Goal: Task Accomplishment & Management: Complete application form

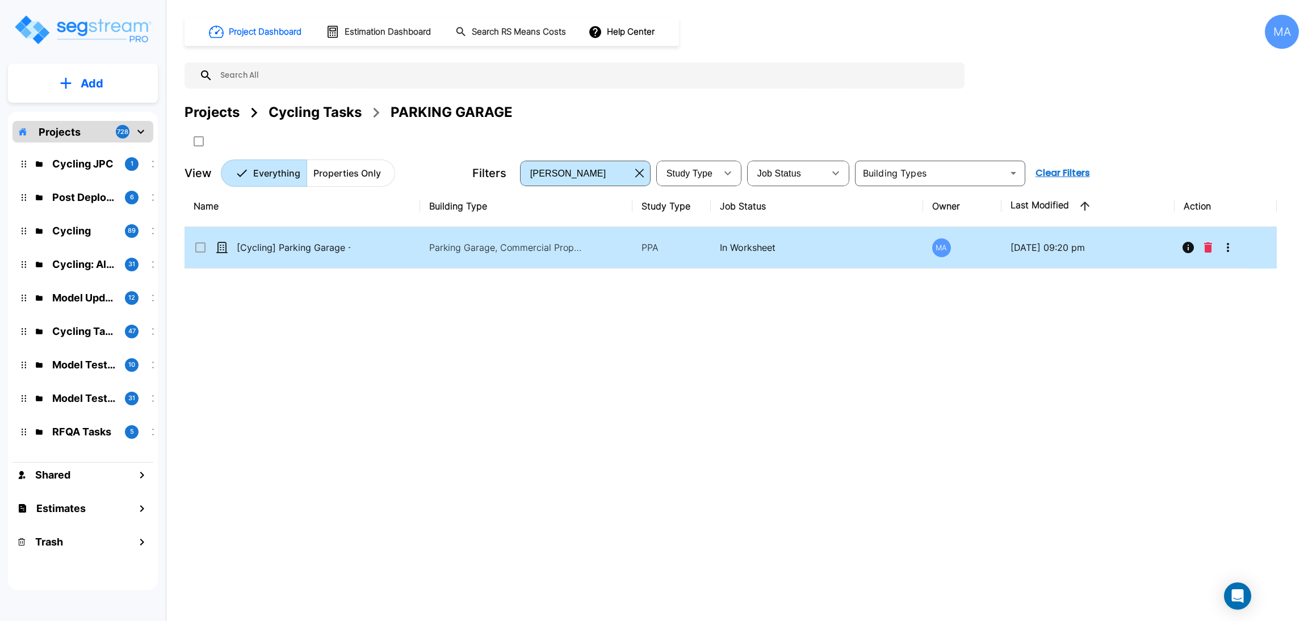
drag, startPoint x: 308, startPoint y: 240, endPoint x: 362, endPoint y: 1, distance: 244.3
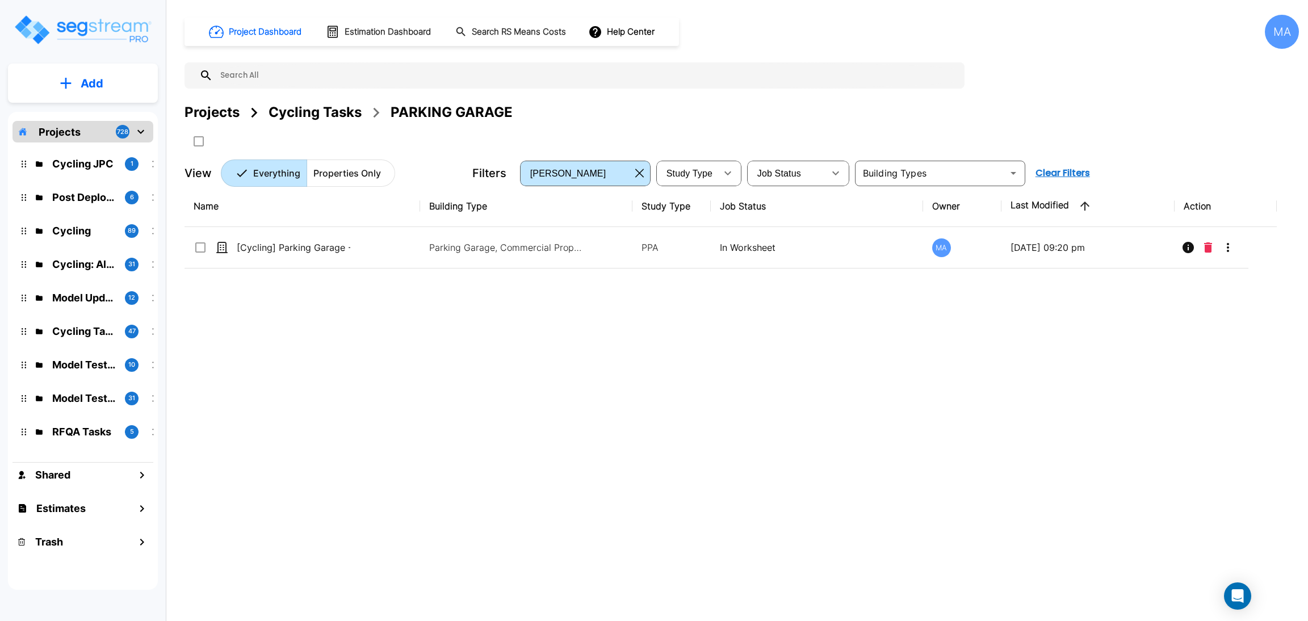
click at [308, 240] on td "[Cycling] Parking Garage - 082825" at bounding box center [302, 247] width 236 height 41
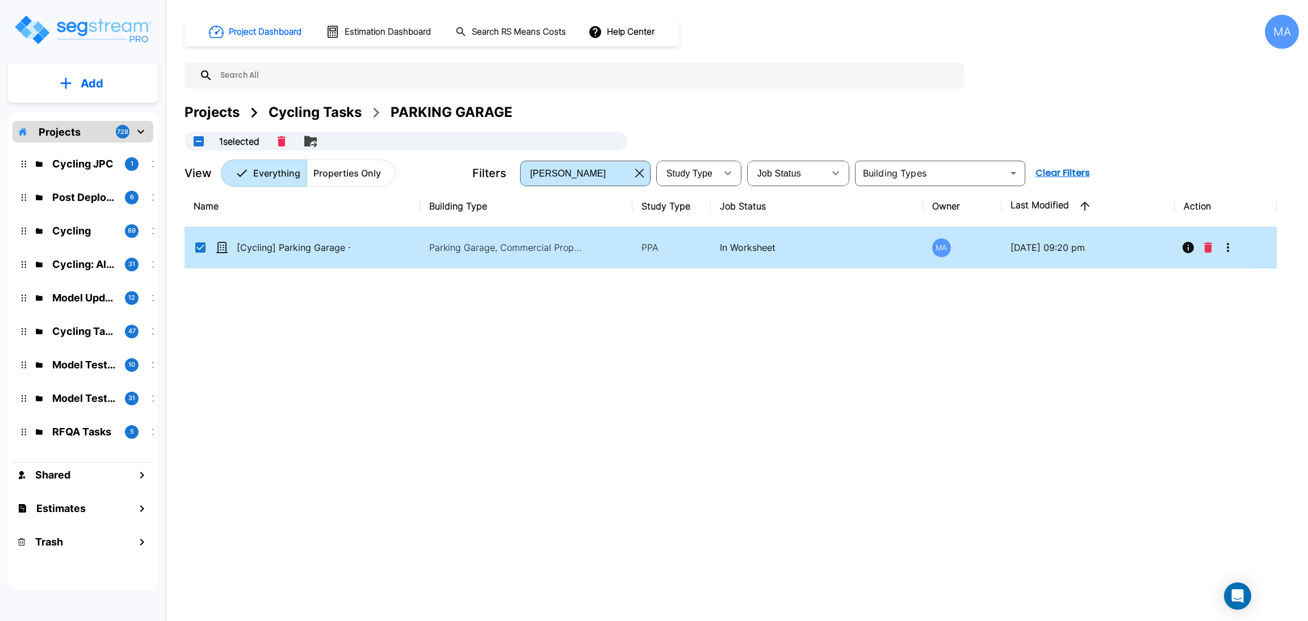
checkbox 082825"] "true"
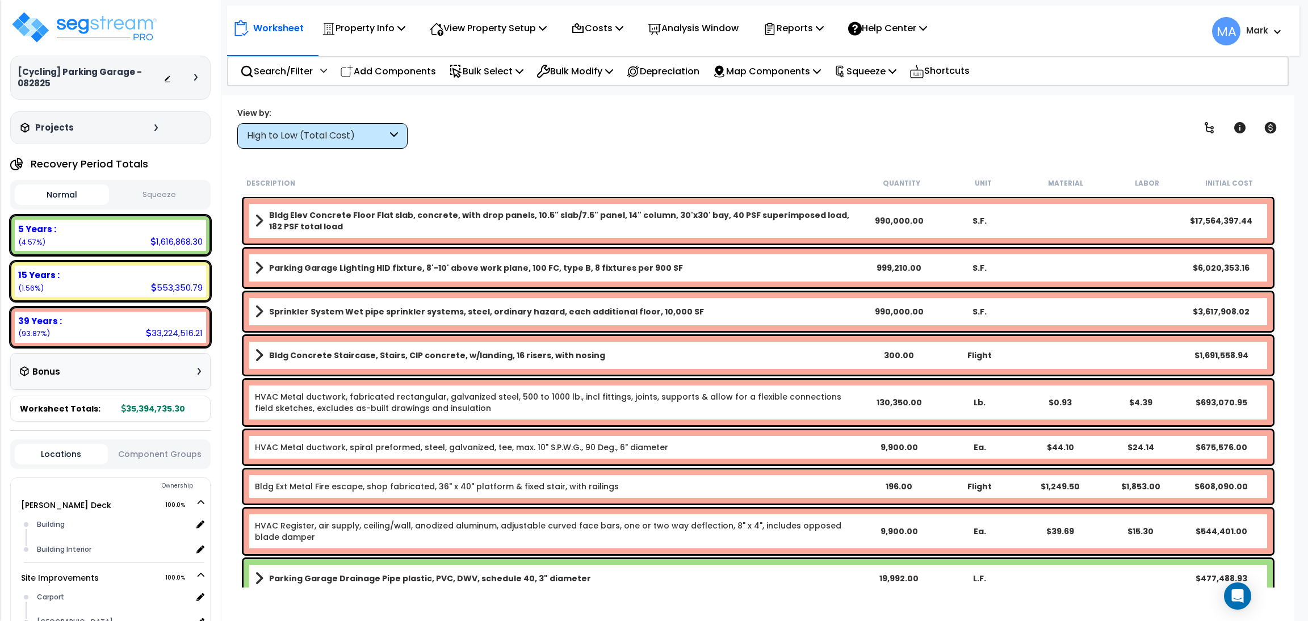
click at [360, 141] on div "High to Low (Total Cost)" at bounding box center [317, 135] width 140 height 13
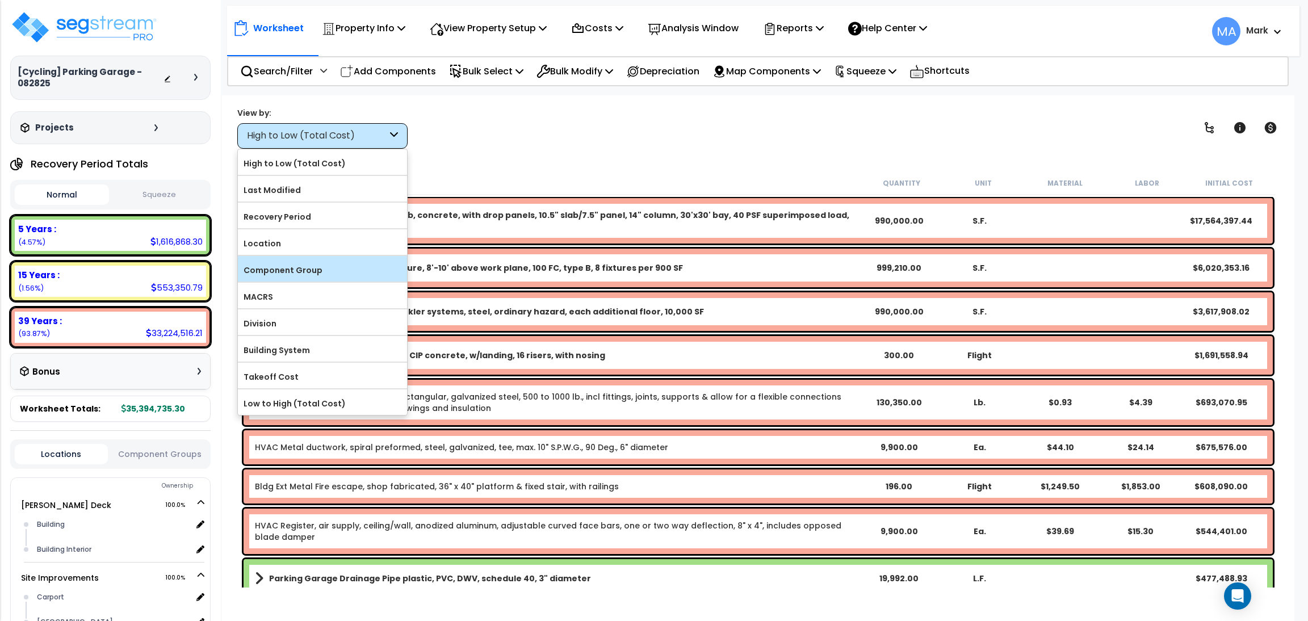
click at [290, 270] on label "Component Group" at bounding box center [322, 270] width 169 height 17
click at [0, 0] on input "Component Group" at bounding box center [0, 0] width 0 height 0
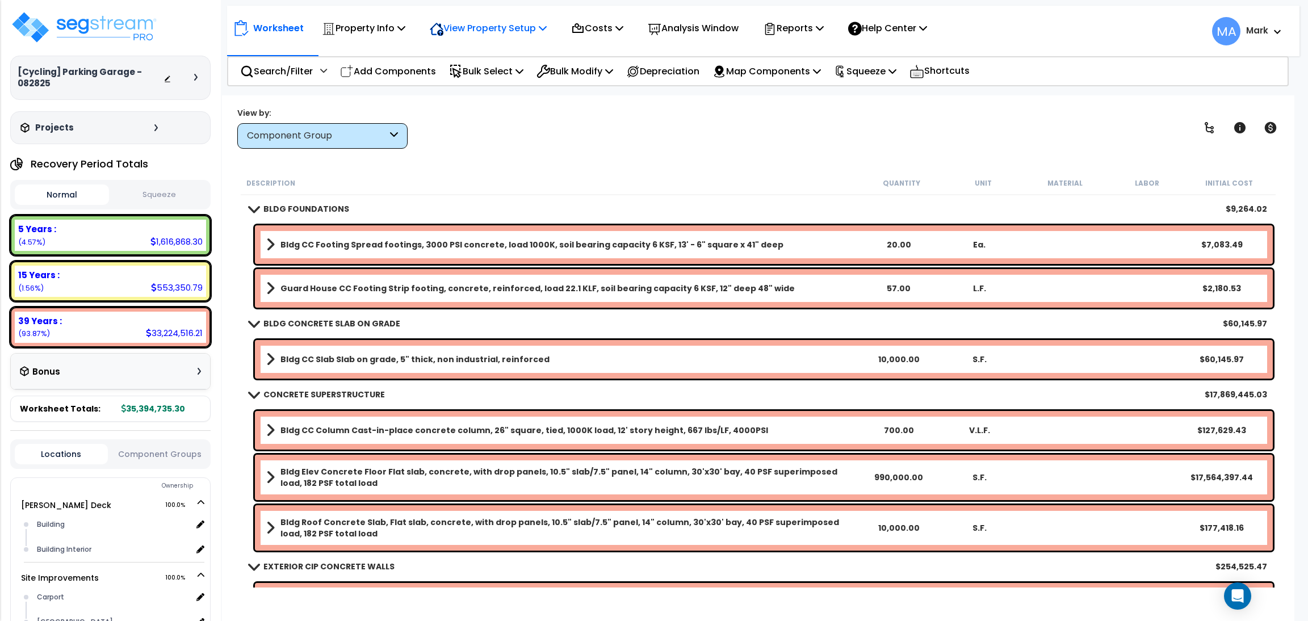
click at [457, 36] on div "View Property Setup" at bounding box center [488, 28] width 117 height 27
click at [457, 71] on link "View Questionnaire" at bounding box center [480, 77] width 112 height 23
click at [367, 131] on div "Component Group" at bounding box center [317, 135] width 140 height 13
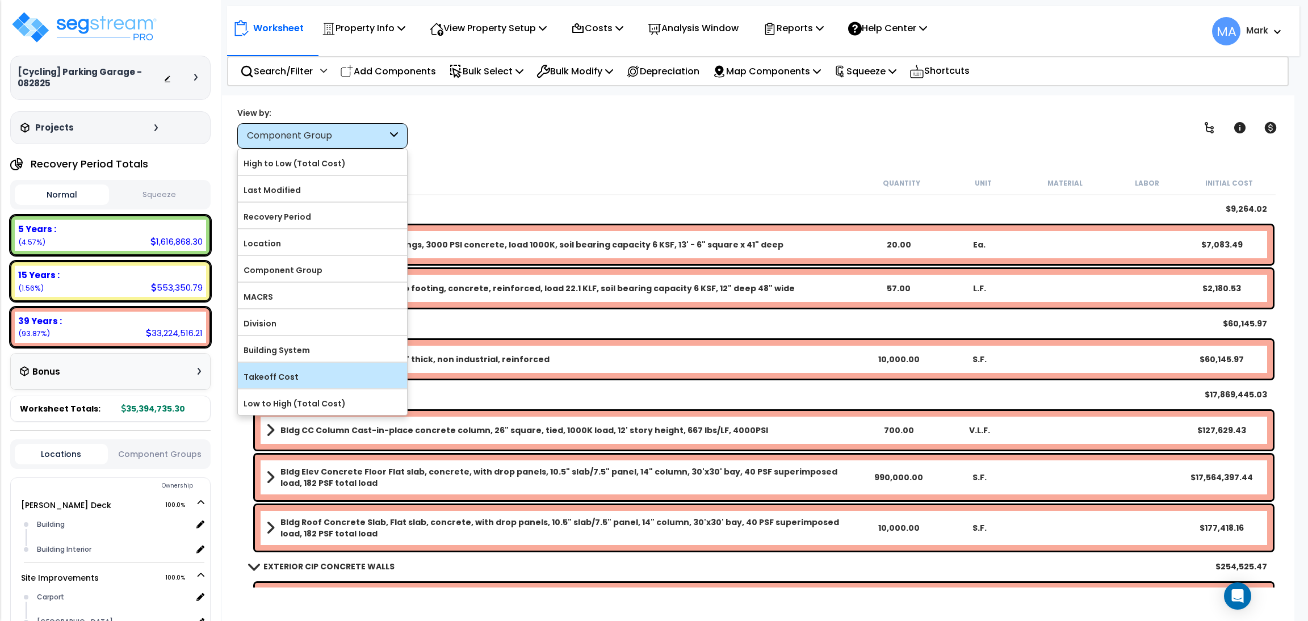
click at [309, 369] on div "Takeoff Cost" at bounding box center [322, 376] width 169 height 26
click at [466, 178] on div "Description" at bounding box center [553, 182] width 614 height 11
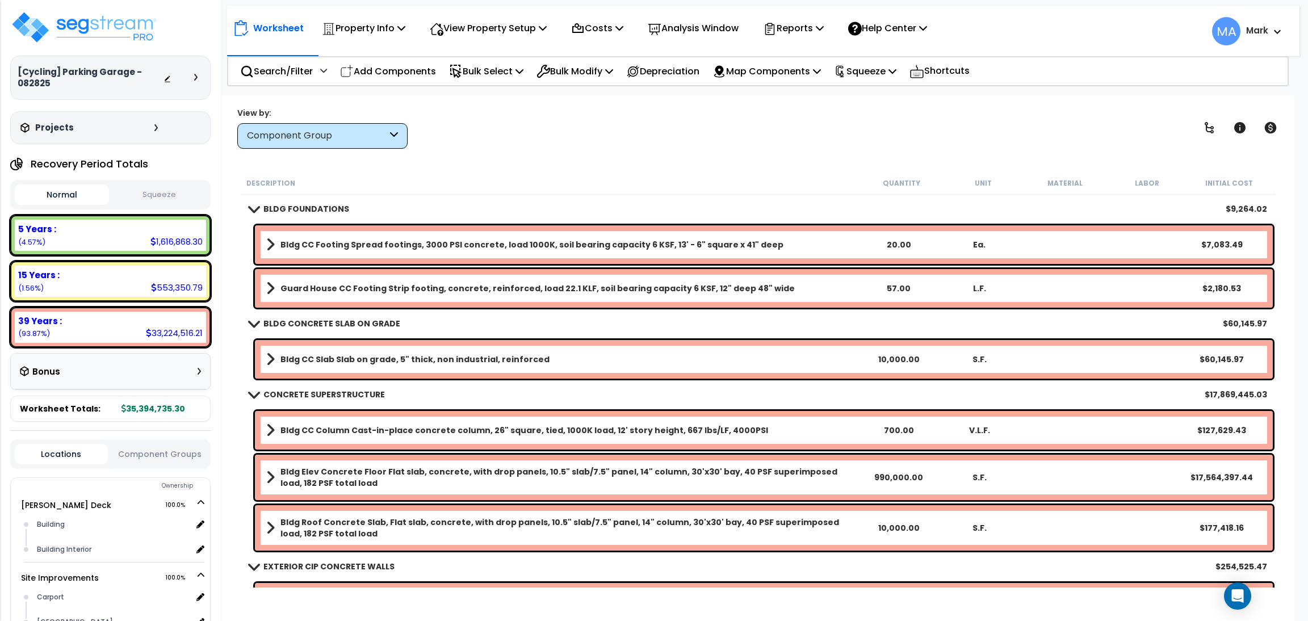
click at [338, 128] on div "Component Group" at bounding box center [322, 136] width 170 height 26
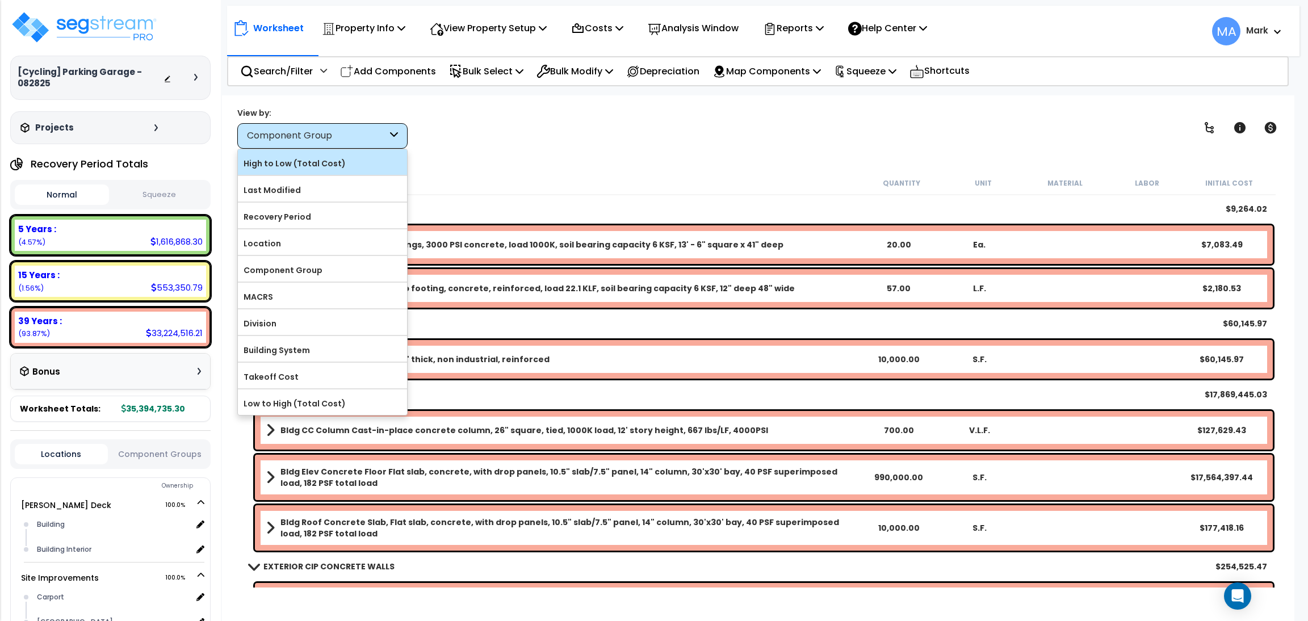
click at [308, 164] on label "High to Low (Total Cost)" at bounding box center [322, 163] width 169 height 17
click at [0, 0] on input "High to Low (Total Cost)" at bounding box center [0, 0] width 0 height 0
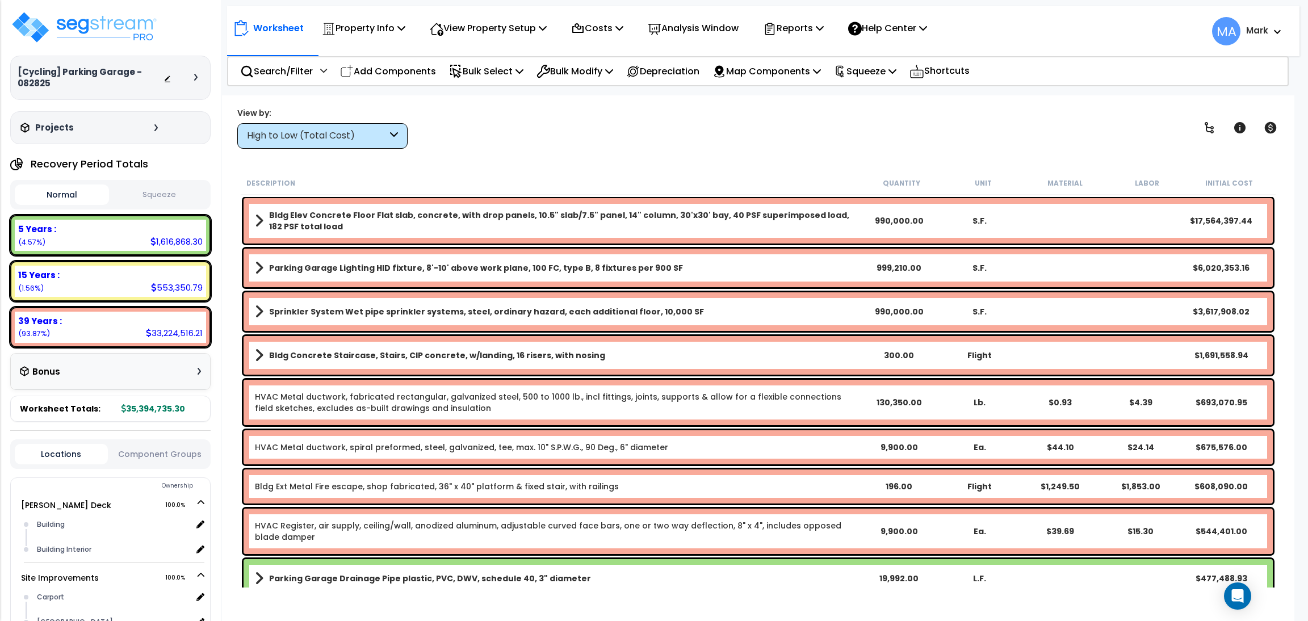
click at [330, 221] on b "Bldg Elev Concrete Floor Flat slab, concrete, with drop panels, 10.5" slab/7.5"…" at bounding box center [564, 220] width 590 height 23
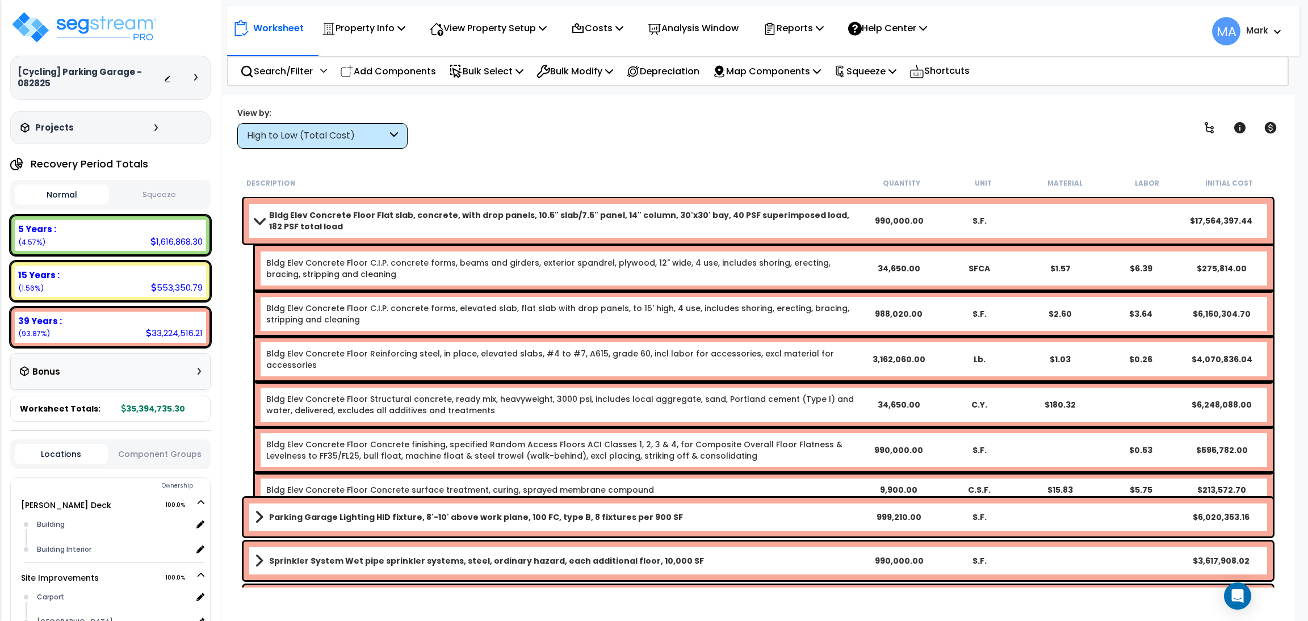
click at [413, 215] on b "Bldg Elev Concrete Floor Flat slab, concrete, with drop panels, 10.5" slab/7.5"…" at bounding box center [564, 220] width 590 height 23
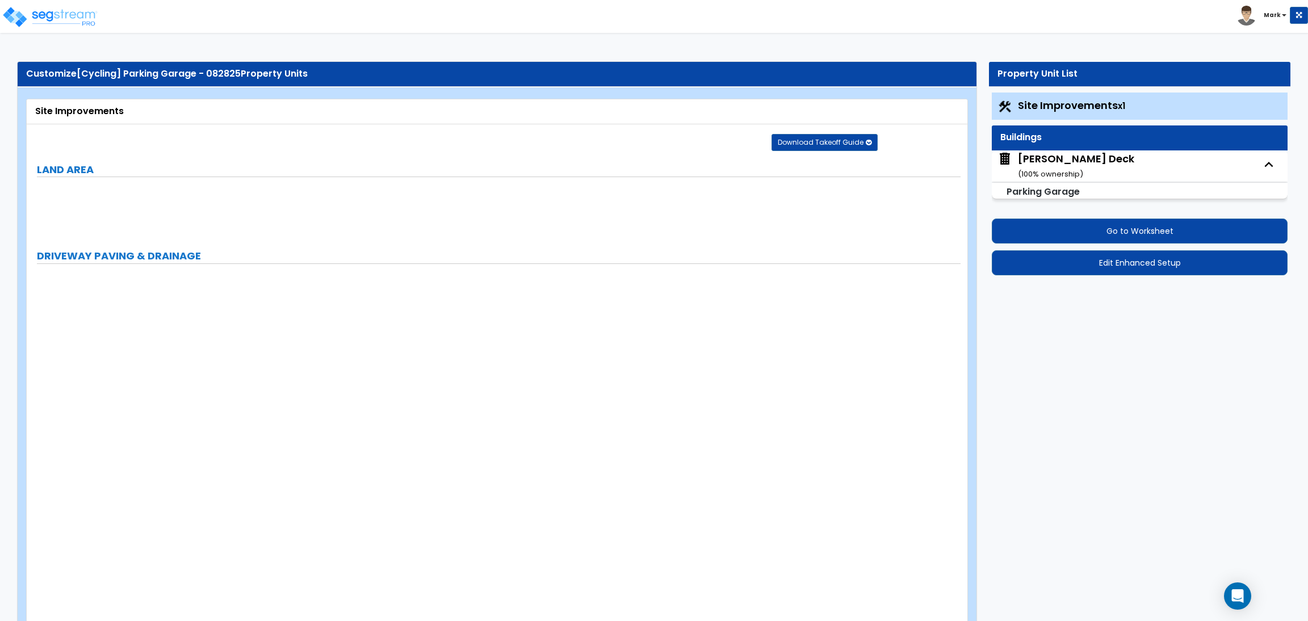
select select "2"
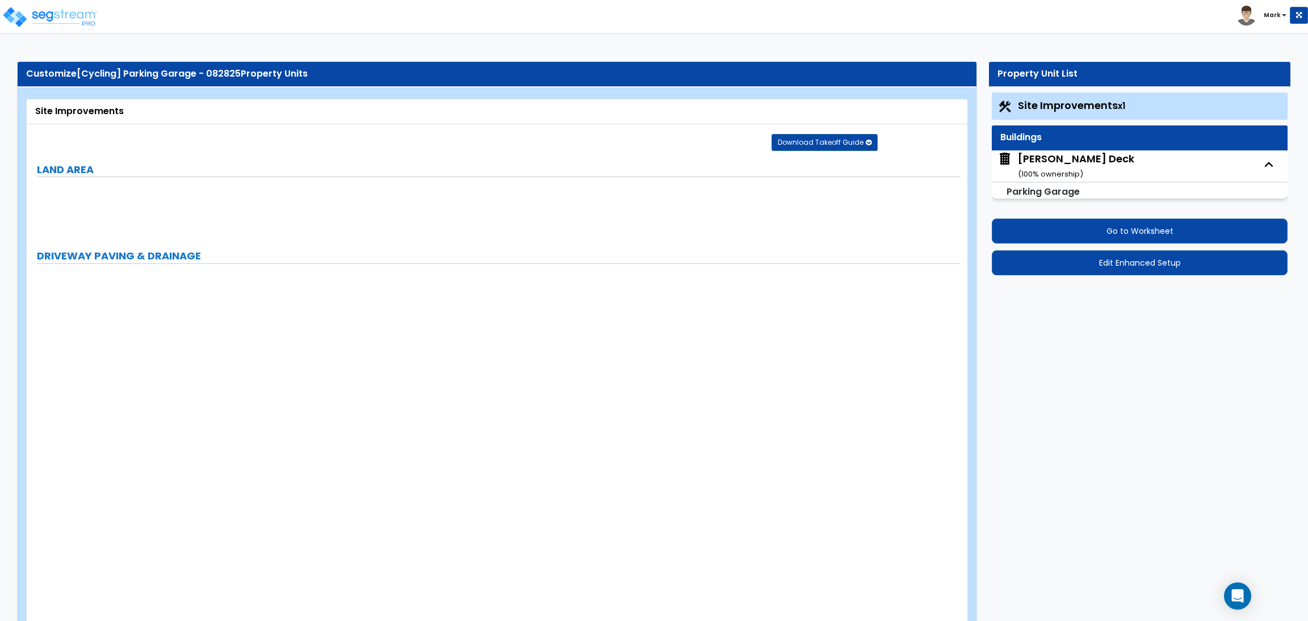
select select "2"
select select "1"
select select "2"
select select "1"
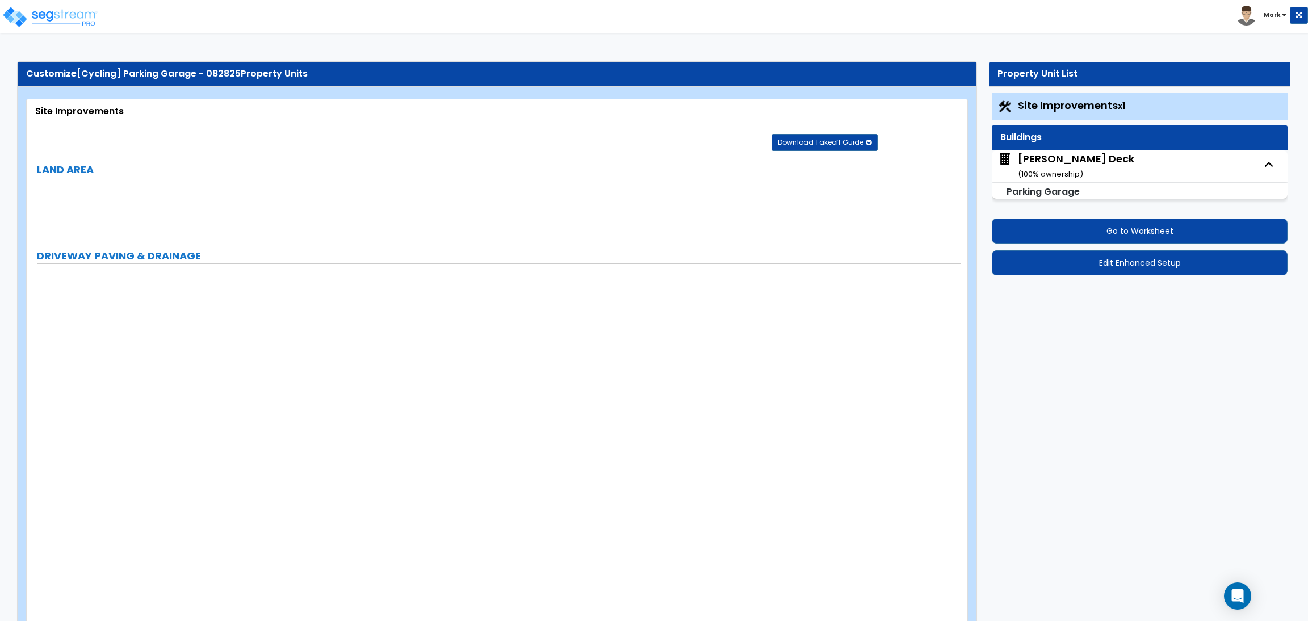
select select "1"
select select "2"
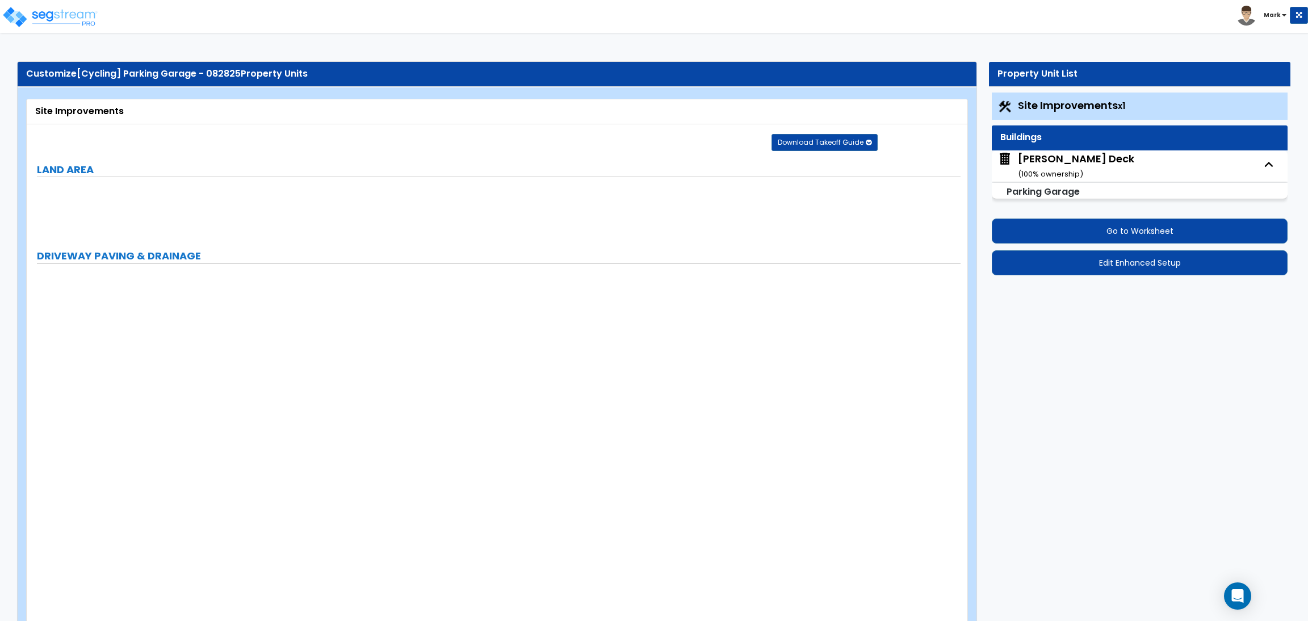
select select "2"
select select "1"
select select "10"
select select "1"
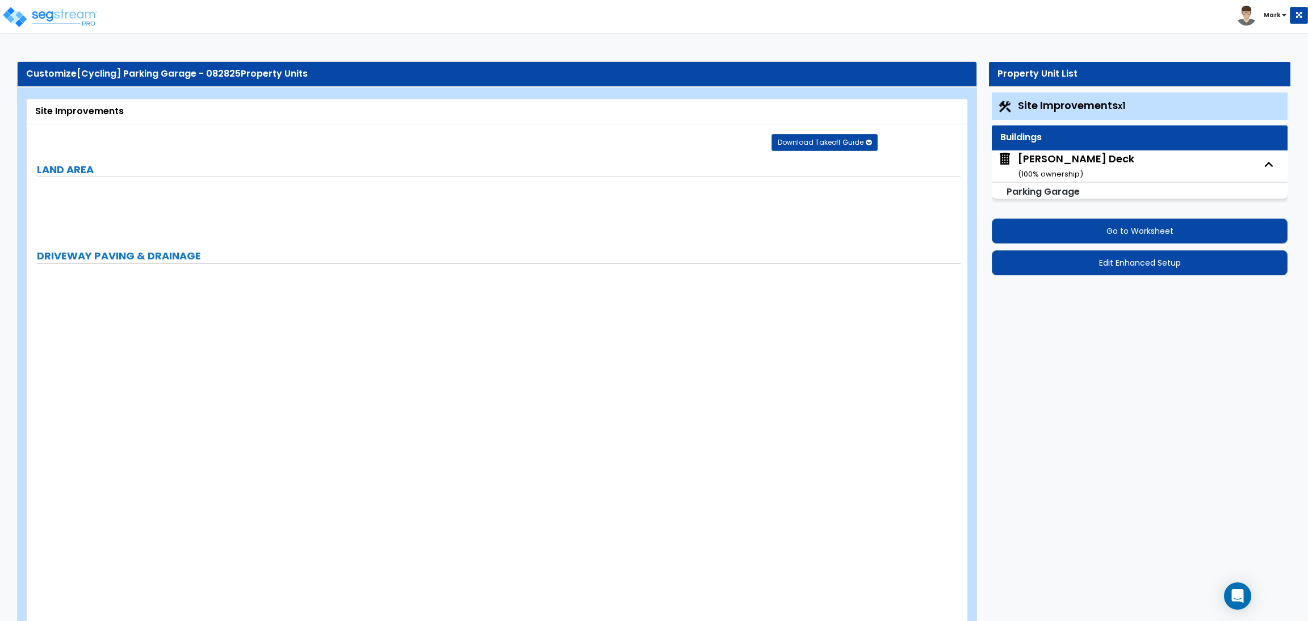
select select "1"
select select "3"
select select "2"
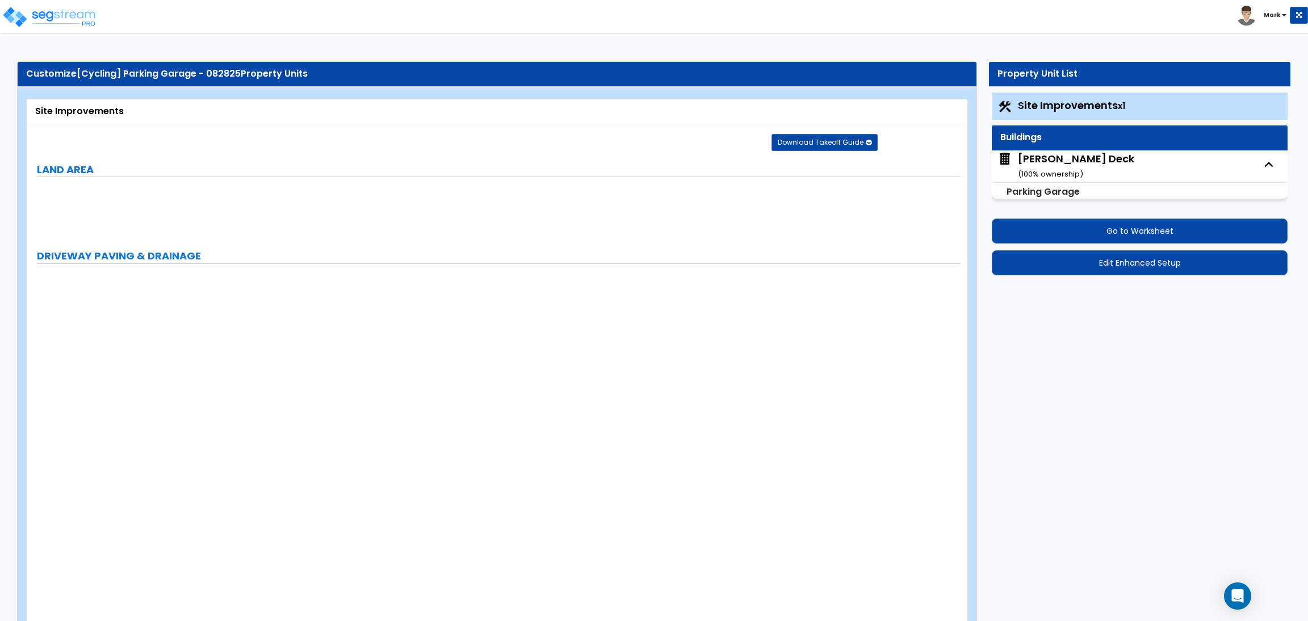
select select "4"
select select "1"
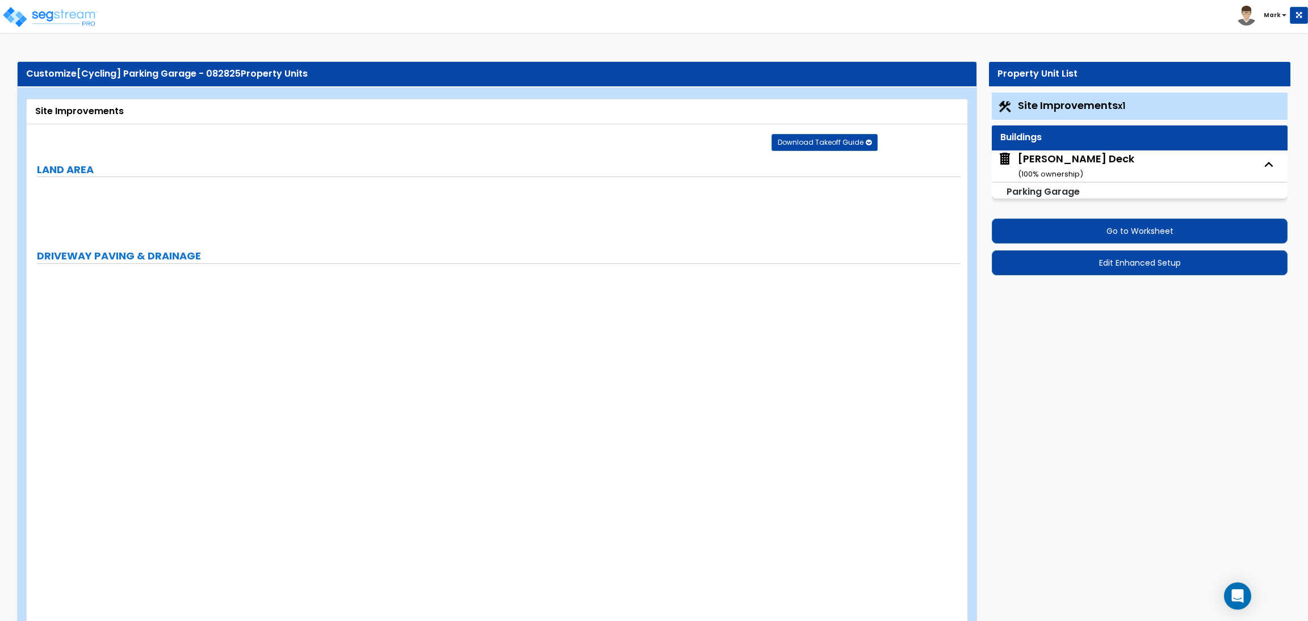
select select "6"
select select "2"
select select "1"
select select "2"
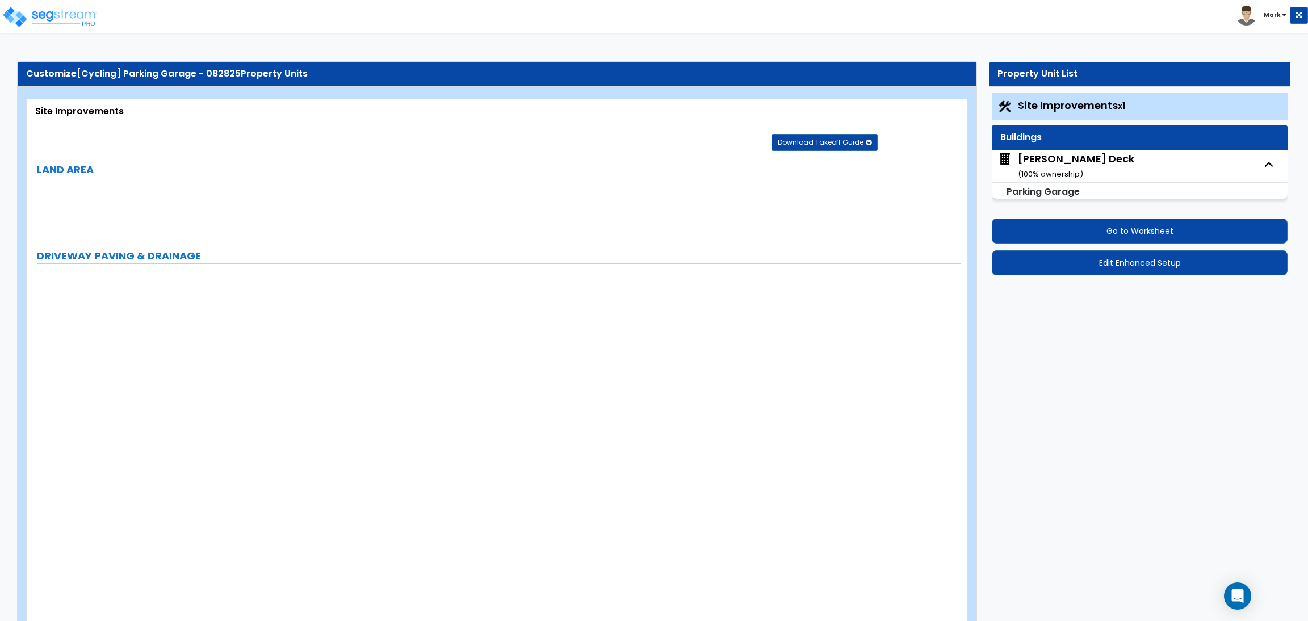
select select "2"
select select "1"
select select "8"
select select "2"
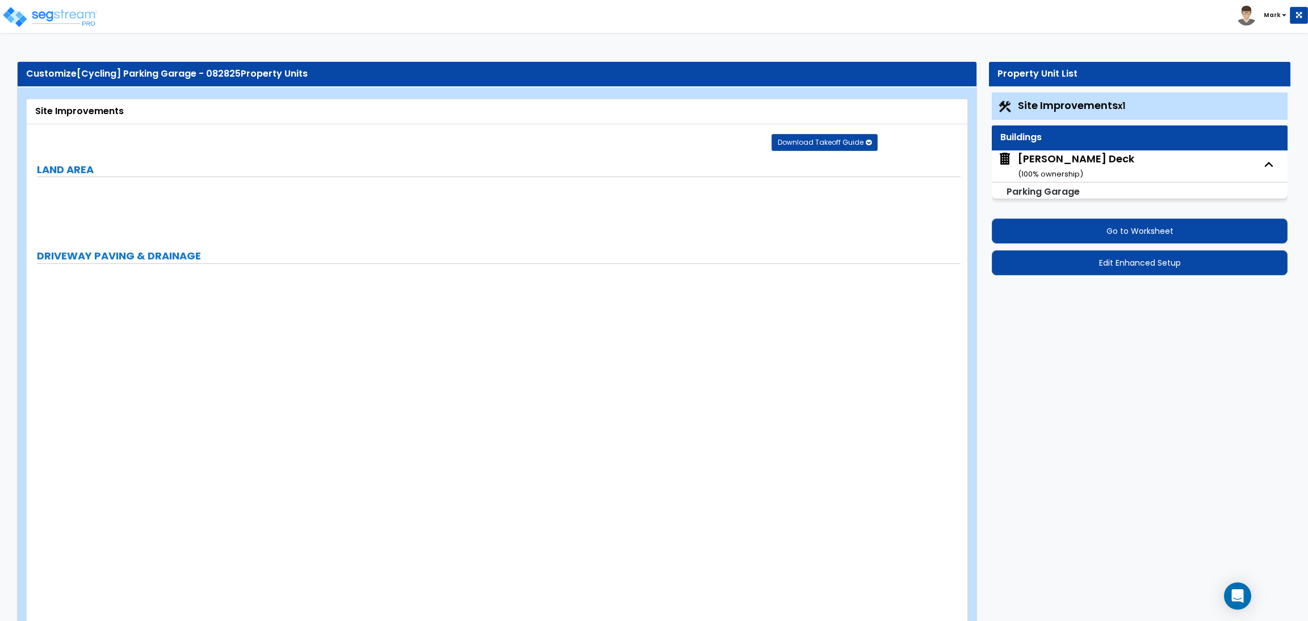
select select "4"
select select "1"
select select "20"
select select "2"
select select "5"
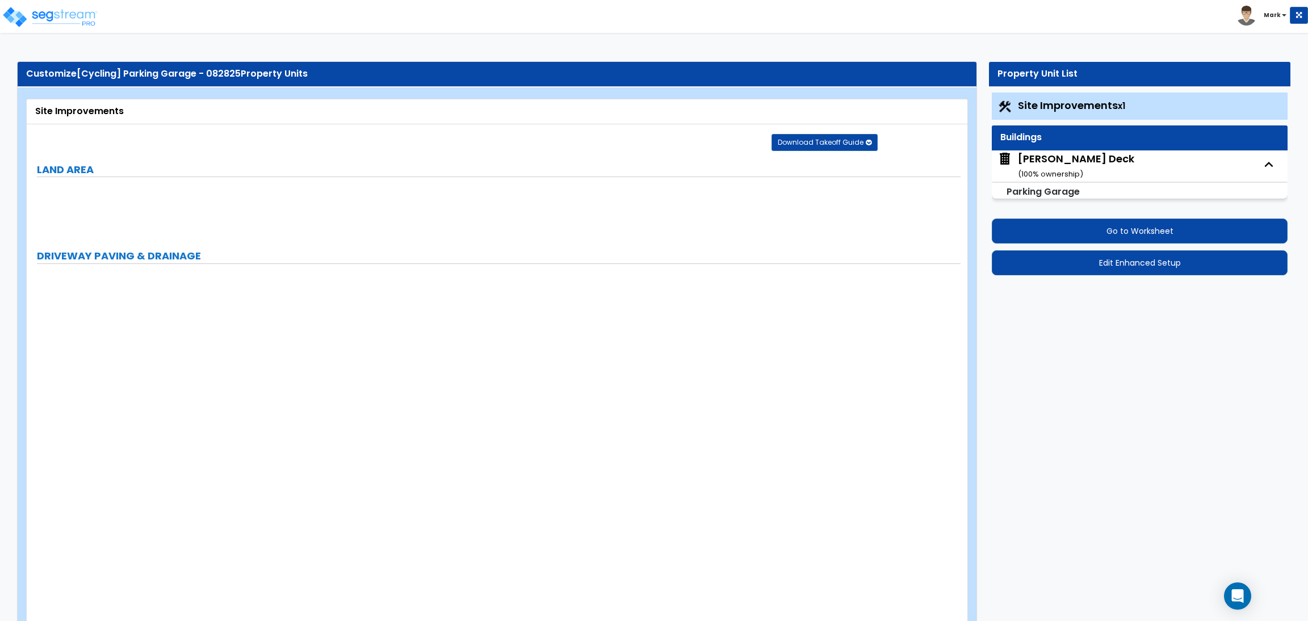
select select "3"
select select "1"
select select "2"
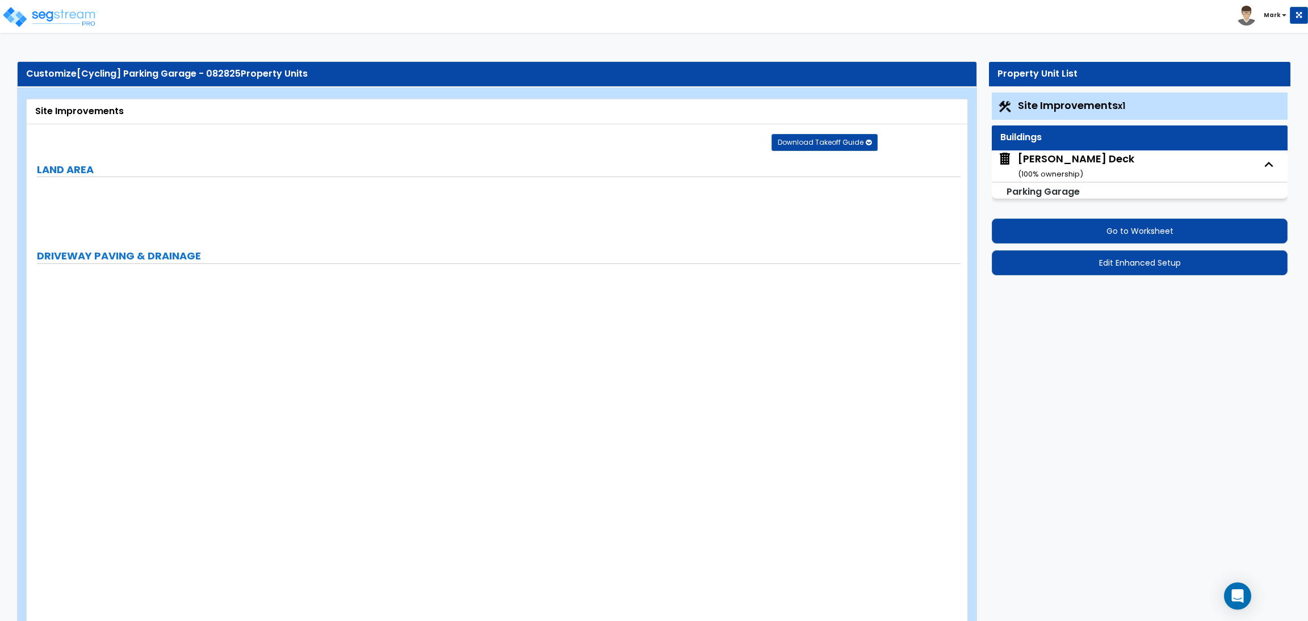
select select "1"
select select "4"
select select "2"
select select "1"
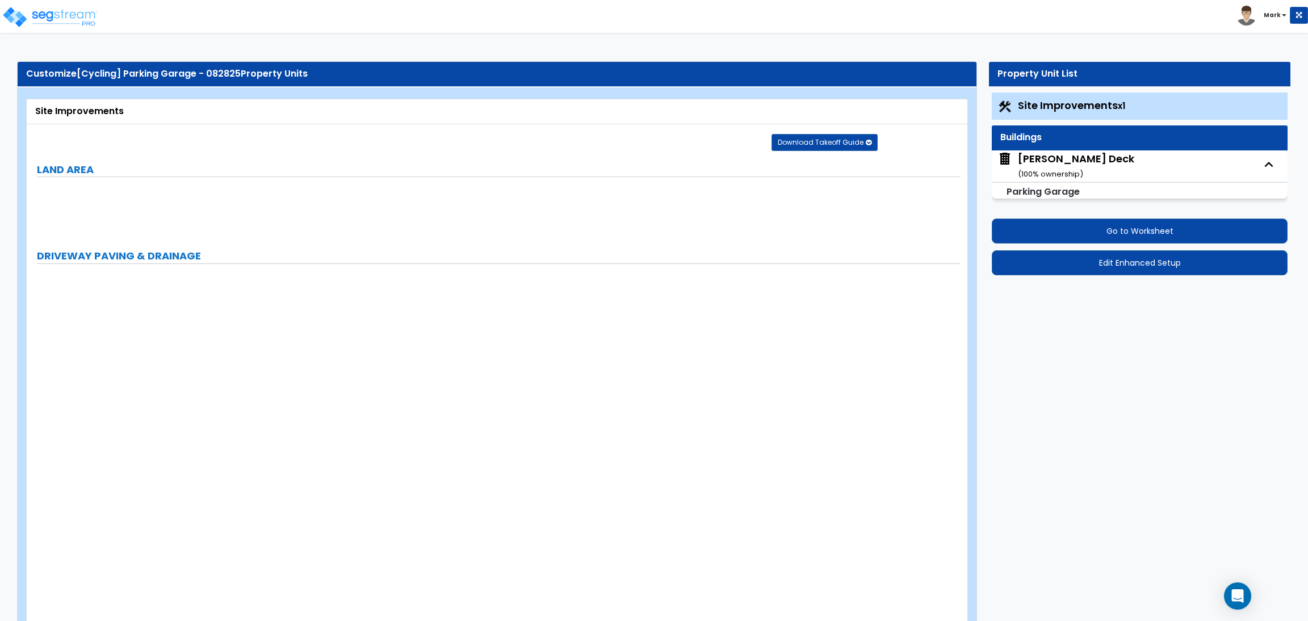
select select "2"
select select "1"
select select "2"
select select "6"
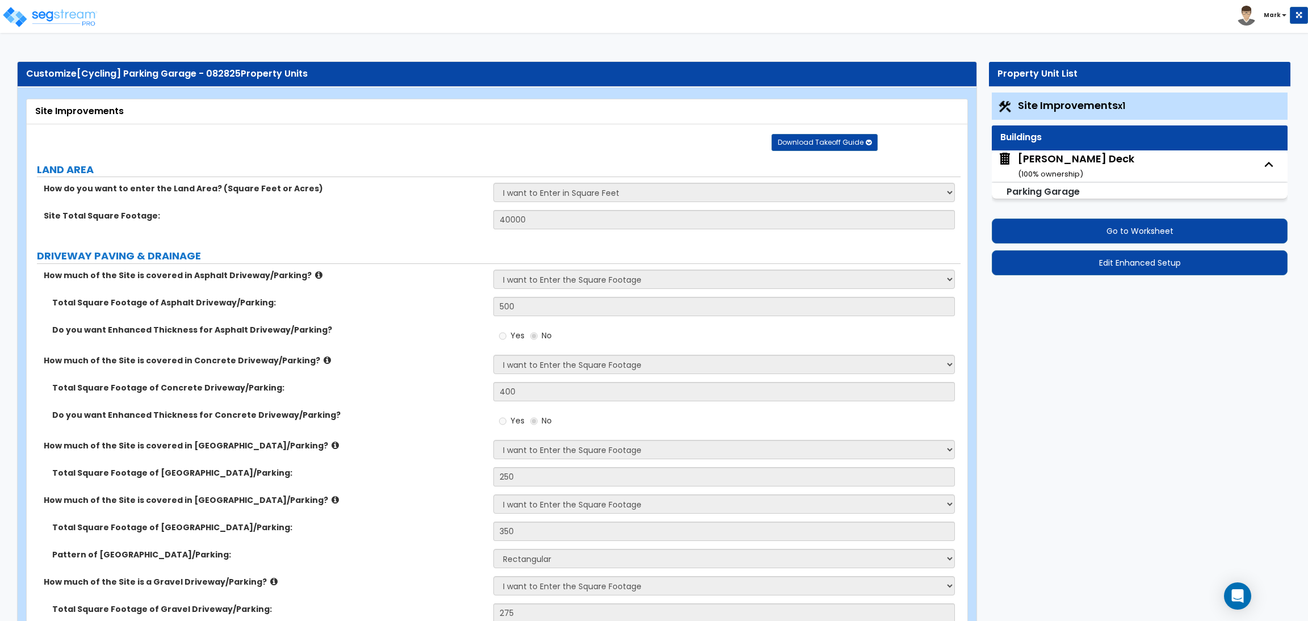
click at [1054, 164] on div "Dan Allen Deck ( 100 % ownership)" at bounding box center [1076, 166] width 116 height 29
select select "3"
select select "1"
select select "3"
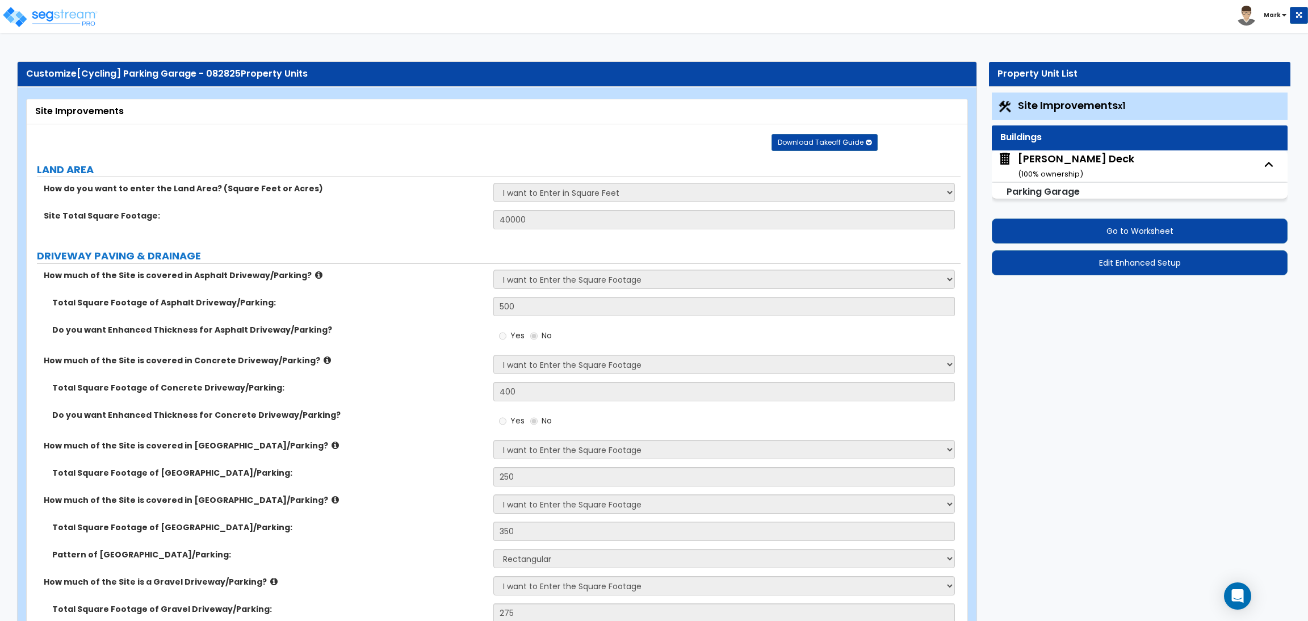
select select "2"
select select "4"
select select "1"
select select "2"
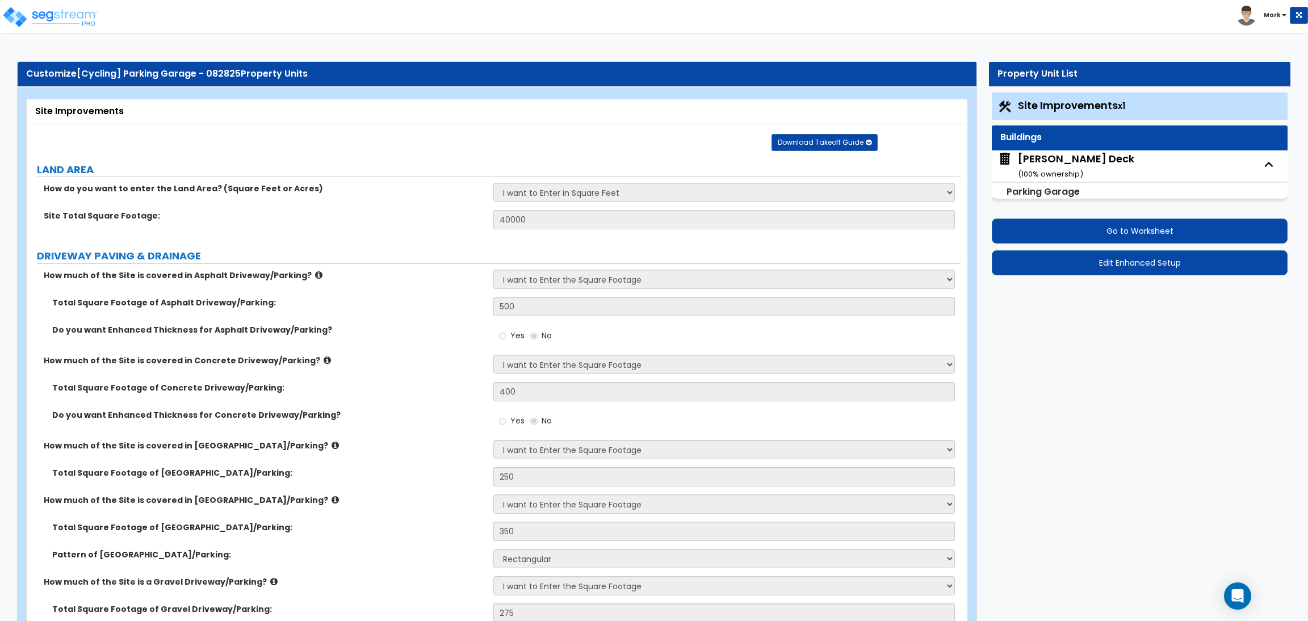
select select "2"
select select "3"
select select "1"
select select "3"
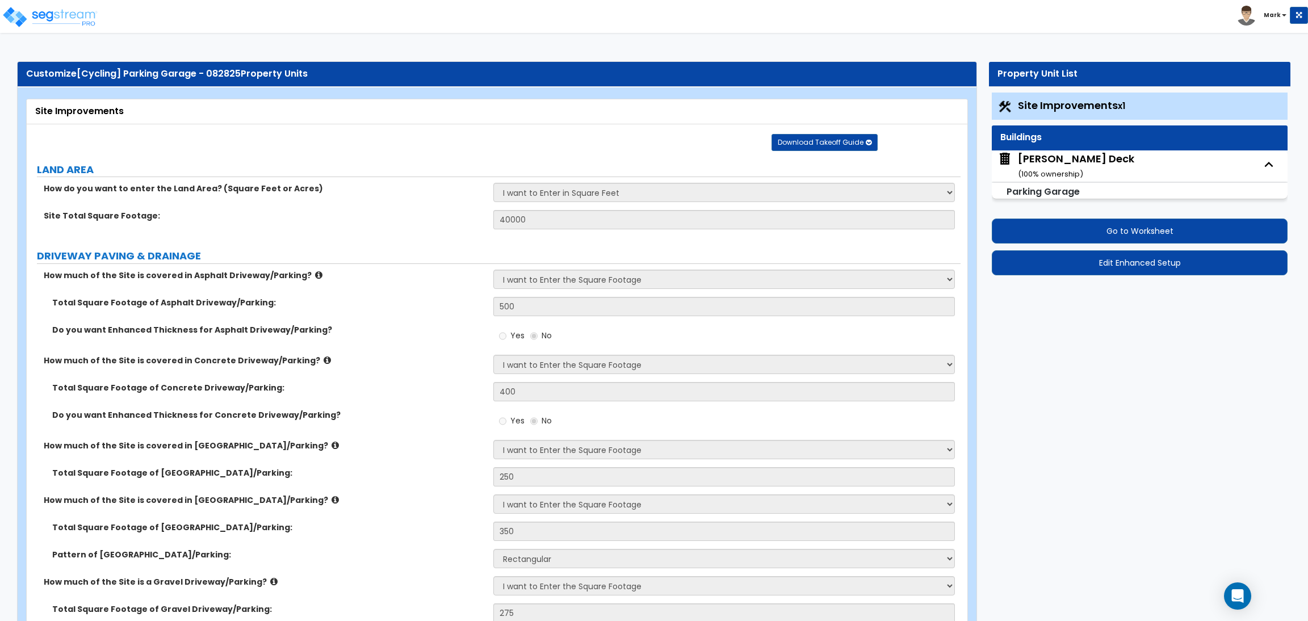
select select "2"
select select "3"
select select "1"
select select "2"
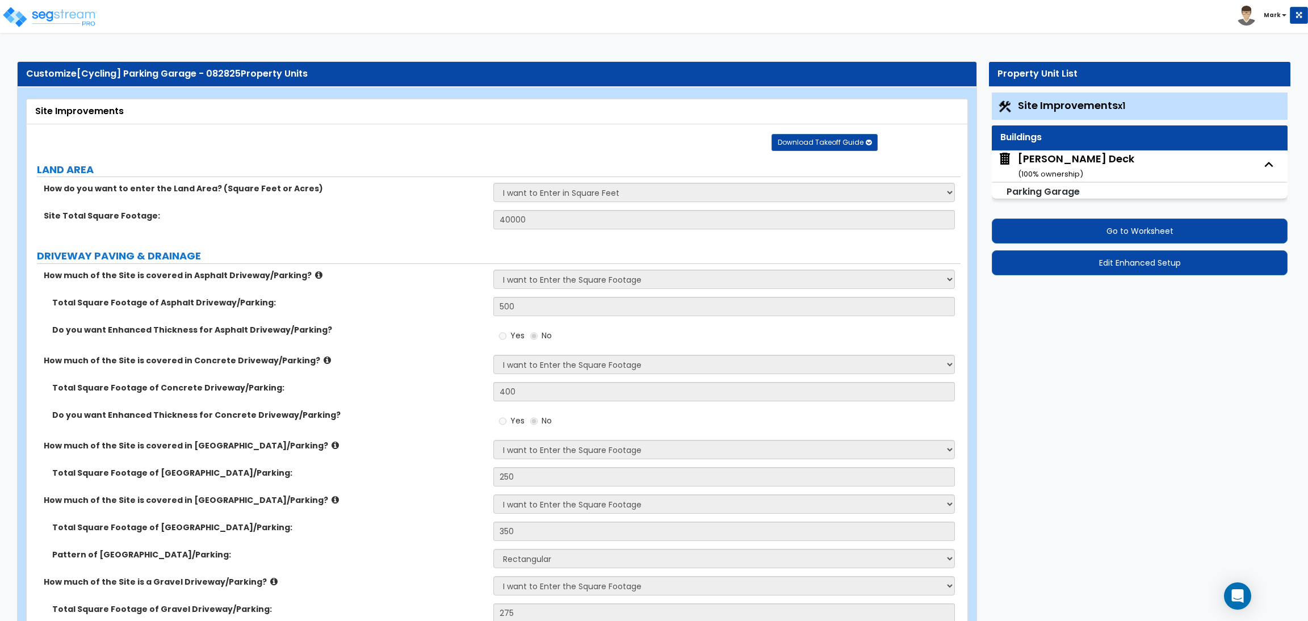
select select "1"
select select "2"
select select "3"
select select "2"
select select "5"
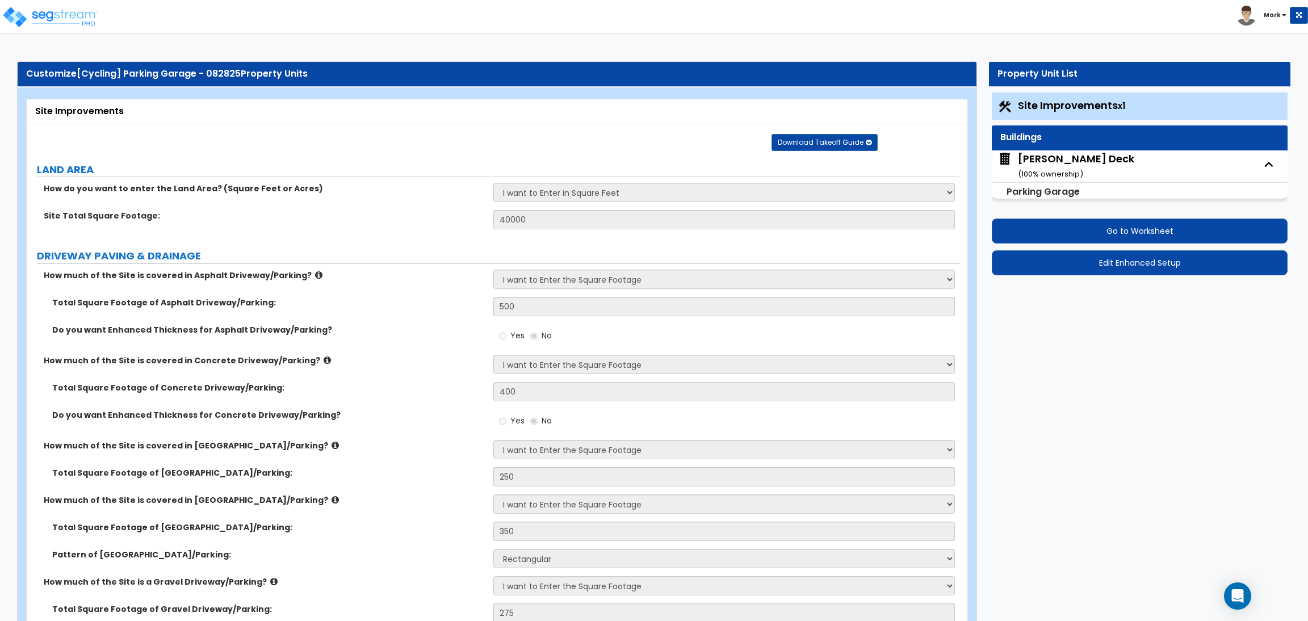
select select "5"
select select "2"
select select "4"
select select "3"
select select "2"
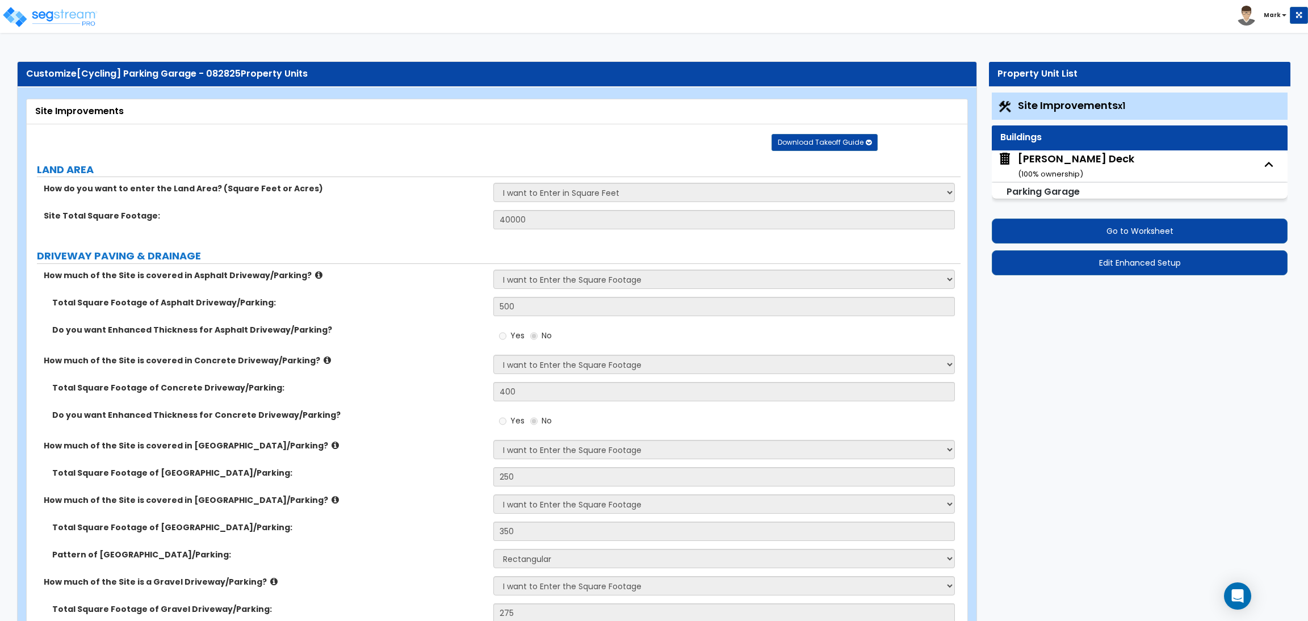
select select "1"
select select "3"
select select "2"
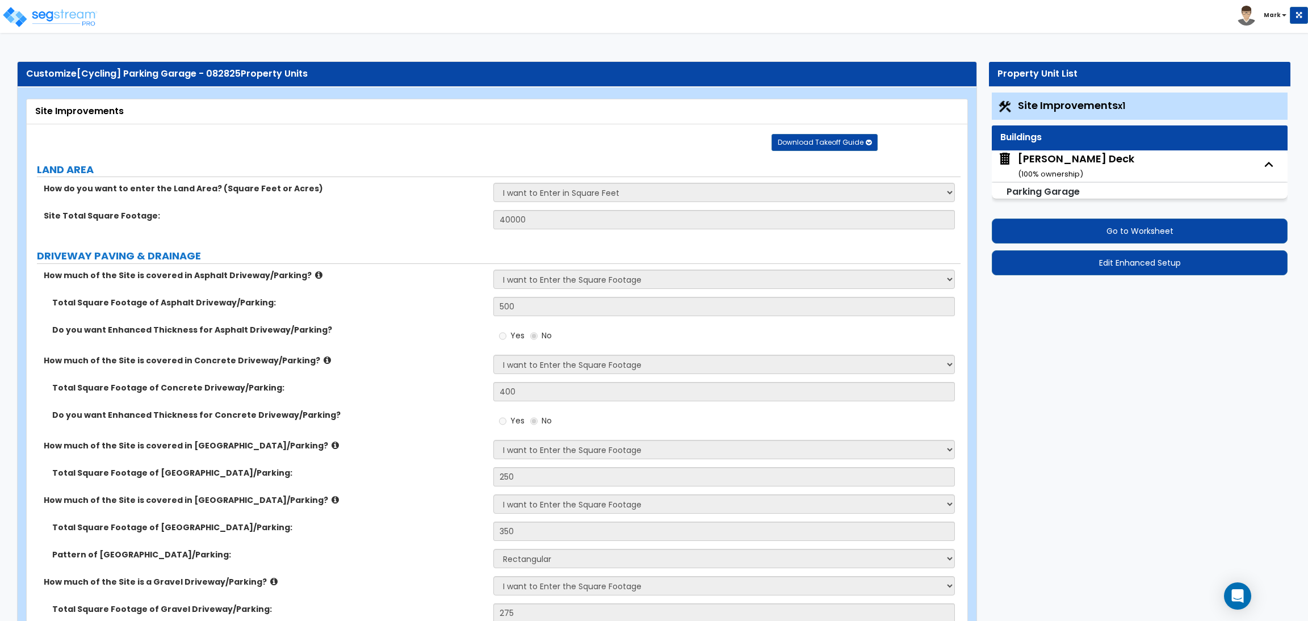
select select "2"
select select "4"
select select "1"
select select "3"
select select "1"
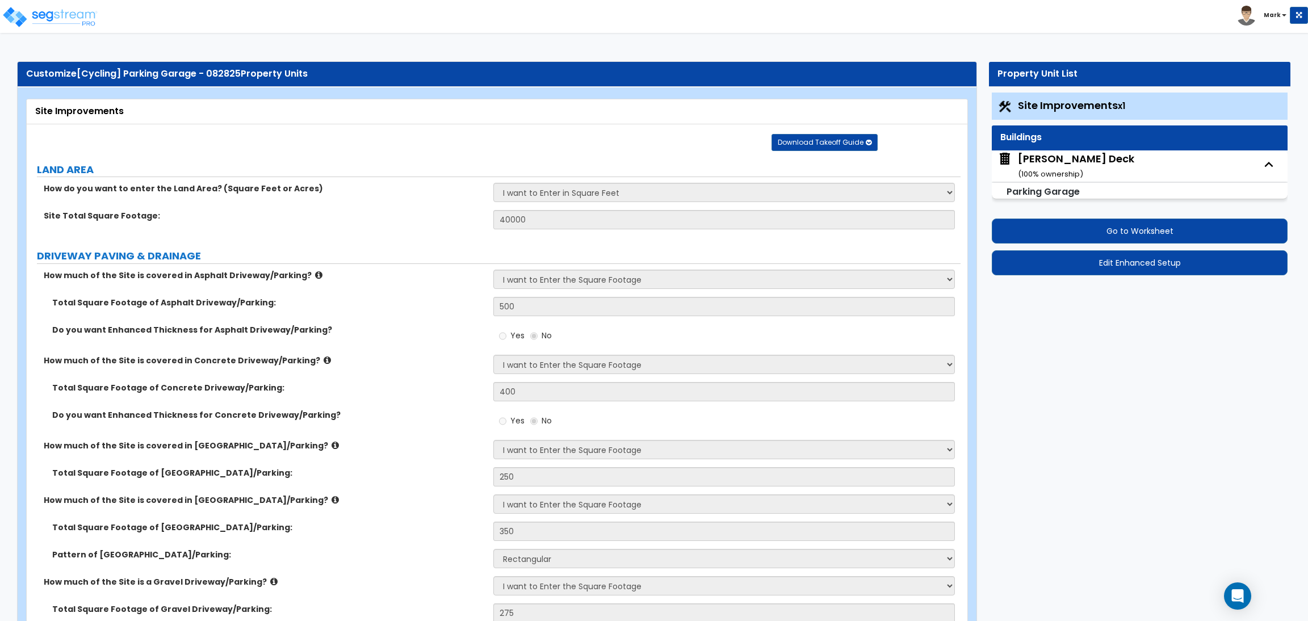
select select "2"
select select "6"
select select "7"
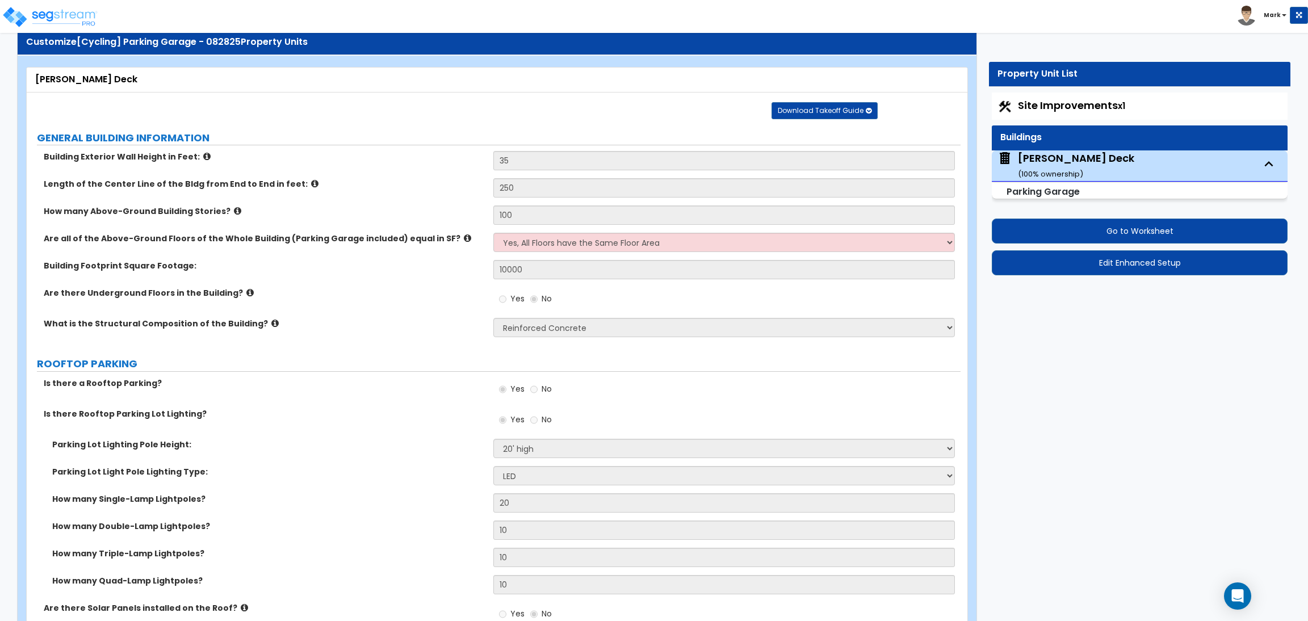
scroll to position [85, 0]
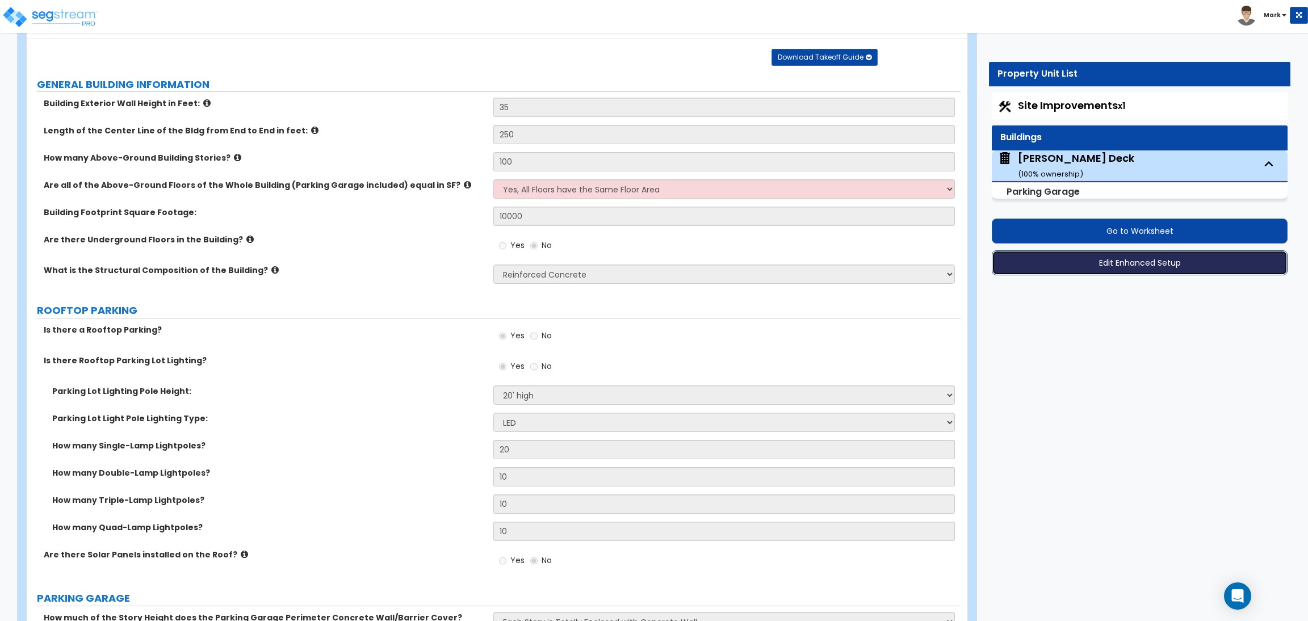
click at [1085, 266] on button "Edit Enhanced Setup" at bounding box center [1140, 262] width 296 height 25
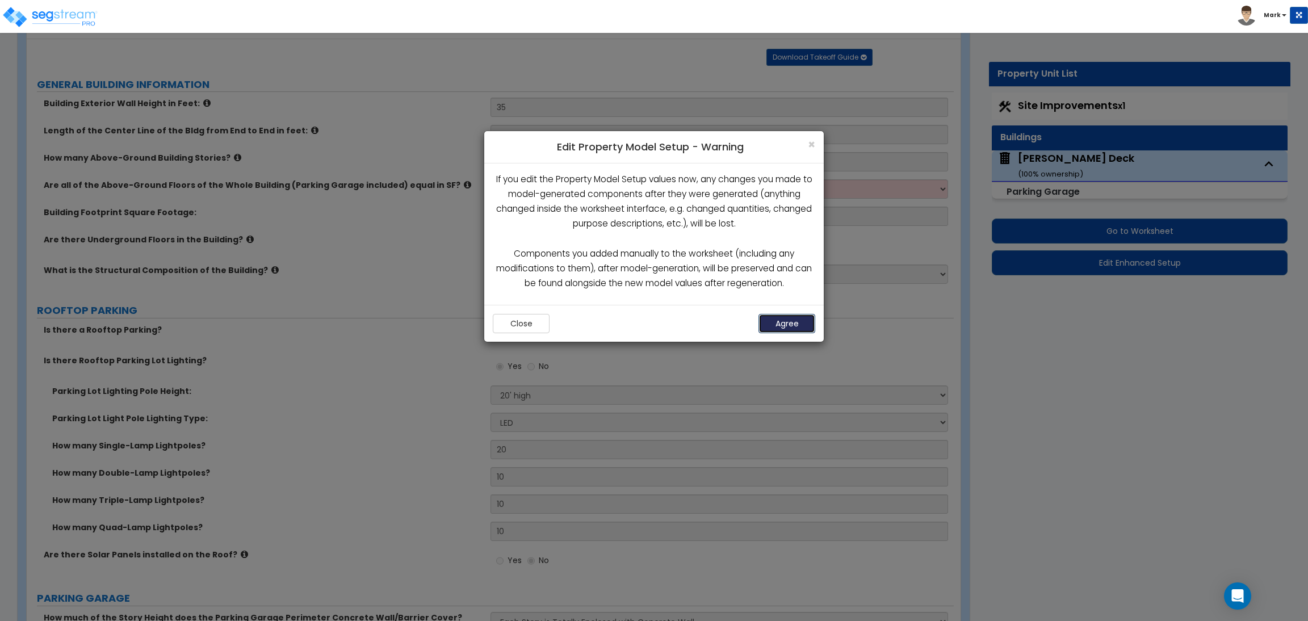
click at [773, 324] on button "Agree" at bounding box center [786, 323] width 57 height 19
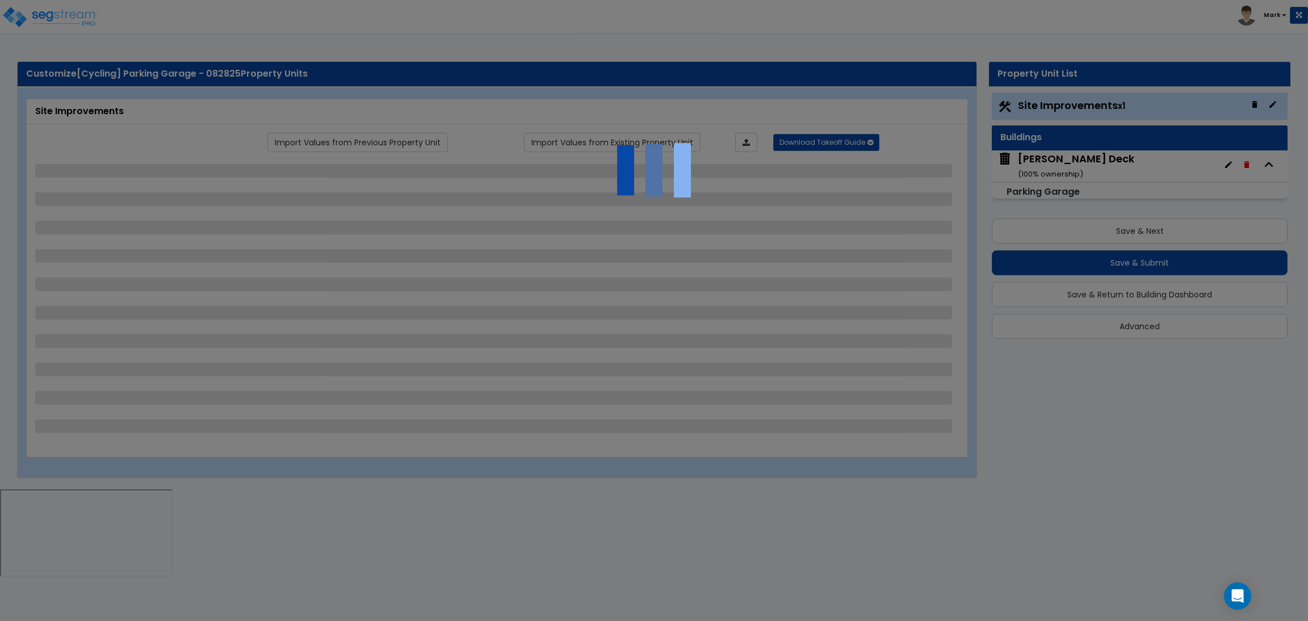
select select "2"
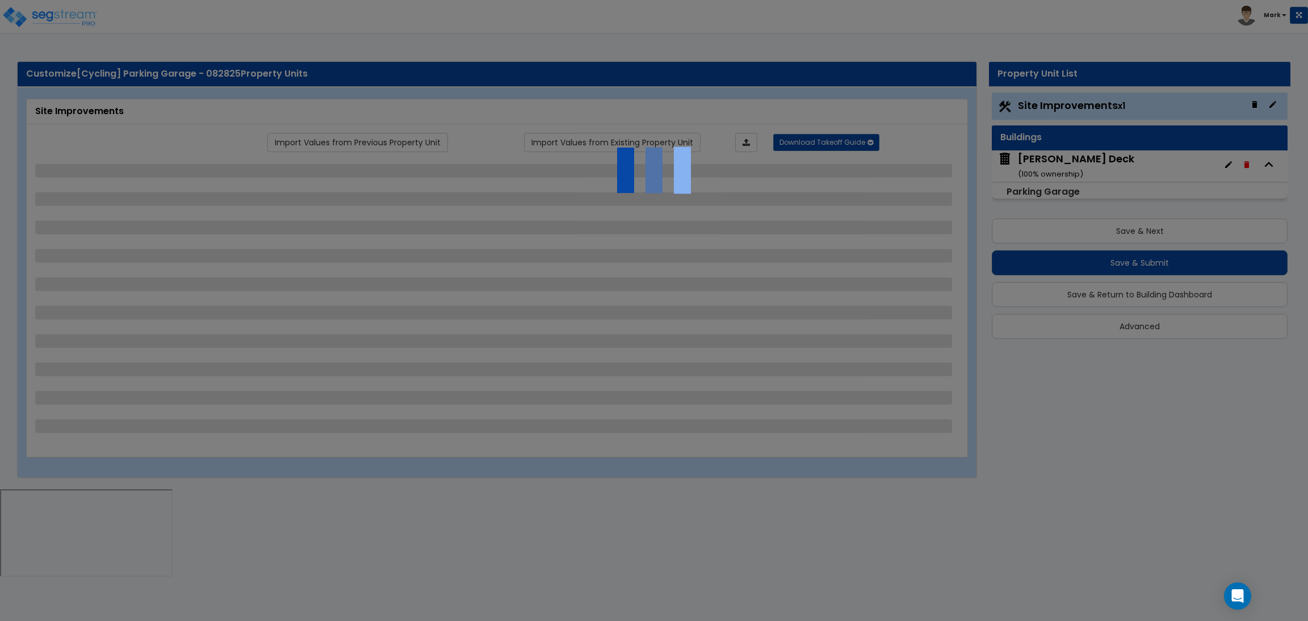
select select "2"
select select "1"
select select "2"
select select "1"
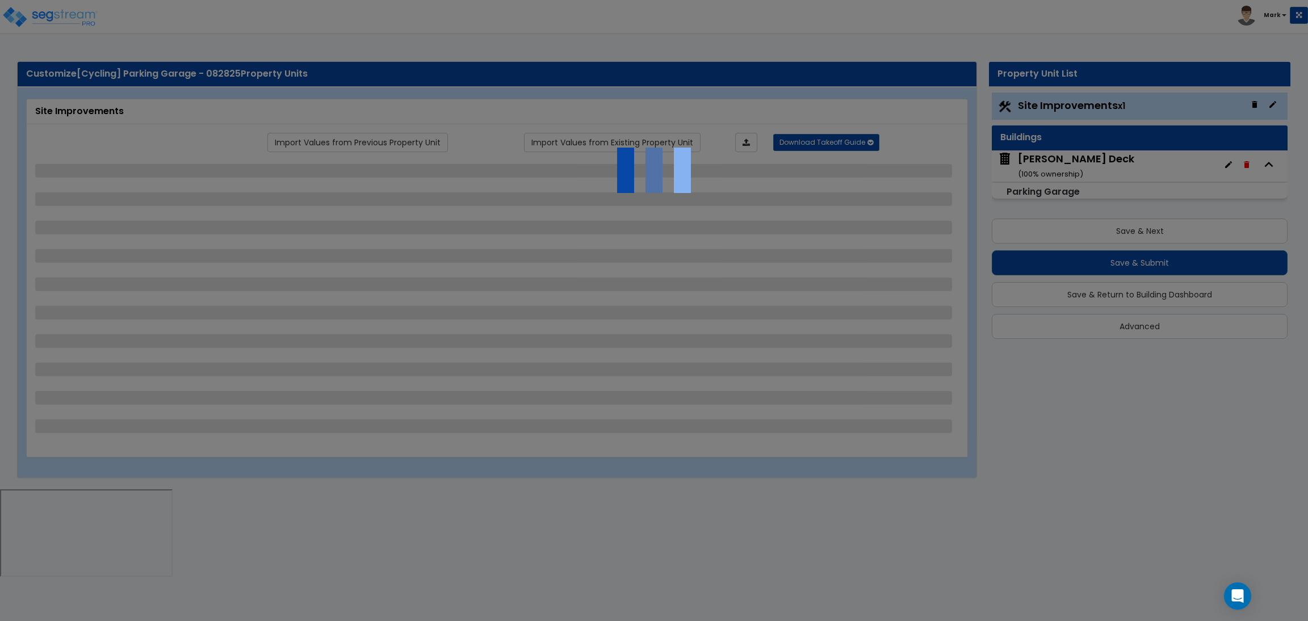
select select "1"
select select "2"
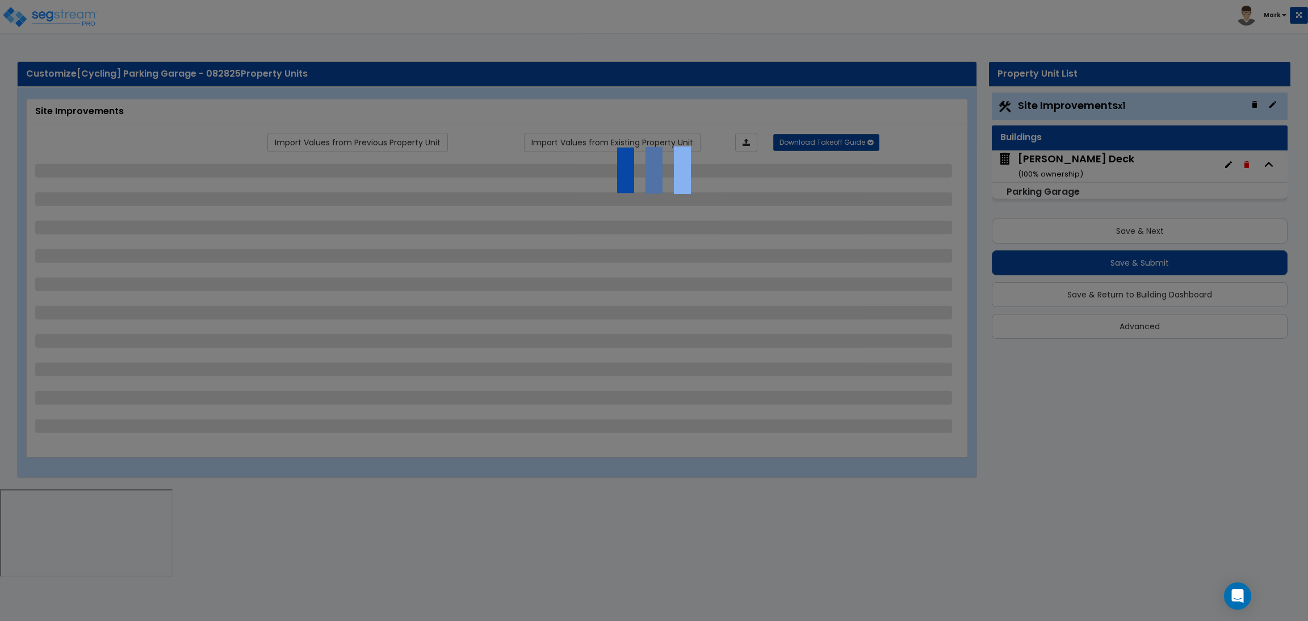
select select "2"
select select "1"
select select "10"
select select "1"
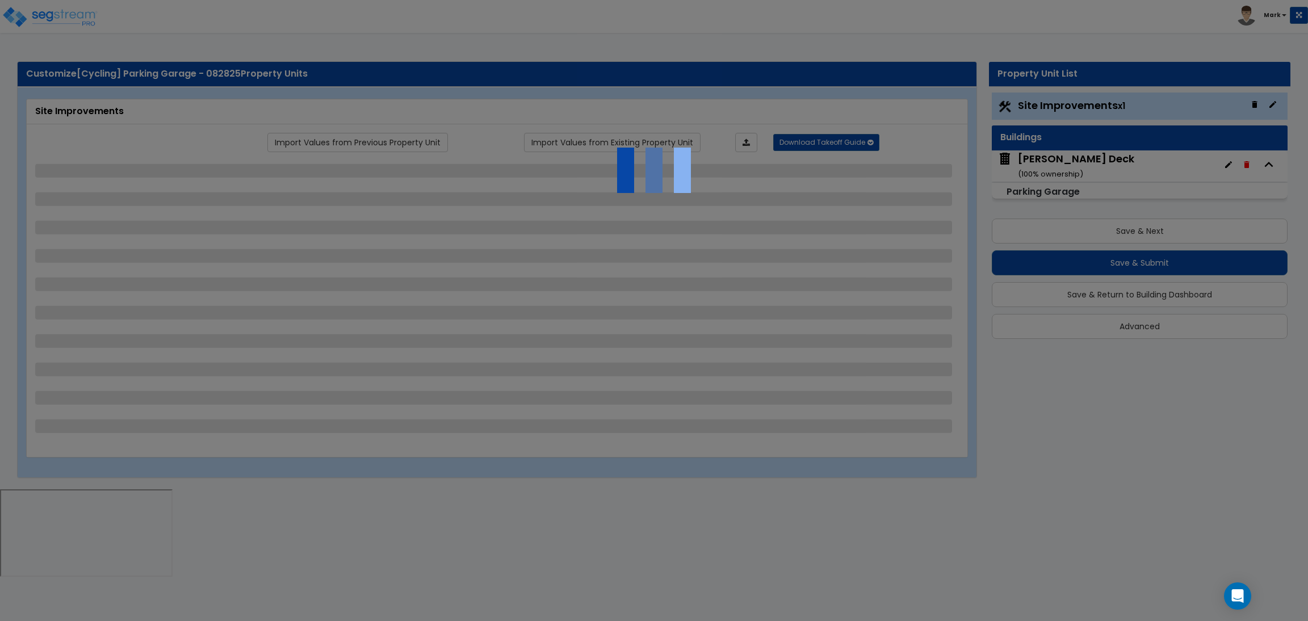
select select "1"
select select "3"
select select "2"
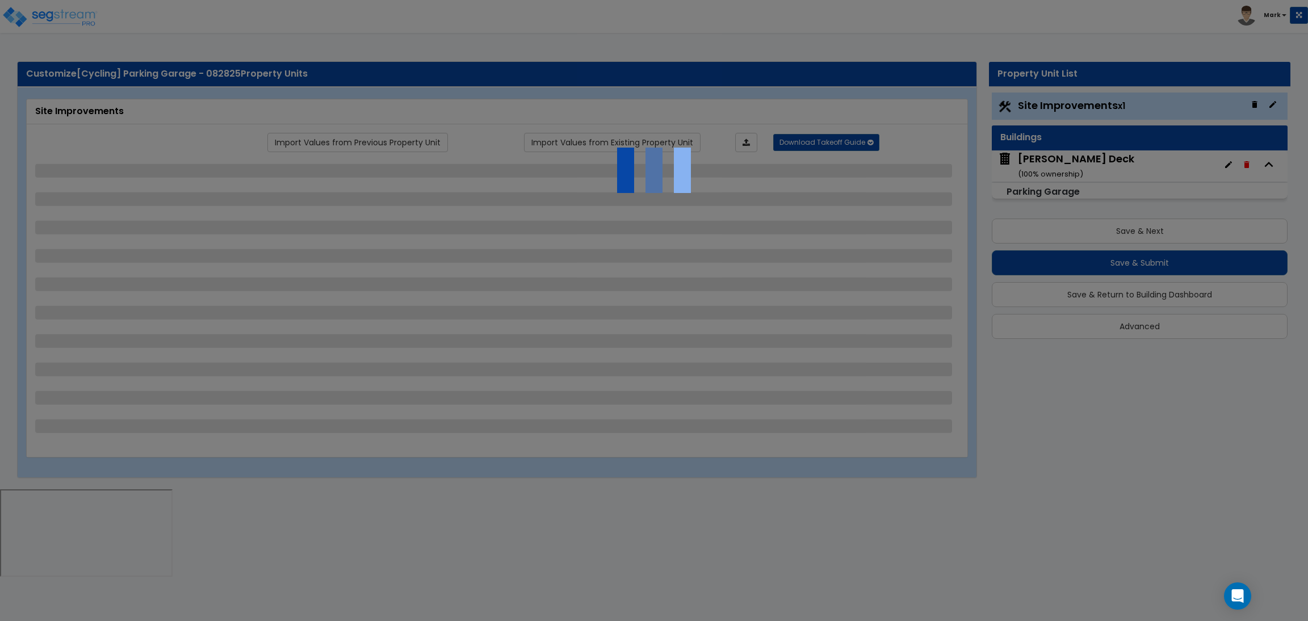
select select "4"
select select "1"
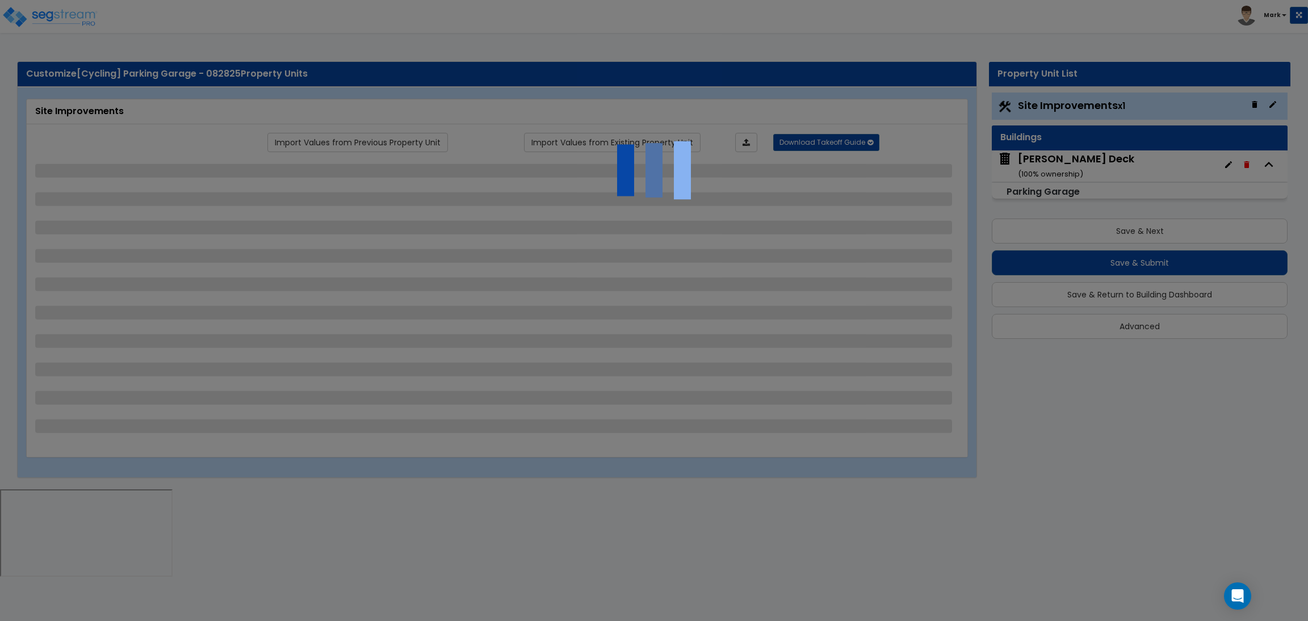
select select "6"
select select "2"
select select "1"
select select "2"
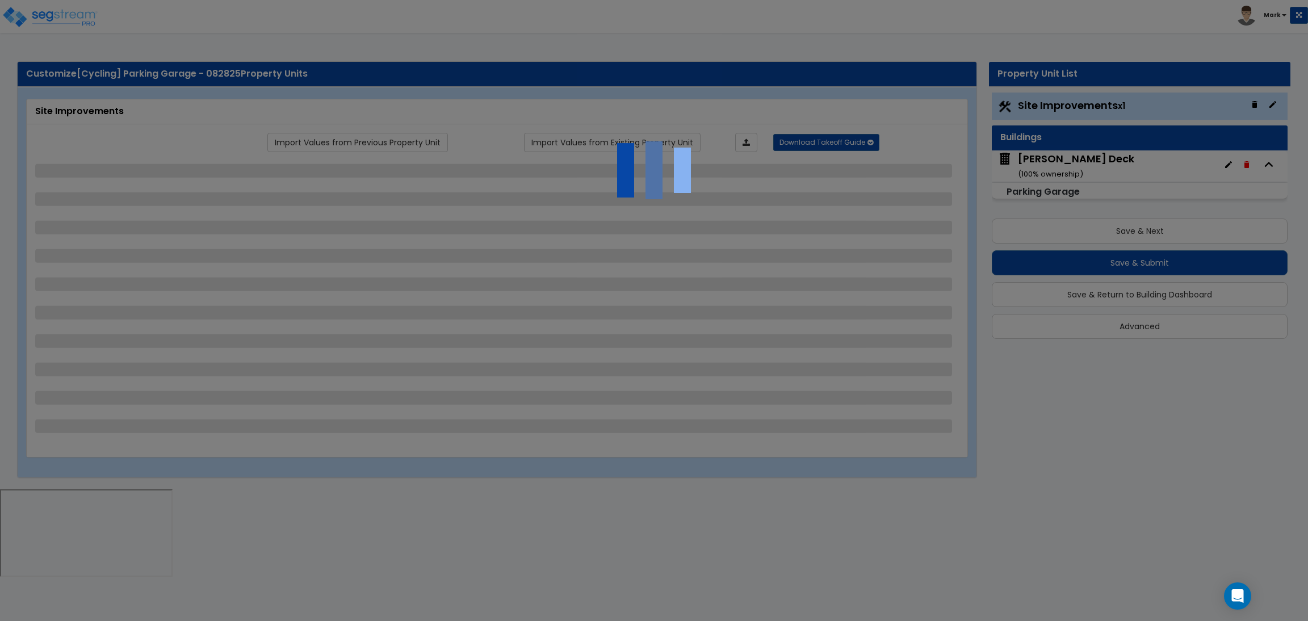
select select "2"
select select "1"
select select "8"
select select "2"
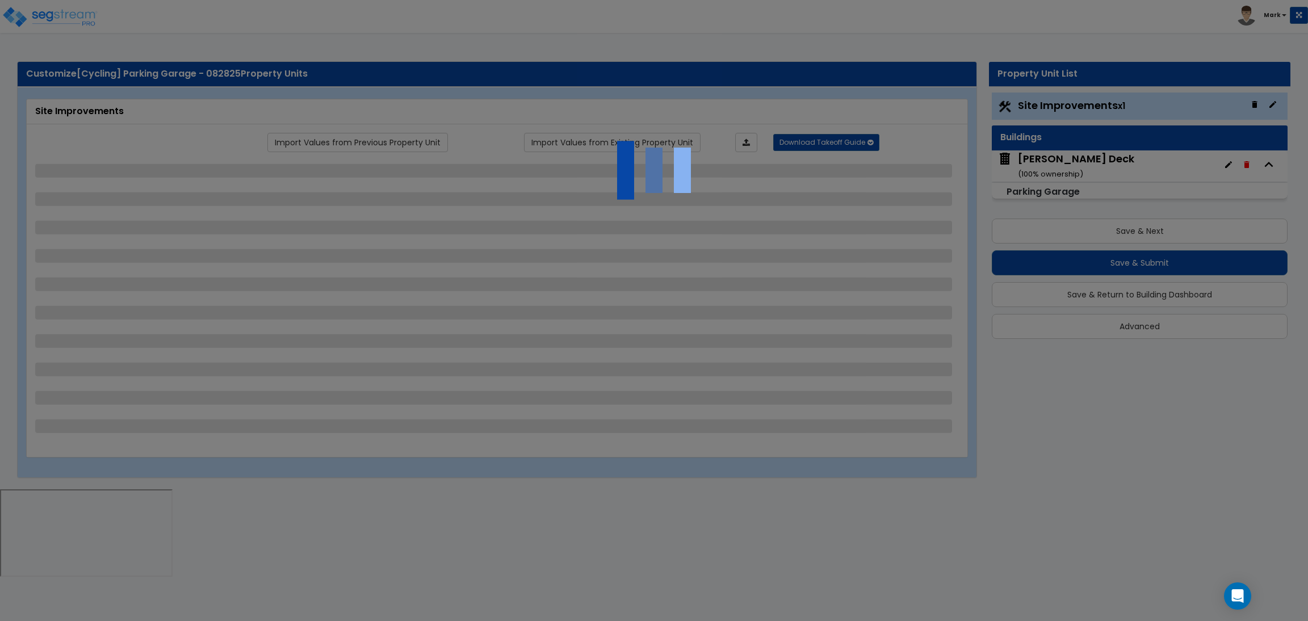
select select "4"
select select "1"
select select "20"
select select "2"
select select "5"
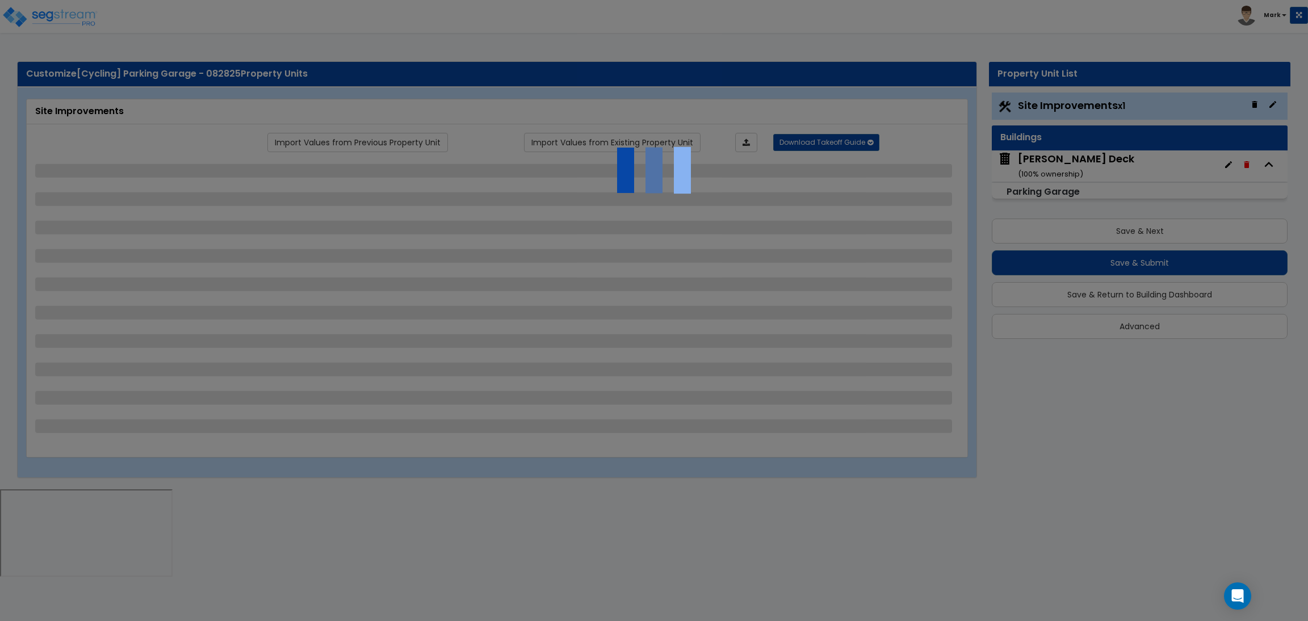
select select "3"
select select "1"
select select "2"
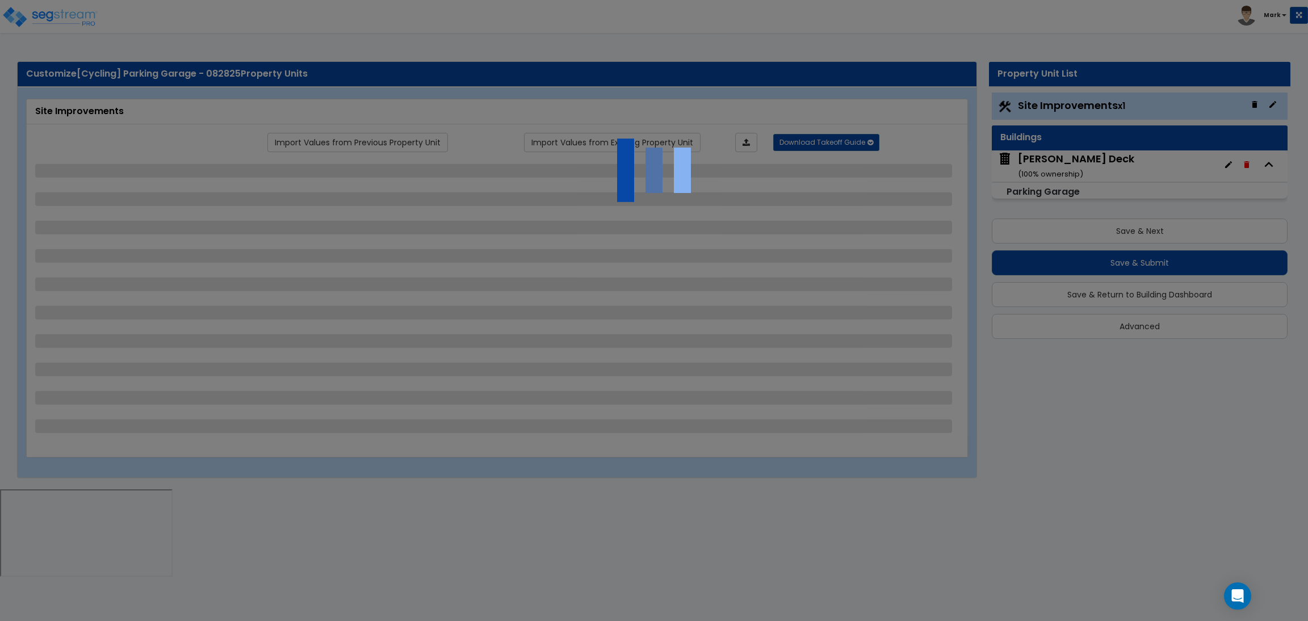
select select "1"
select select "4"
select select "2"
select select "1"
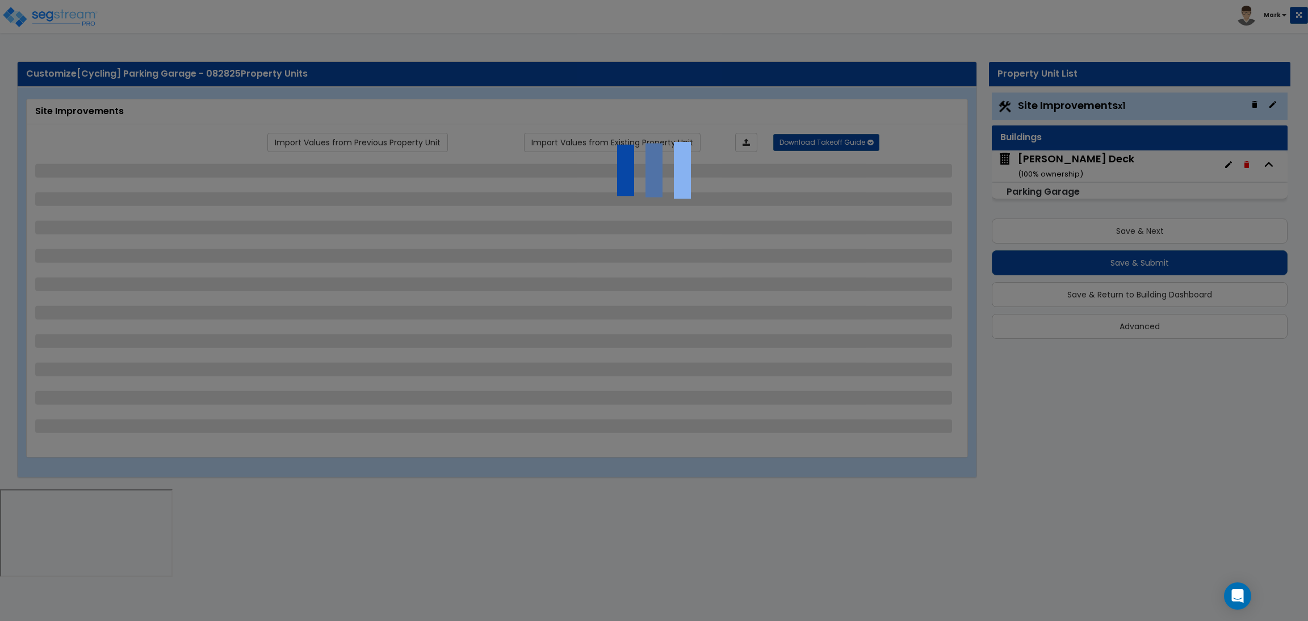
select select "2"
select select "1"
select select "2"
select select "6"
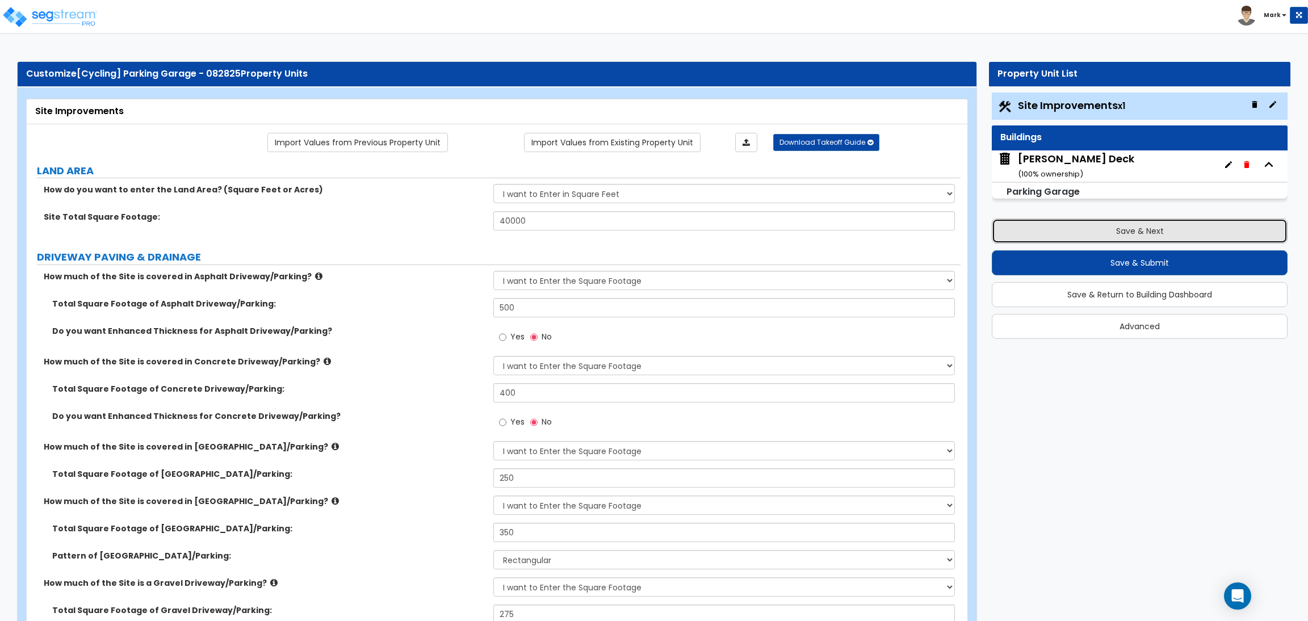
click at [1087, 231] on button "Save & Next" at bounding box center [1140, 231] width 296 height 25
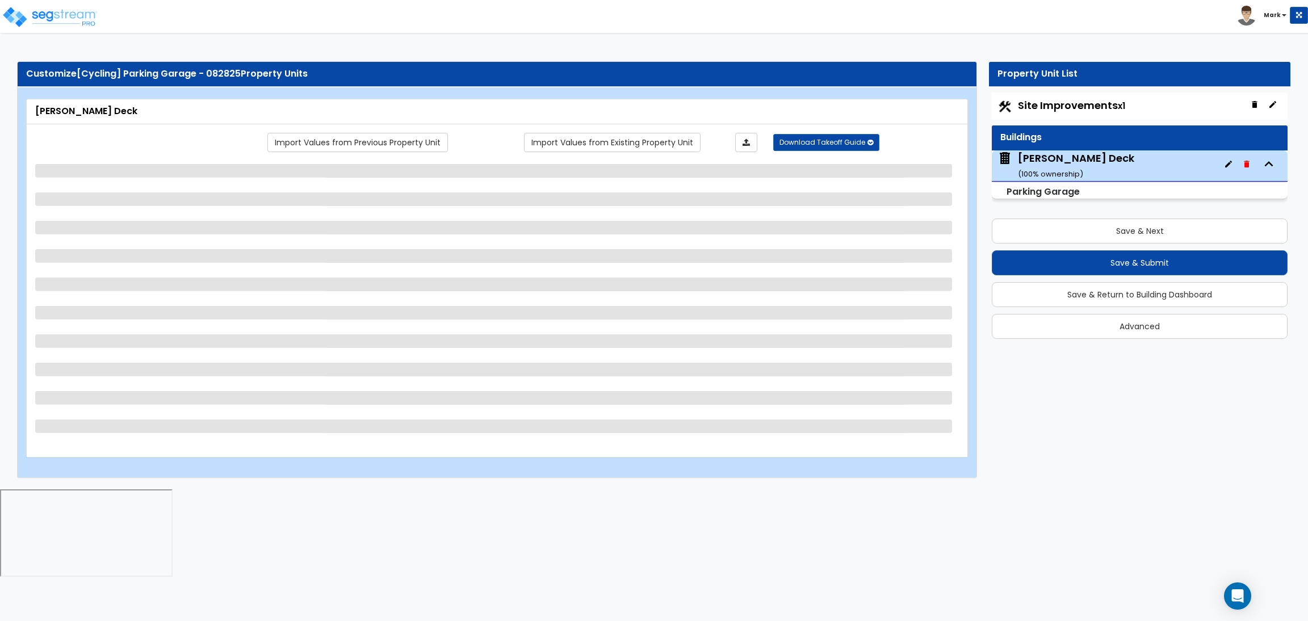
select select "3"
select select "1"
select select "3"
select select "2"
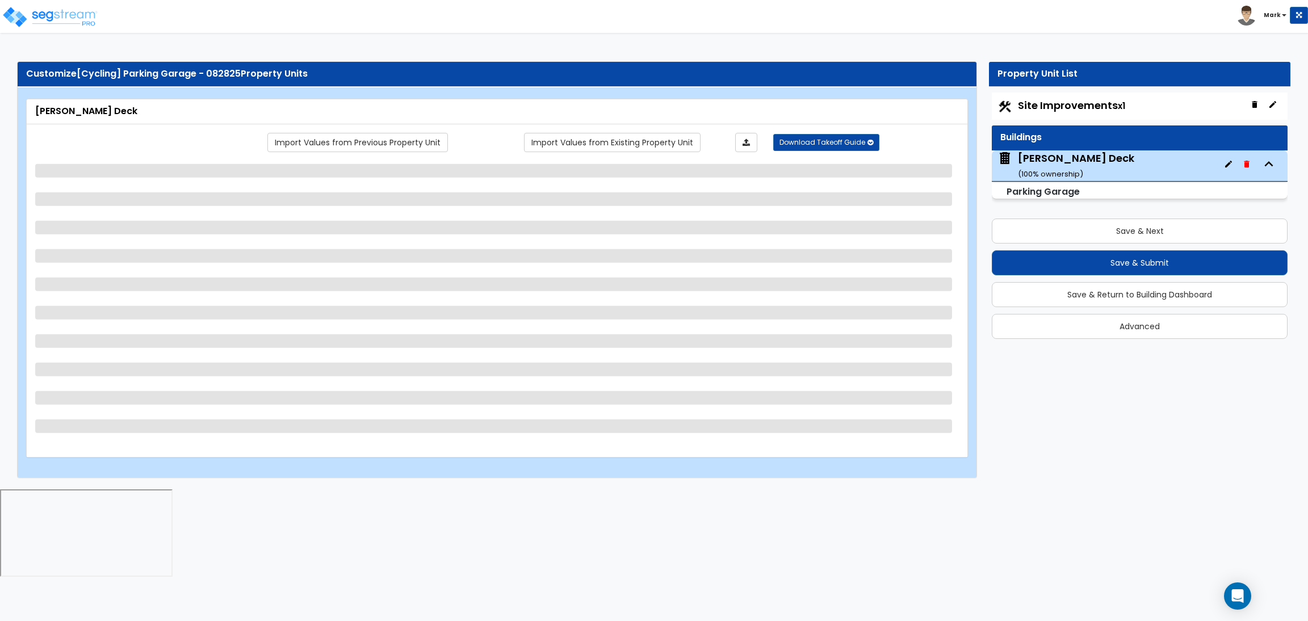
select select "4"
select select "1"
select select "2"
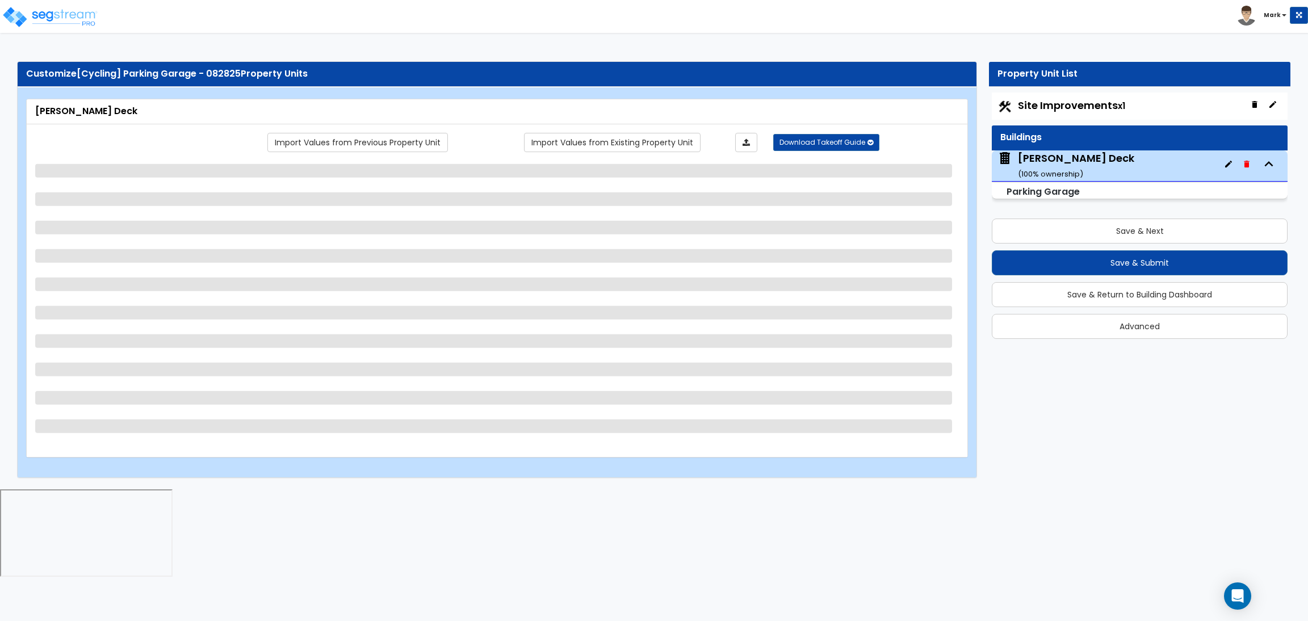
select select "3"
select select "1"
select select "3"
select select "2"
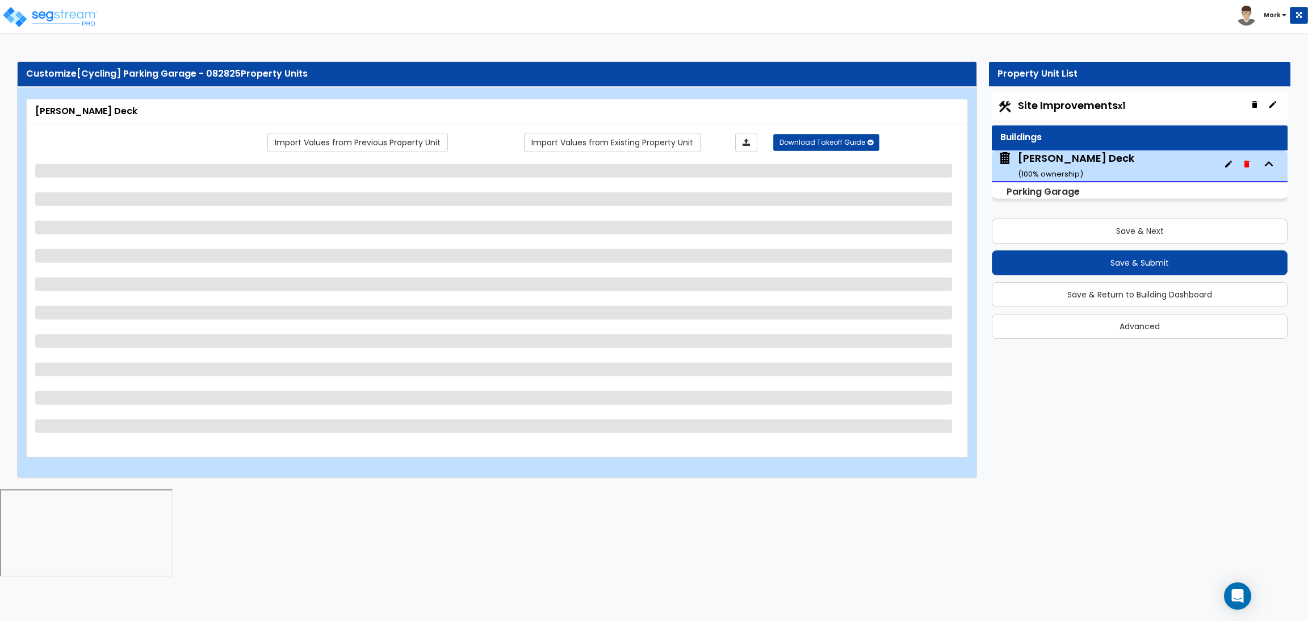
select select "3"
select select "1"
select select "2"
select select "1"
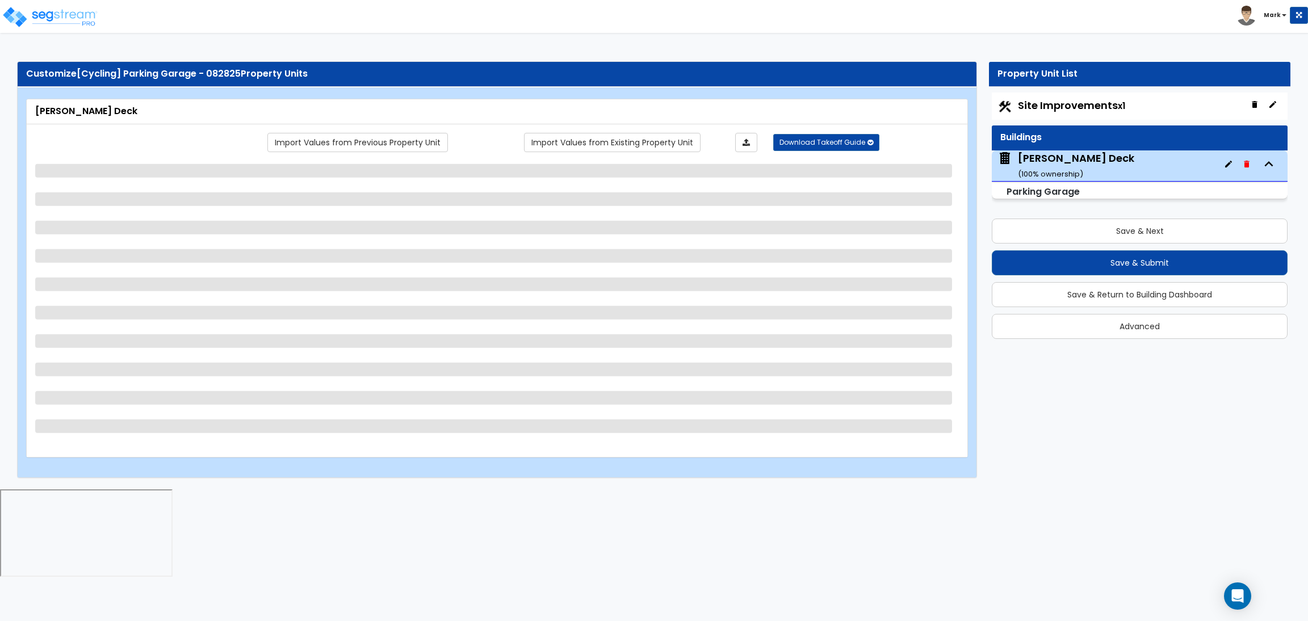
select select "2"
select select "3"
select select "2"
select select "5"
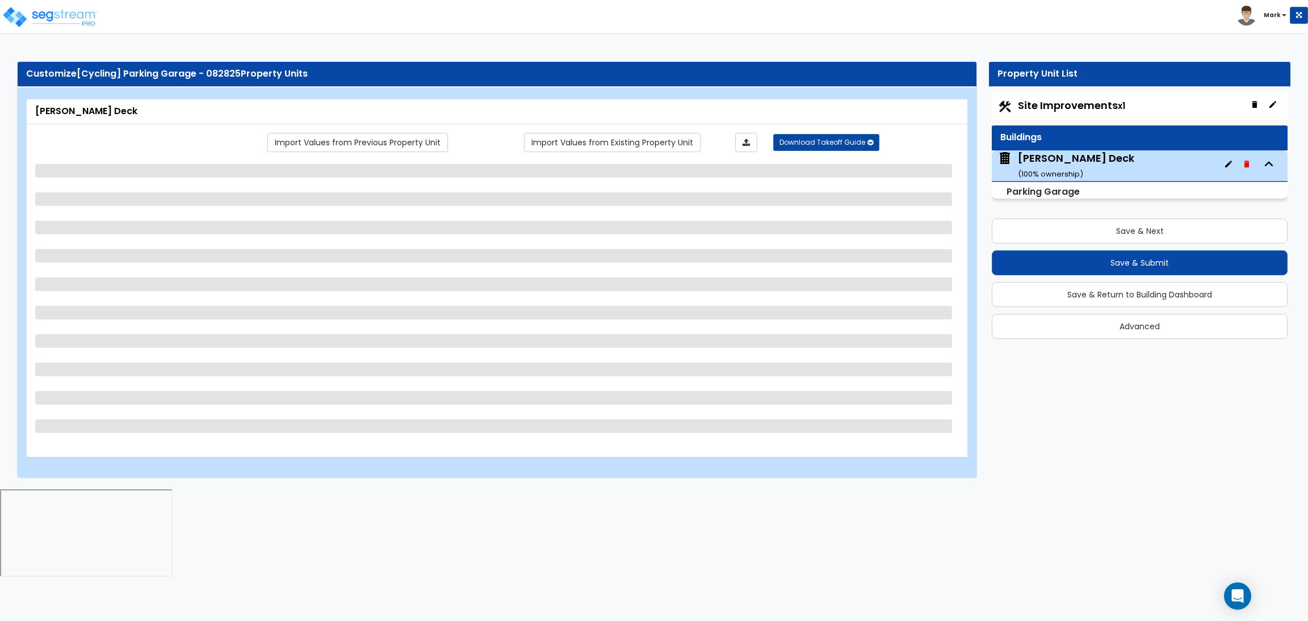
select select "2"
select select "4"
select select "3"
select select "2"
select select "1"
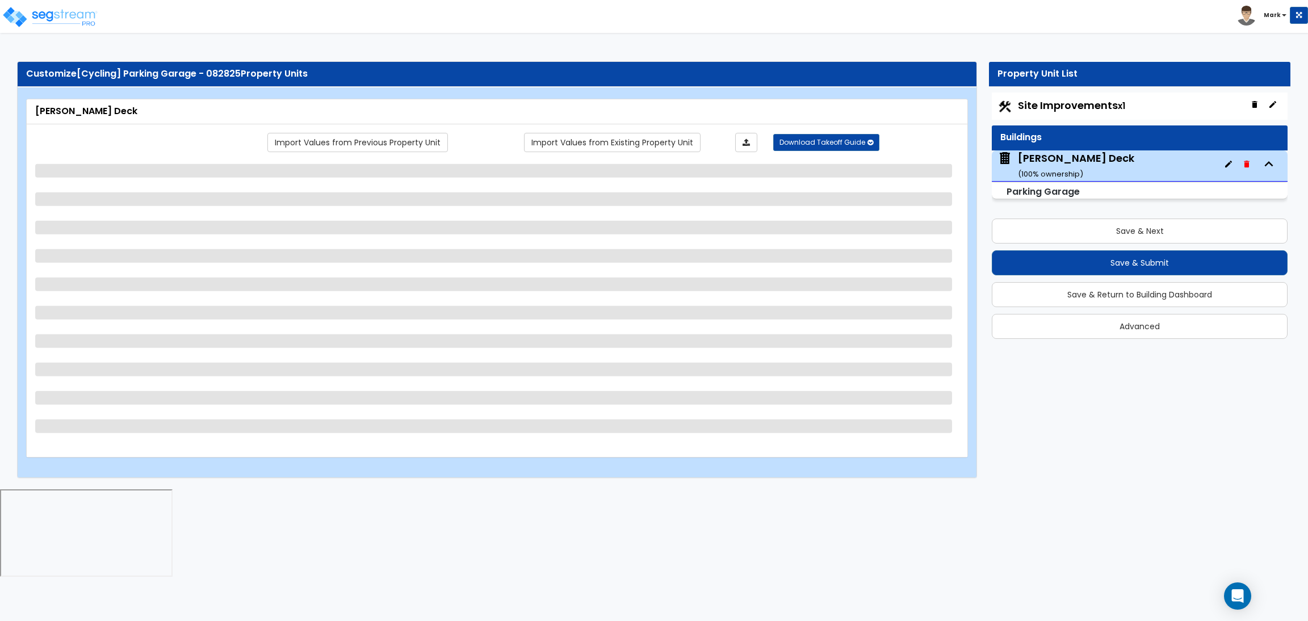
select select "1"
select select "3"
select select "2"
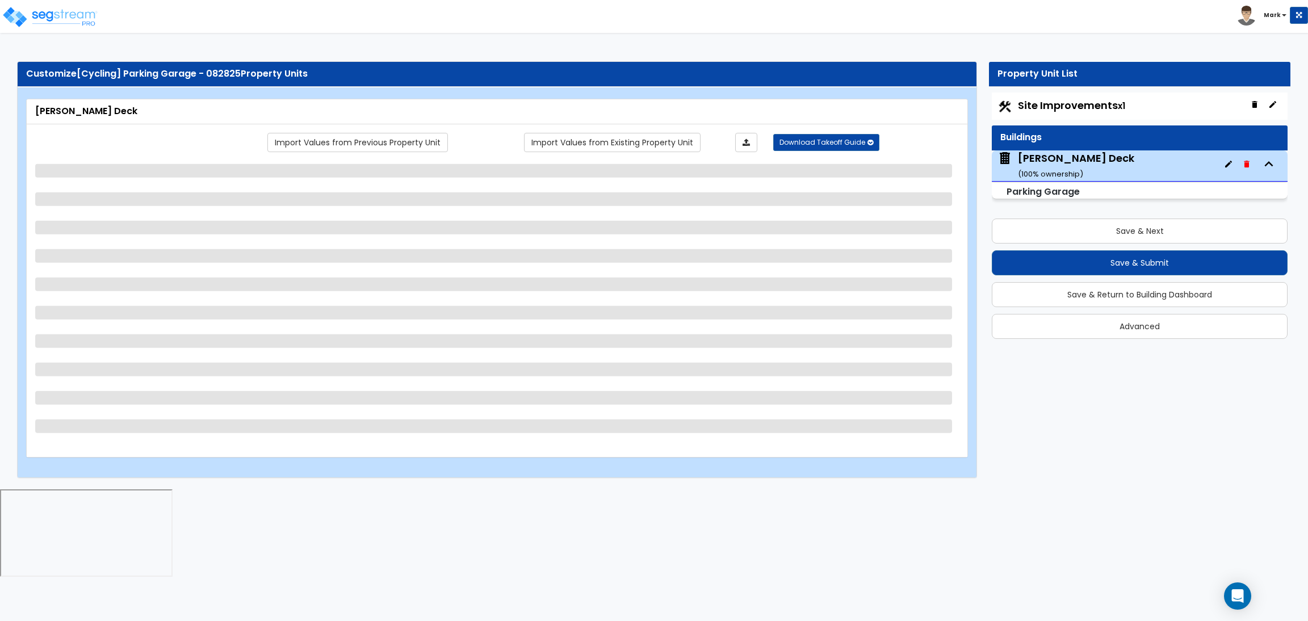
select select "4"
select select "1"
select select "3"
select select "1"
select select "2"
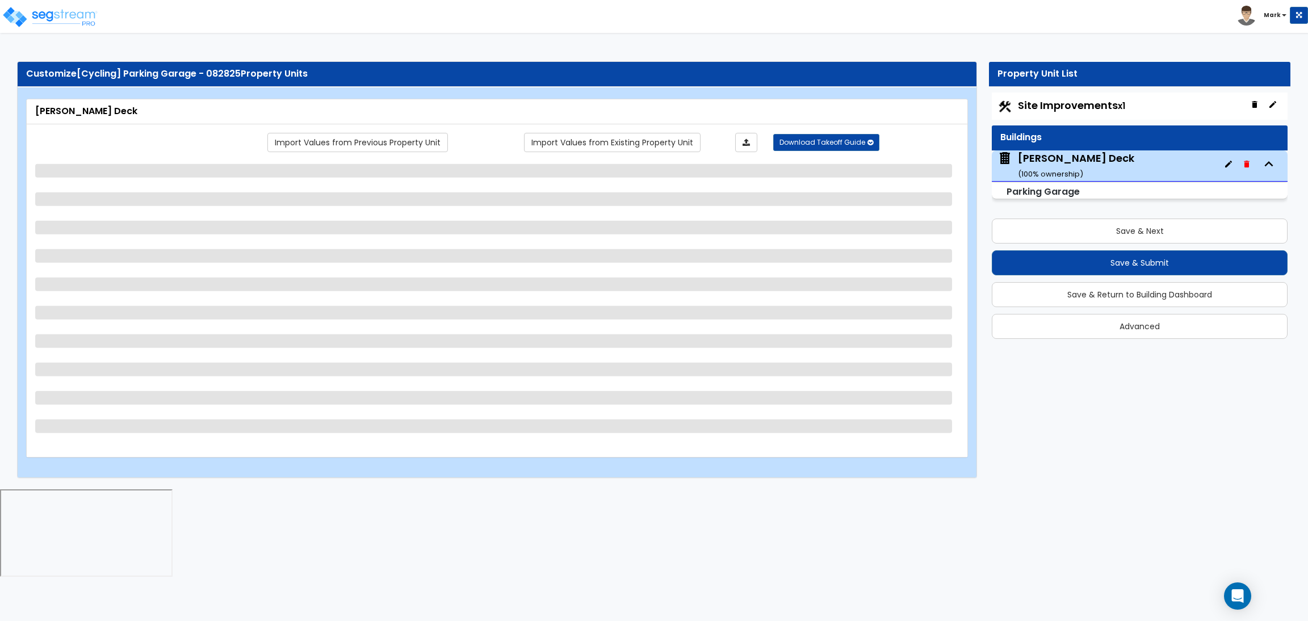
select select "2"
select select "6"
select select "7"
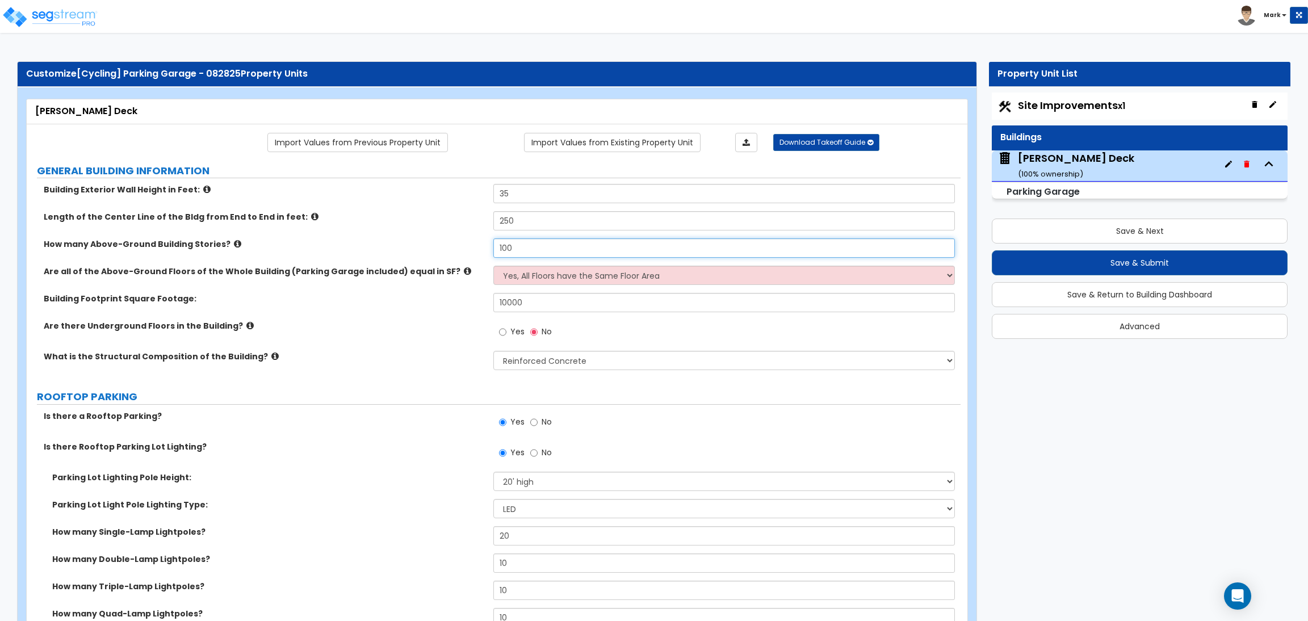
drag, startPoint x: 523, startPoint y: 250, endPoint x: 492, endPoint y: 249, distance: 30.7
click at [492, 249] on div "How many Above-Ground Building Stories? 100" at bounding box center [494, 251] width 934 height 27
type input "3"
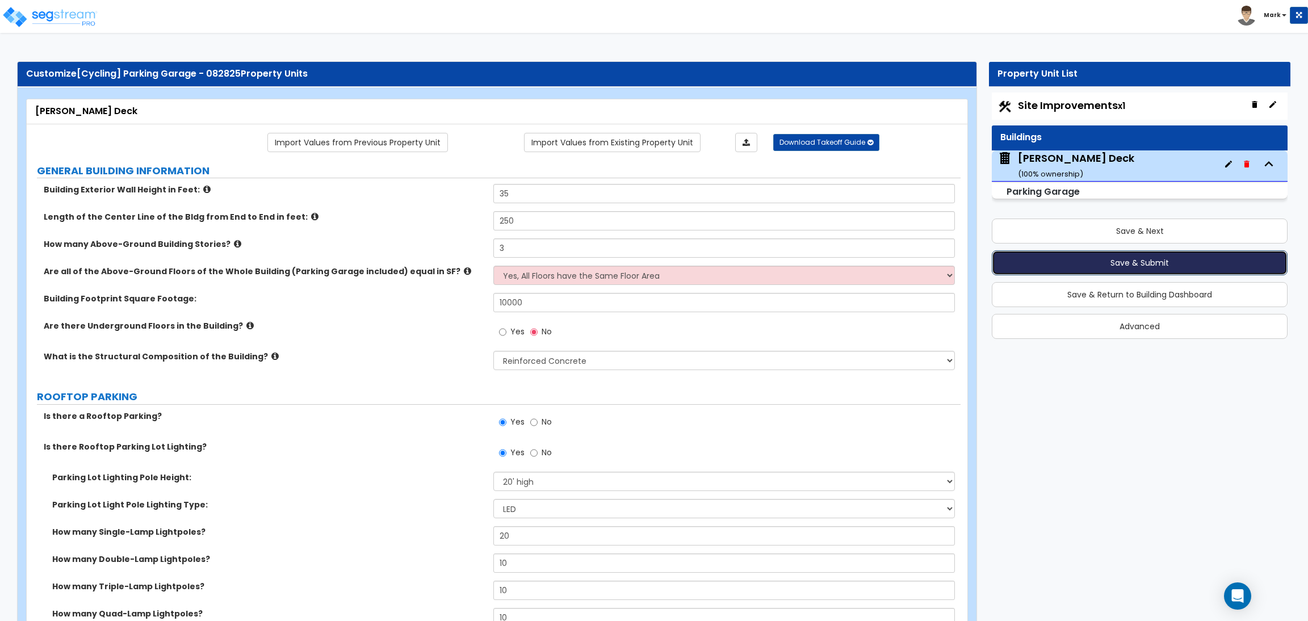
click at [1085, 263] on button "Save & Submit" at bounding box center [1140, 262] width 296 height 25
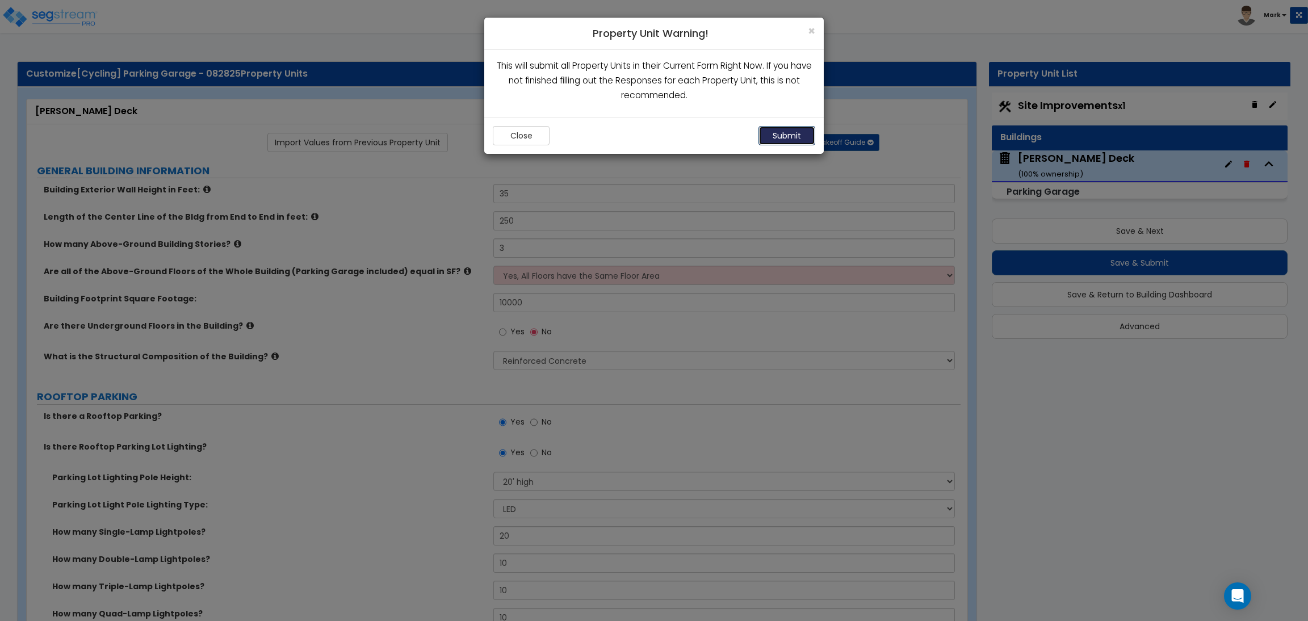
click at [788, 133] on button "Submit" at bounding box center [786, 135] width 57 height 19
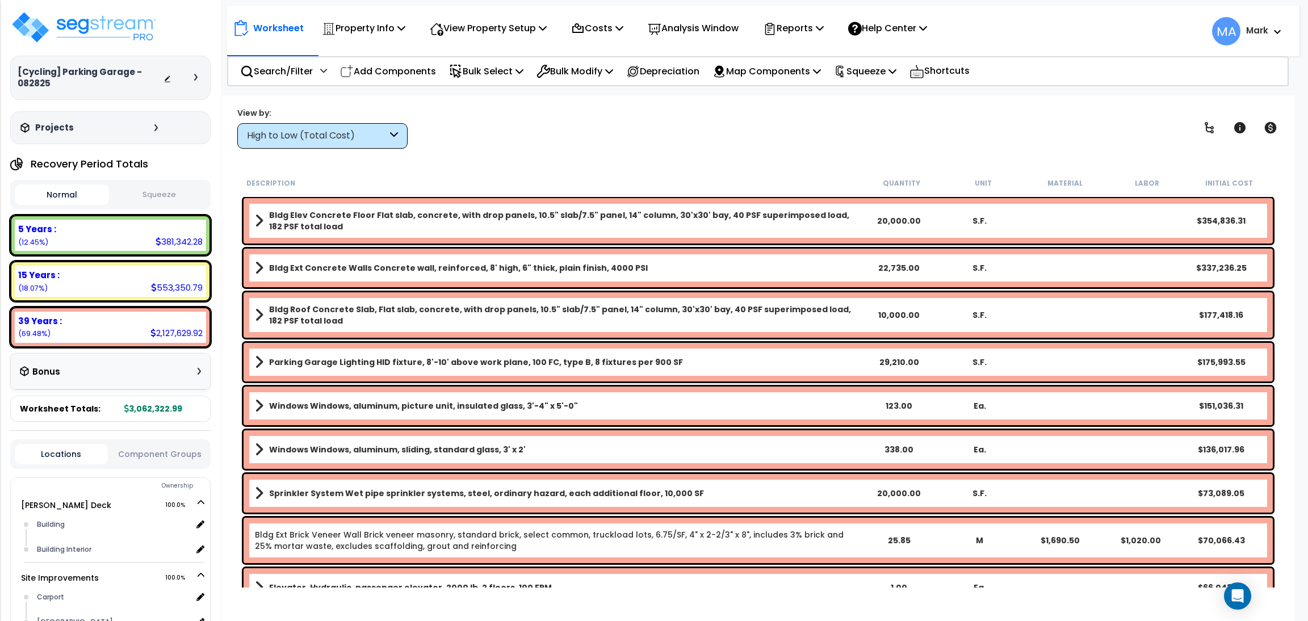
click at [520, 313] on b "Bldg Roof Concrete Slab, Flat slab, concrete, with drop panels, 10.5" slab/7.5"…" at bounding box center [564, 315] width 590 height 23
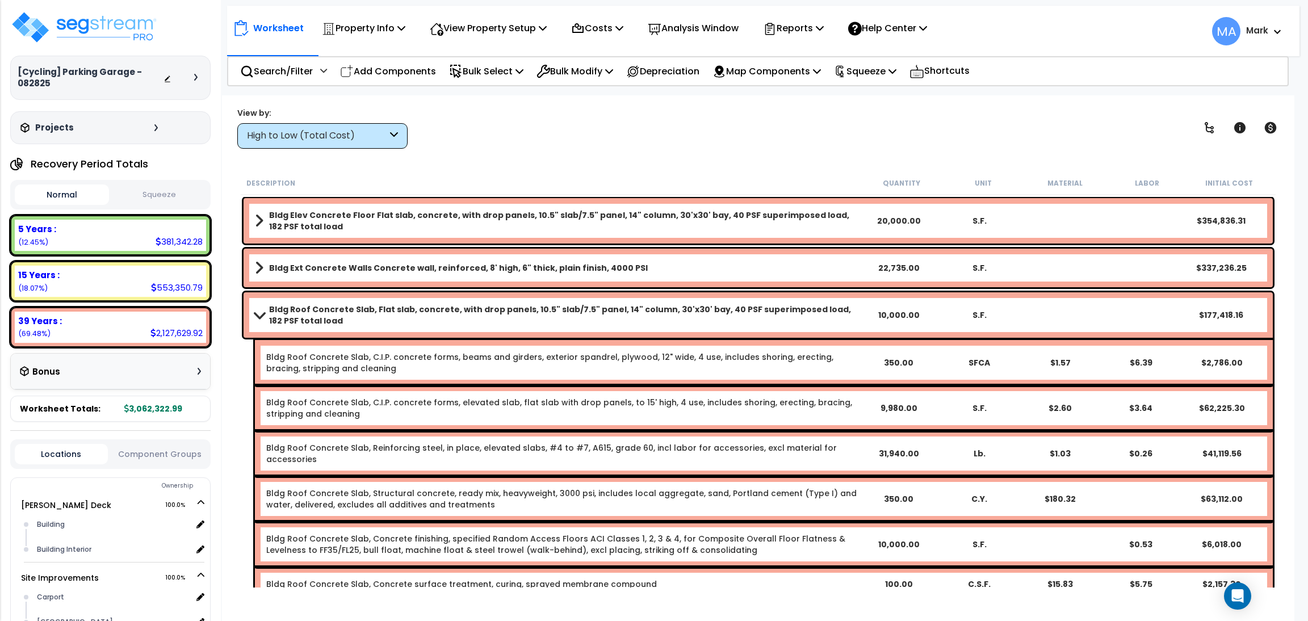
click at [520, 313] on b "Bldg Roof Concrete Slab, Flat slab, concrete, with drop panels, 10.5" slab/7.5"…" at bounding box center [564, 315] width 590 height 23
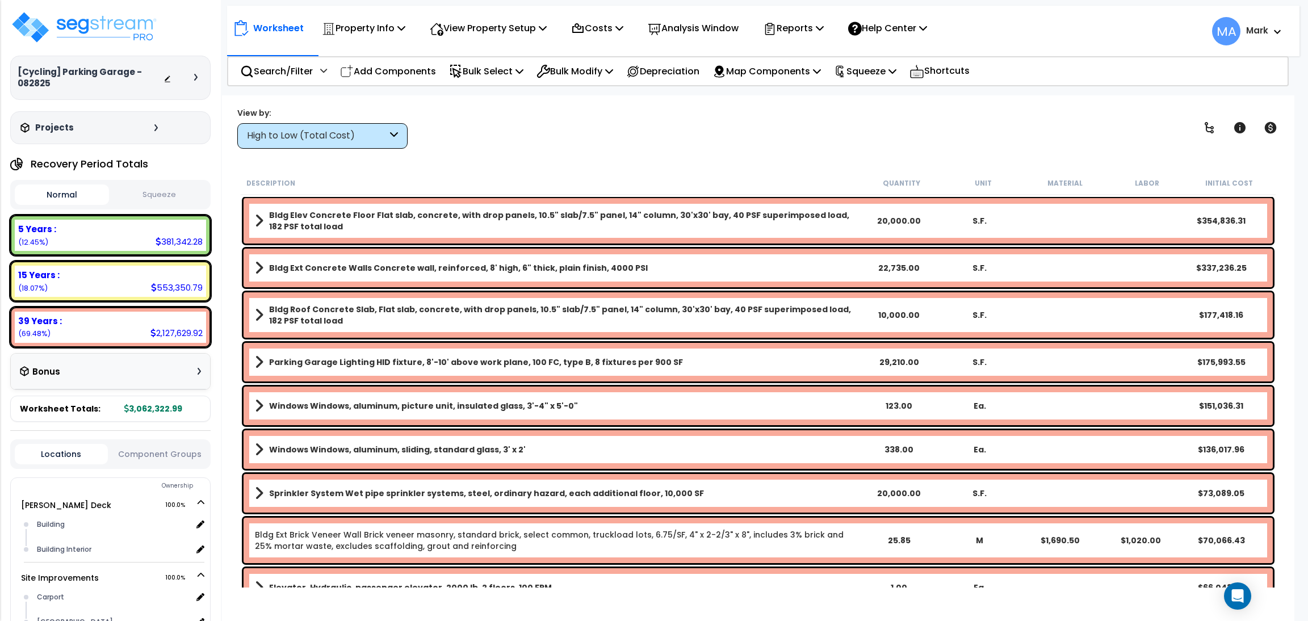
click at [552, 209] on b "Bldg Elev Concrete Floor Flat slab, concrete, with drop panels, 10.5" slab/7.5"…" at bounding box center [564, 220] width 590 height 23
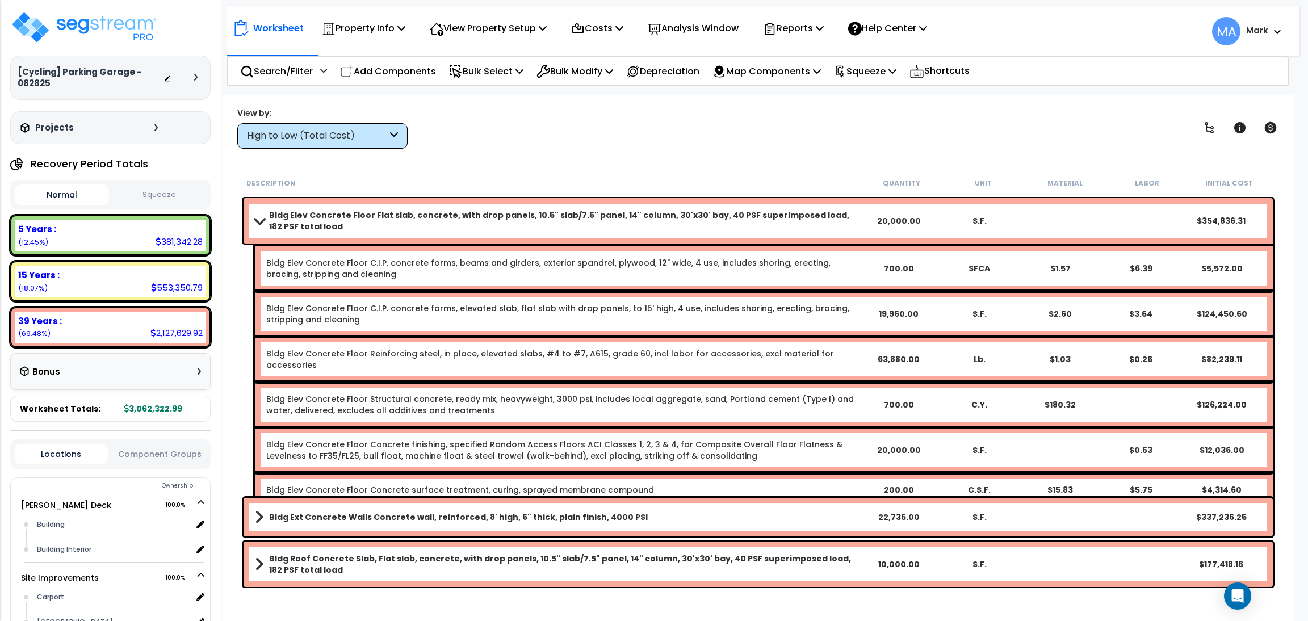
click at [552, 209] on b "Bldg Elev Concrete Floor Flat slab, concrete, with drop panels, 10.5" slab/7.5"…" at bounding box center [564, 220] width 590 height 23
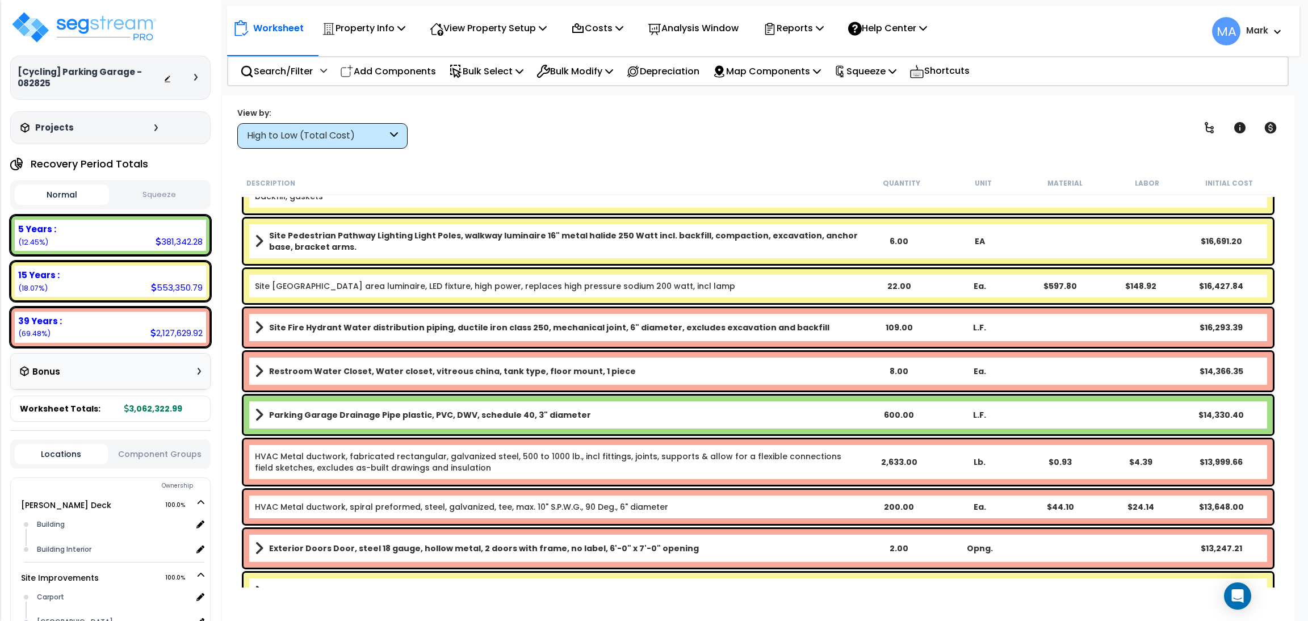
scroll to position [1532, 0]
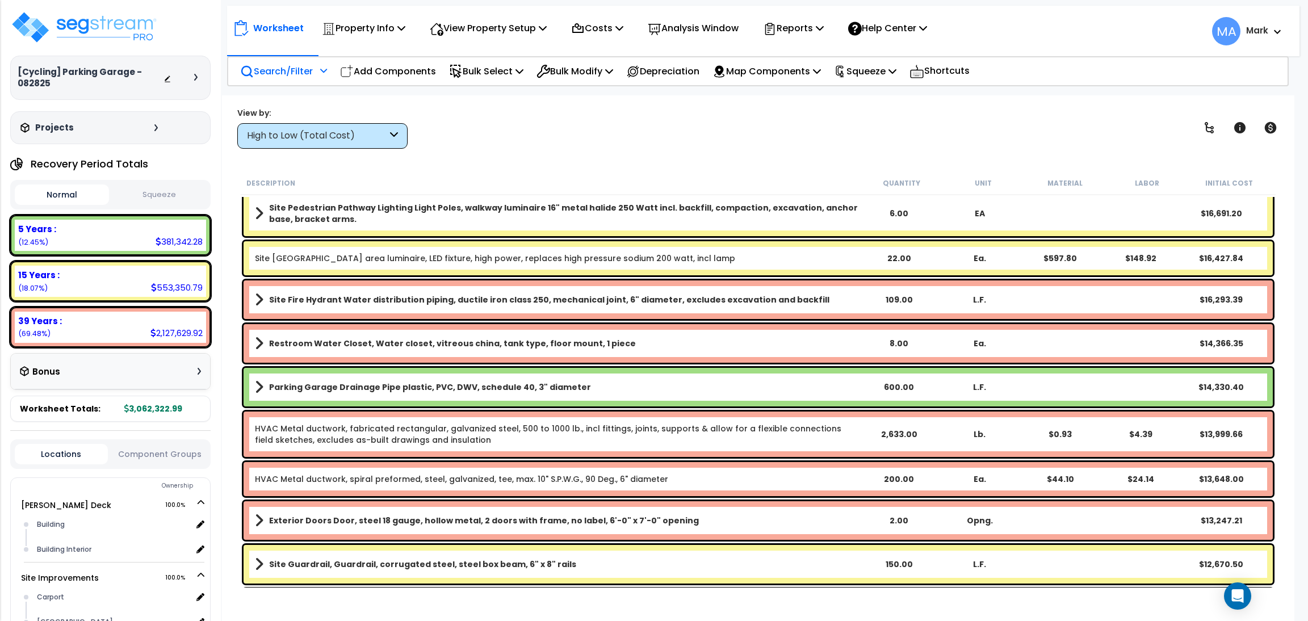
click at [304, 68] on p "Search/Filter" at bounding box center [276, 71] width 73 height 15
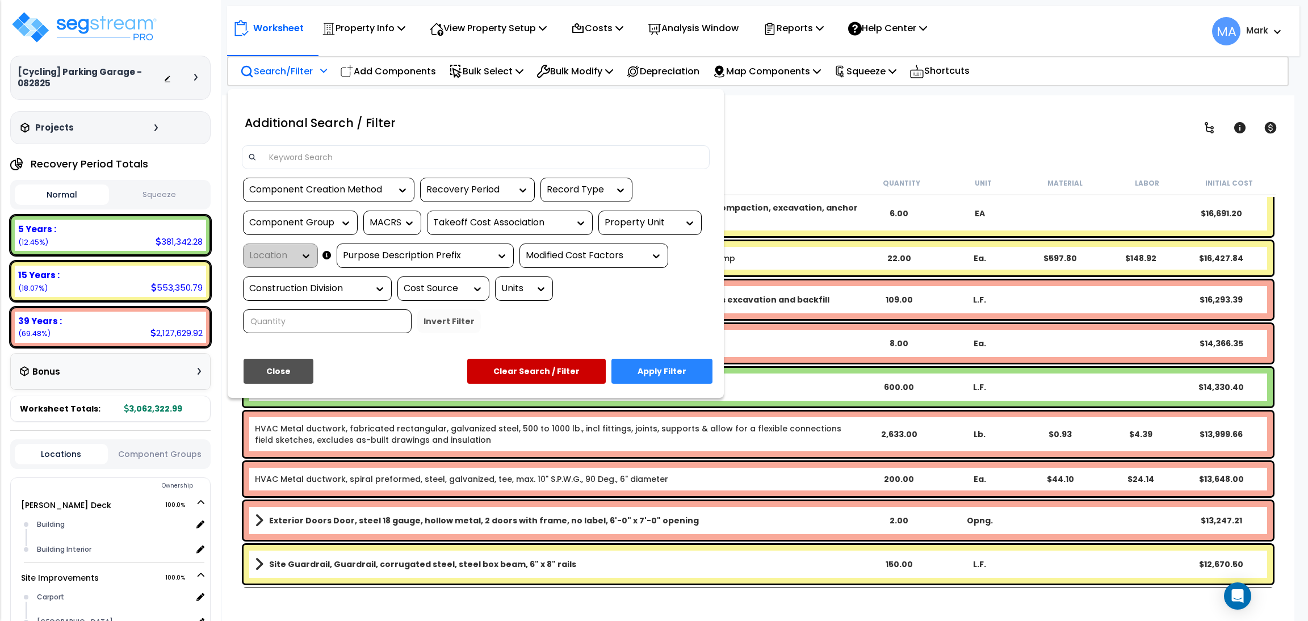
click at [339, 150] on input at bounding box center [482, 157] width 441 height 17
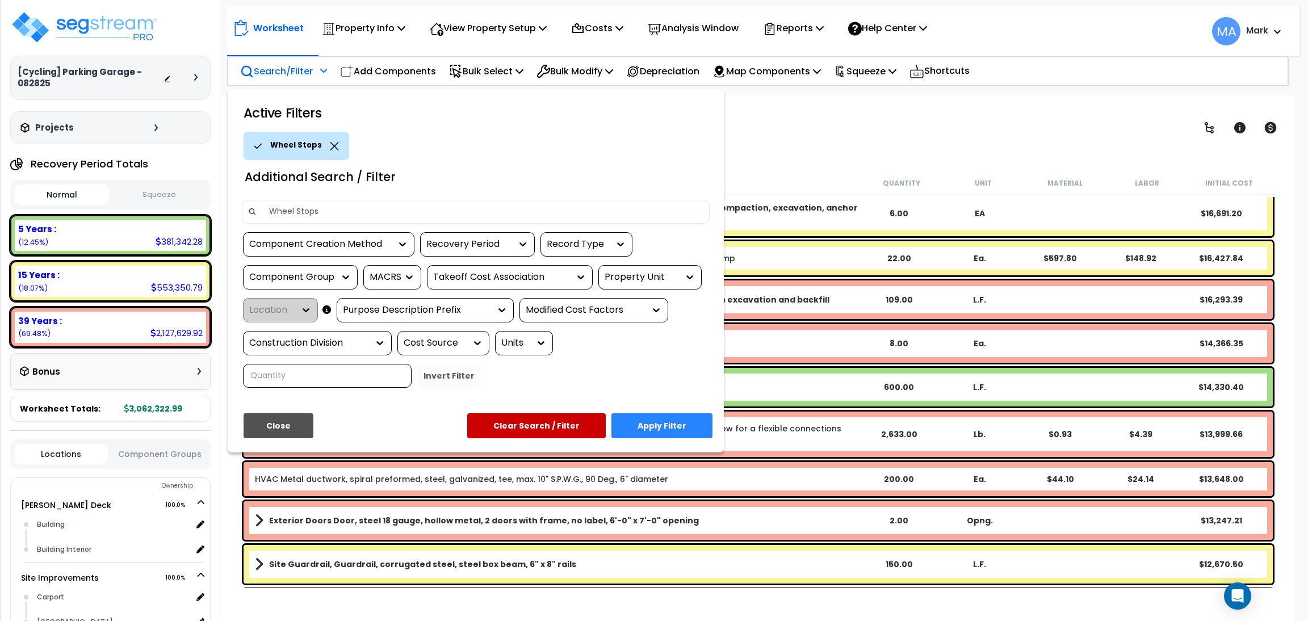
type input "Wheel Stops"
click at [673, 421] on button "Apply Filter" at bounding box center [661, 425] width 101 height 25
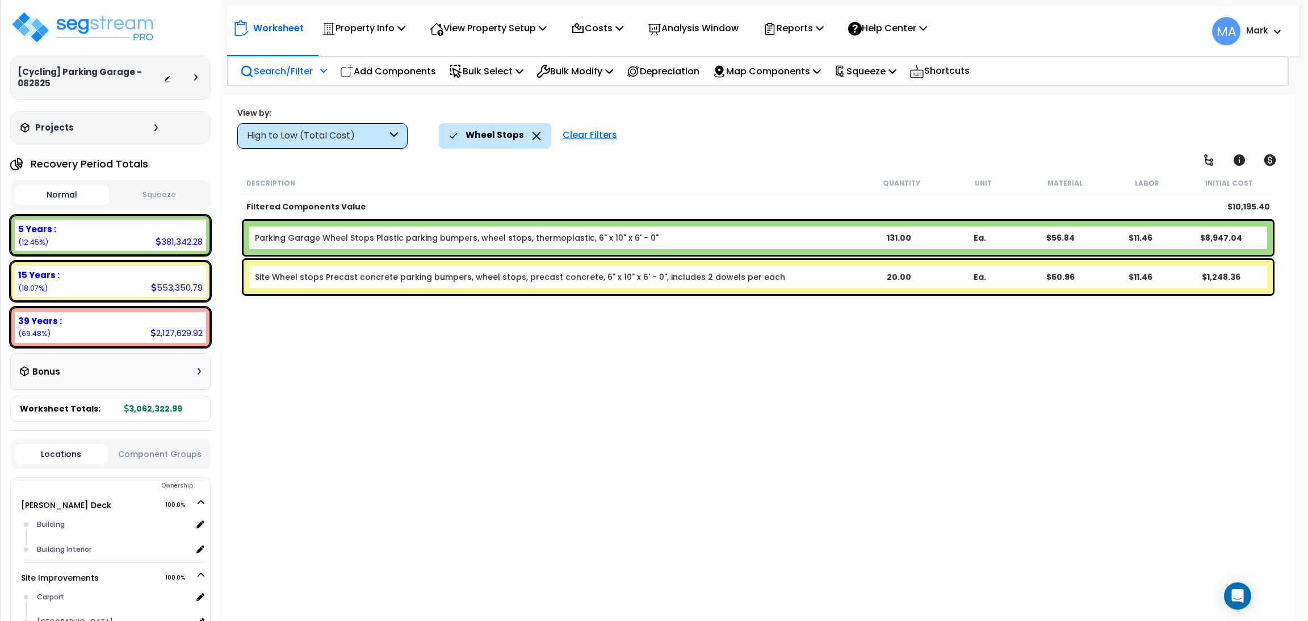
click at [534, 137] on icon at bounding box center [536, 136] width 9 height 9
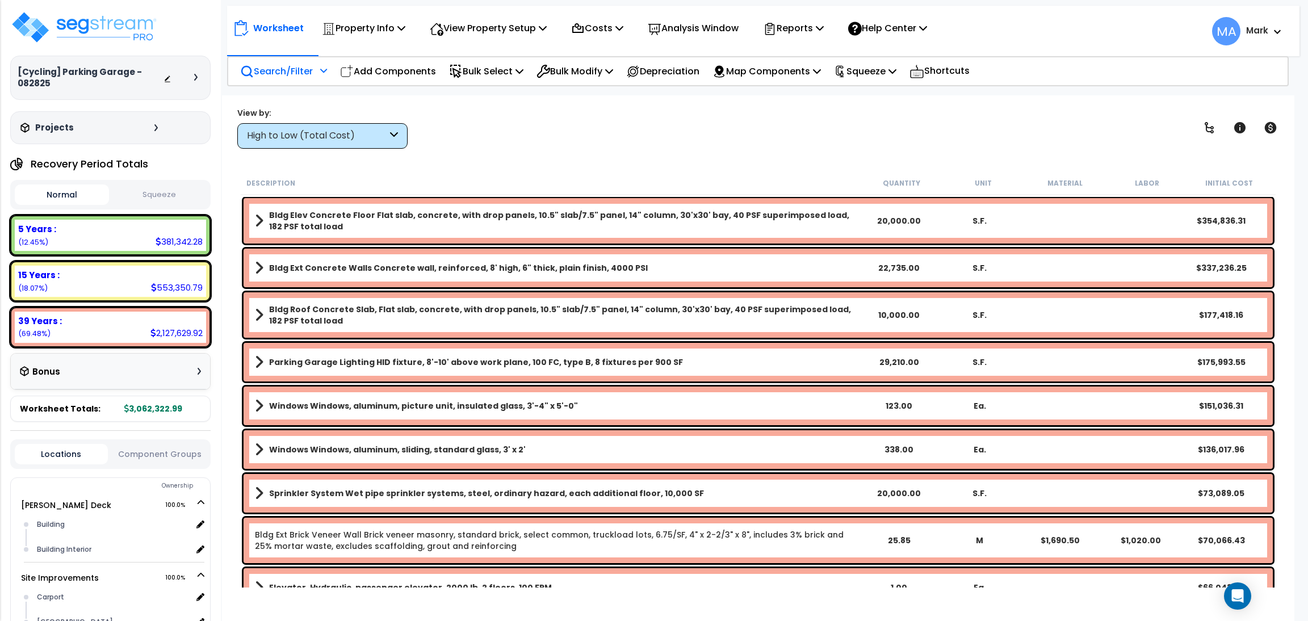
click at [371, 141] on div "High to Low (Total Cost)" at bounding box center [317, 135] width 140 height 13
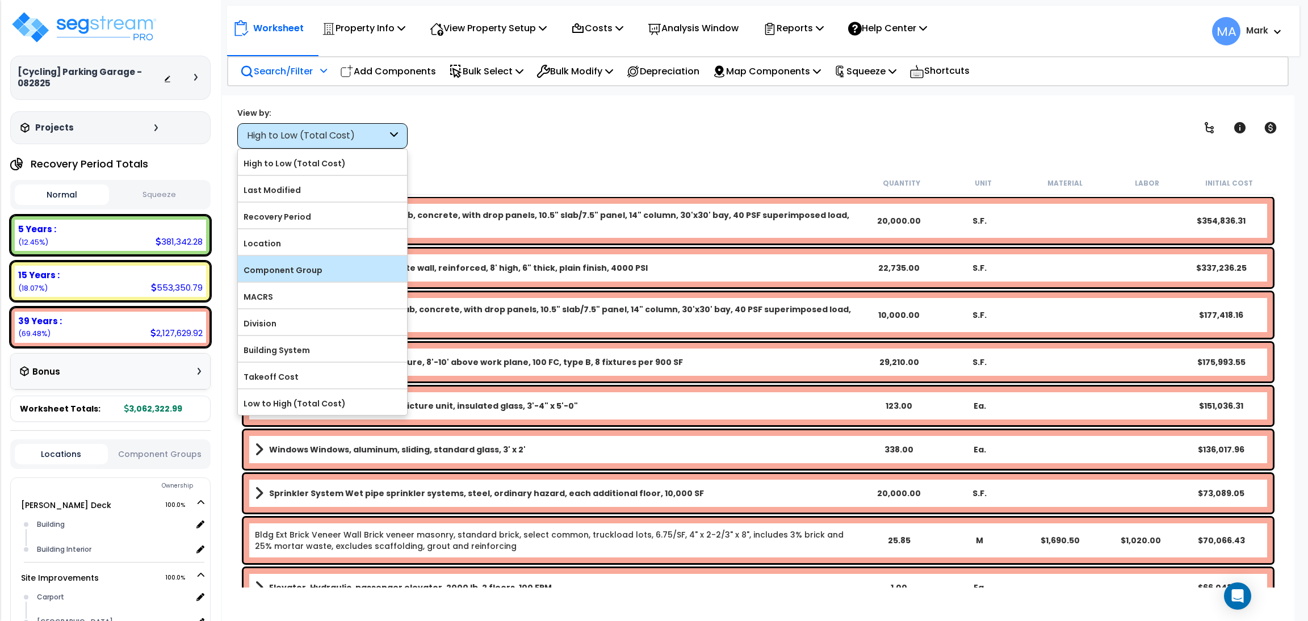
click at [321, 274] on label "Component Group" at bounding box center [322, 270] width 169 height 17
click at [0, 0] on input "Component Group" at bounding box center [0, 0] width 0 height 0
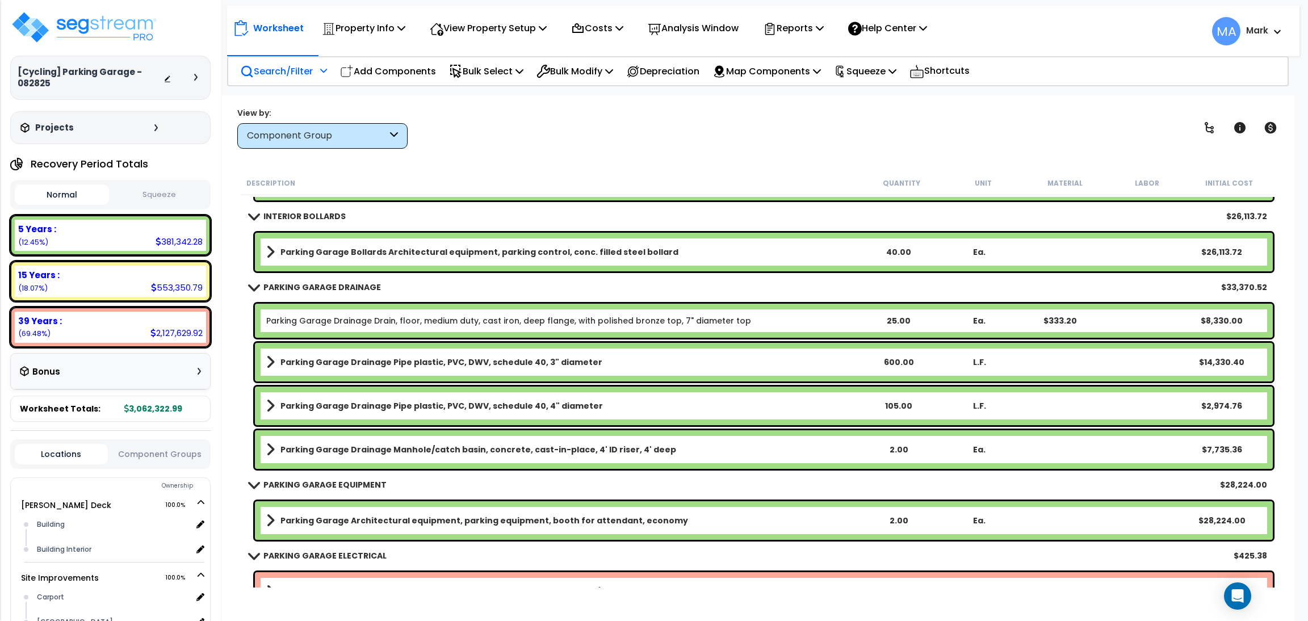
scroll to position [3065, 0]
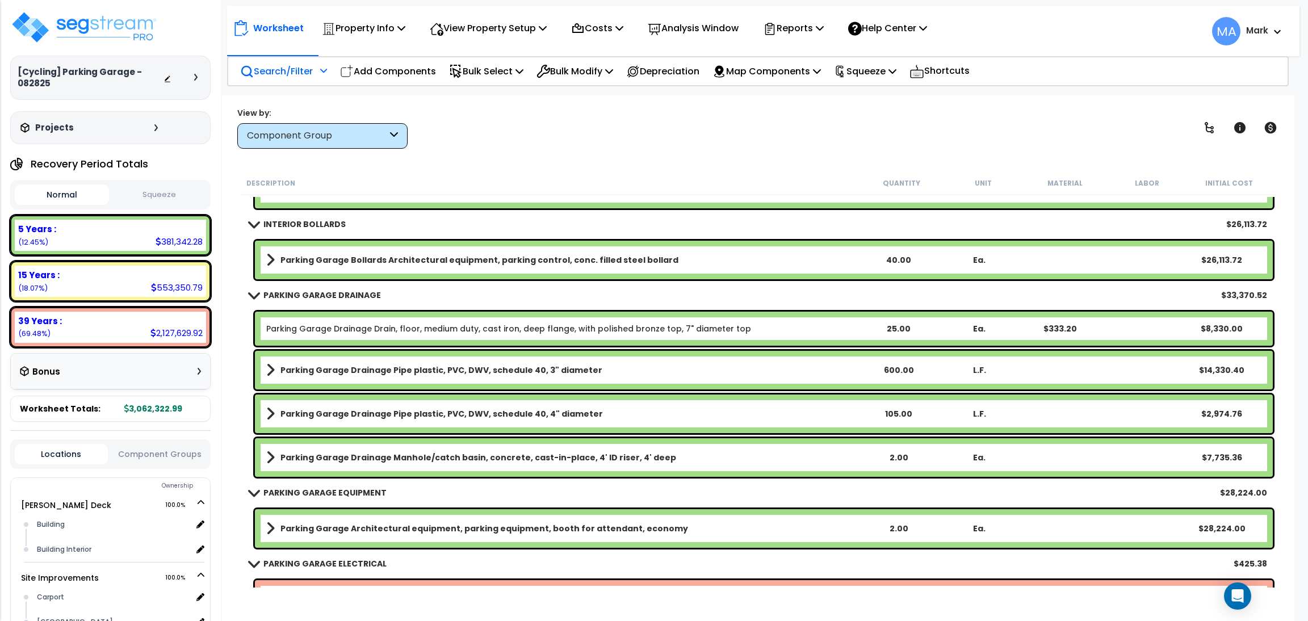
click at [446, 254] on b "Parking Garage Bollards Architectural equipment, parking control, conc. filled …" at bounding box center [479, 259] width 398 height 11
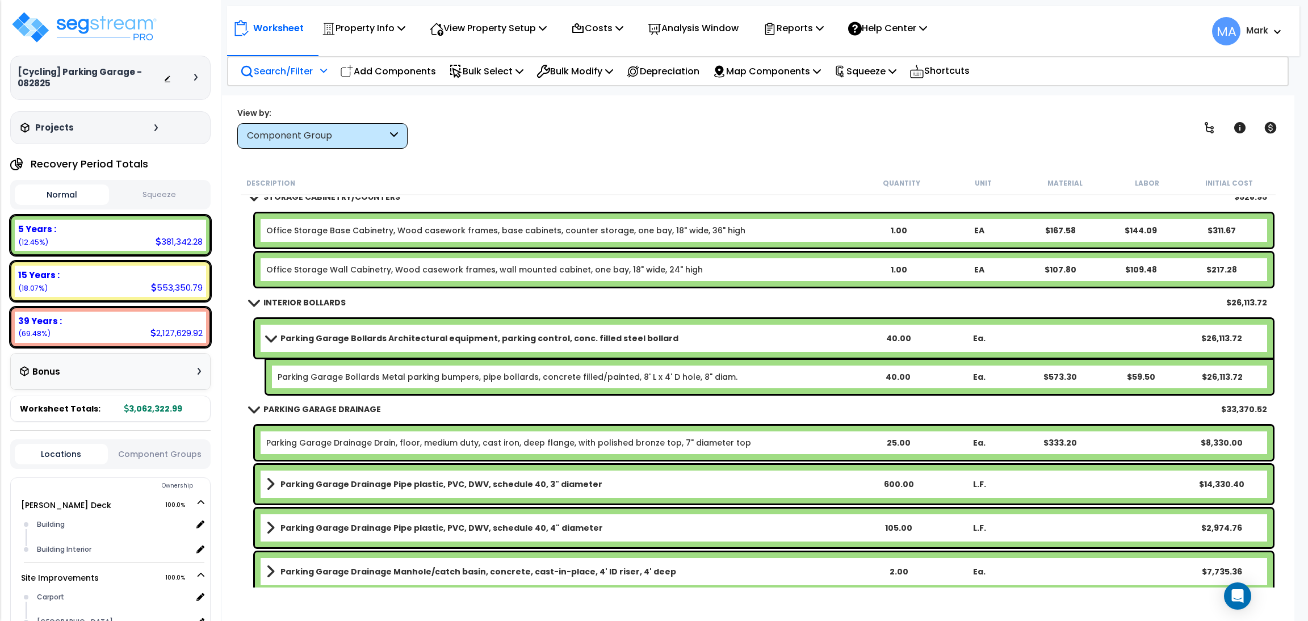
scroll to position [2979, 0]
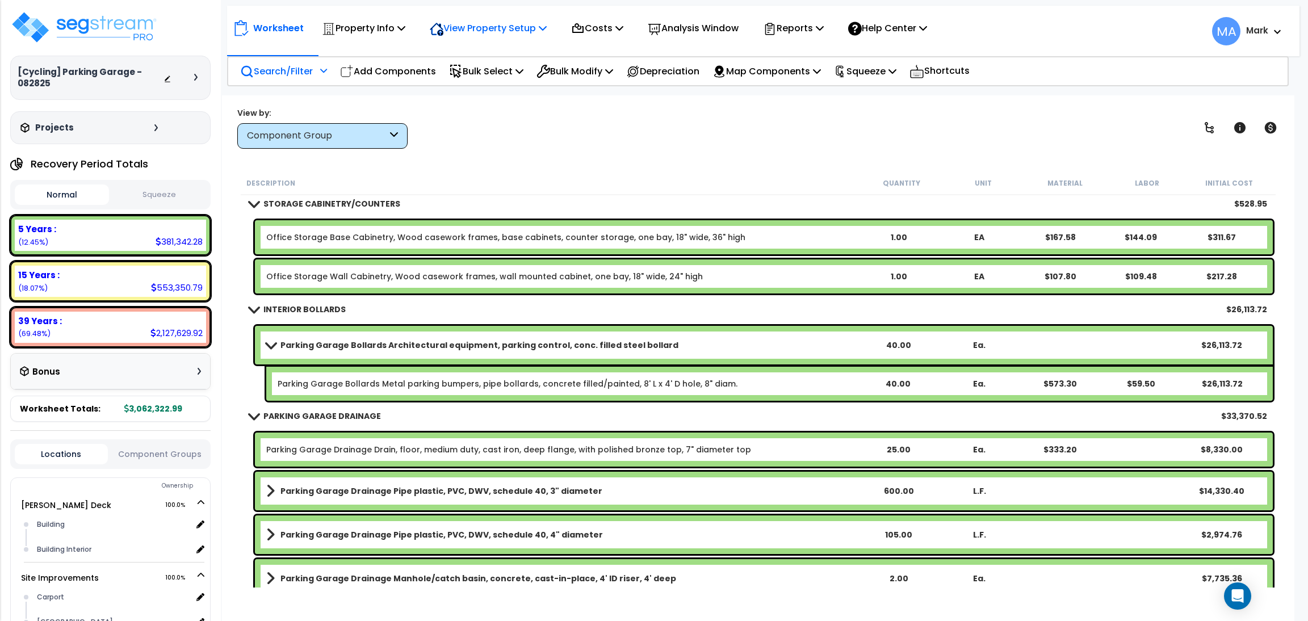
click at [481, 38] on div "View Property Setup" at bounding box center [488, 28] width 117 height 27
click at [481, 78] on link "View Questionnaire" at bounding box center [480, 77] width 112 height 23
click at [301, 115] on div "View by:" at bounding box center [322, 112] width 170 height 11
click at [305, 124] on div "Component Group" at bounding box center [322, 136] width 170 height 26
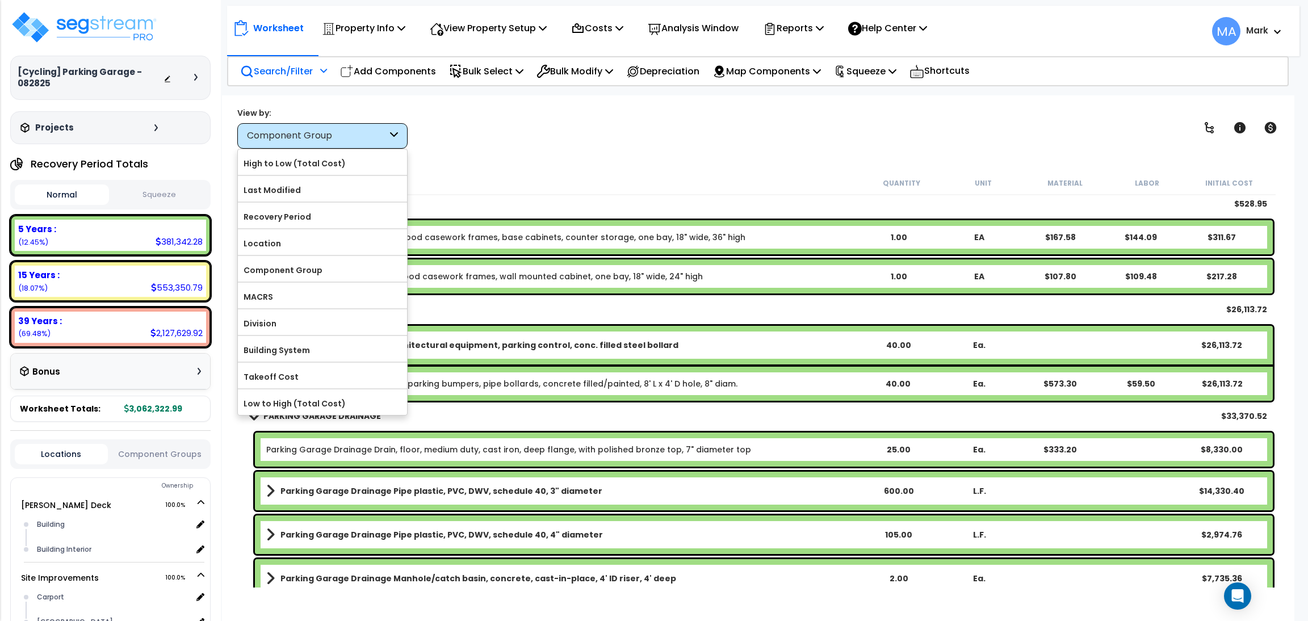
click at [254, 70] on p "Search/Filter" at bounding box center [276, 71] width 73 height 15
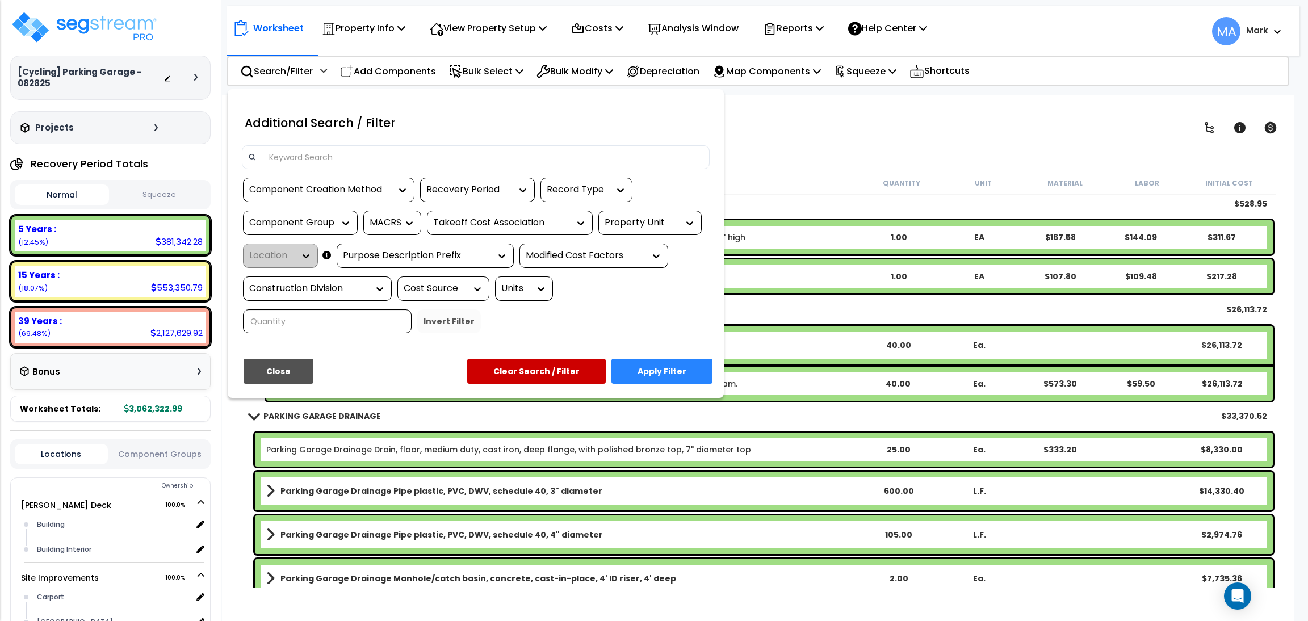
click at [284, 146] on div at bounding box center [476, 157] width 468 height 24
click at [292, 154] on input at bounding box center [482, 157] width 441 height 17
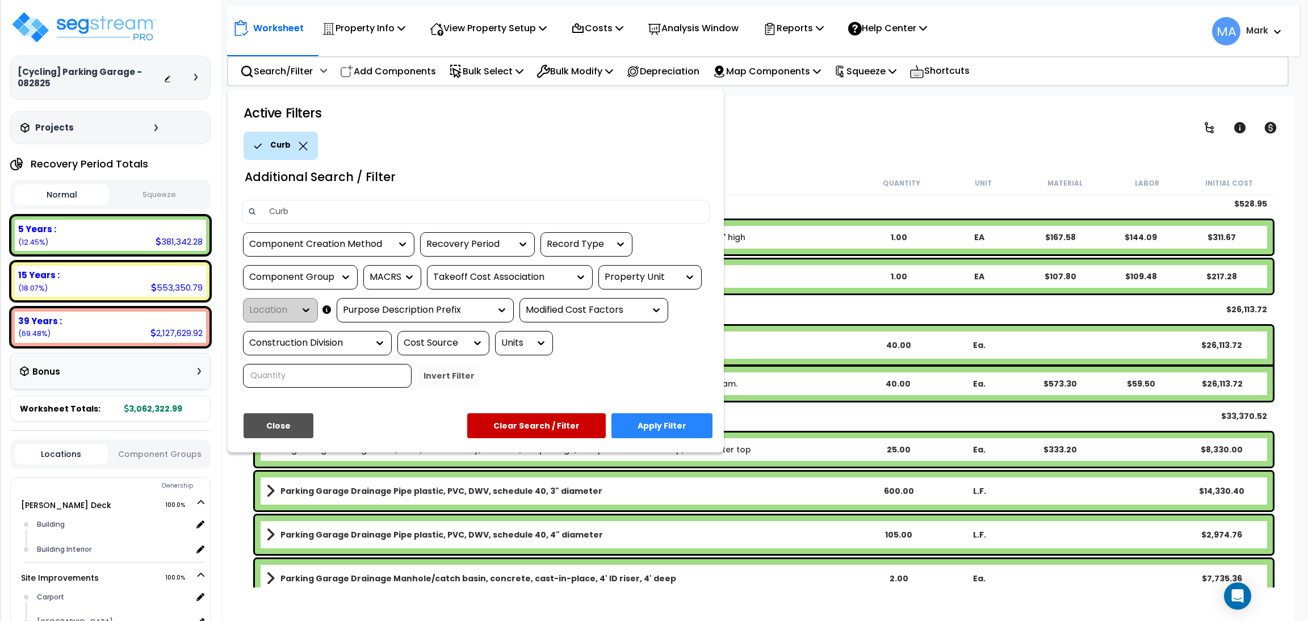
type input "Curb"
click at [652, 418] on button "Apply Filter" at bounding box center [661, 425] width 101 height 25
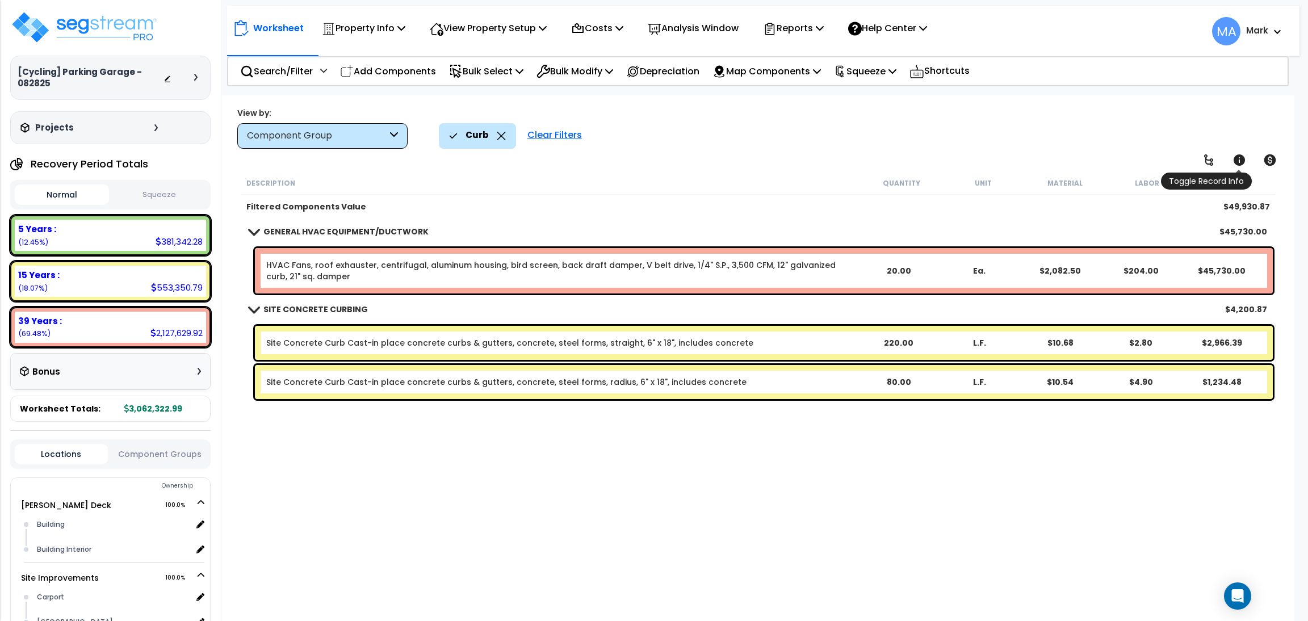
click at [1235, 163] on icon at bounding box center [1238, 159] width 11 height 11
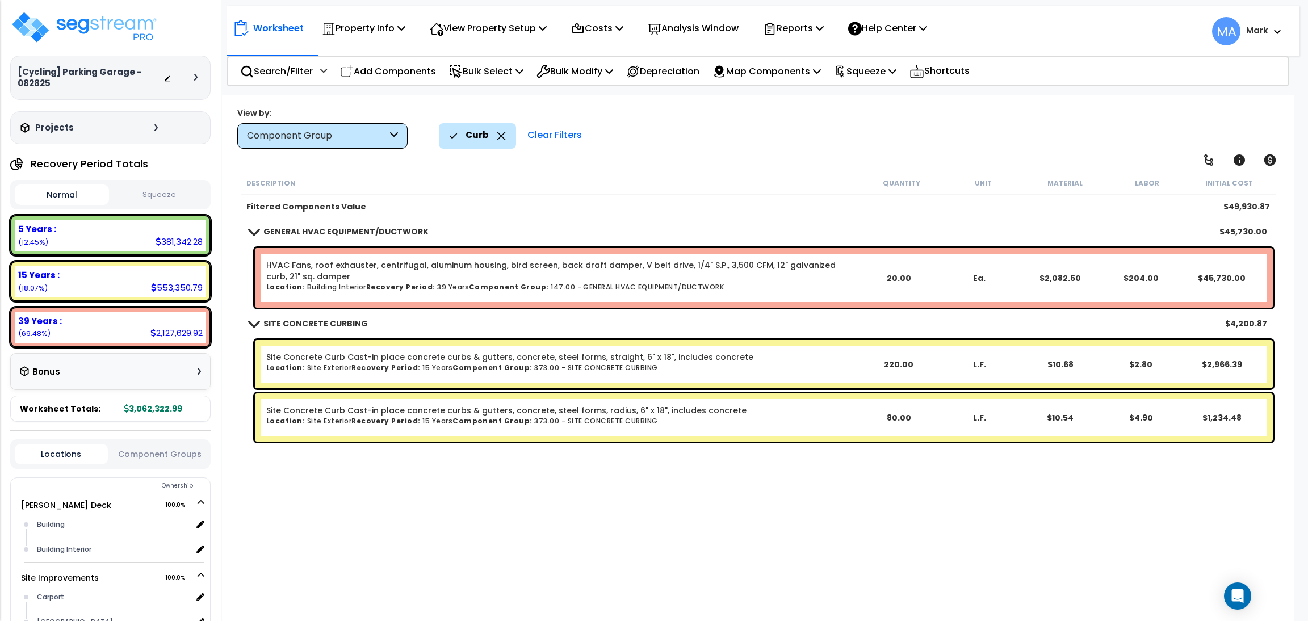
click at [497, 139] on icon at bounding box center [501, 136] width 9 height 9
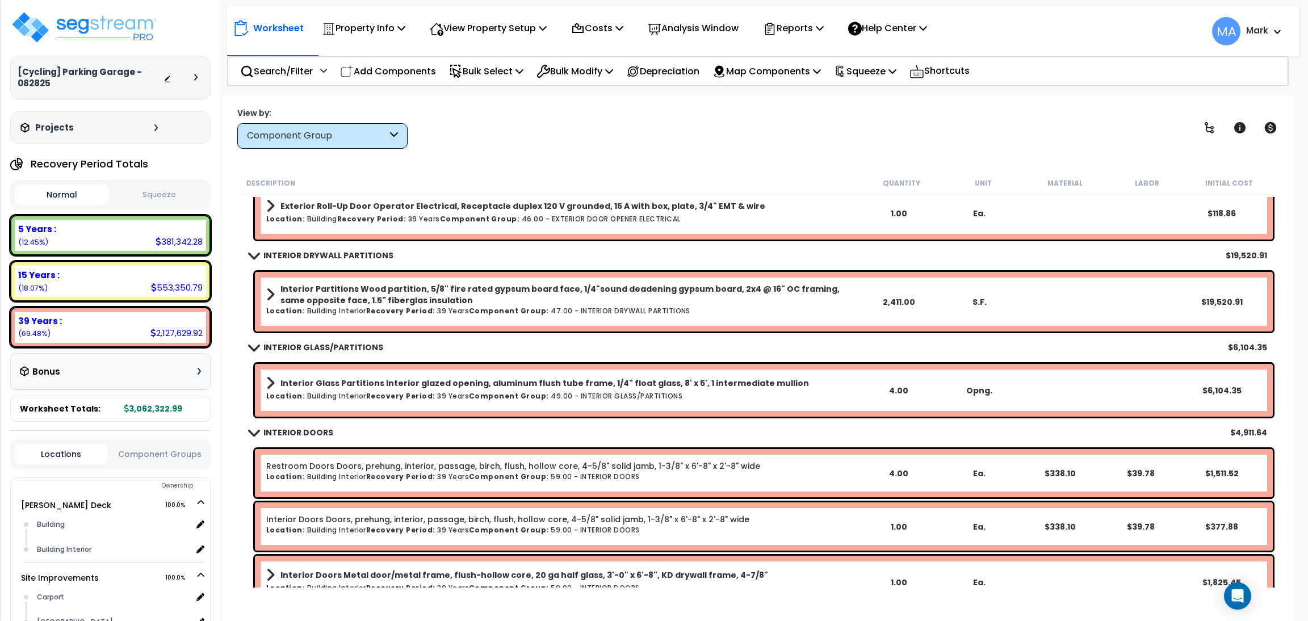
scroll to position [2554, 0]
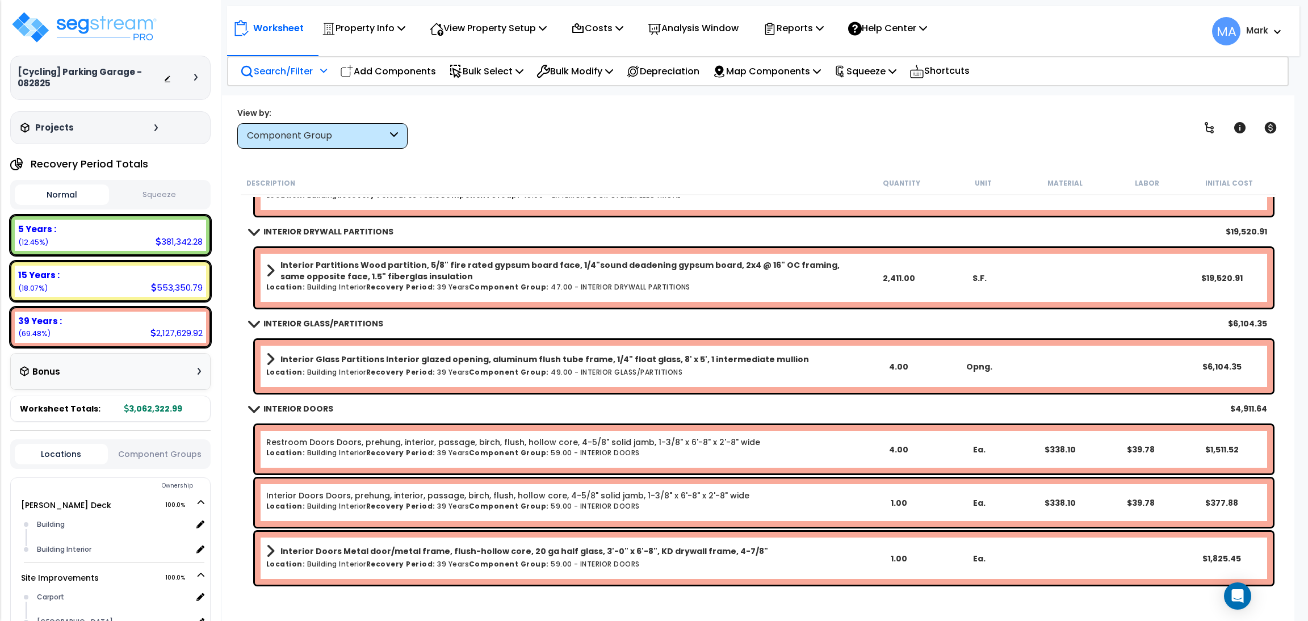
click at [301, 59] on div "Search/Filter Additional Search / Filter" at bounding box center [283, 71] width 87 height 27
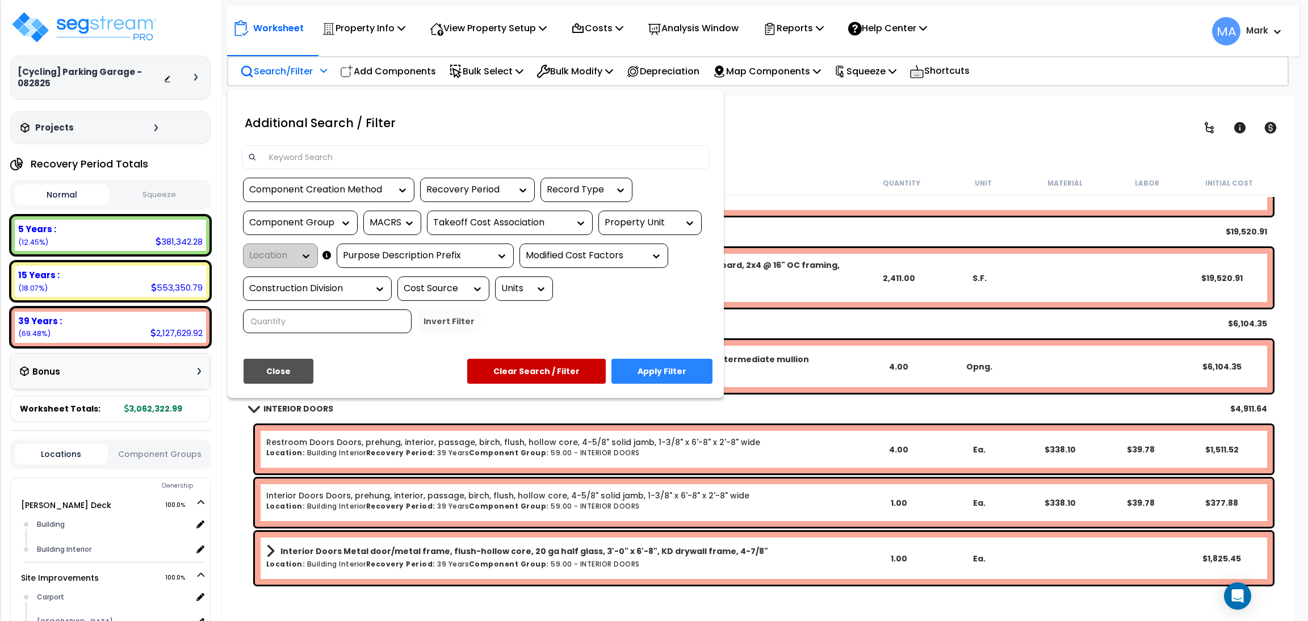
click at [312, 150] on input at bounding box center [482, 157] width 441 height 17
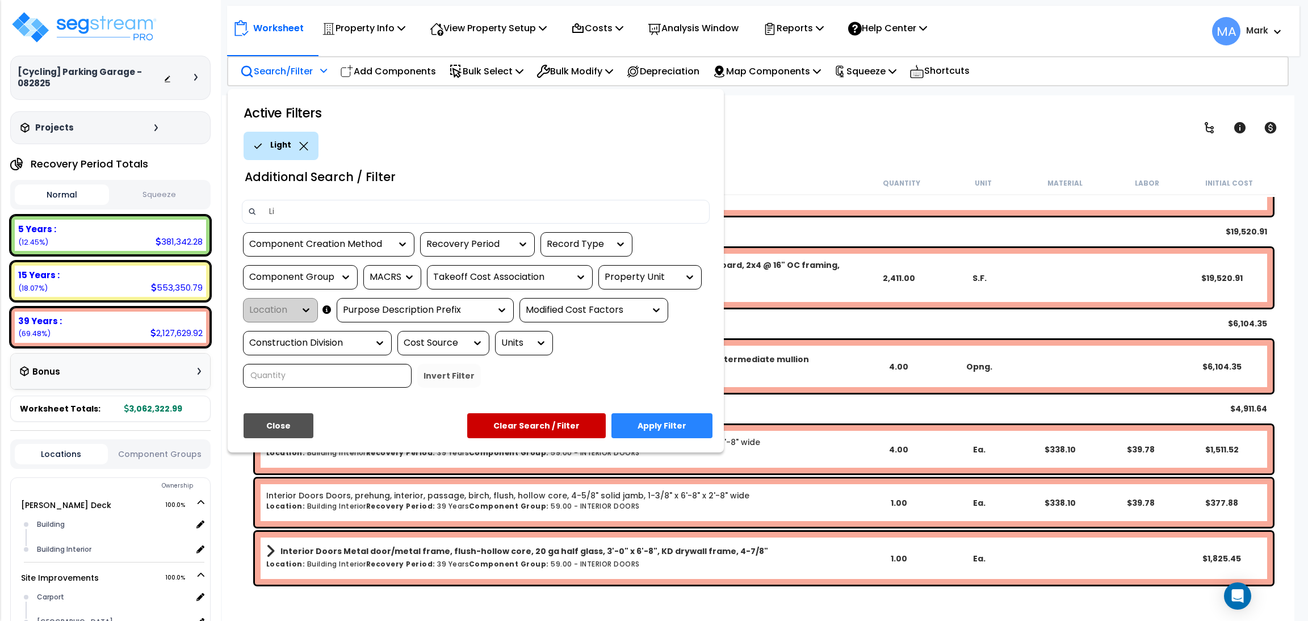
type input "L"
type input "Pole"
click at [670, 419] on button "Apply Filter" at bounding box center [661, 425] width 101 height 25
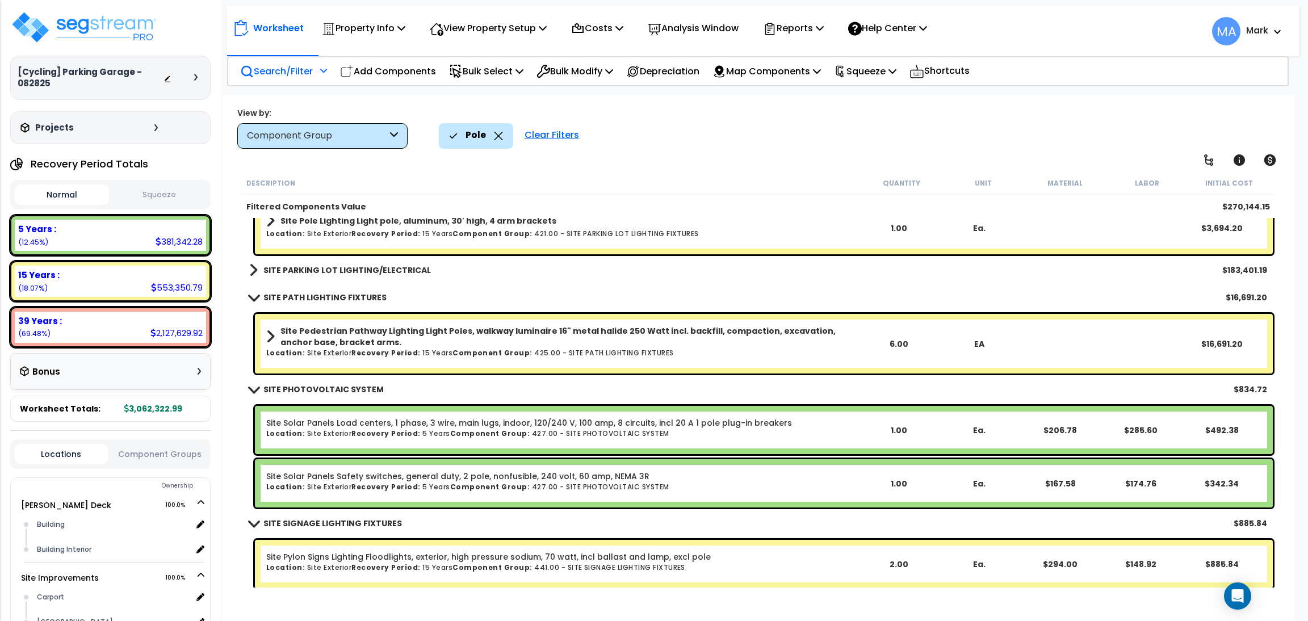
click at [416, 265] on b "SITE PARKING LOT LIGHTING/ELECTRICAL" at bounding box center [346, 270] width 167 height 11
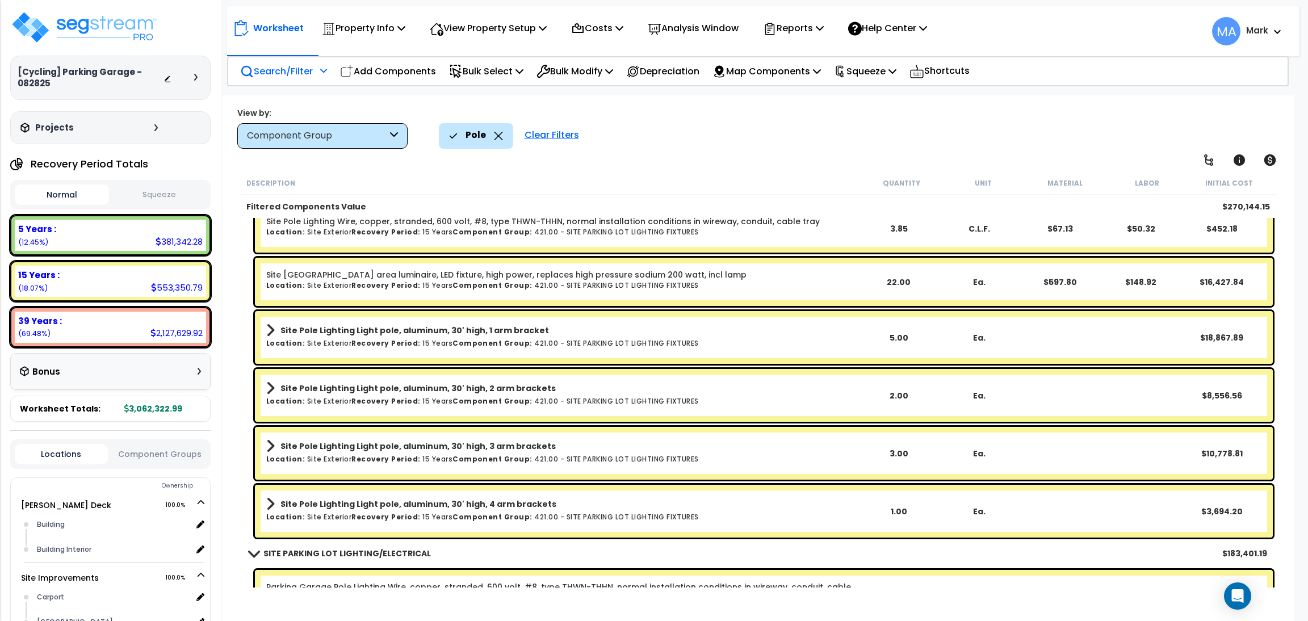
scroll to position [946, 0]
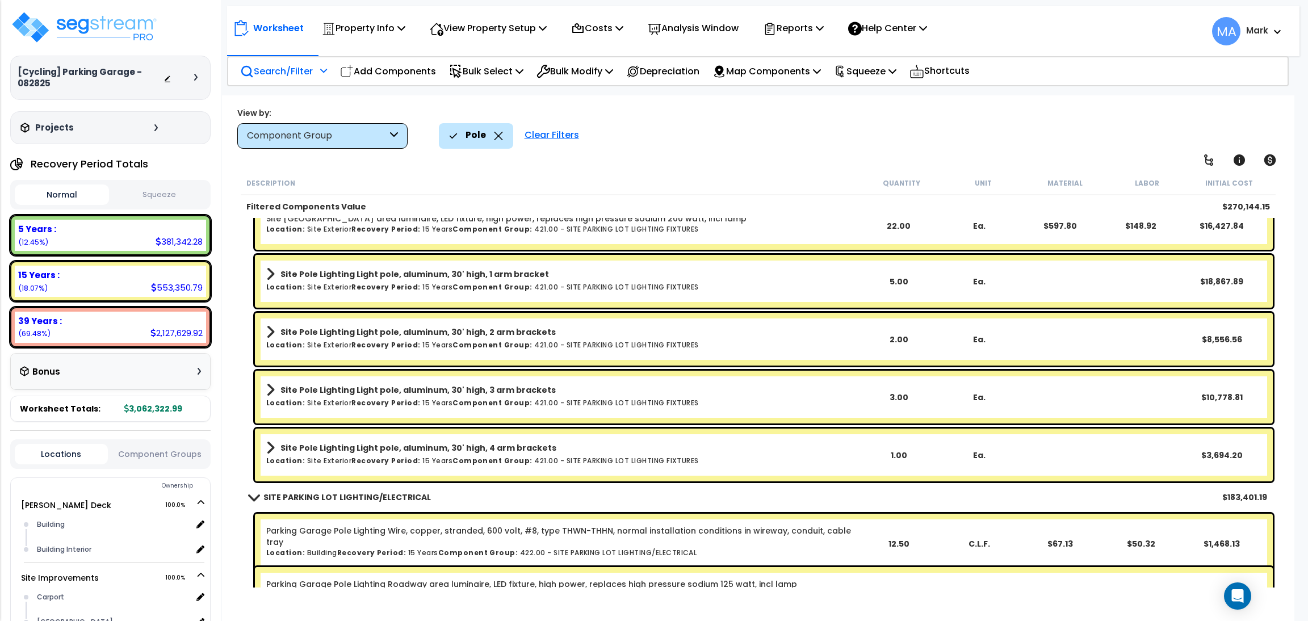
click at [497, 139] on icon at bounding box center [498, 136] width 9 height 9
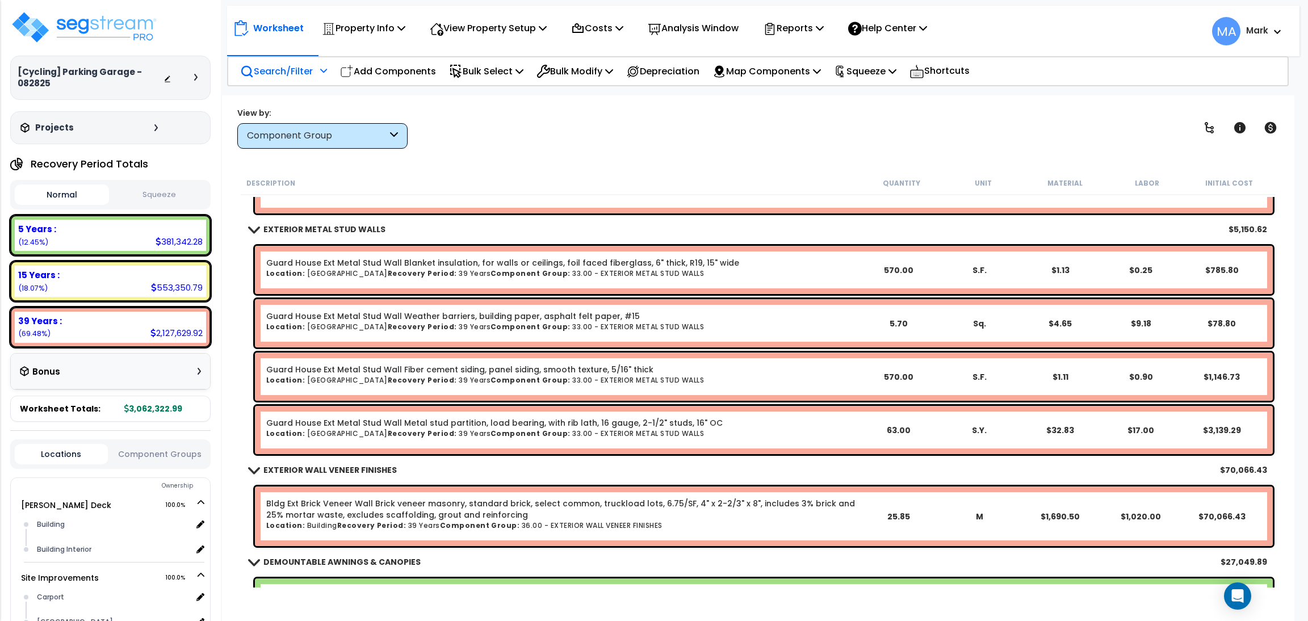
click at [288, 65] on p "Search/Filter" at bounding box center [276, 71] width 73 height 15
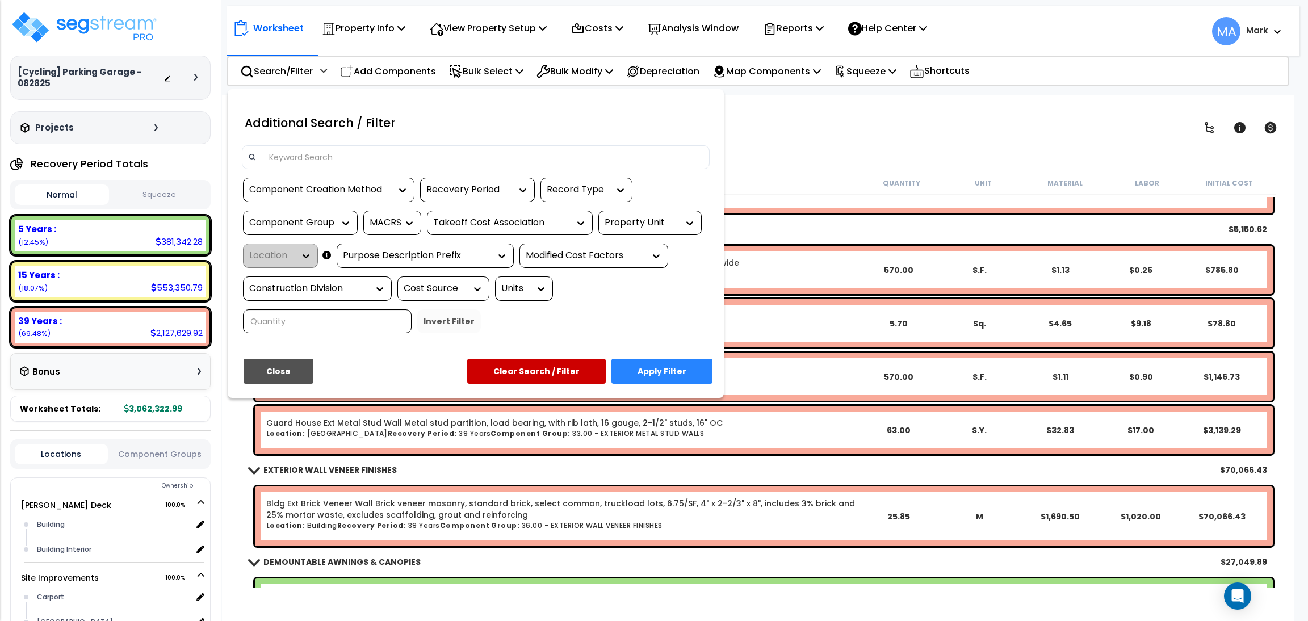
click at [329, 154] on input at bounding box center [482, 157] width 441 height 17
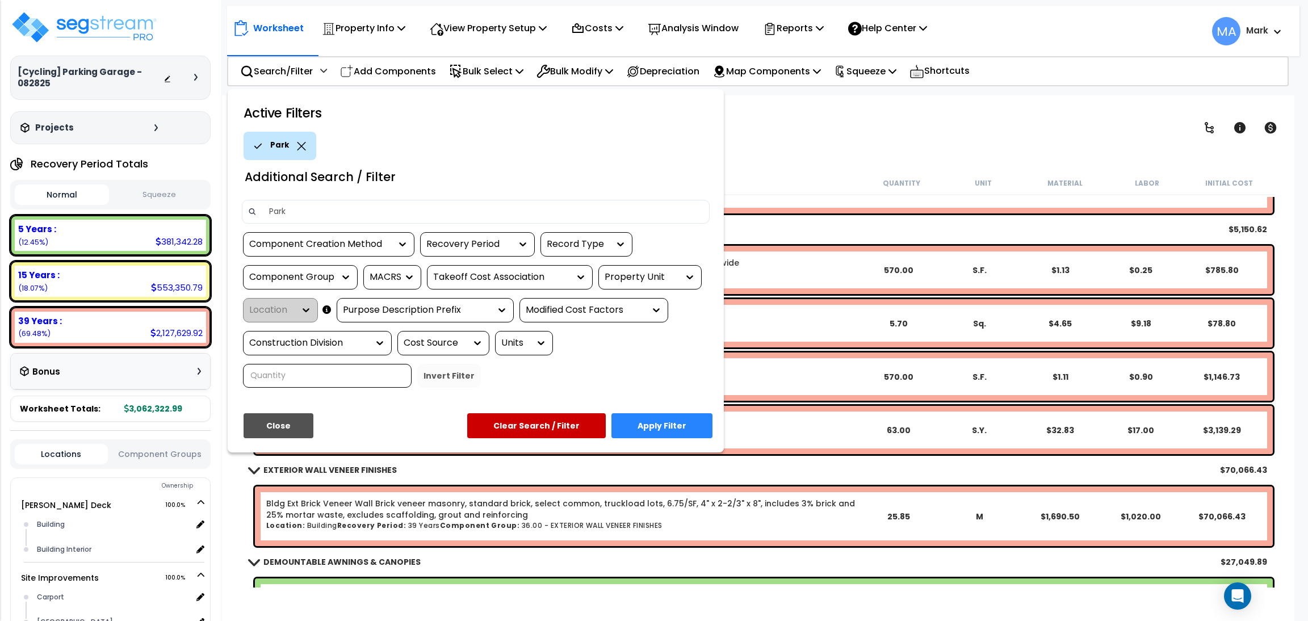
type input "Park"
click at [664, 422] on button "Apply Filter" at bounding box center [661, 425] width 101 height 25
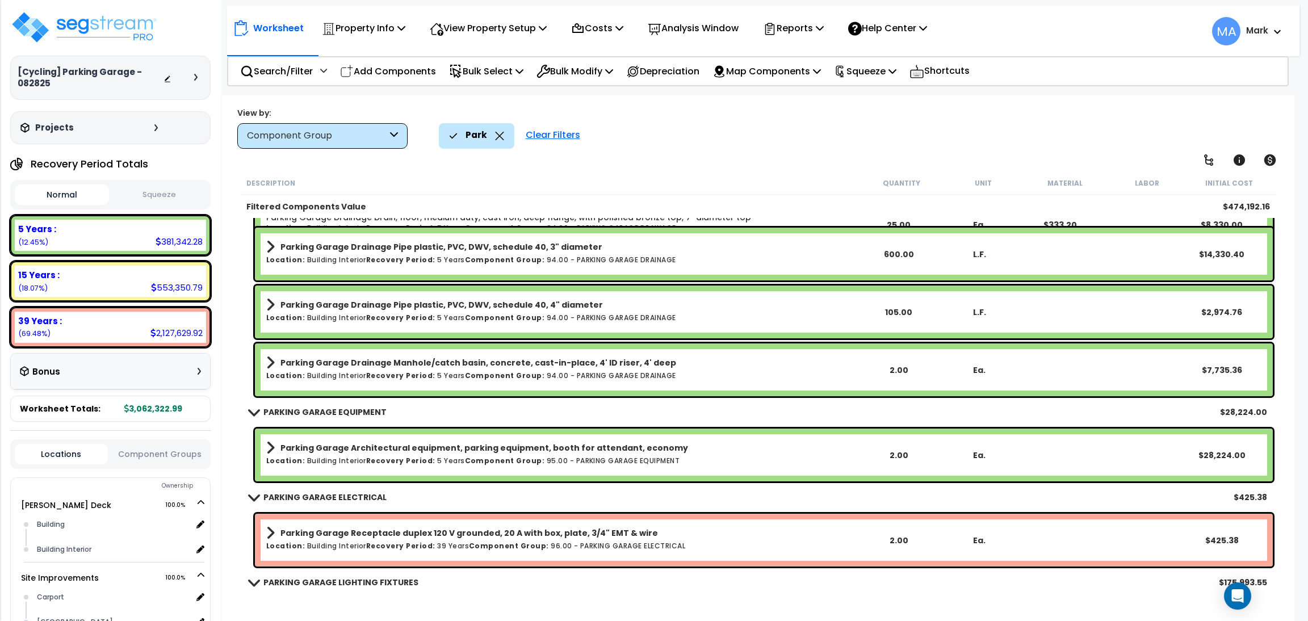
scroll to position [94, 0]
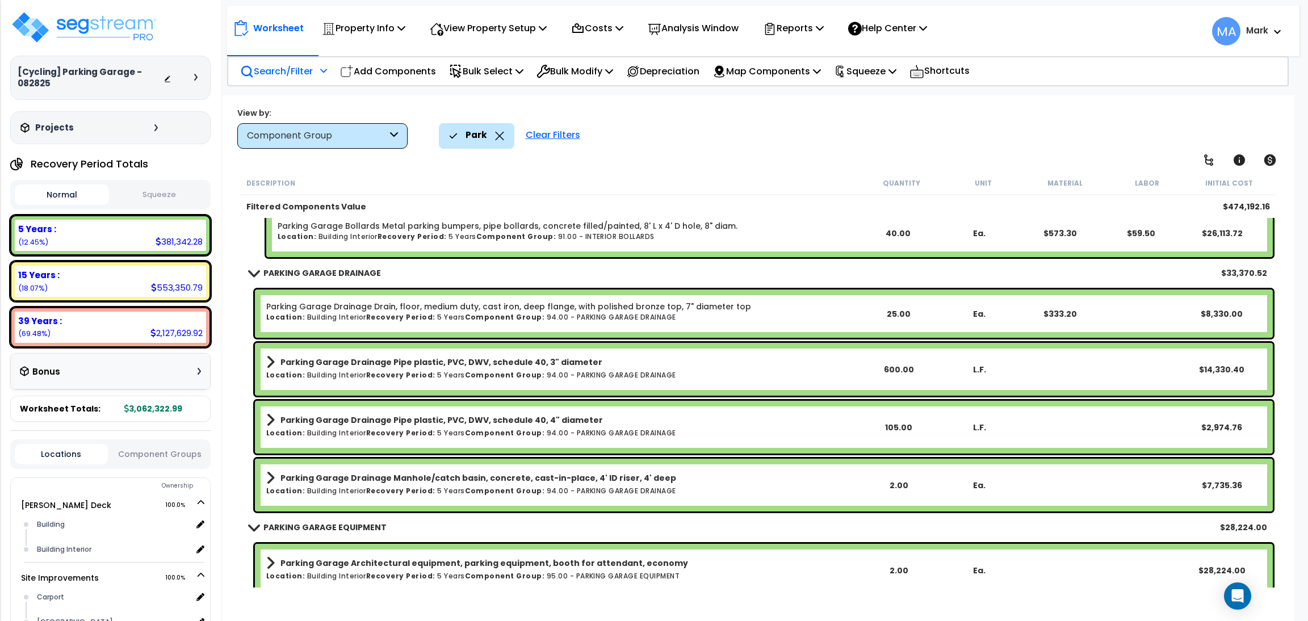
click at [289, 73] on p "Search/Filter" at bounding box center [276, 71] width 73 height 15
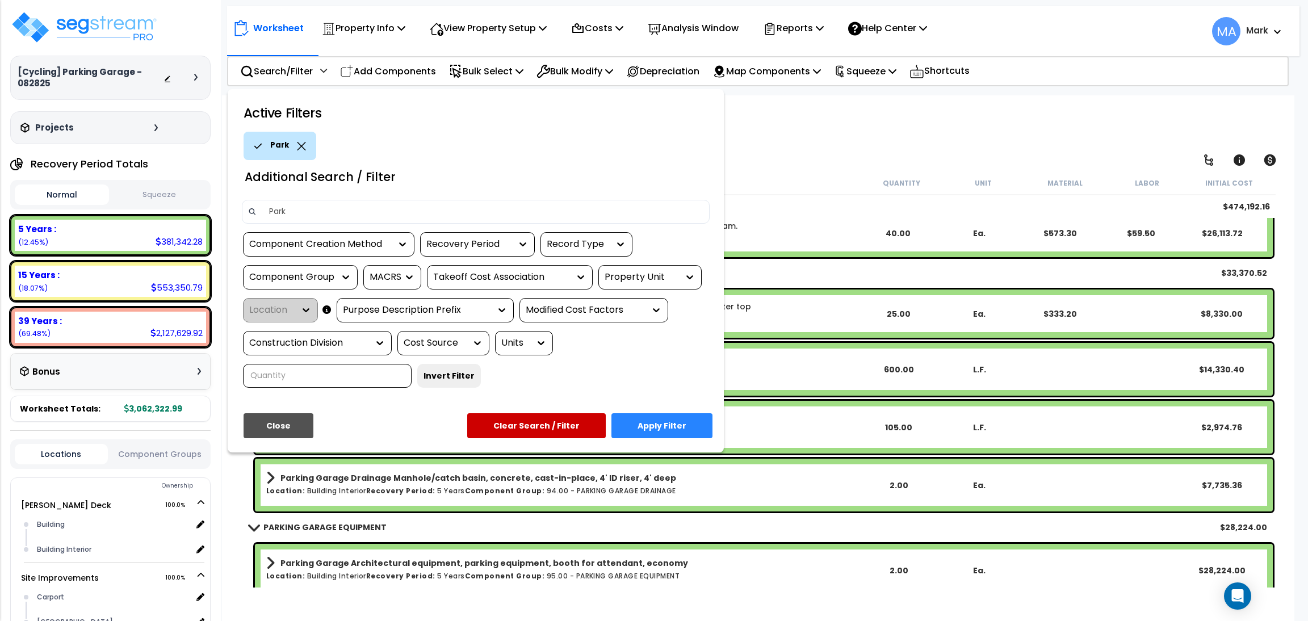
click at [297, 144] on icon at bounding box center [301, 146] width 9 height 9
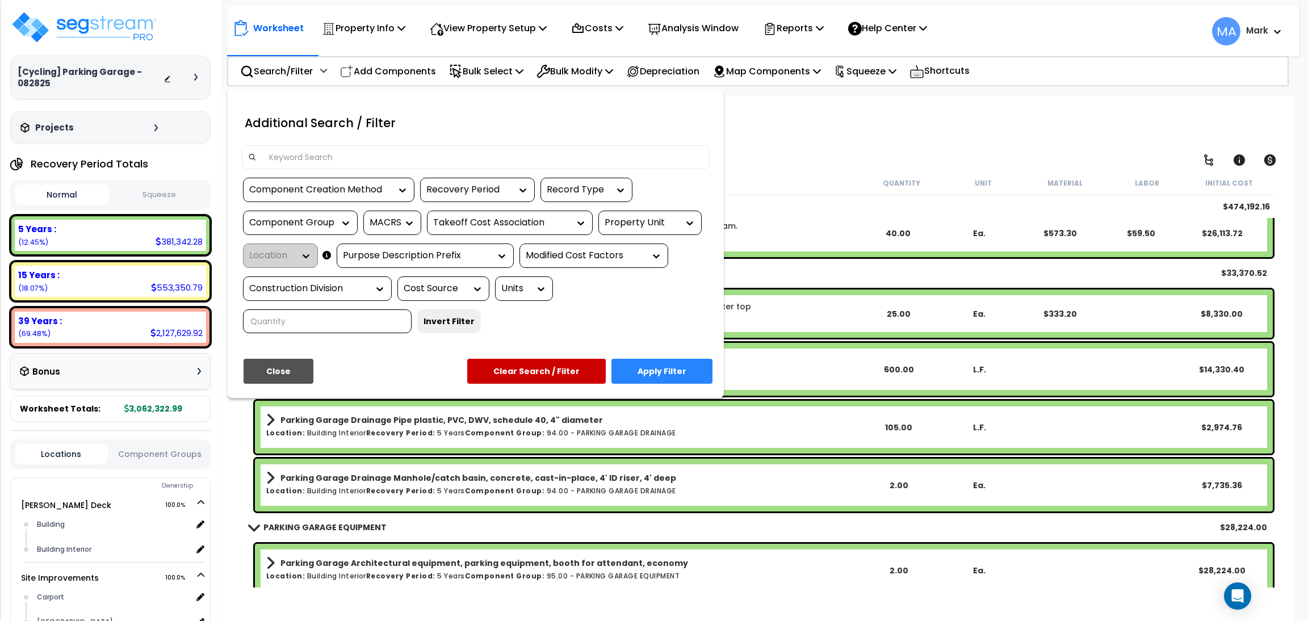
click at [304, 157] on input at bounding box center [482, 157] width 441 height 17
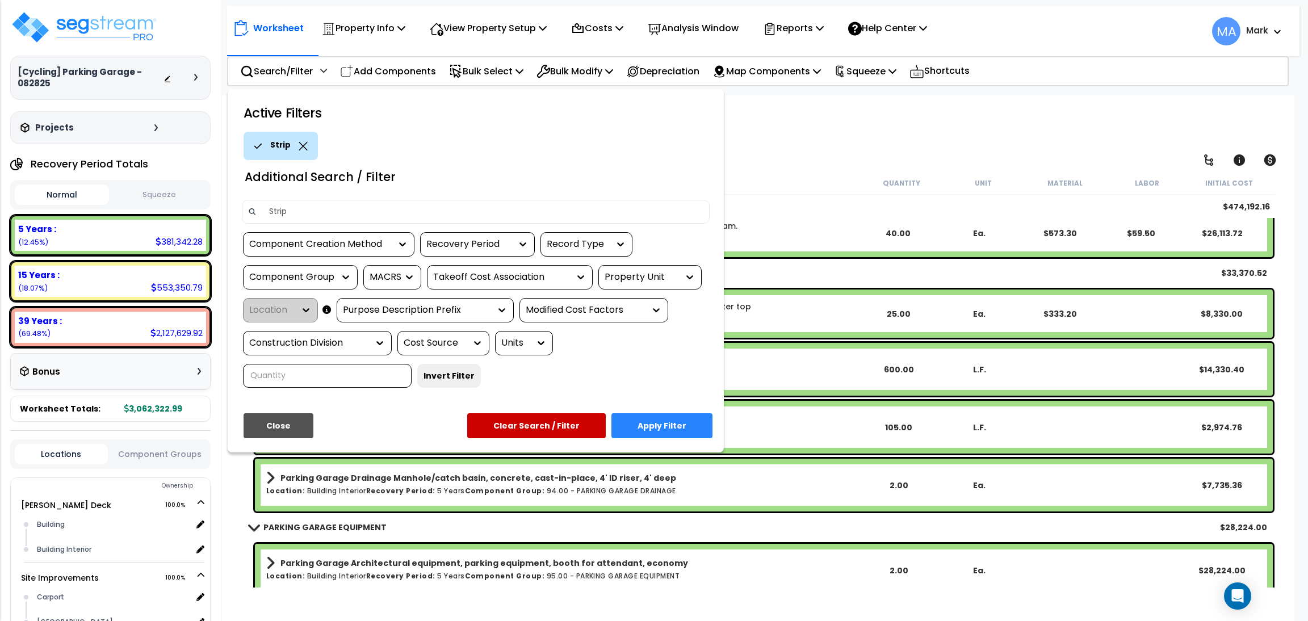
type input "Strip"
click at [644, 417] on button "Apply Filter" at bounding box center [661, 425] width 101 height 25
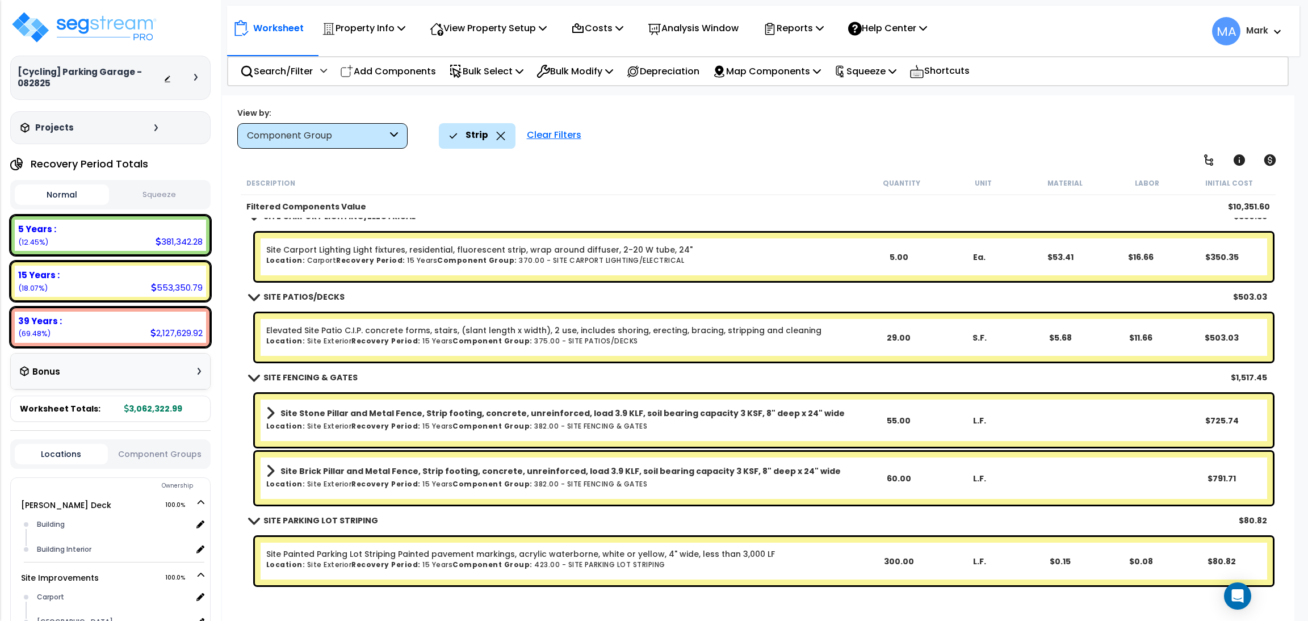
scroll to position [36, 0]
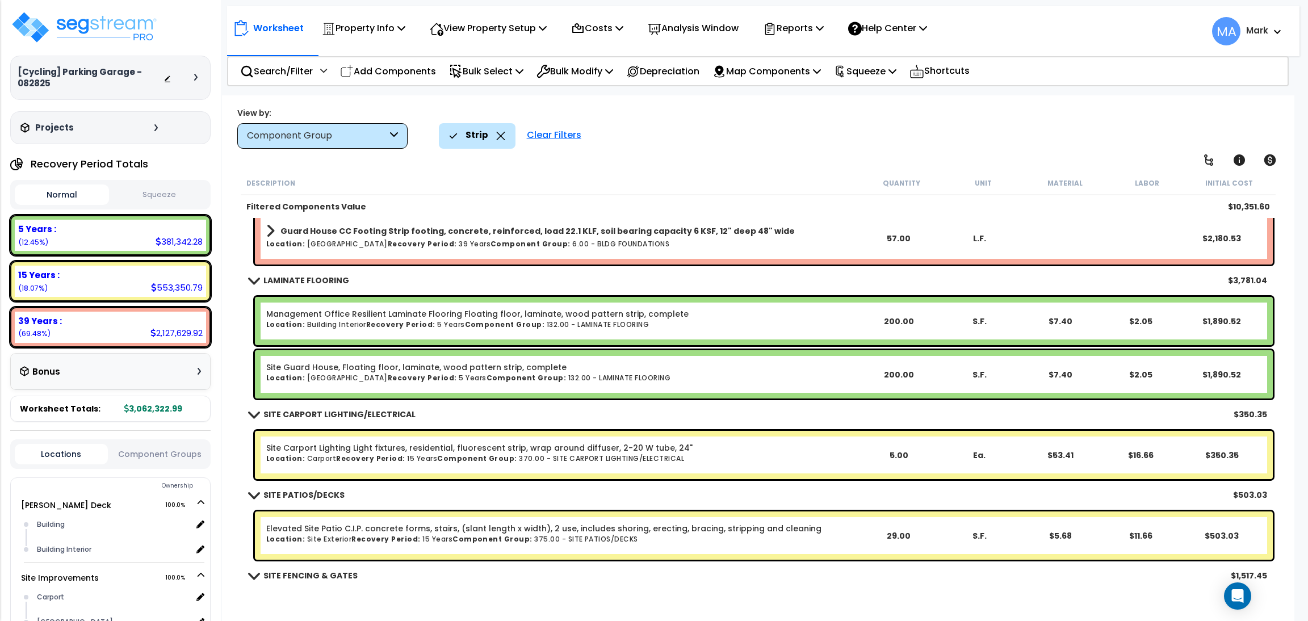
click at [498, 134] on icon at bounding box center [500, 136] width 9 height 9
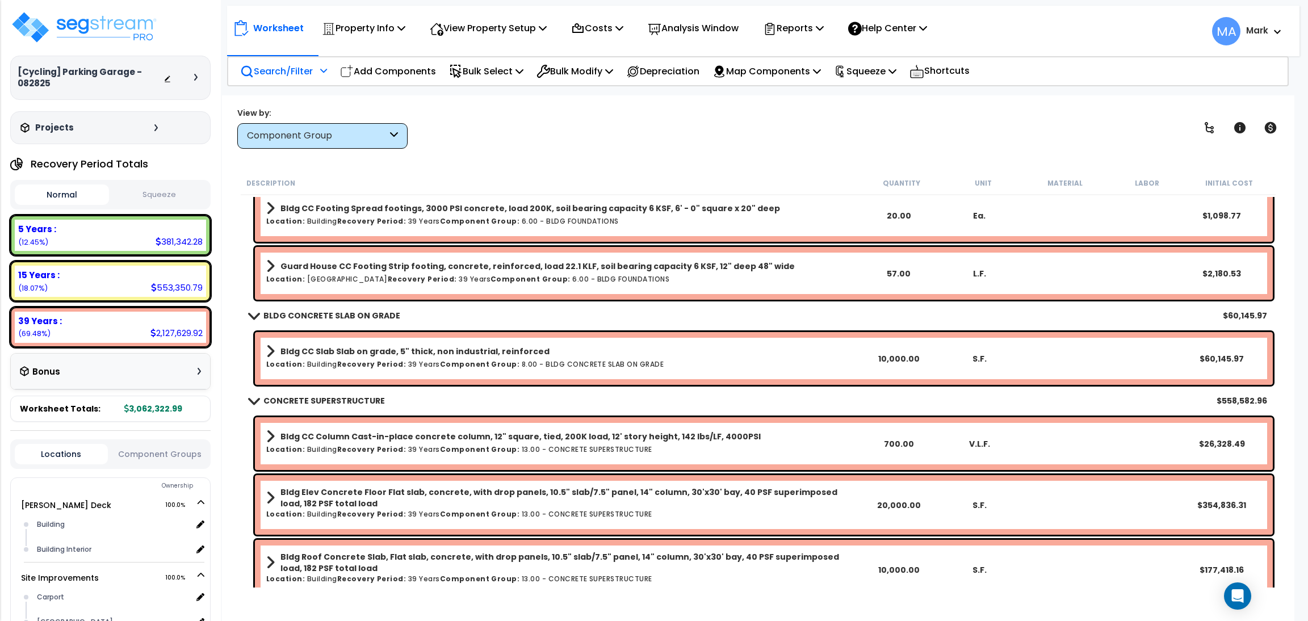
click at [297, 65] on p "Search/Filter" at bounding box center [276, 71] width 73 height 15
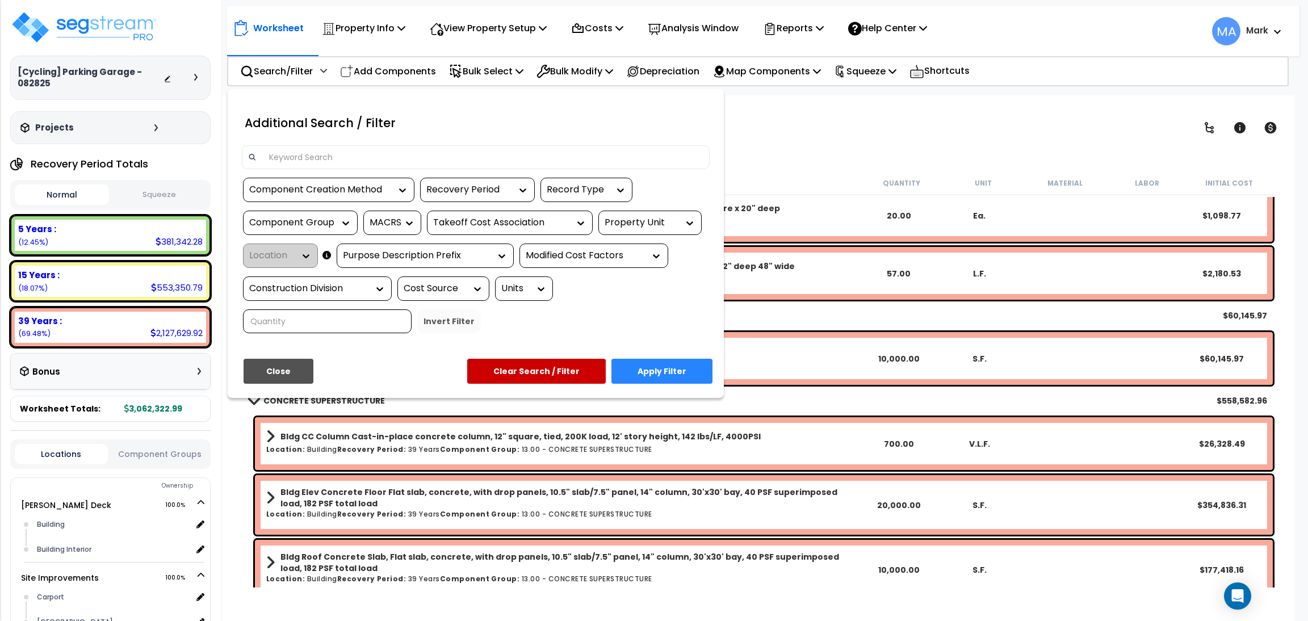
click at [337, 165] on input at bounding box center [482, 157] width 441 height 17
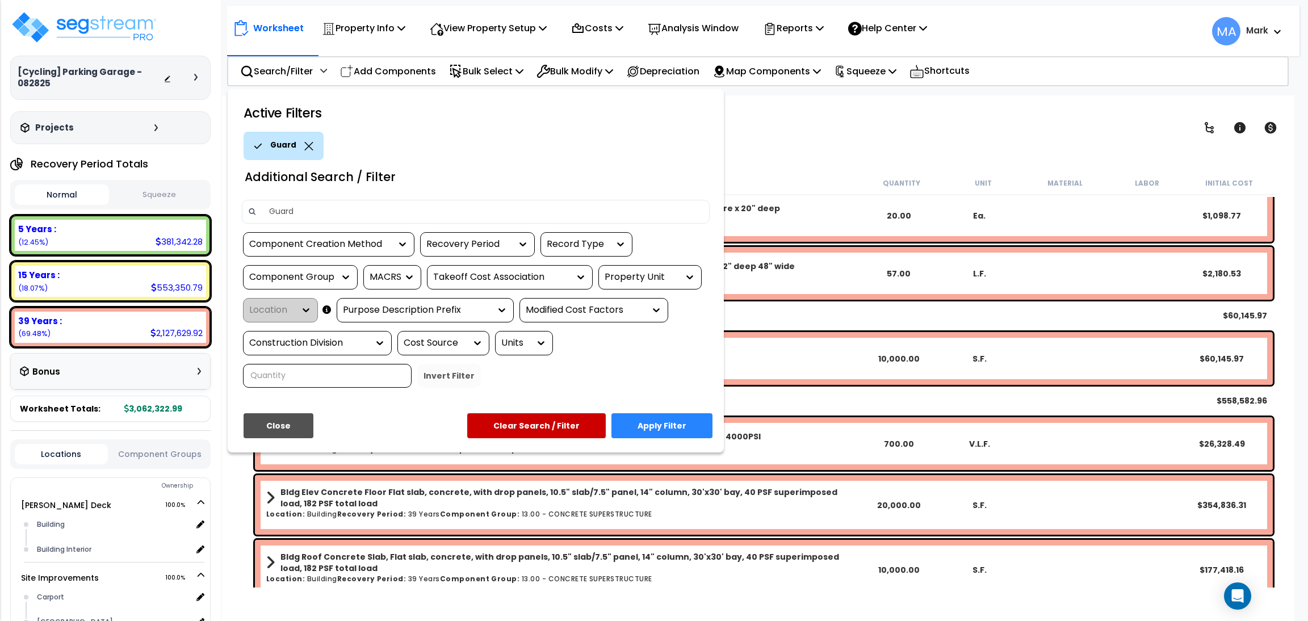
type input "Guard"
click at [659, 419] on button "Apply Filter" at bounding box center [661, 425] width 101 height 25
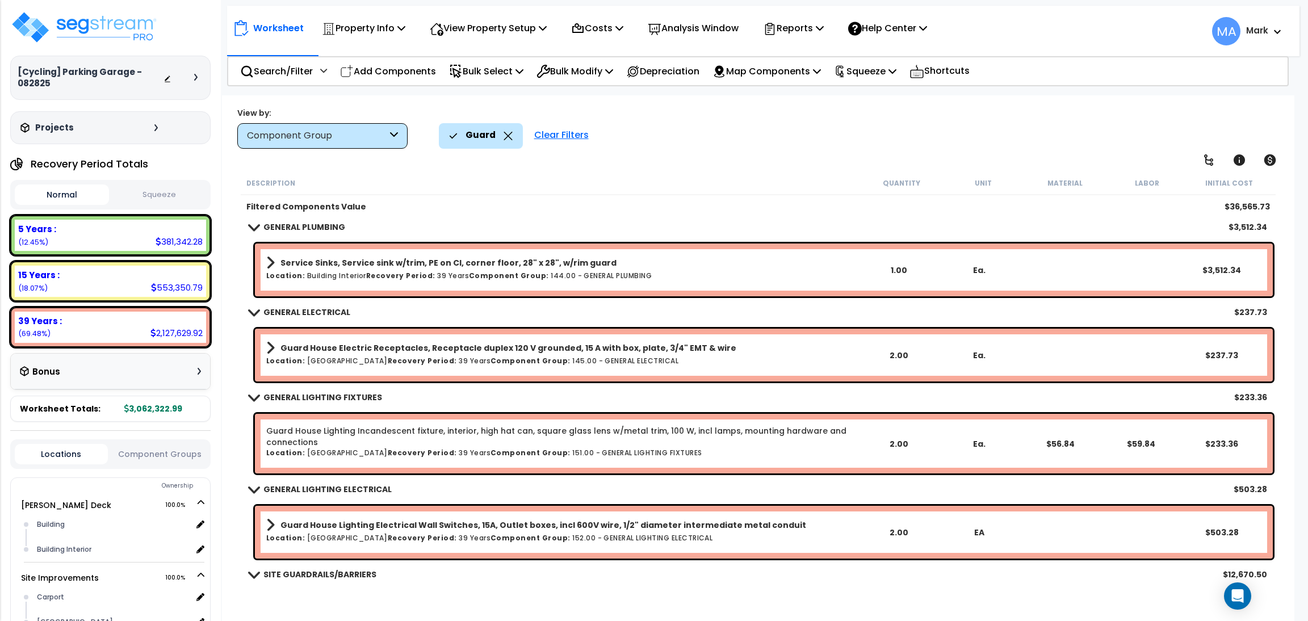
scroll to position [1098, 0]
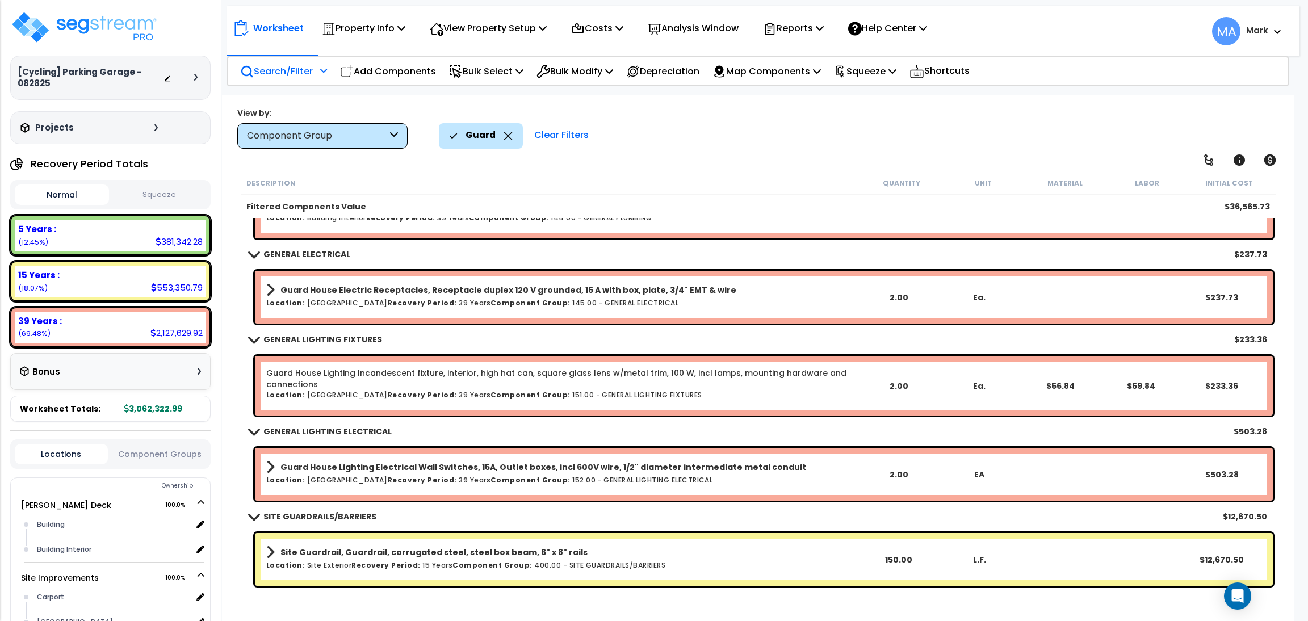
click at [297, 73] on p "Search/Filter" at bounding box center [276, 71] width 73 height 15
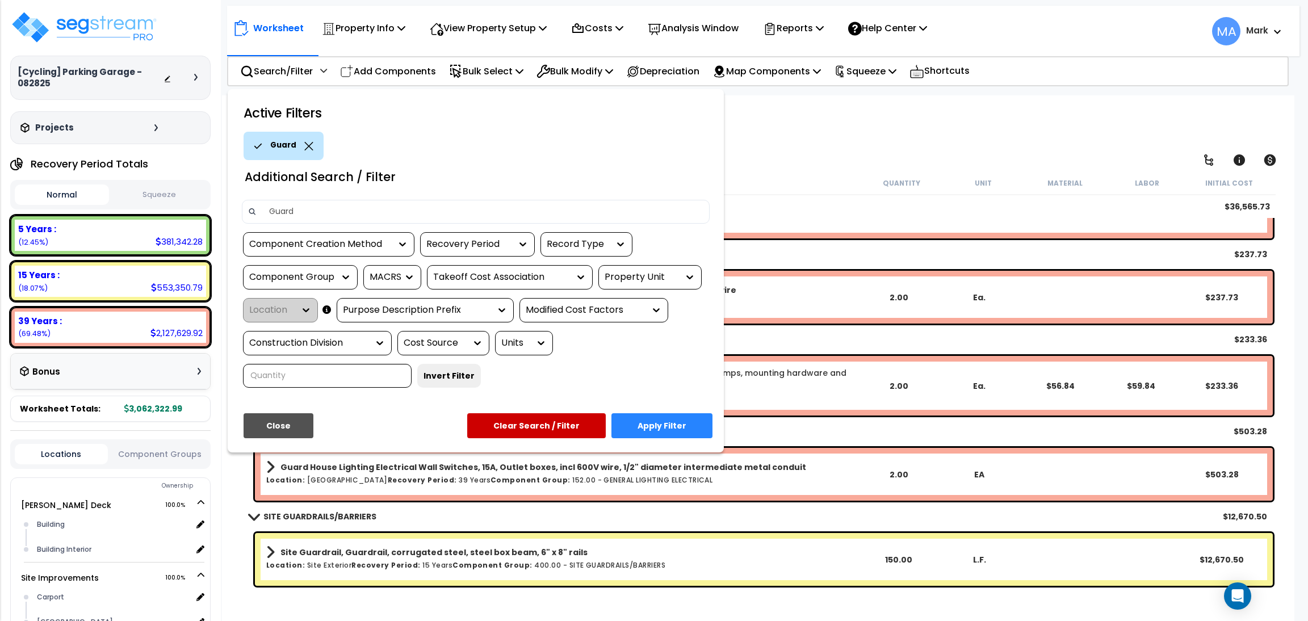
click at [305, 146] on icon at bounding box center [308, 146] width 9 height 9
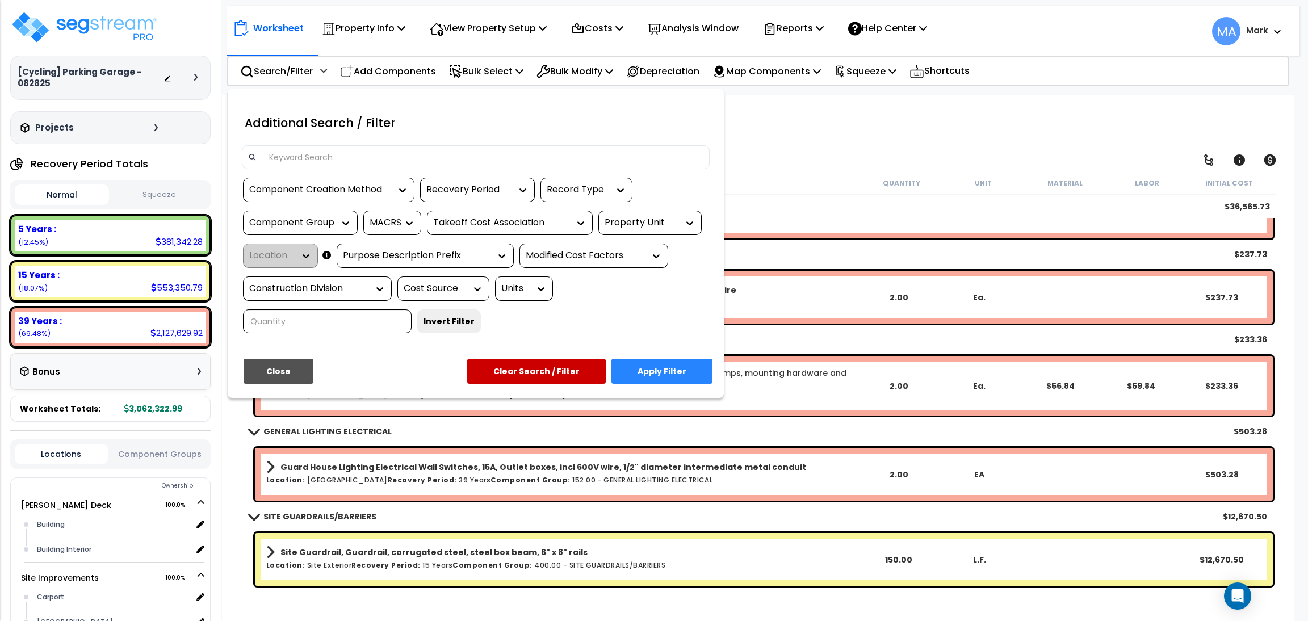
click at [304, 149] on input at bounding box center [482, 157] width 441 height 17
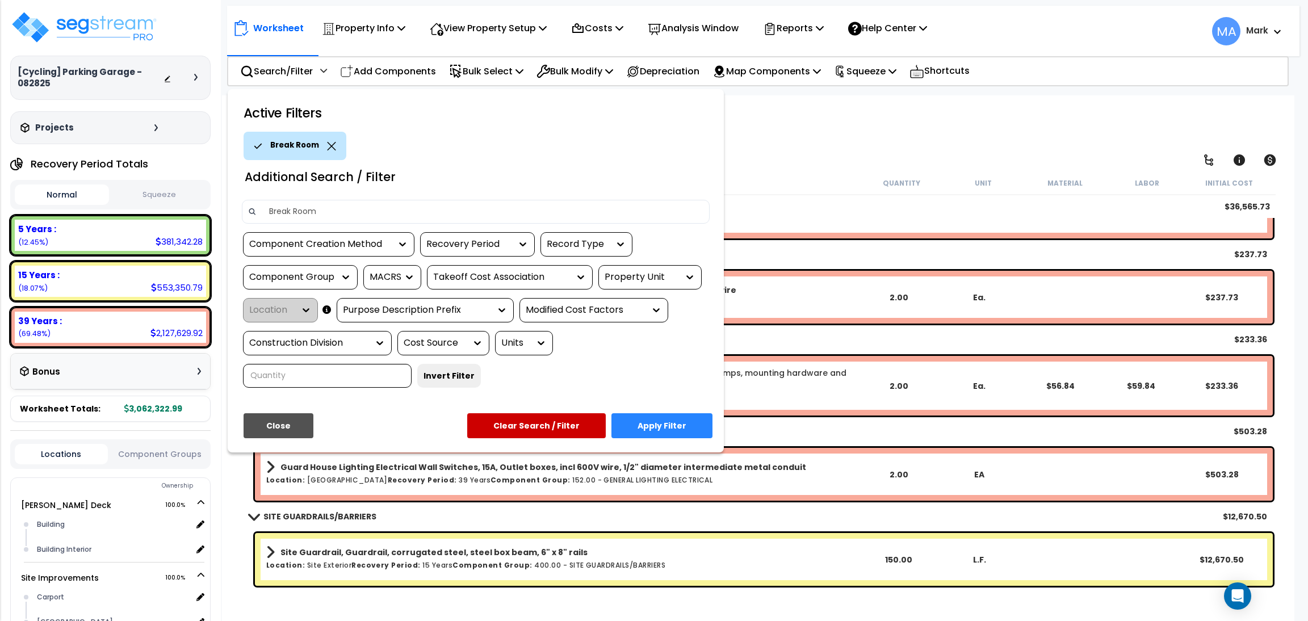
type input "Break Room"
click at [679, 426] on button "Apply Filter" at bounding box center [661, 425] width 101 height 25
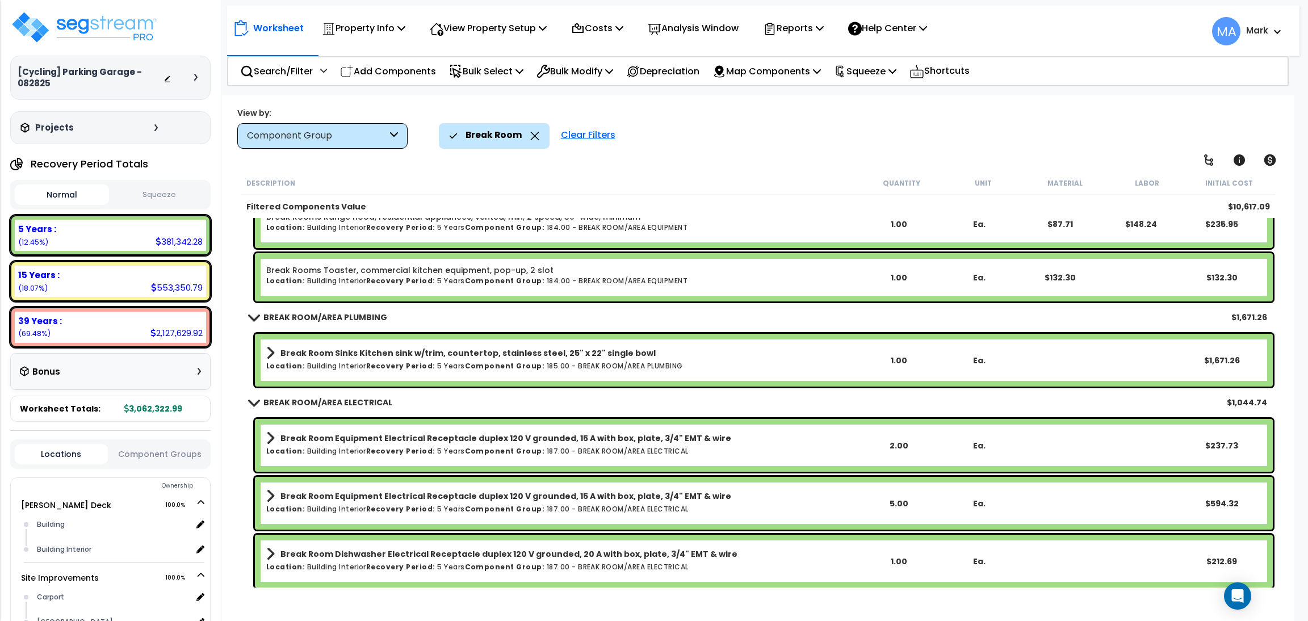
scroll to position [430, 0]
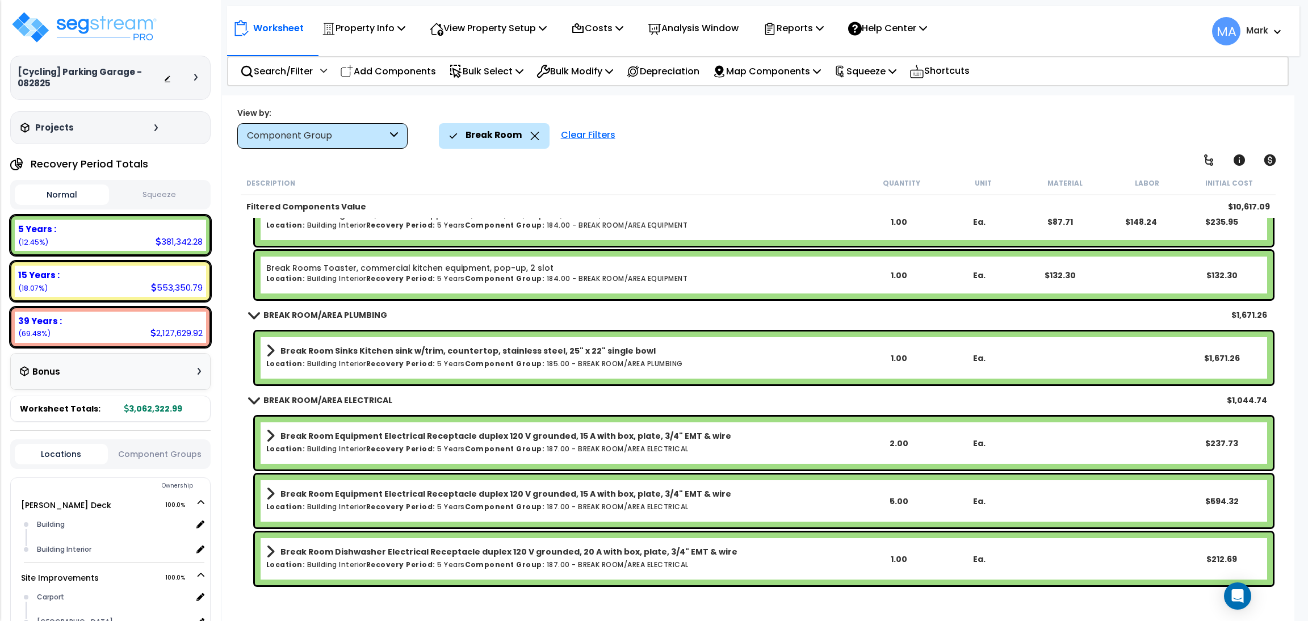
click at [533, 136] on icon at bounding box center [534, 136] width 9 height 9
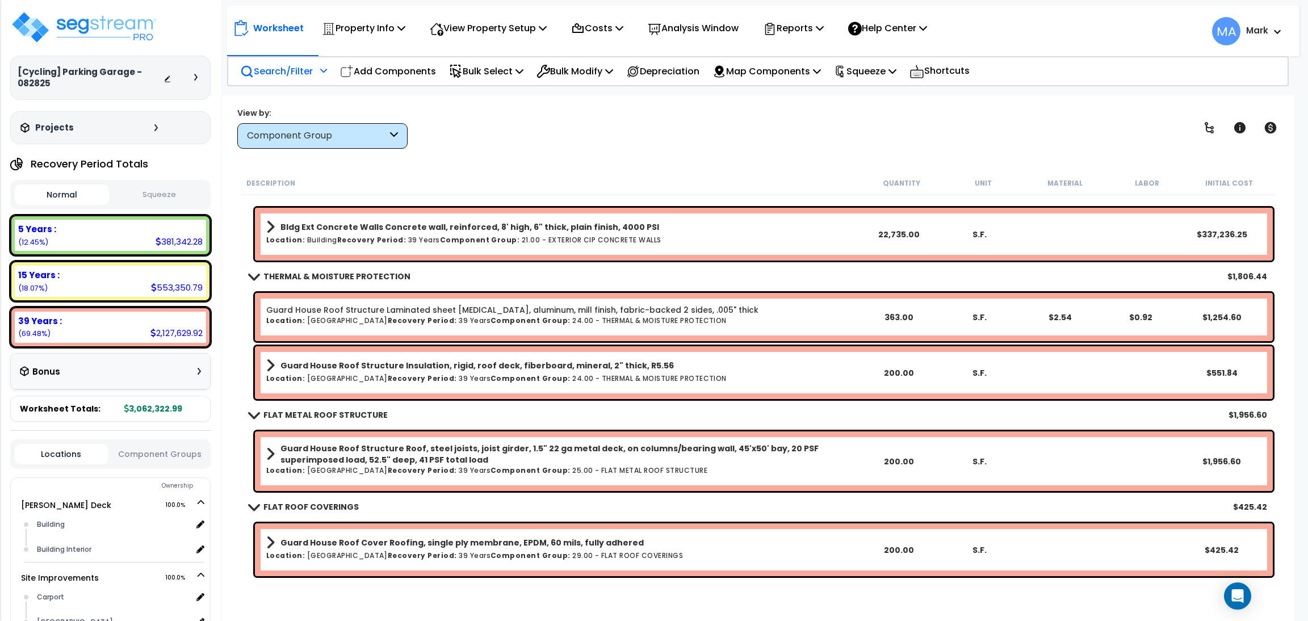
click at [298, 60] on div "Search/Filter Additional Search / Filter" at bounding box center [283, 71] width 87 height 27
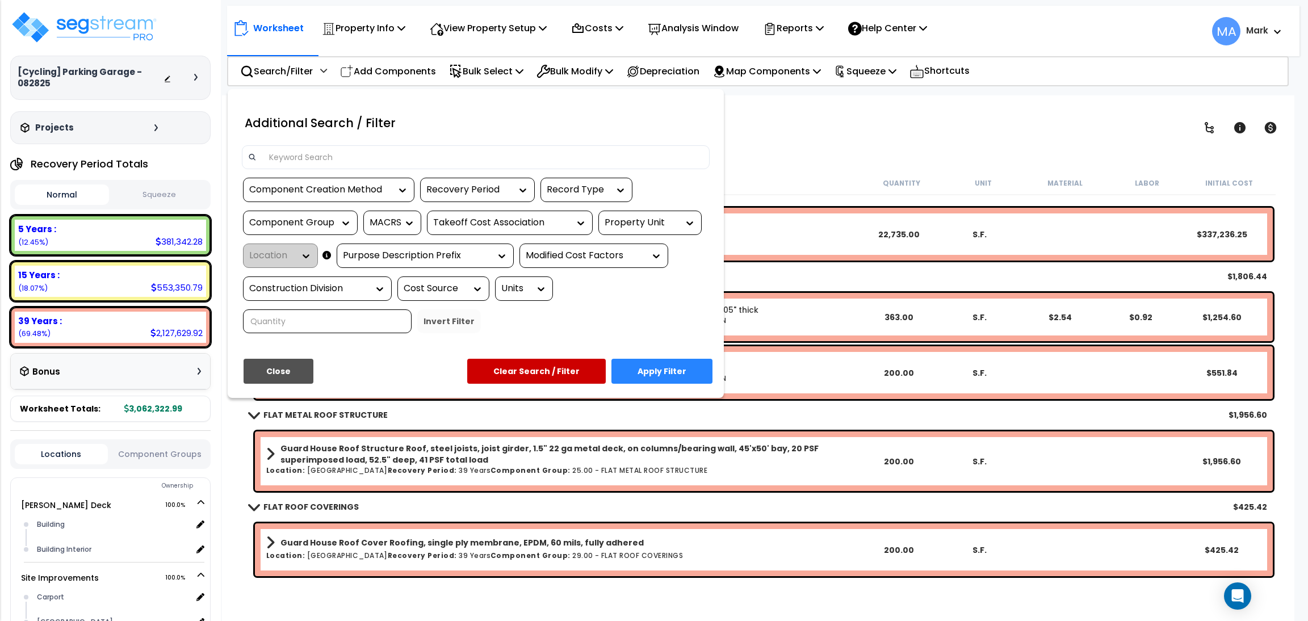
click at [303, 158] on input at bounding box center [482, 157] width 441 height 17
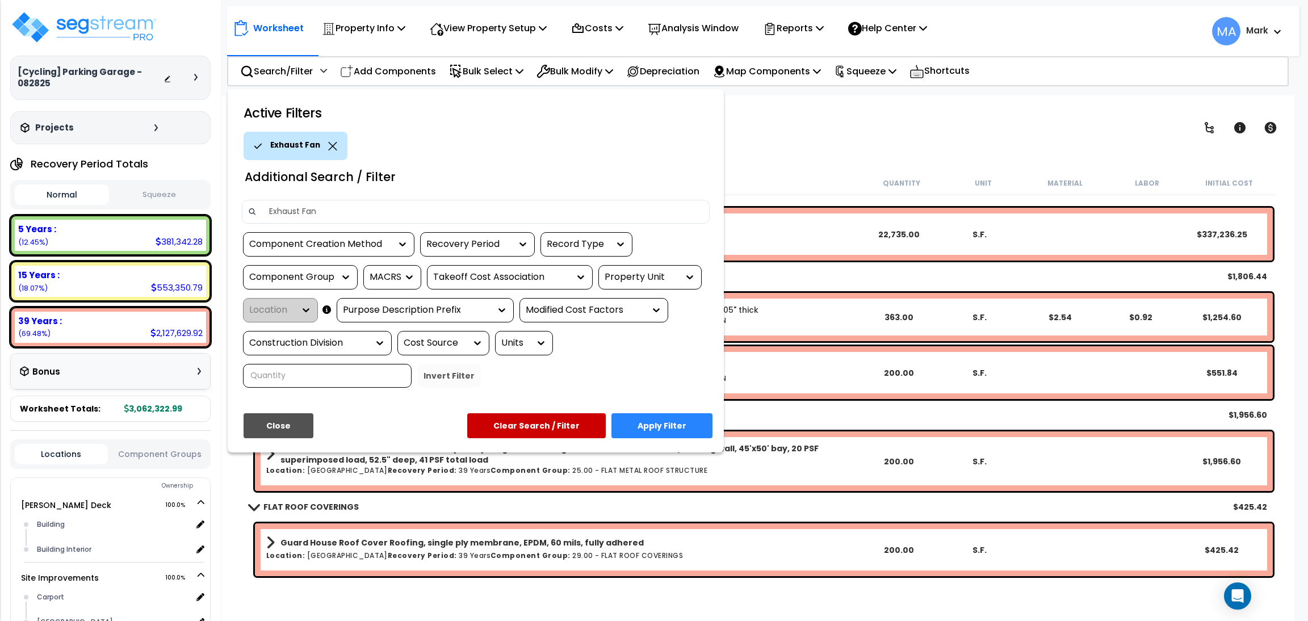
type input "Exhaust Fan"
click at [658, 421] on button "Apply Filter" at bounding box center [661, 425] width 101 height 25
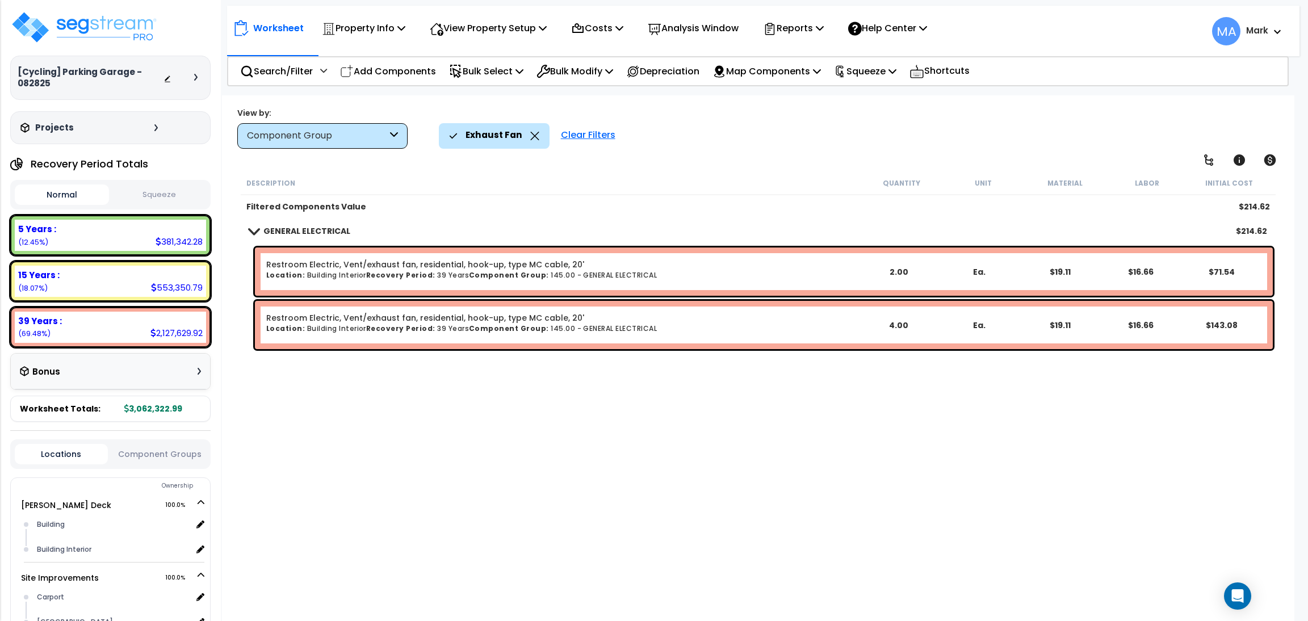
scroll to position [0, 0]
click at [530, 137] on icon at bounding box center [534, 136] width 9 height 9
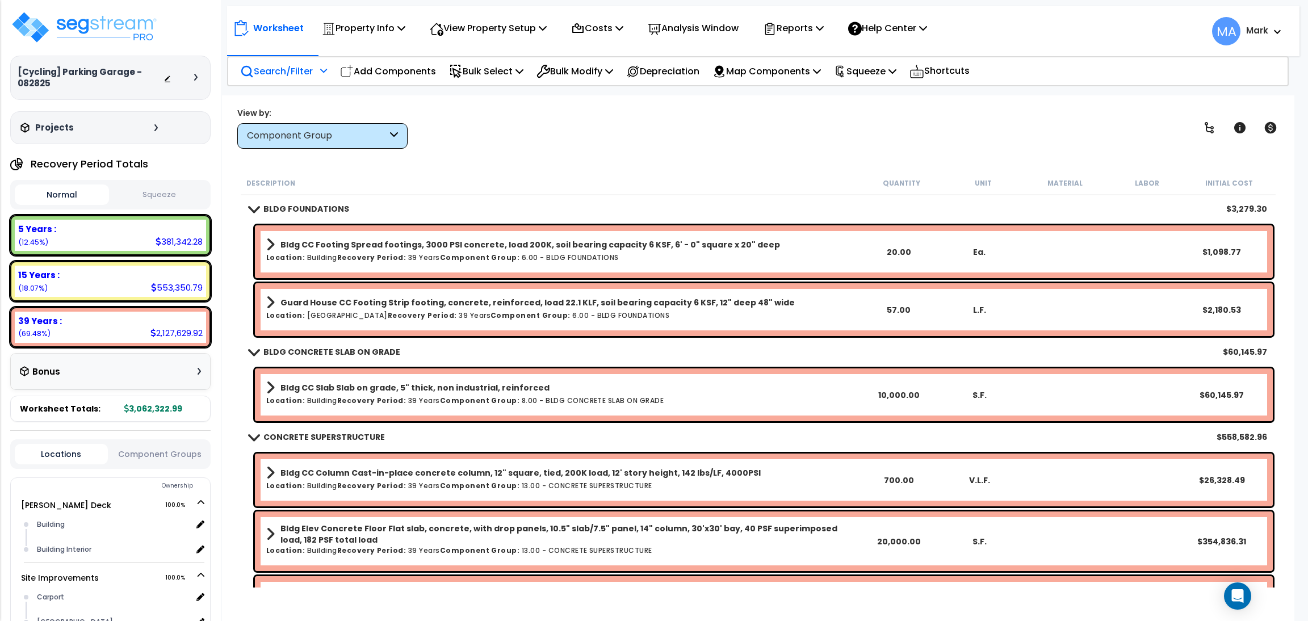
click at [299, 68] on p "Search/Filter" at bounding box center [276, 71] width 73 height 15
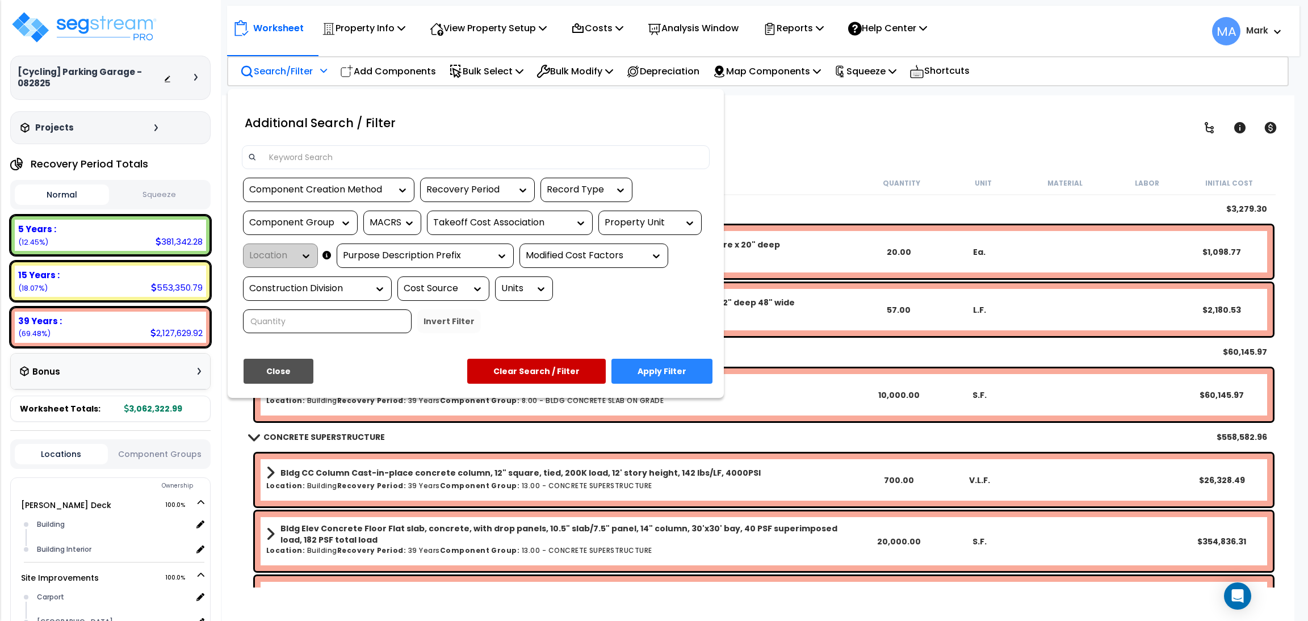
click at [313, 160] on input at bounding box center [482, 157] width 441 height 17
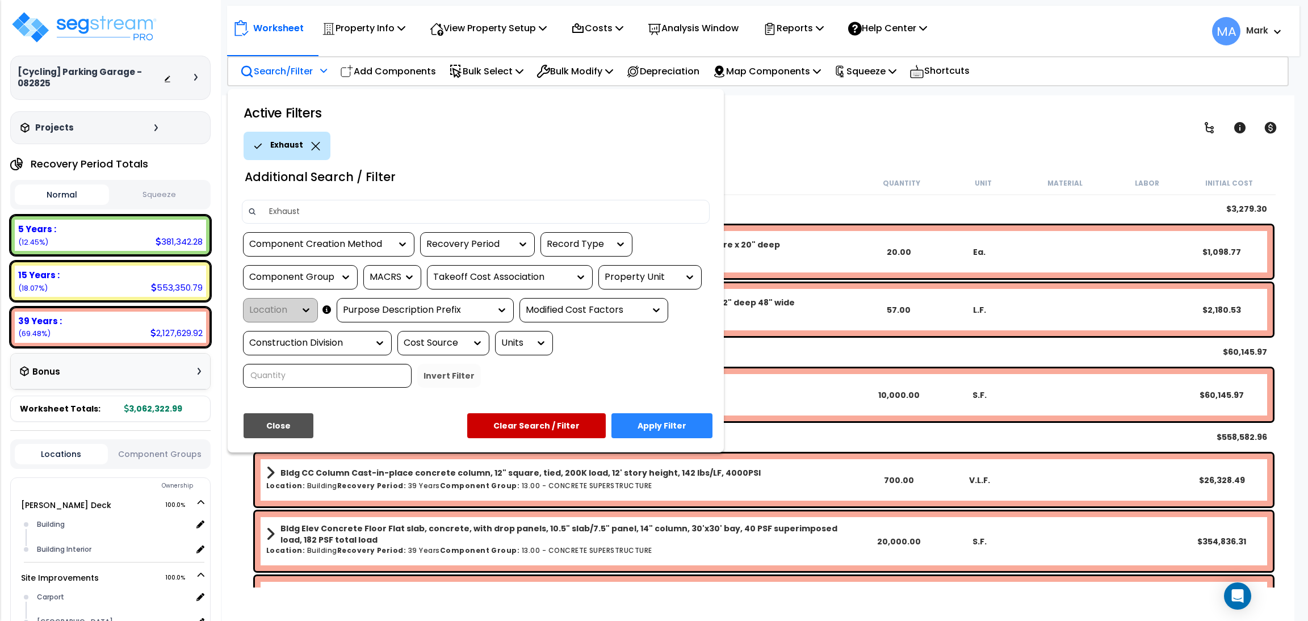
type input "Exhaust"
click at [657, 426] on button "Apply Filter" at bounding box center [661, 425] width 101 height 25
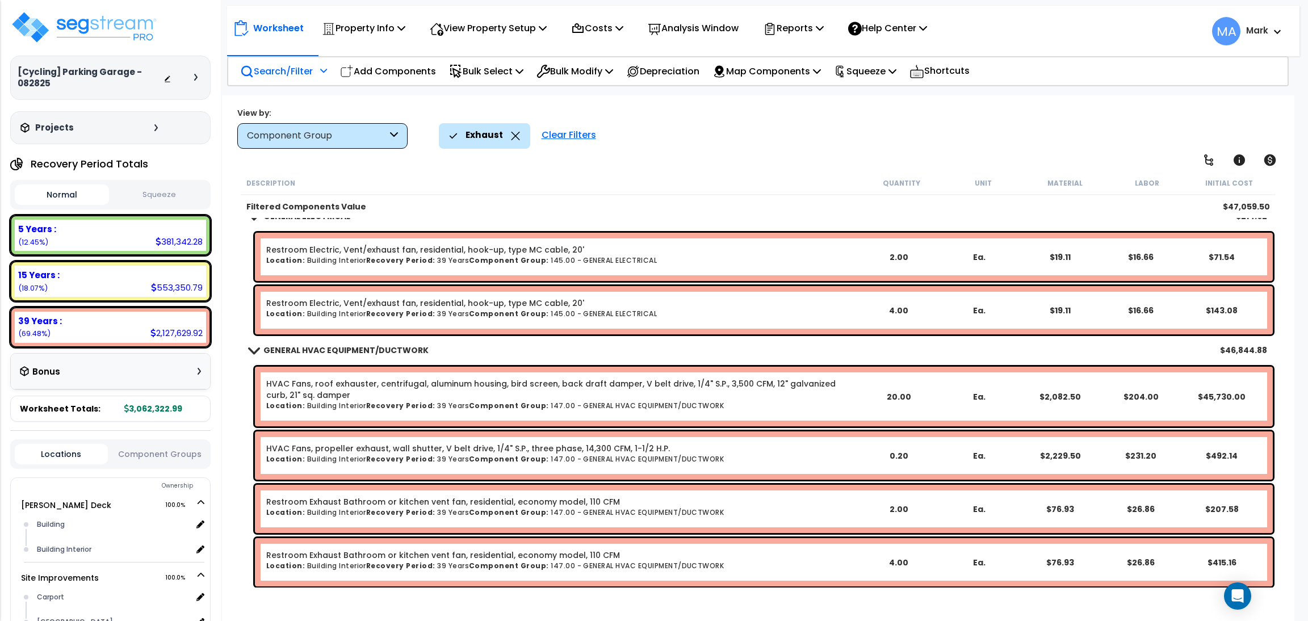
scroll to position [16, 0]
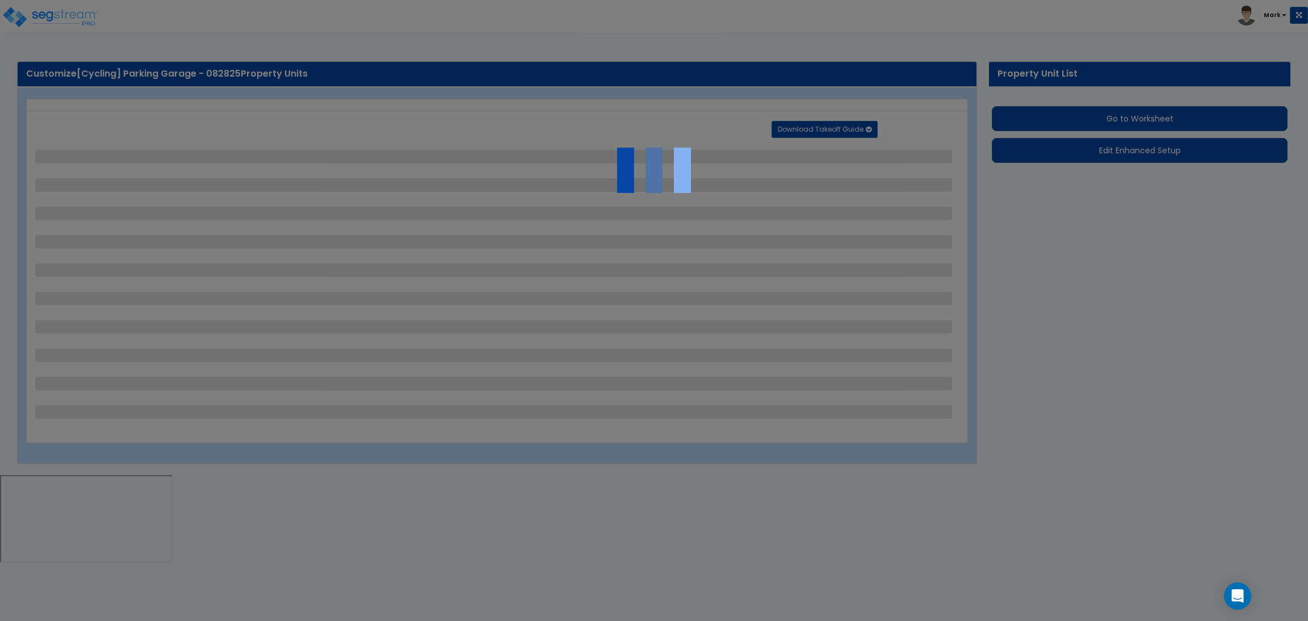
select select "2"
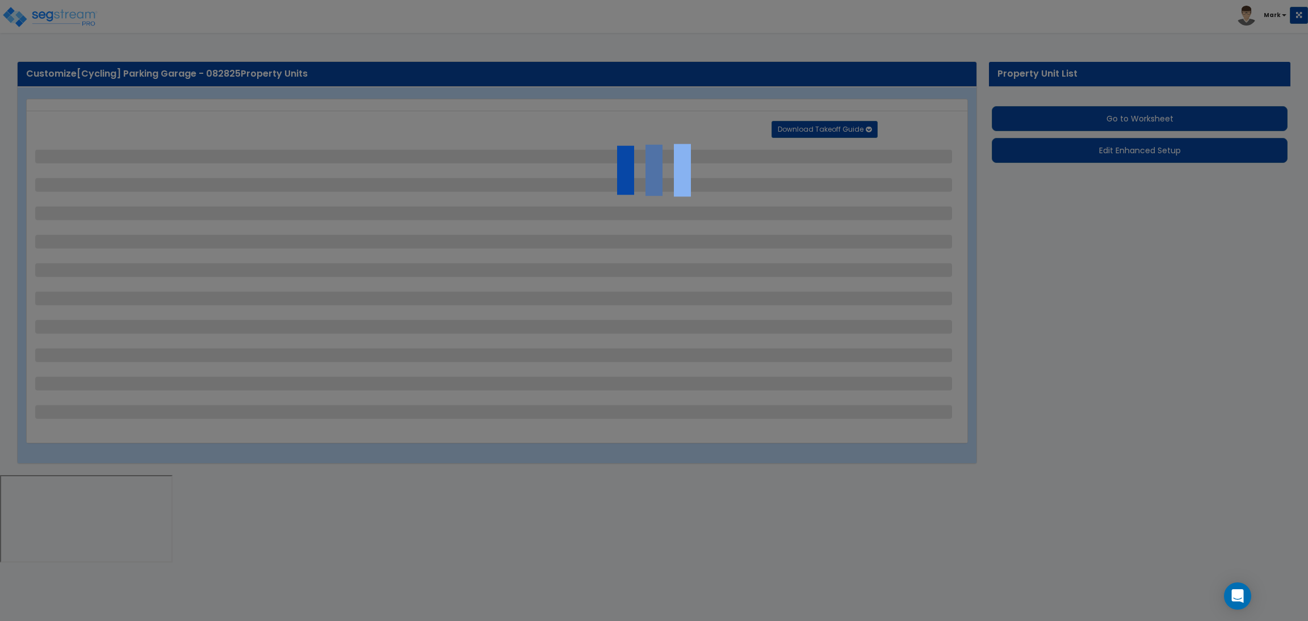
select select "2"
select select "1"
select select "2"
select select "1"
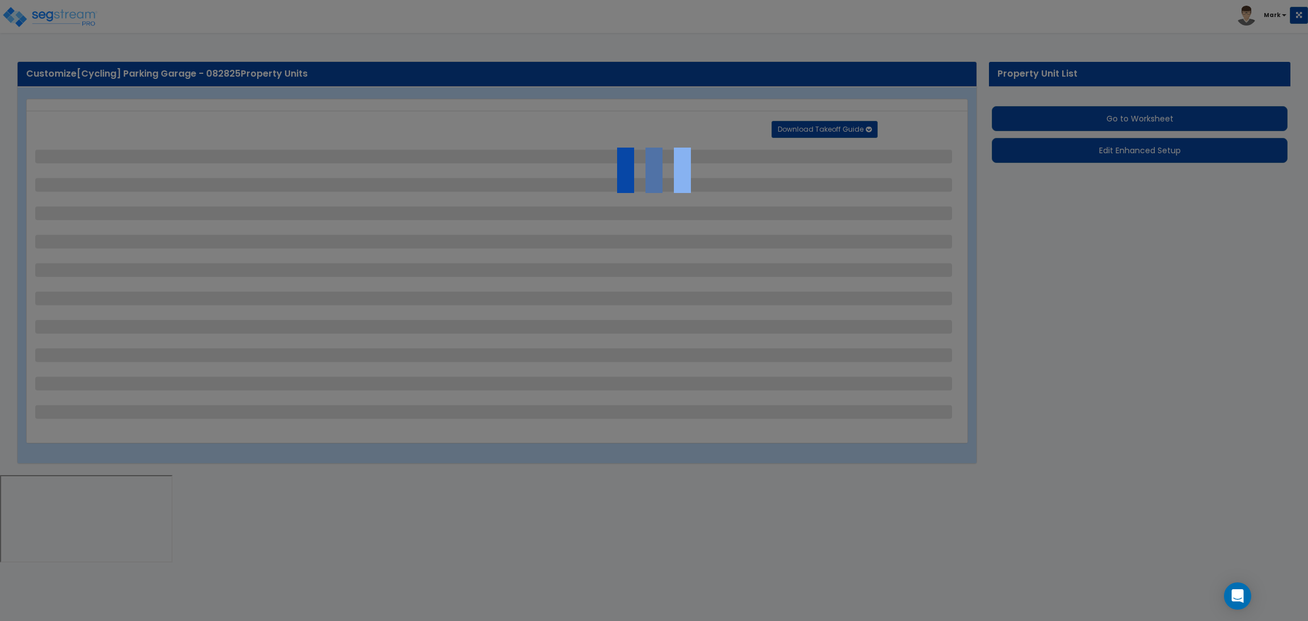
select select "1"
select select "2"
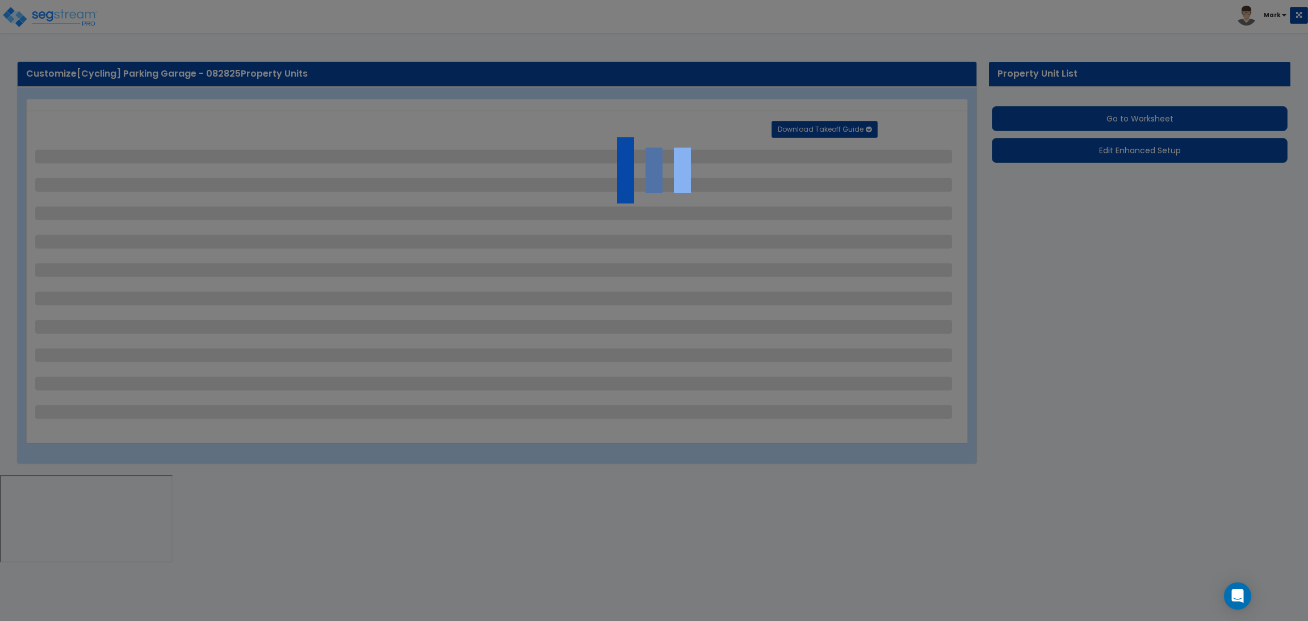
select select "2"
select select "1"
select select "10"
select select "1"
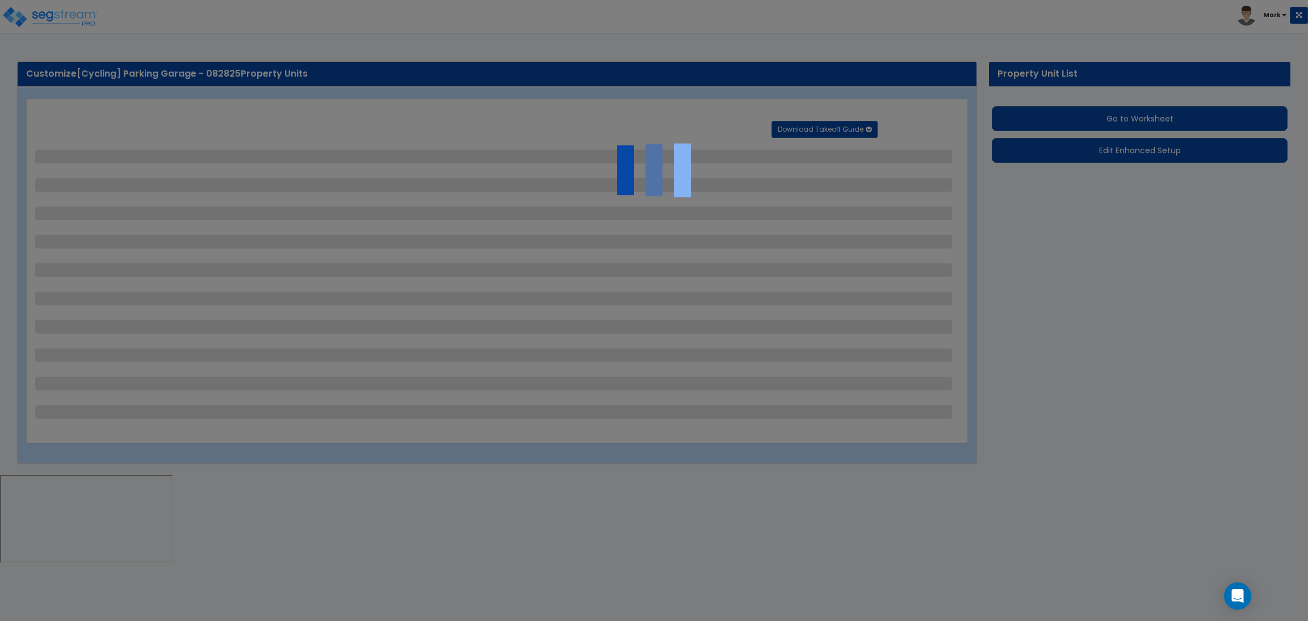
select select "1"
select select "3"
select select "2"
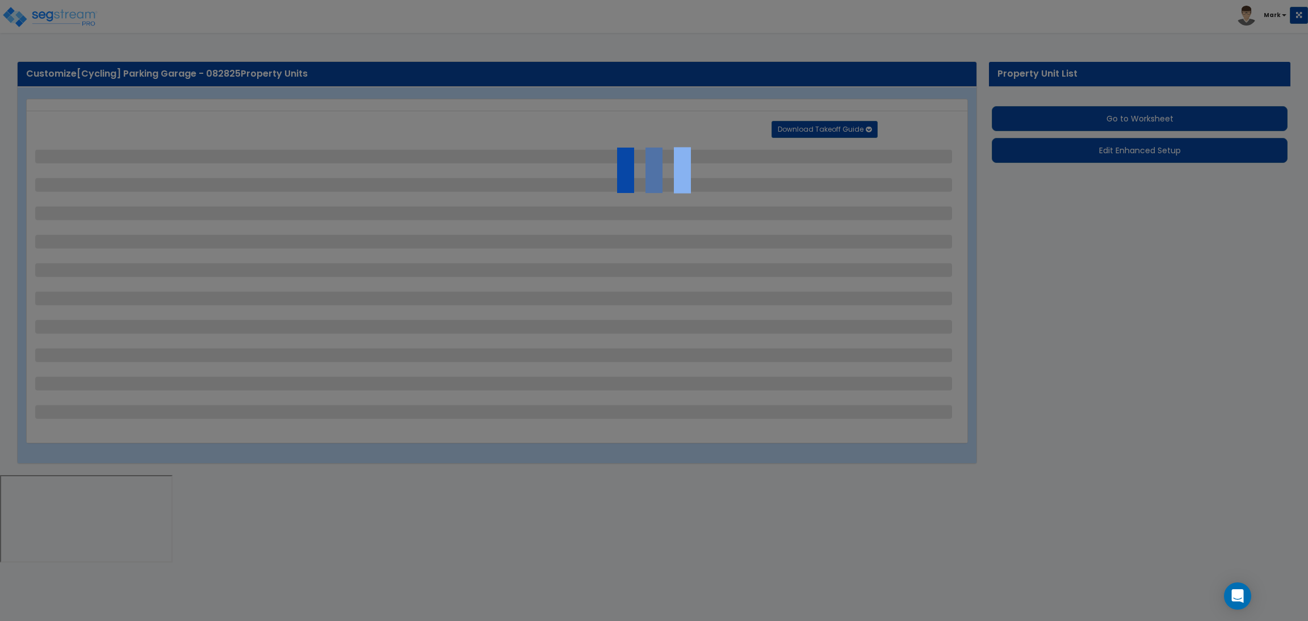
select select "4"
select select "1"
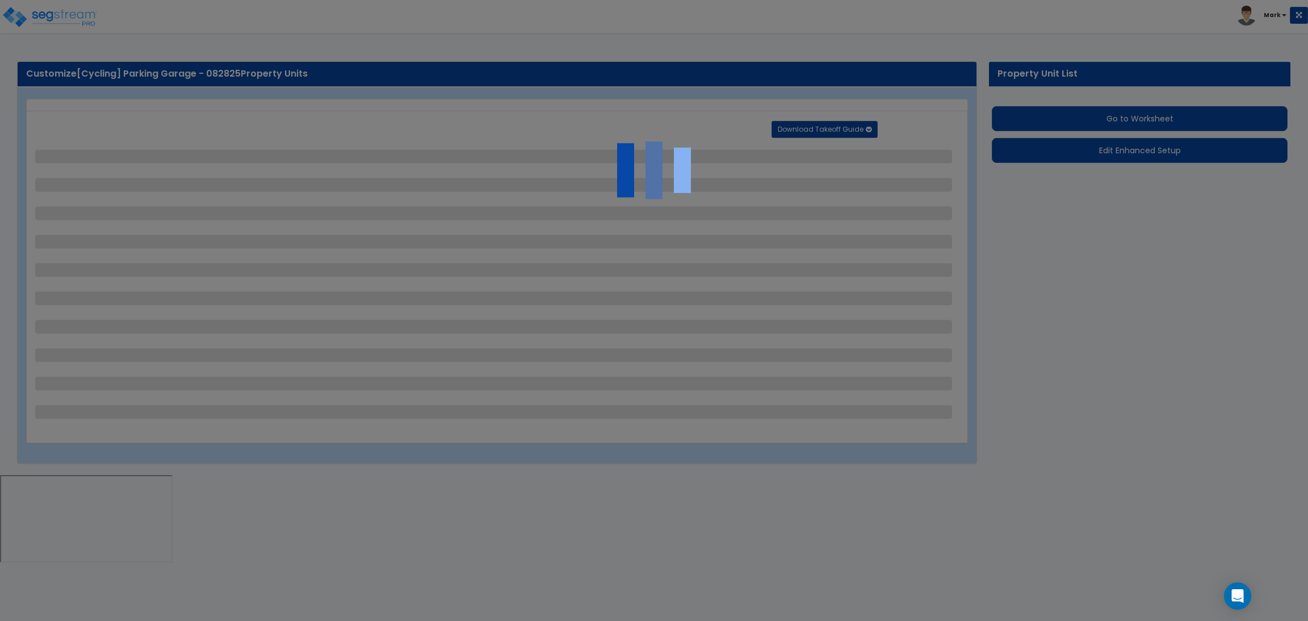
select select "6"
select select "2"
select select "1"
select select "2"
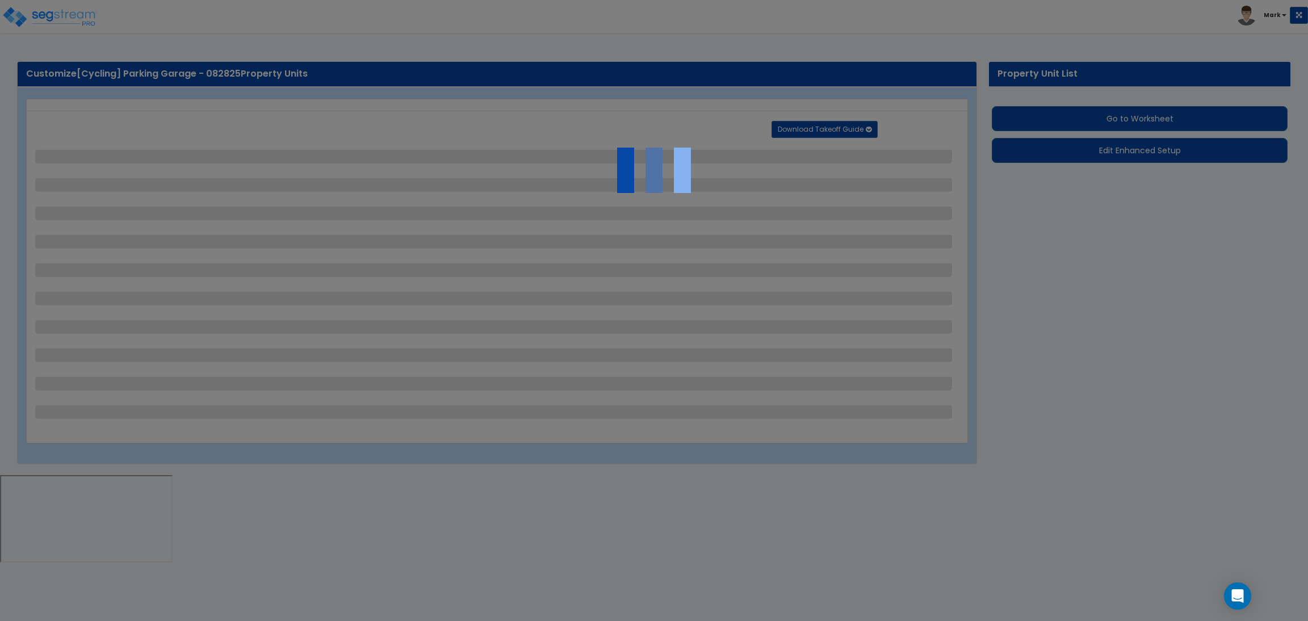
select select "2"
select select "1"
select select "8"
select select "2"
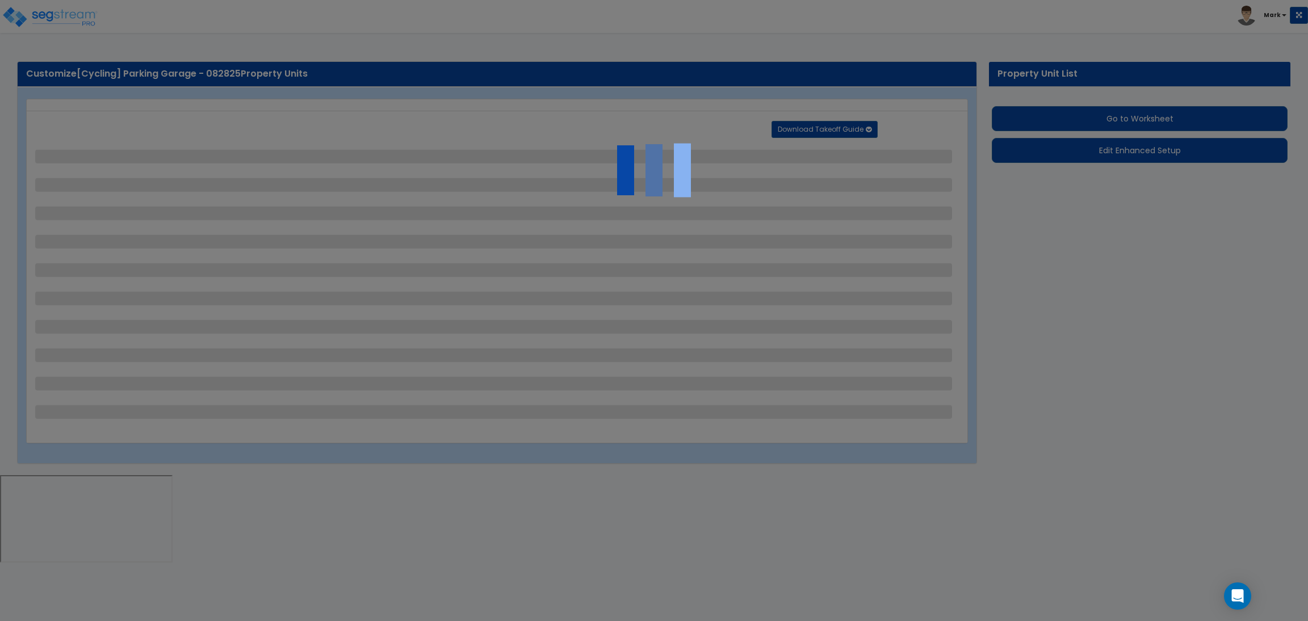
select select "4"
select select "1"
select select "20"
select select "2"
select select "5"
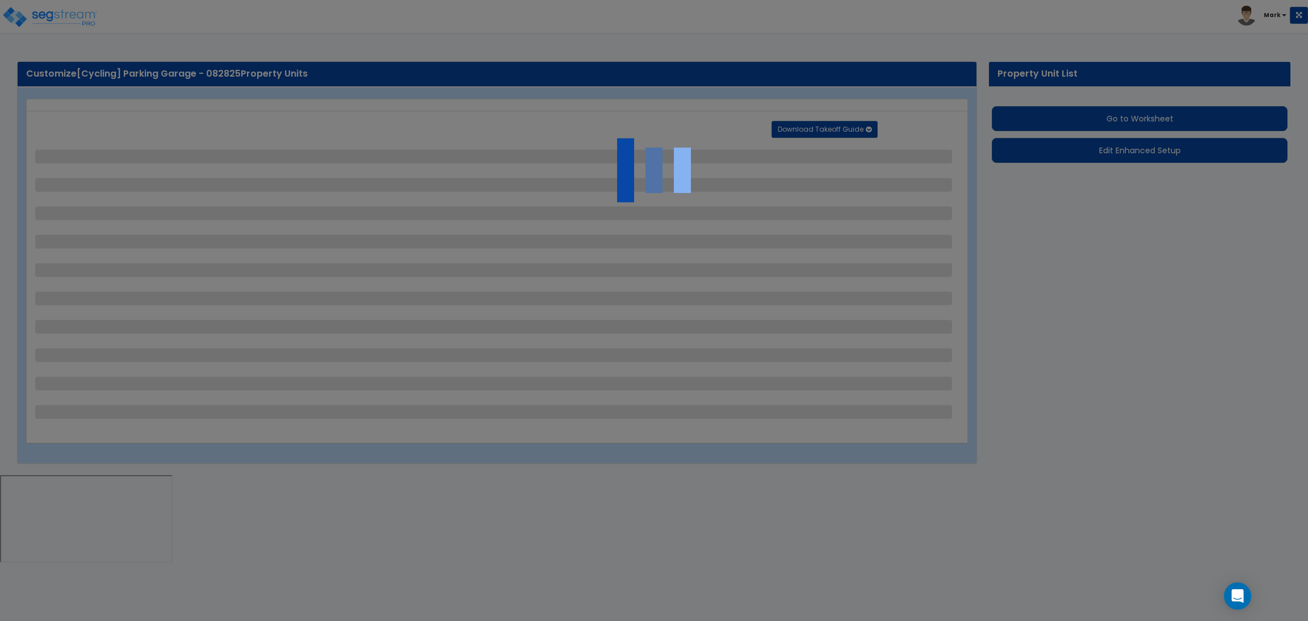
select select "3"
select select "1"
select select "2"
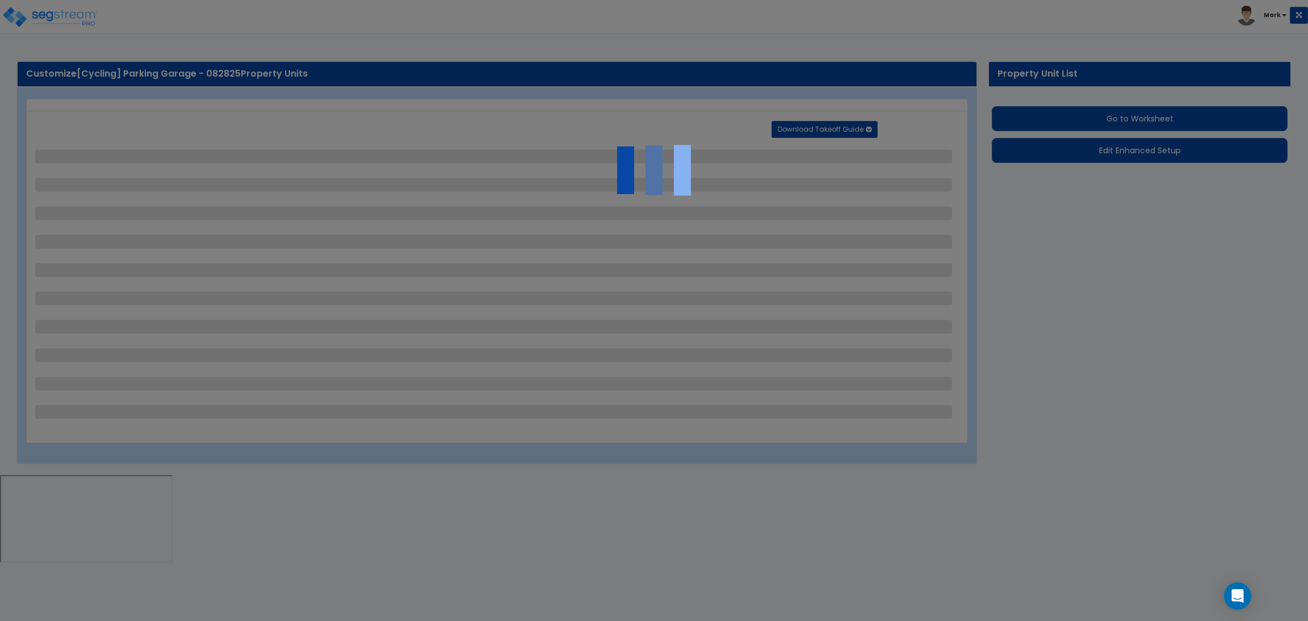
select select "1"
select select "4"
select select "2"
select select "1"
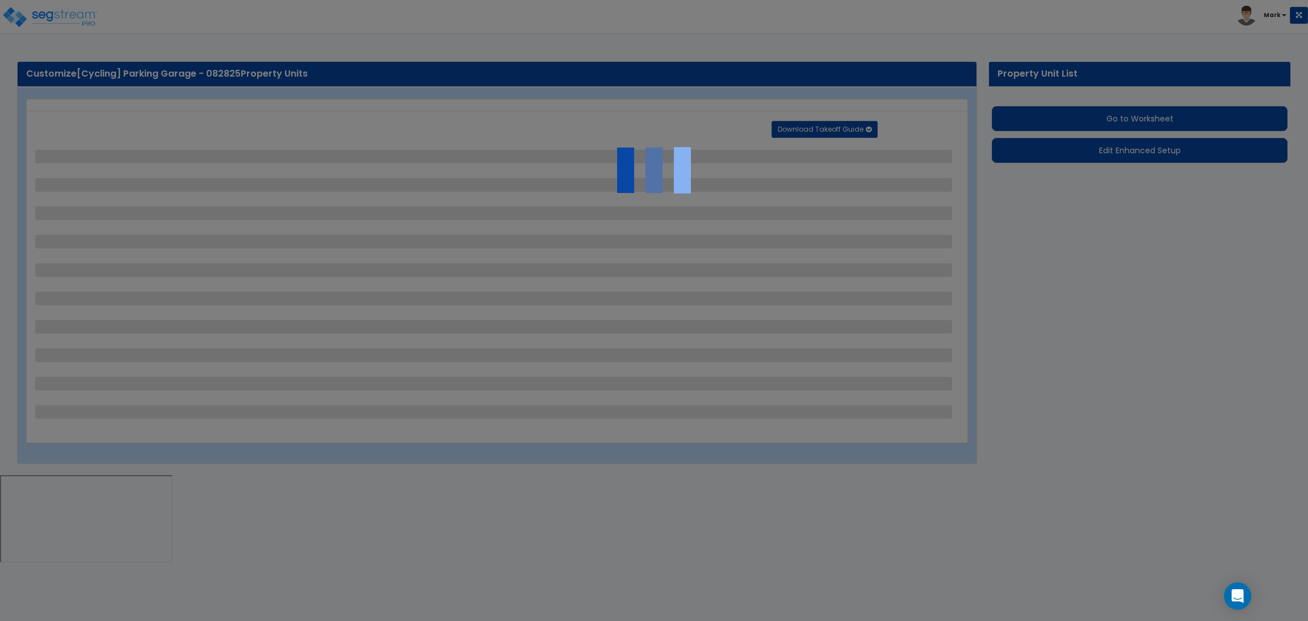
select select "2"
select select "1"
select select "2"
select select "6"
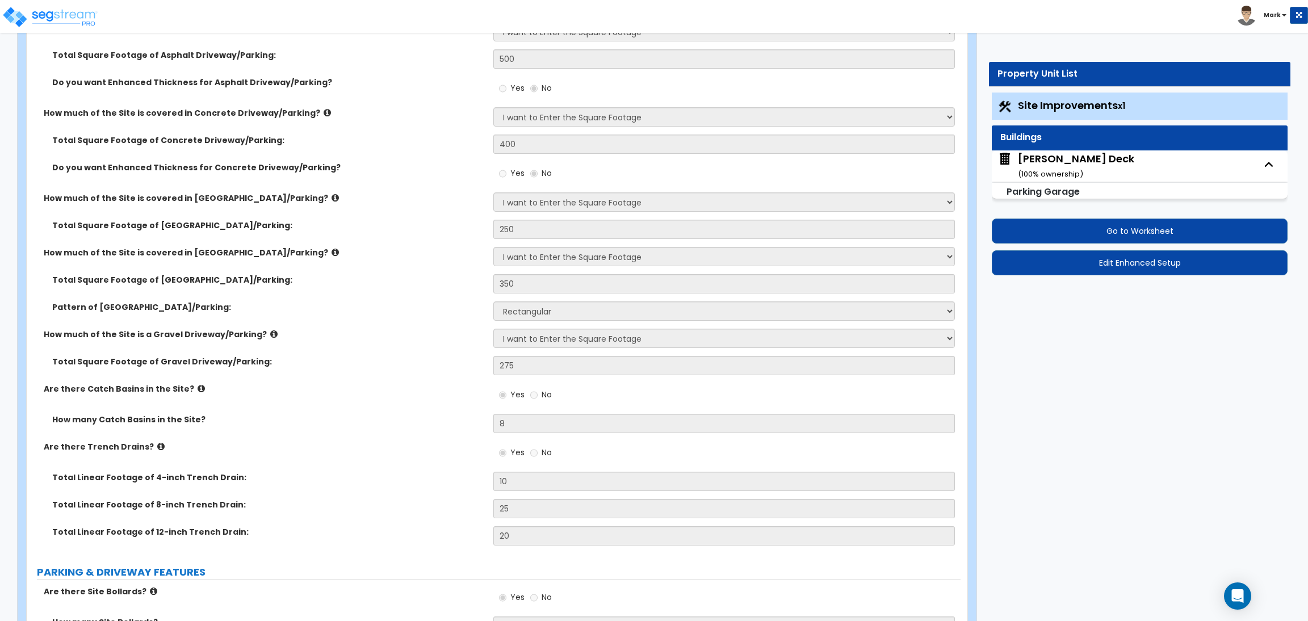
scroll to position [255, 0]
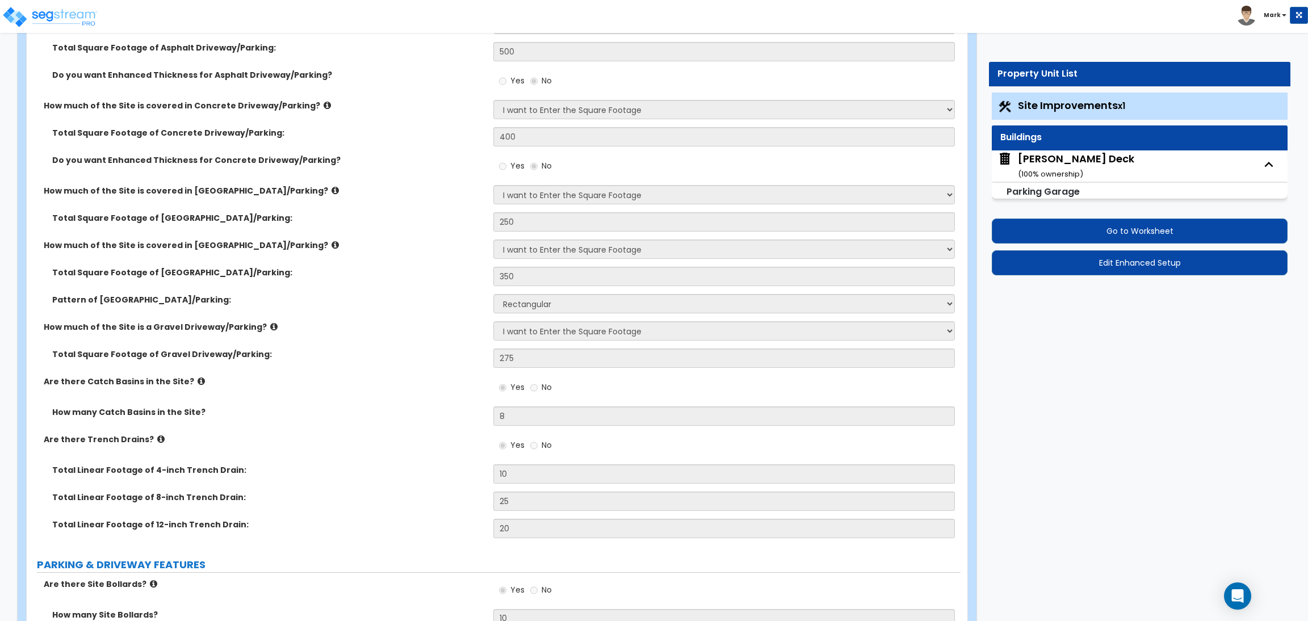
click at [367, 231] on div "Total Square Footage of Brick Driveway/Parking: 250" at bounding box center [494, 225] width 934 height 27
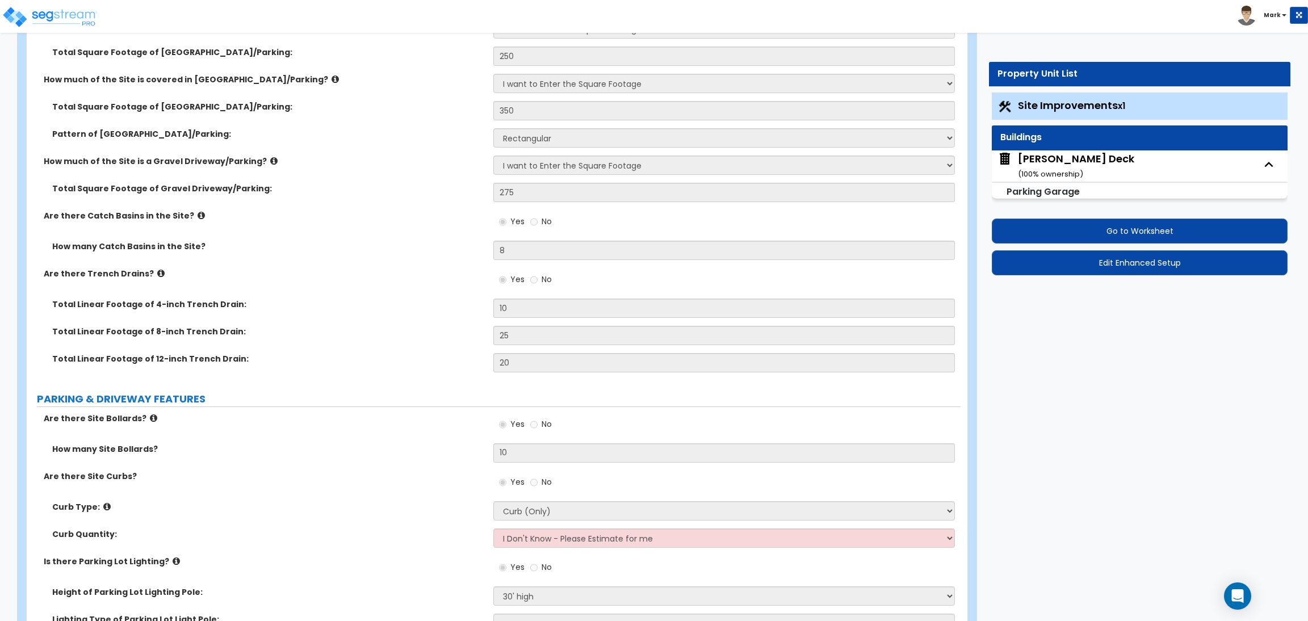
scroll to position [425, 0]
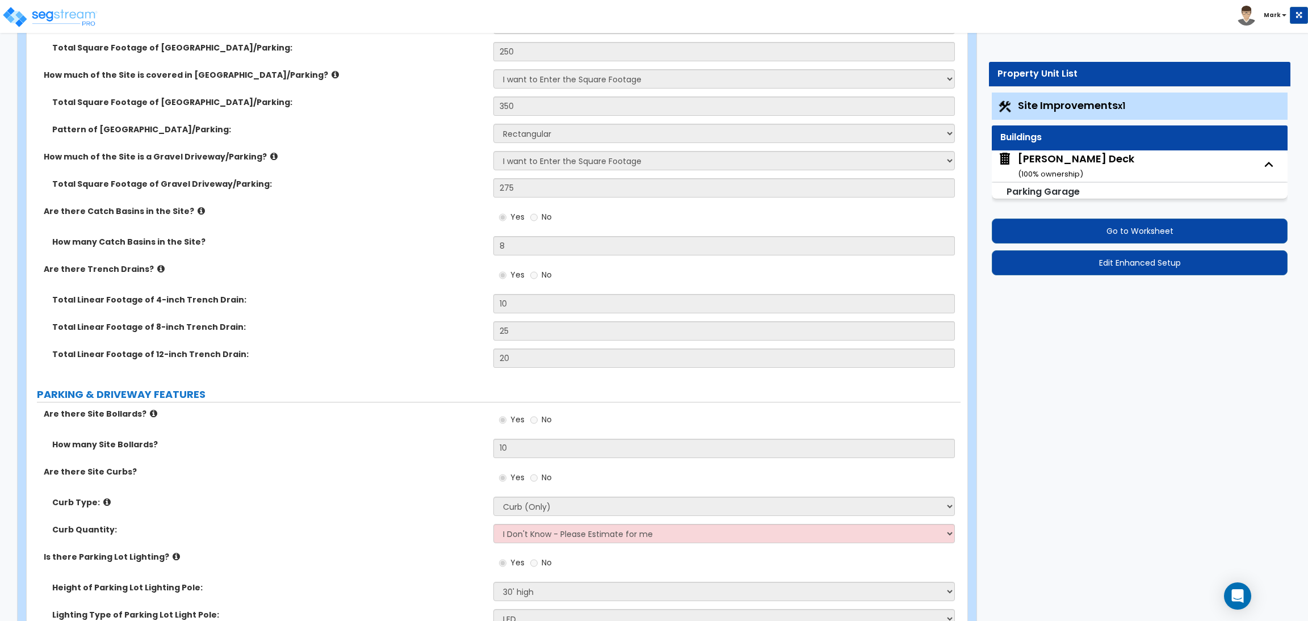
click at [189, 429] on div "Are there Site Bollards? Yes No" at bounding box center [494, 423] width 934 height 31
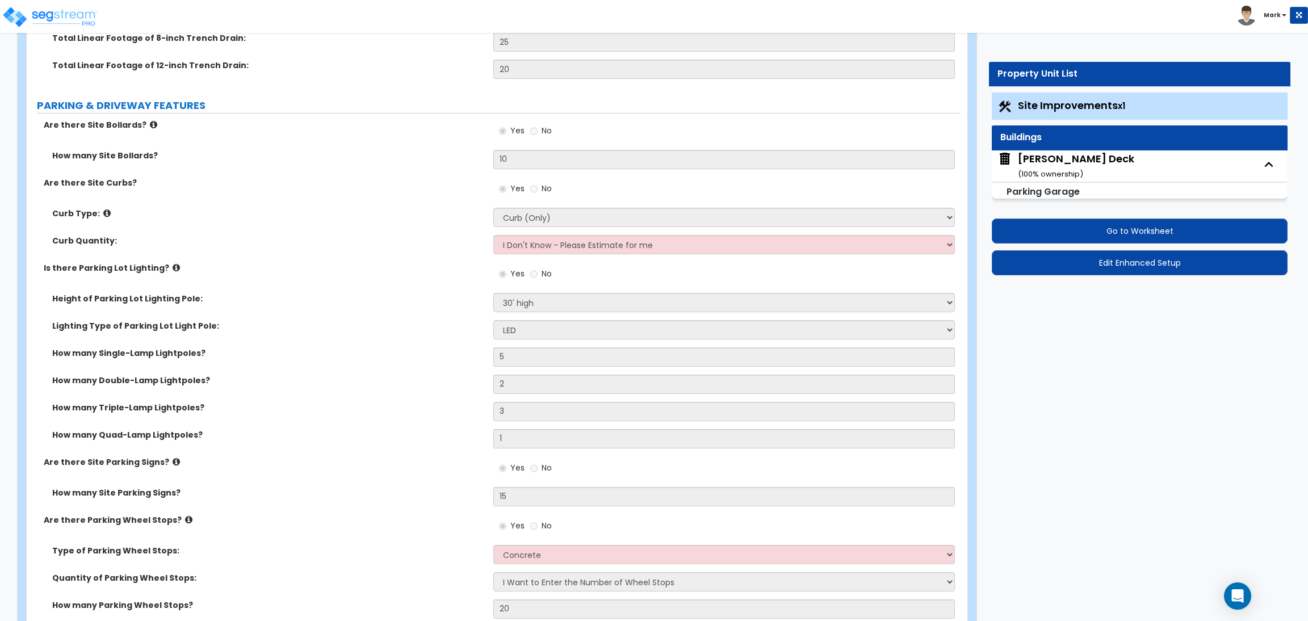
scroll to position [766, 0]
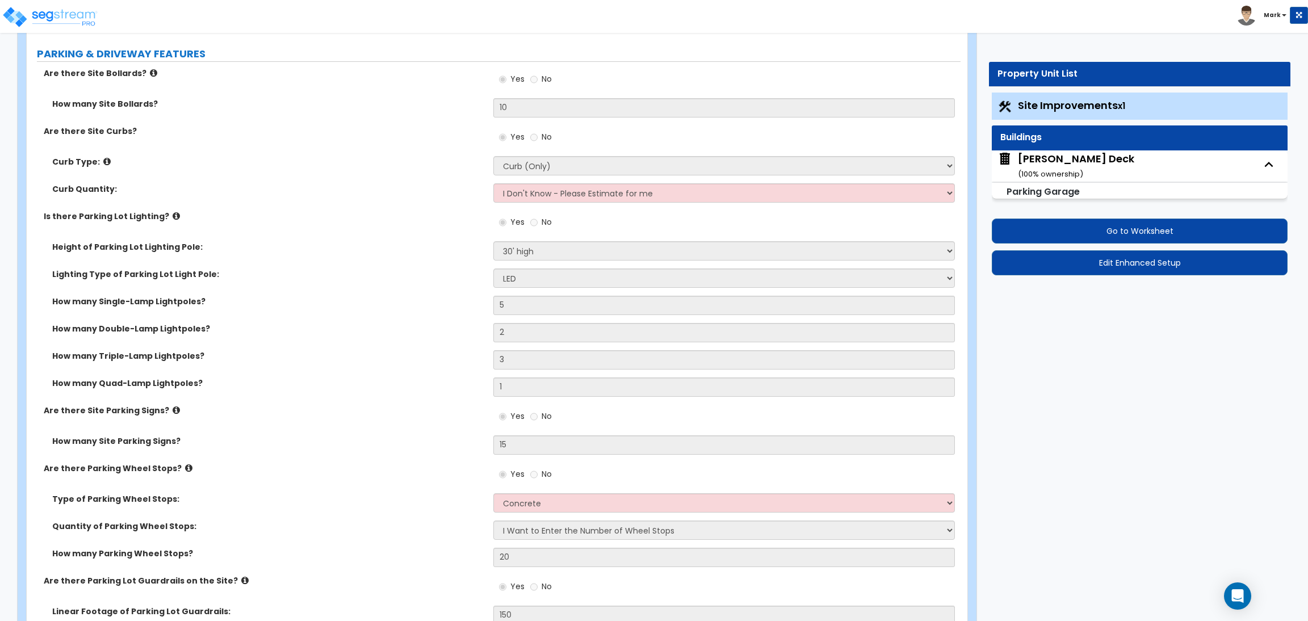
click at [289, 130] on label "Are there Site Curbs?" at bounding box center [264, 130] width 441 height 11
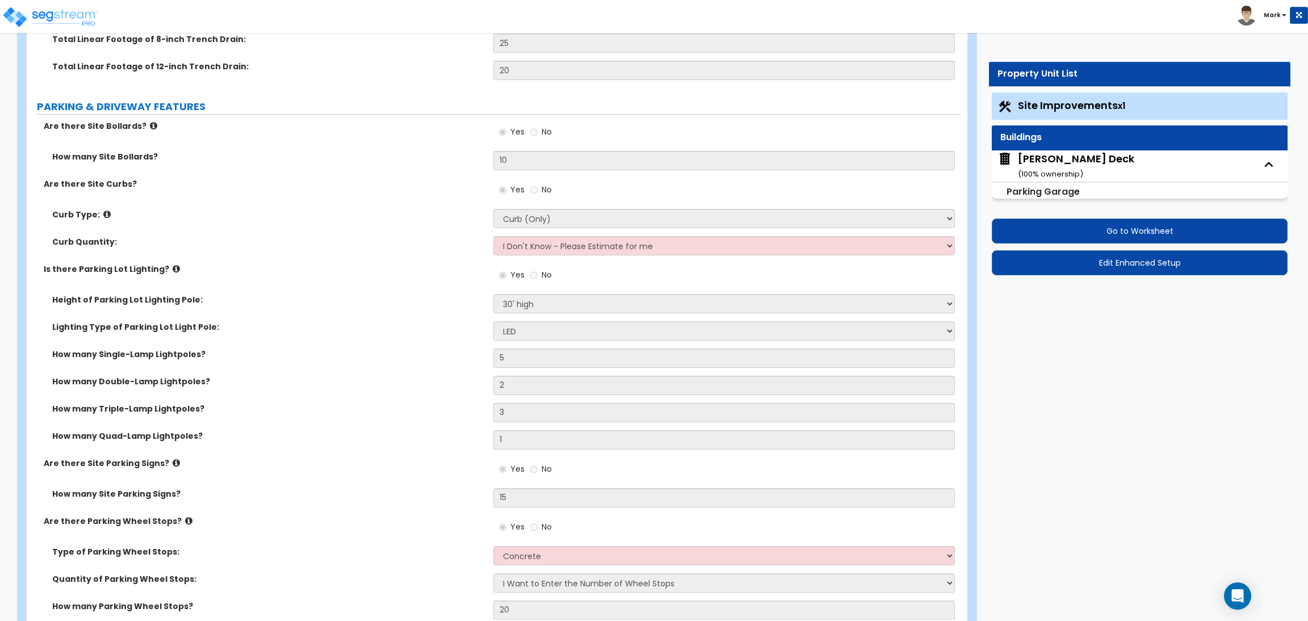
scroll to position [596, 0]
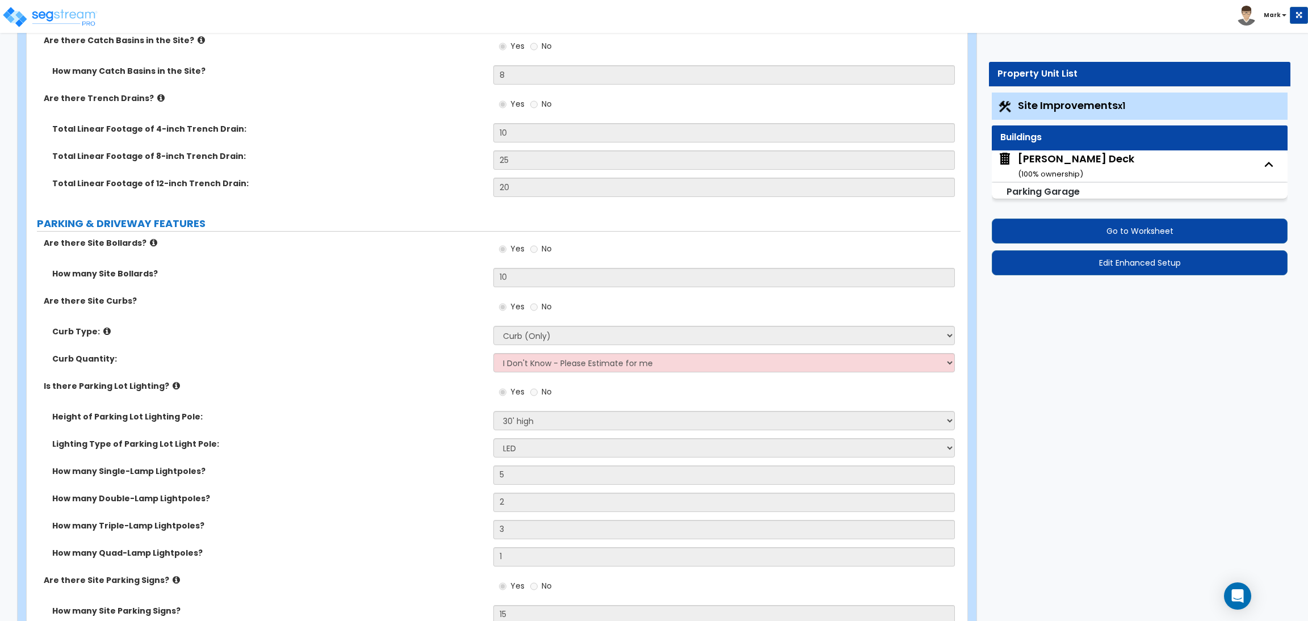
click at [200, 256] on div "Are there Site Bollards? Yes No" at bounding box center [494, 252] width 934 height 31
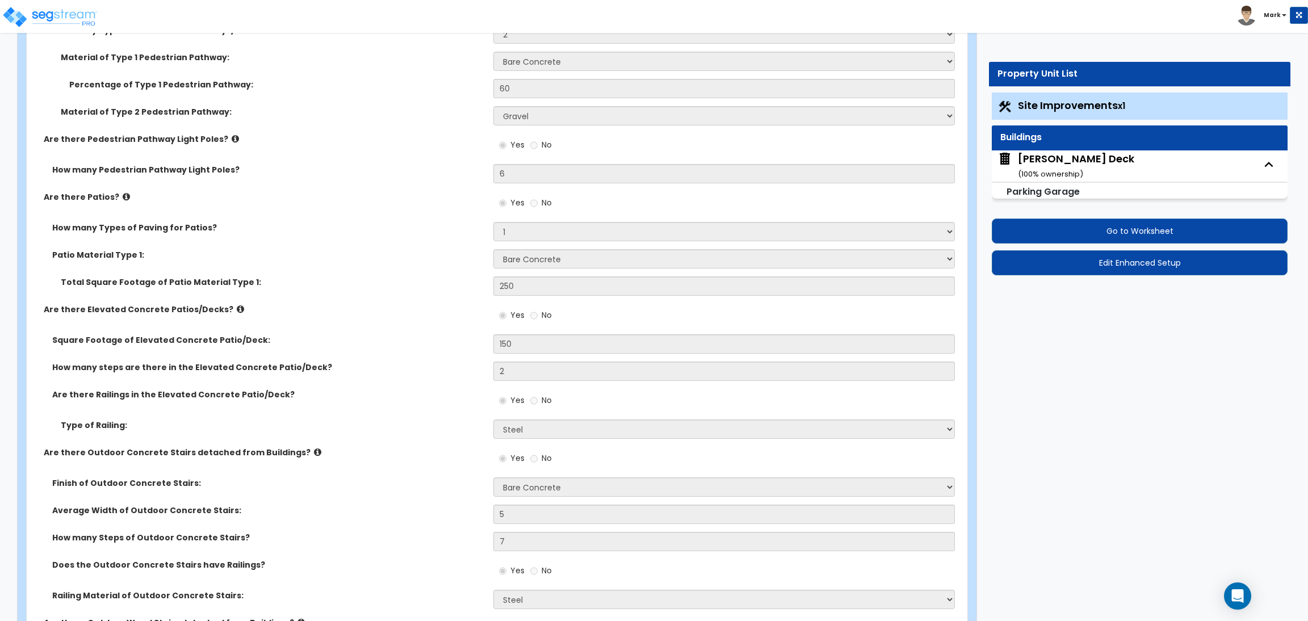
scroll to position [1873, 0]
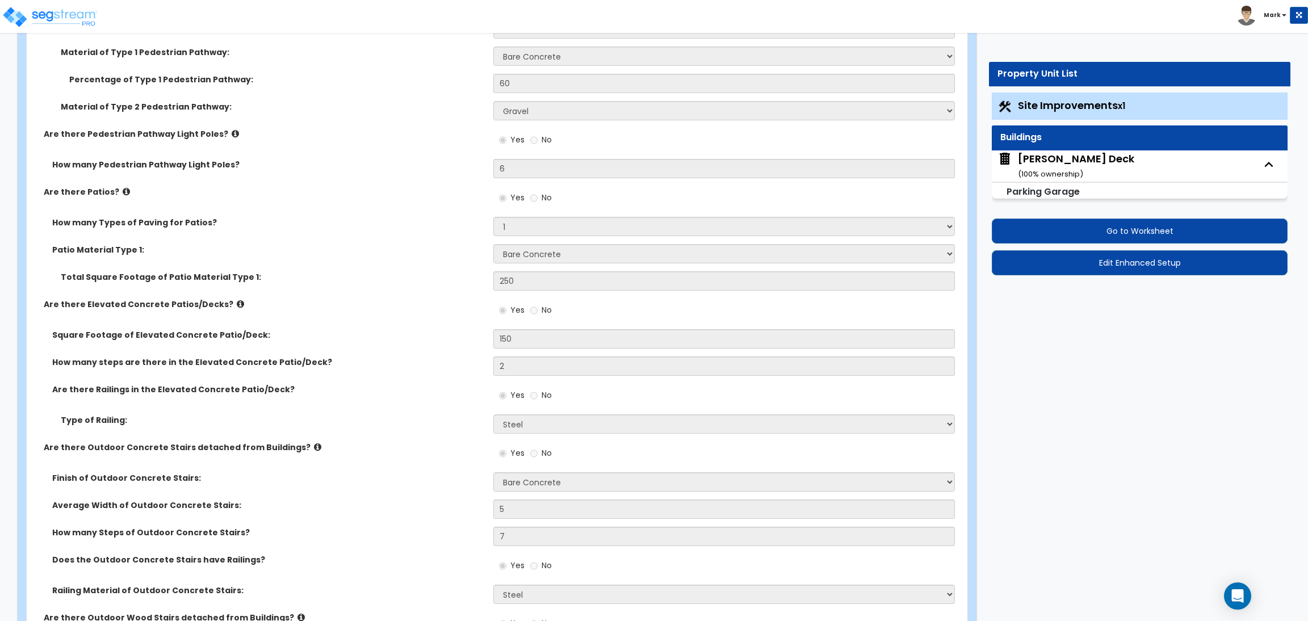
click at [237, 300] on icon at bounding box center [240, 304] width 7 height 9
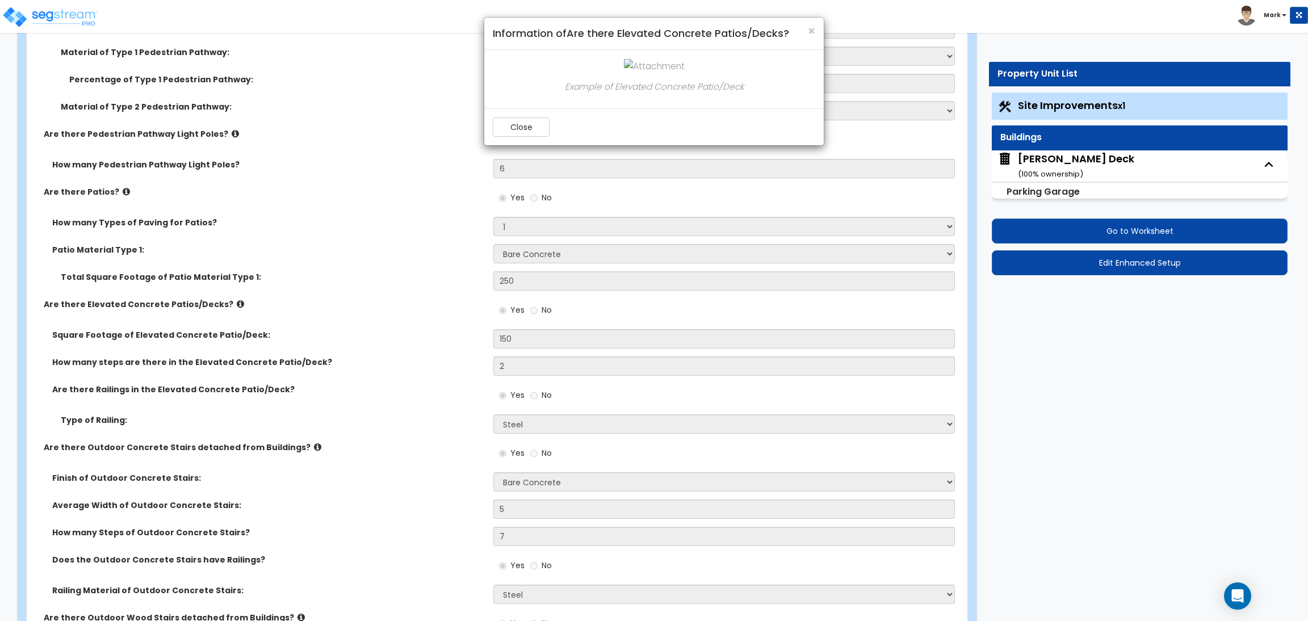
click at [381, 187] on div "× Information of Are there Elevated Concrete Patios/Decks? Example of Elevated …" at bounding box center [654, 310] width 1308 height 621
click at [536, 123] on button "Close" at bounding box center [521, 126] width 57 height 19
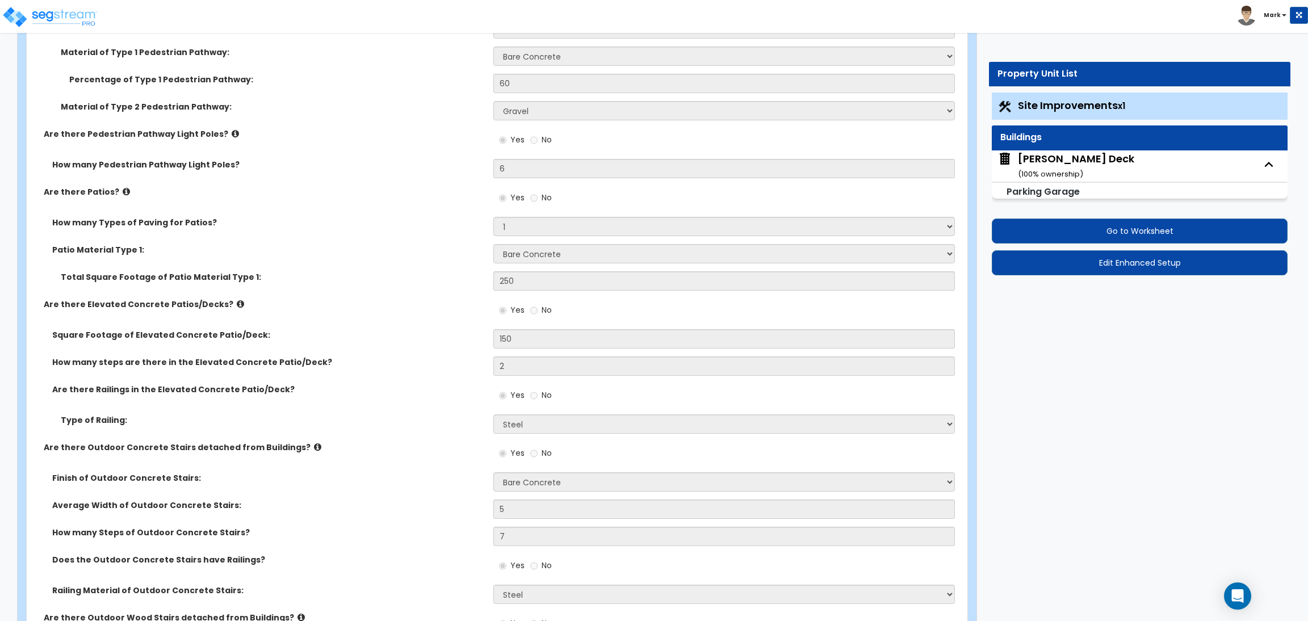
click at [1030, 160] on div "Dan Allen Deck ( 100 % ownership)" at bounding box center [1076, 166] width 116 height 29
select select "3"
select select "1"
select select "3"
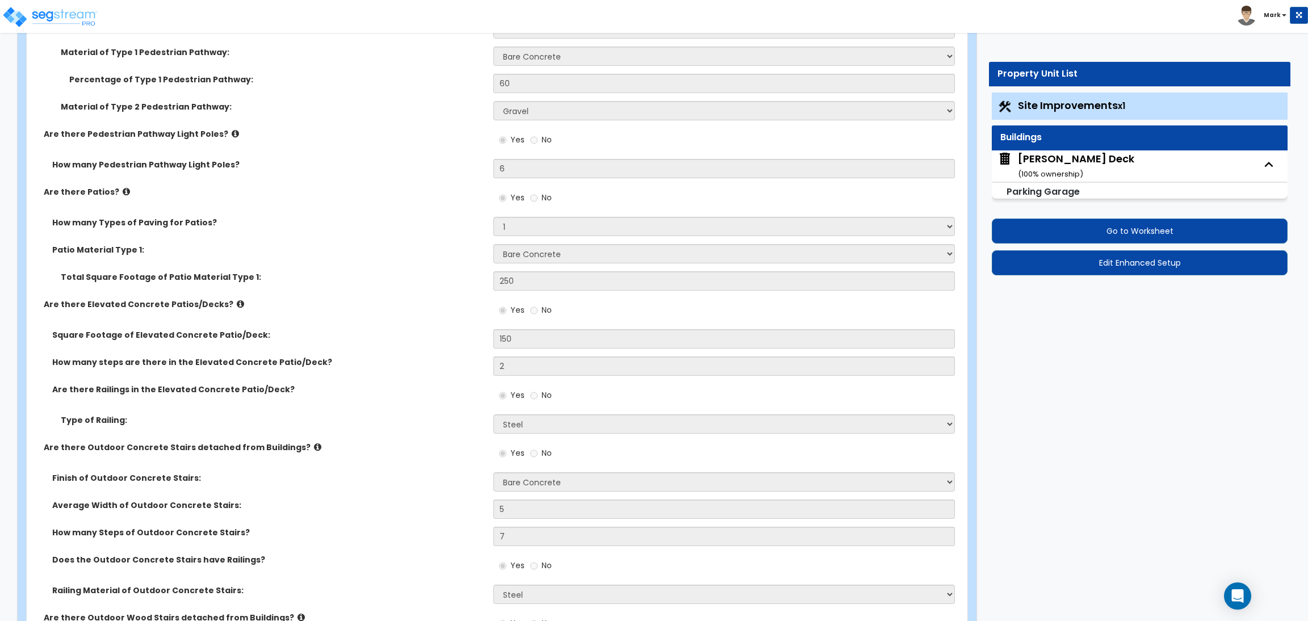
select select "2"
select select "4"
select select "1"
select select "2"
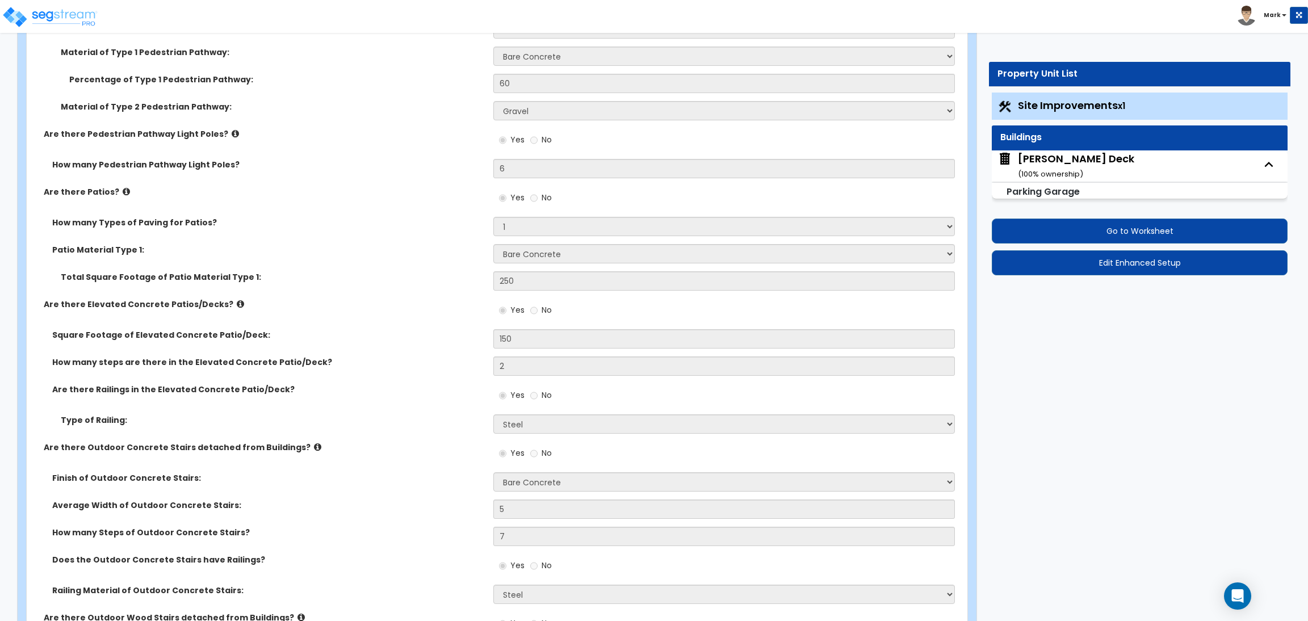
select select "2"
select select "3"
select select "1"
select select "3"
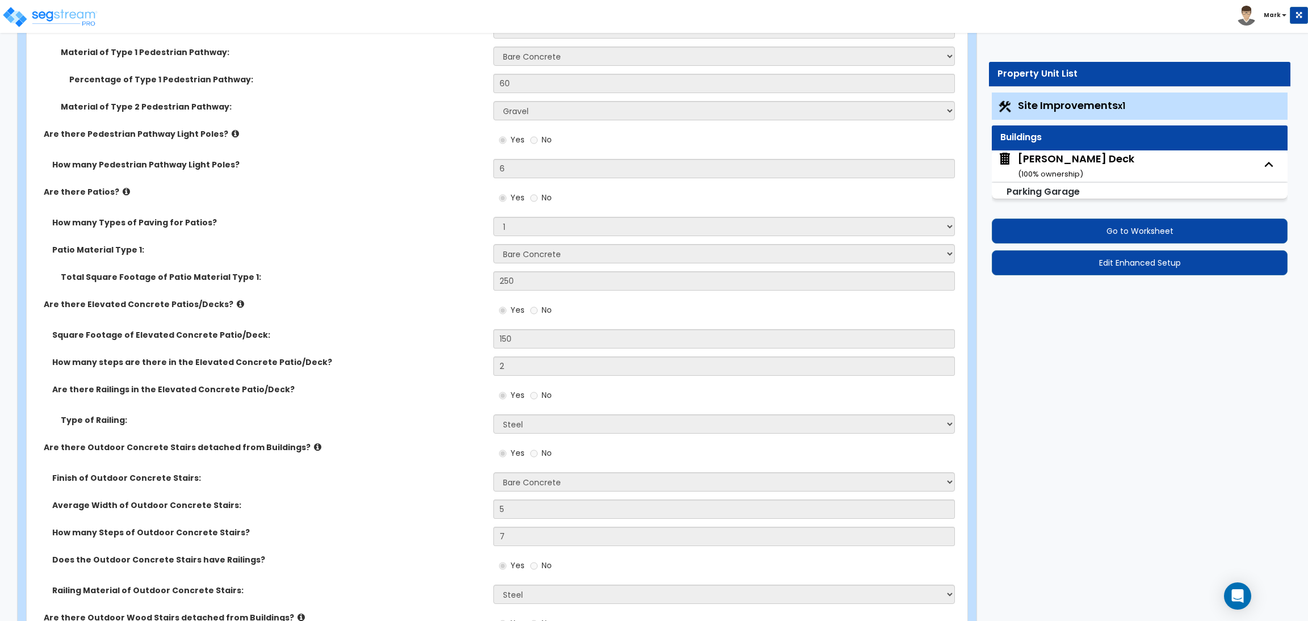
select select "2"
select select "3"
select select "1"
select select "2"
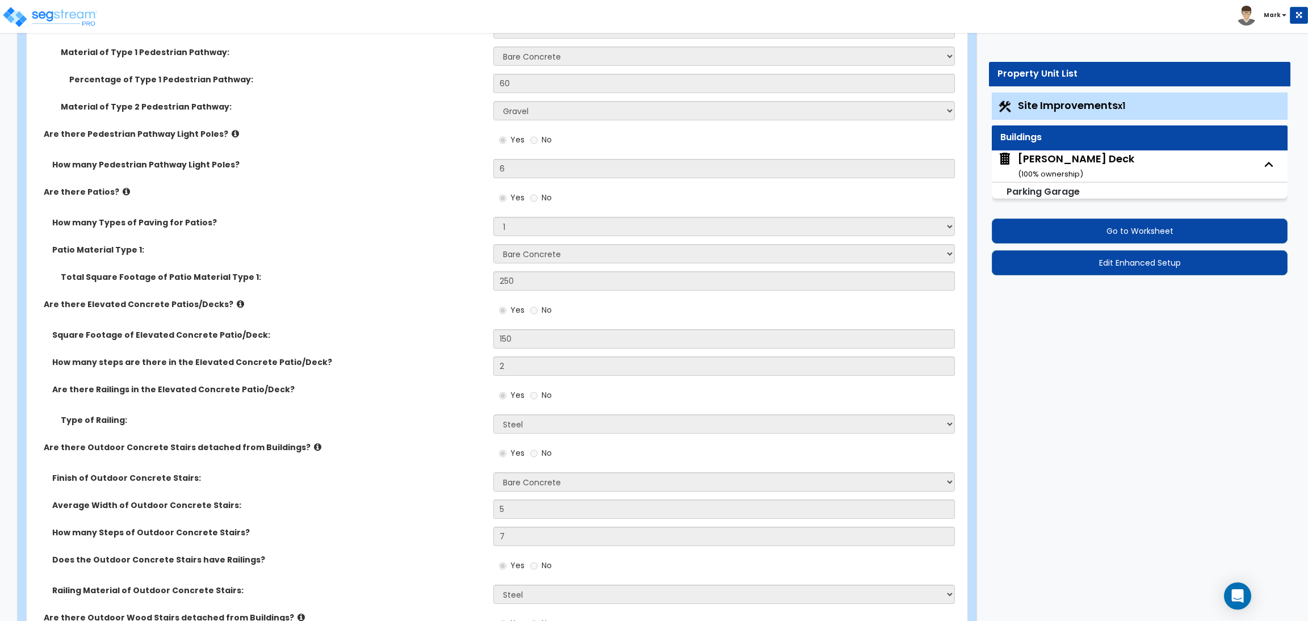
select select "1"
select select "2"
select select "3"
select select "2"
select select "5"
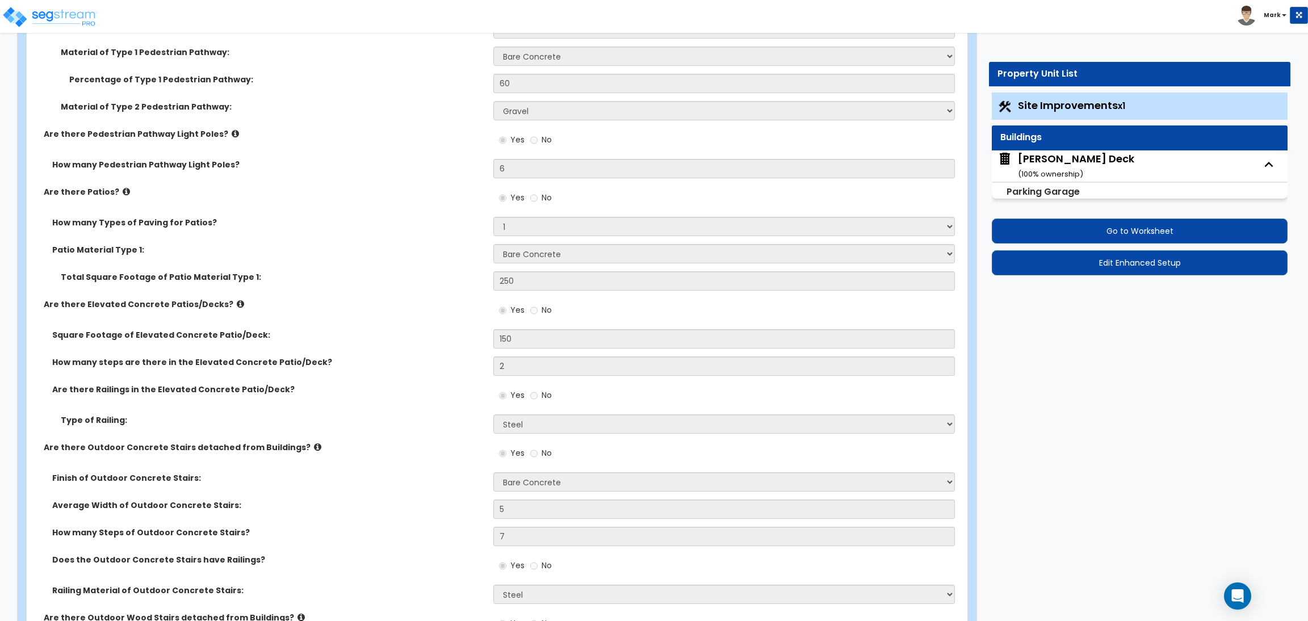
select select "5"
select select "2"
select select "4"
select select "3"
select select "2"
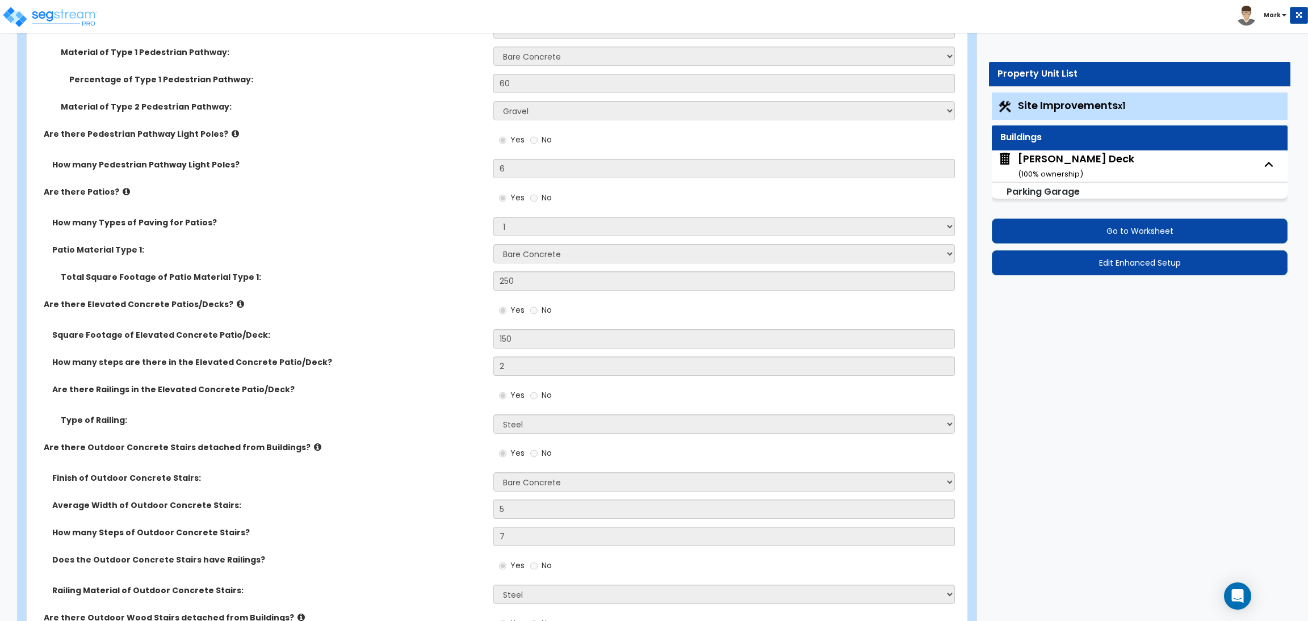
select select "1"
select select "3"
select select "2"
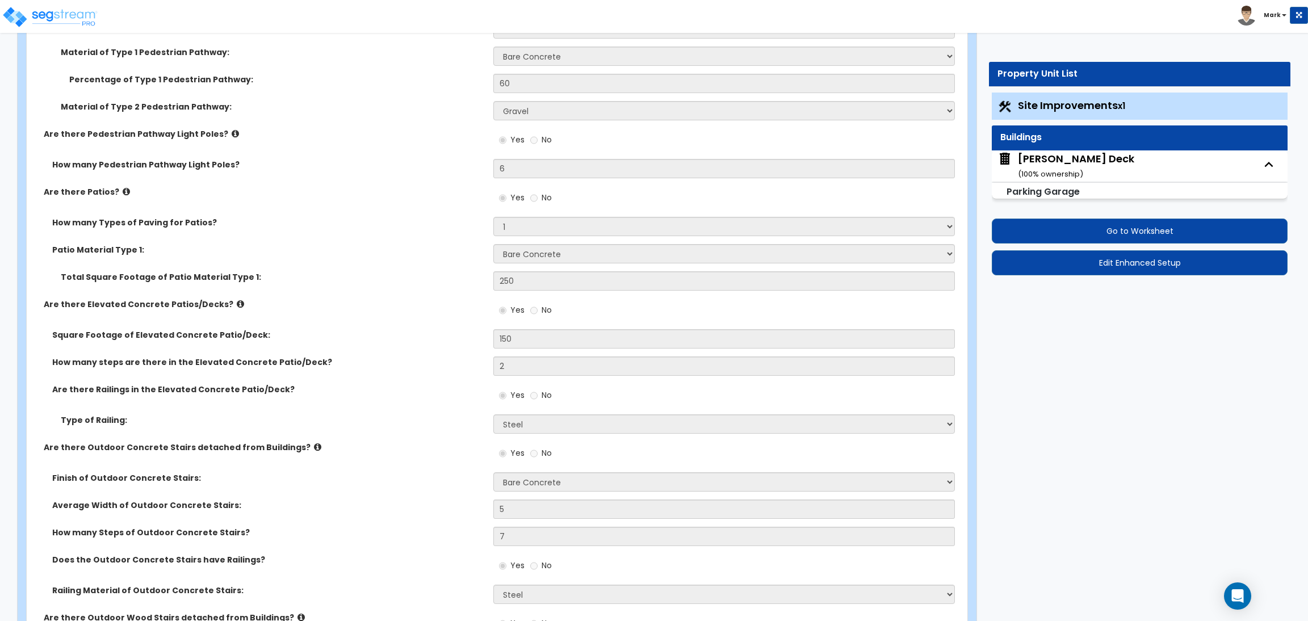
select select "2"
select select "4"
select select "1"
select select "3"
select select "1"
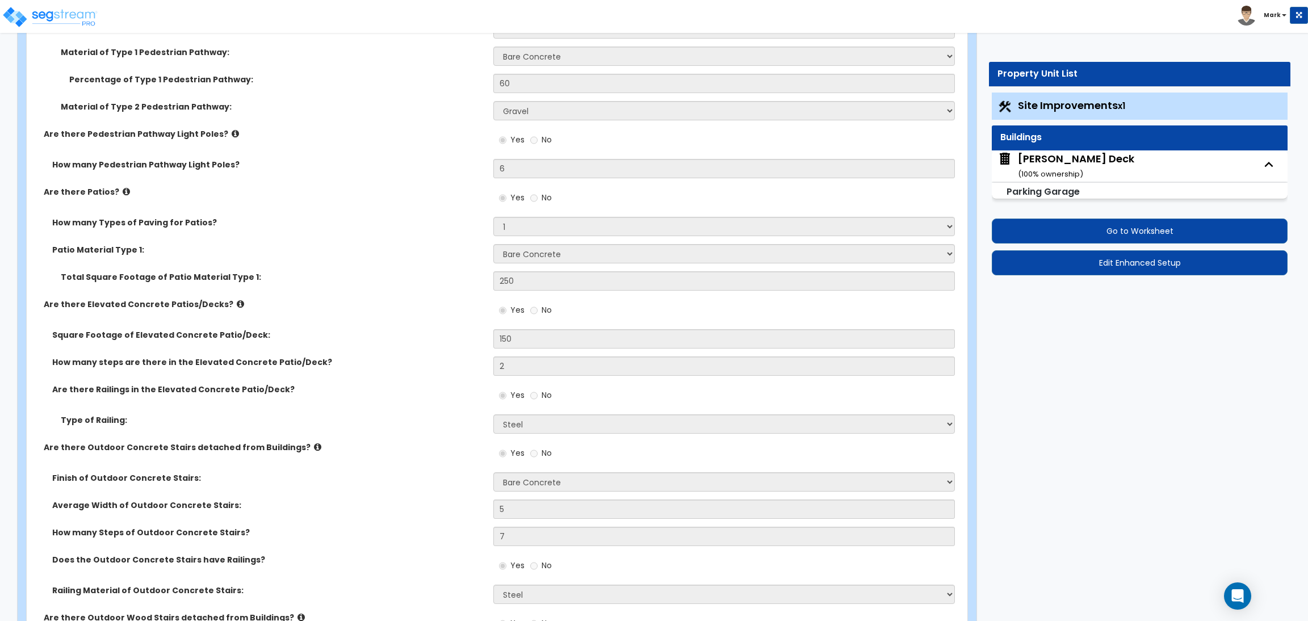
select select "2"
select select "6"
select select "7"
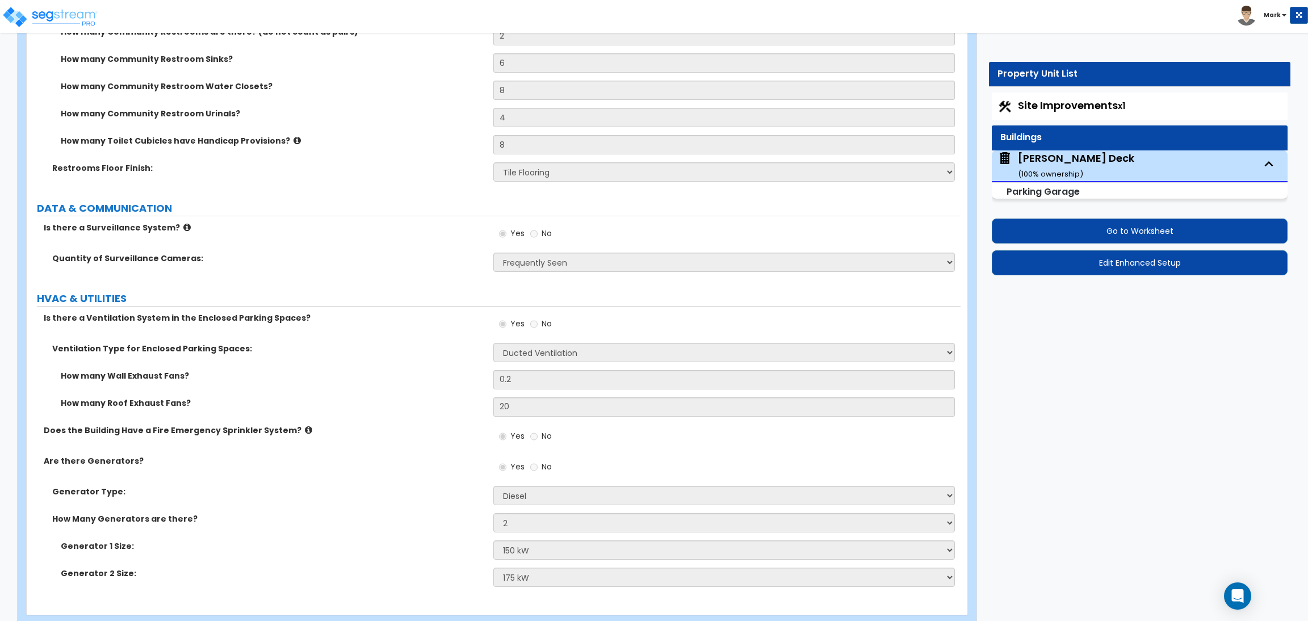
scroll to position [5426, 0]
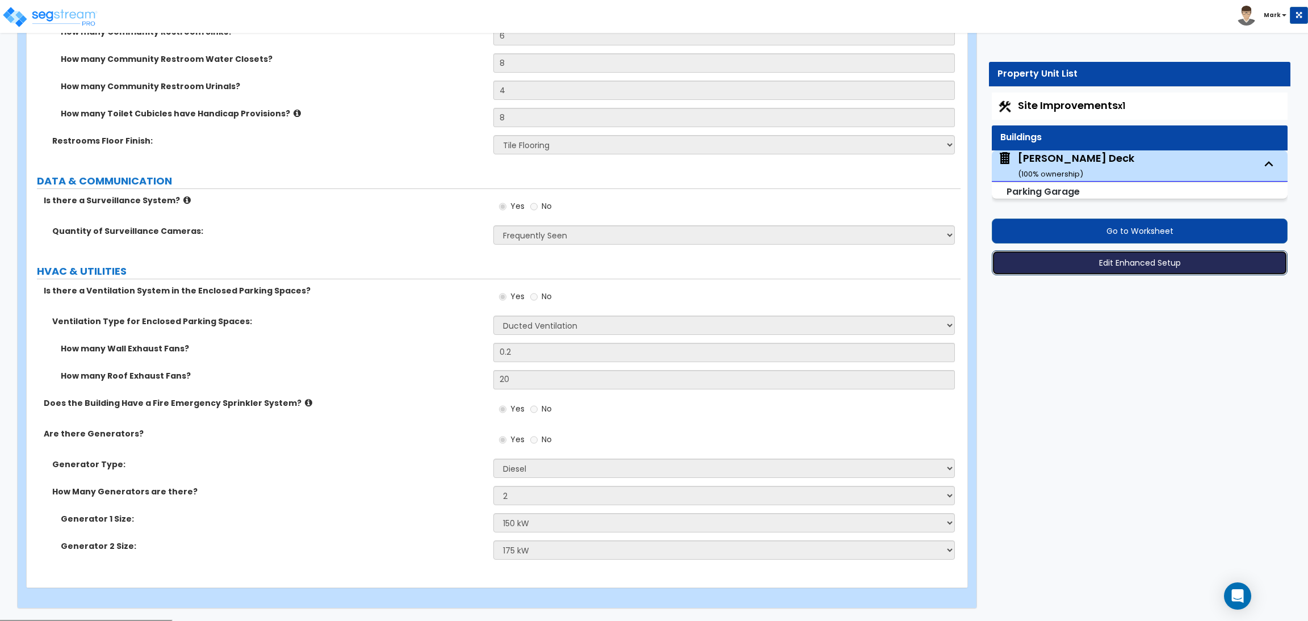
click at [1147, 272] on button "Edit Enhanced Setup" at bounding box center [1140, 262] width 296 height 25
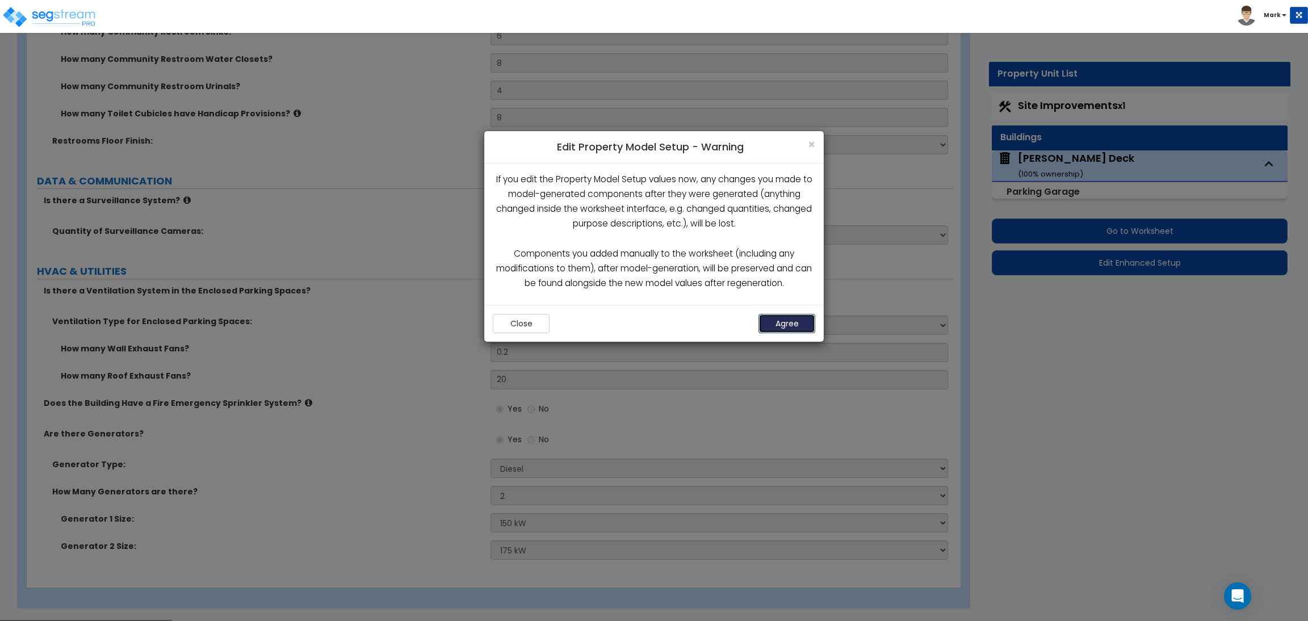
click at [774, 324] on button "Agree" at bounding box center [786, 323] width 57 height 19
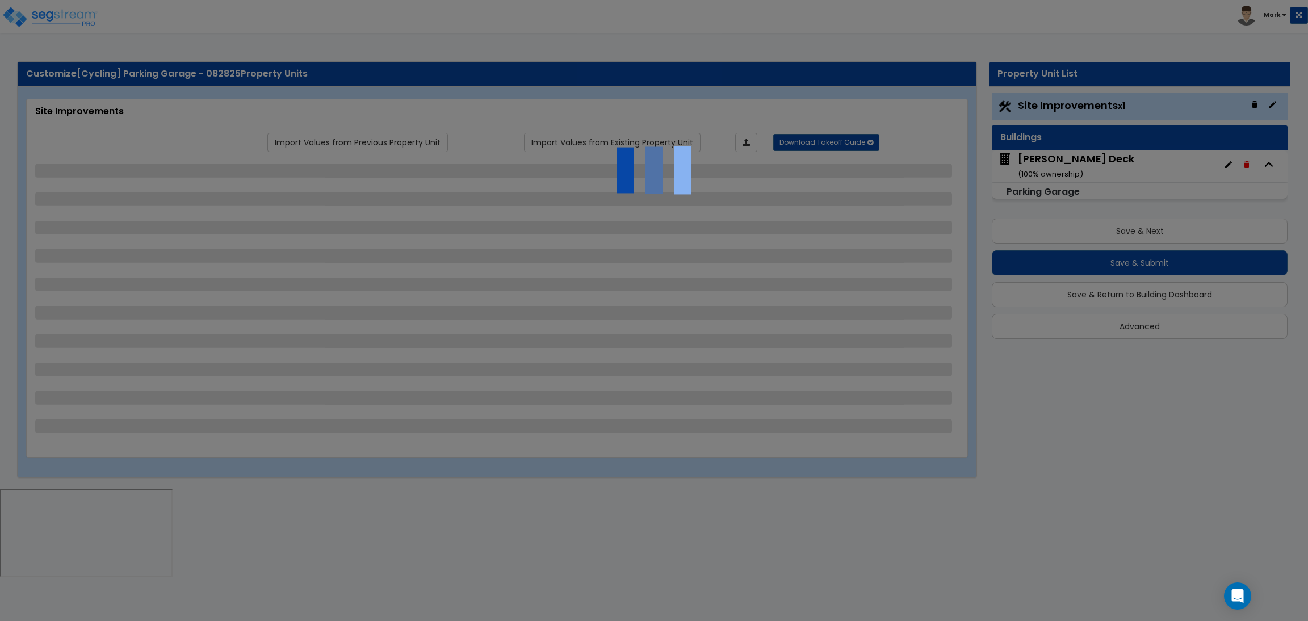
select select "2"
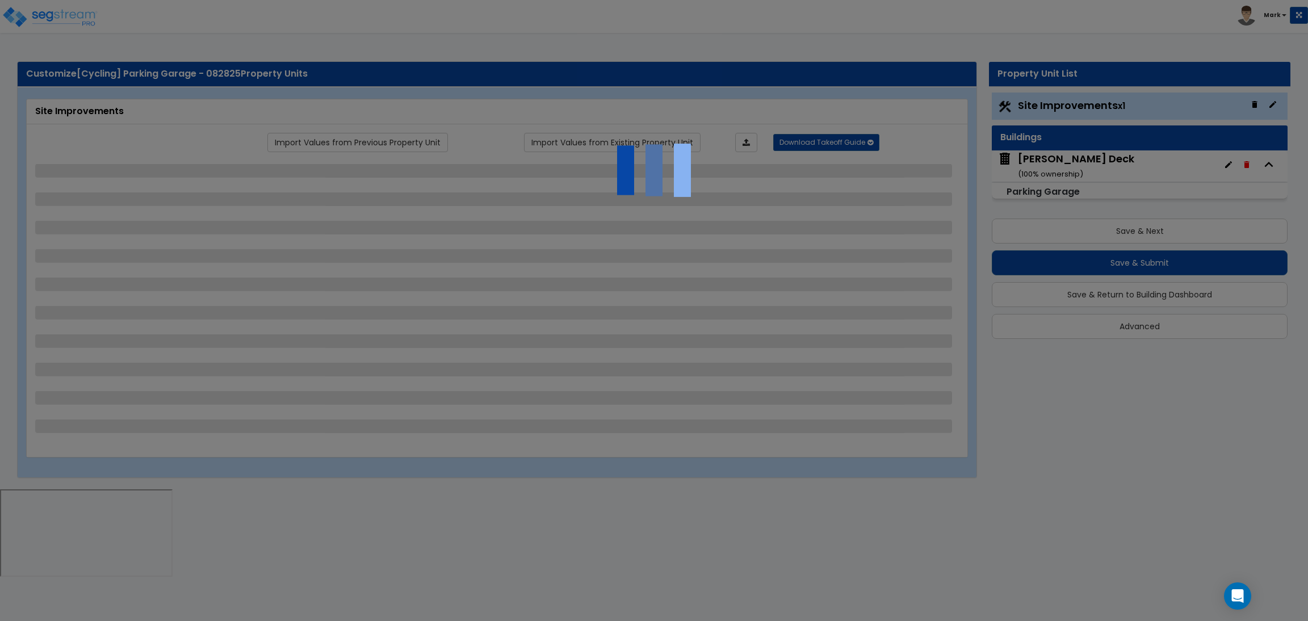
select select "2"
select select "1"
select select "2"
select select "1"
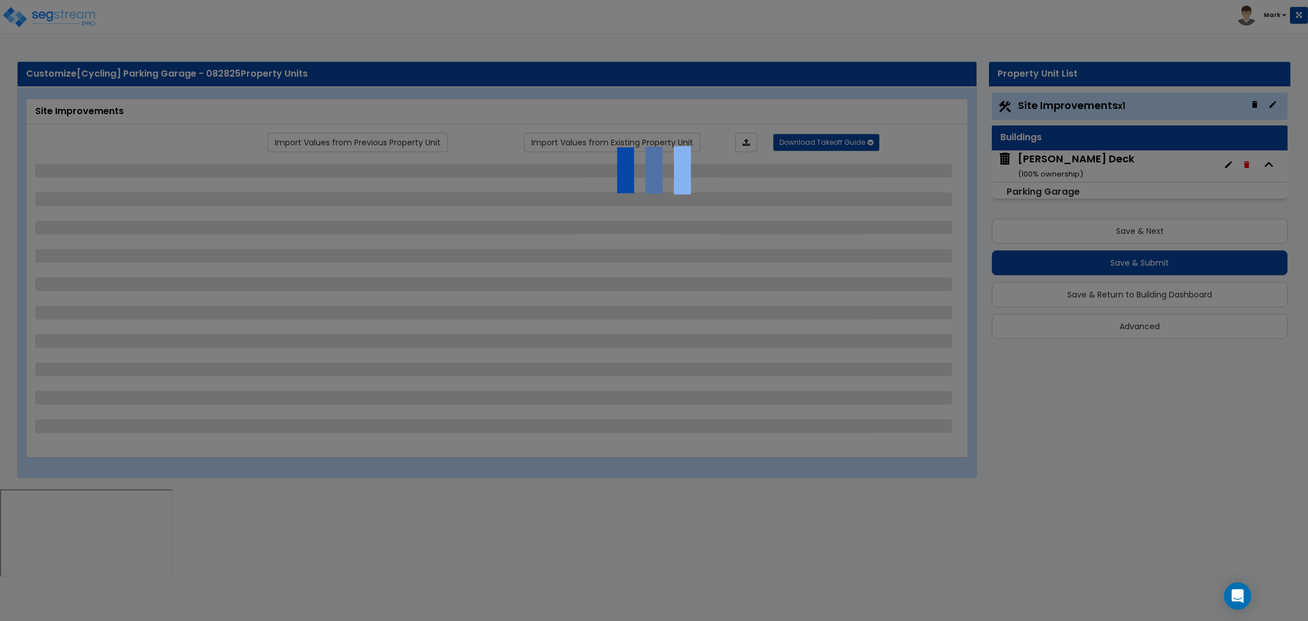
select select "1"
select select "2"
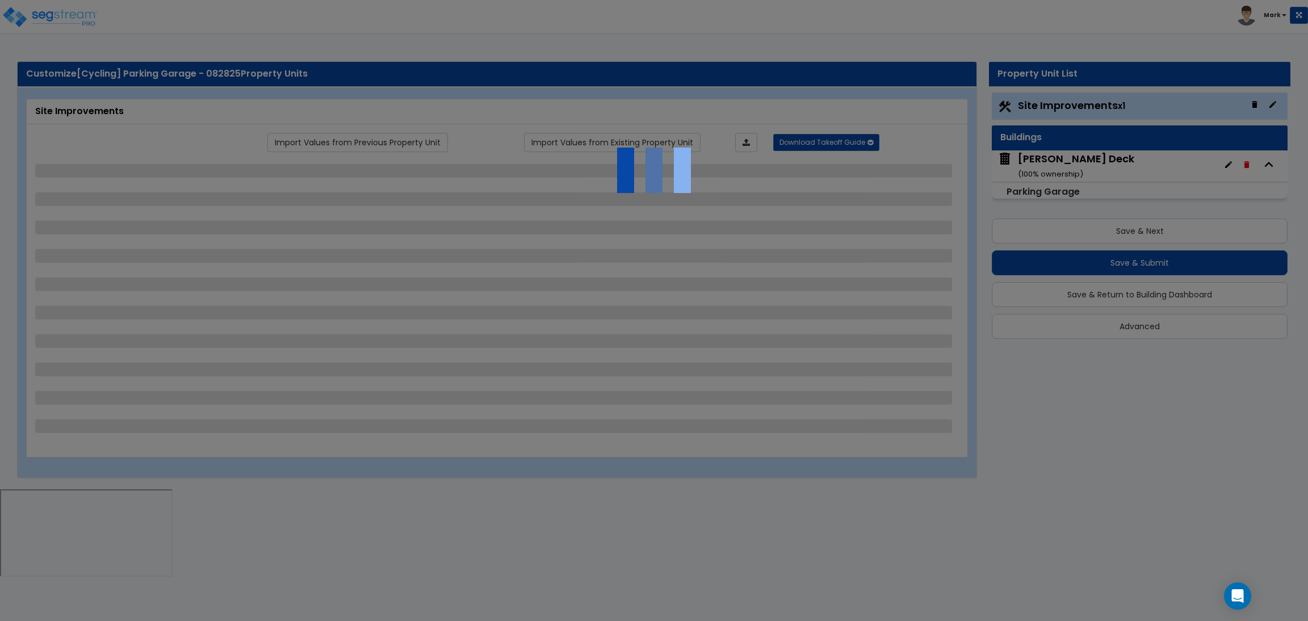
select select "2"
select select "1"
select select "10"
select select "1"
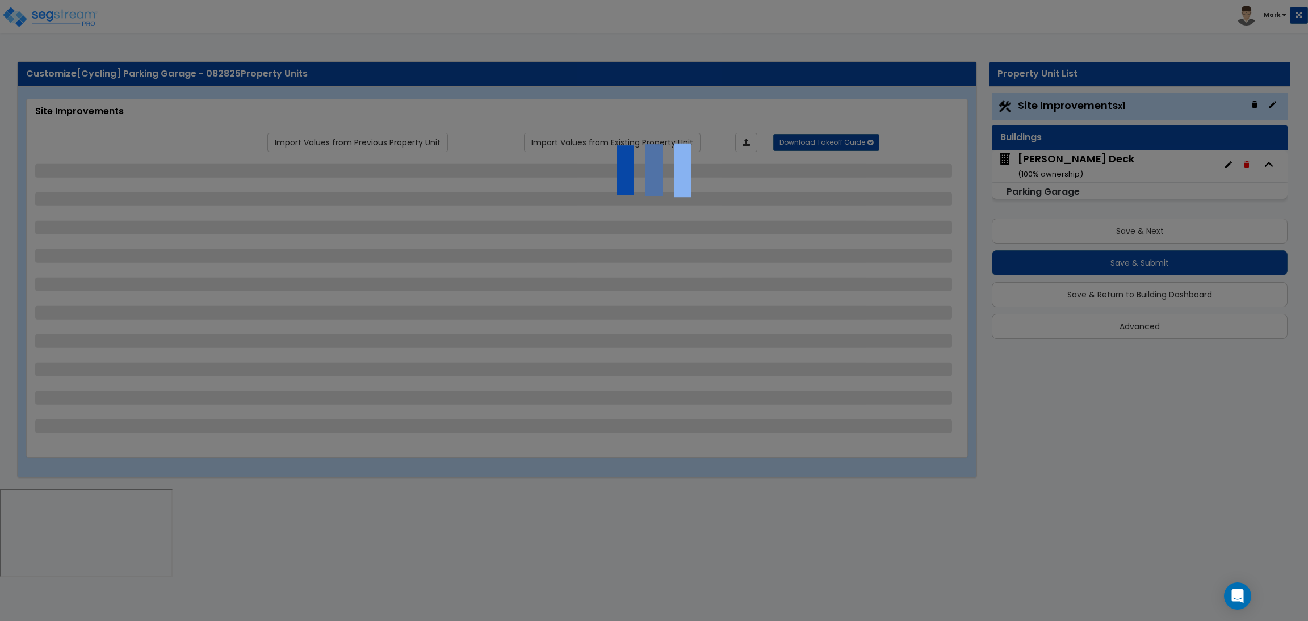
select select "1"
select select "3"
select select "2"
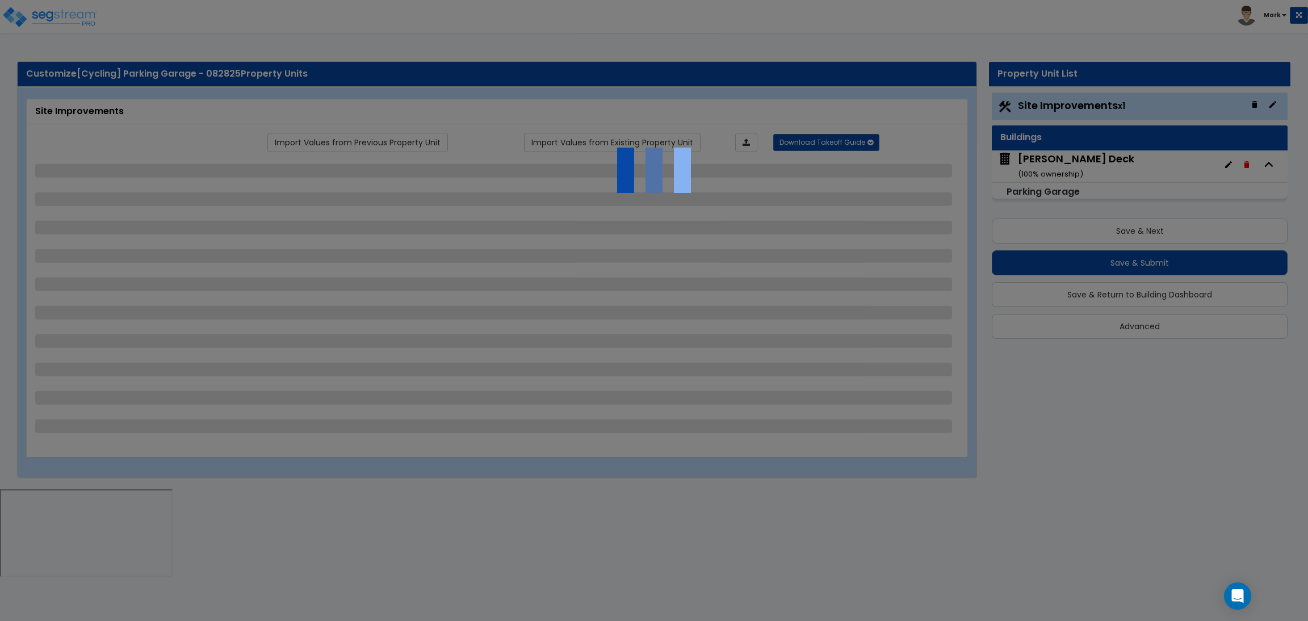
select select "4"
select select "1"
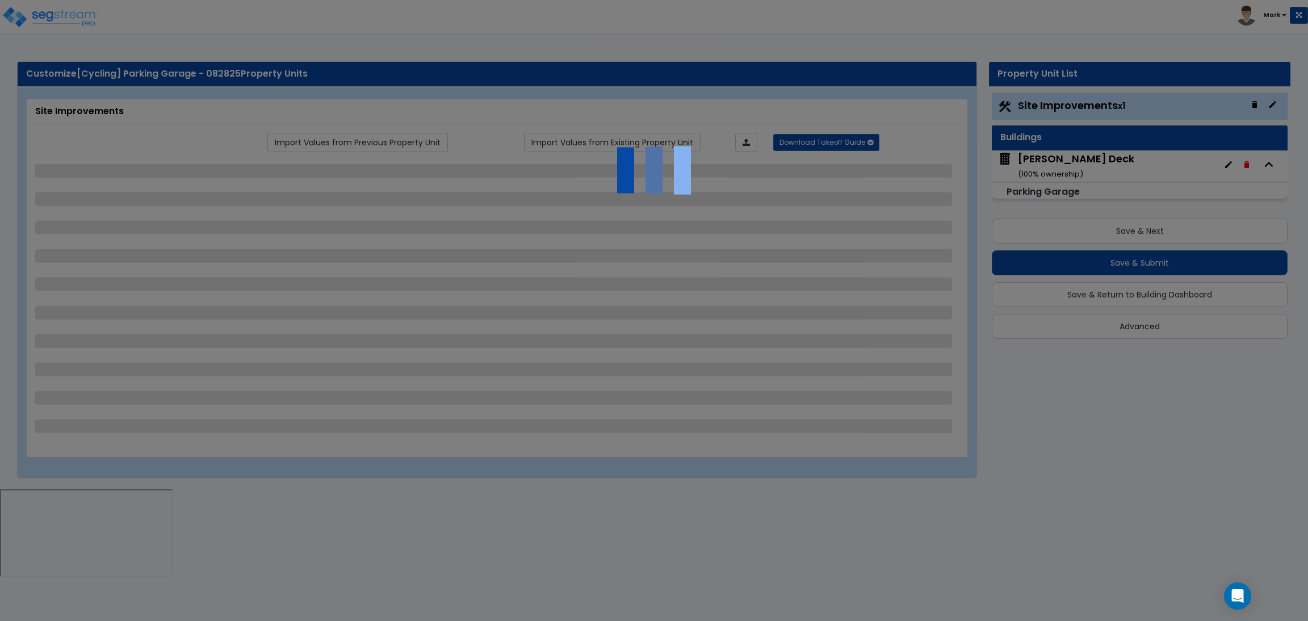
select select "6"
select select "2"
select select "1"
select select "2"
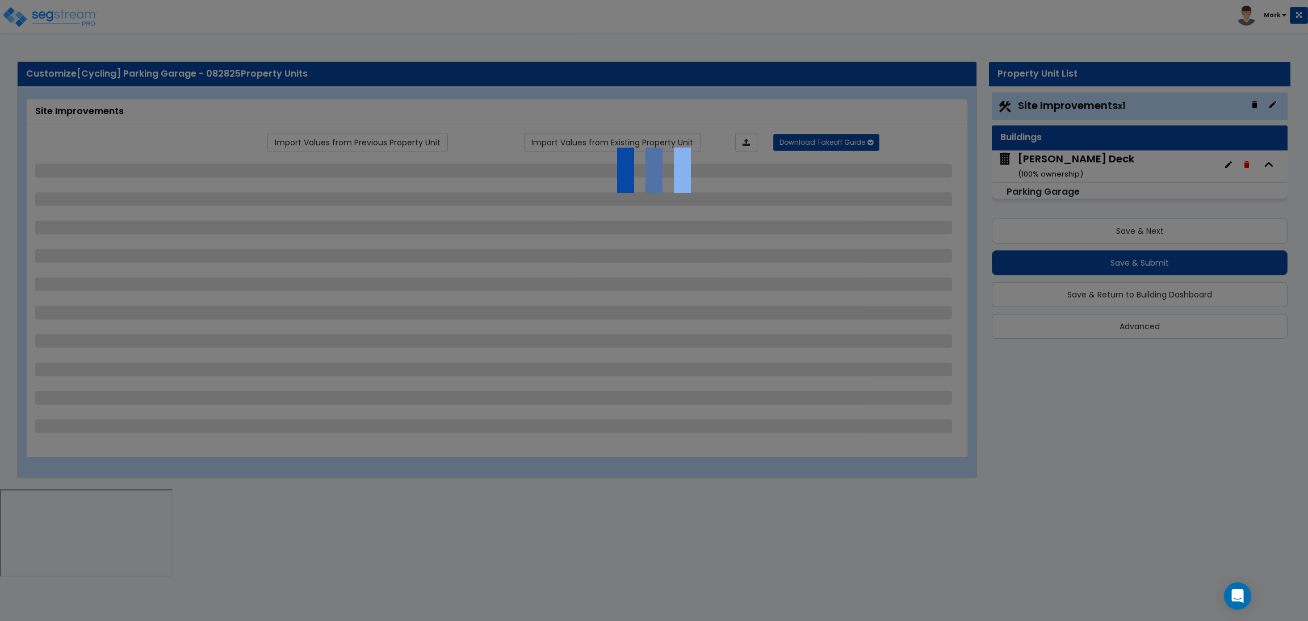
select select "2"
select select "1"
select select "8"
select select "2"
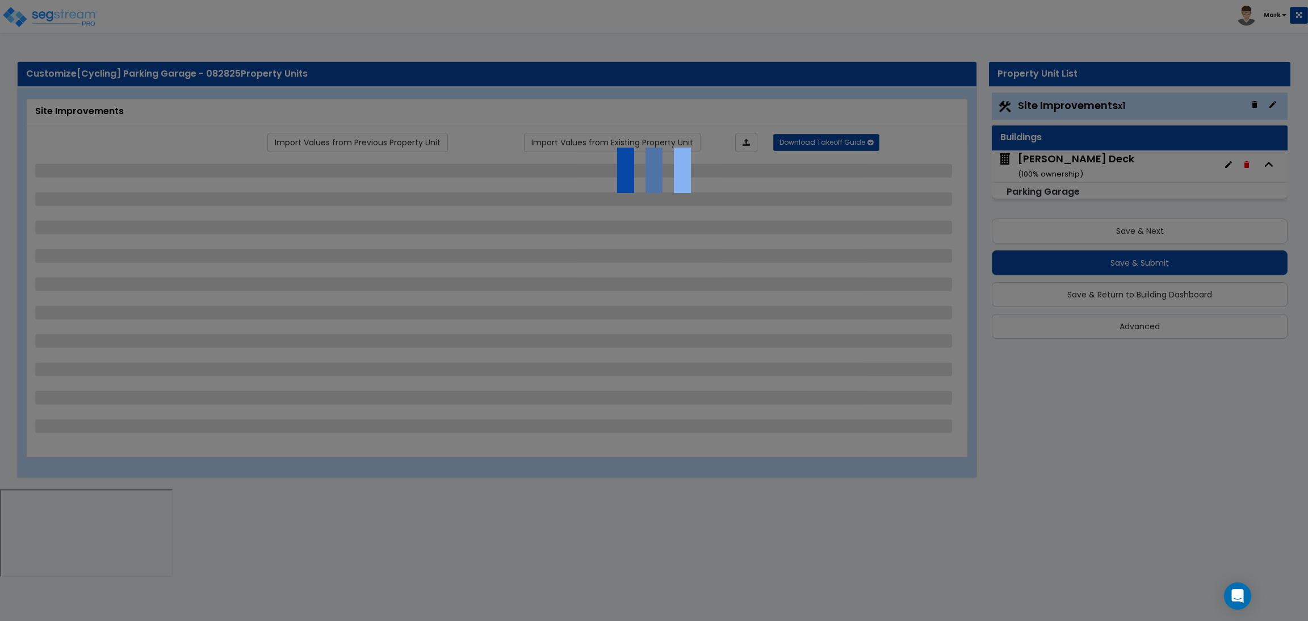
select select "4"
select select "1"
select select "20"
select select "2"
select select "5"
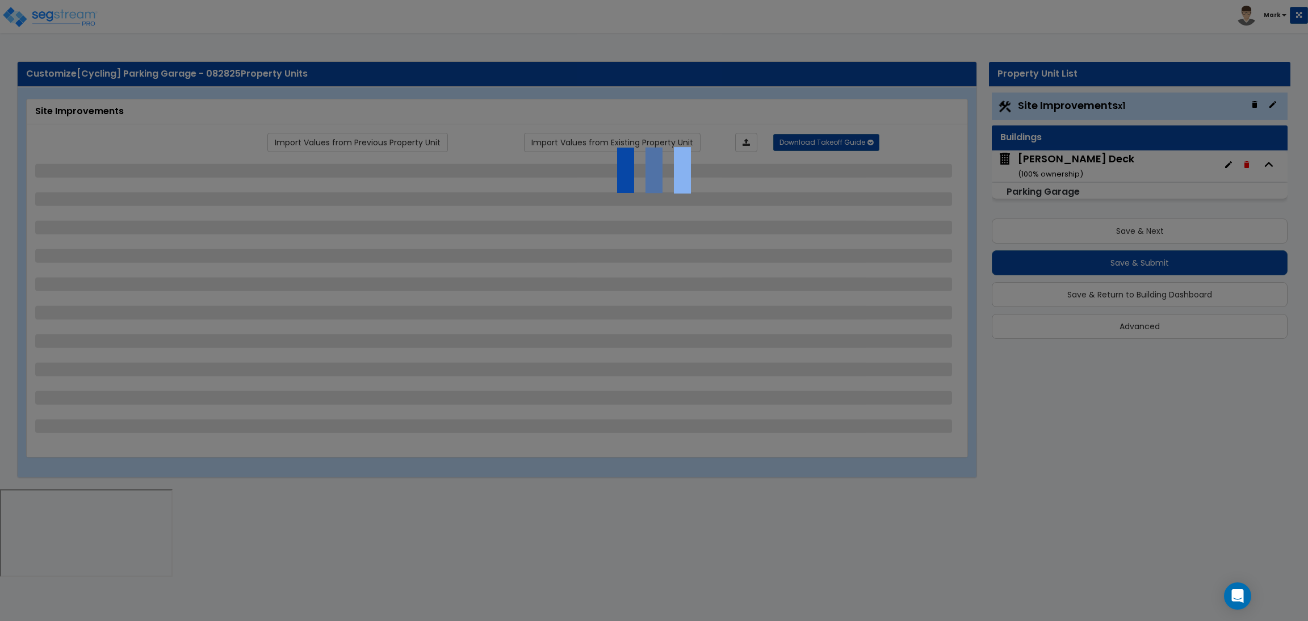
select select "3"
select select "1"
select select "2"
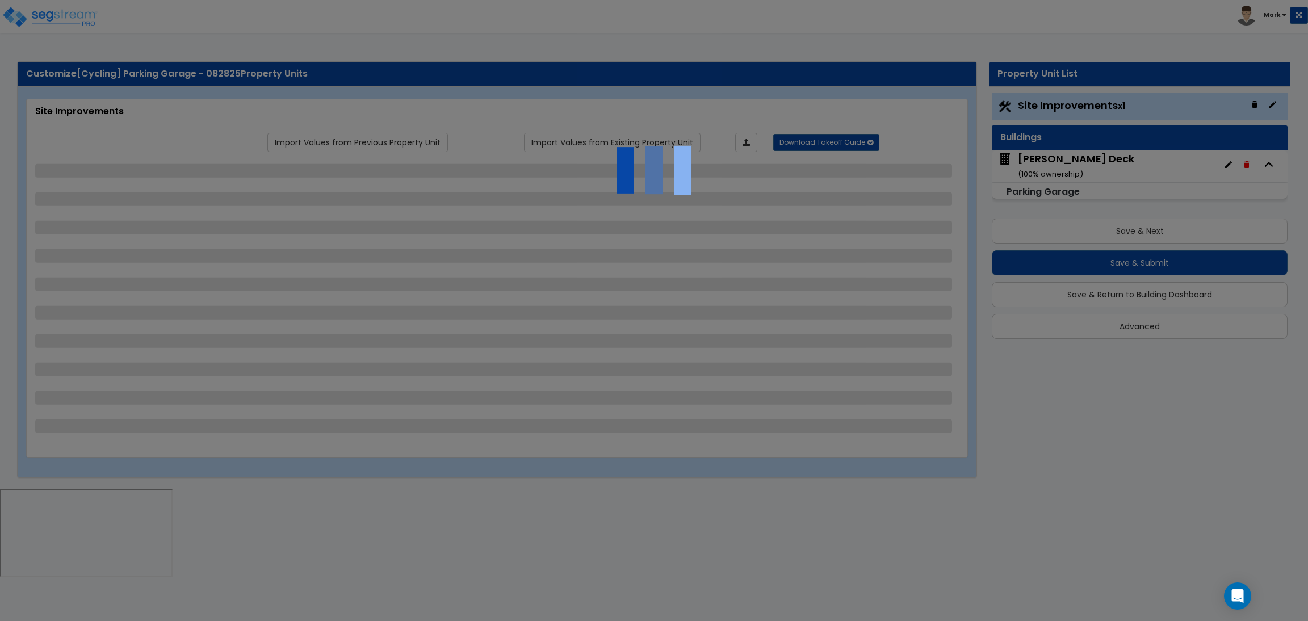
select select "1"
select select "4"
select select "2"
select select "1"
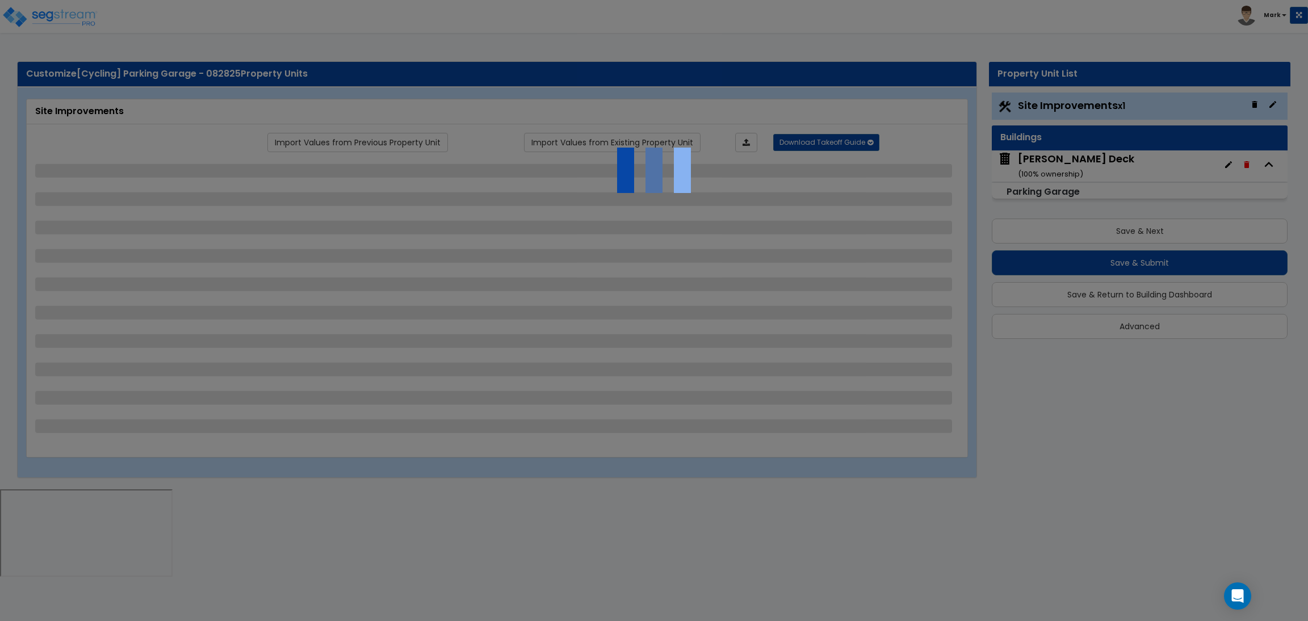
select select "2"
select select "1"
select select "2"
select select "6"
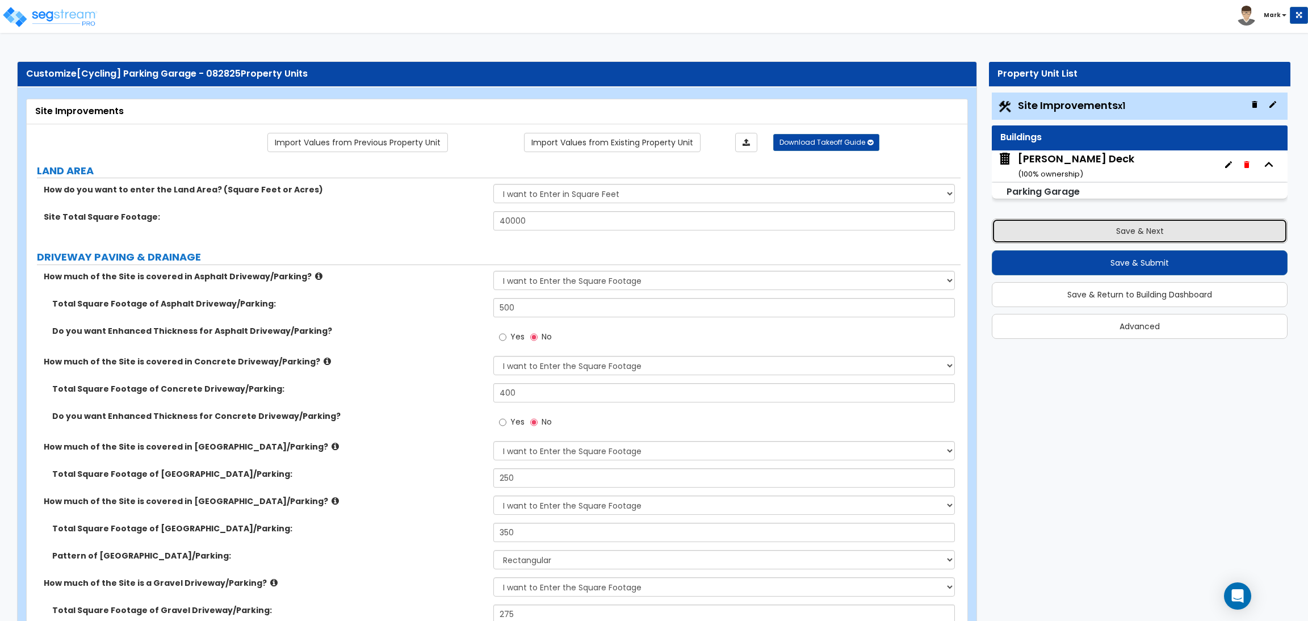
click at [1070, 225] on button "Save & Next" at bounding box center [1140, 231] width 296 height 25
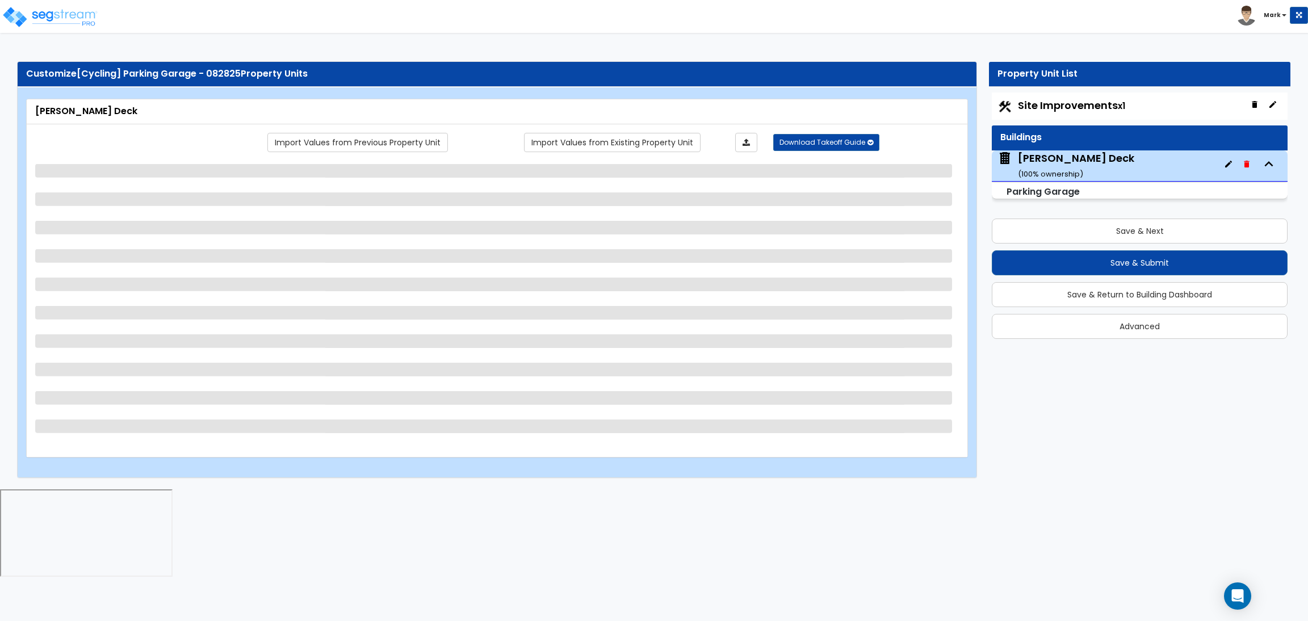
select select "3"
select select "1"
select select "3"
select select "2"
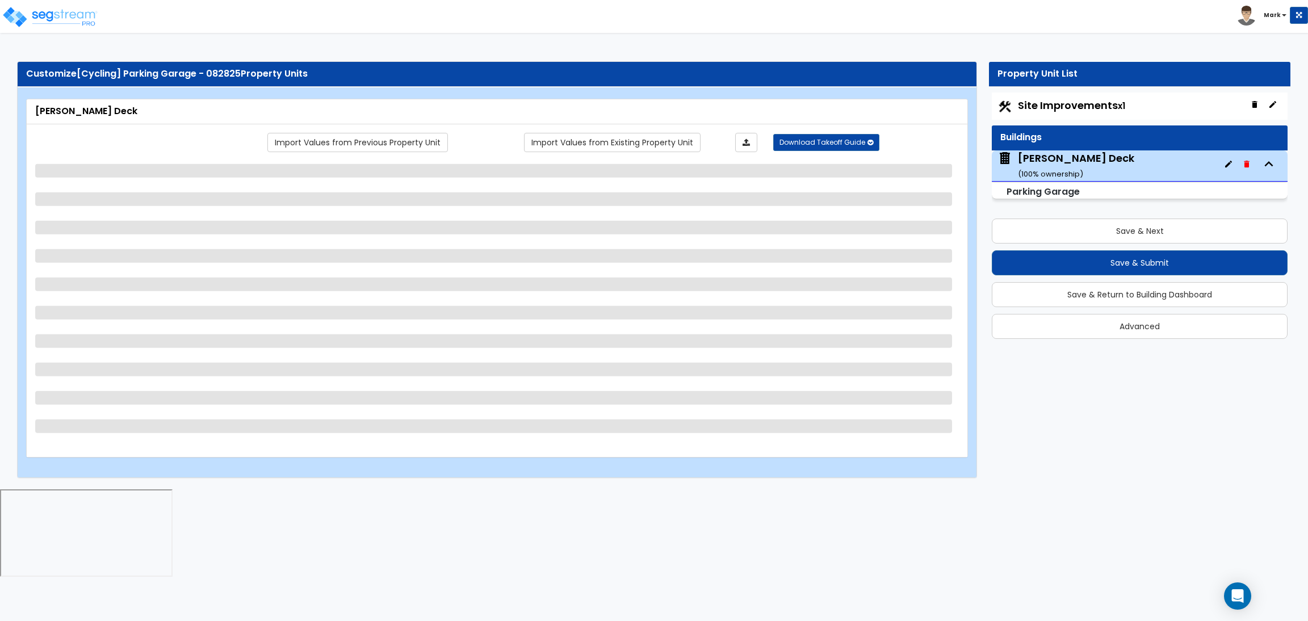
select select "4"
select select "1"
select select "2"
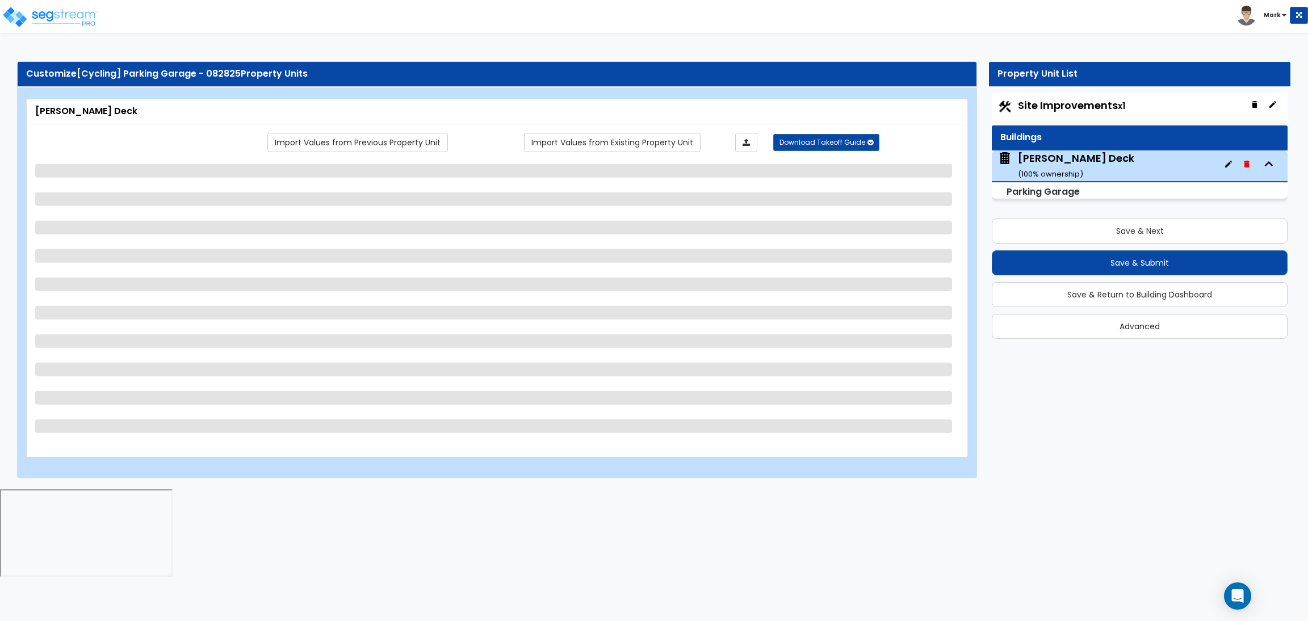
select select "3"
select select "1"
select select "3"
select select "2"
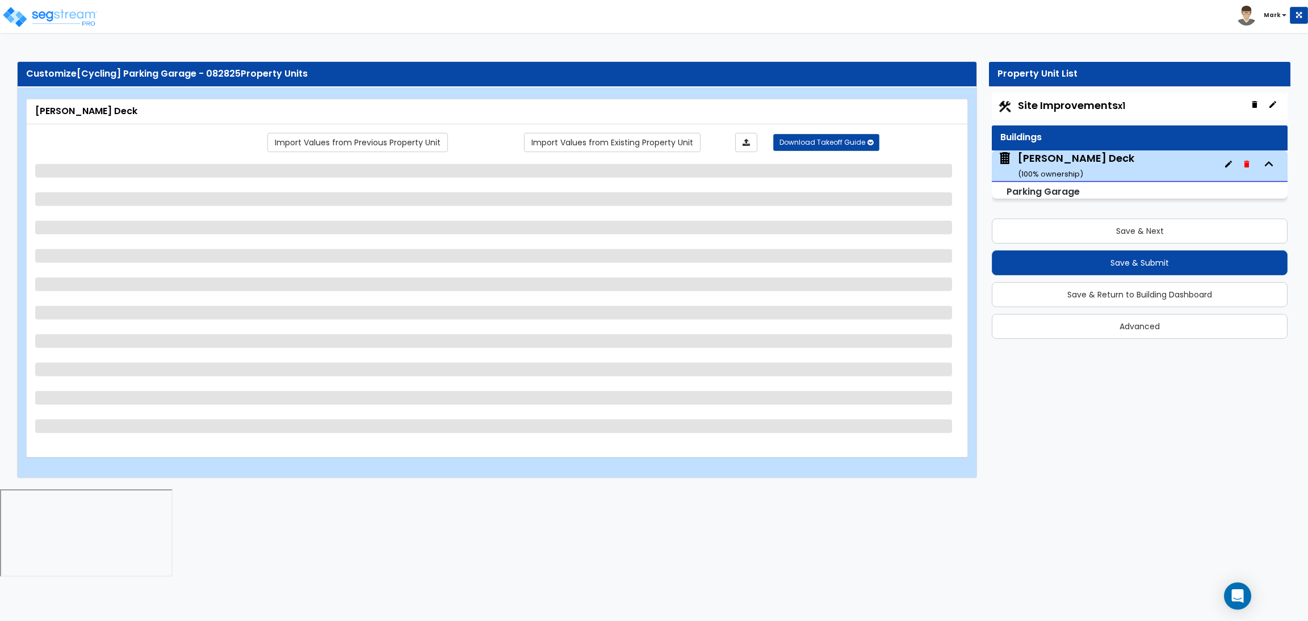
select select "3"
select select "1"
select select "2"
select select "1"
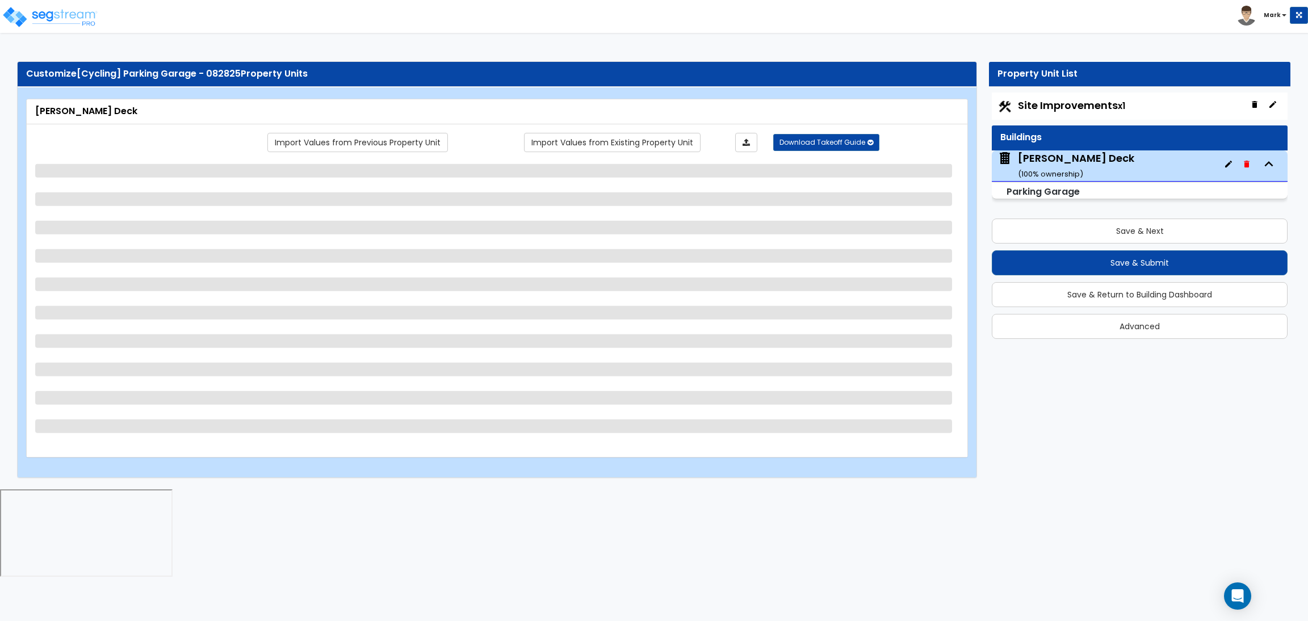
select select "2"
select select "3"
select select "2"
select select "5"
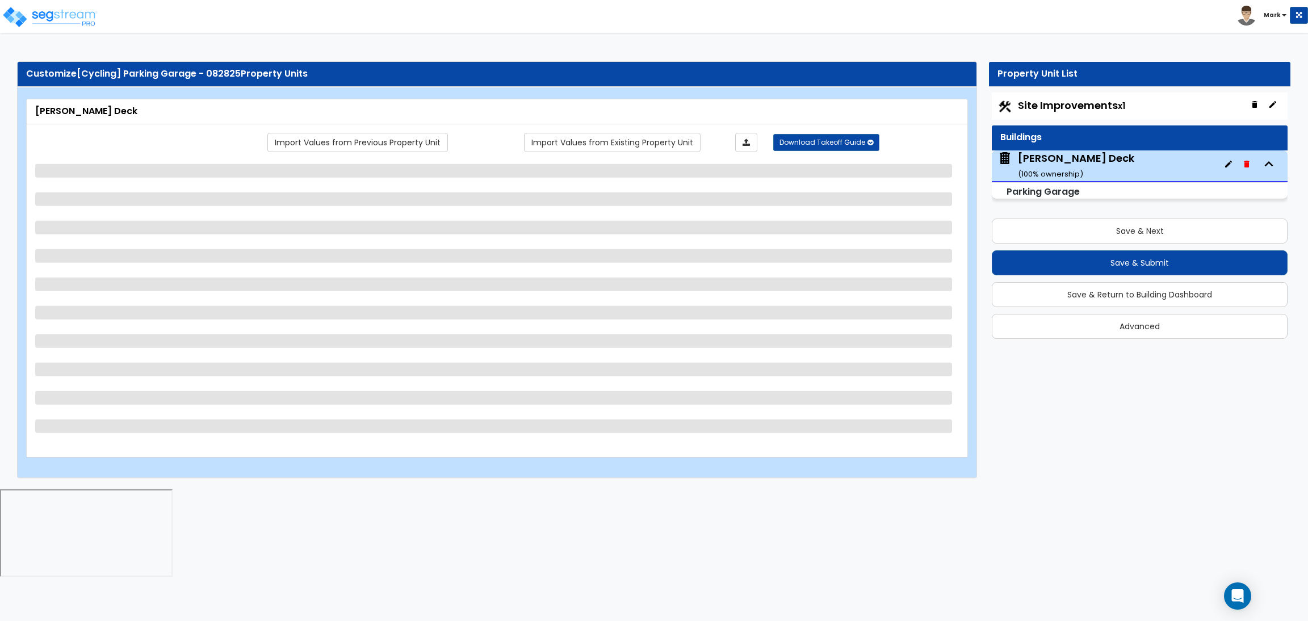
select select "2"
select select "4"
select select "3"
select select "2"
select select "1"
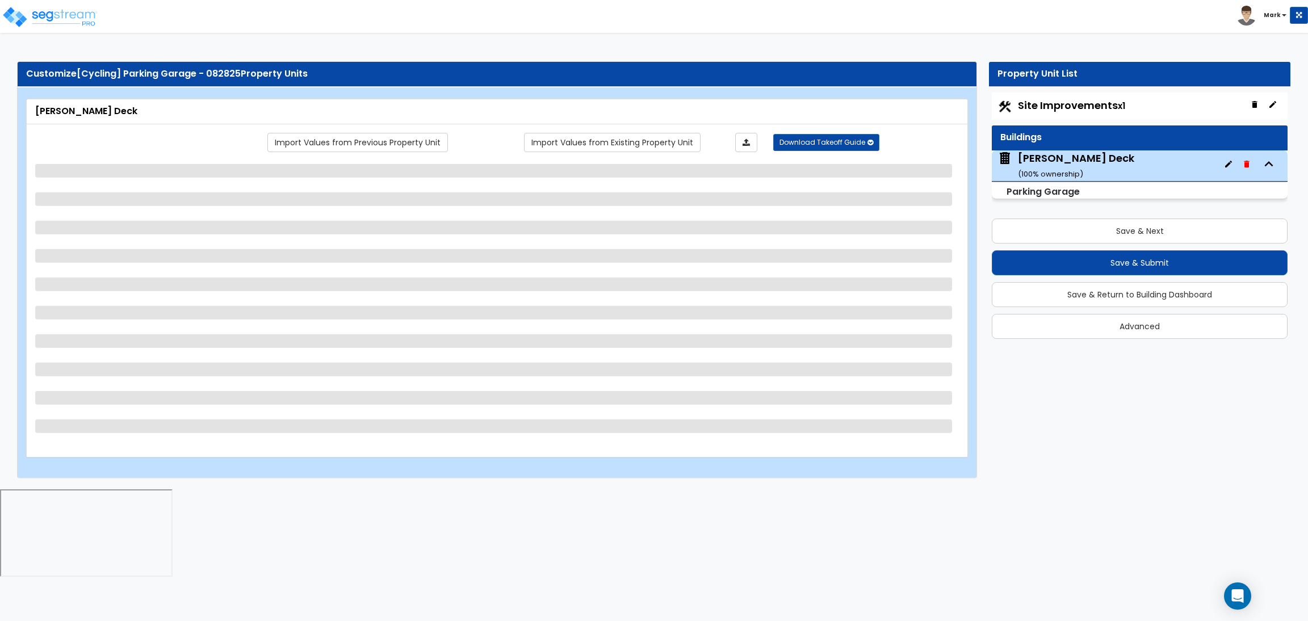
select select "1"
select select "3"
select select "2"
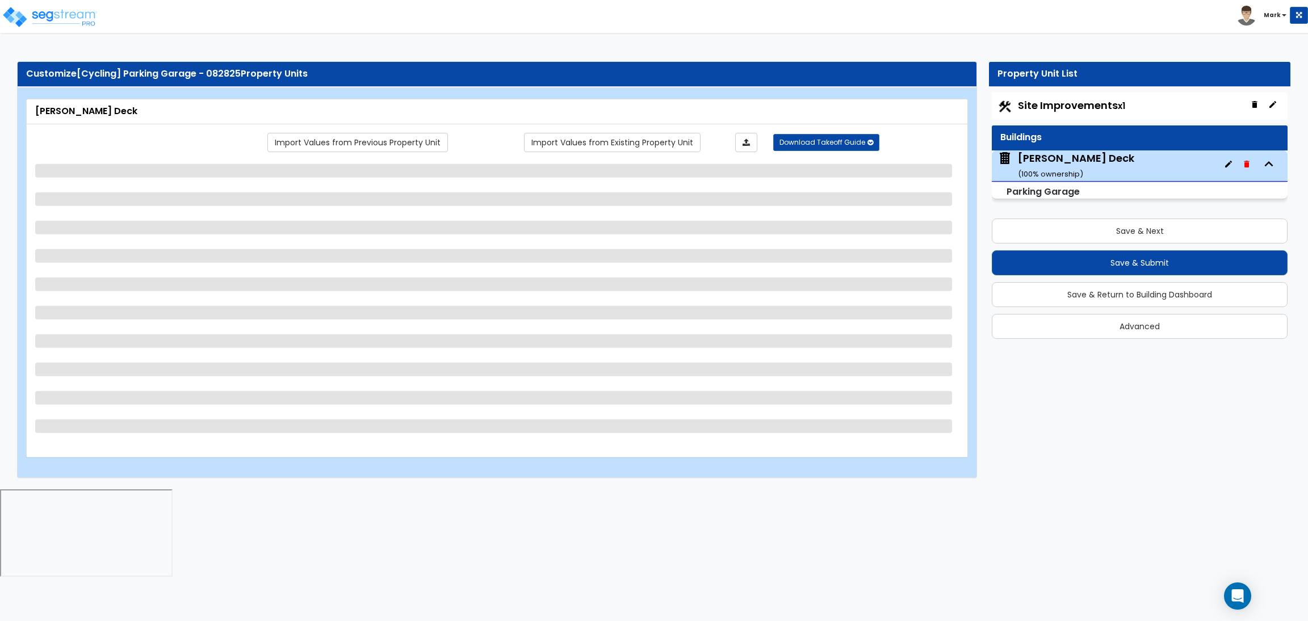
select select "4"
select select "1"
select select "3"
select select "1"
select select "2"
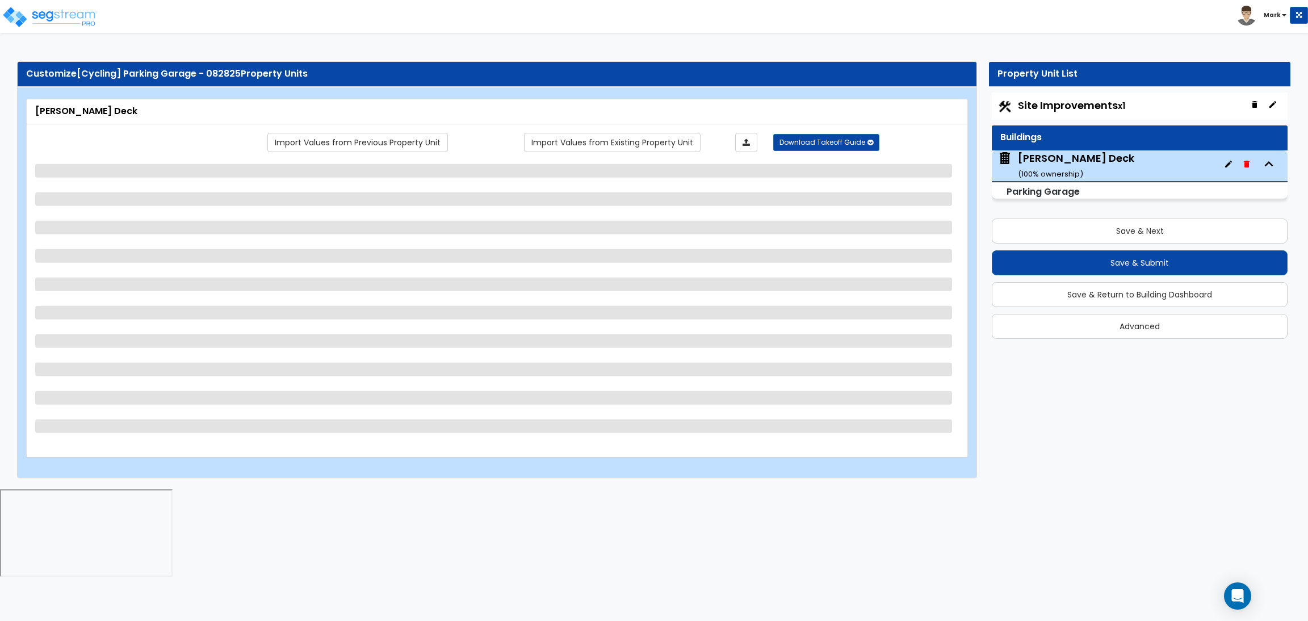
select select "2"
select select "6"
select select "7"
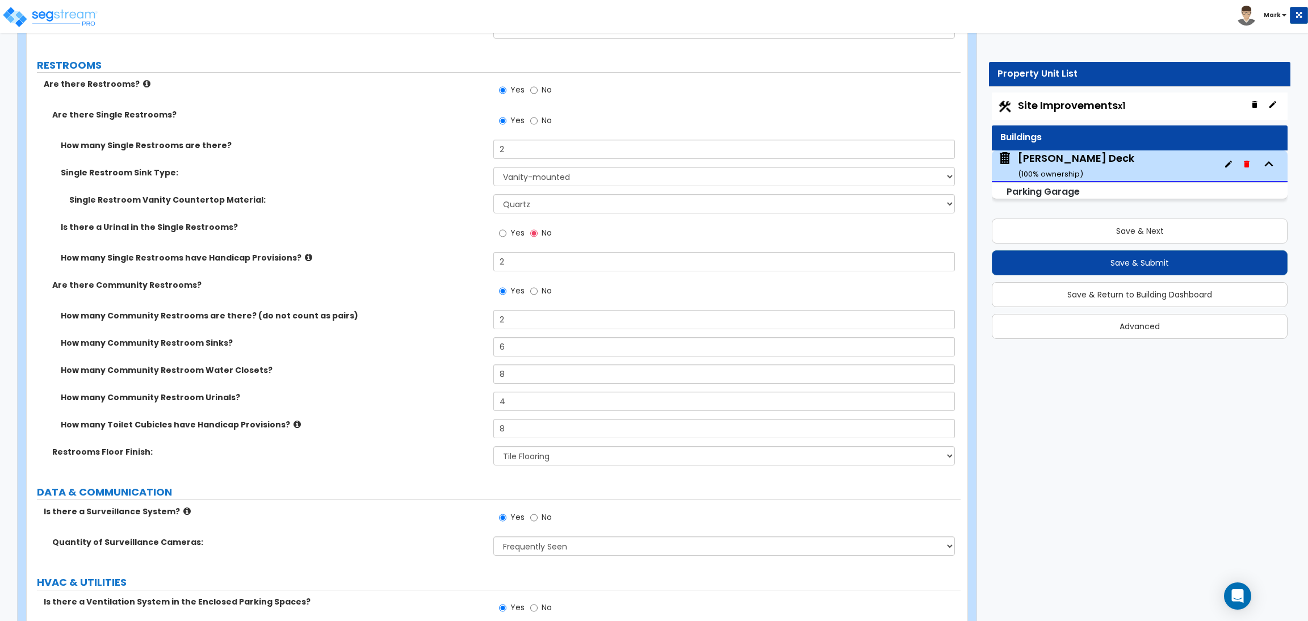
scroll to position [5428, 0]
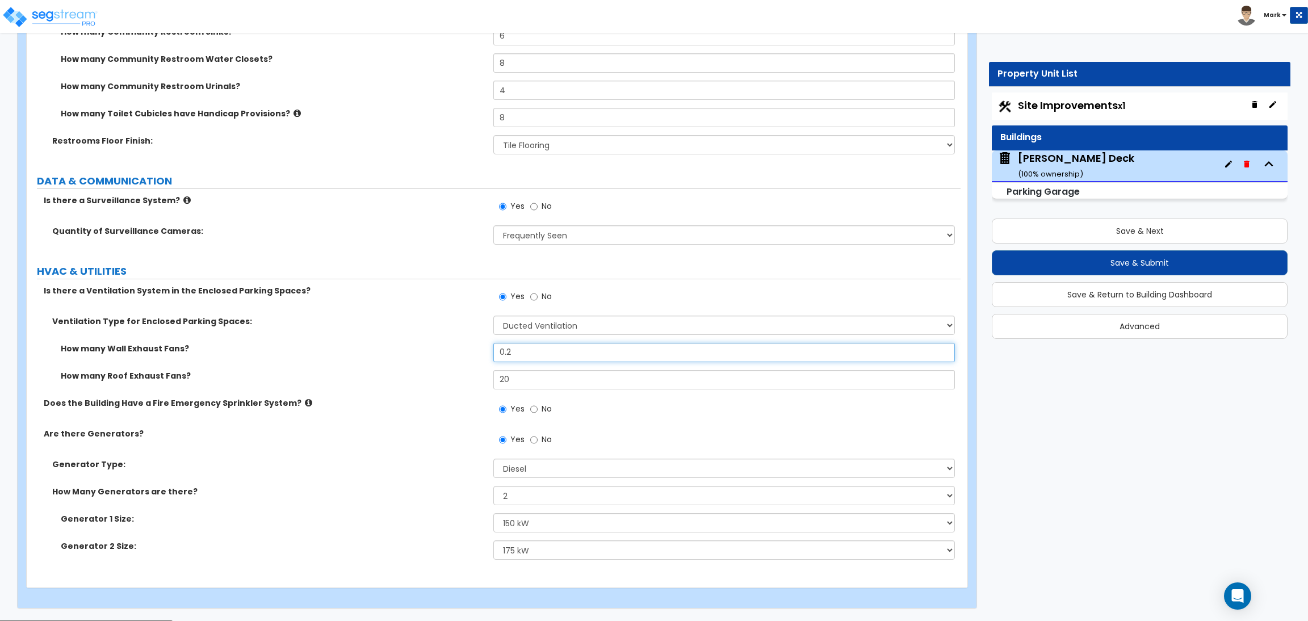
drag, startPoint x: 524, startPoint y: 354, endPoint x: 471, endPoint y: 342, distance: 54.2
click at [471, 342] on div "Ventilation Type for Enclosed Parking Spaces: Please Choose One Ducted Ventilat…" at bounding box center [493, 357] width 917 height 82
type input "20"
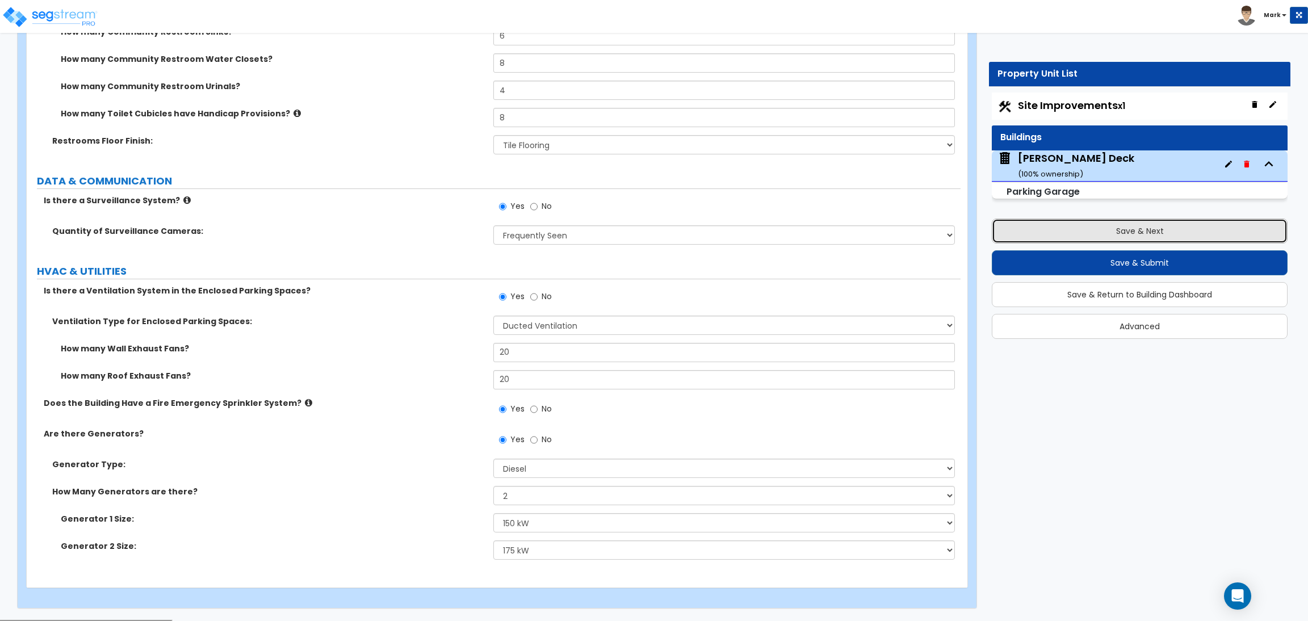
click at [1136, 229] on button "Save & Next" at bounding box center [1140, 231] width 296 height 25
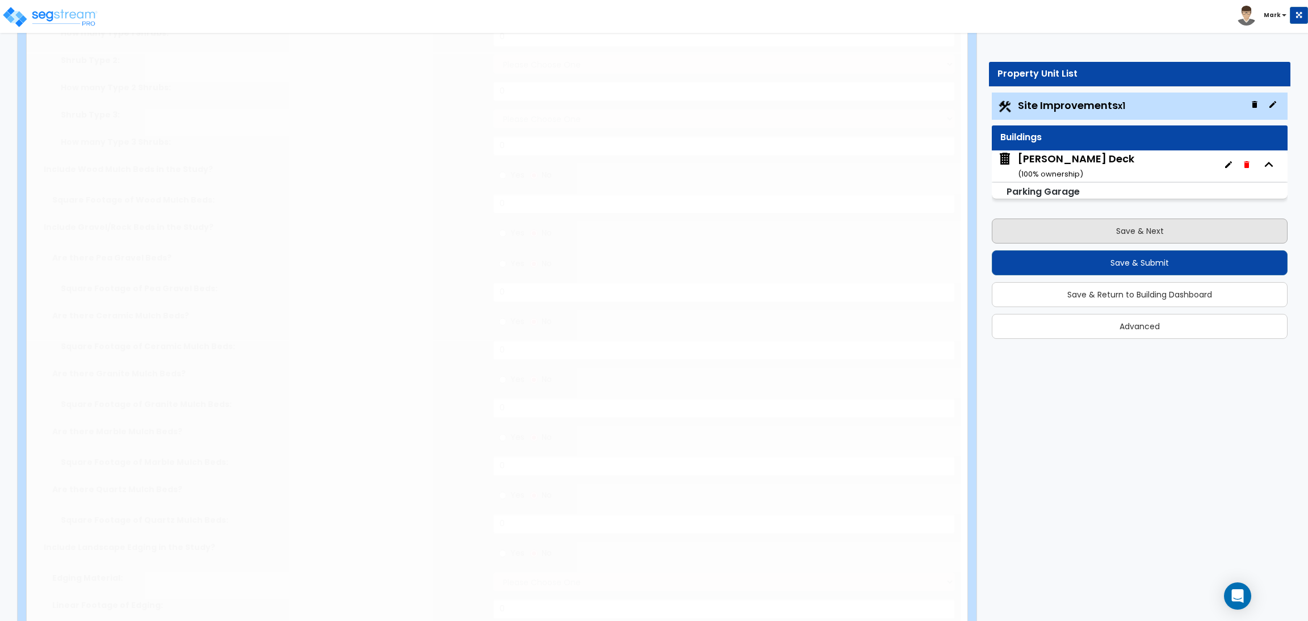
select select "2"
type input "40000"
select select "2"
type input "500"
select select "2"
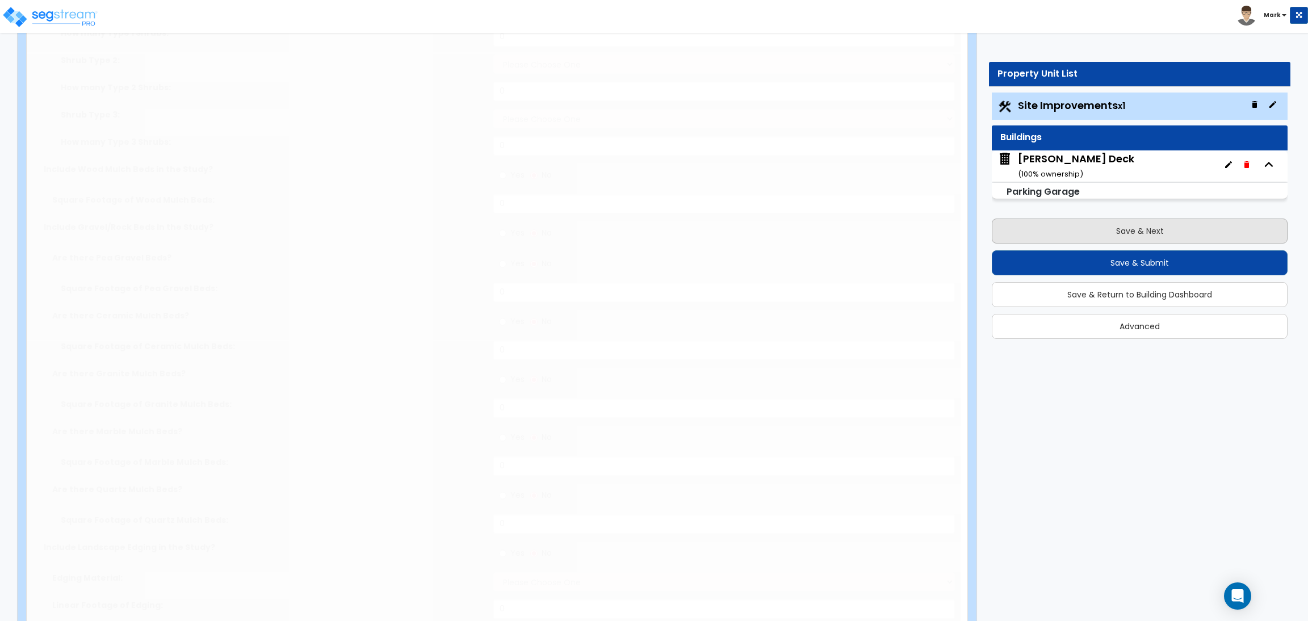
type input "400"
select select "2"
type input "250"
select select "2"
type input "350"
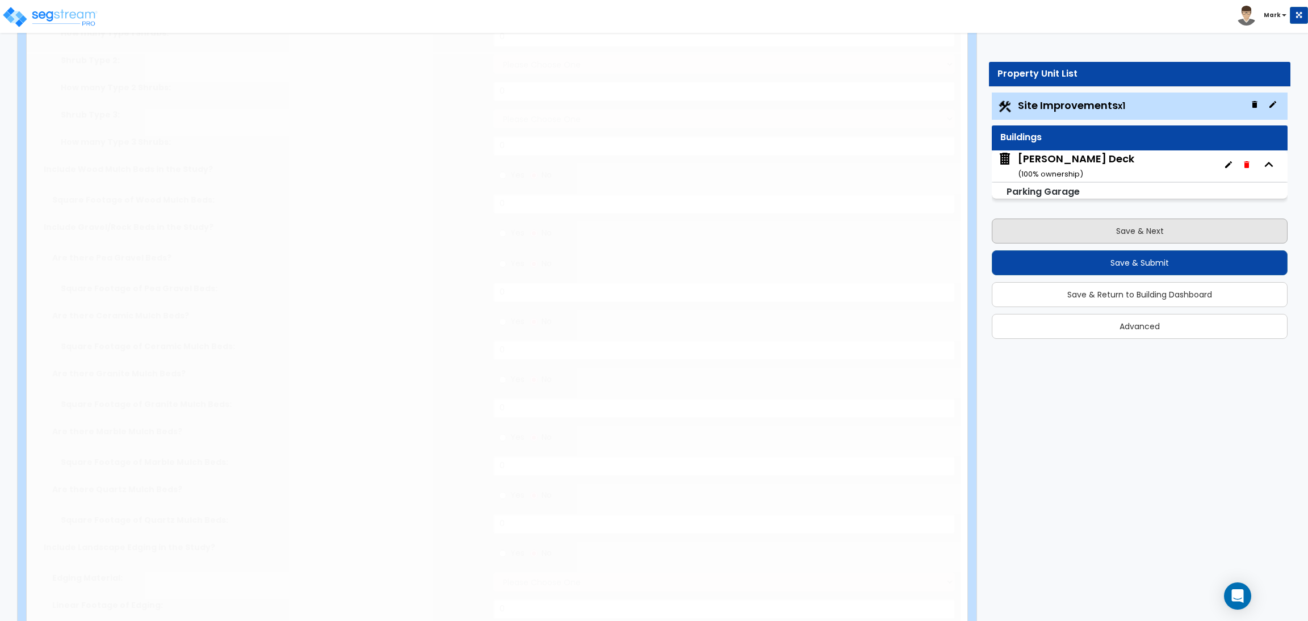
select select "2"
type input "275"
radio input "true"
type input "8"
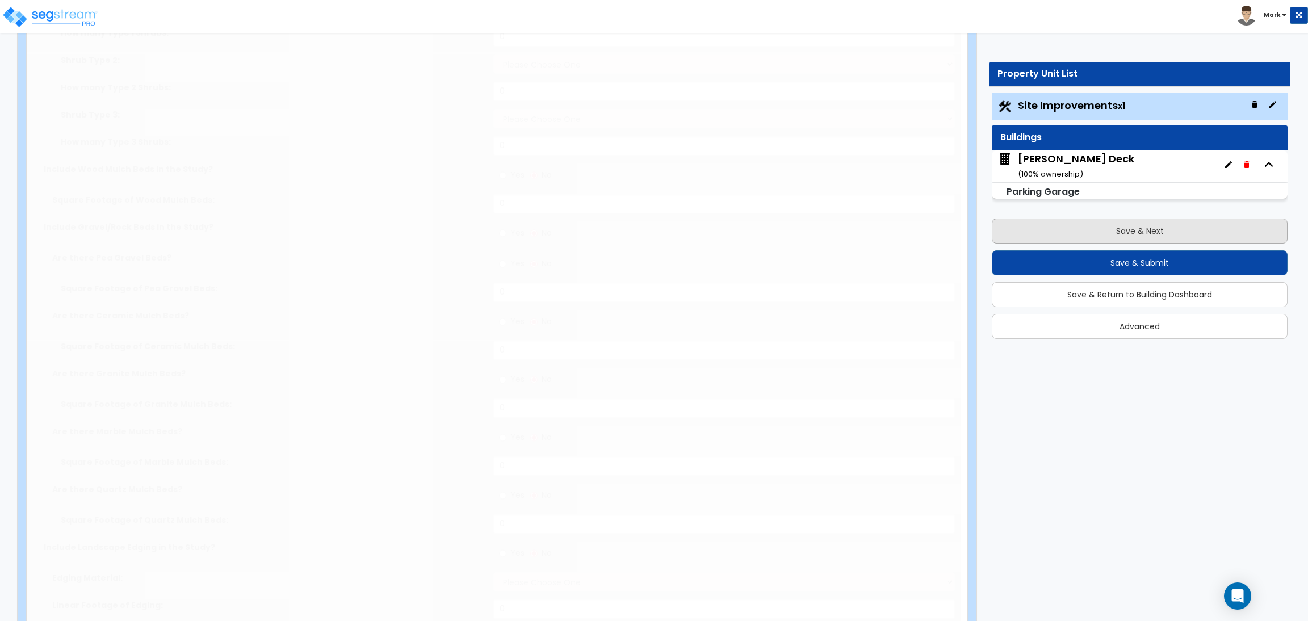
radio input "true"
type input "10"
type input "25"
type input "20"
radio input "true"
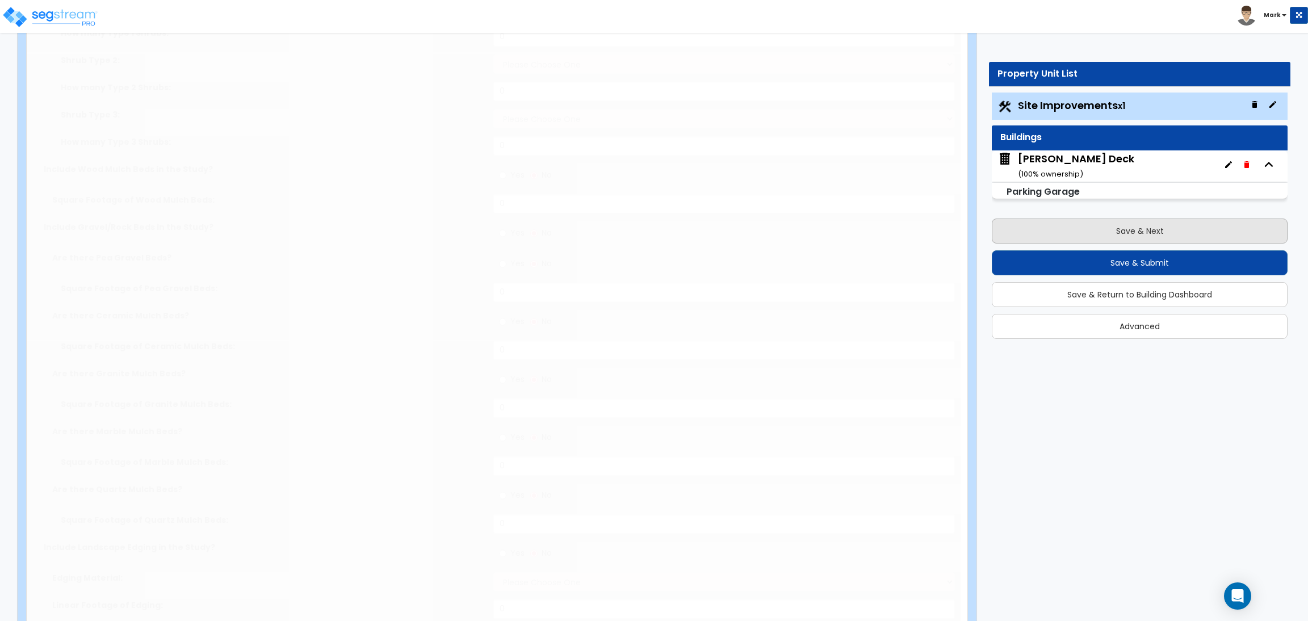
type input "10"
radio input "true"
select select "1"
radio input "true"
select select "2"
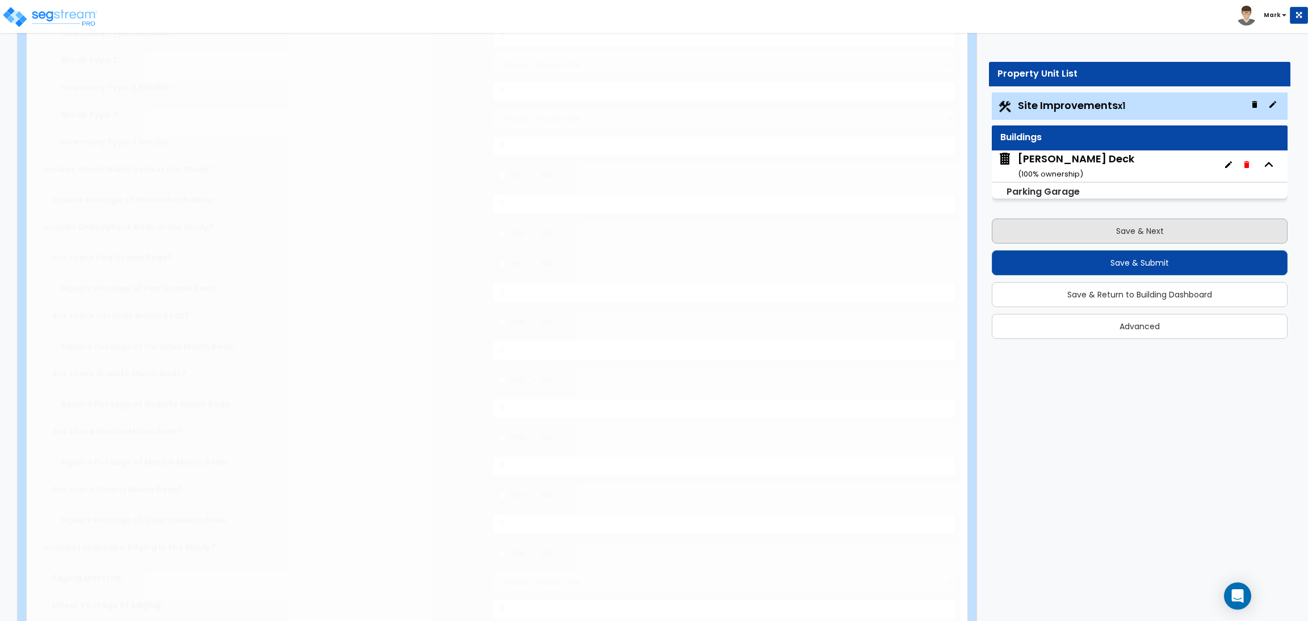
select select "1"
type input "5"
type input "2"
type input "3"
type input "1"
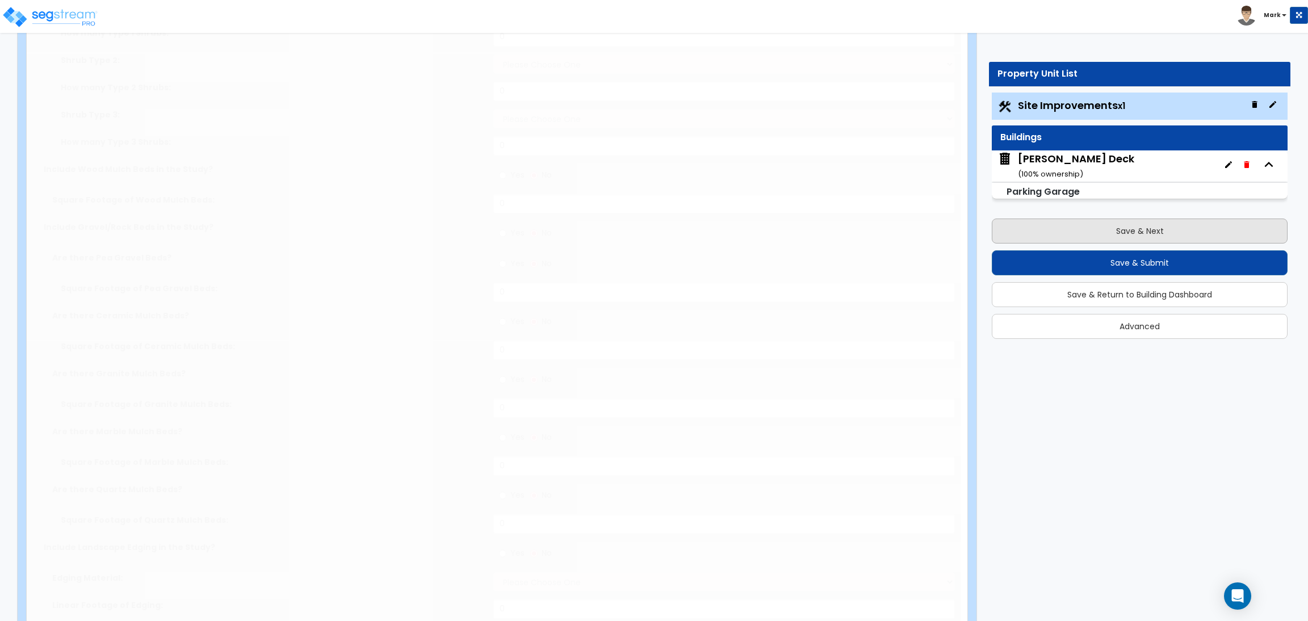
radio input "true"
type input "15"
radio input "true"
select select "1"
radio input "true"
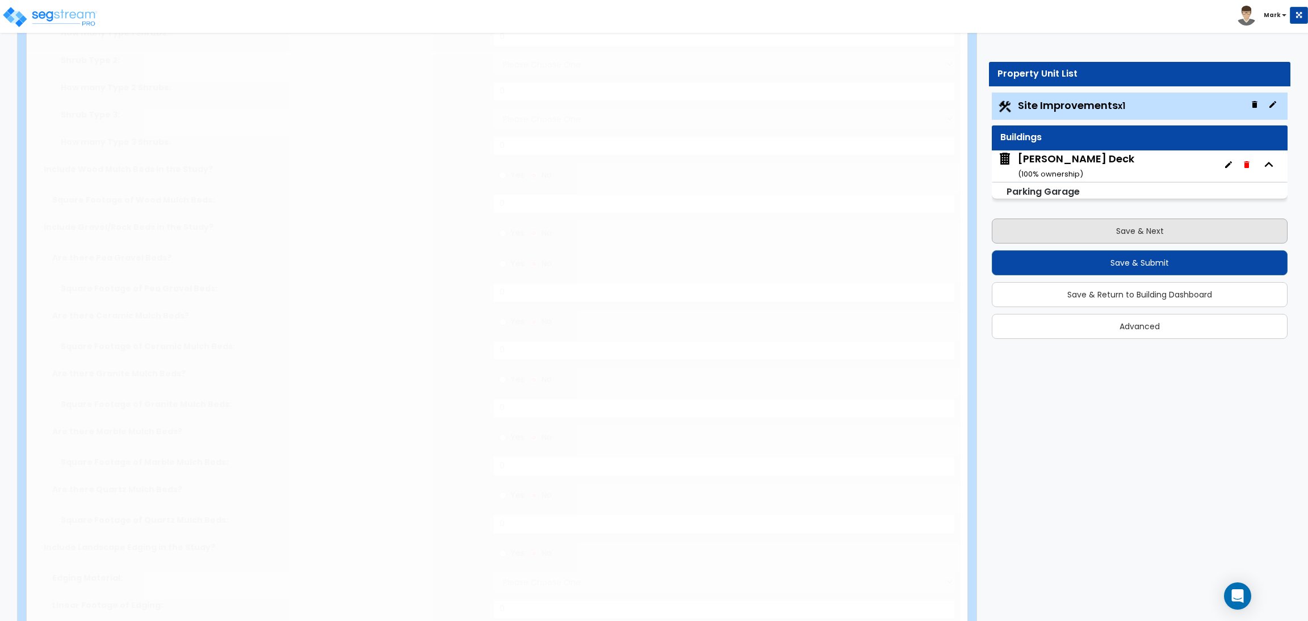
type input "150"
radio input "true"
select select "1"
type input "20"
radio input "true"
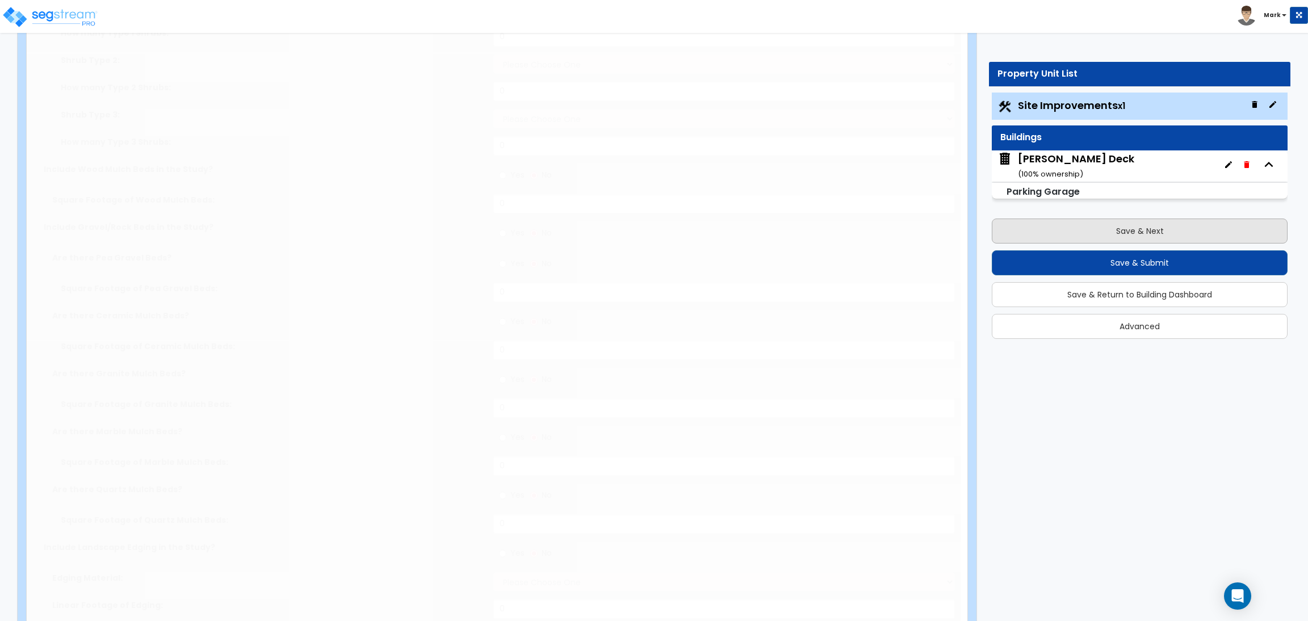
type input "2"
radio input "true"
type input "5"
select select "1"
radio input "true"
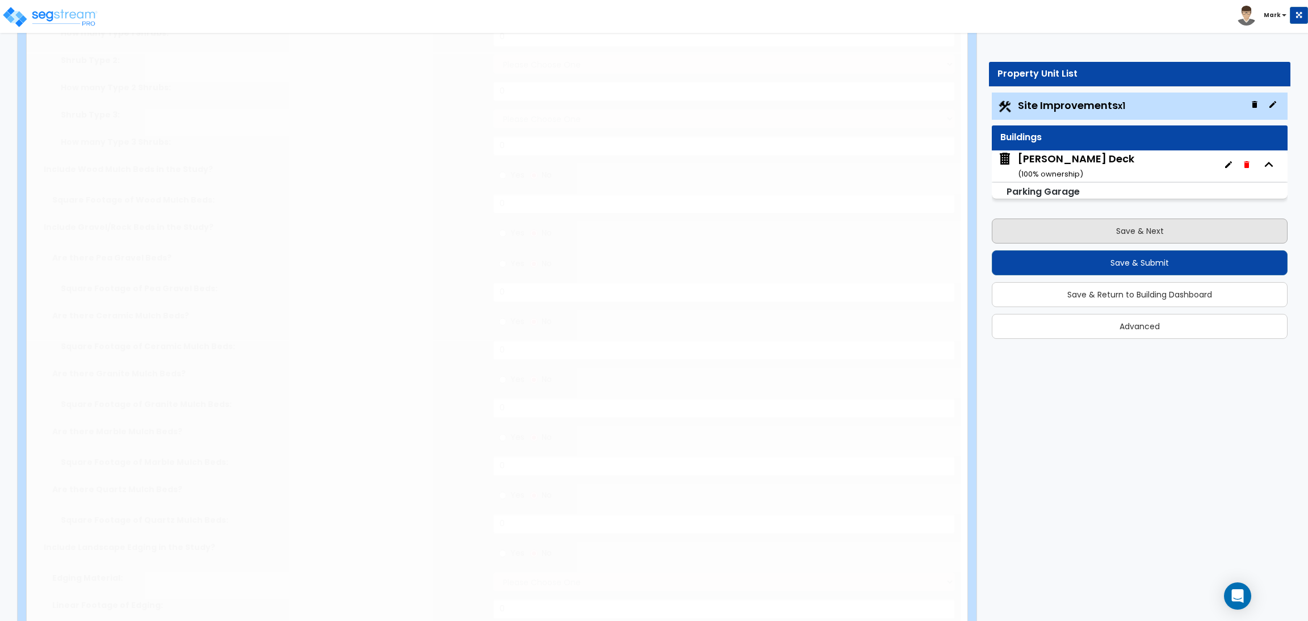
select select "2"
radio input "true"
select select "2"
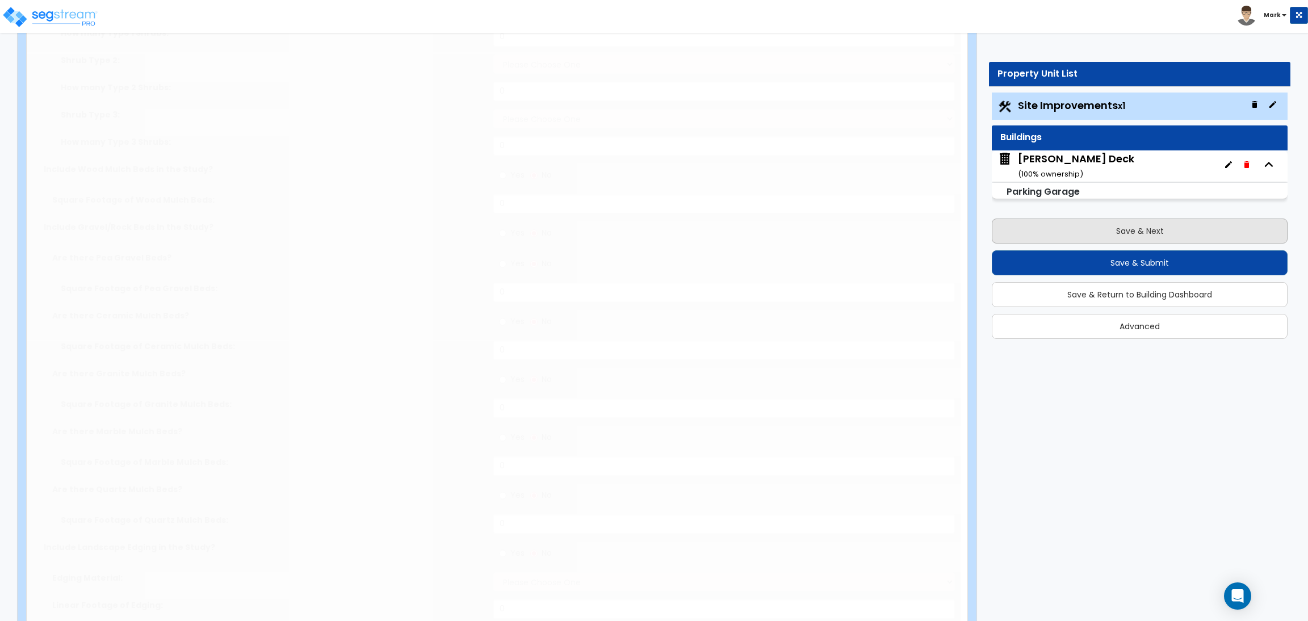
type input "100"
select select "2"
select select "1"
type input "60"
select select "10"
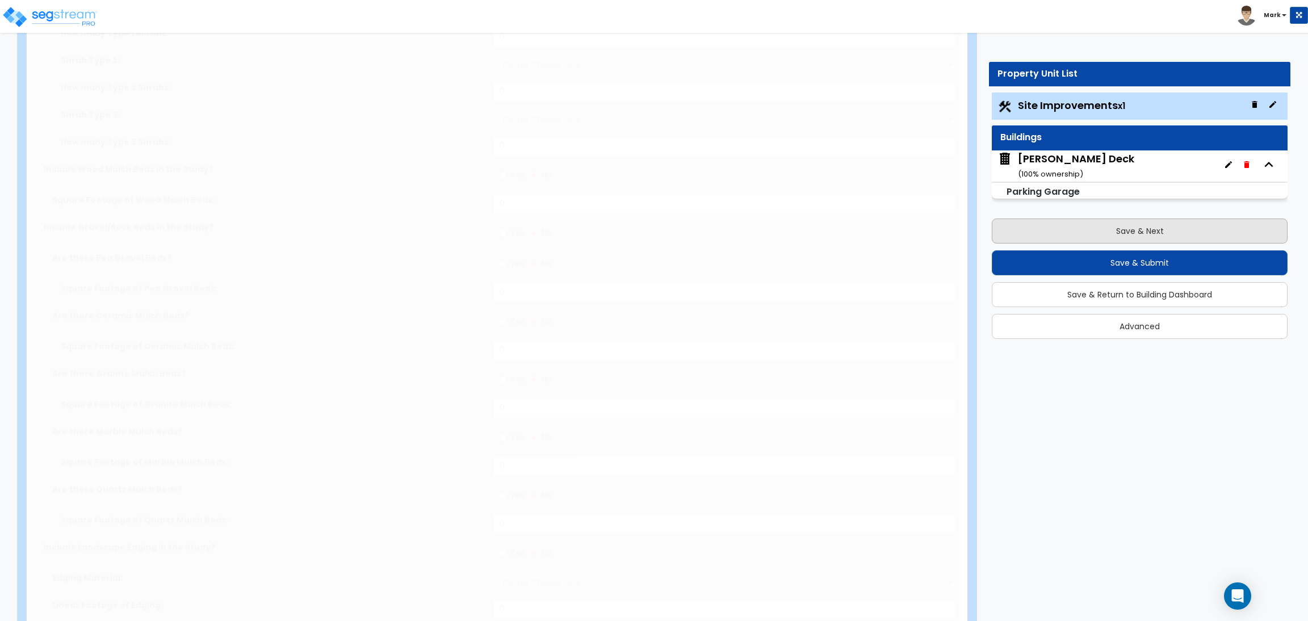
radio input "true"
type input "6"
radio input "true"
select select "1"
type input "250"
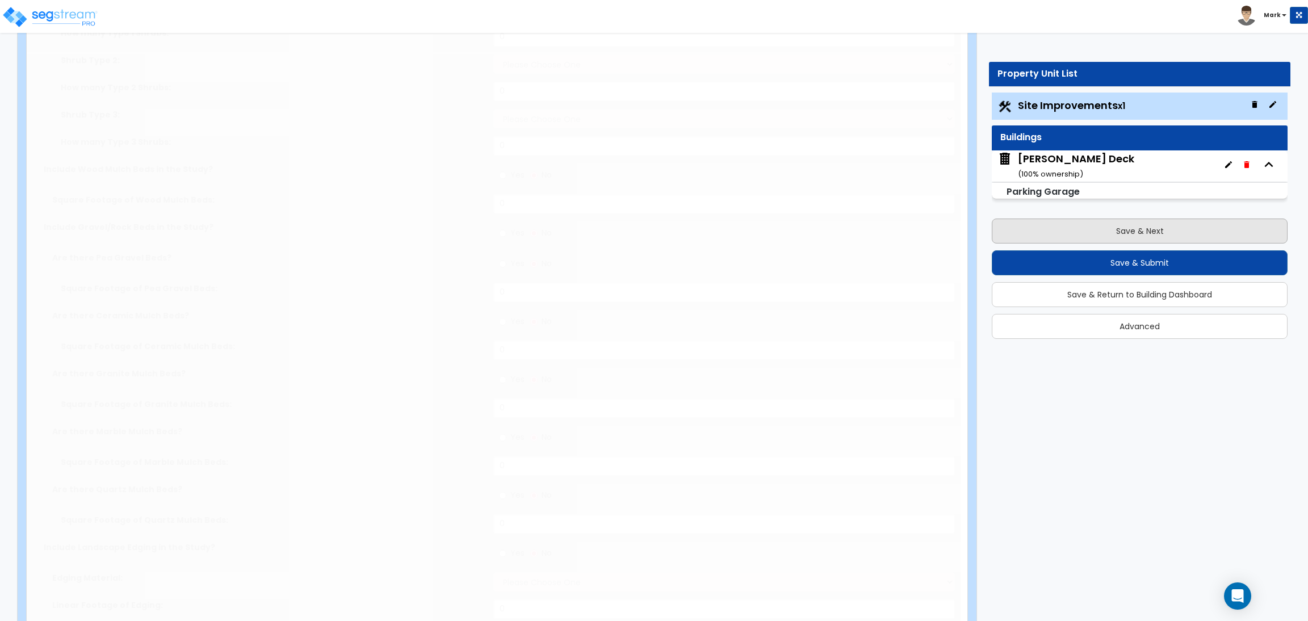
radio input "true"
type input "150"
type input "2"
radio input "true"
select select "1"
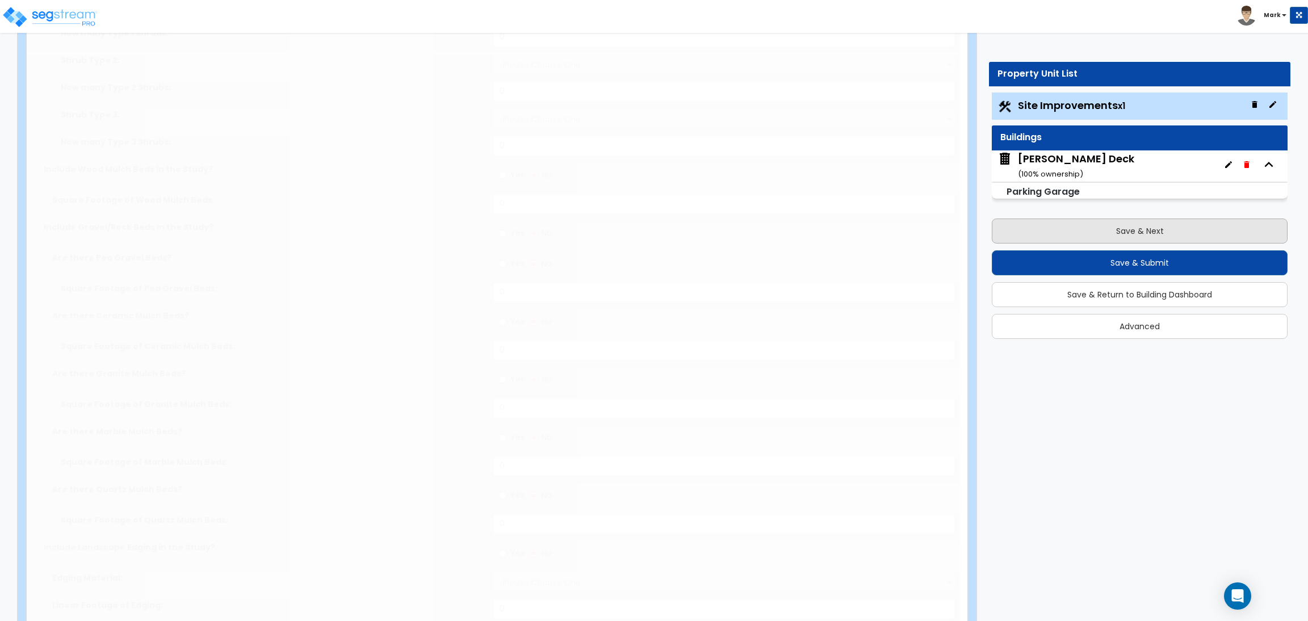
radio input "true"
select select "1"
type input "5"
type input "7"
radio input "true"
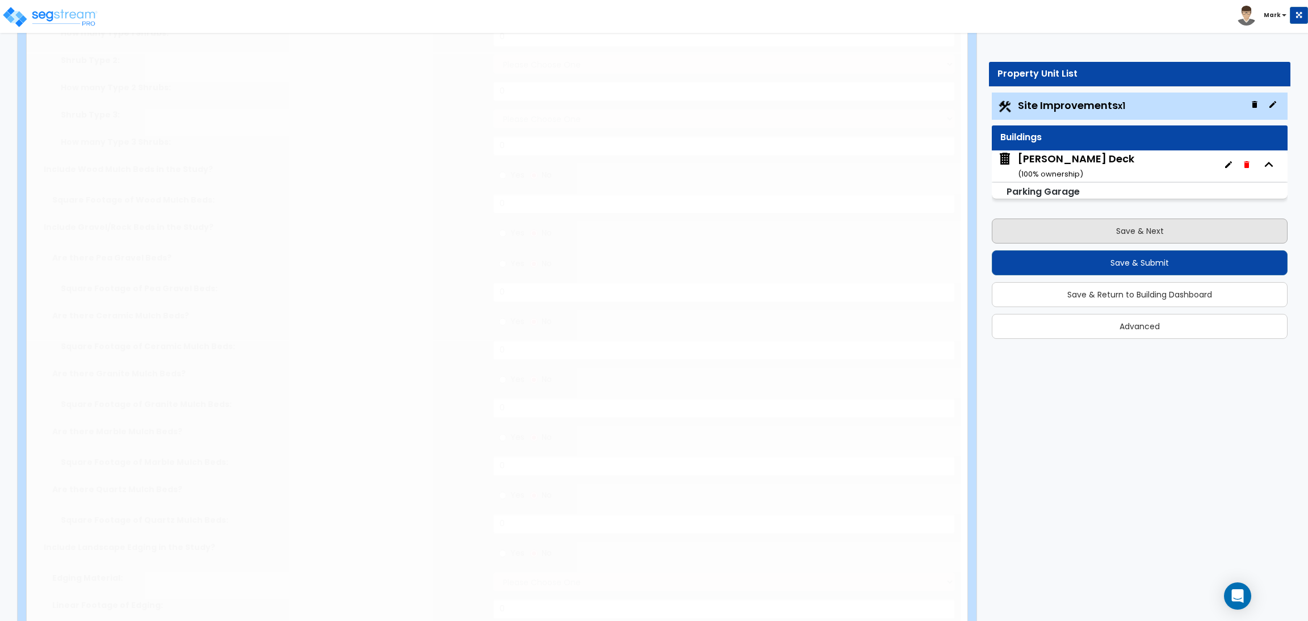
select select "1"
radio input "true"
type input "4"
type input "5"
radio input "true"
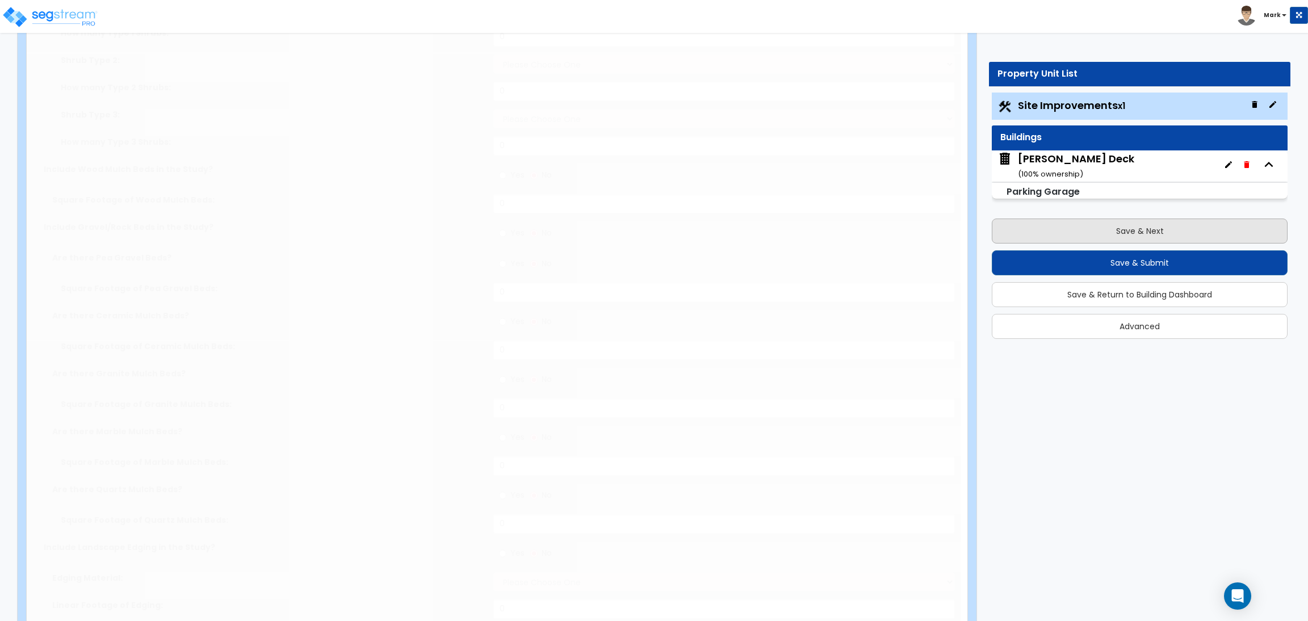
select select "3"
radio input "true"
select select "2"
type input "15"
radio input "true"
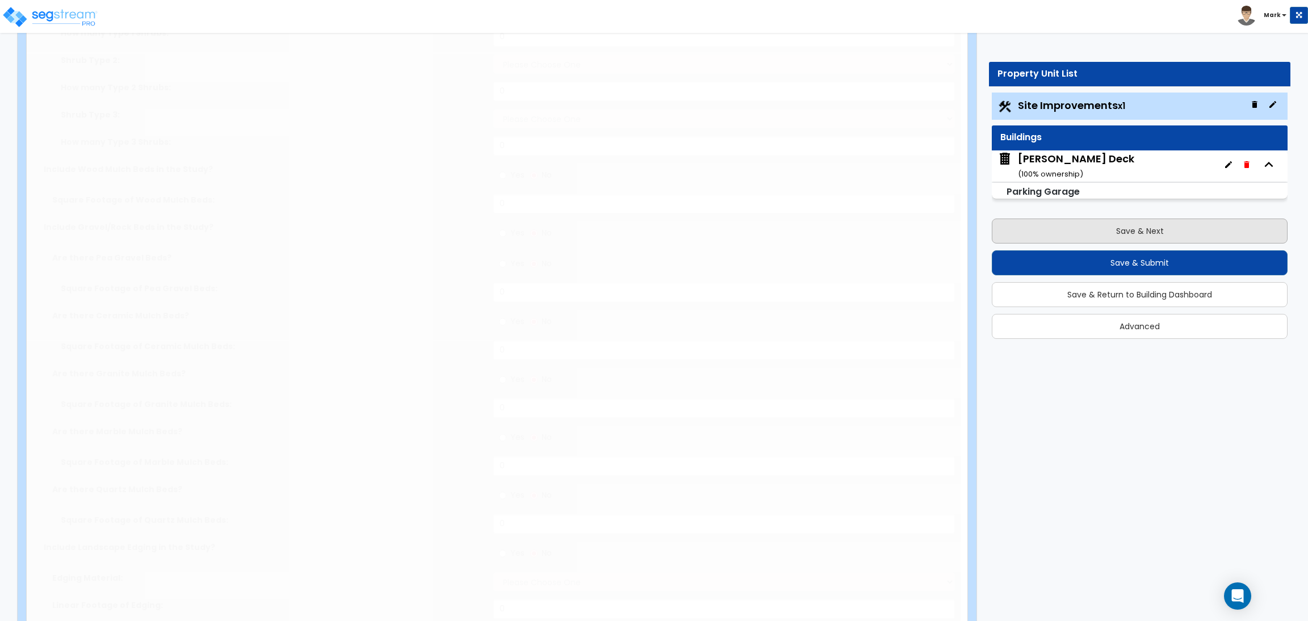
type input "45"
radio input "true"
type input "85"
radio input "true"
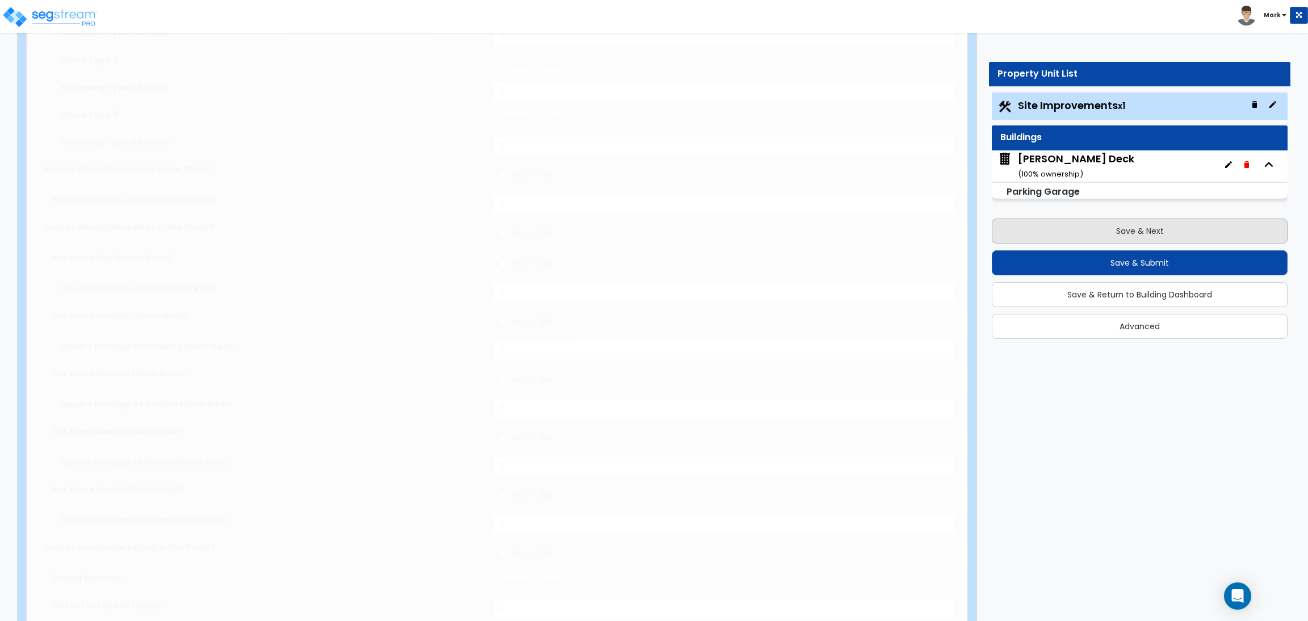
select select "4"
type input "100"
radio input "true"
type input "50"
radio input "true"
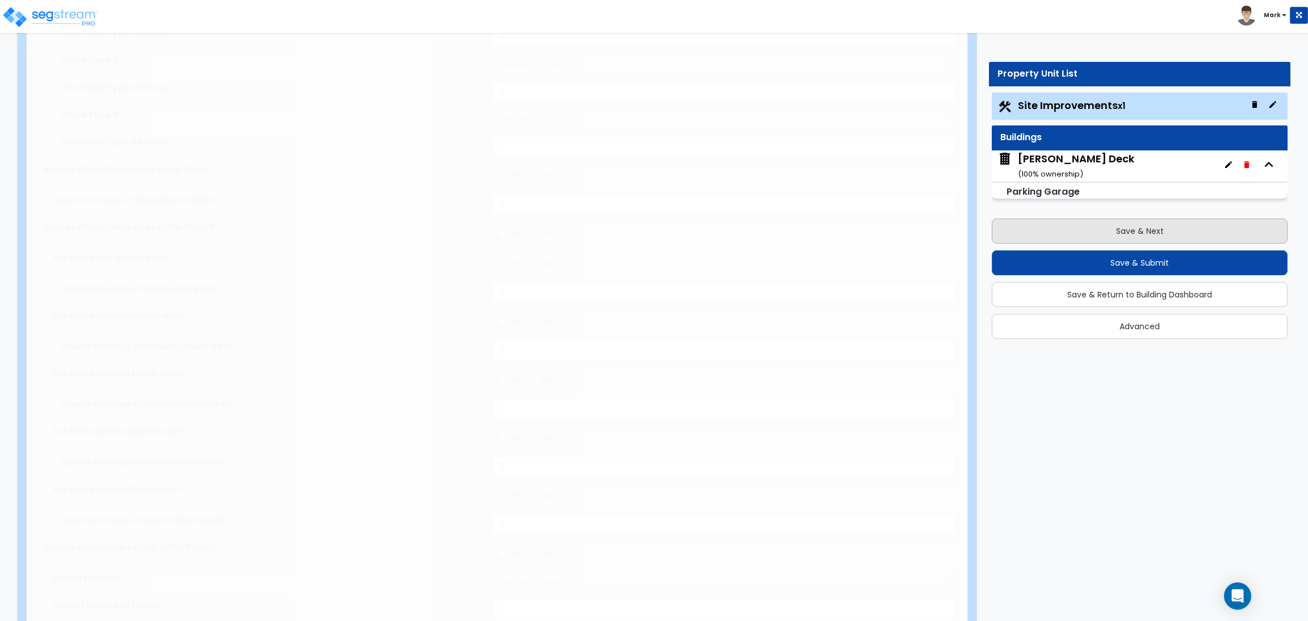
select select "4"
type input "80"
radio input "true"
type input "75"
radio input "true"
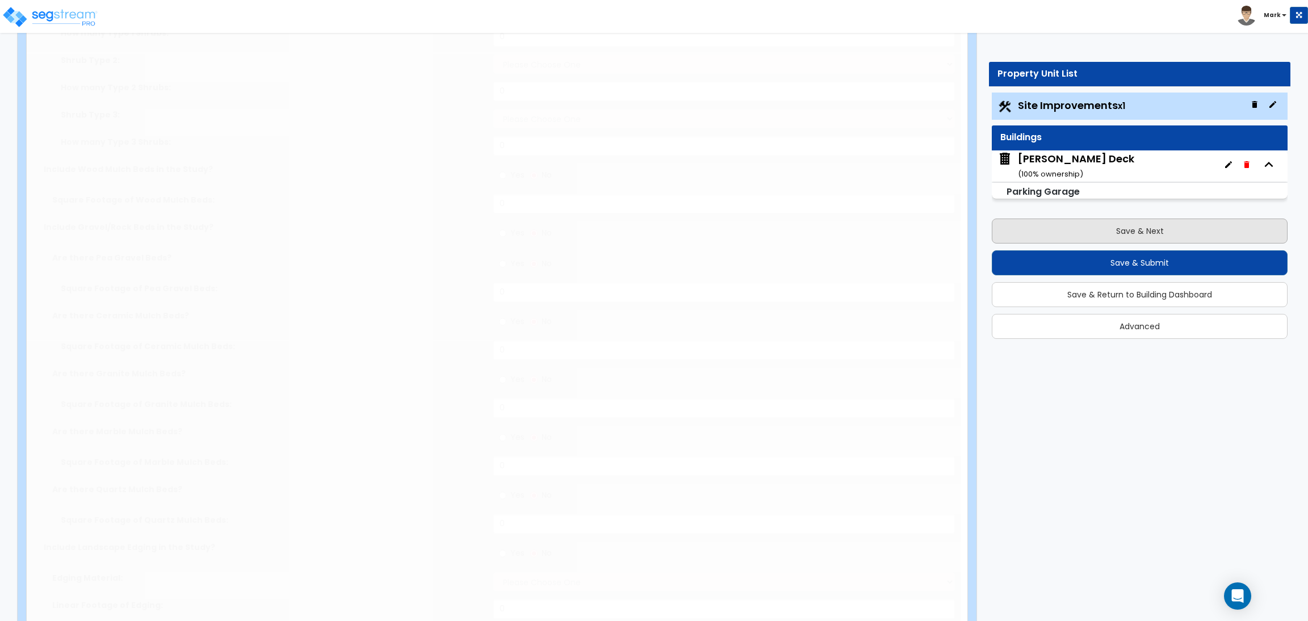
type input "7"
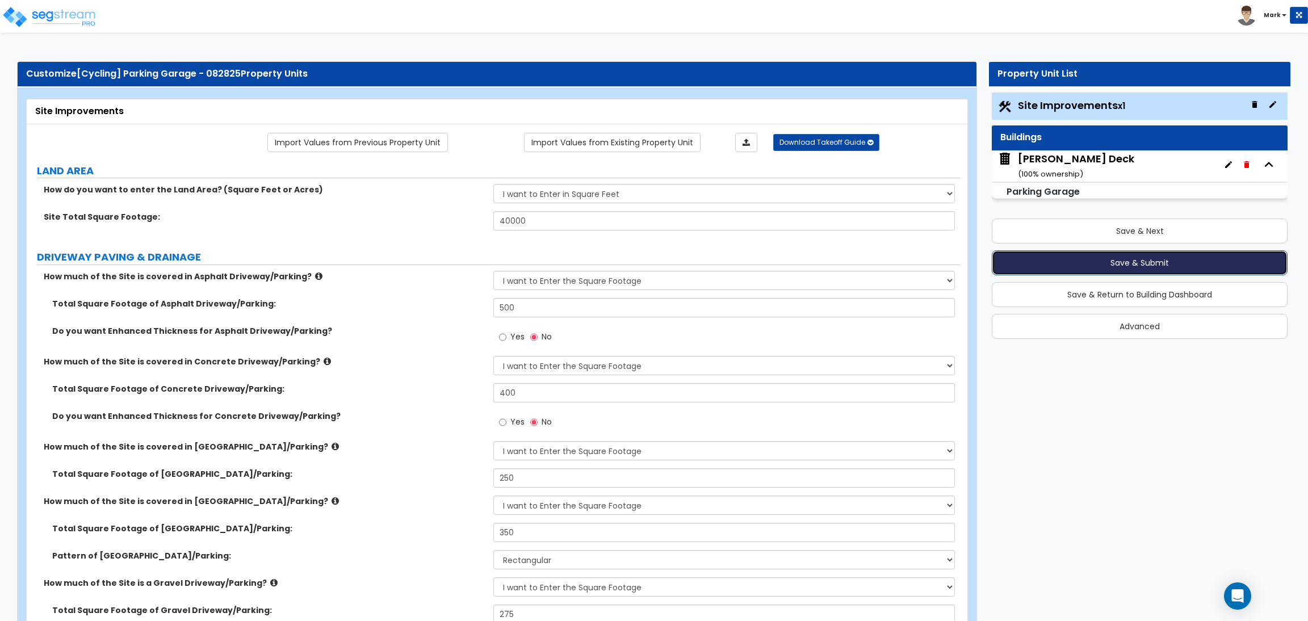
click at [1120, 265] on button "Save & Submit" at bounding box center [1140, 262] width 296 height 25
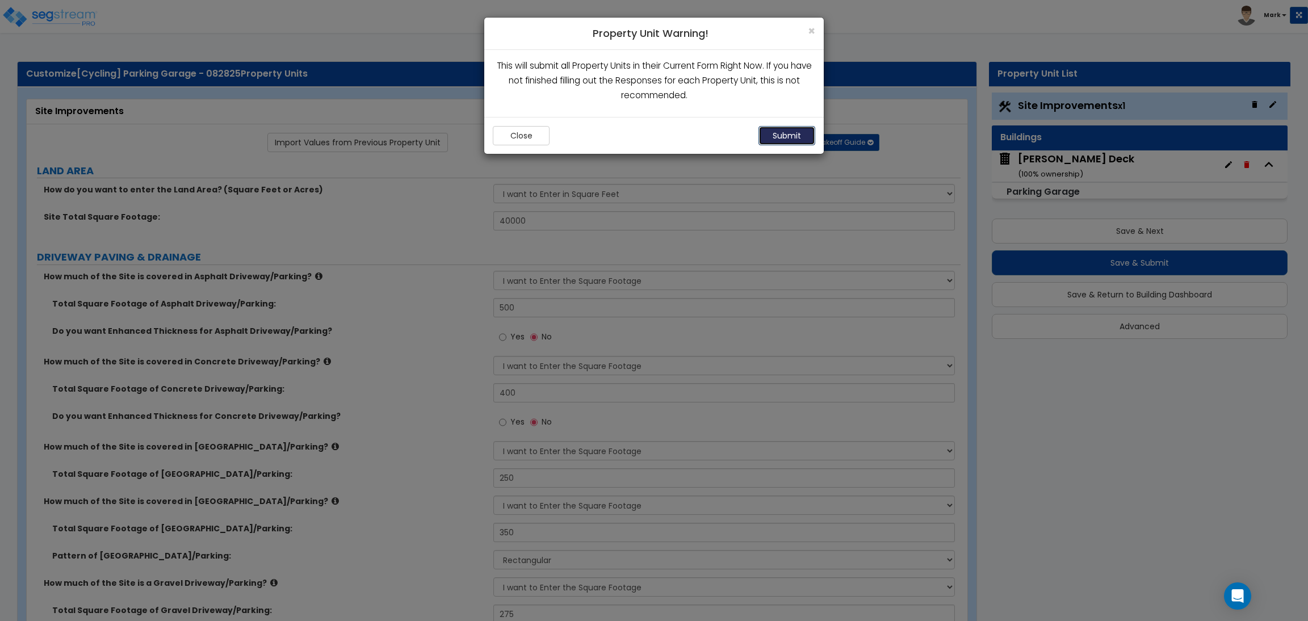
click at [784, 137] on button "Submit" at bounding box center [786, 135] width 57 height 19
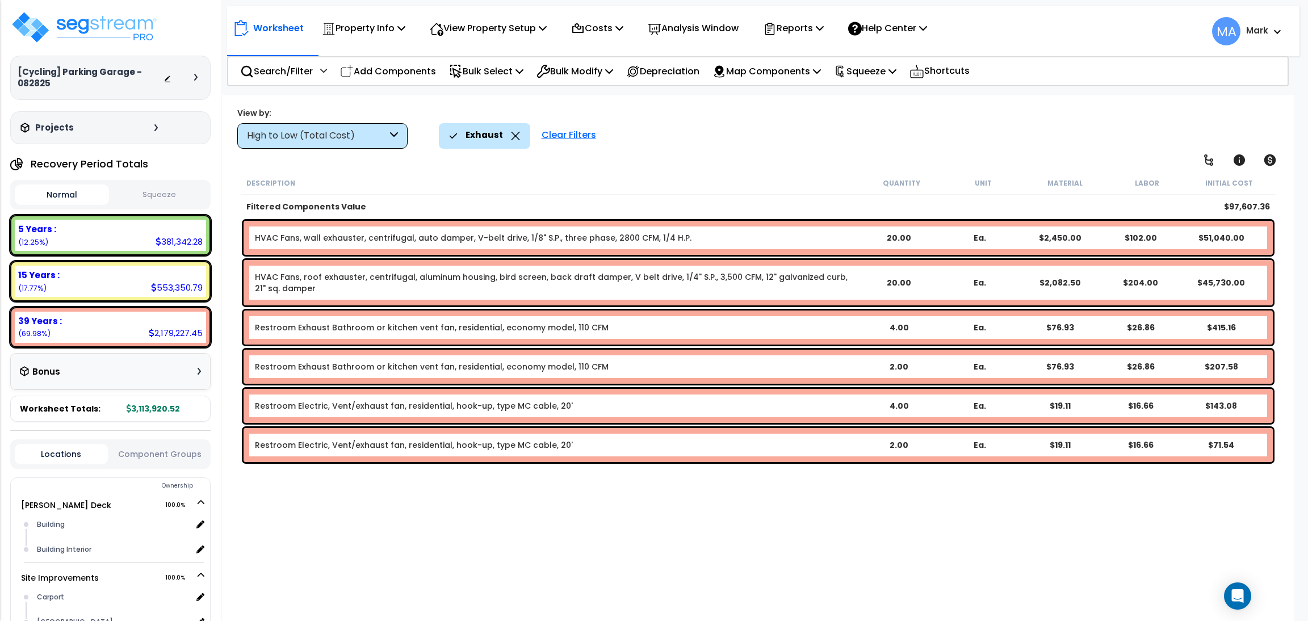
click at [513, 136] on icon at bounding box center [515, 136] width 9 height 9
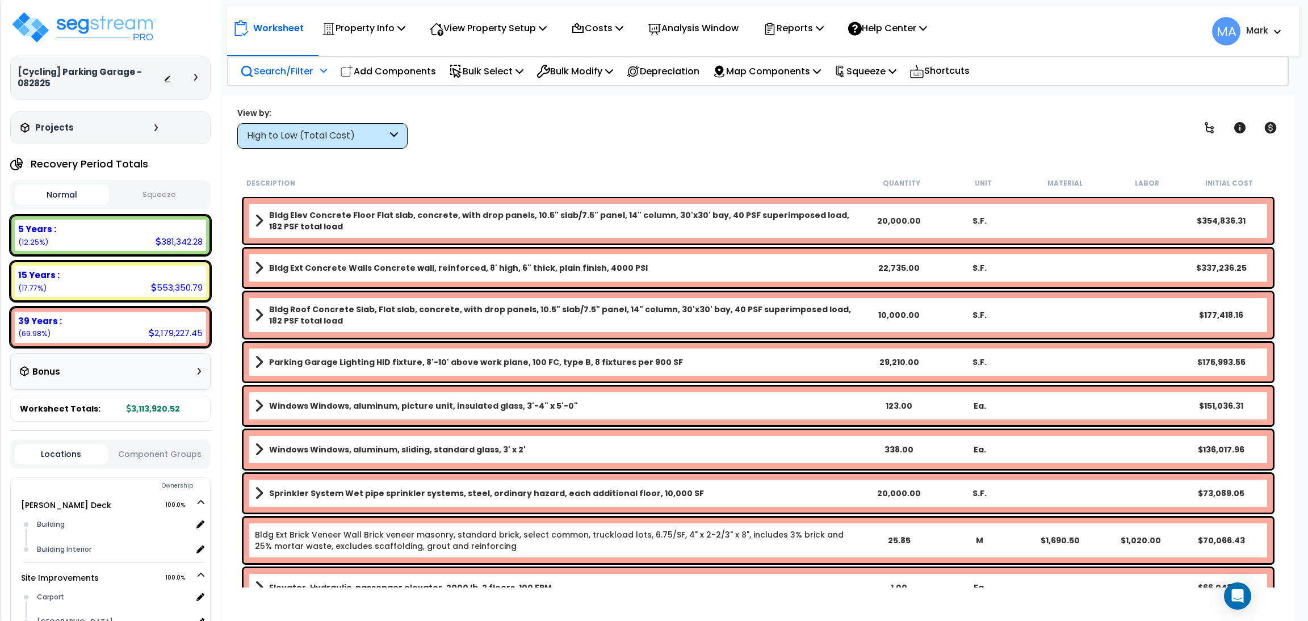
click at [290, 74] on p "Search/Filter" at bounding box center [276, 71] width 73 height 15
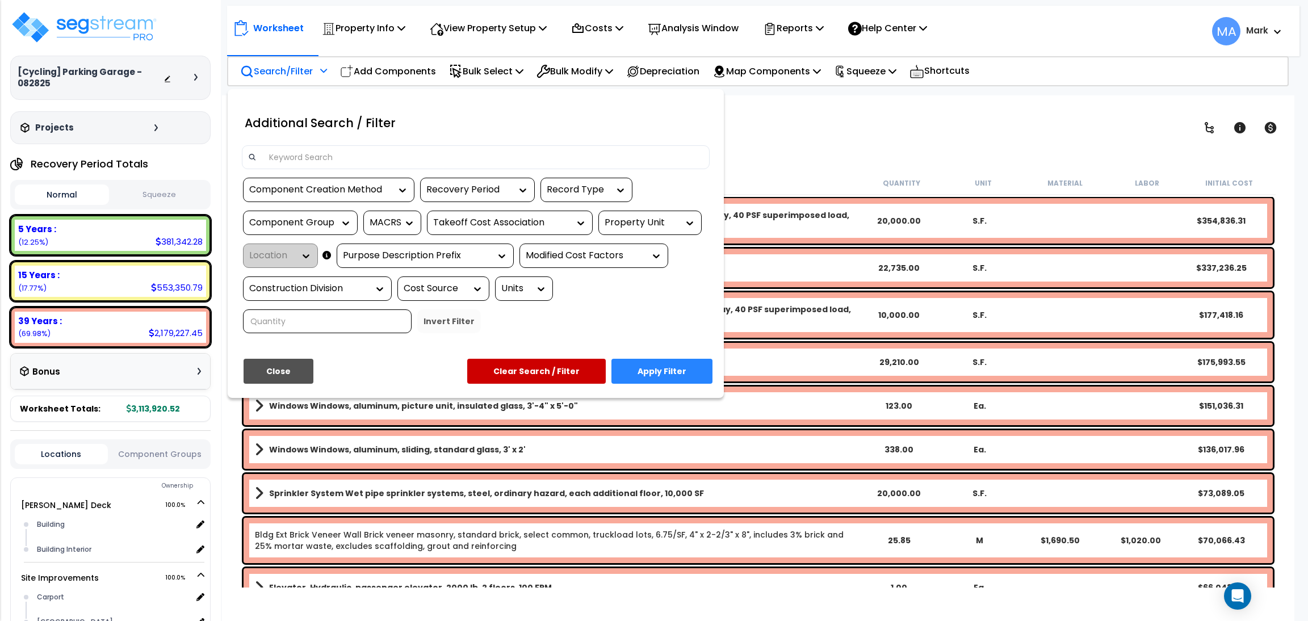
click at [308, 155] on input at bounding box center [482, 157] width 441 height 17
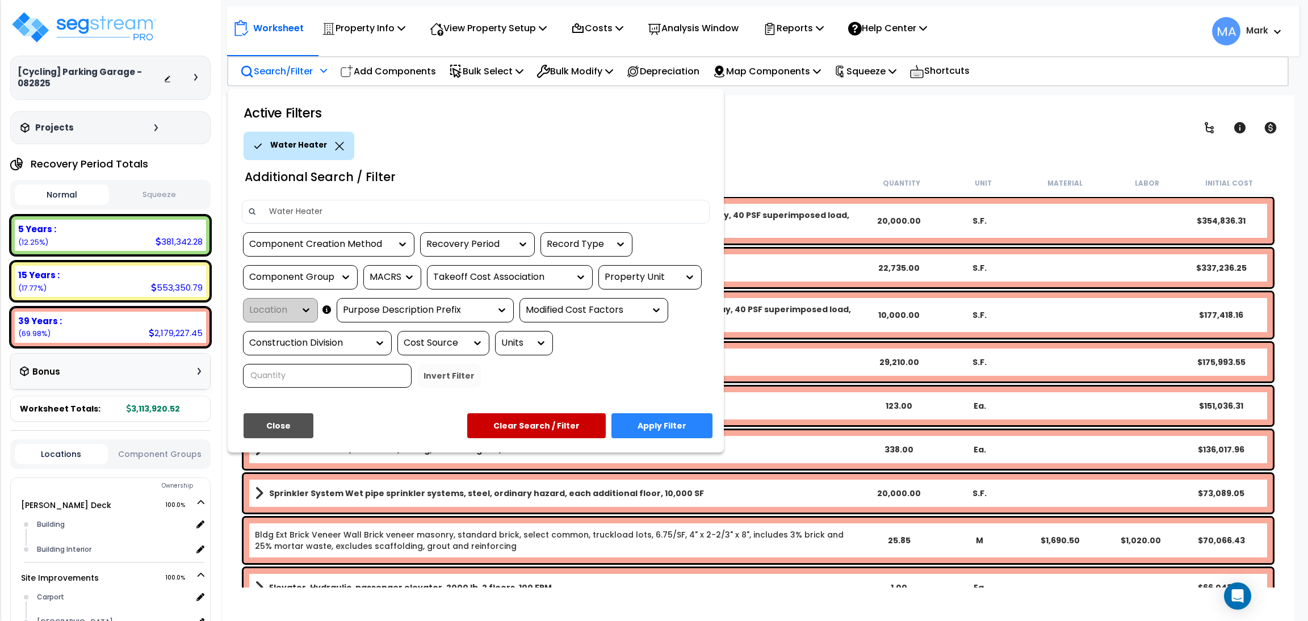
type input "Water Heater"
click at [677, 422] on button "Apply Filter" at bounding box center [661, 425] width 101 height 25
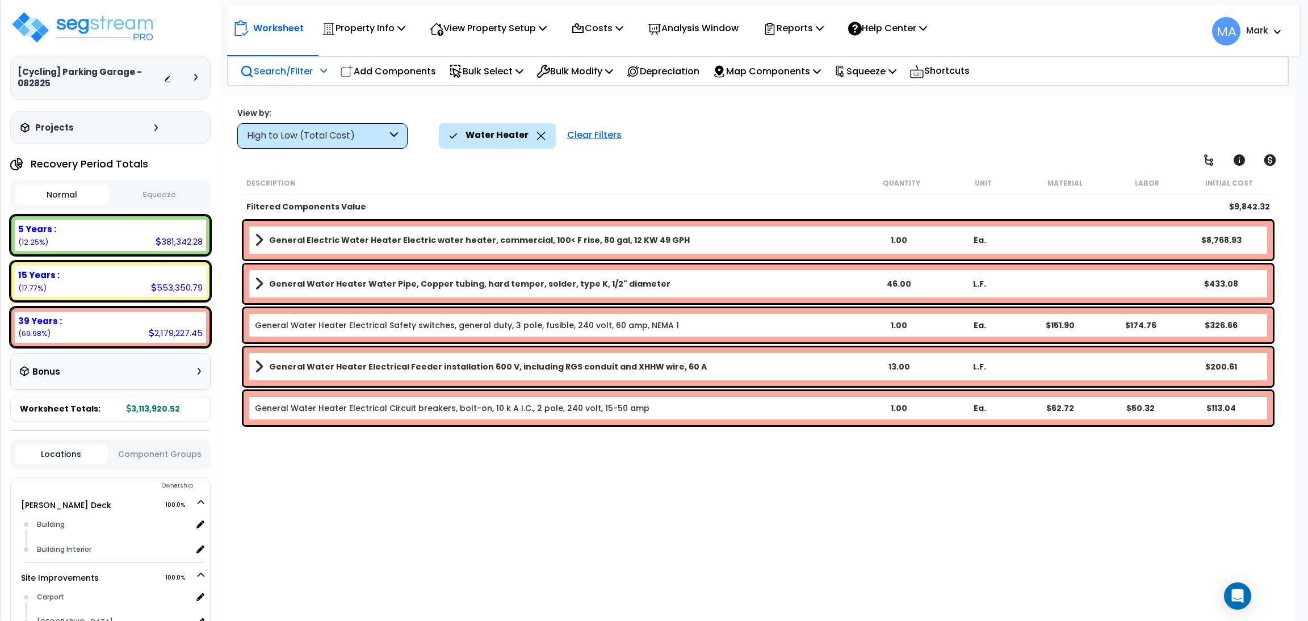
click at [537, 136] on icon at bounding box center [540, 136] width 9 height 9
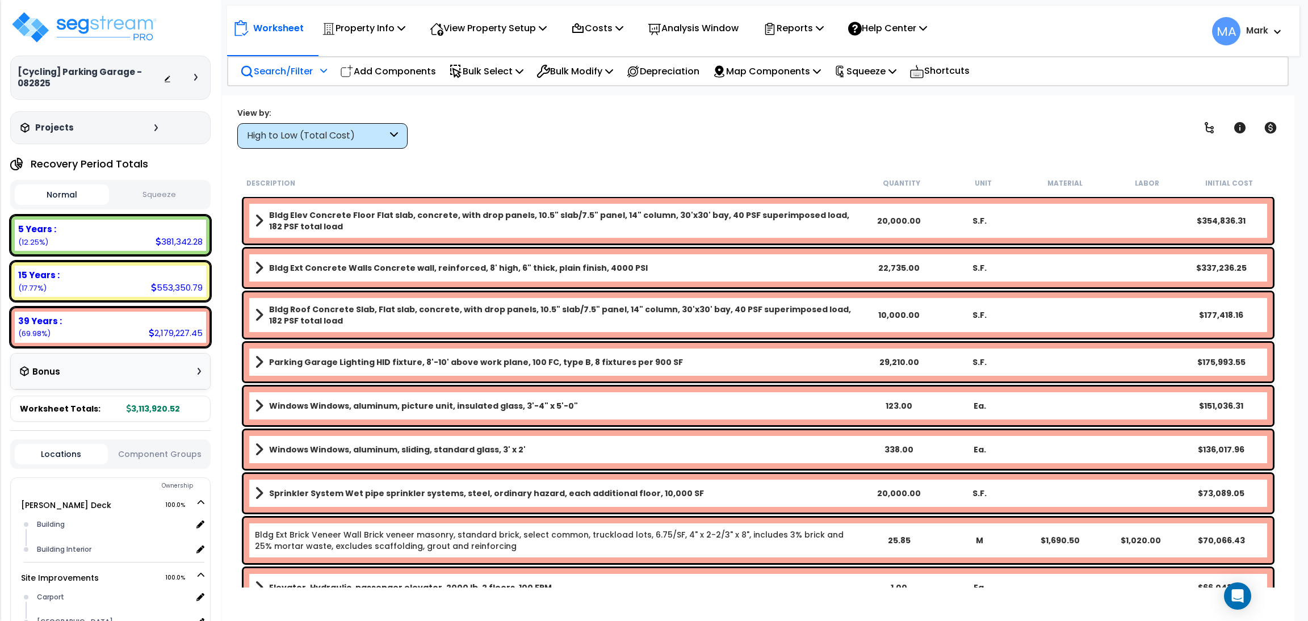
click at [296, 77] on p "Search/Filter" at bounding box center [276, 71] width 73 height 15
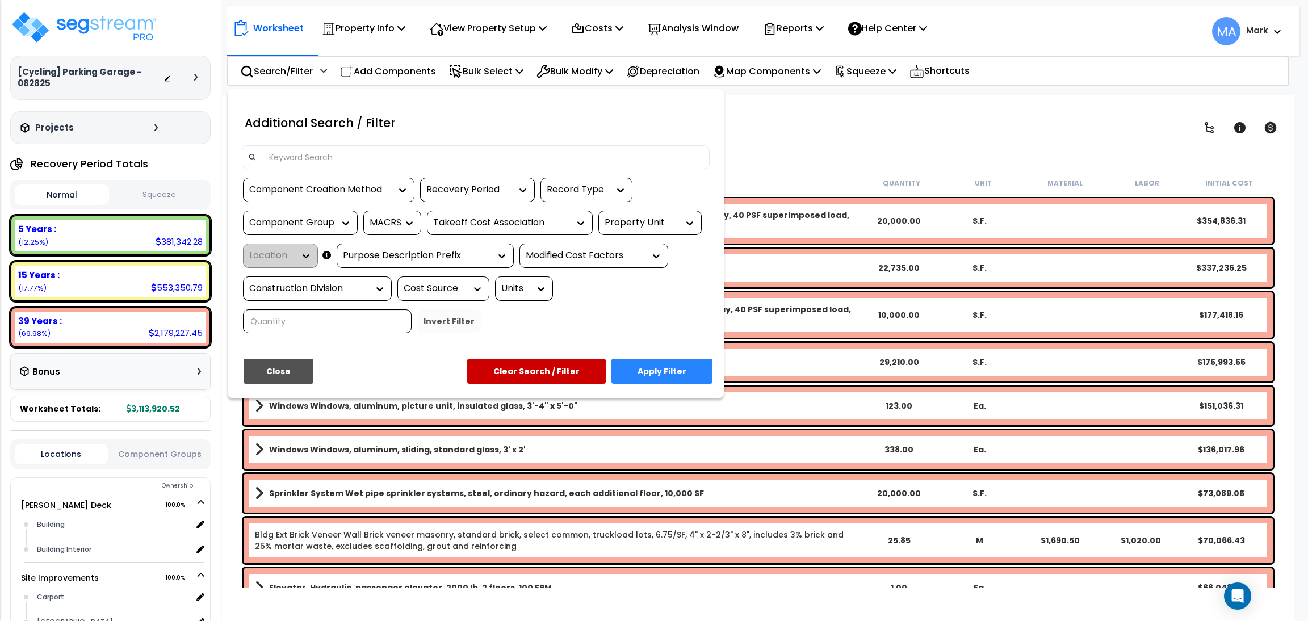
click at [318, 149] on input at bounding box center [482, 157] width 441 height 17
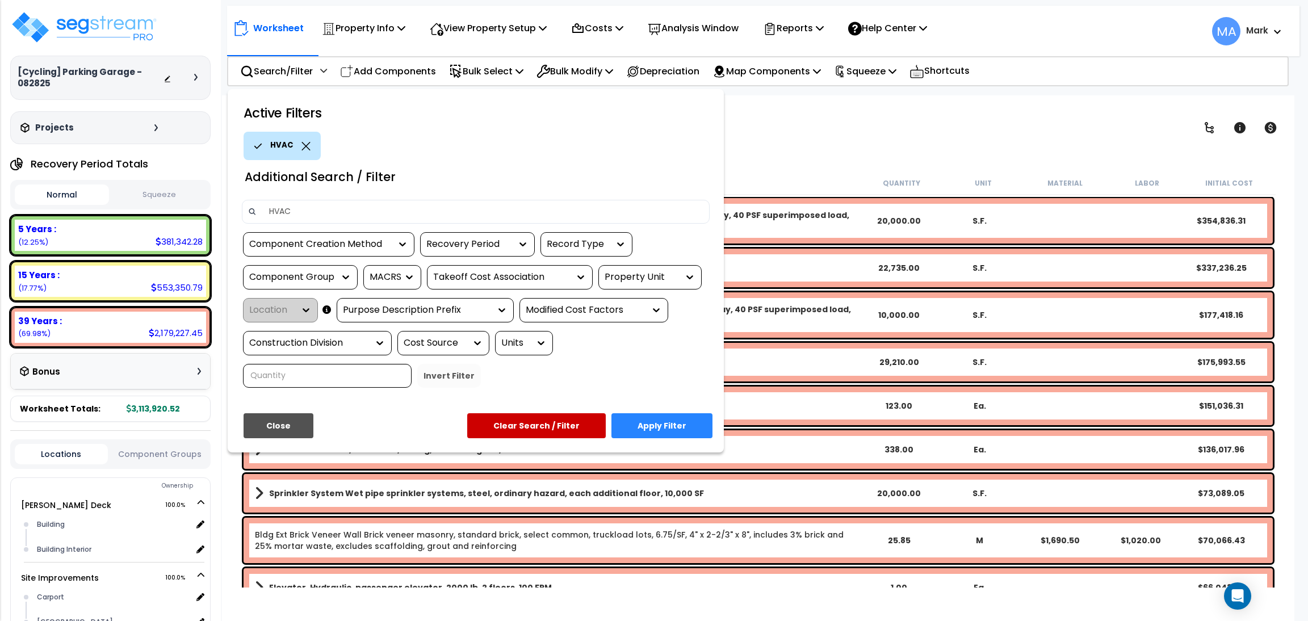
type input "HVAC"
click at [700, 426] on button "Apply Filter" at bounding box center [661, 425] width 101 height 25
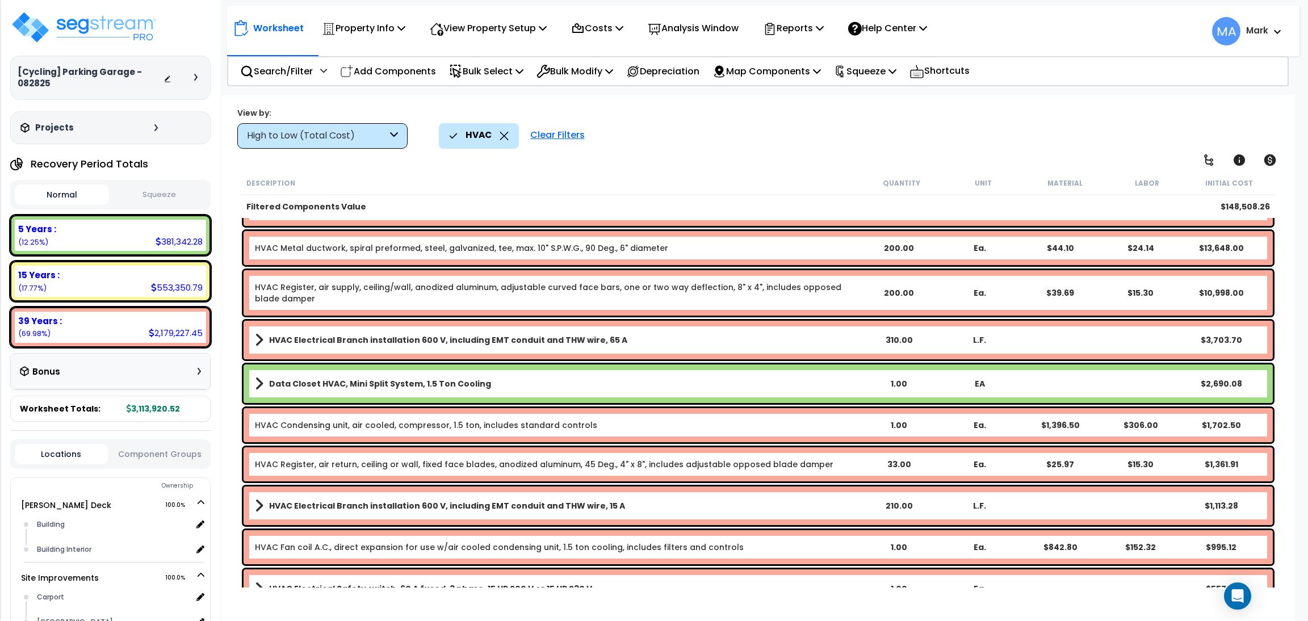
scroll to position [182, 0]
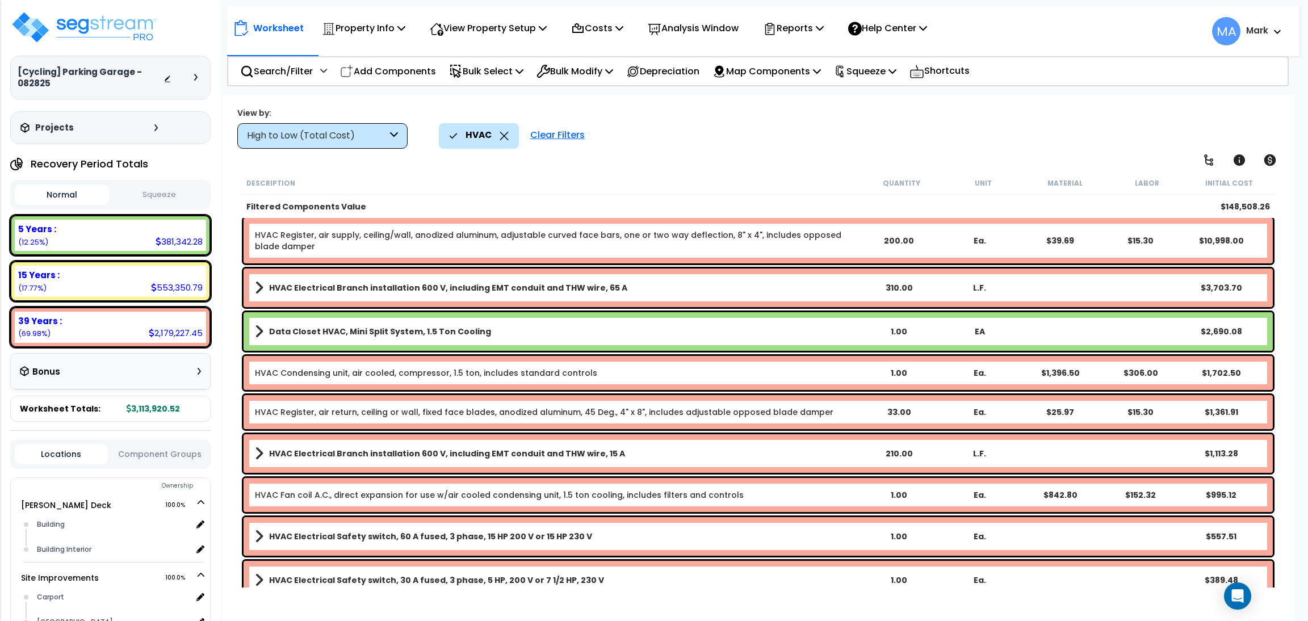
click at [288, 454] on b "HVAC Electrical Branch installation 600 V, including EMT conduit and THW wire, …" at bounding box center [447, 453] width 356 height 11
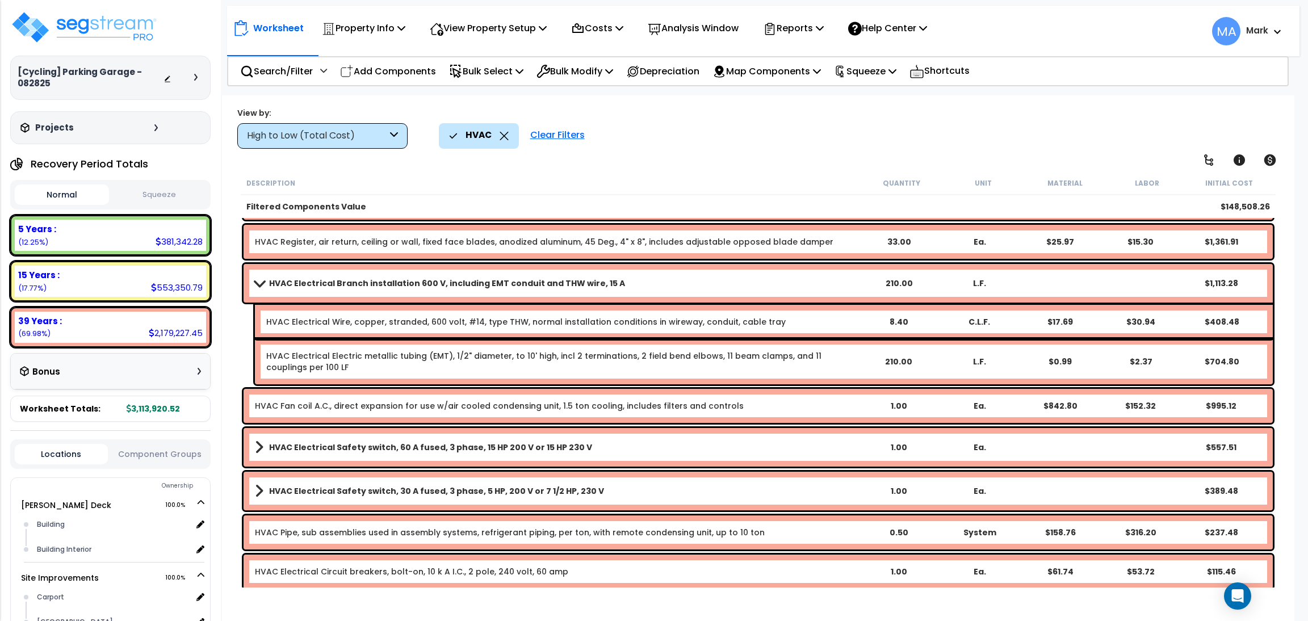
scroll to position [97, 0]
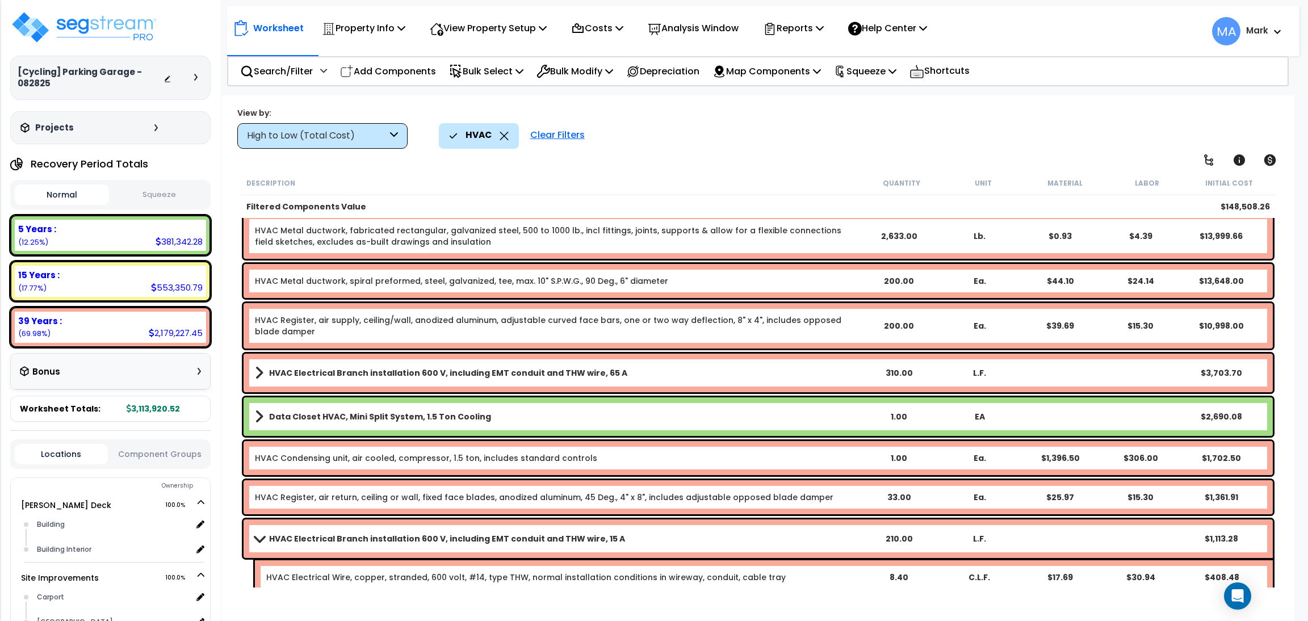
click at [496, 136] on div "HVAC" at bounding box center [479, 135] width 60 height 25
click at [501, 136] on icon at bounding box center [504, 136] width 9 height 9
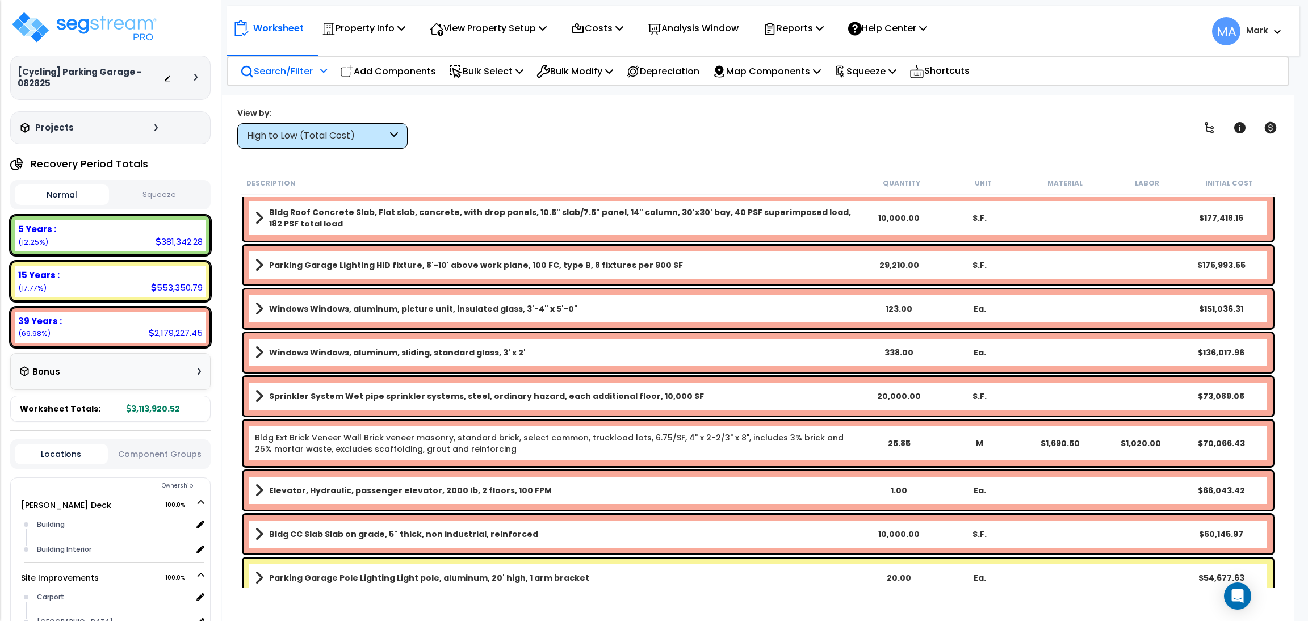
click at [280, 68] on p "Search/Filter" at bounding box center [276, 71] width 73 height 15
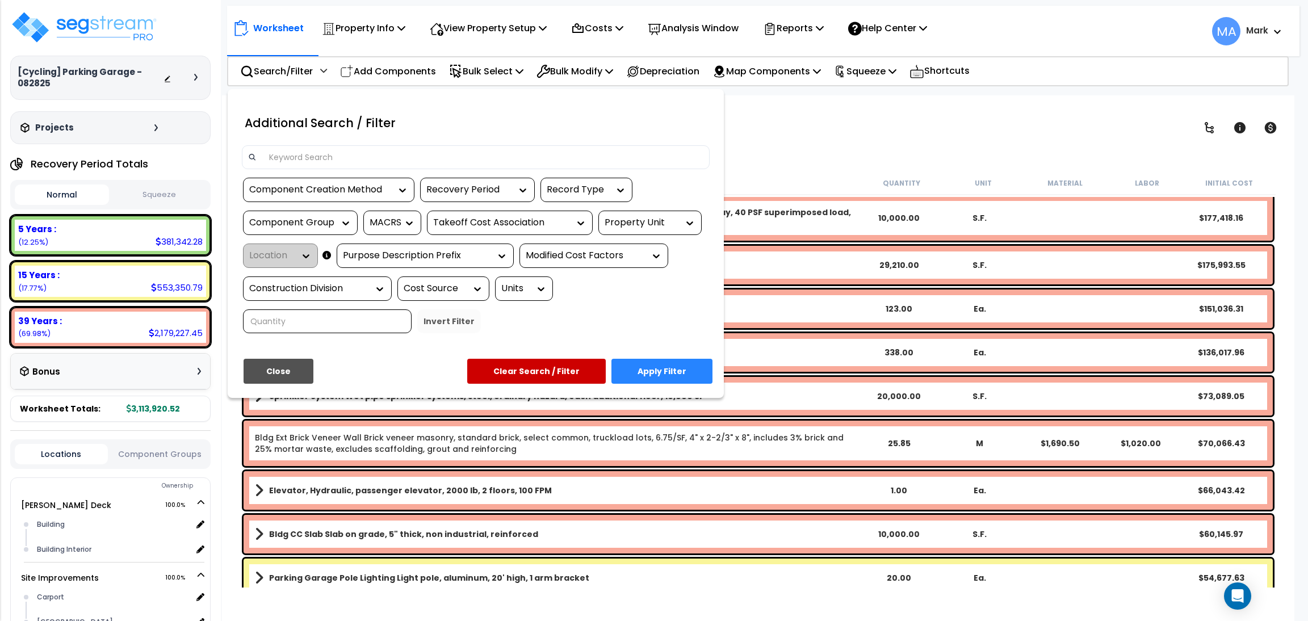
scroll to position [49, 0]
click at [230, 487] on div at bounding box center [654, 310] width 1308 height 621
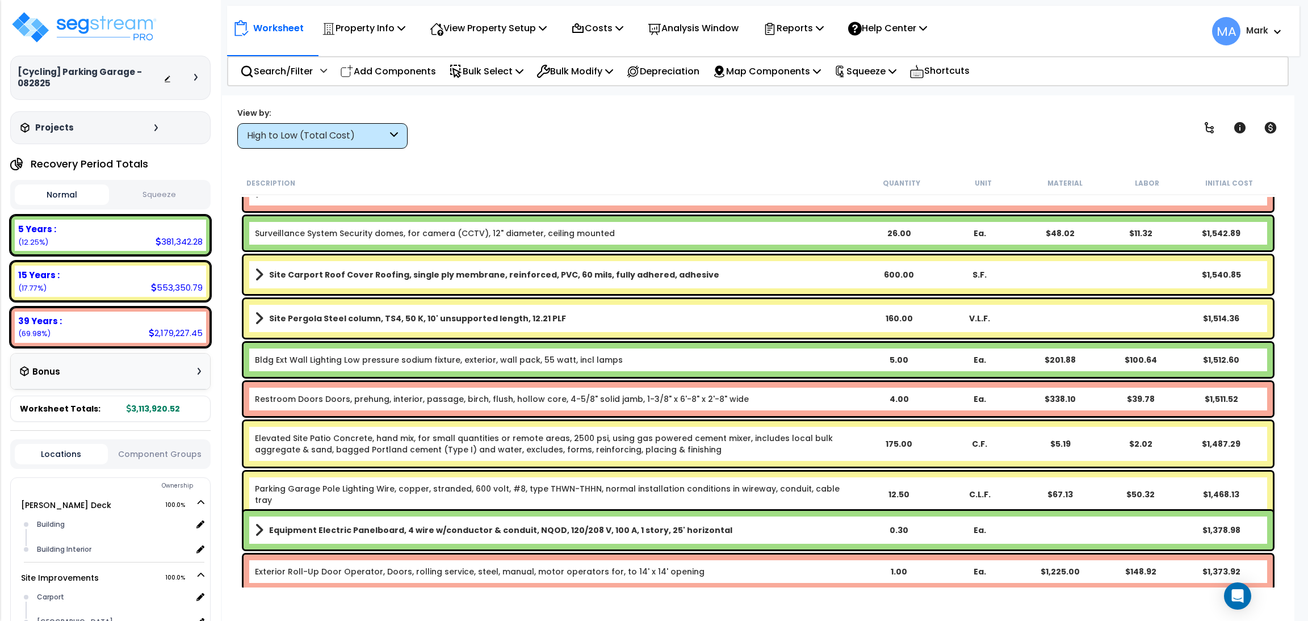
scroll to position [6398, 0]
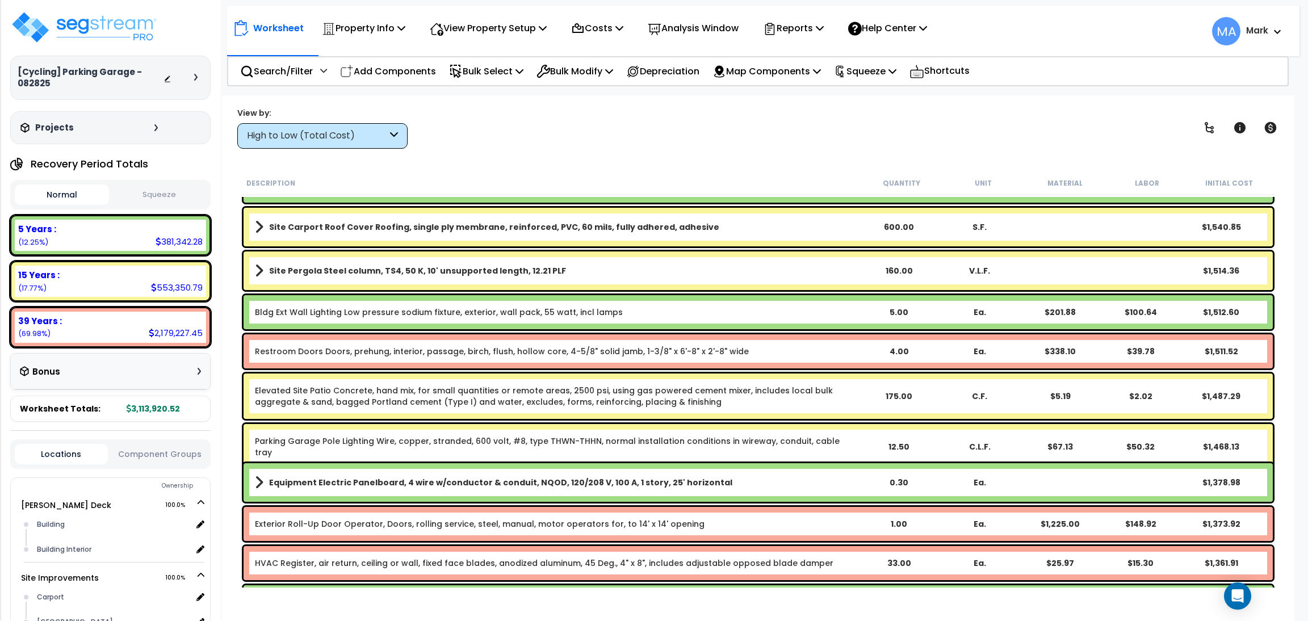
click at [365, 140] on div "High to Low (Total Cost)" at bounding box center [317, 135] width 140 height 13
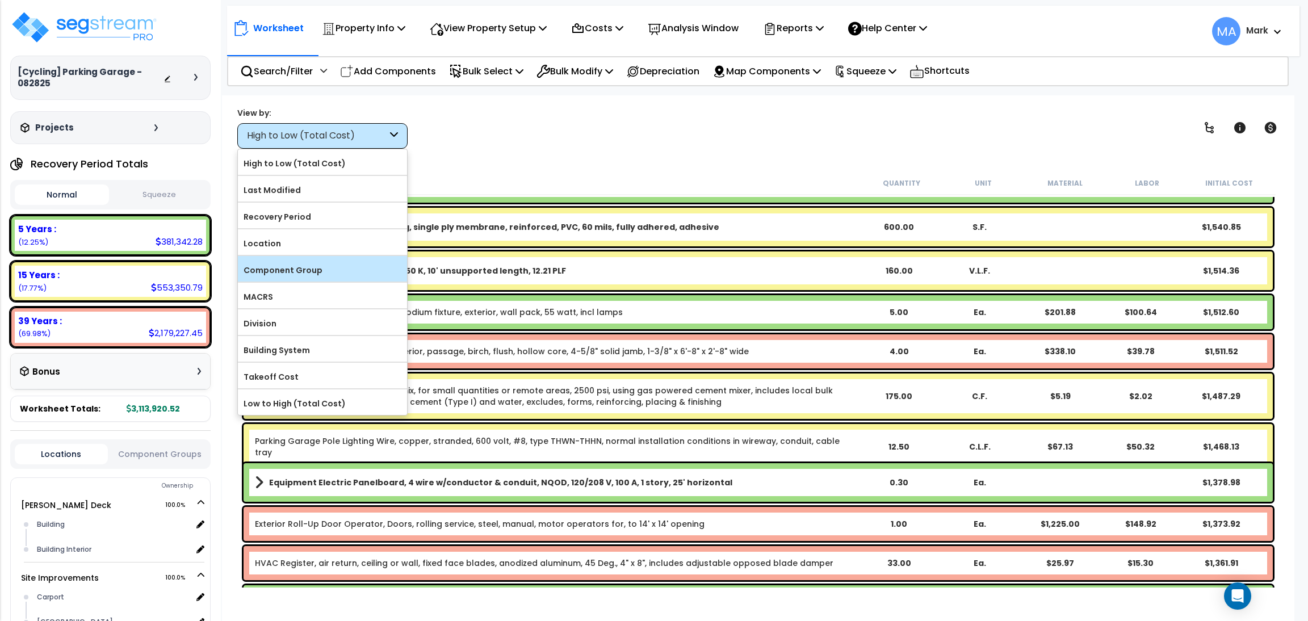
click at [331, 262] on div "Component Group" at bounding box center [322, 269] width 169 height 26
click at [292, 271] on label "Component Group" at bounding box center [322, 270] width 169 height 17
click at [0, 0] on input "Component Group" at bounding box center [0, 0] width 0 height 0
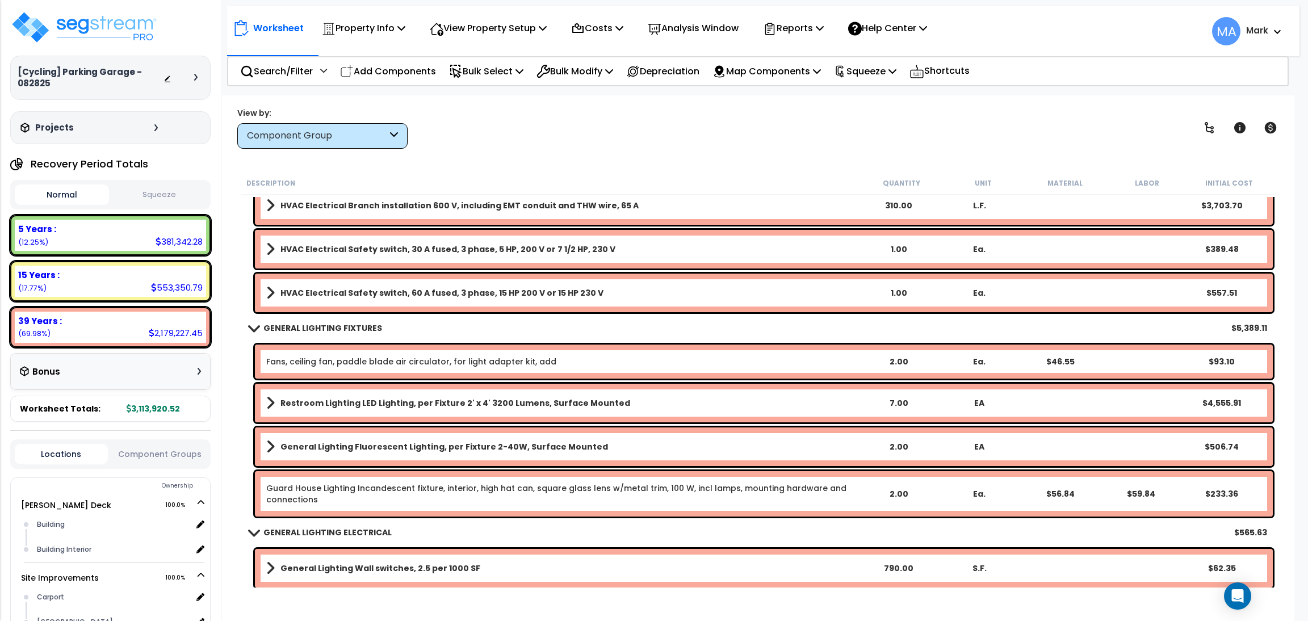
scroll to position [7930, 0]
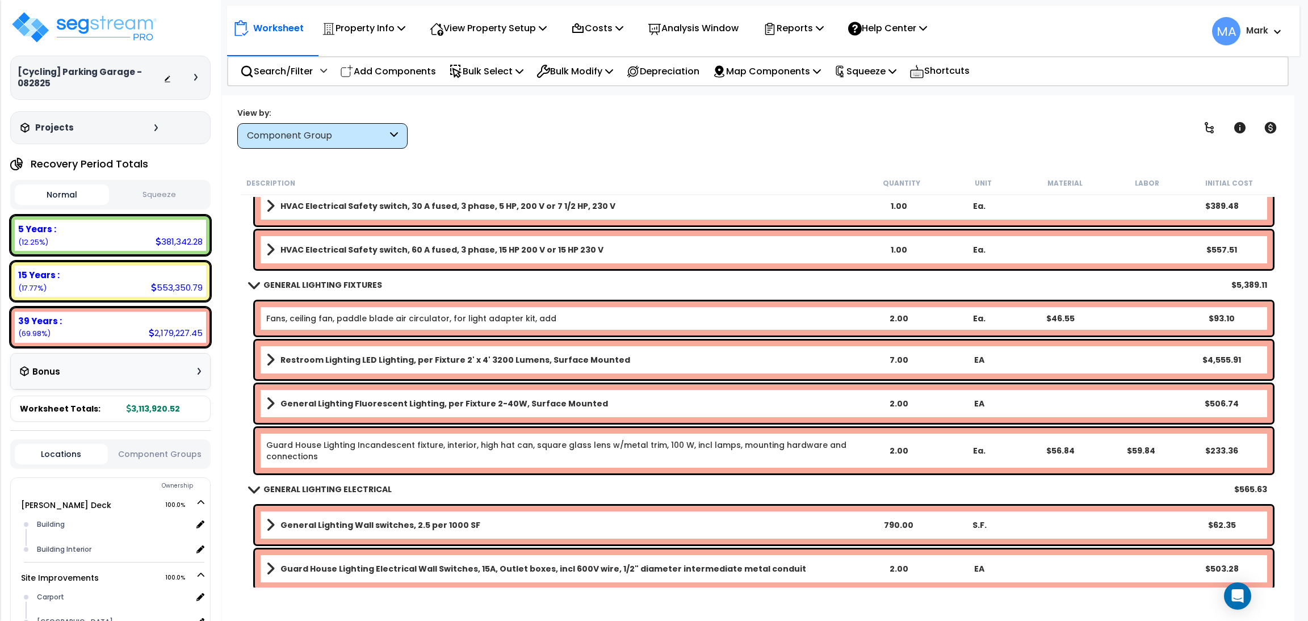
click at [421, 403] on b "General Lighting Fluorescent Lighting, per Fixture 2-40W, Surface Mounted" at bounding box center [444, 403] width 328 height 11
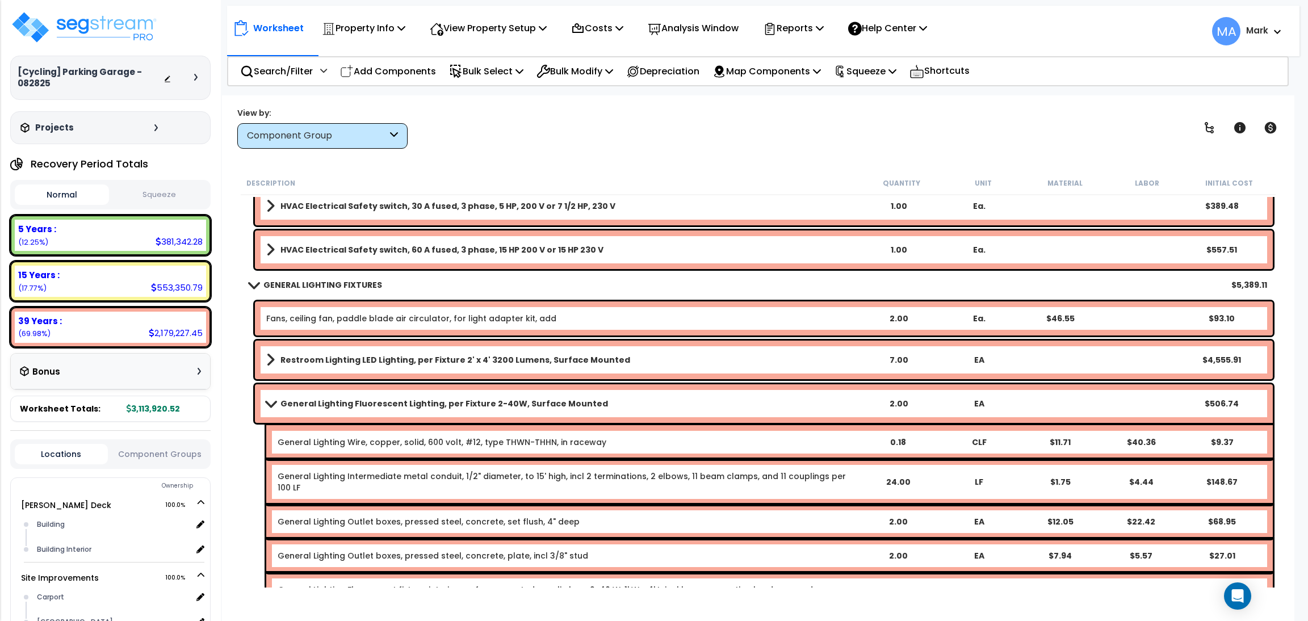
click at [421, 402] on b "General Lighting Fluorescent Lighting, per Fixture 2-40W, Surface Mounted" at bounding box center [444, 403] width 328 height 11
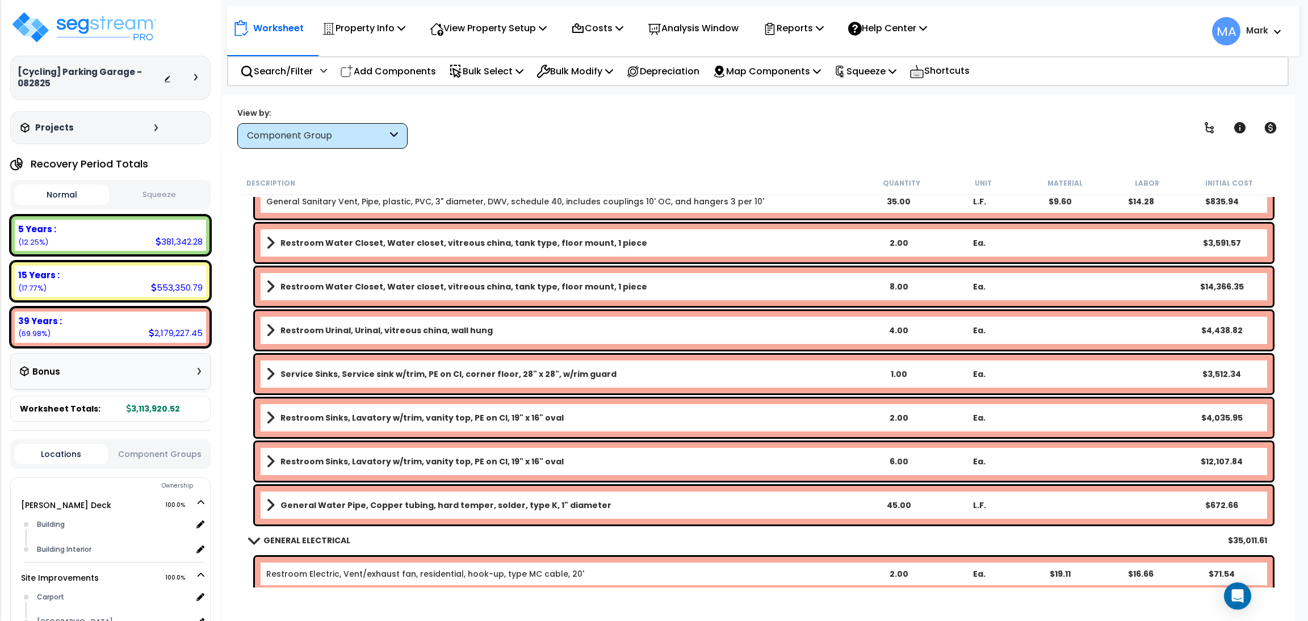
scroll to position [6142, 0]
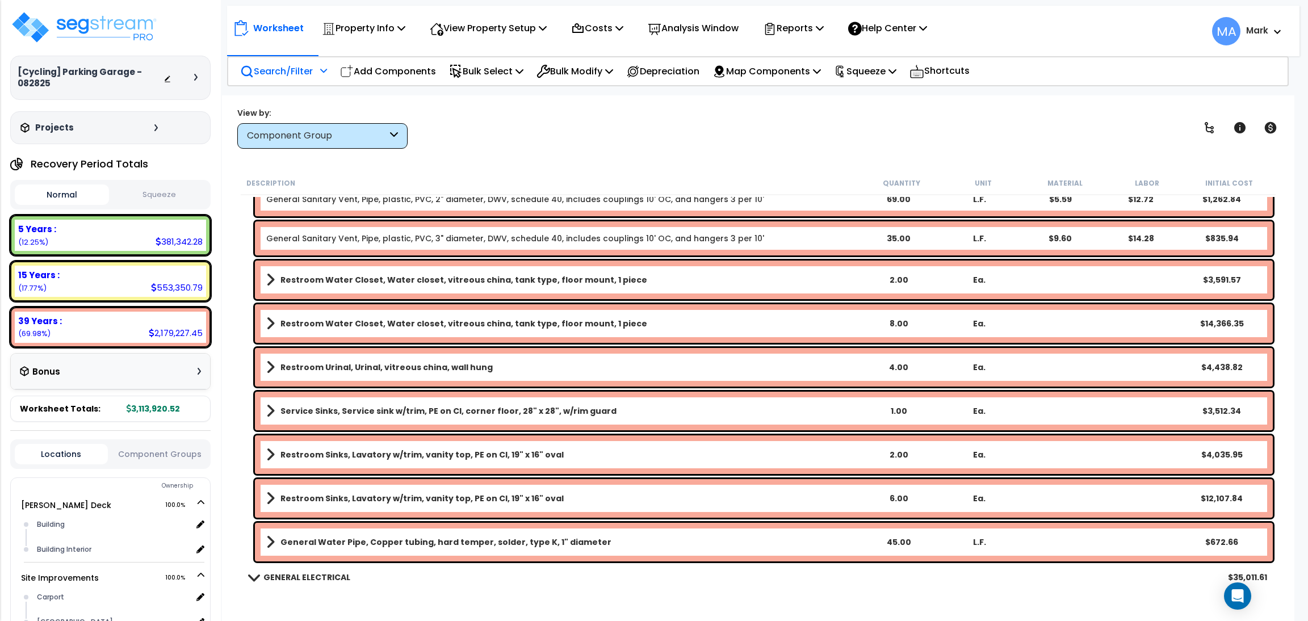
click at [292, 64] on p "Search/Filter" at bounding box center [276, 71] width 73 height 15
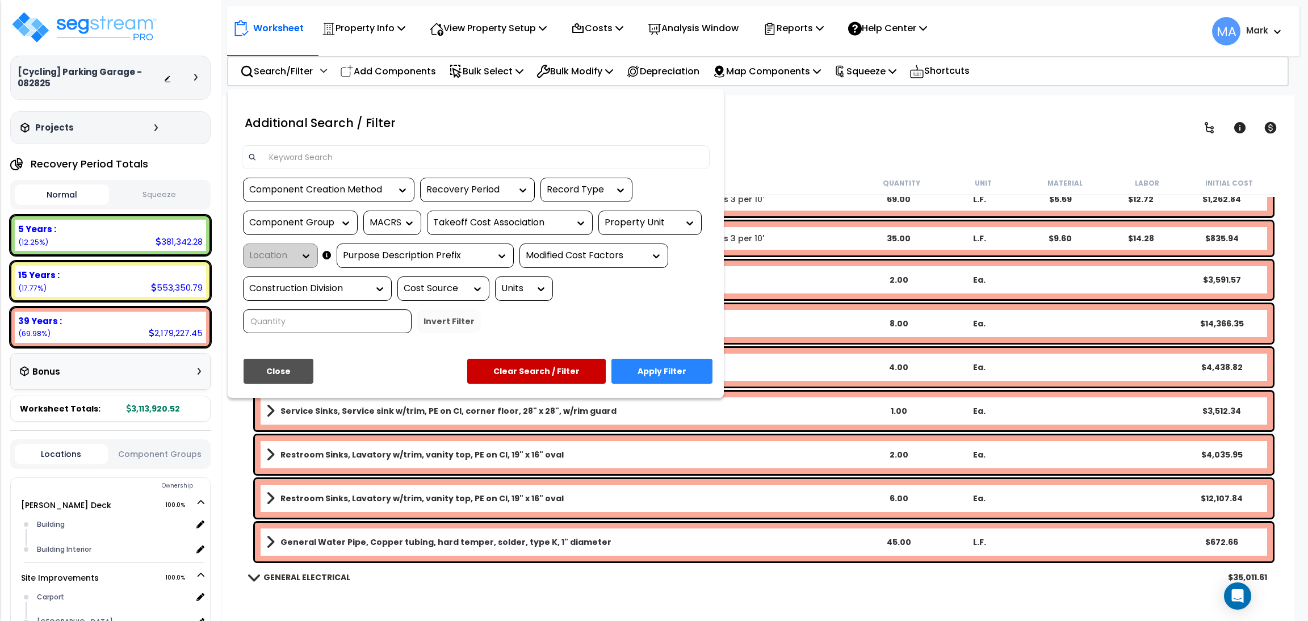
click at [299, 161] on input at bounding box center [482, 157] width 441 height 17
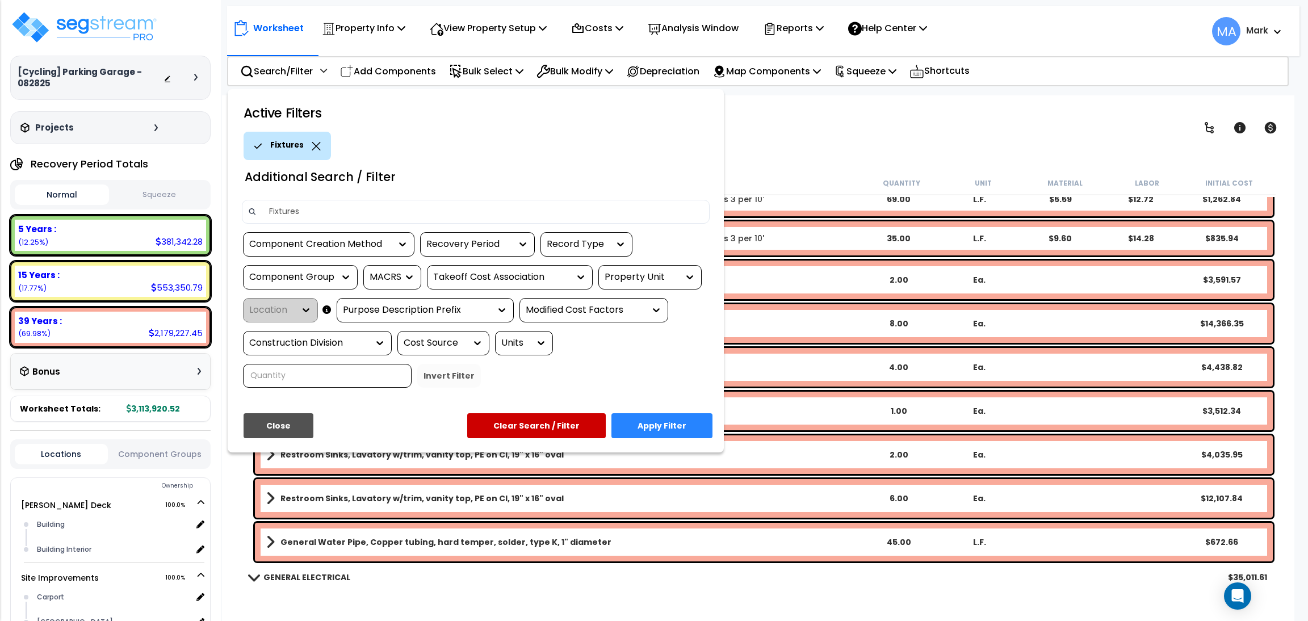
type input "Fixtures"
click at [686, 425] on button "Apply Filter" at bounding box center [661, 425] width 101 height 25
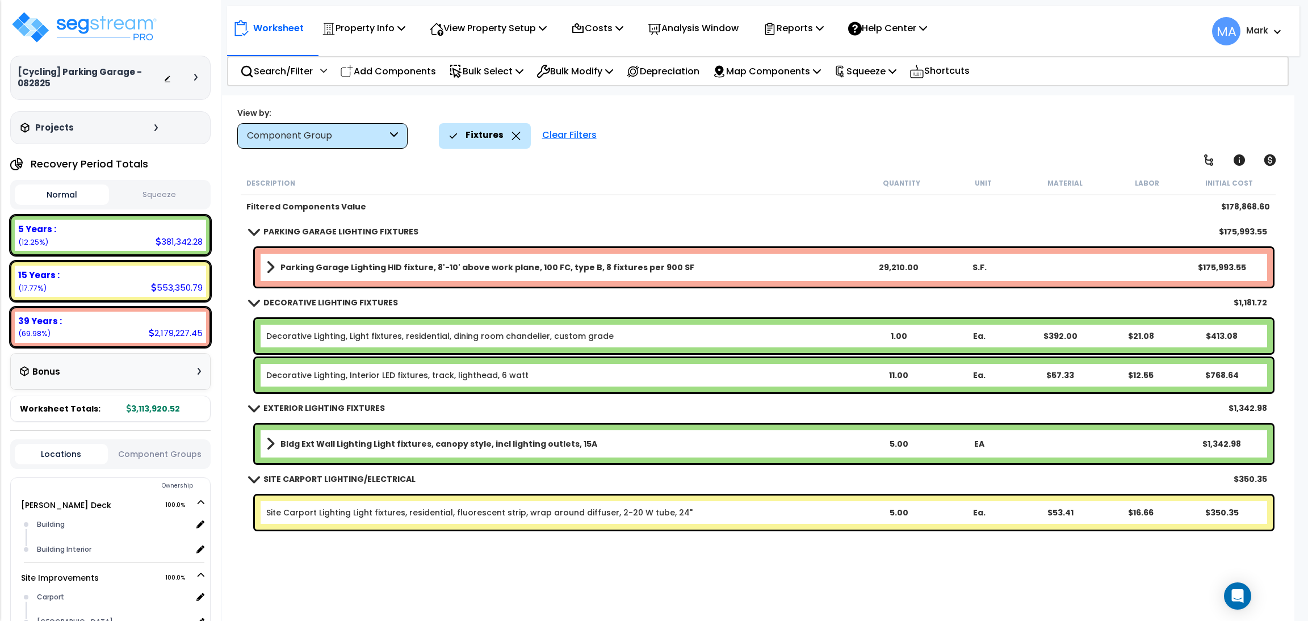
scroll to position [0, 0]
click at [342, 267] on b "Parking Garage Lighting HID fixture, 8'-10' above work plane, 100 FC, type B, 8…" at bounding box center [487, 267] width 414 height 11
click at [511, 139] on icon at bounding box center [515, 136] width 9 height 9
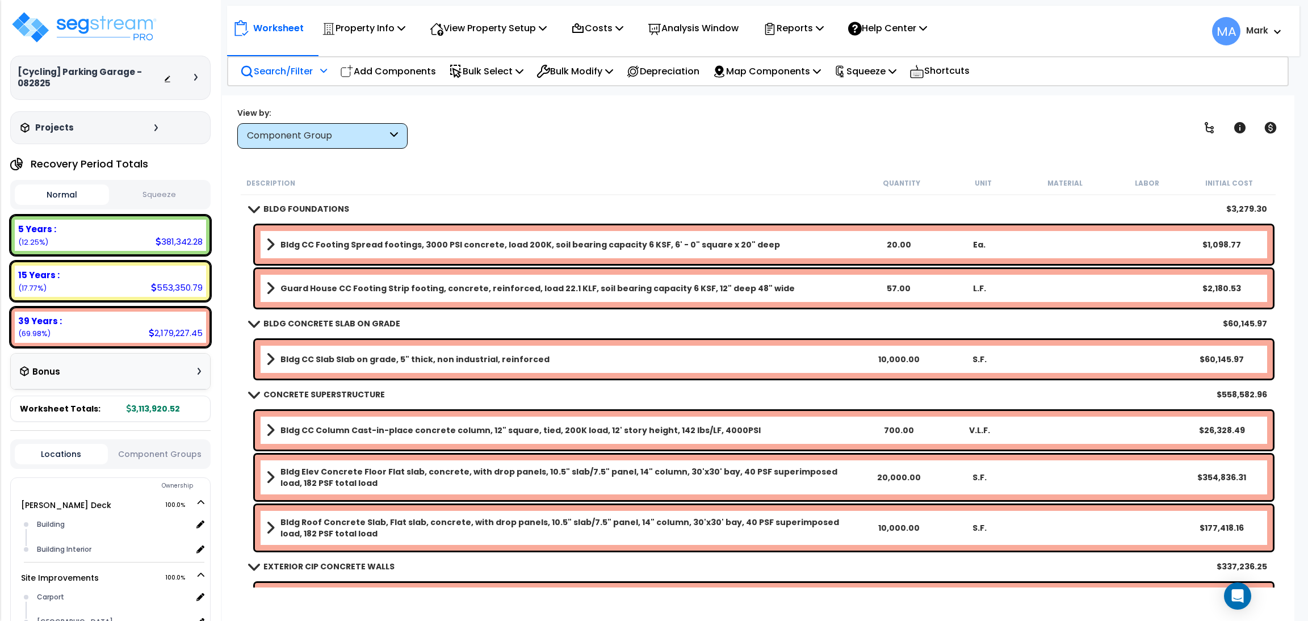
click at [271, 74] on p "Search/Filter" at bounding box center [276, 71] width 73 height 15
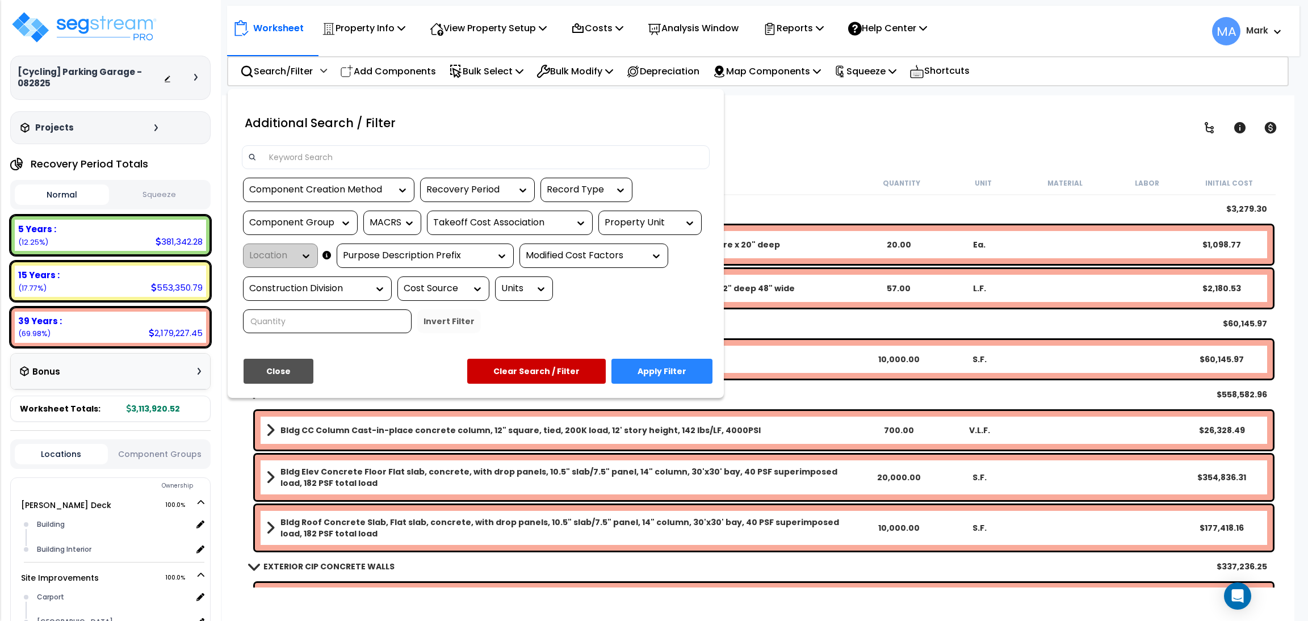
click at [796, 146] on div at bounding box center [654, 310] width 1308 height 621
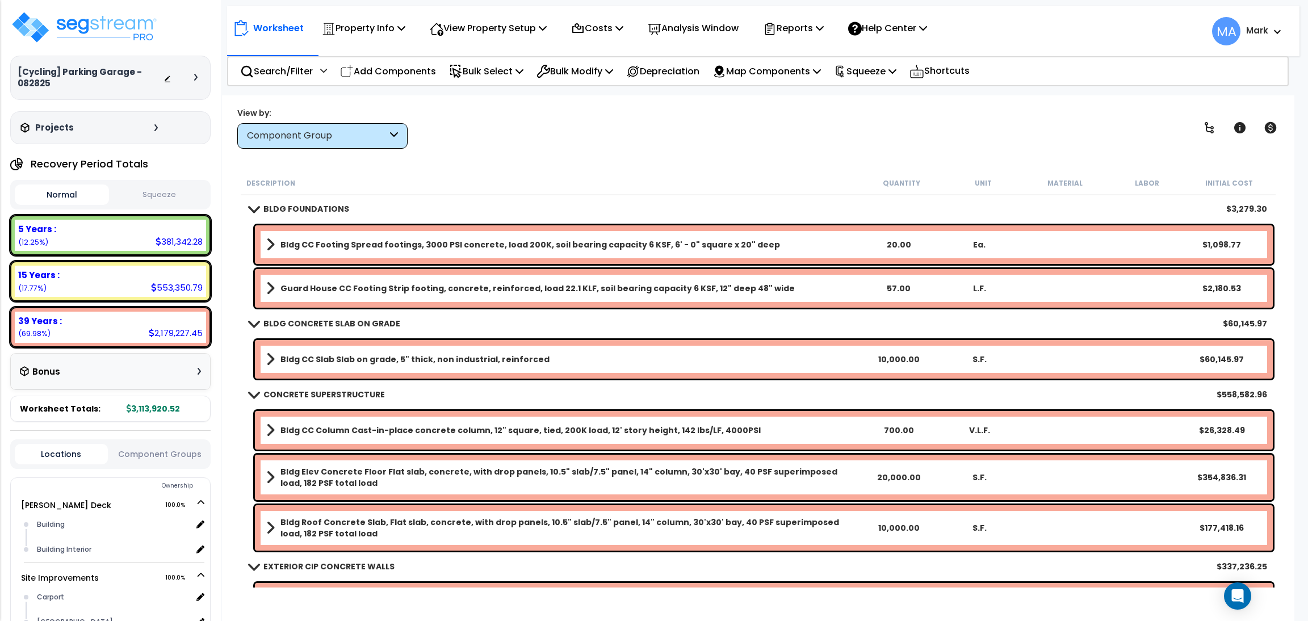
scroll to position [49, 0]
click at [316, 62] on div "Search/Filter Additional Search / Filter" at bounding box center [283, 71] width 87 height 27
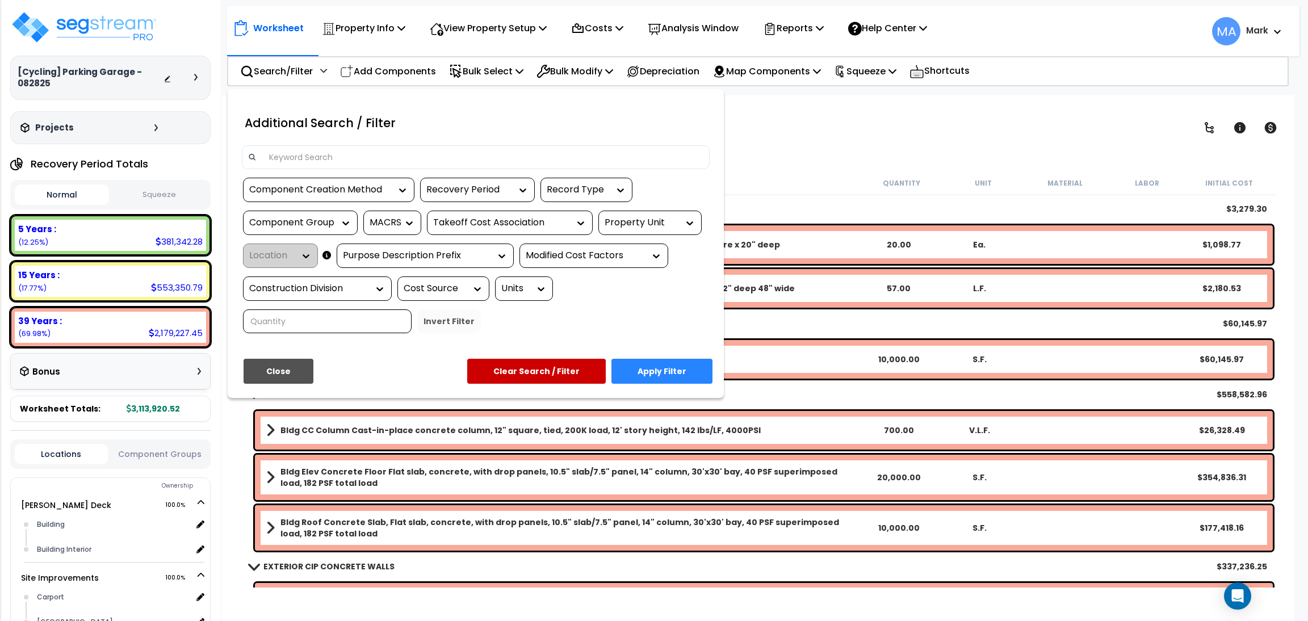
click at [347, 149] on input at bounding box center [482, 157] width 441 height 17
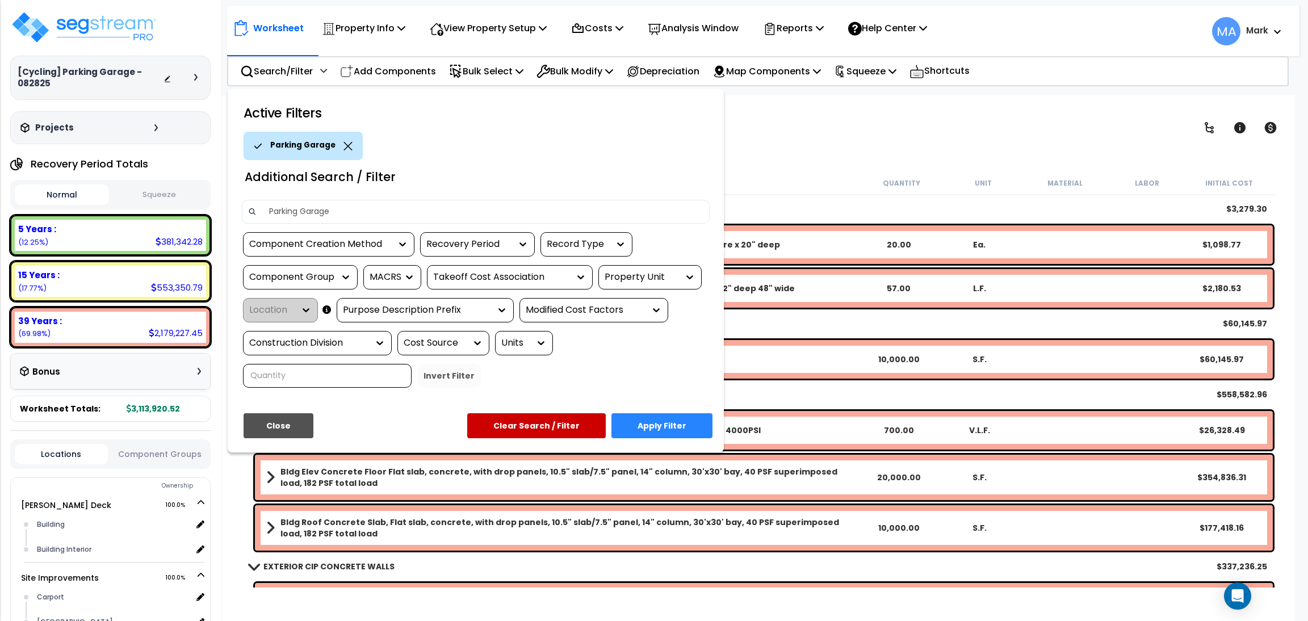
type input "Parking Garage"
click at [635, 423] on button "Apply Filter" at bounding box center [661, 425] width 101 height 25
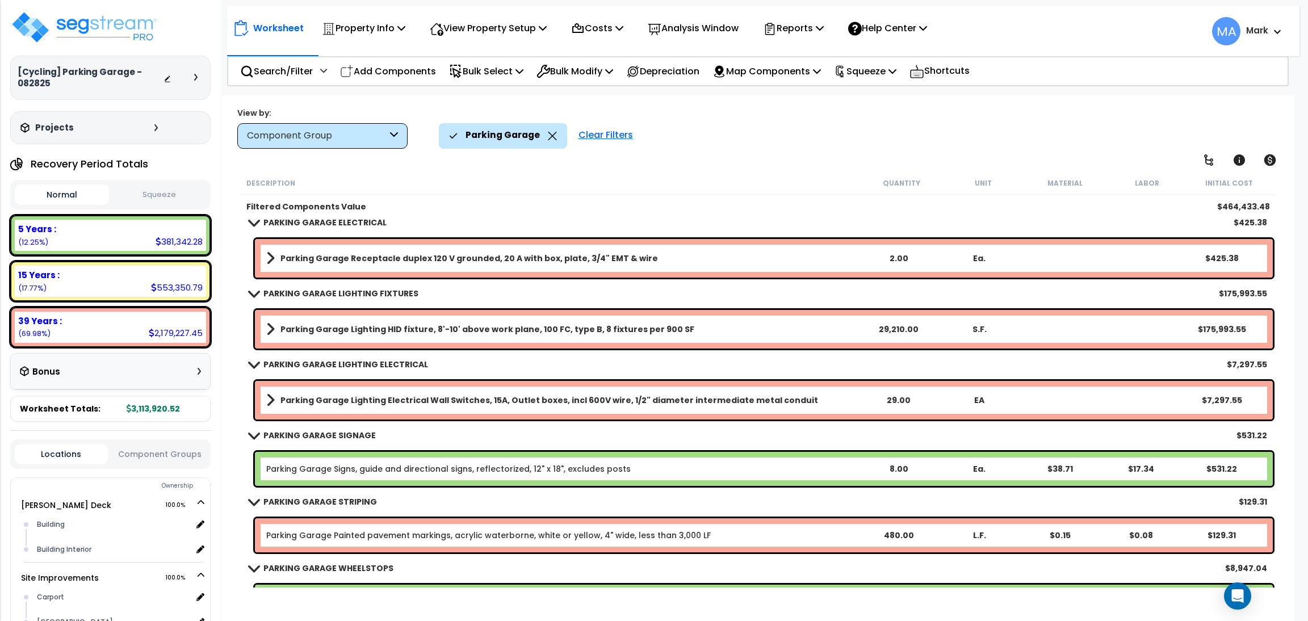
scroll to position [341, 0]
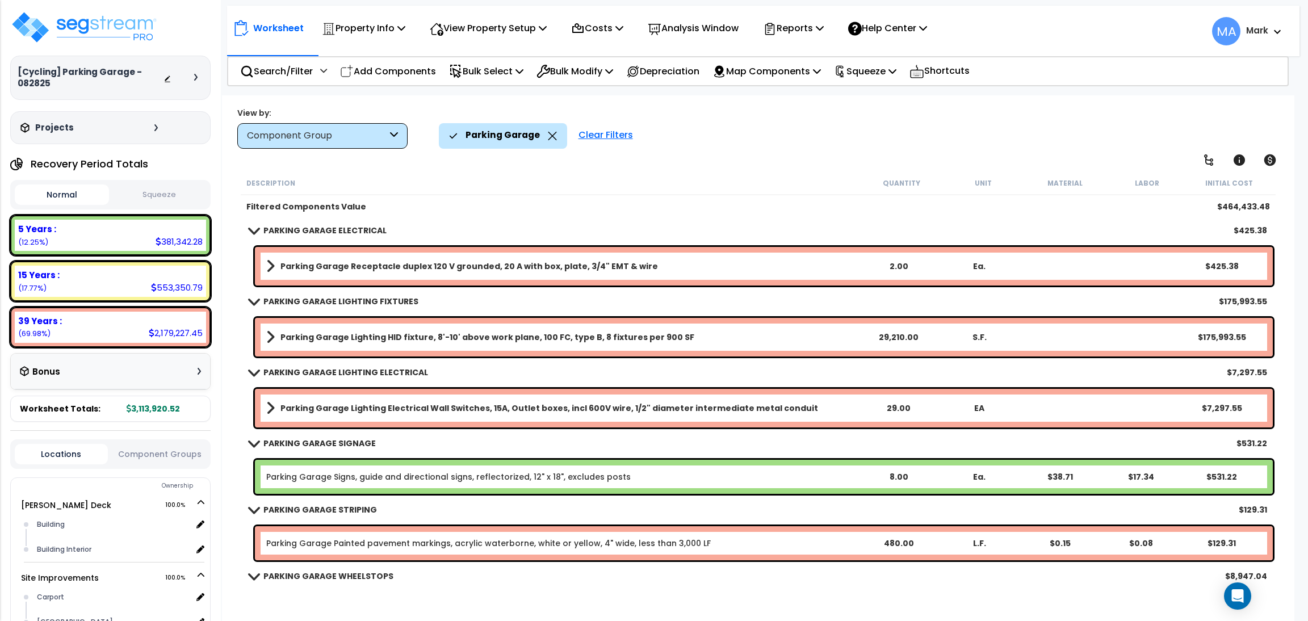
click at [377, 334] on b "Parking Garage Lighting HID fixture, 8'-10' above work plane, 100 FC, type B, 8…" at bounding box center [487, 336] width 414 height 11
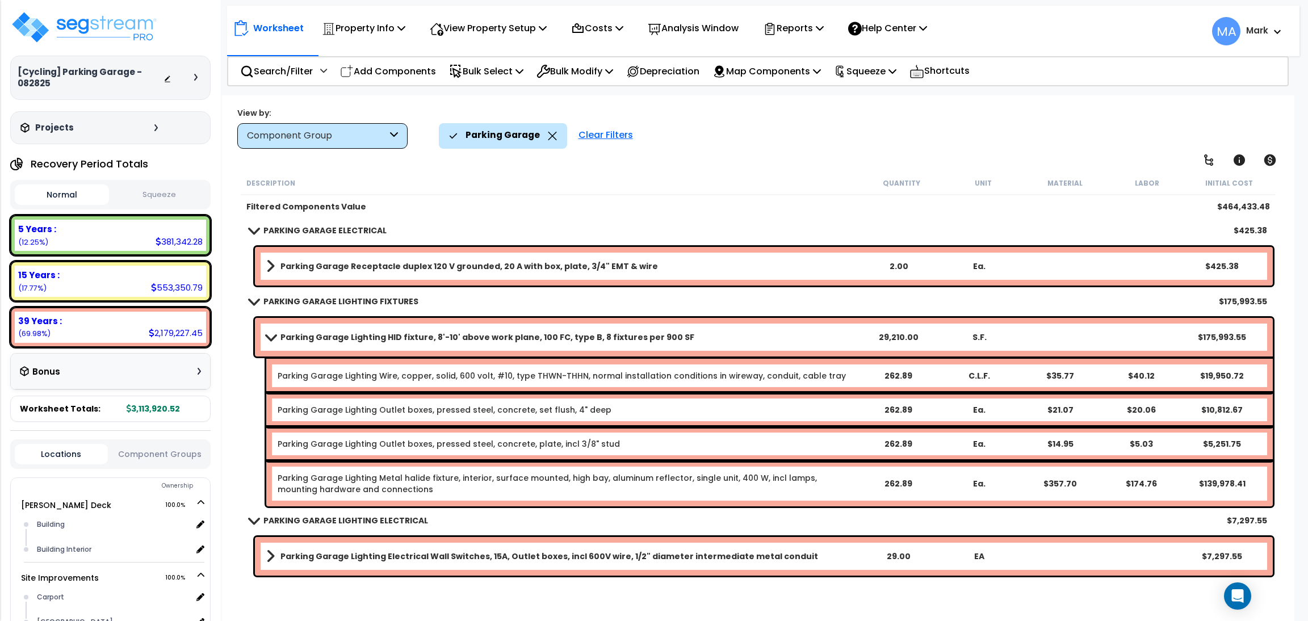
scroll to position [425, 0]
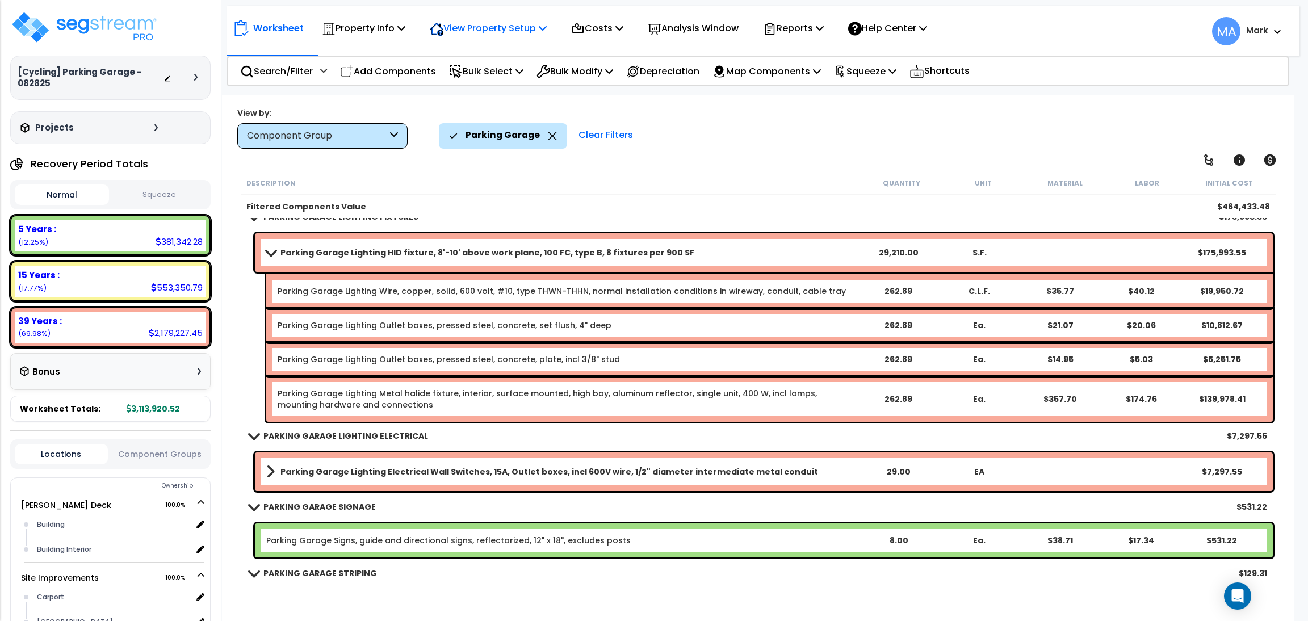
click at [451, 31] on p "View Property Setup" at bounding box center [488, 27] width 117 height 15
click at [461, 73] on link "View Questionnaire" at bounding box center [480, 77] width 112 height 23
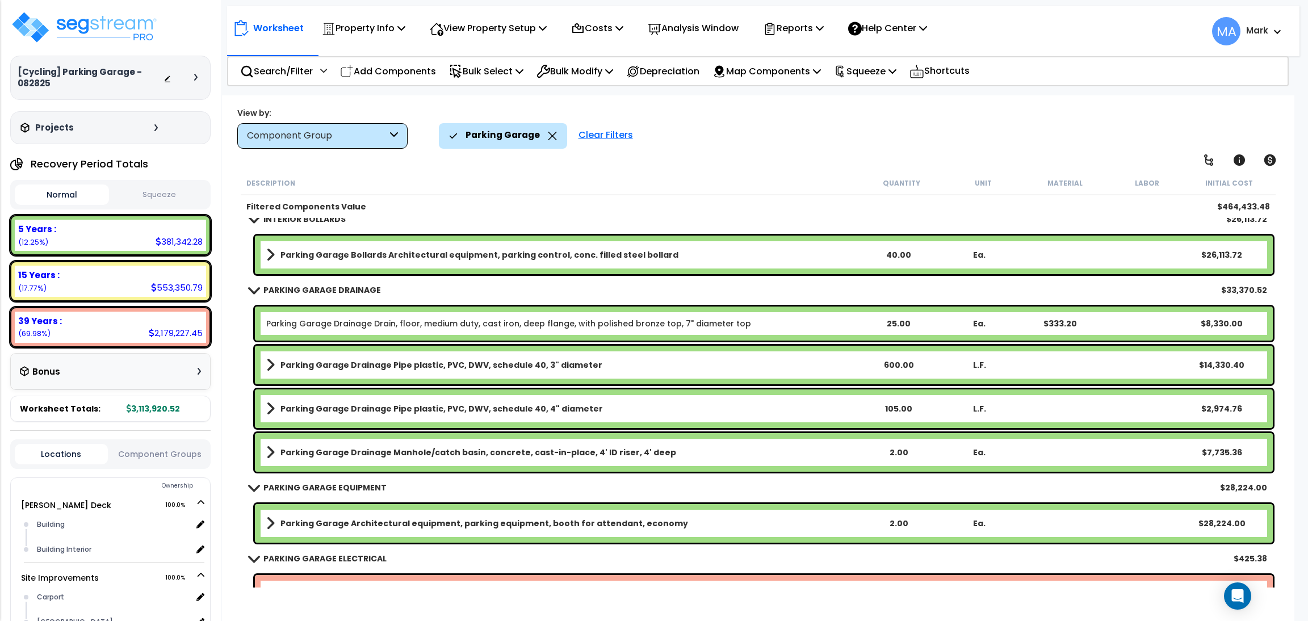
scroll to position [0, 0]
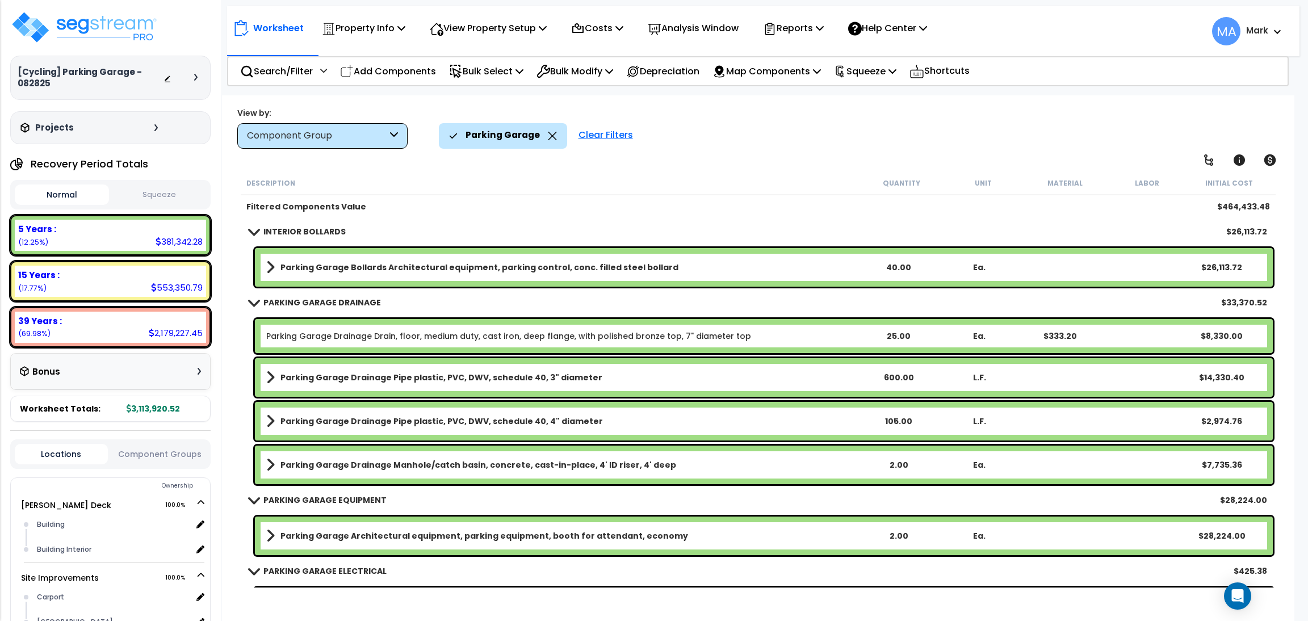
click at [548, 132] on icon at bounding box center [552, 136] width 9 height 9
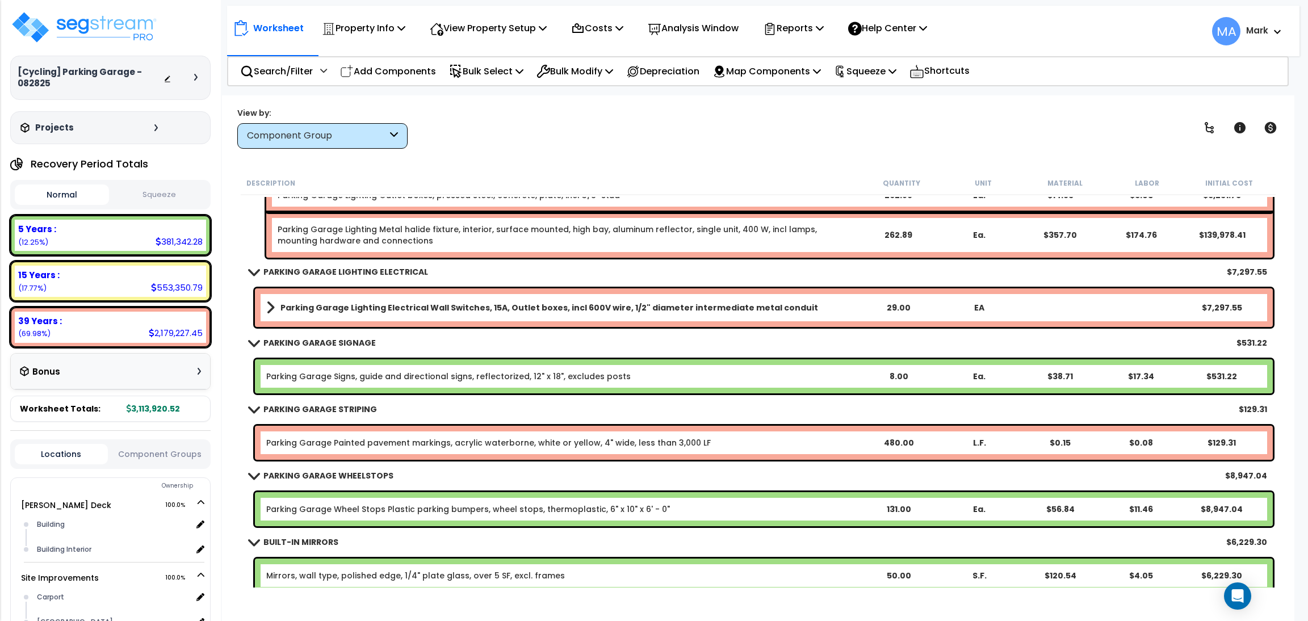
scroll to position [3661, 0]
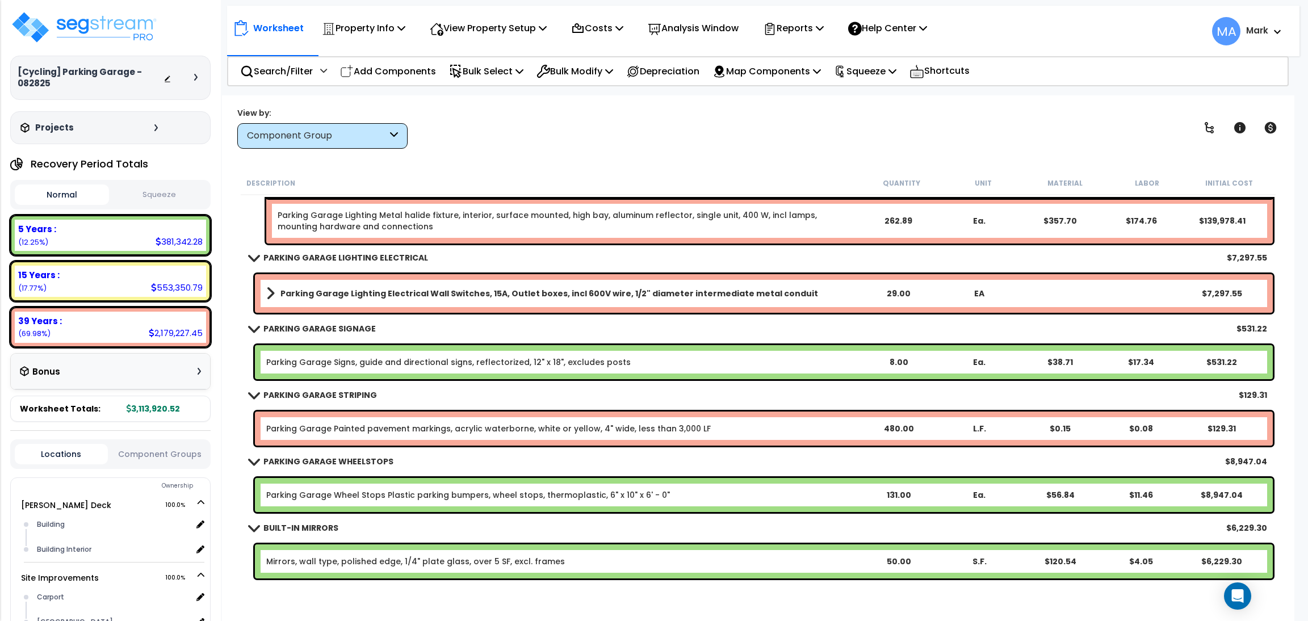
click at [384, 300] on div "Parking Garage Lighting Electrical Wall Switches, 15A, Outlet boxes, incl 600V …" at bounding box center [764, 293] width 1018 height 39
click at [330, 292] on b "Parking Garage Lighting Electrical Wall Switches, 15A, Outlet boxes, incl 600V …" at bounding box center [549, 293] width 538 height 11
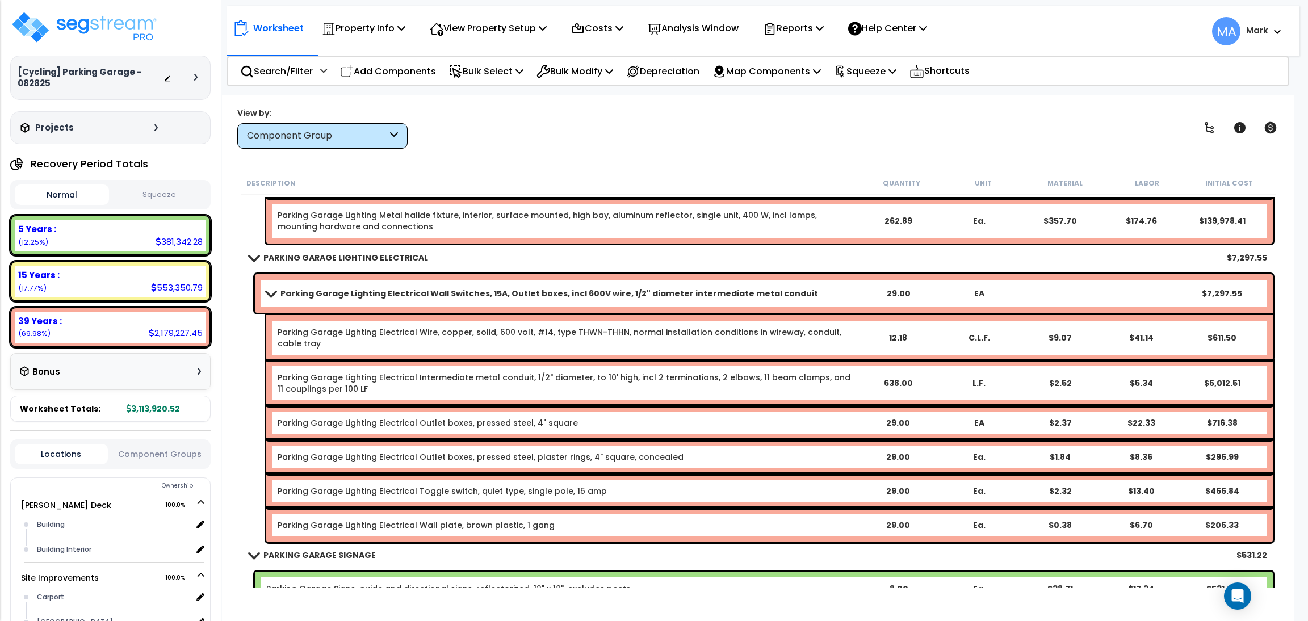
click at [447, 286] on link "Parking Garage Lighting Electrical Wall Switches, 15A, Outlet boxes, incl 600V …" at bounding box center [561, 294] width 591 height 16
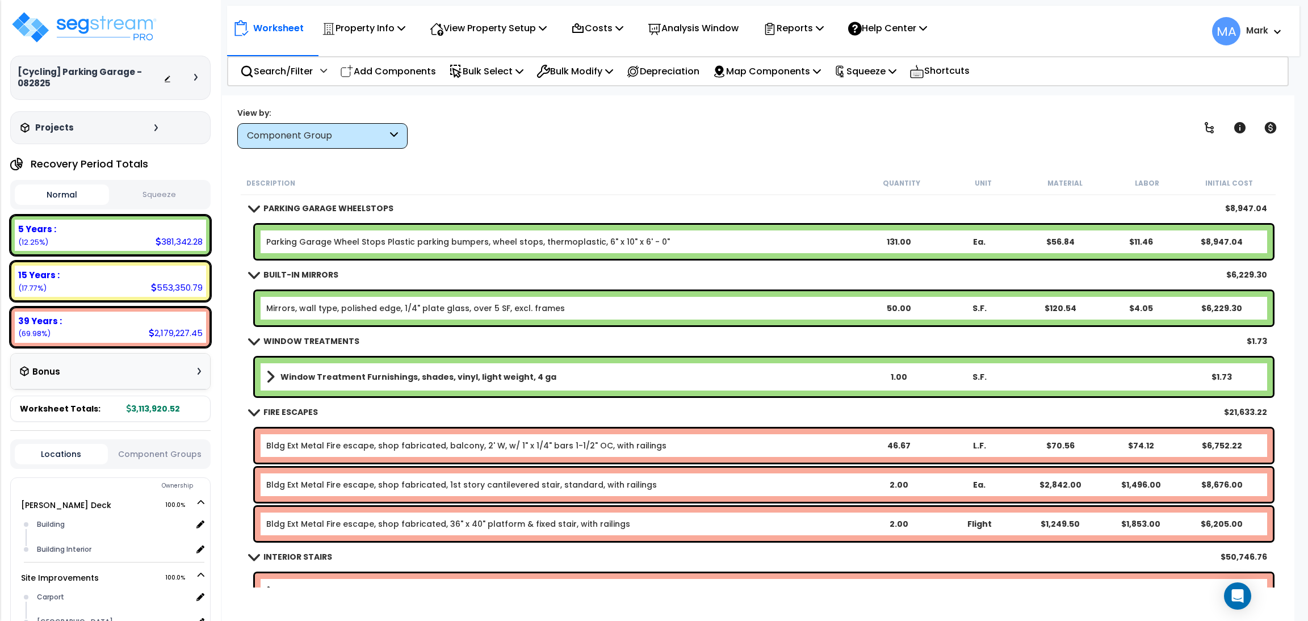
scroll to position [3916, 0]
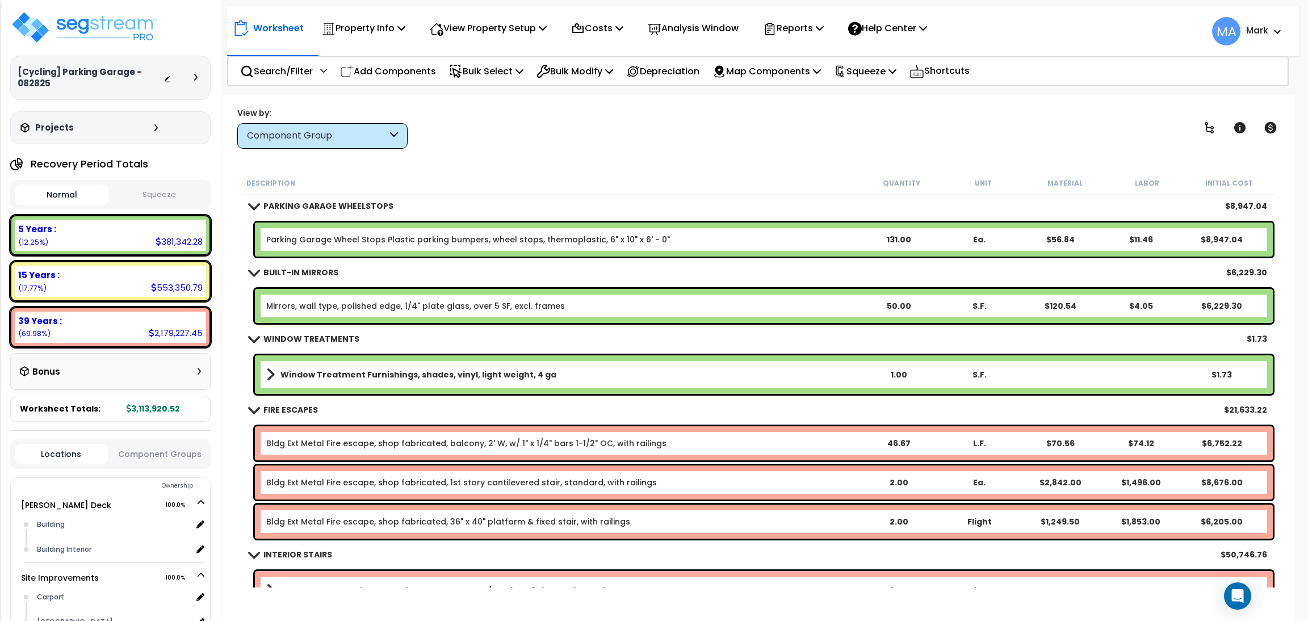
click at [355, 364] on div "Window Treatment Furnishings, shades, vinyl, light weight, 4 ga 1.00 S.F. $1.73" at bounding box center [764, 374] width 1018 height 39
click at [355, 373] on b "Window Treatment Furnishings, shades, vinyl, light weight, 4 ga" at bounding box center [418, 374] width 276 height 11
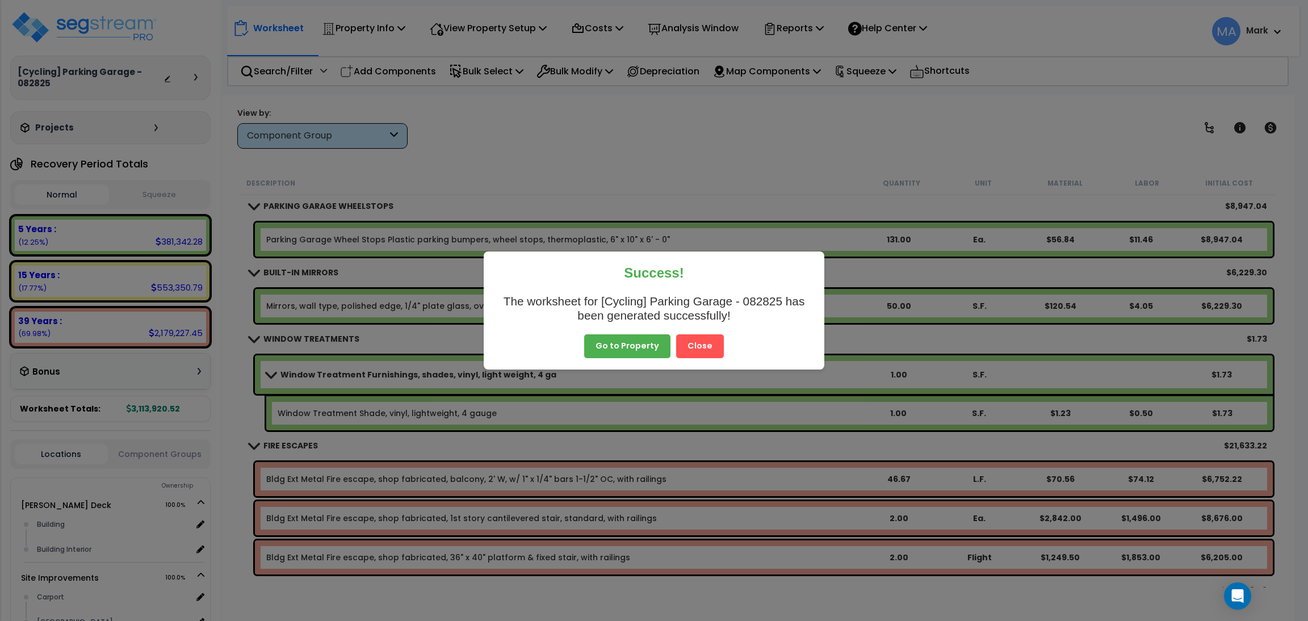
click at [708, 348] on button "Close" at bounding box center [700, 346] width 48 height 24
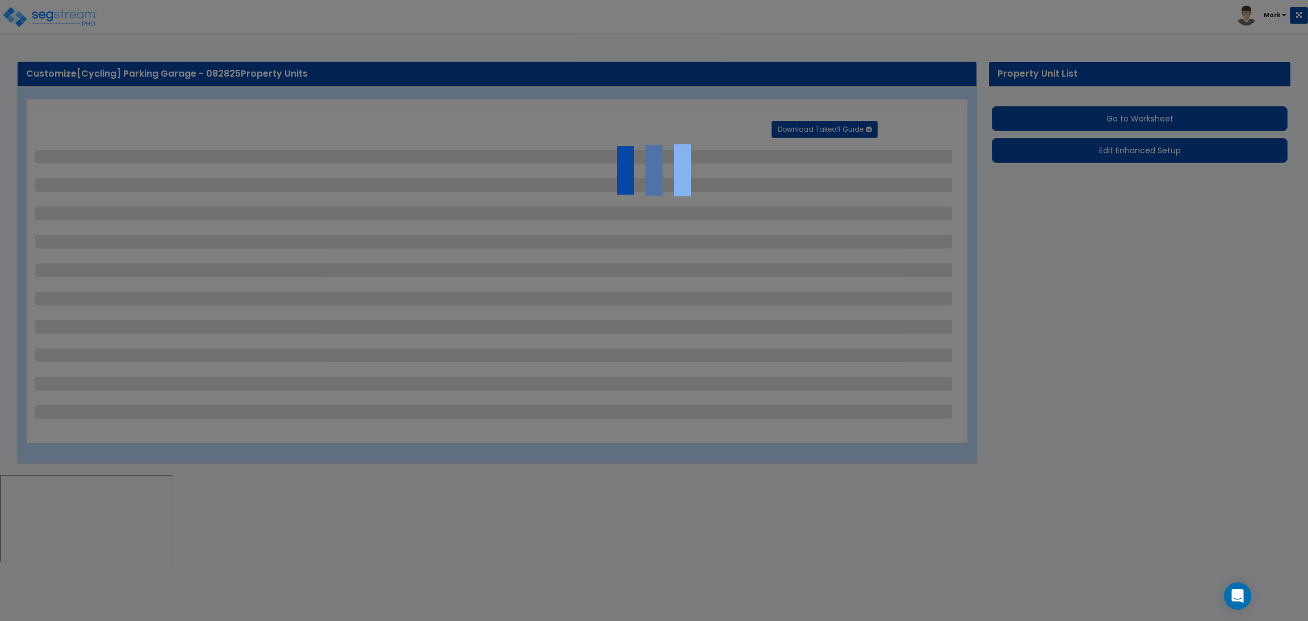
select select "2"
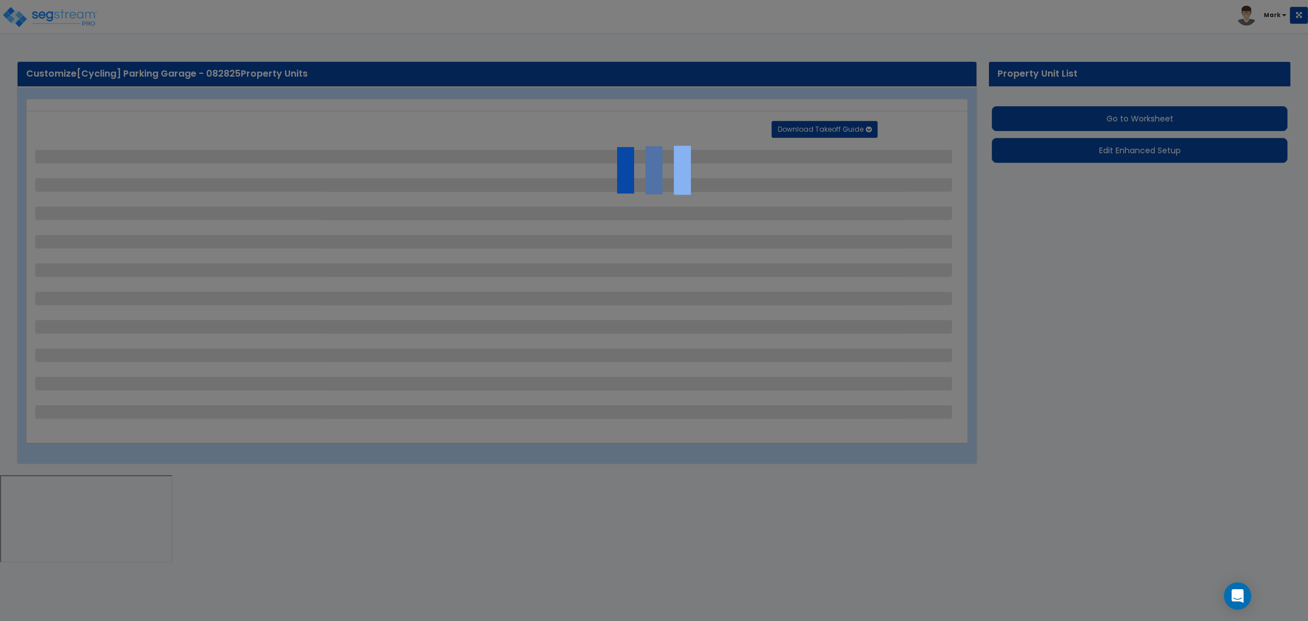
select select "2"
select select "1"
select select "2"
select select "1"
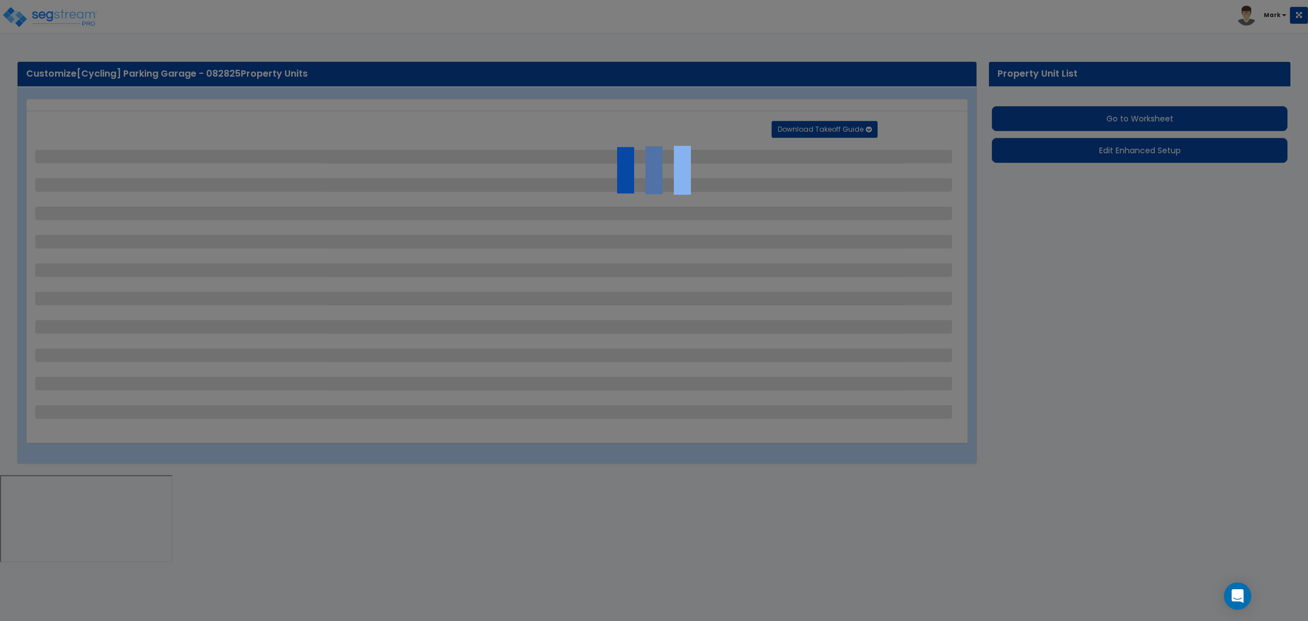
select select "1"
select select "2"
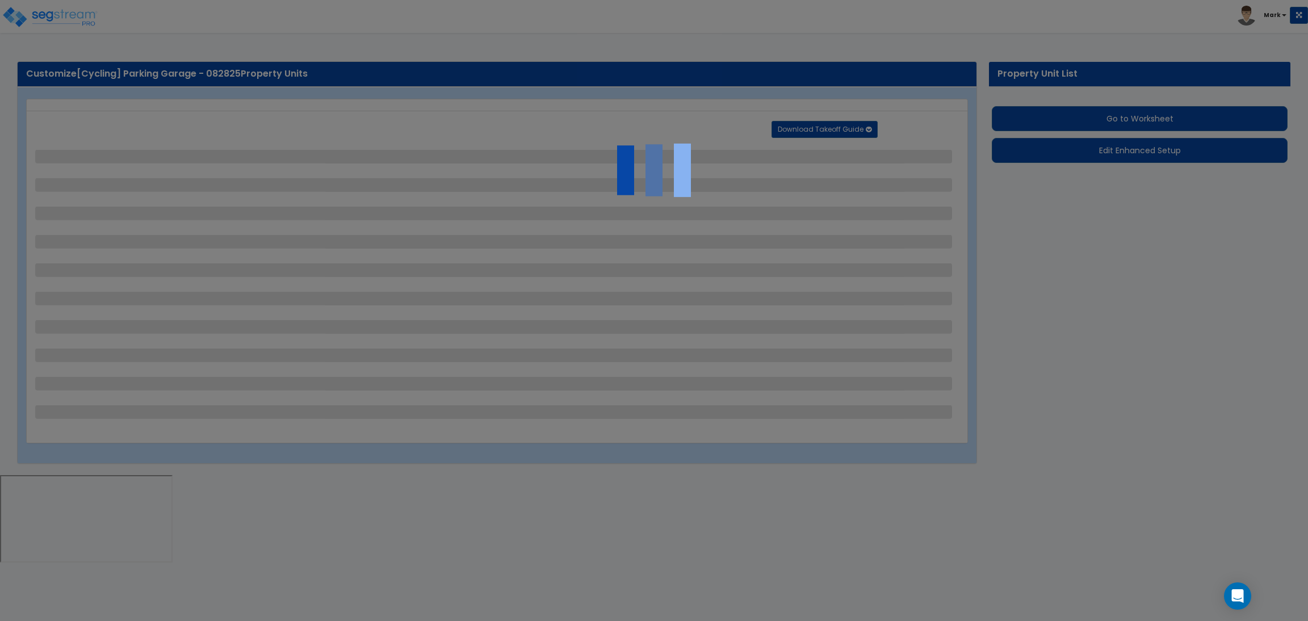
select select "2"
select select "1"
select select "10"
select select "1"
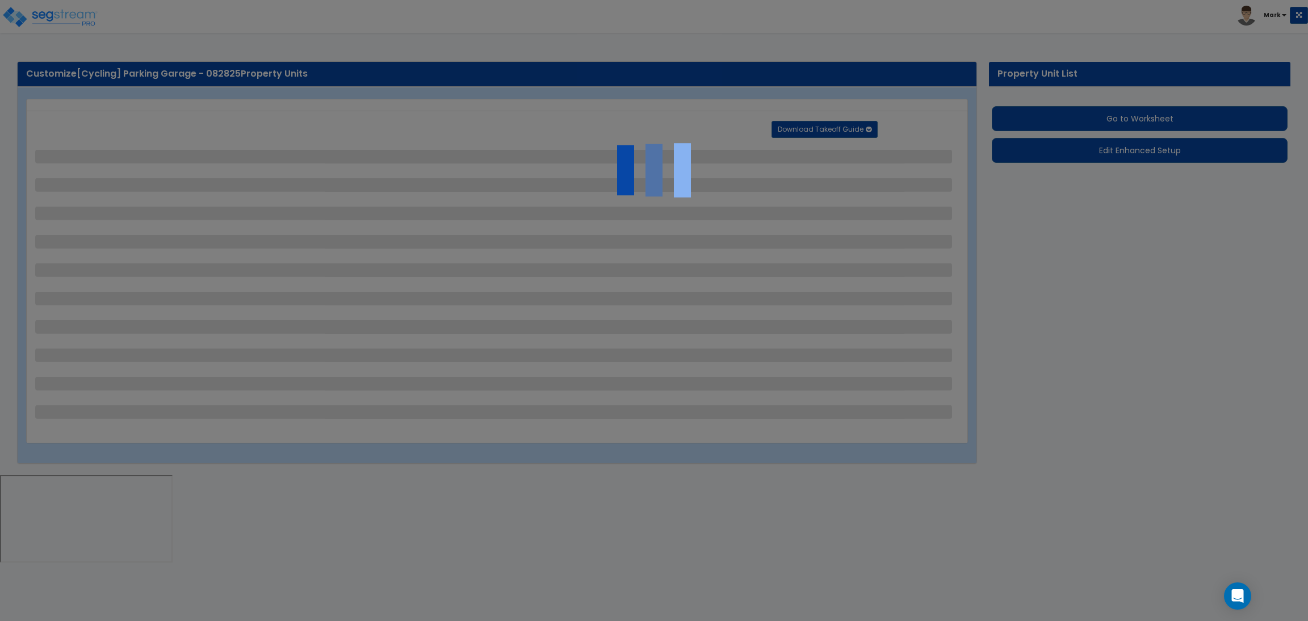
select select "1"
select select "3"
select select "2"
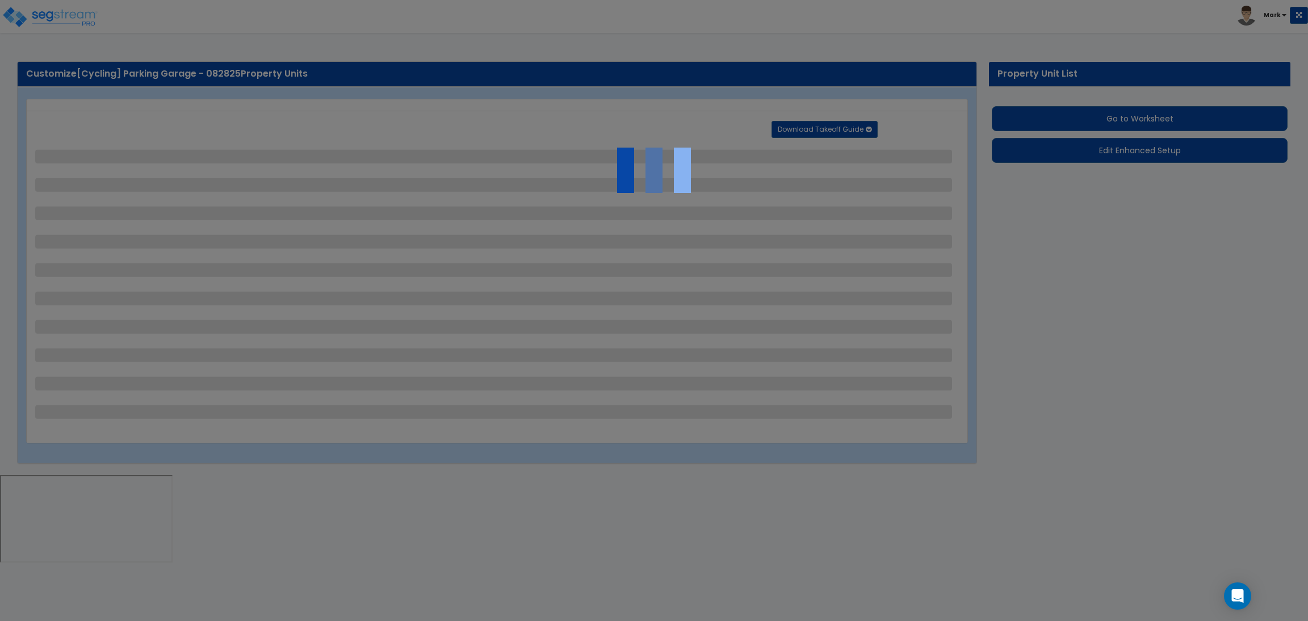
select select "4"
select select "1"
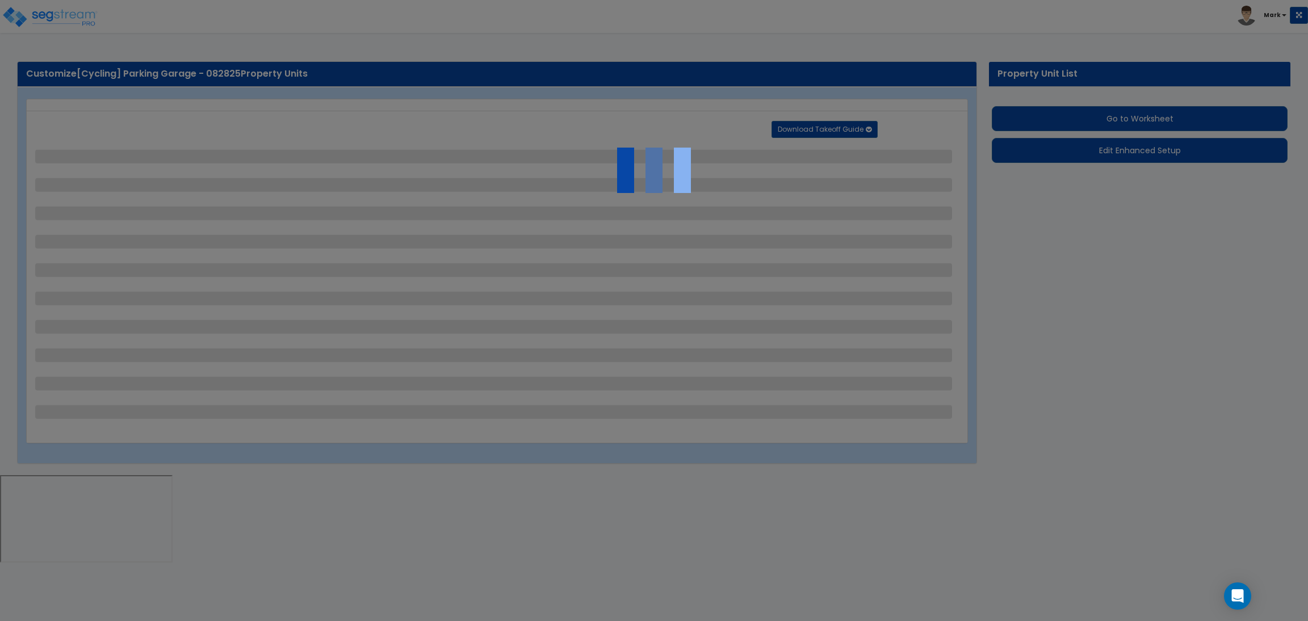
select select "6"
select select "2"
select select "1"
select select "2"
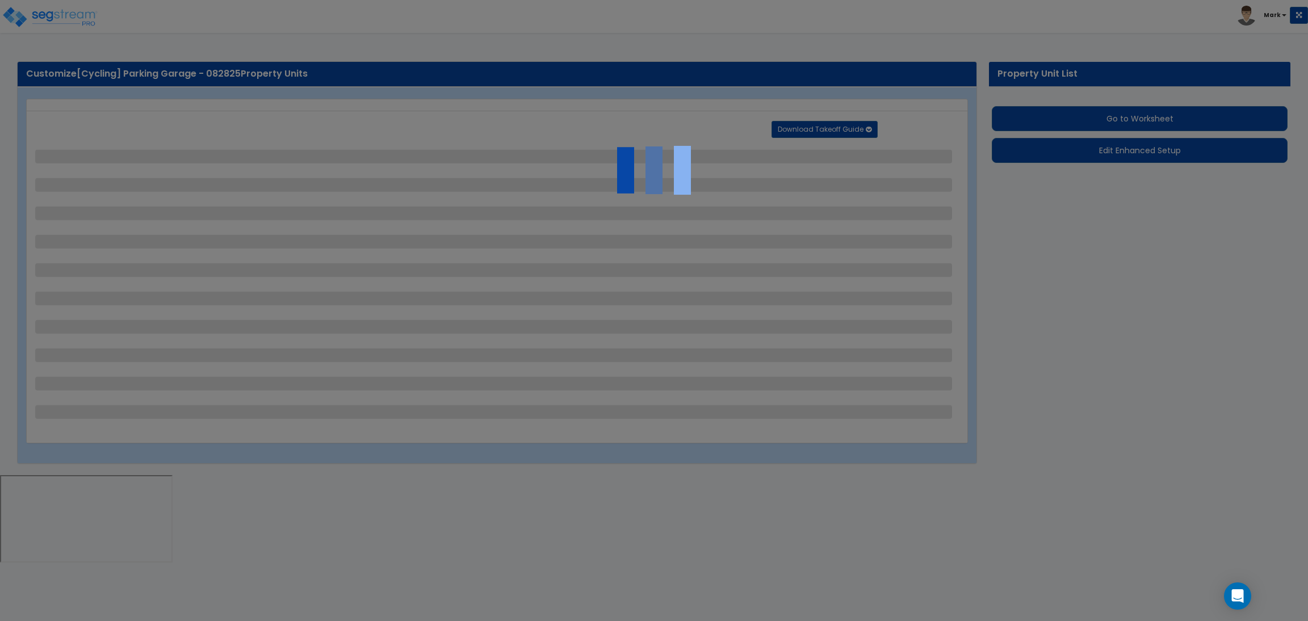
select select "2"
select select "1"
select select "8"
select select "2"
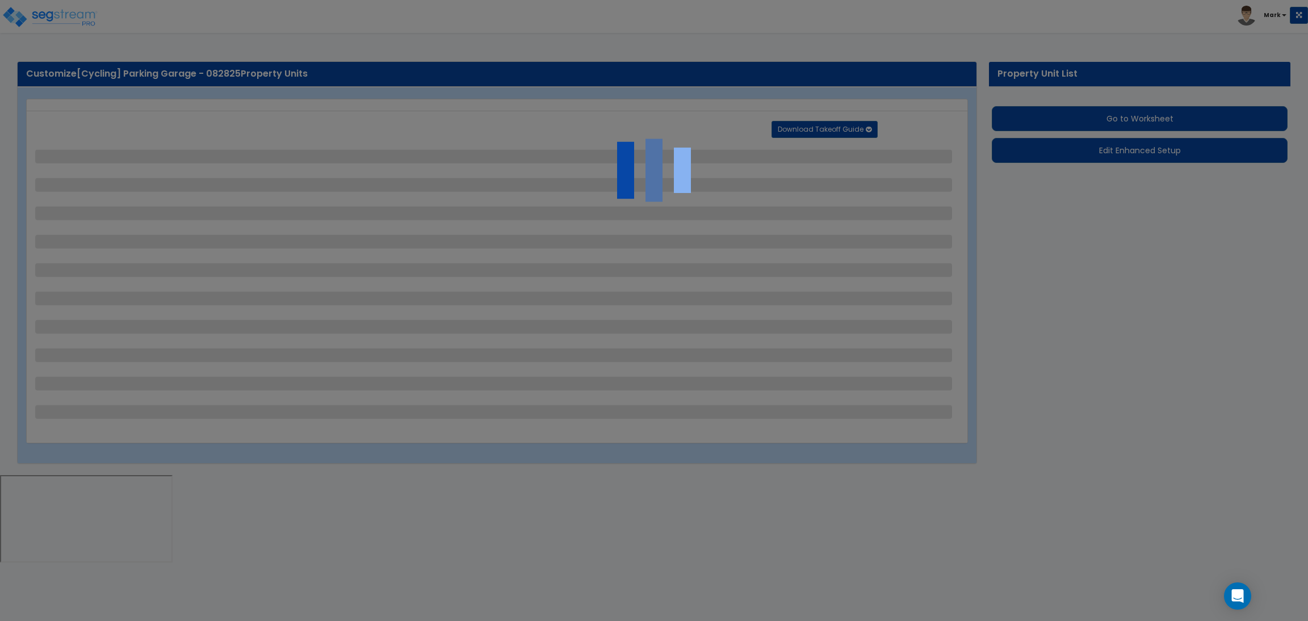
select select "4"
select select "1"
select select "20"
select select "2"
select select "5"
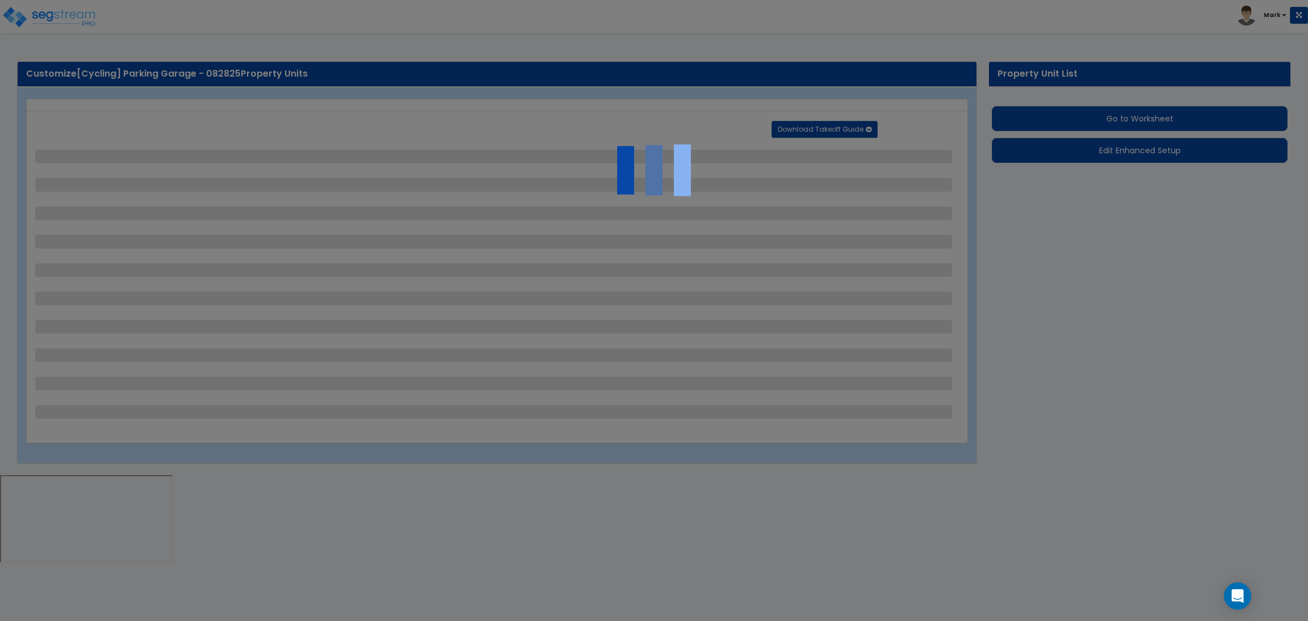
select select "3"
select select "1"
select select "2"
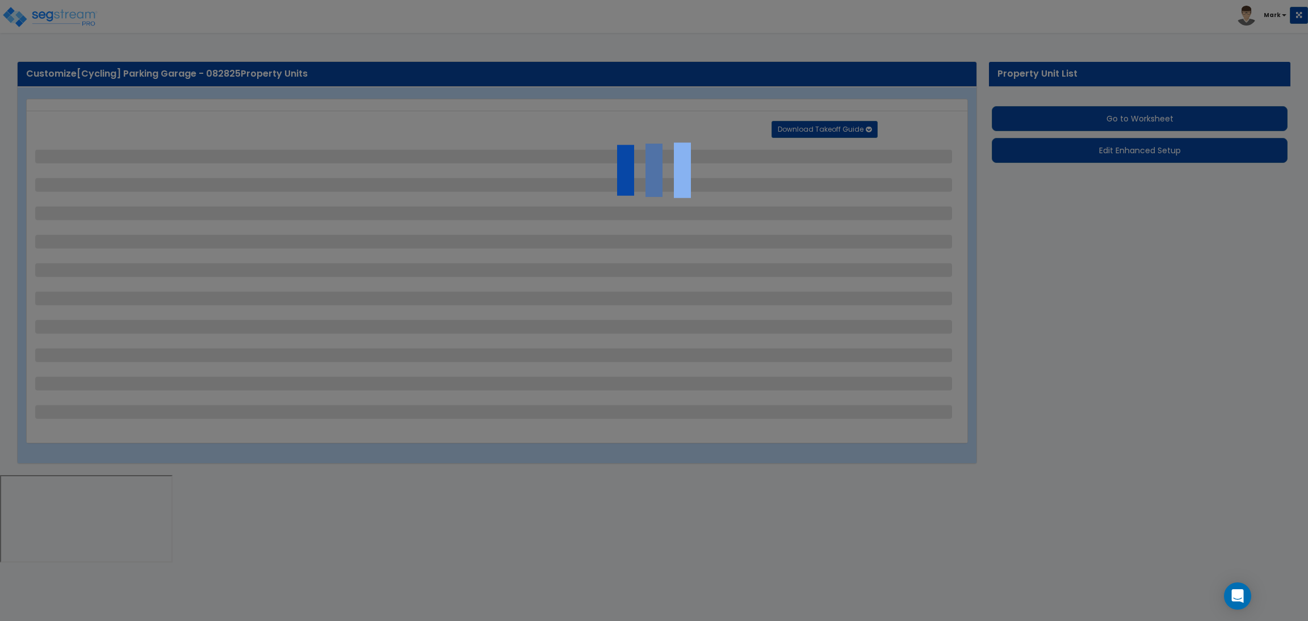
select select "1"
select select "4"
select select "2"
select select "1"
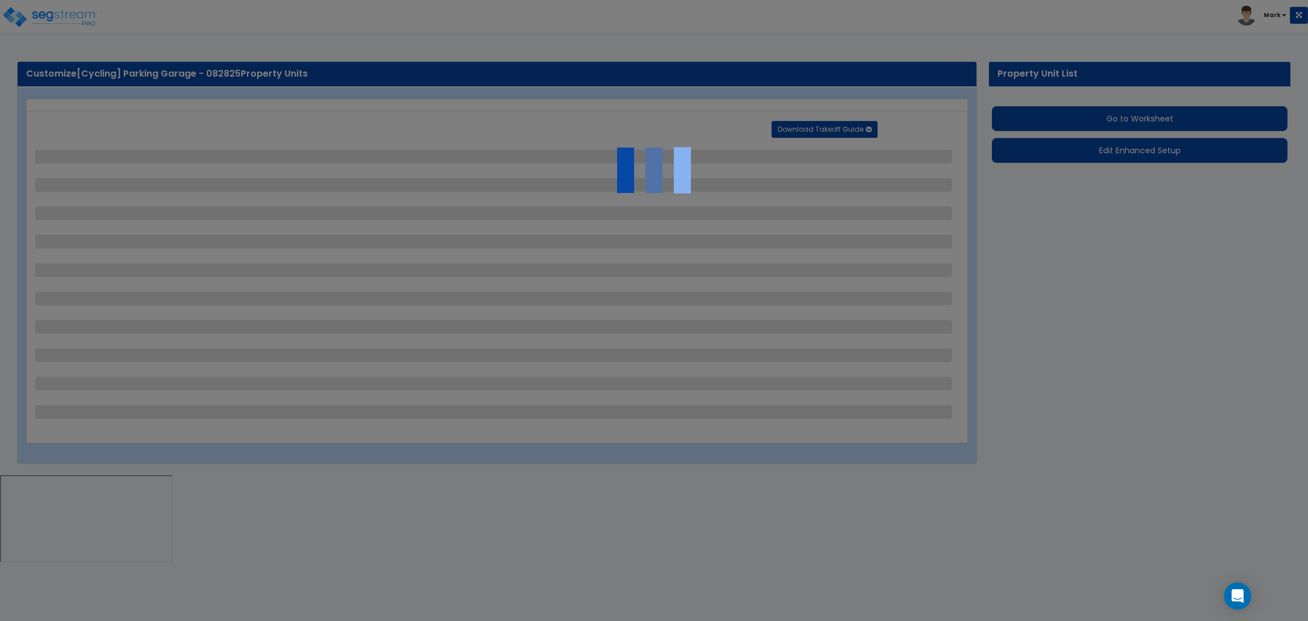
select select "2"
select select "1"
select select "2"
select select "6"
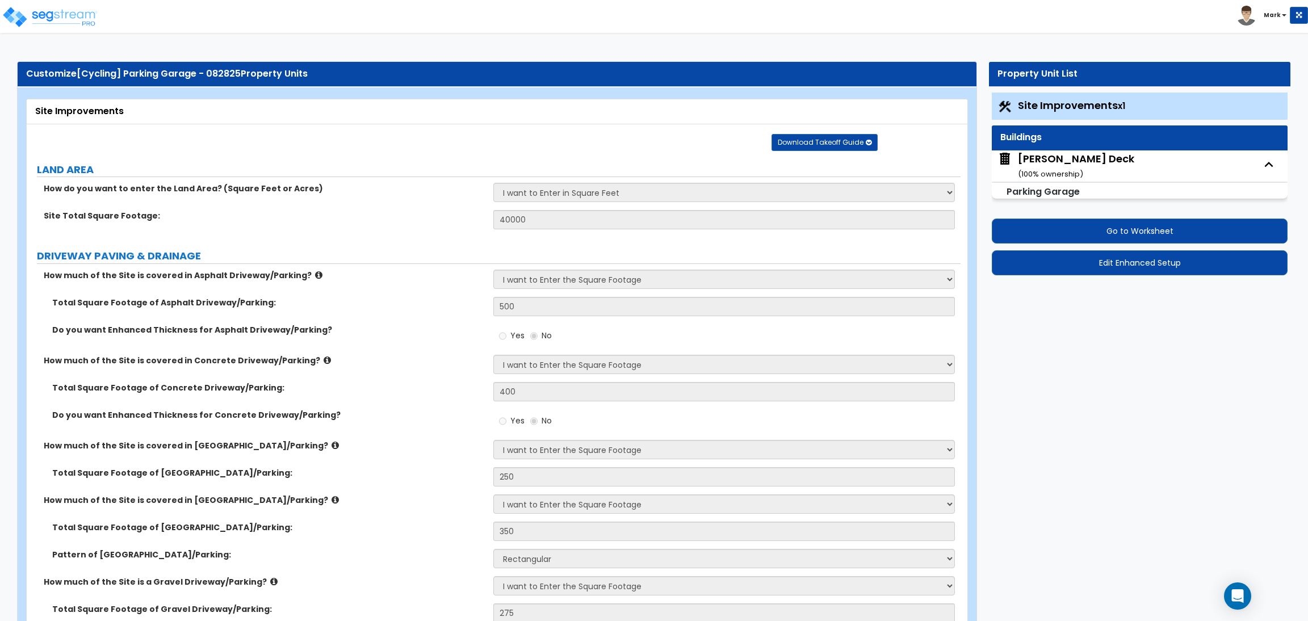
click at [1072, 171] on small "( 100 % ownership)" at bounding box center [1050, 174] width 65 height 11
select select "3"
select select "1"
select select "3"
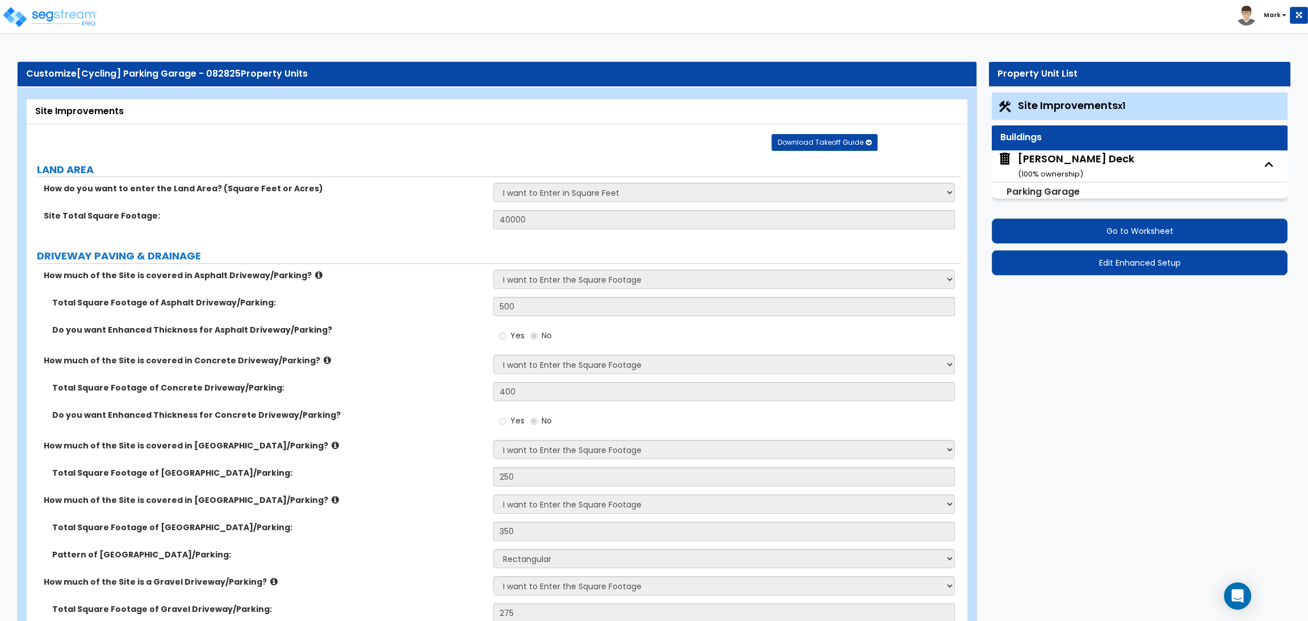
select select "2"
select select "4"
select select "1"
select select "2"
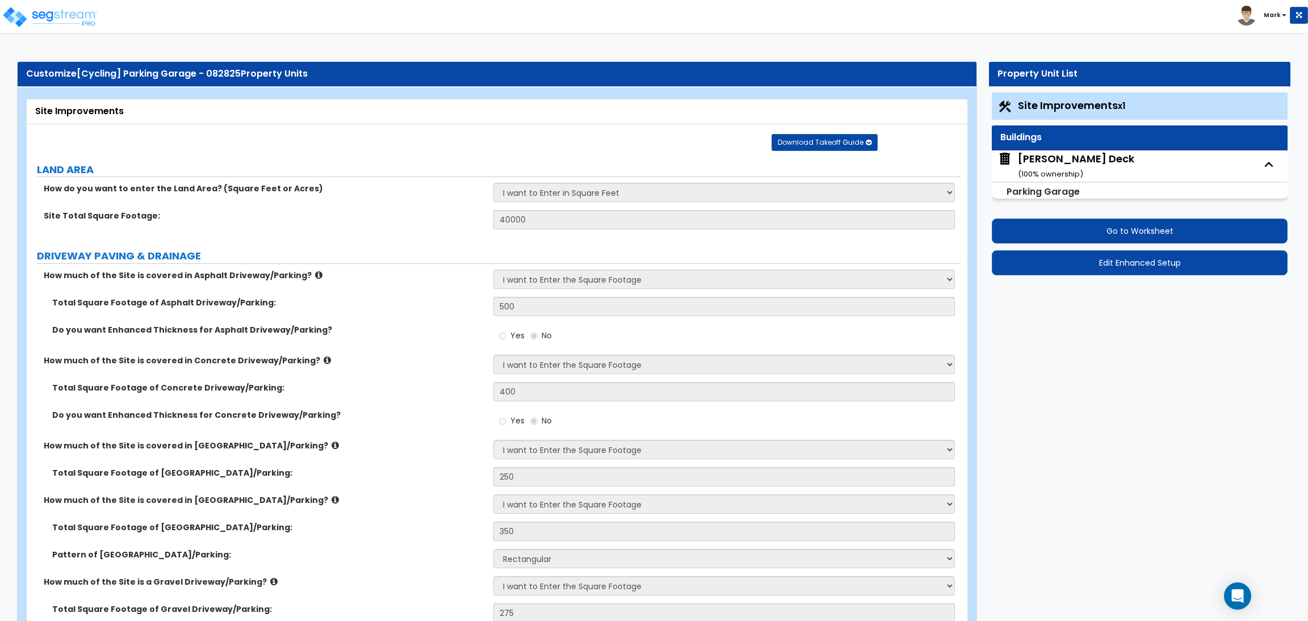
select select "2"
select select "3"
select select "1"
select select "3"
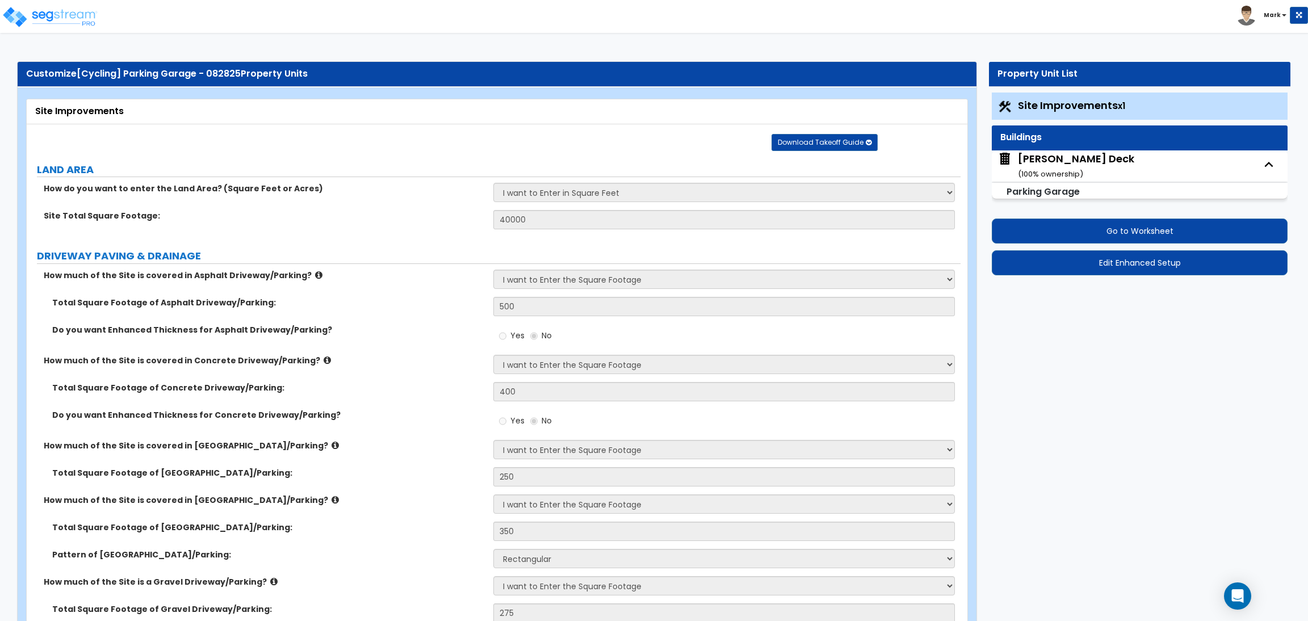
select select "2"
select select "3"
select select "1"
select select "2"
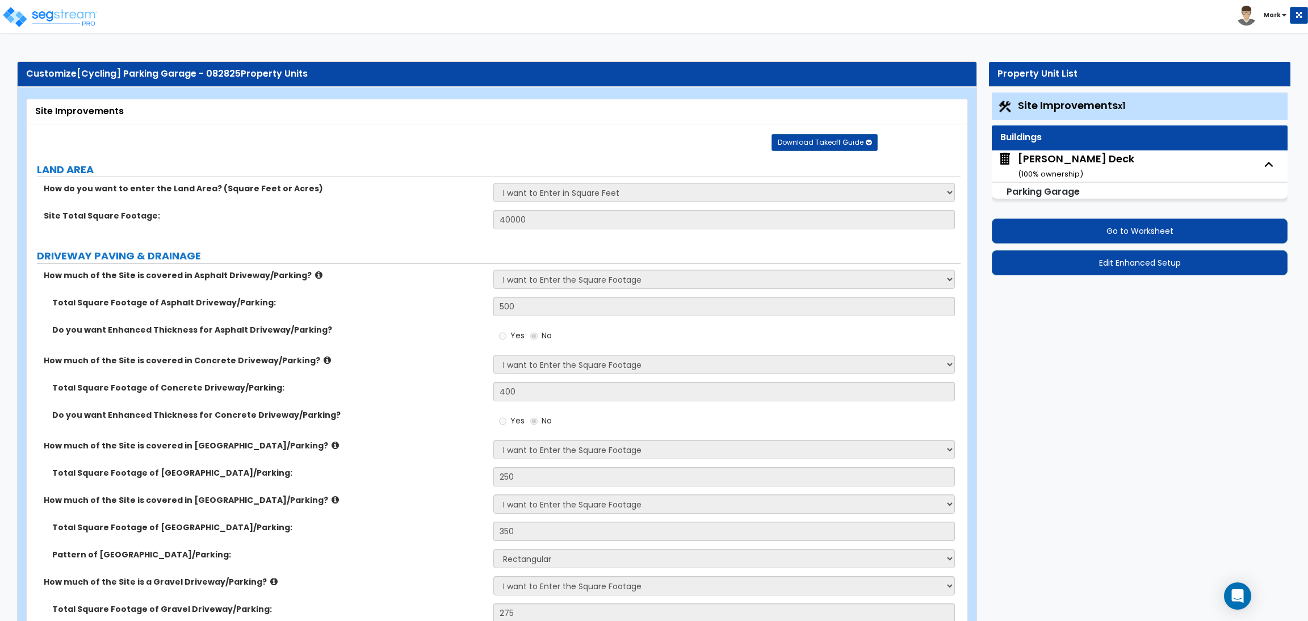
select select "1"
select select "2"
select select "3"
select select "2"
select select "5"
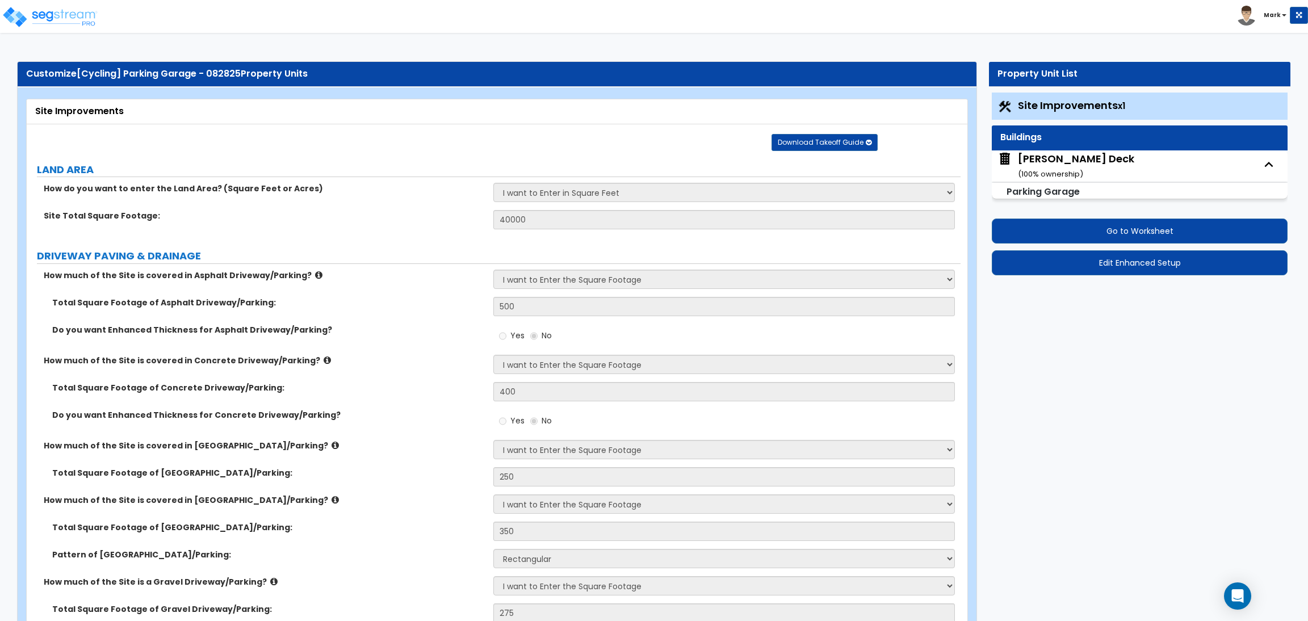
select select "5"
select select "2"
select select "4"
select select "3"
select select "2"
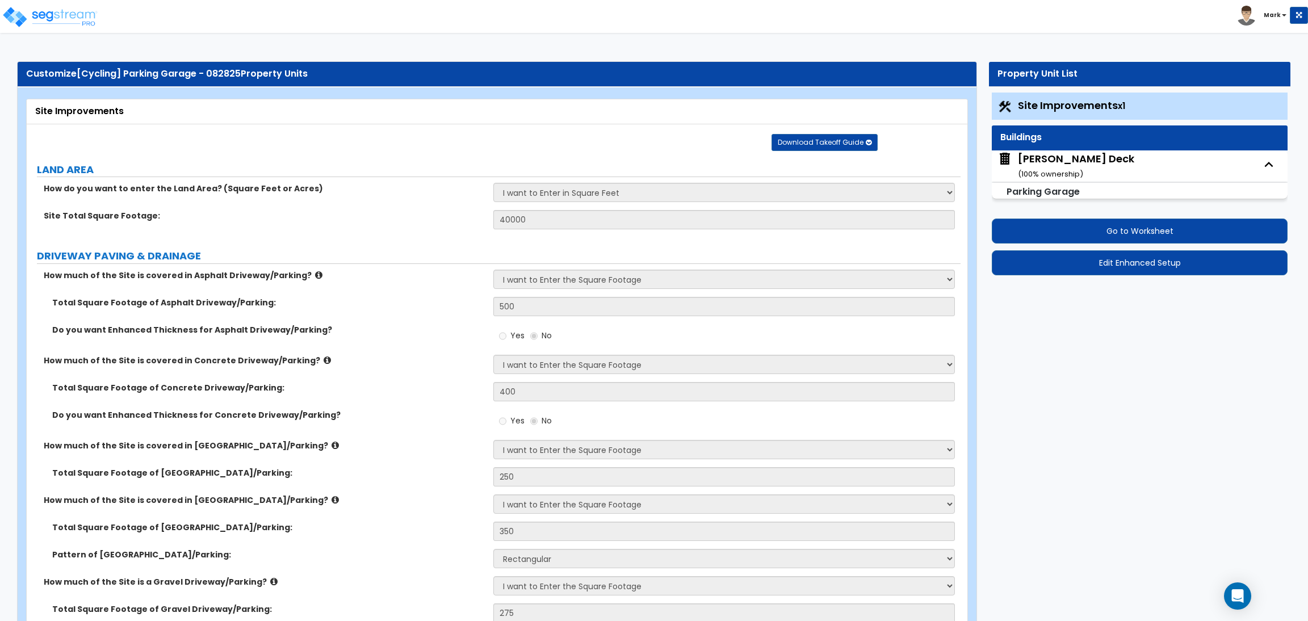
select select "1"
select select "3"
select select "2"
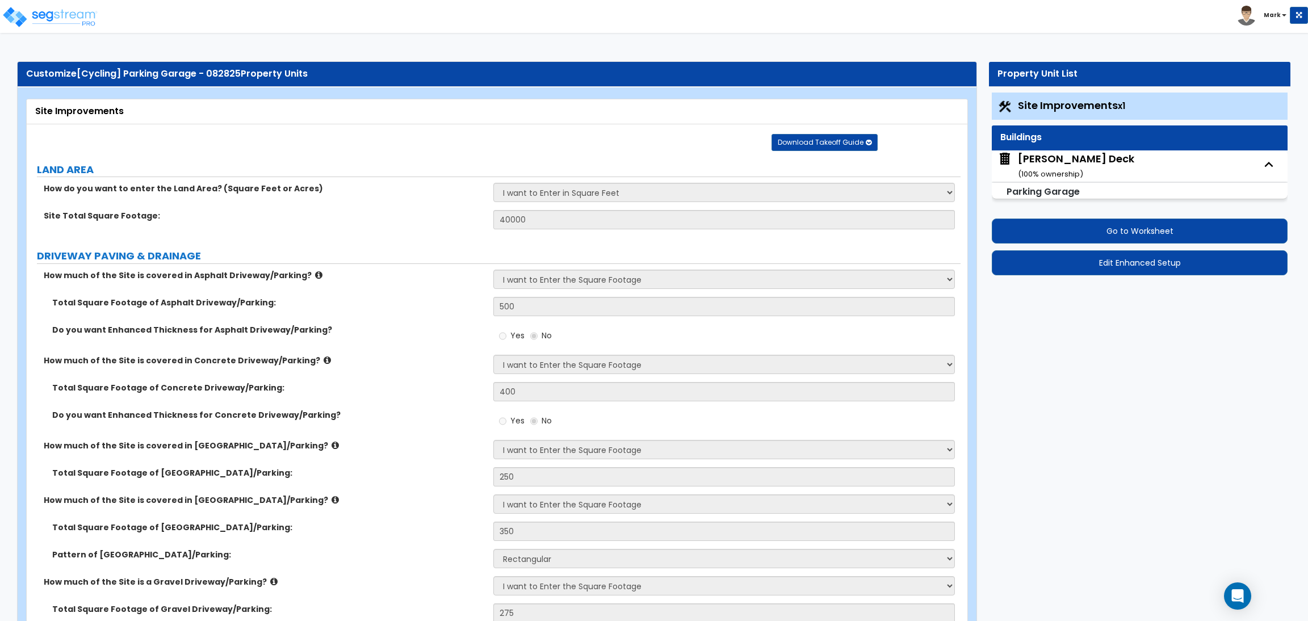
select select "2"
select select "4"
select select "1"
select select "3"
select select "1"
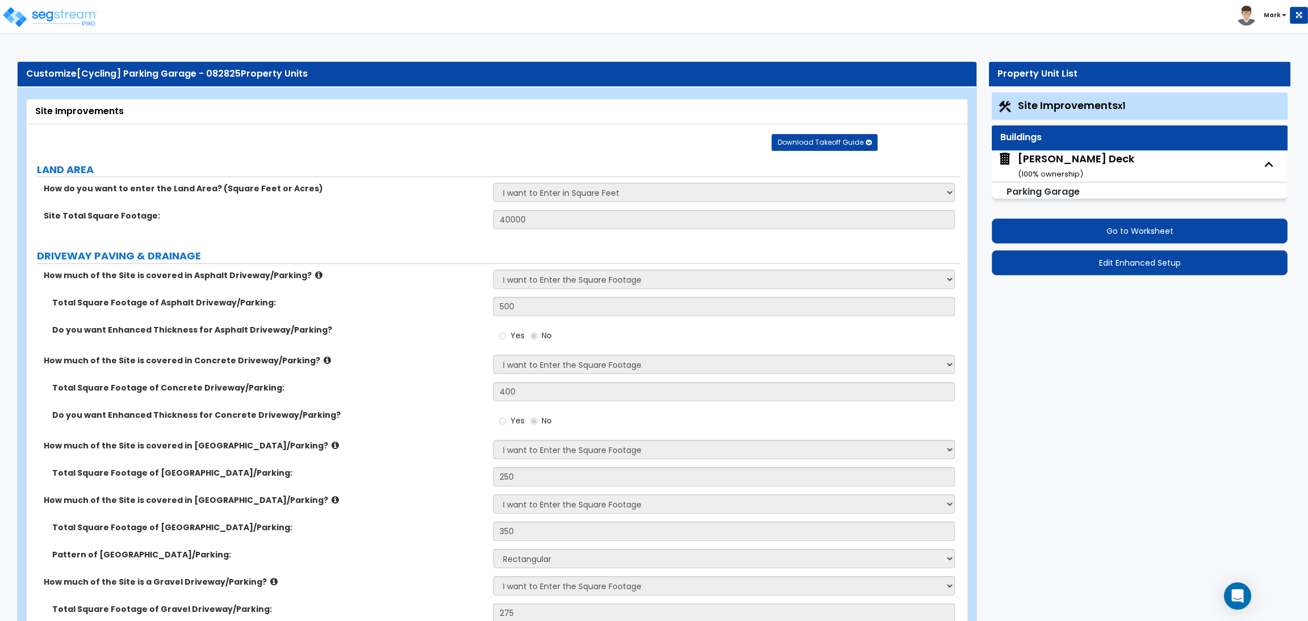
select select "2"
select select "6"
select select "7"
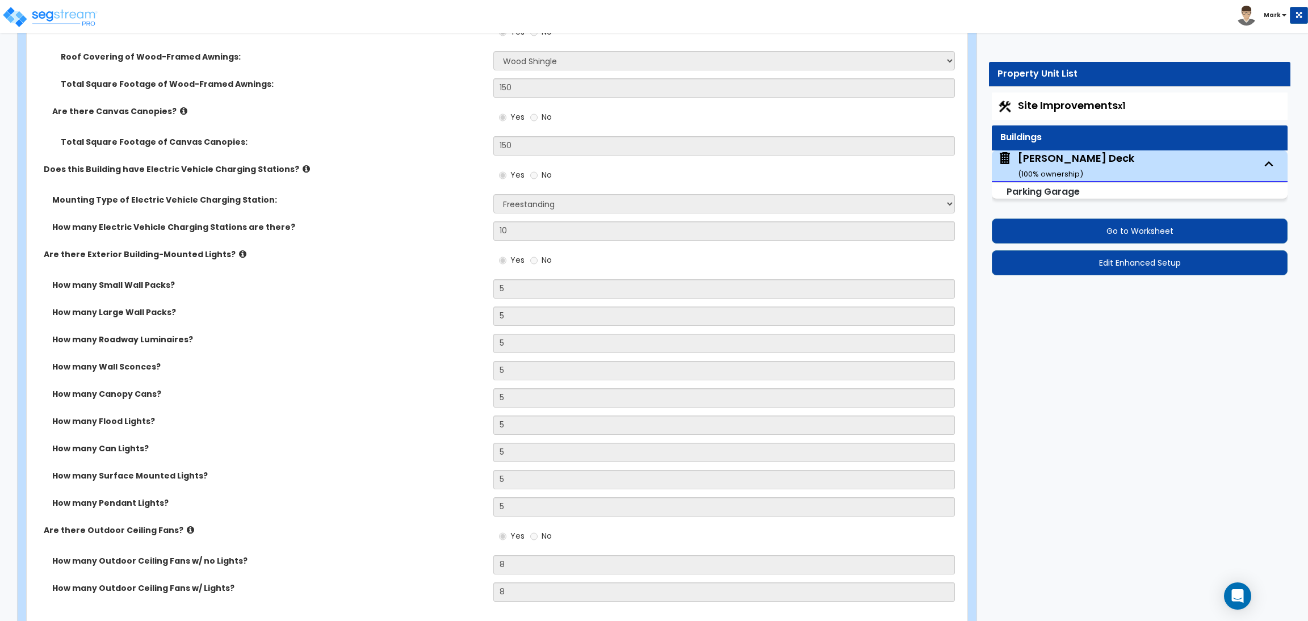
scroll to position [1192, 0]
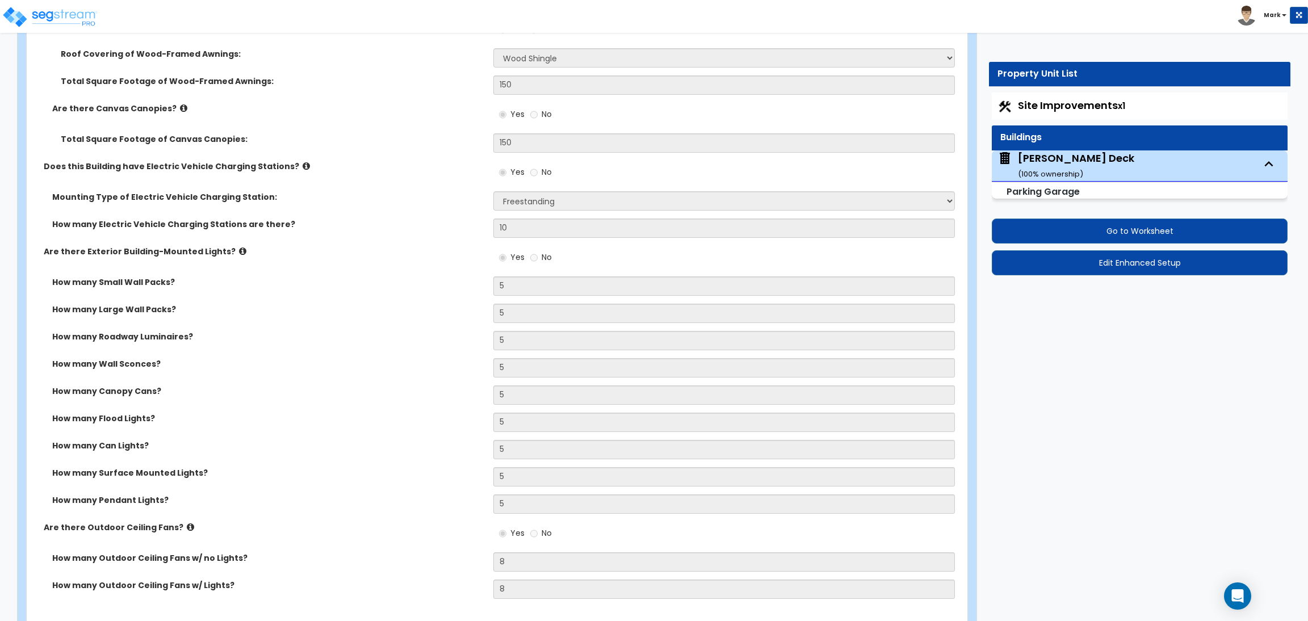
click at [331, 206] on div "Mounting Type of Electric Vehicle Charging Station: Please Choose One Freestand…" at bounding box center [494, 204] width 934 height 27
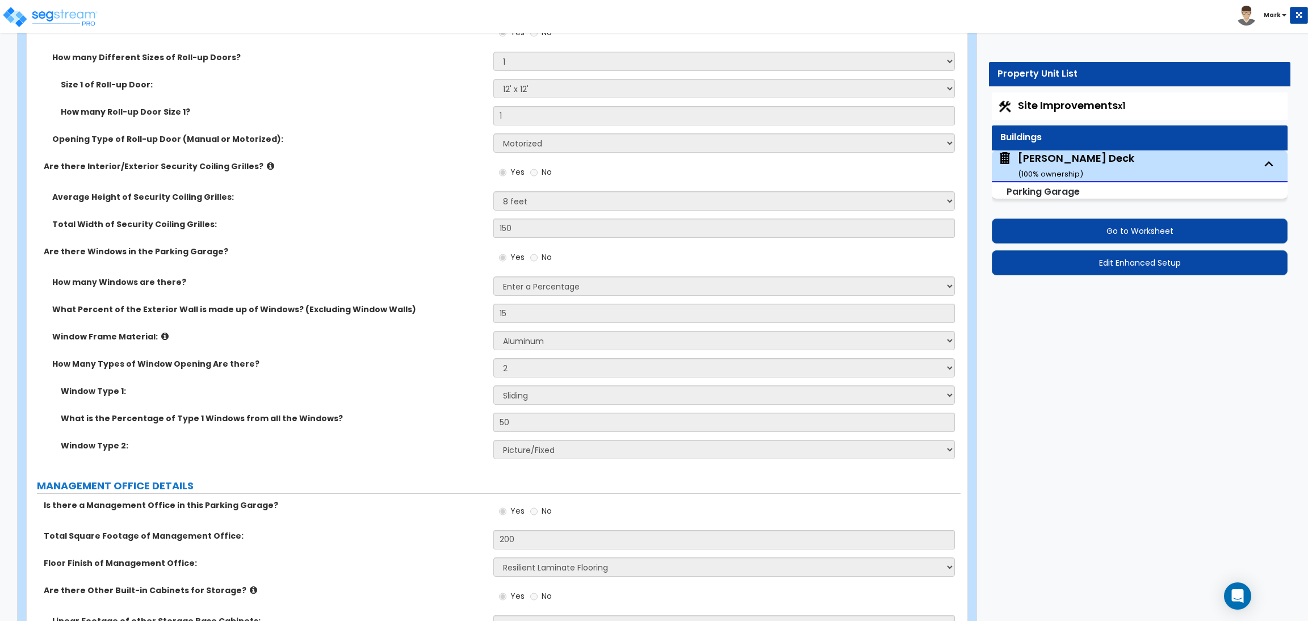
scroll to position [3765, 0]
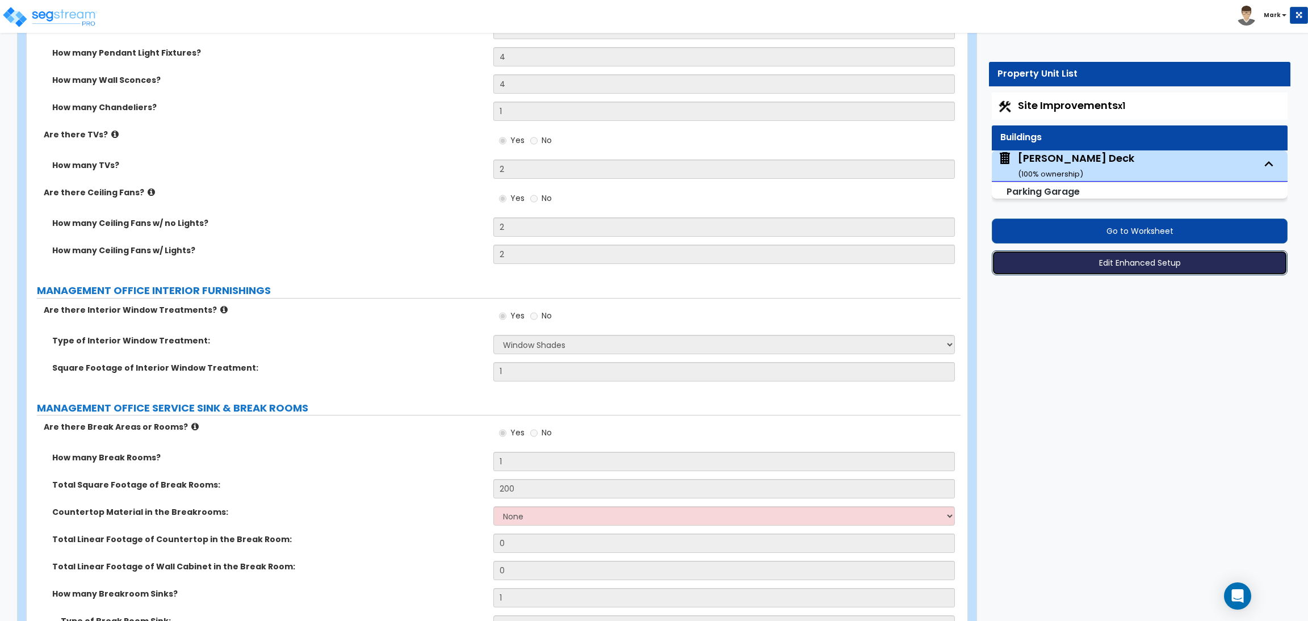
click at [1147, 262] on button "Edit Enhanced Setup" at bounding box center [1140, 262] width 296 height 25
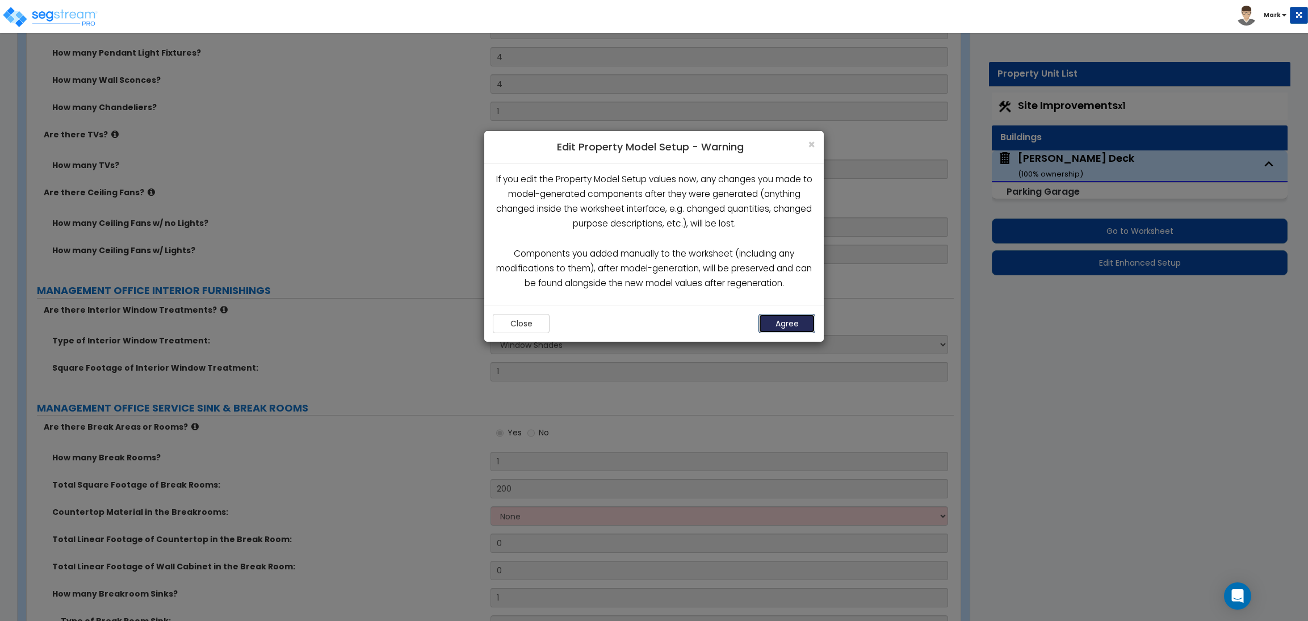
click at [775, 328] on button "Agree" at bounding box center [786, 323] width 57 height 19
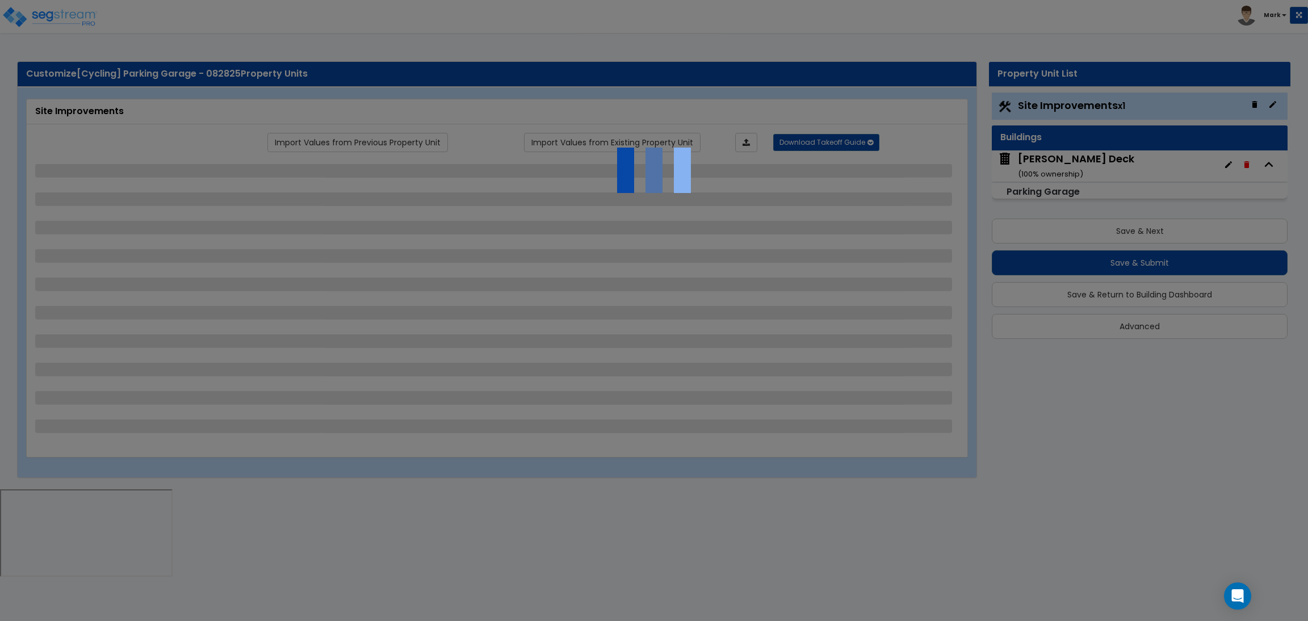
select select "2"
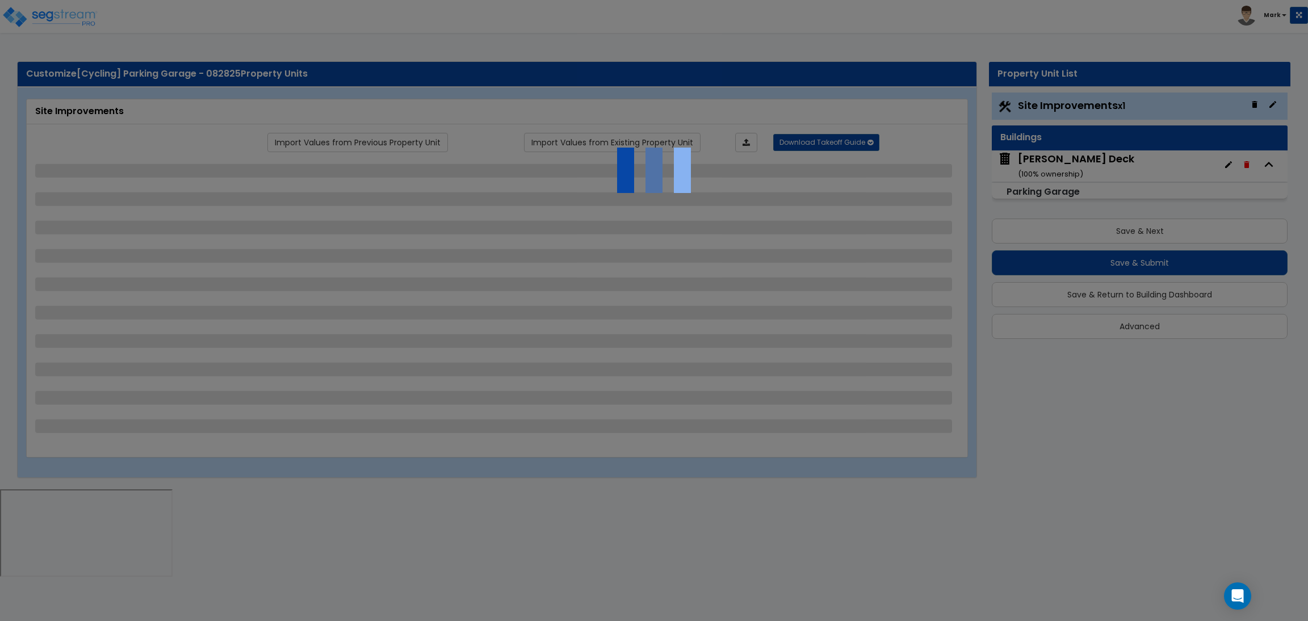
select select "2"
select select "1"
select select "2"
select select "1"
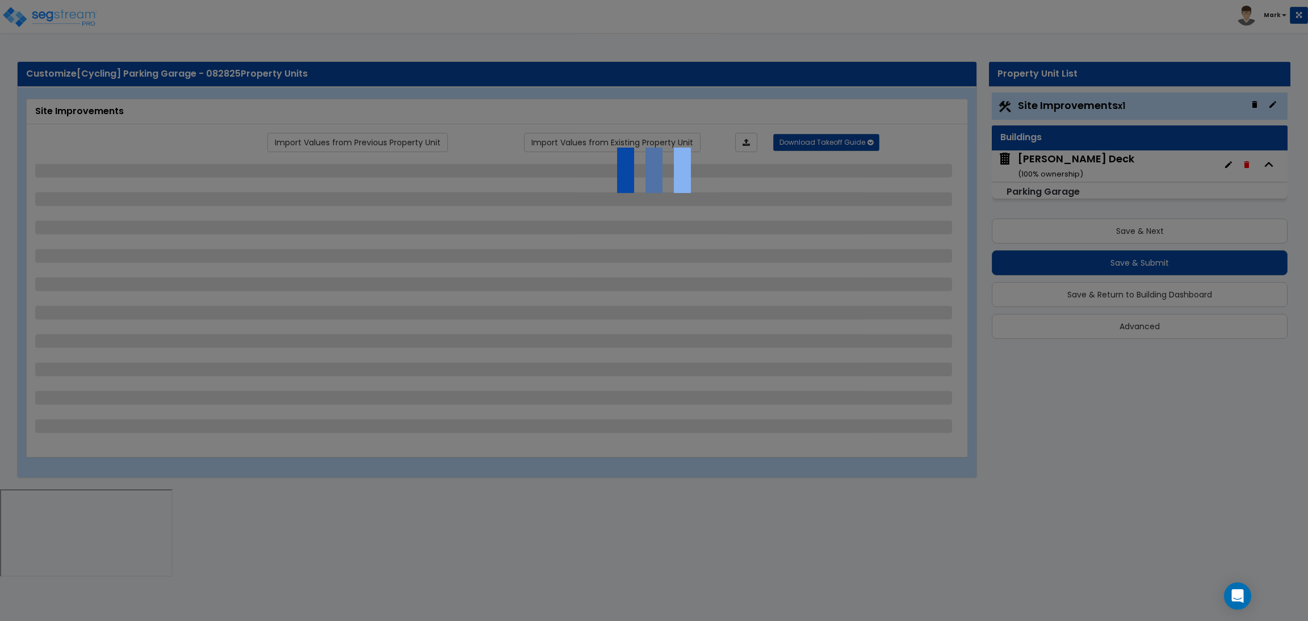
select select "1"
select select "2"
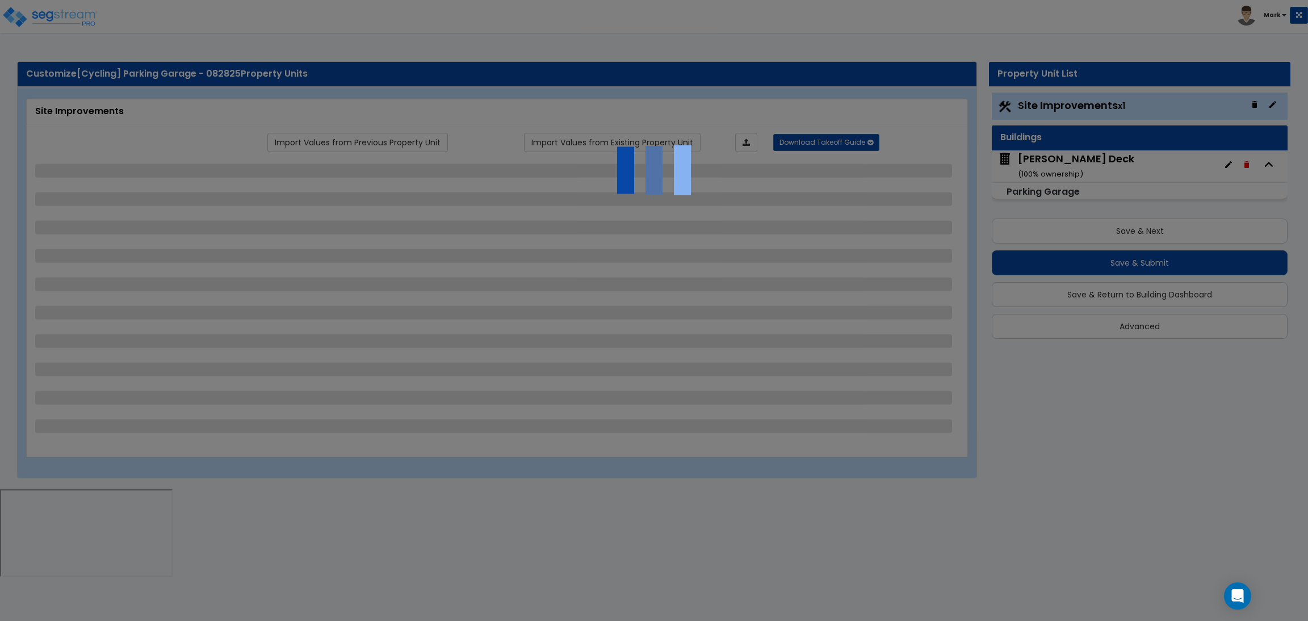
select select "2"
select select "1"
select select "10"
select select "1"
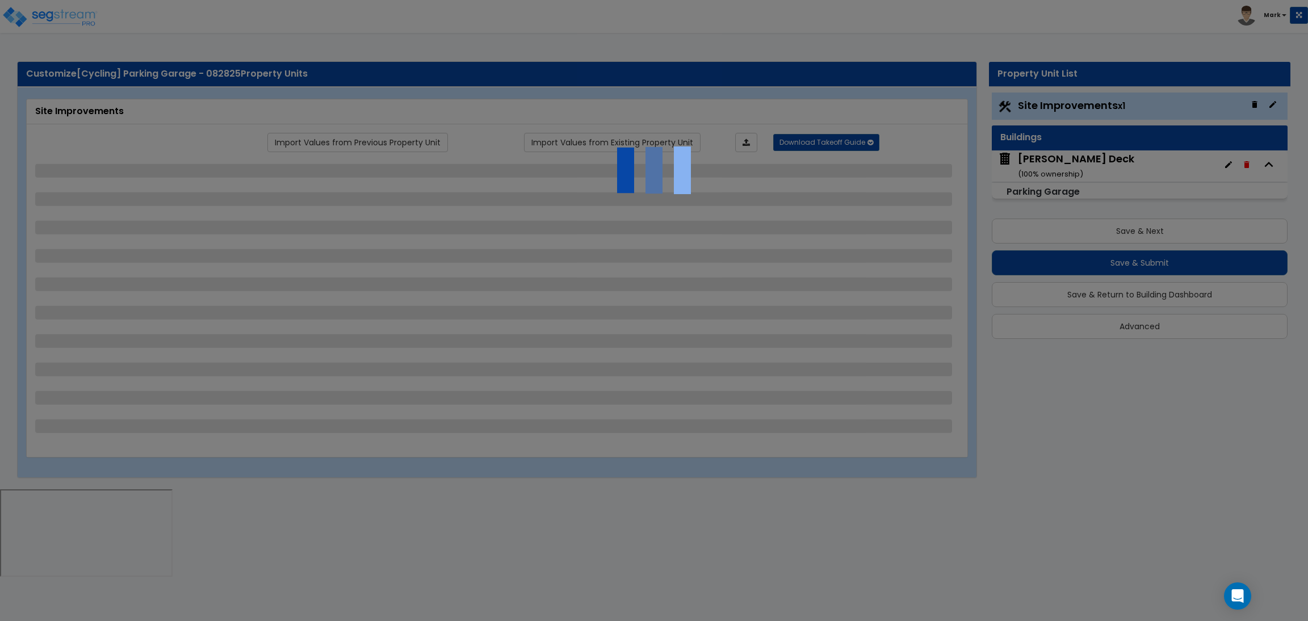
select select "1"
select select "3"
select select "2"
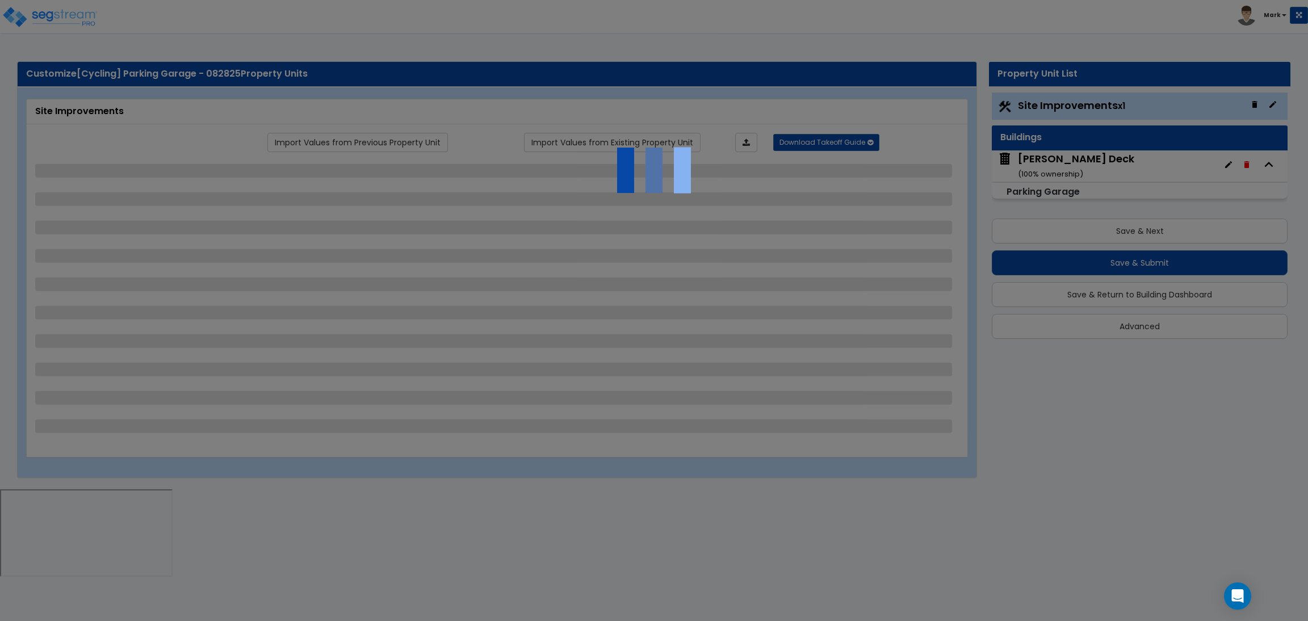
select select "4"
select select "1"
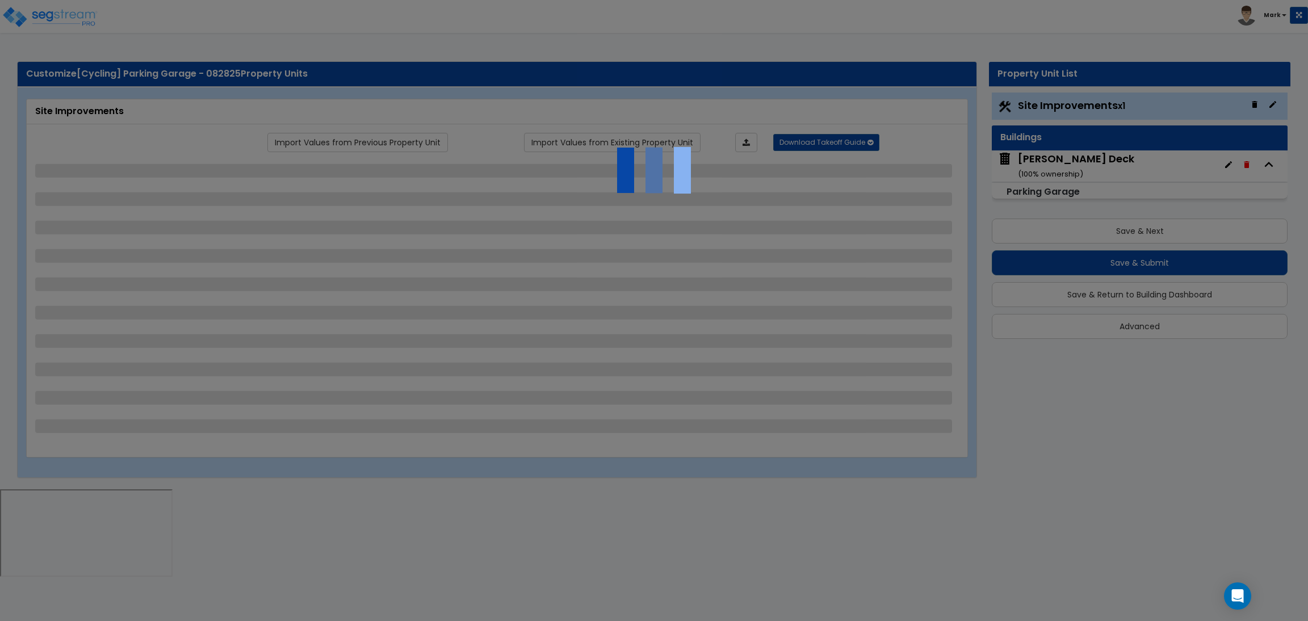
select select "6"
select select "2"
select select "1"
select select "2"
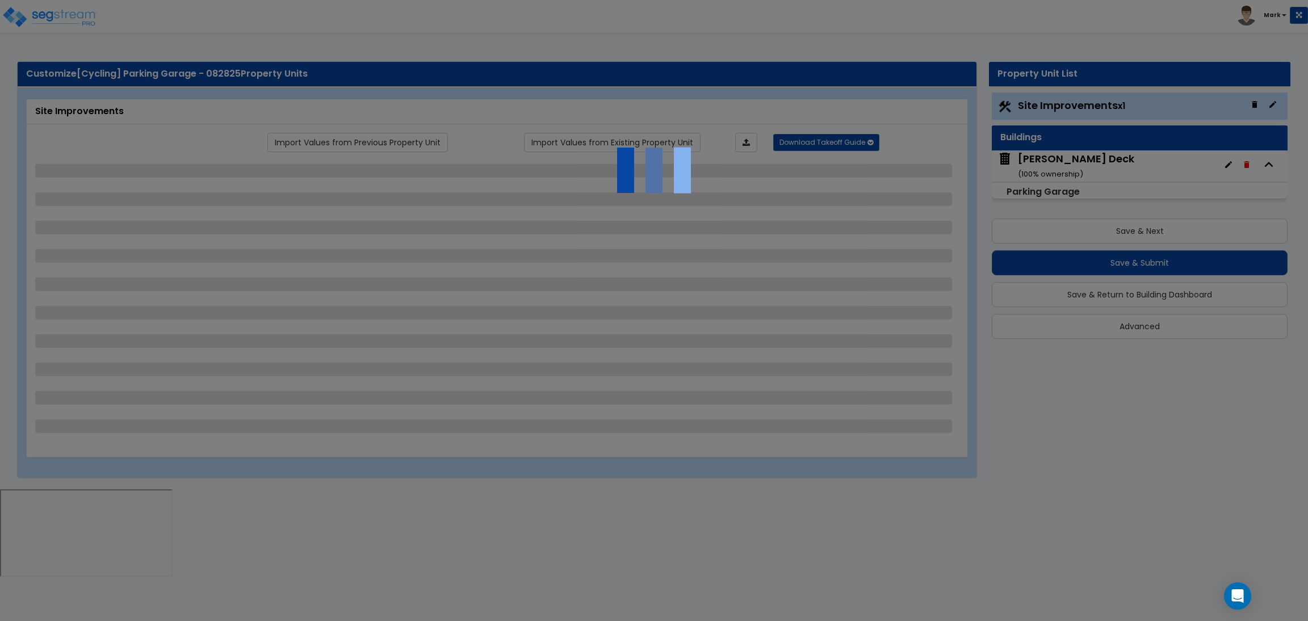
select select "2"
select select "1"
select select "8"
select select "2"
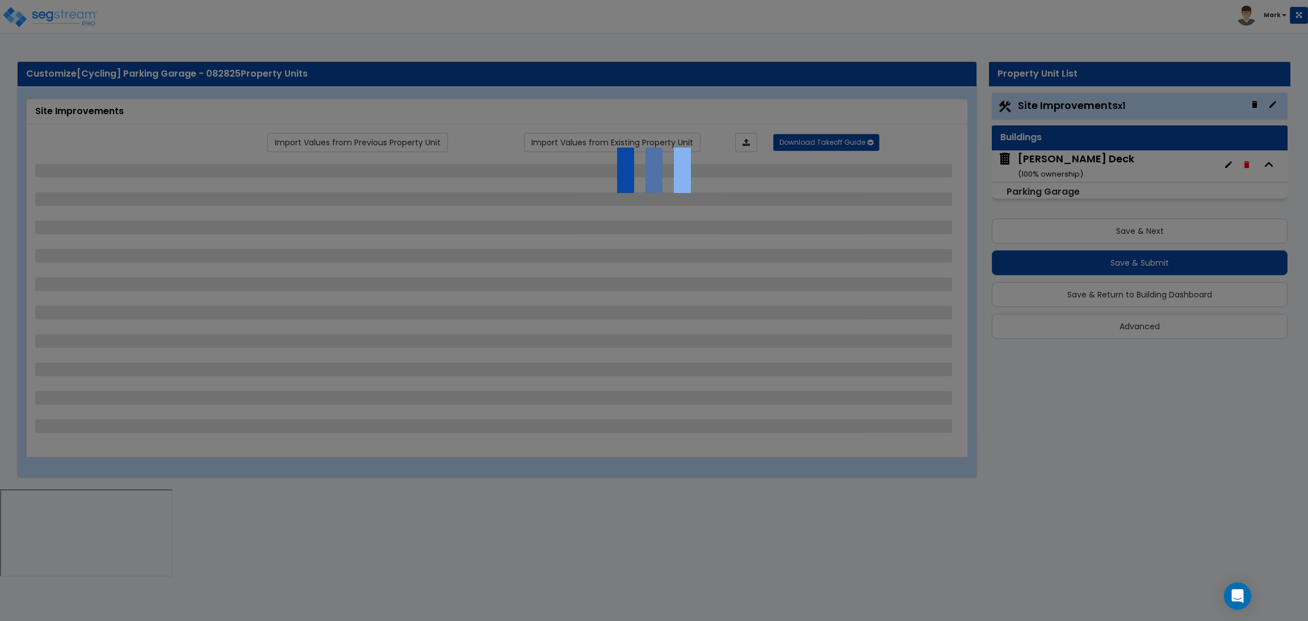
select select "4"
select select "1"
select select "20"
select select "2"
select select "5"
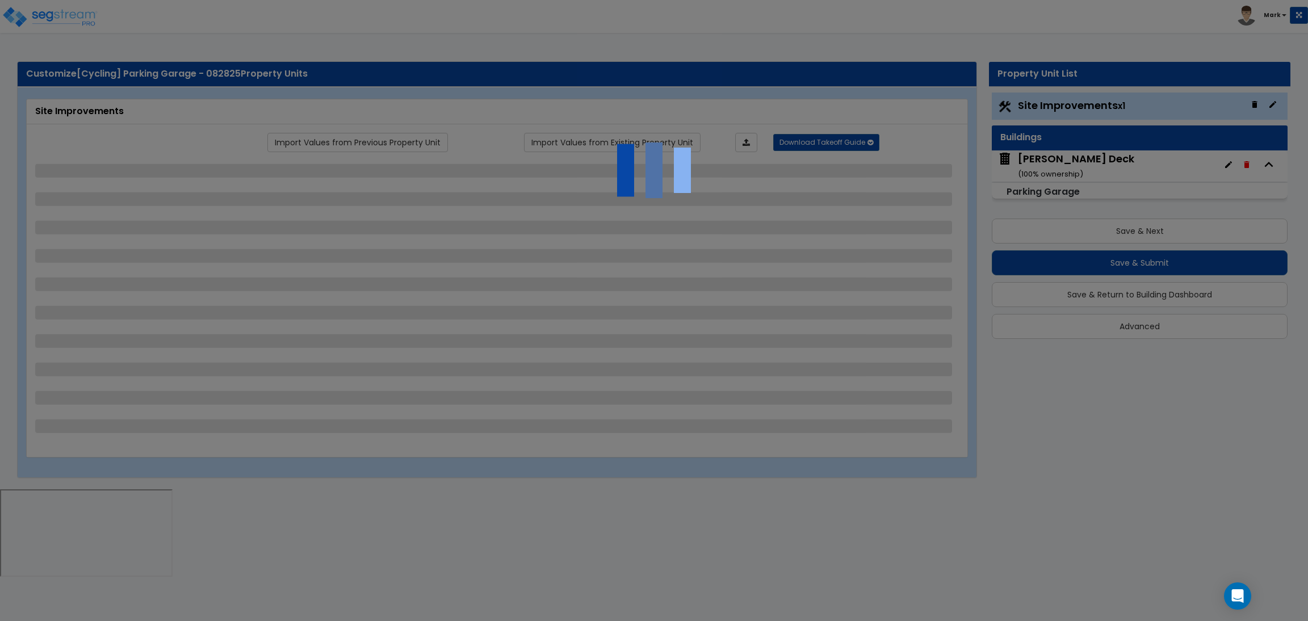
select select "3"
select select "1"
select select "2"
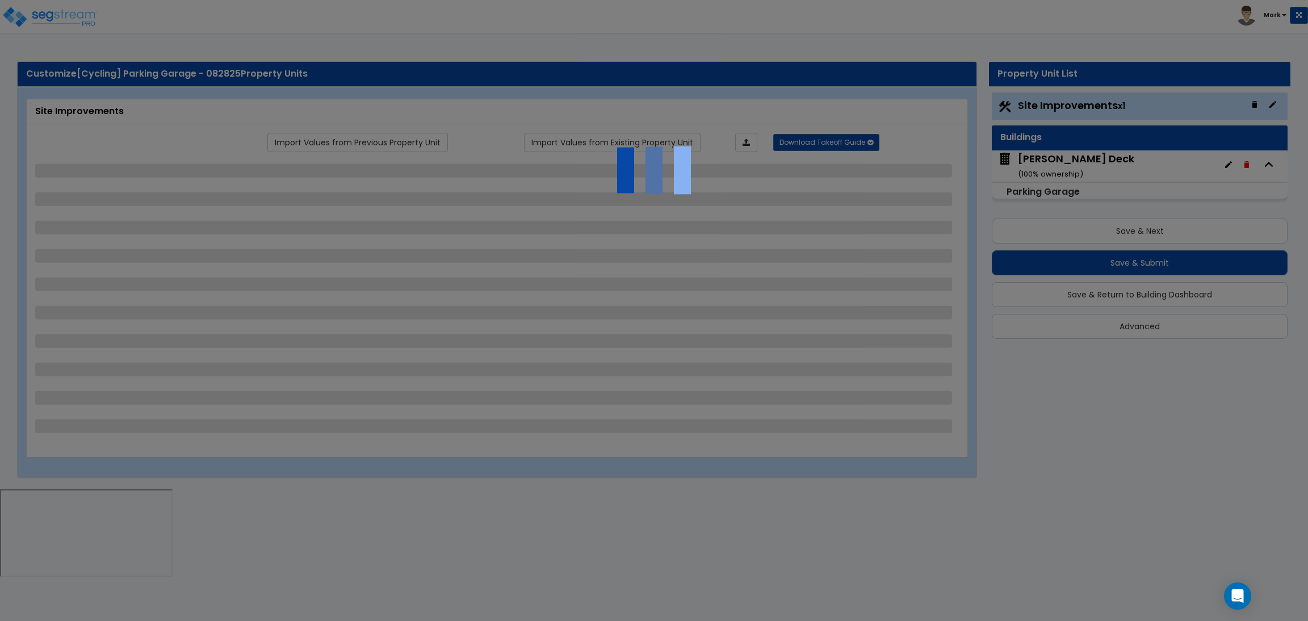
select select "1"
select select "4"
select select "2"
select select "1"
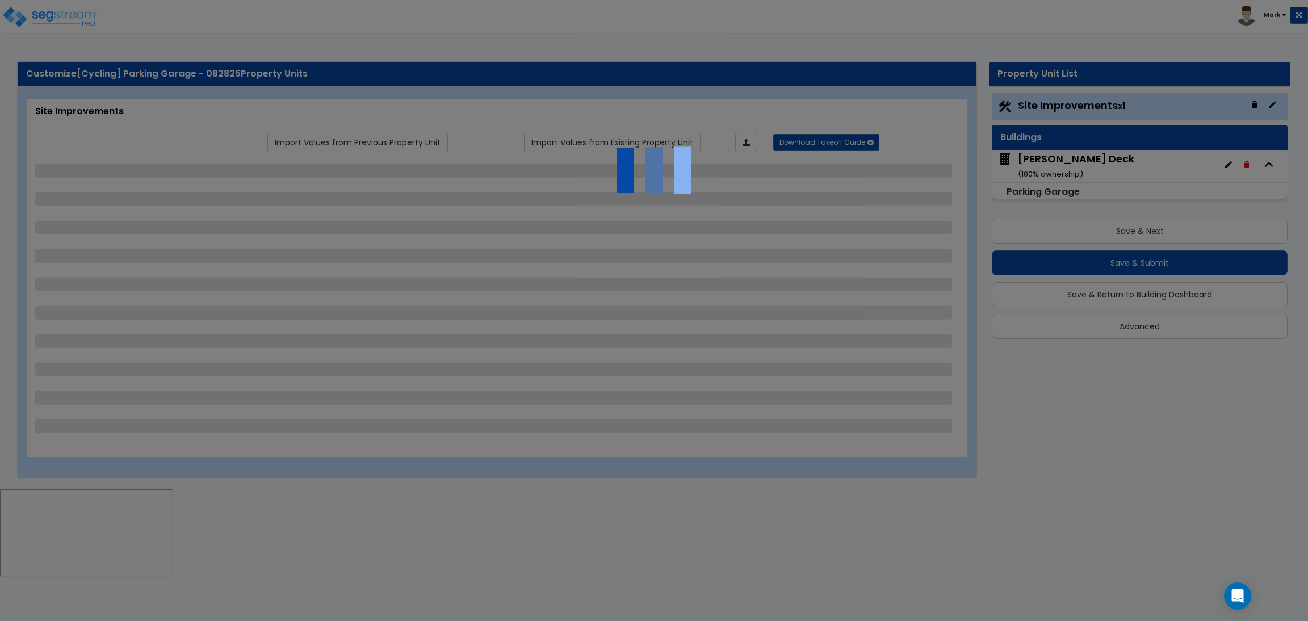
select select "2"
select select "1"
select select "2"
select select "6"
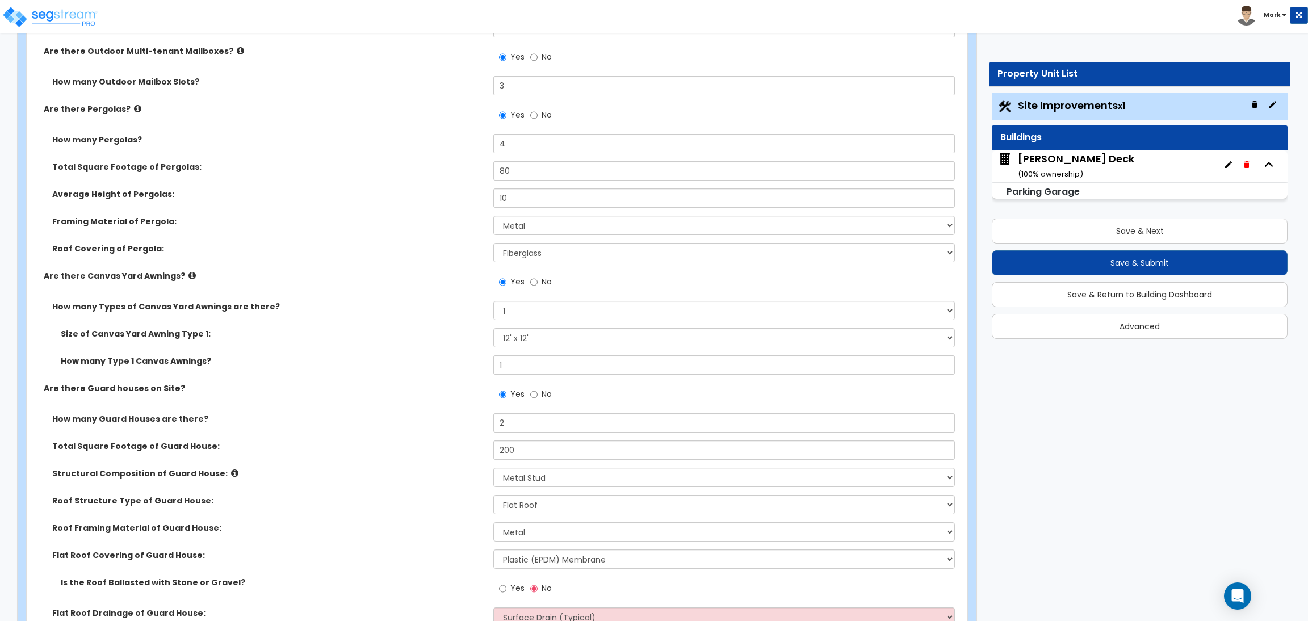
scroll to position [4257, 0]
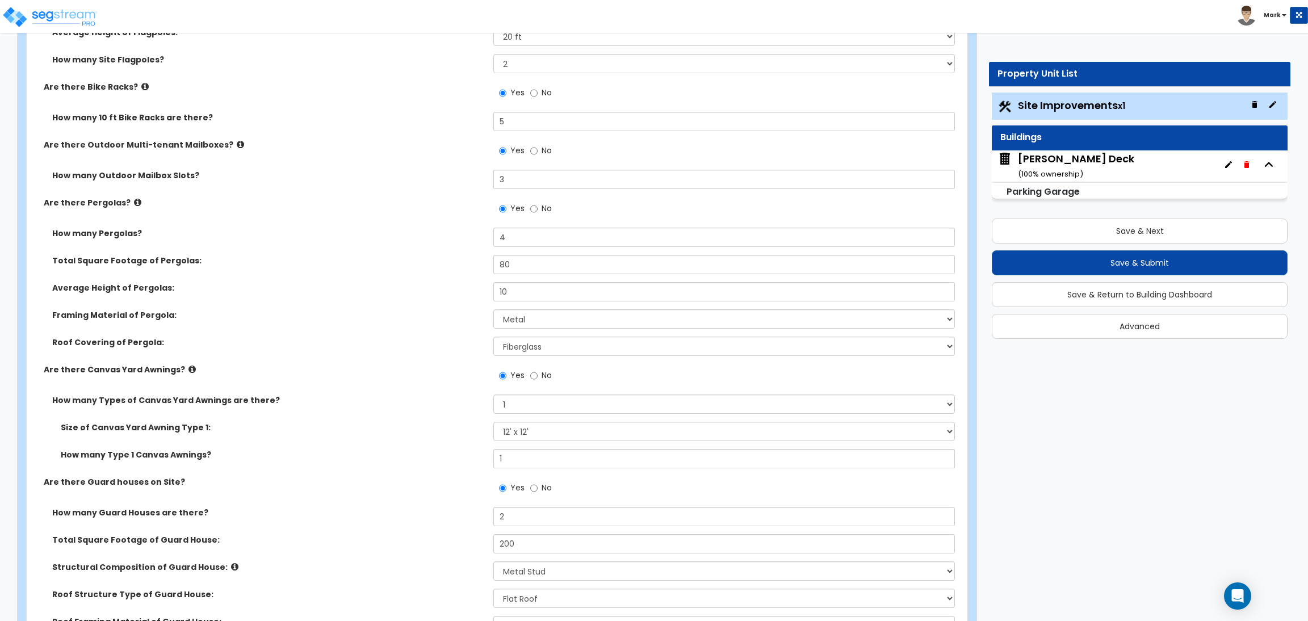
click at [397, 249] on div "How many Pergolas? 4" at bounding box center [494, 241] width 934 height 27
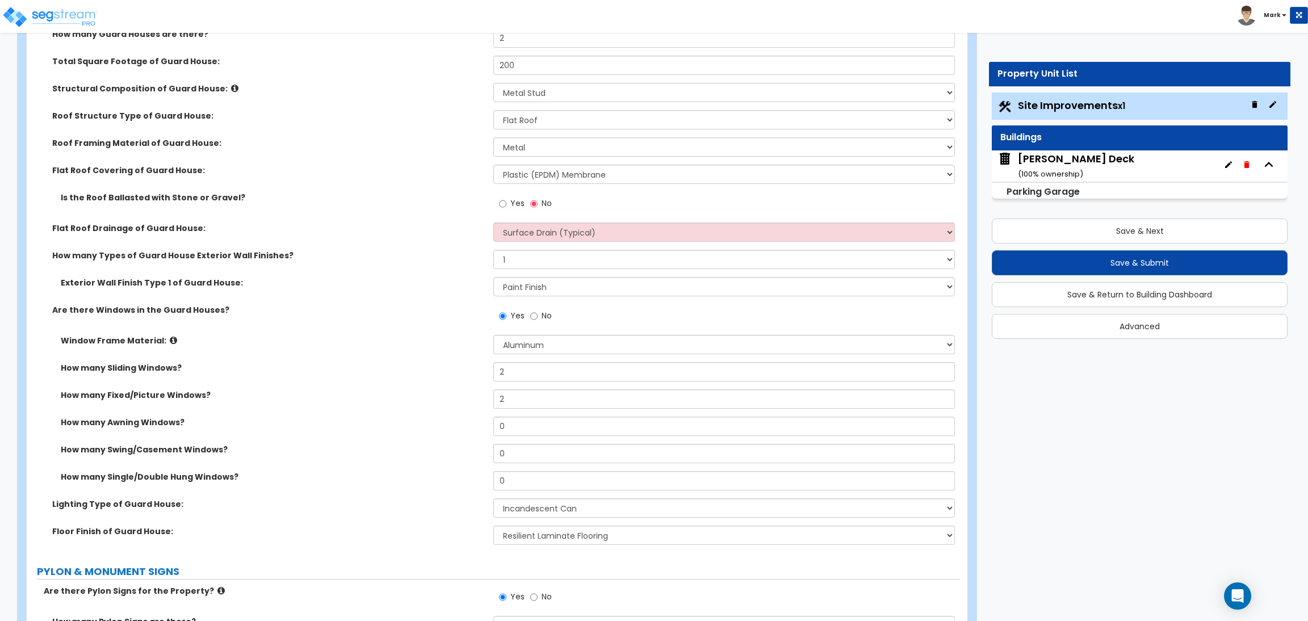
click at [1065, 162] on div "[PERSON_NAME] Deck ( 100 % ownership)" at bounding box center [1076, 166] width 116 height 29
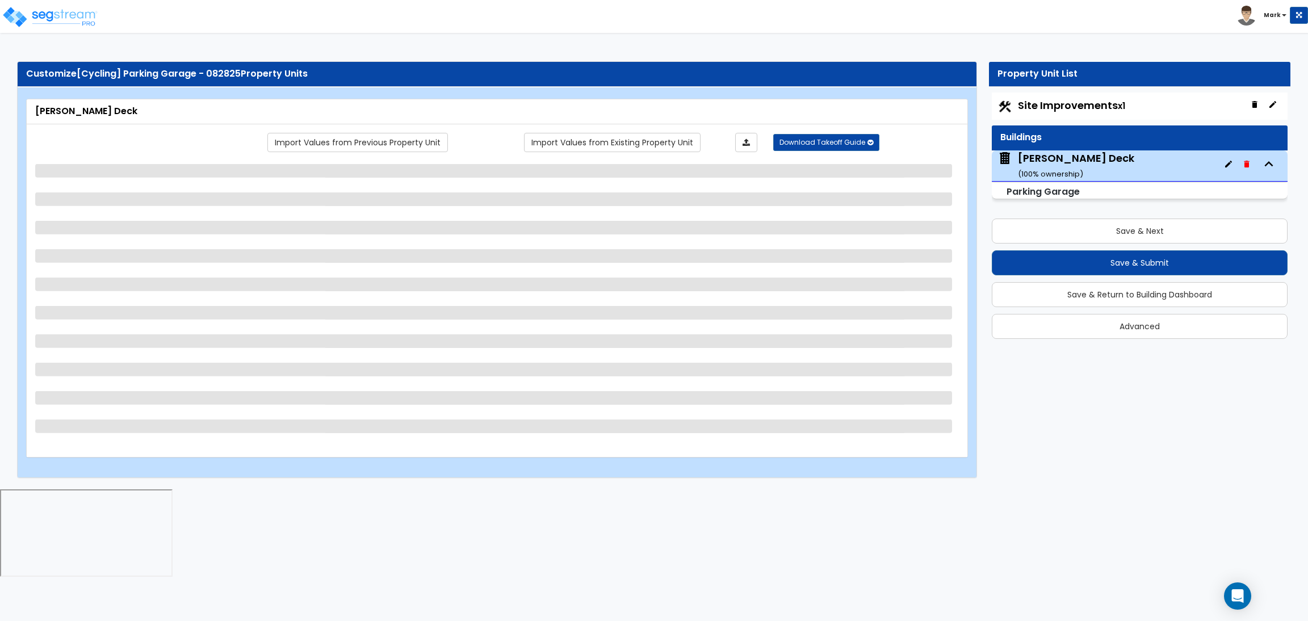
scroll to position [0, 0]
select select "3"
select select "1"
select select "3"
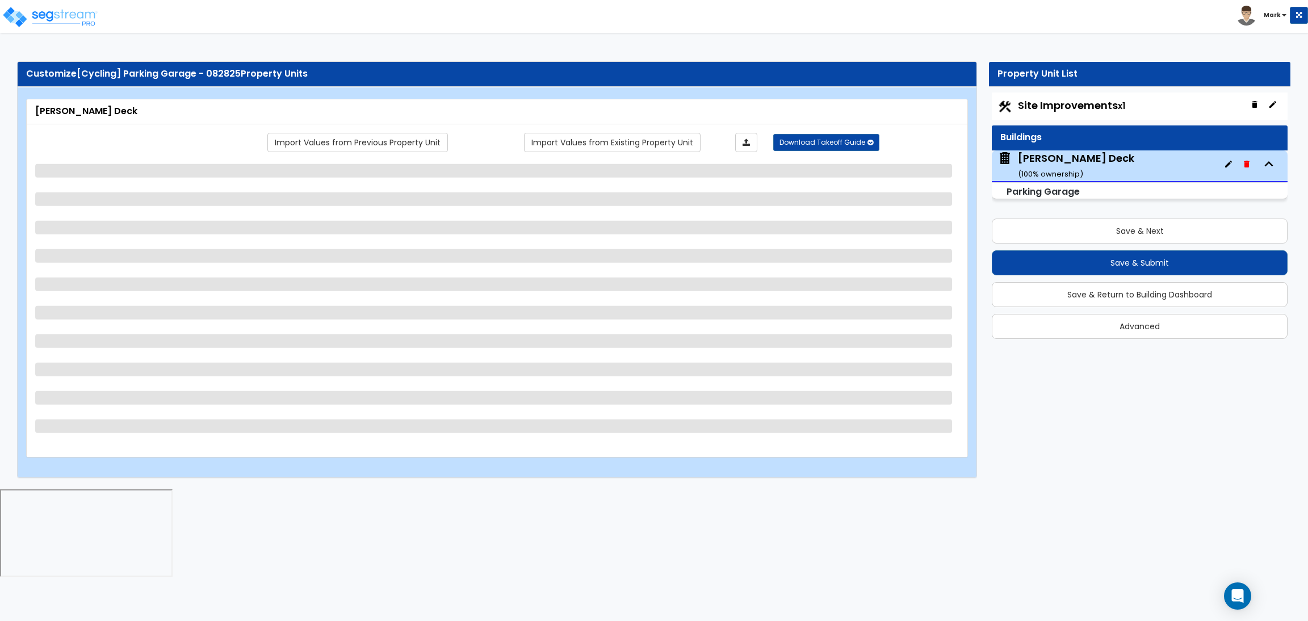
select select "2"
select select "4"
select select "1"
select select "2"
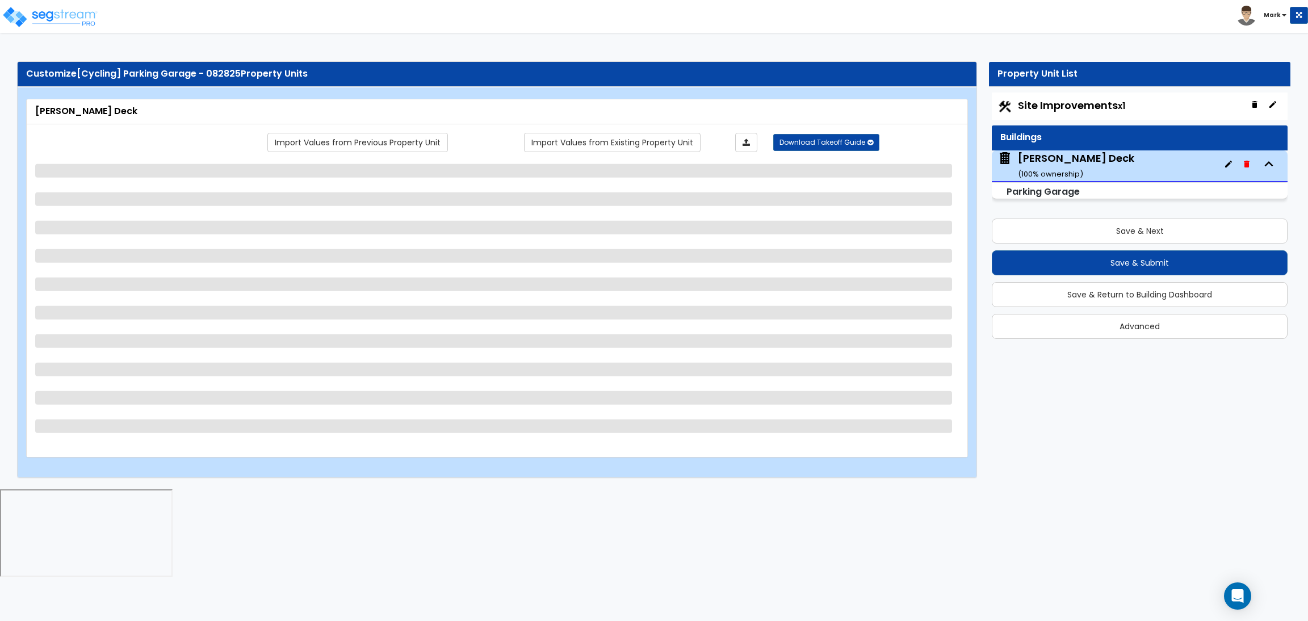
select select "2"
select select "3"
select select "1"
select select "3"
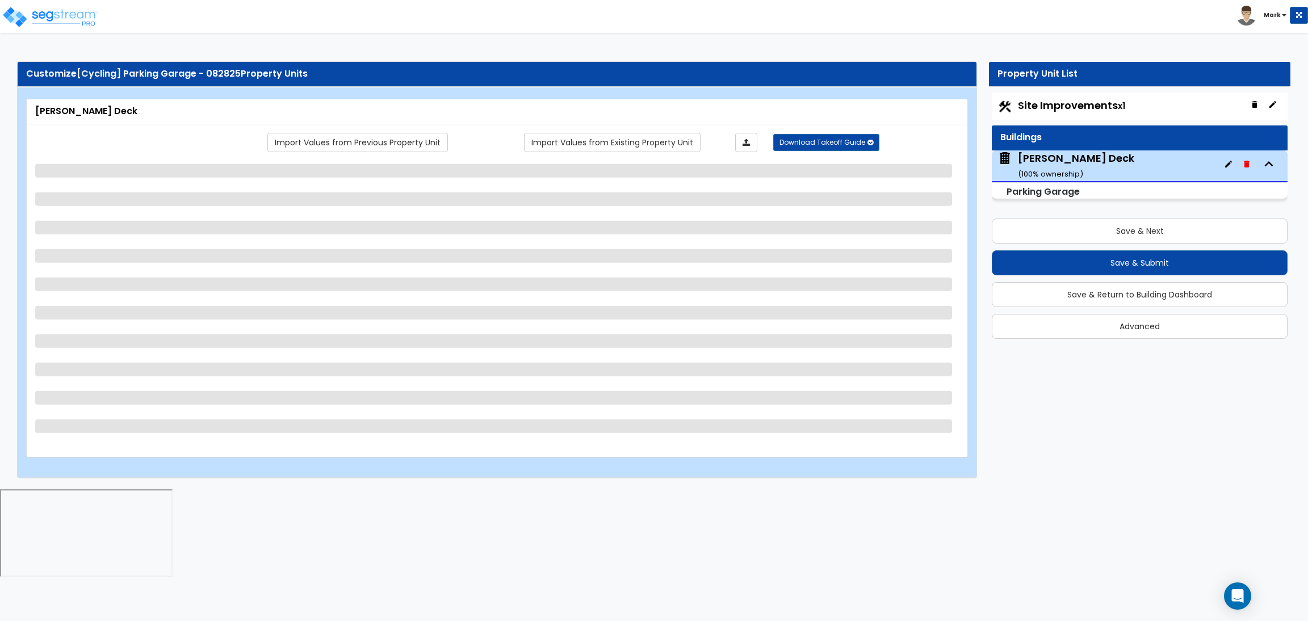
select select "2"
select select "3"
select select "1"
select select "2"
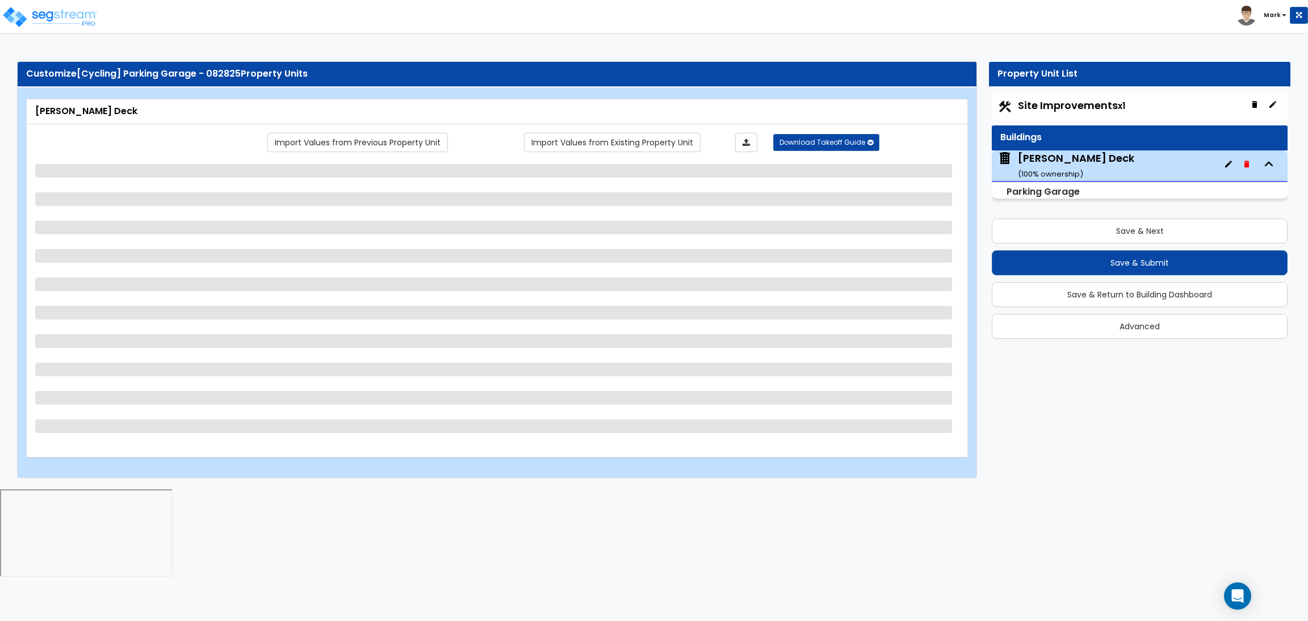
select select "1"
select select "2"
select select "3"
select select "2"
select select "5"
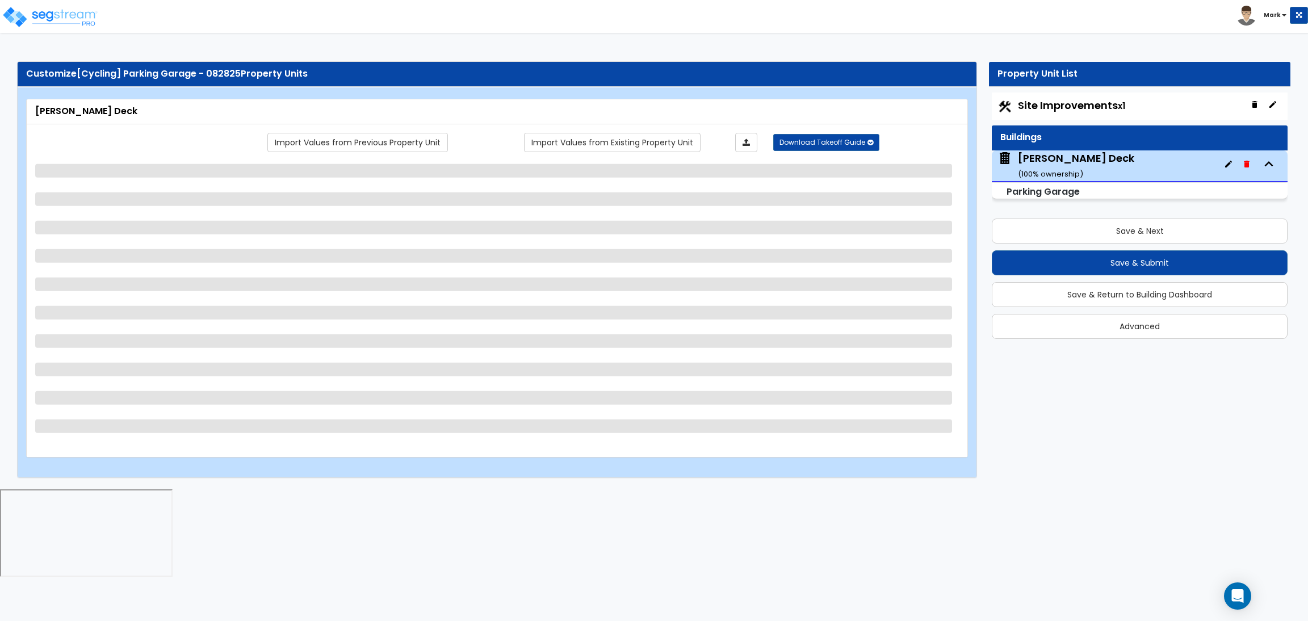
select select "5"
select select "2"
select select "4"
select select "3"
select select "2"
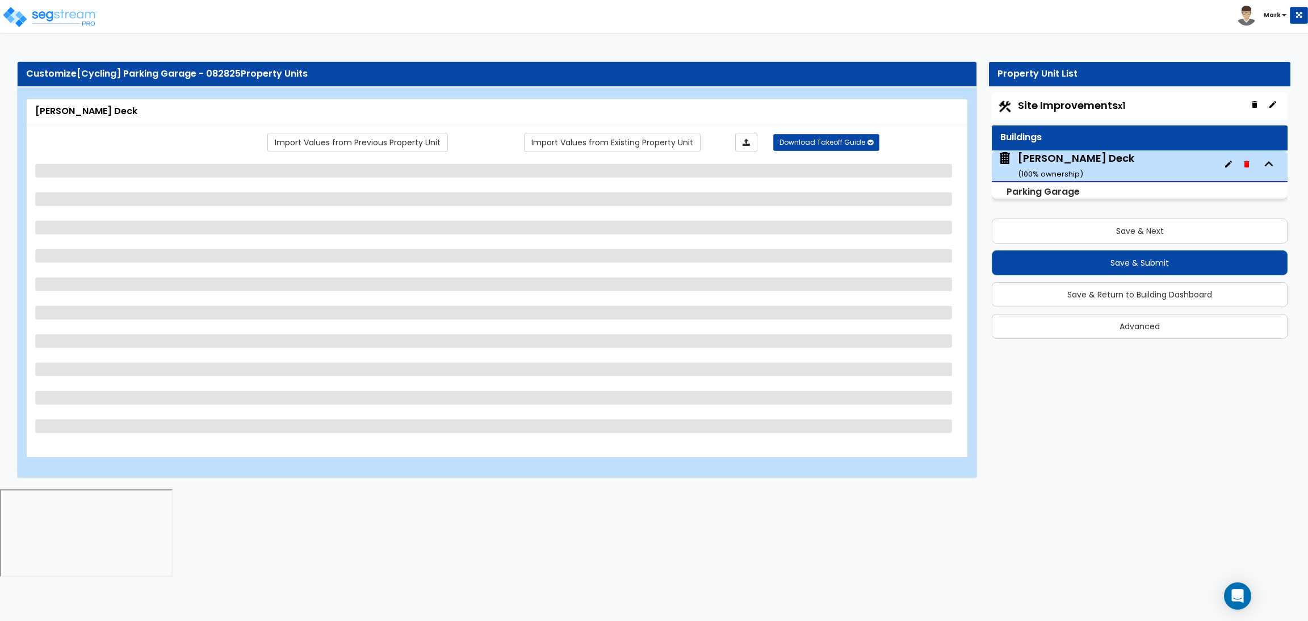
select select "1"
select select "3"
select select "2"
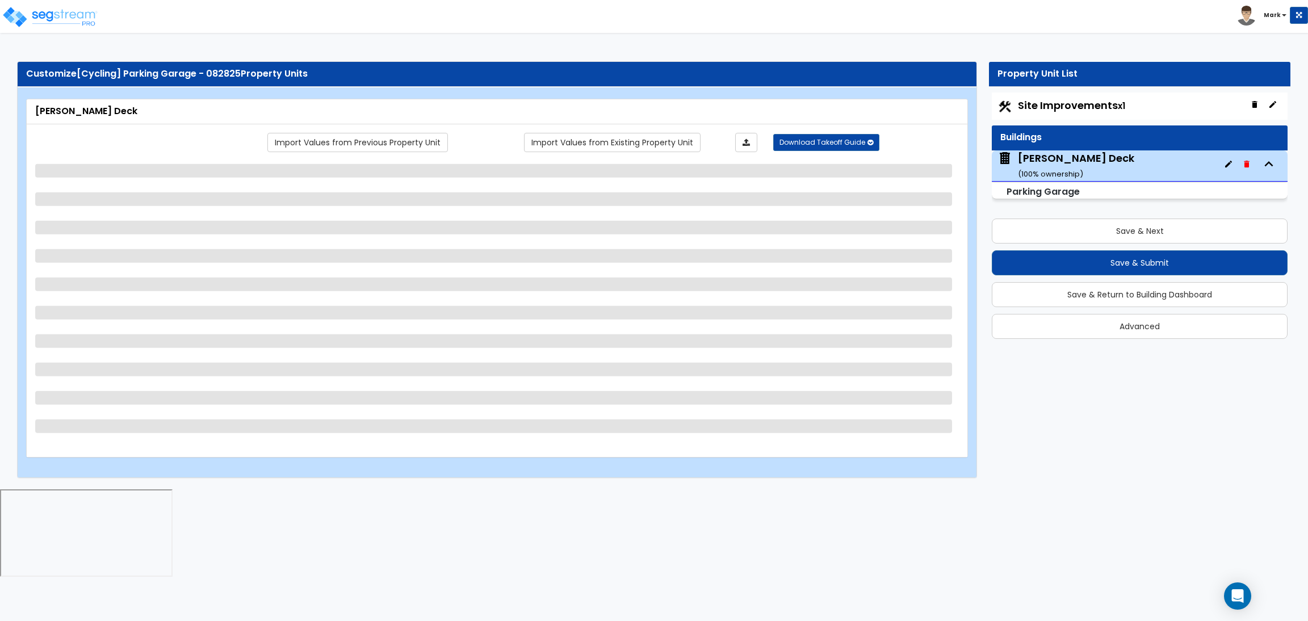
select select "2"
select select "4"
select select "1"
select select "3"
select select "1"
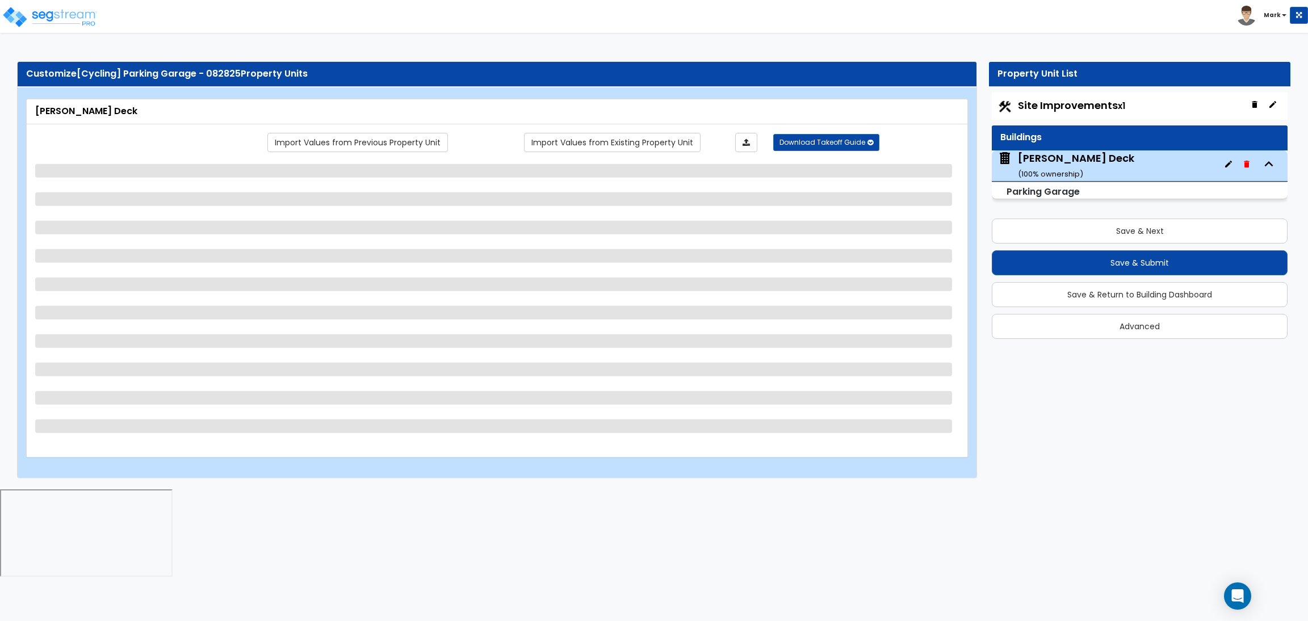
select select "2"
select select "6"
select select "7"
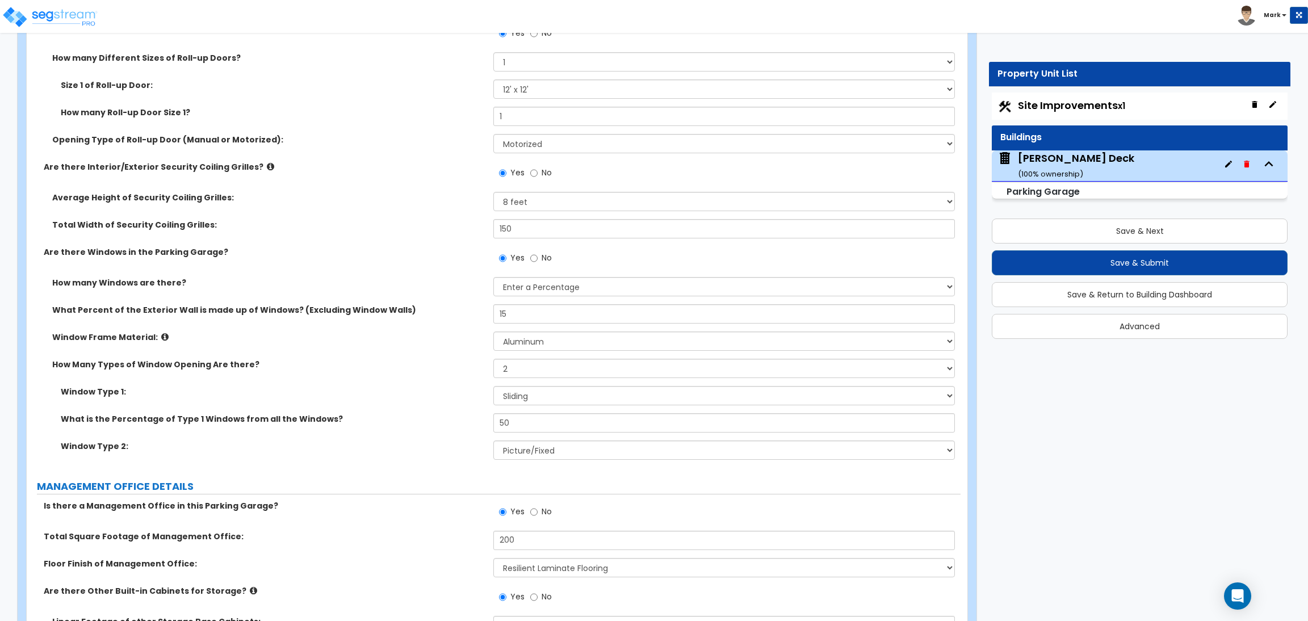
scroll to position [3766, 0]
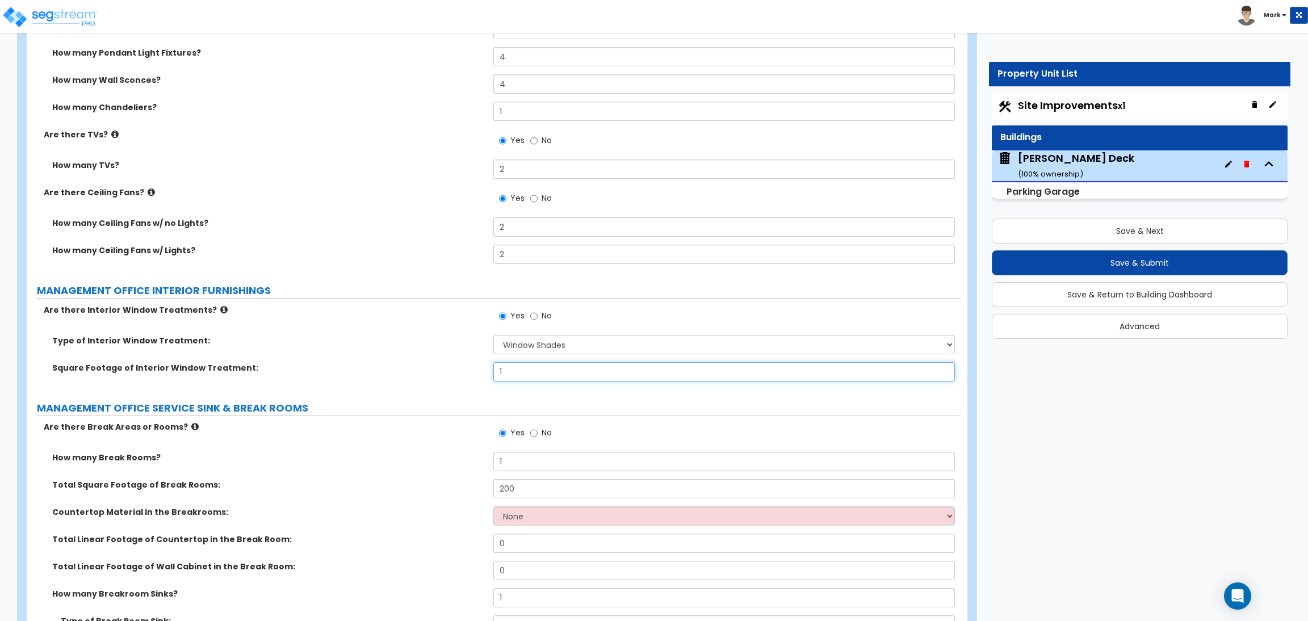
click at [560, 366] on input "1" at bounding box center [723, 371] width 461 height 19
type input "50"
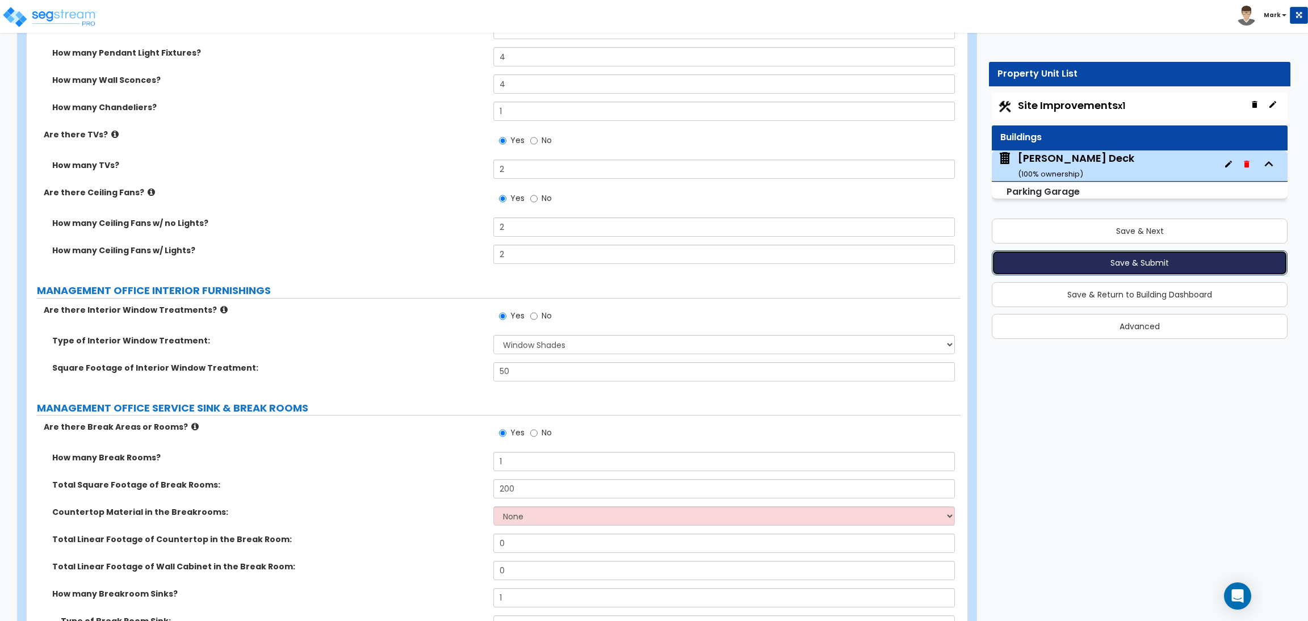
click at [1123, 260] on button "Save & Submit" at bounding box center [1140, 262] width 296 height 25
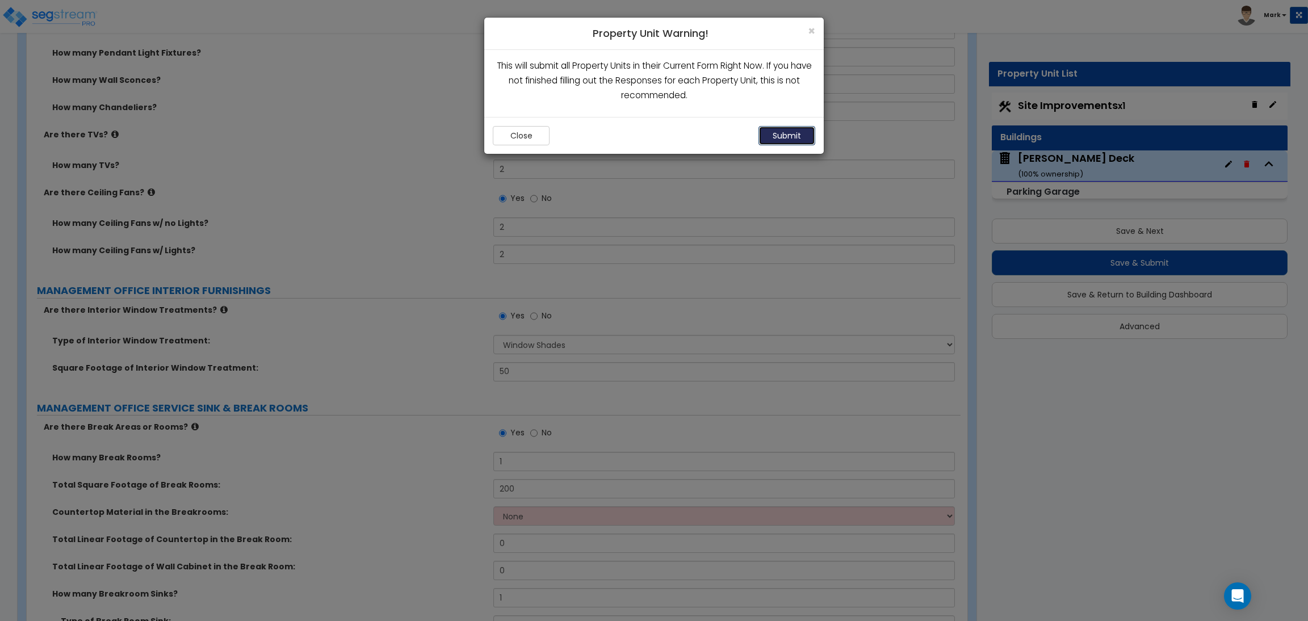
click at [787, 138] on button "Submit" at bounding box center [786, 135] width 57 height 19
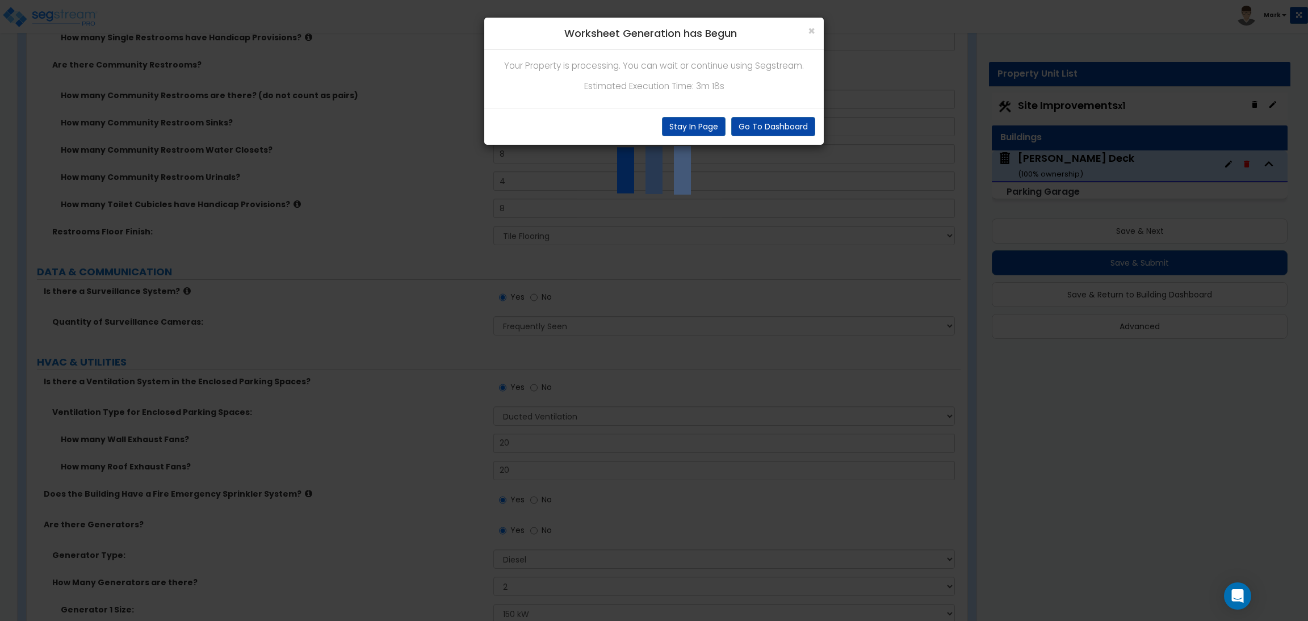
scroll to position [5428, 0]
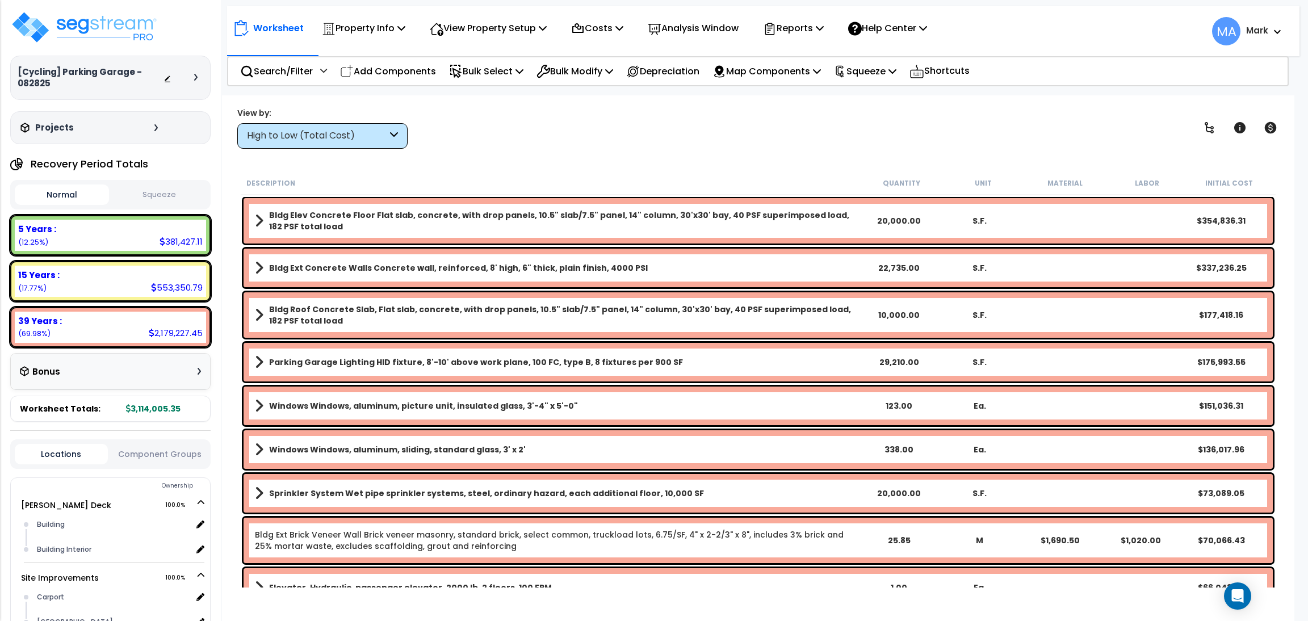
click at [282, 132] on div "High to Low (Total Cost)" at bounding box center [317, 135] width 140 height 13
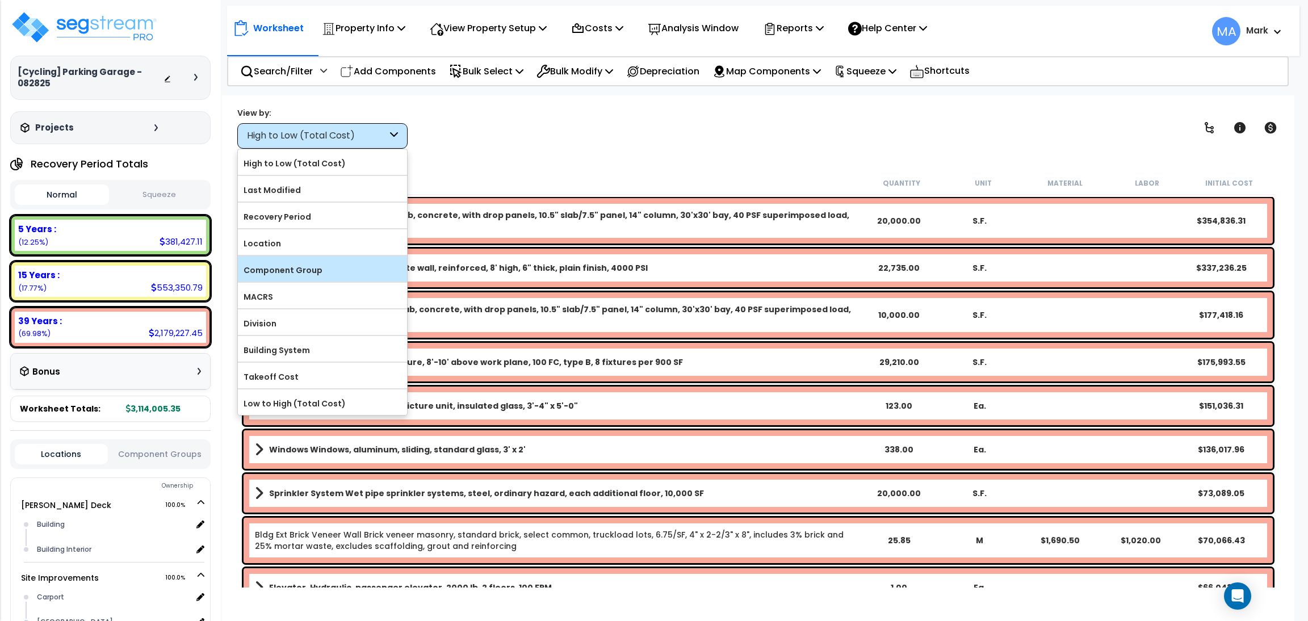
click at [333, 266] on label "Component Group" at bounding box center [322, 270] width 169 height 17
click at [0, 0] on input "Component Group" at bounding box center [0, 0] width 0 height 0
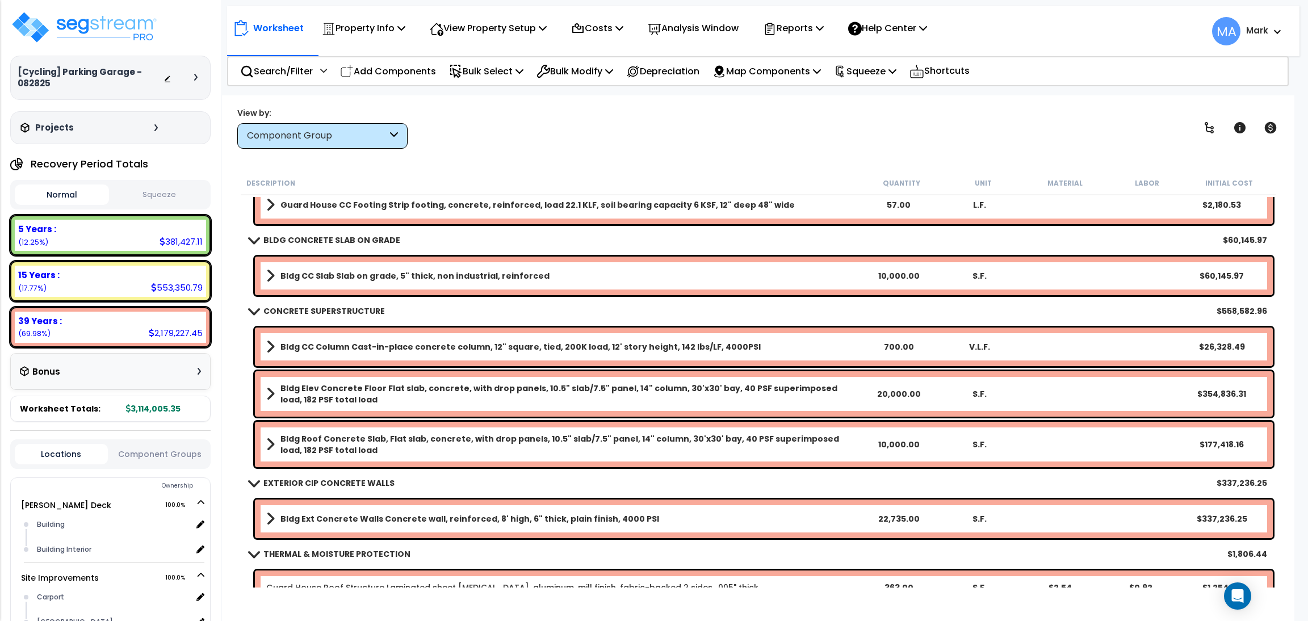
scroll to position [341, 0]
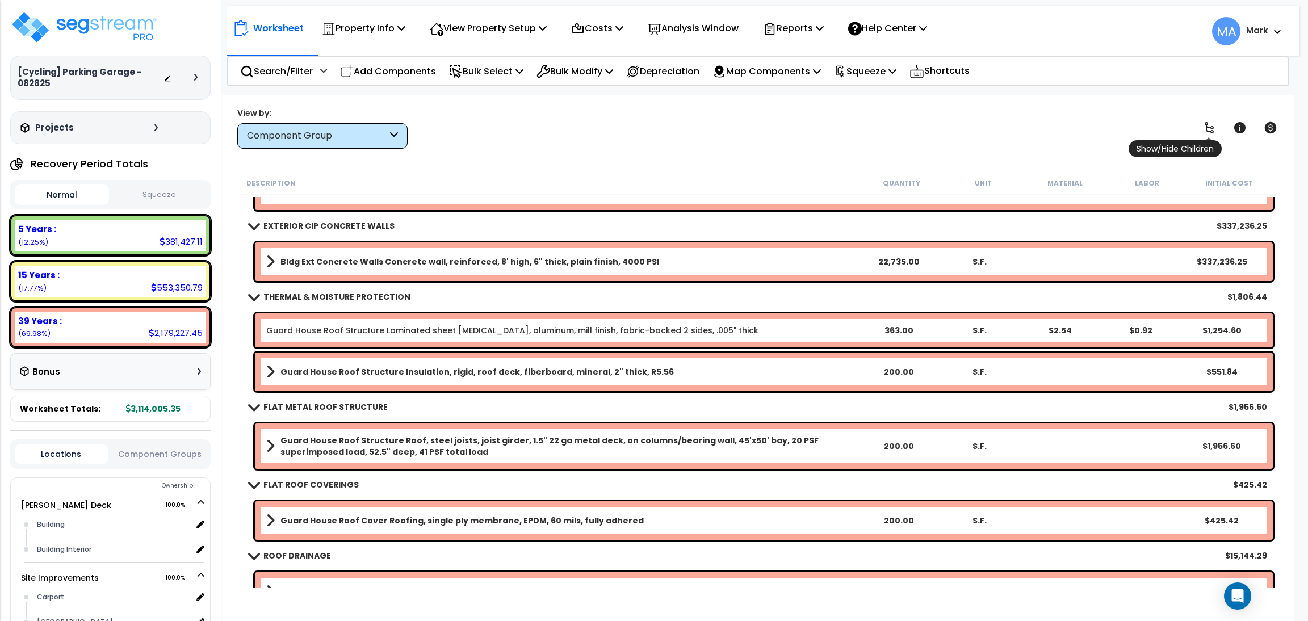
click at [1210, 126] on icon at bounding box center [1209, 128] width 14 height 14
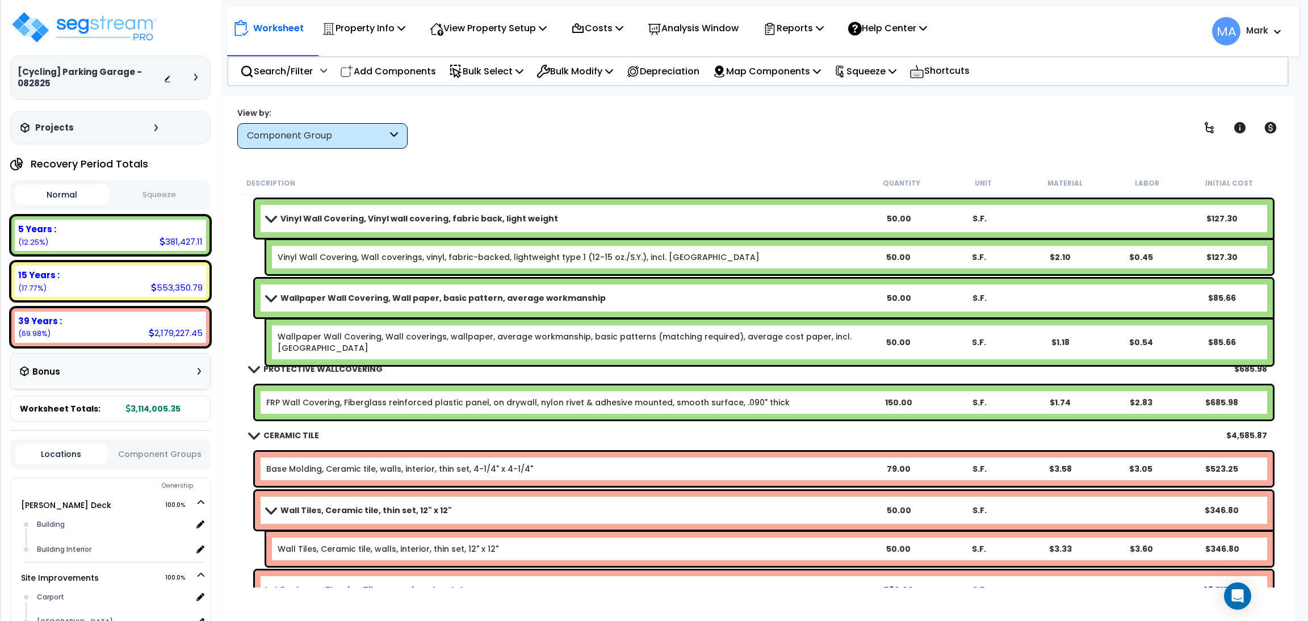
scroll to position [9877, 0]
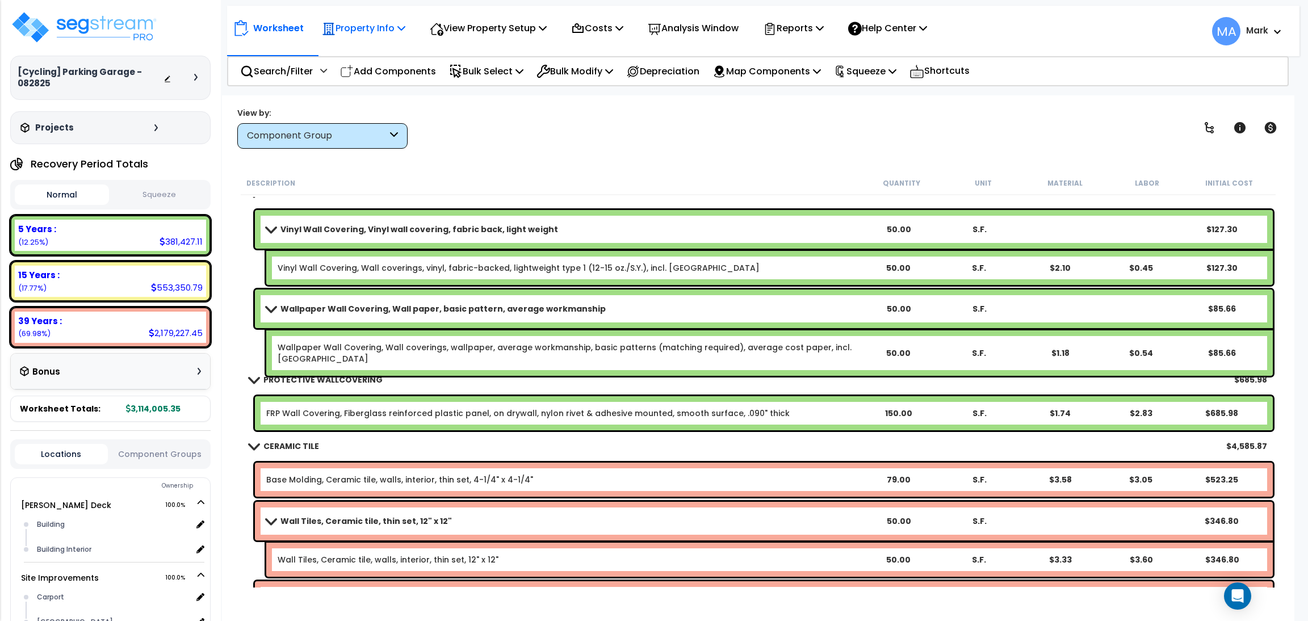
click at [380, 35] on p "Property Info" at bounding box center [363, 27] width 83 height 15
click at [501, 31] on p "View Property Setup" at bounding box center [488, 27] width 117 height 15
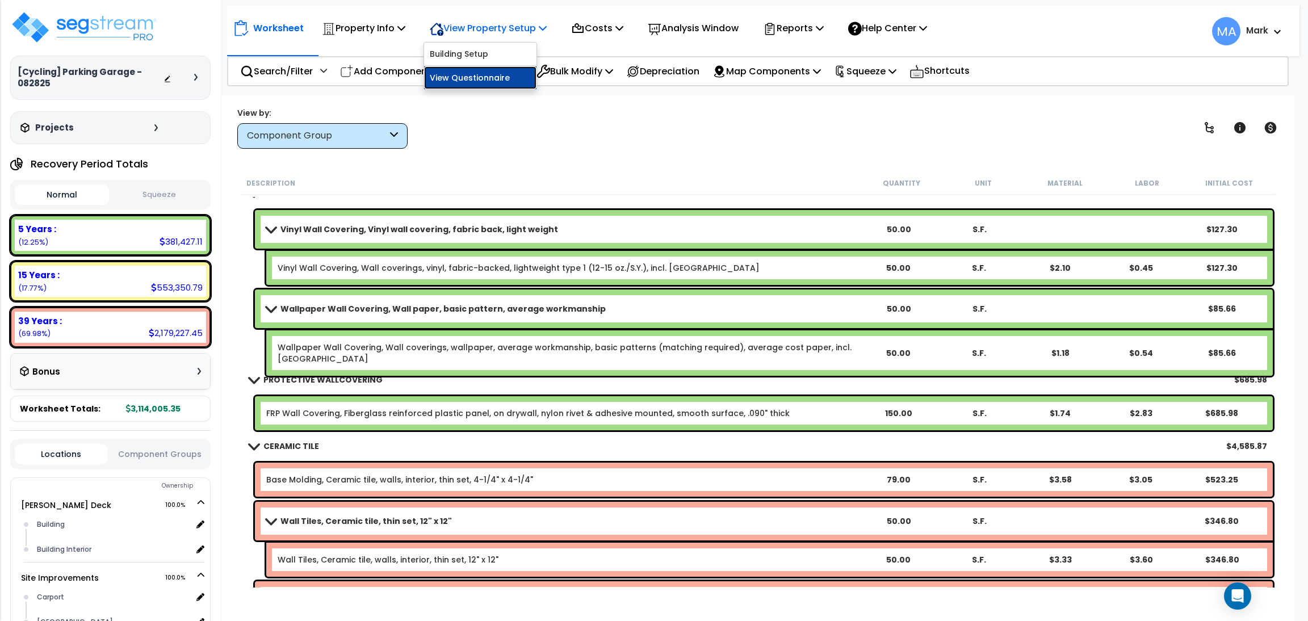
click at [478, 81] on link "View Questionnaire" at bounding box center [480, 77] width 112 height 23
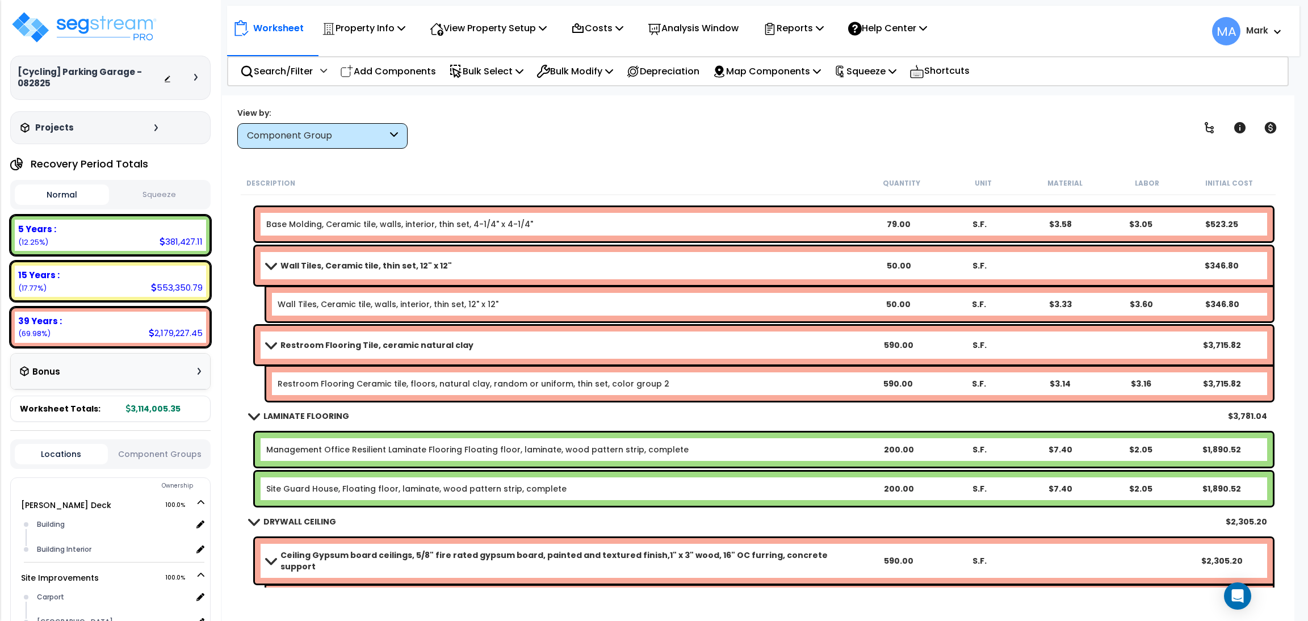
scroll to position [10047, 0]
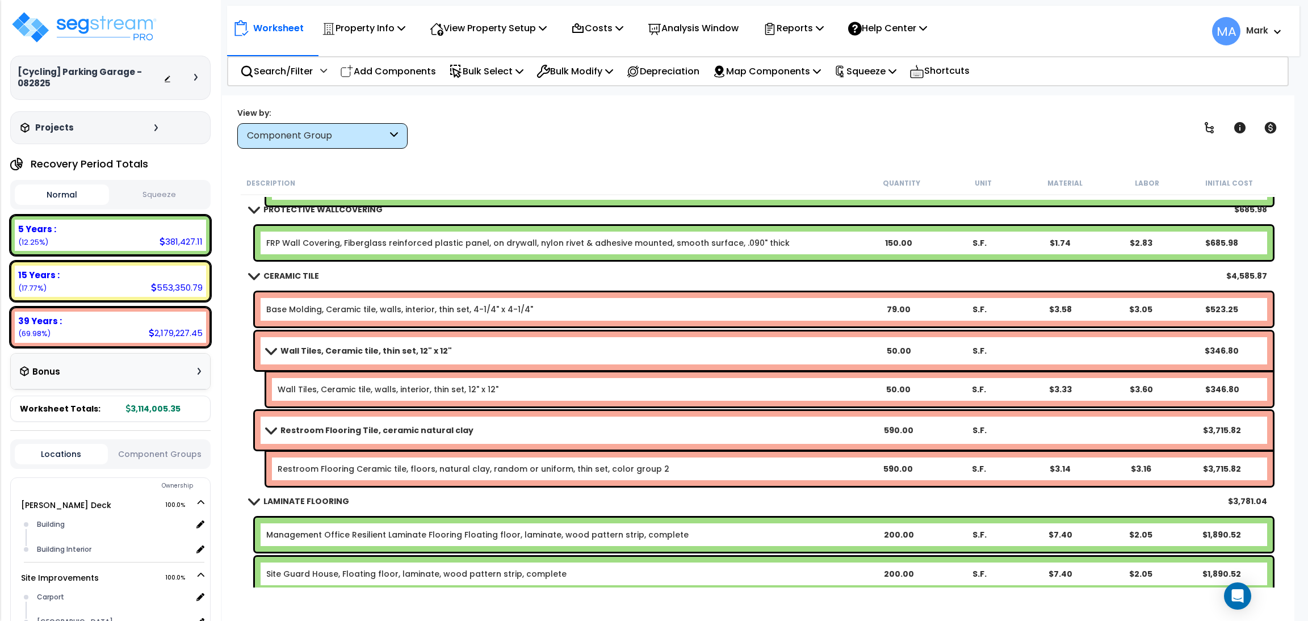
drag, startPoint x: 523, startPoint y: 179, endPoint x: 444, endPoint y: 130, distance: 93.3
click at [519, 177] on div "Description" at bounding box center [553, 182] width 614 height 11
click at [305, 58] on div "Search/Filter Additional Search / Filter" at bounding box center [283, 71] width 87 height 27
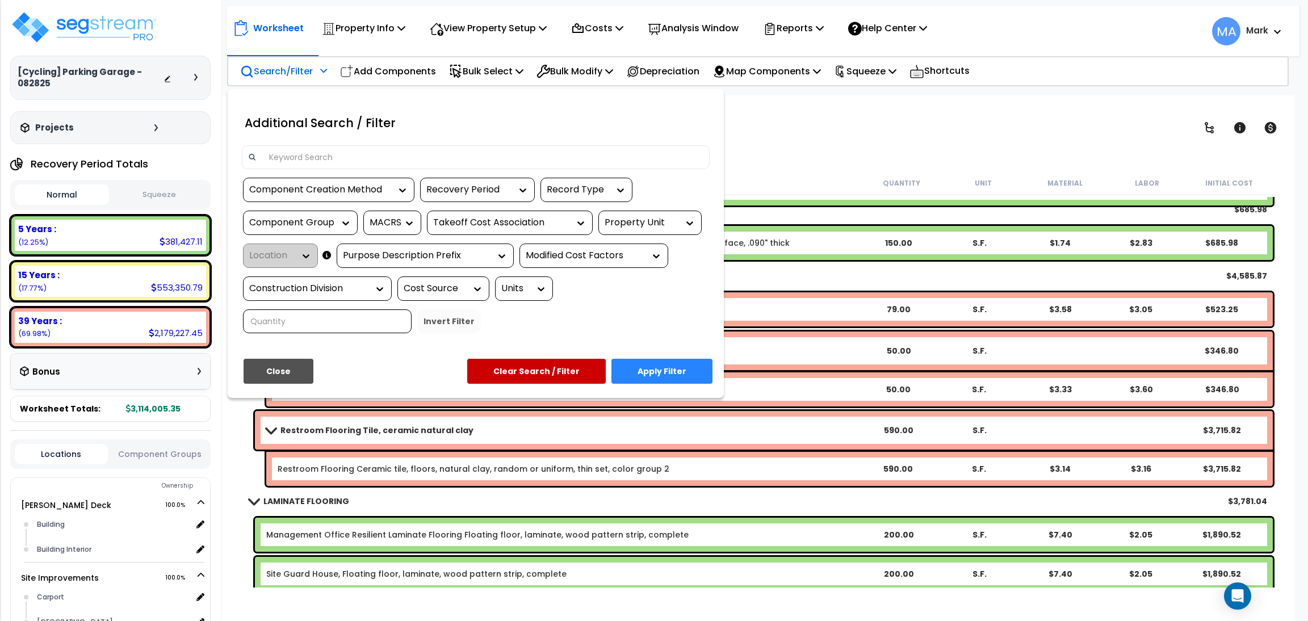
click at [305, 163] on input at bounding box center [482, 157] width 441 height 17
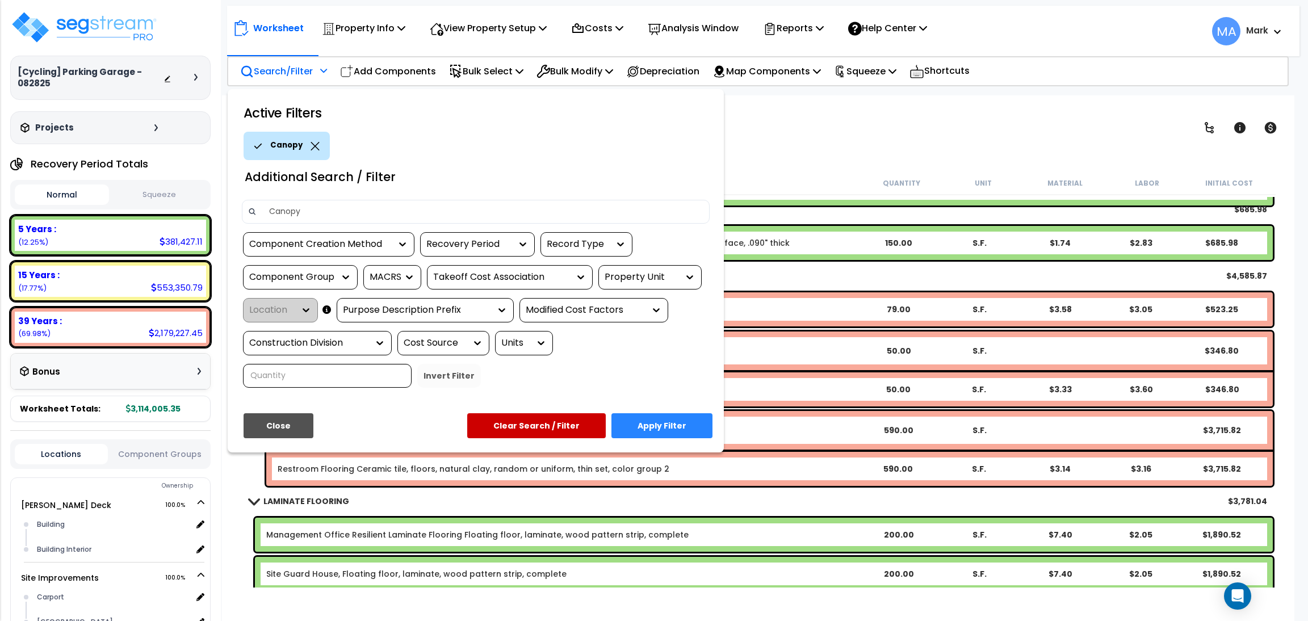
type input "Canopy"
click at [686, 421] on button "Apply Filter" at bounding box center [661, 425] width 101 height 25
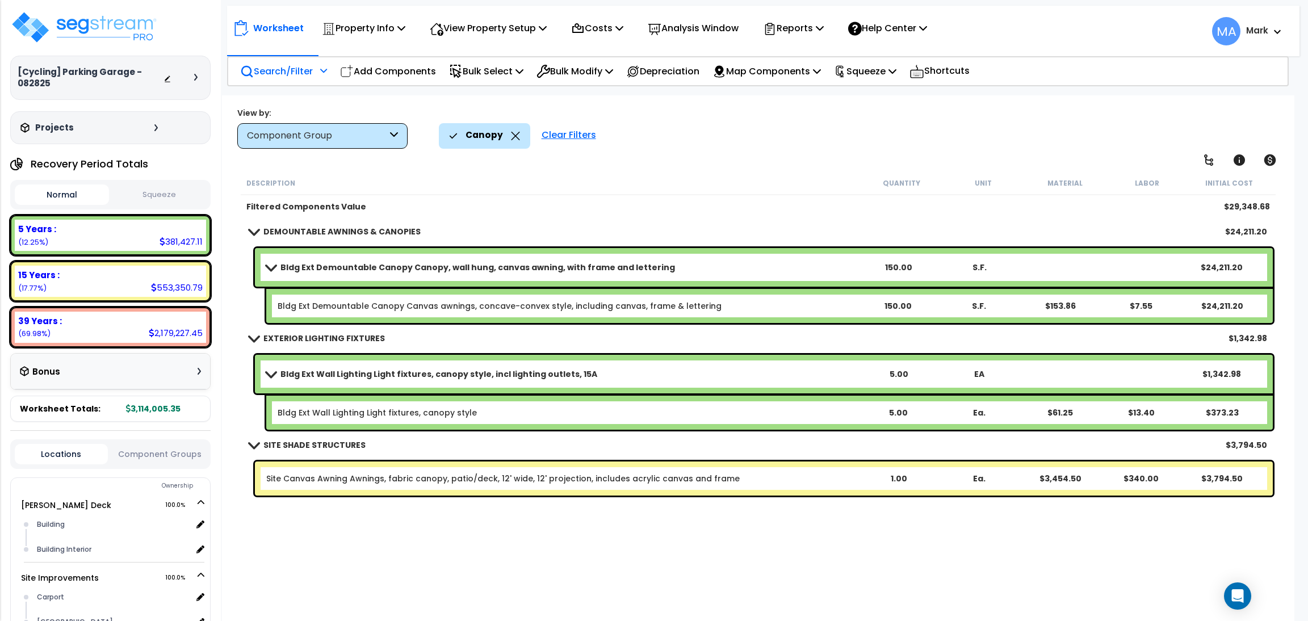
click at [267, 72] on p "Search/Filter" at bounding box center [276, 71] width 73 height 15
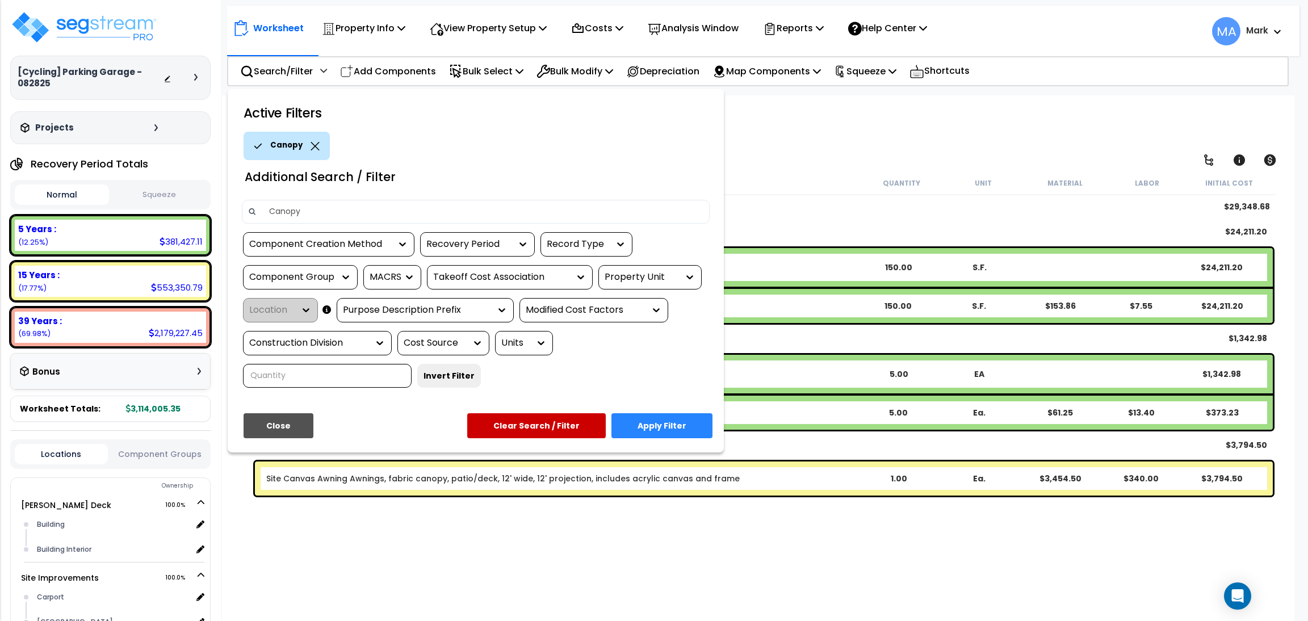
click at [317, 141] on div "Canopy" at bounding box center [287, 146] width 86 height 28
click at [310, 145] on icon at bounding box center [314, 146] width 9 height 9
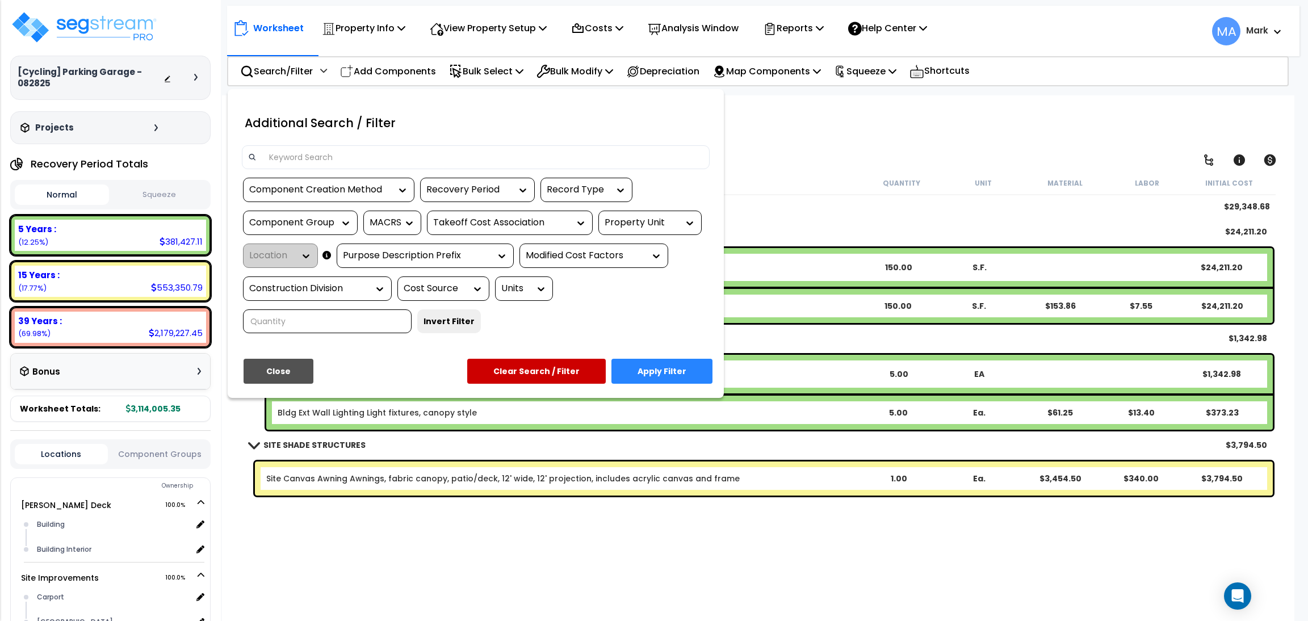
click at [775, 183] on div at bounding box center [654, 310] width 1308 height 621
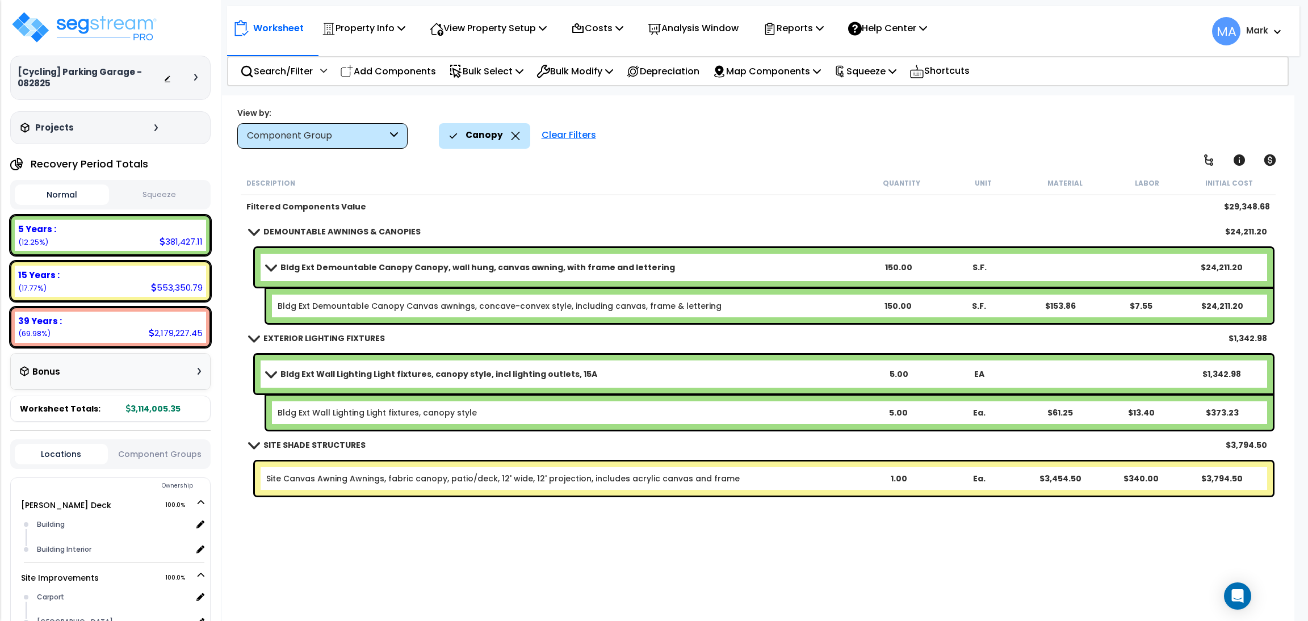
click at [515, 137] on icon at bounding box center [515, 136] width 9 height 9
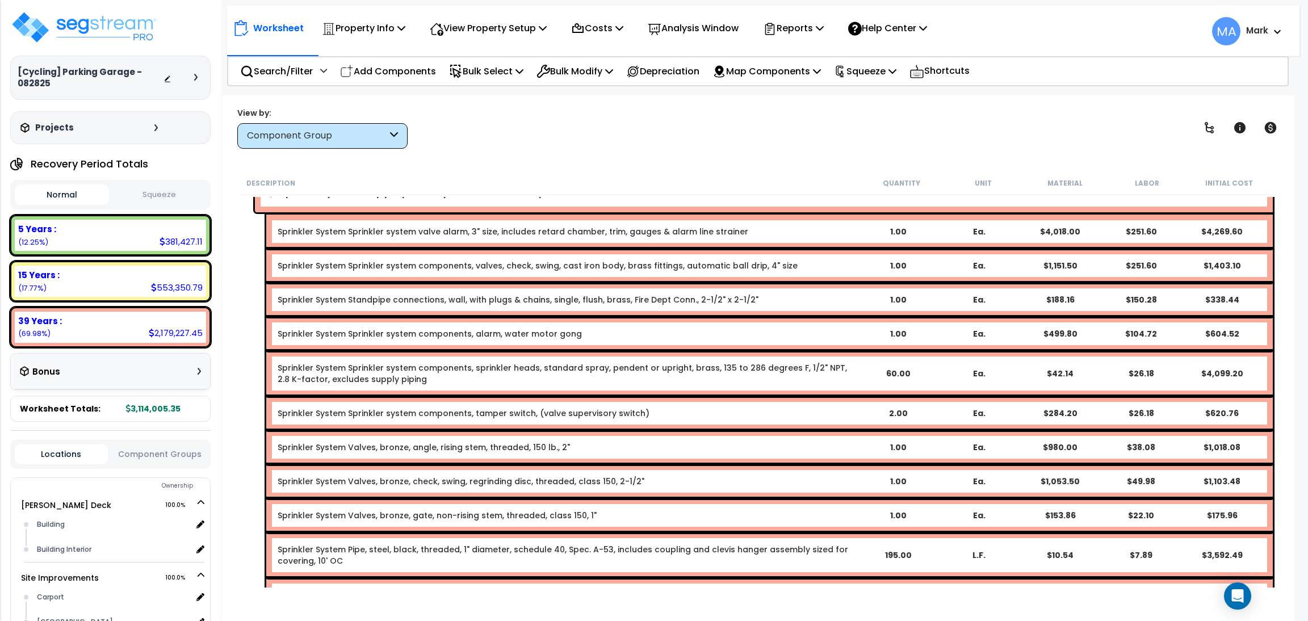
scroll to position [10643, 0]
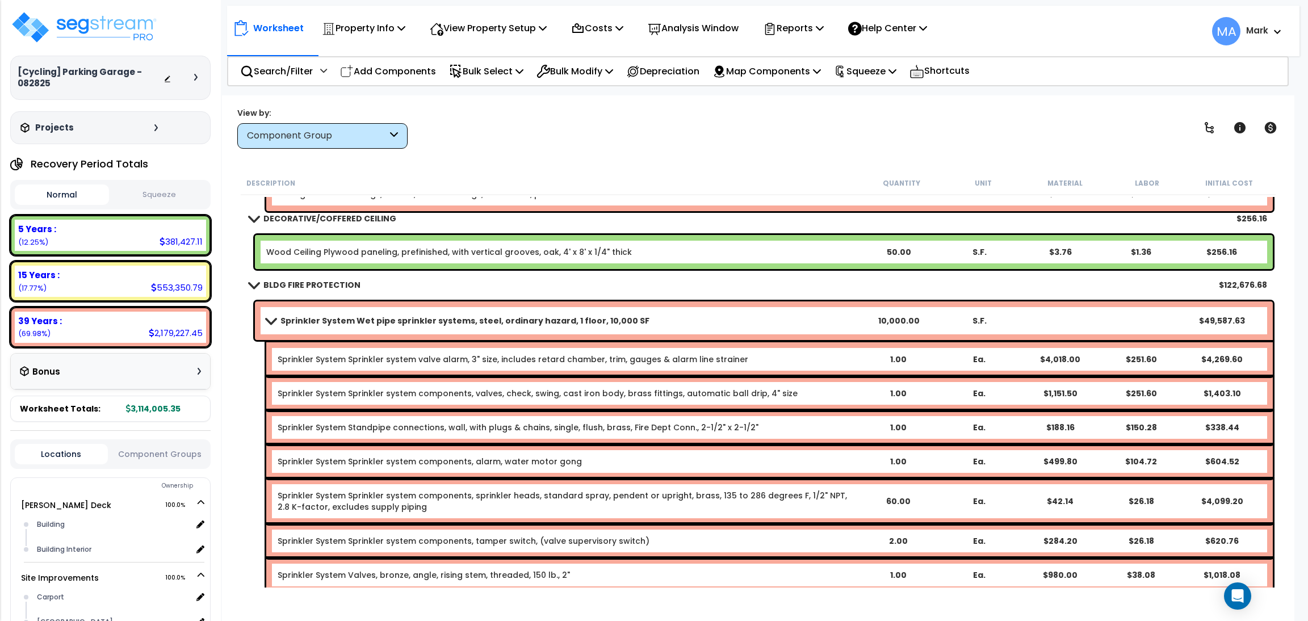
click at [461, 328] on link "Sprinkler System Wet pipe sprinkler systems, steel, ordinary hazard, 1 floor, 1…" at bounding box center [561, 321] width 591 height 16
click at [416, 320] on b "Sprinkler System Wet pipe sprinkler systems, steel, ordinary hazard, 1 floor, 1…" at bounding box center [464, 320] width 369 height 11
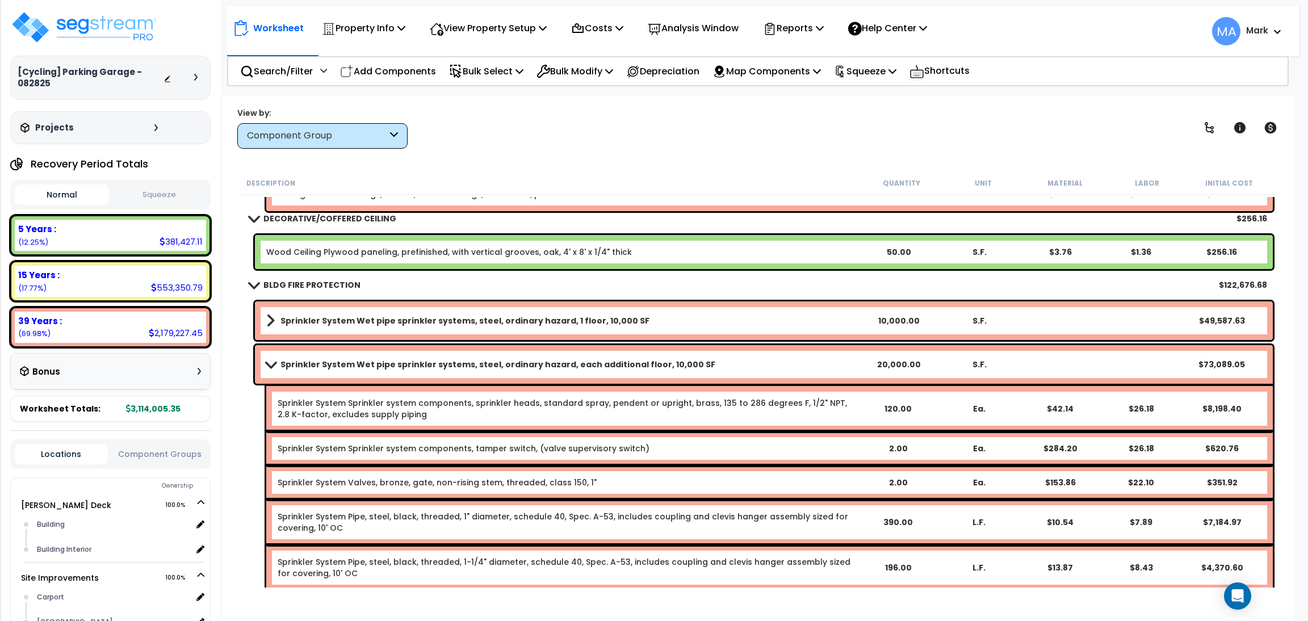
click at [380, 371] on link "Sprinkler System Wet pipe sprinkler systems, steel, ordinary hazard, each addit…" at bounding box center [561, 364] width 591 height 16
click at [379, 363] on b "Sprinkler System Wet pipe sprinkler systems, steel, ordinary hazard, each addit…" at bounding box center [497, 364] width 435 height 11
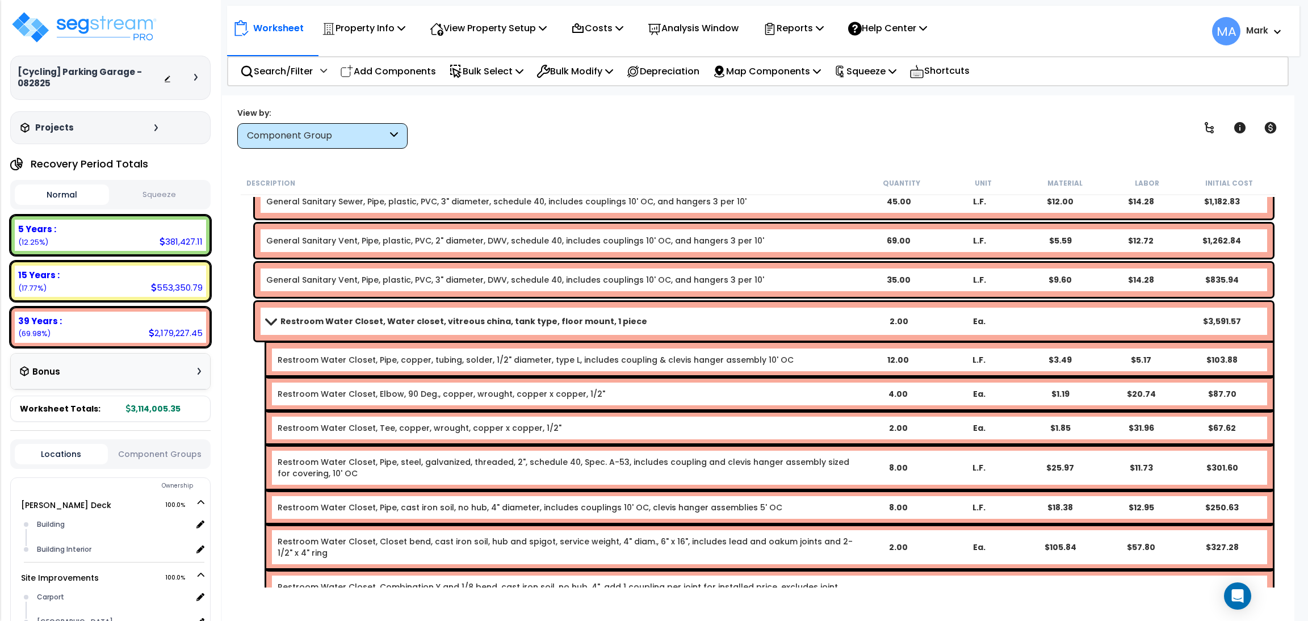
scroll to position [10898, 0]
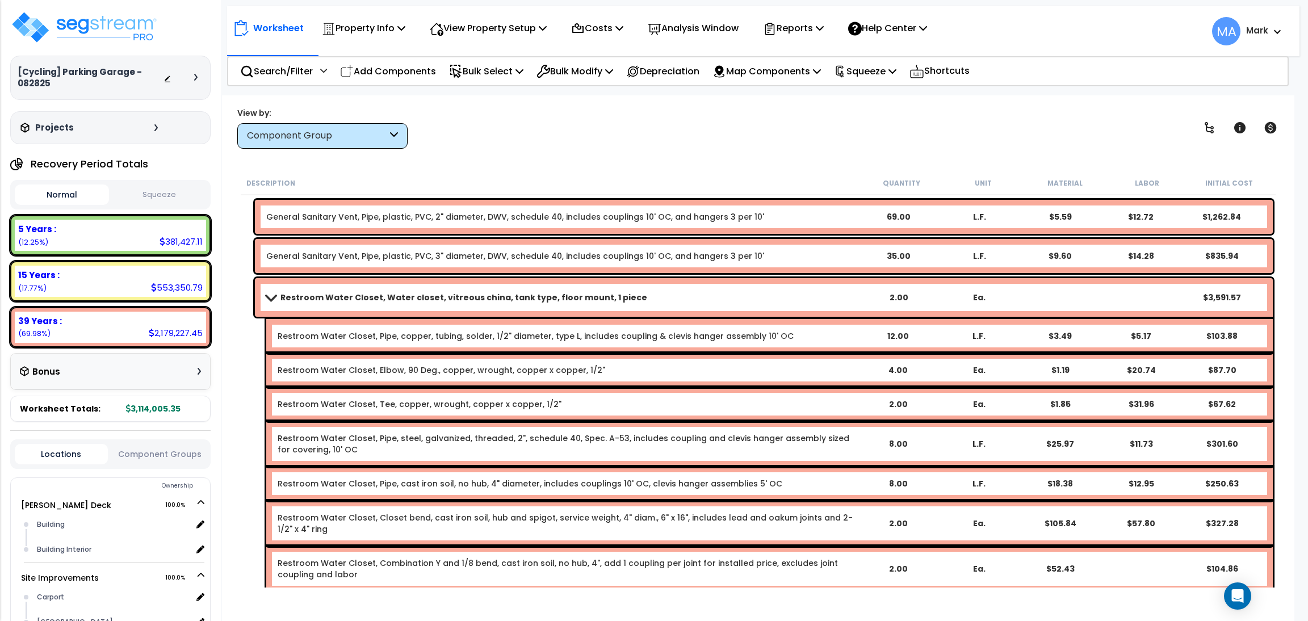
click at [505, 300] on b "Restroom Water Closet, Water closet, vitreous china, tank type, floor mount, 1 …" at bounding box center [463, 297] width 367 height 11
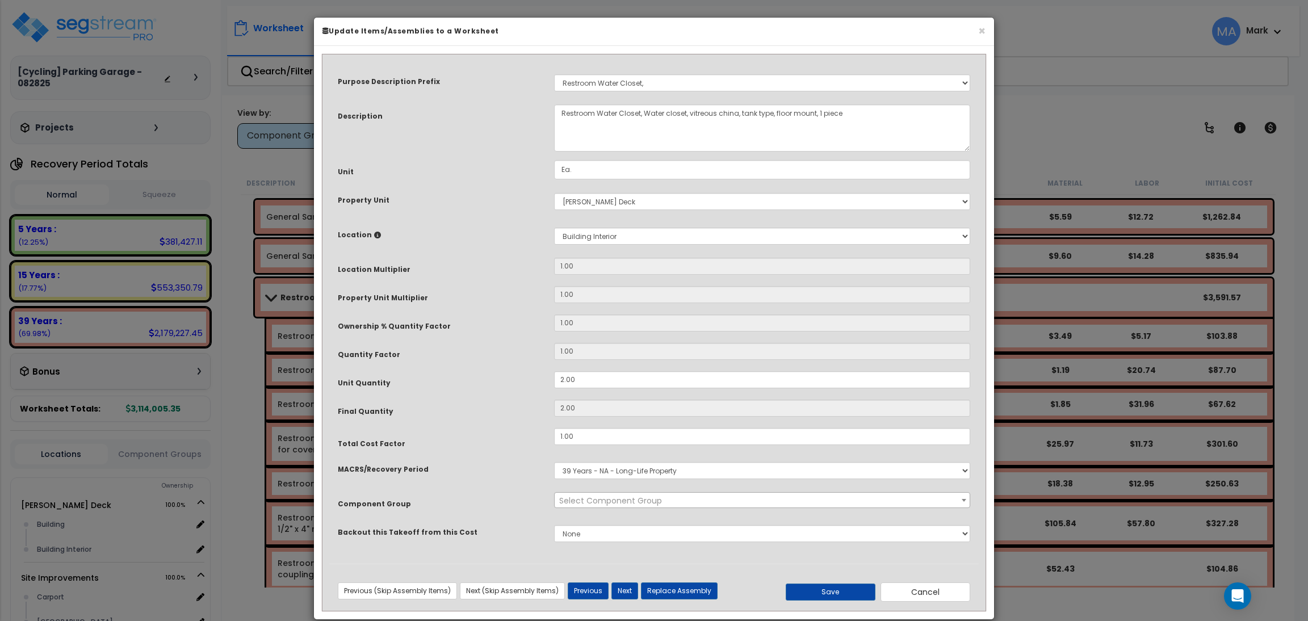
select select "16064"
click at [980, 29] on button "×" at bounding box center [981, 31] width 7 height 12
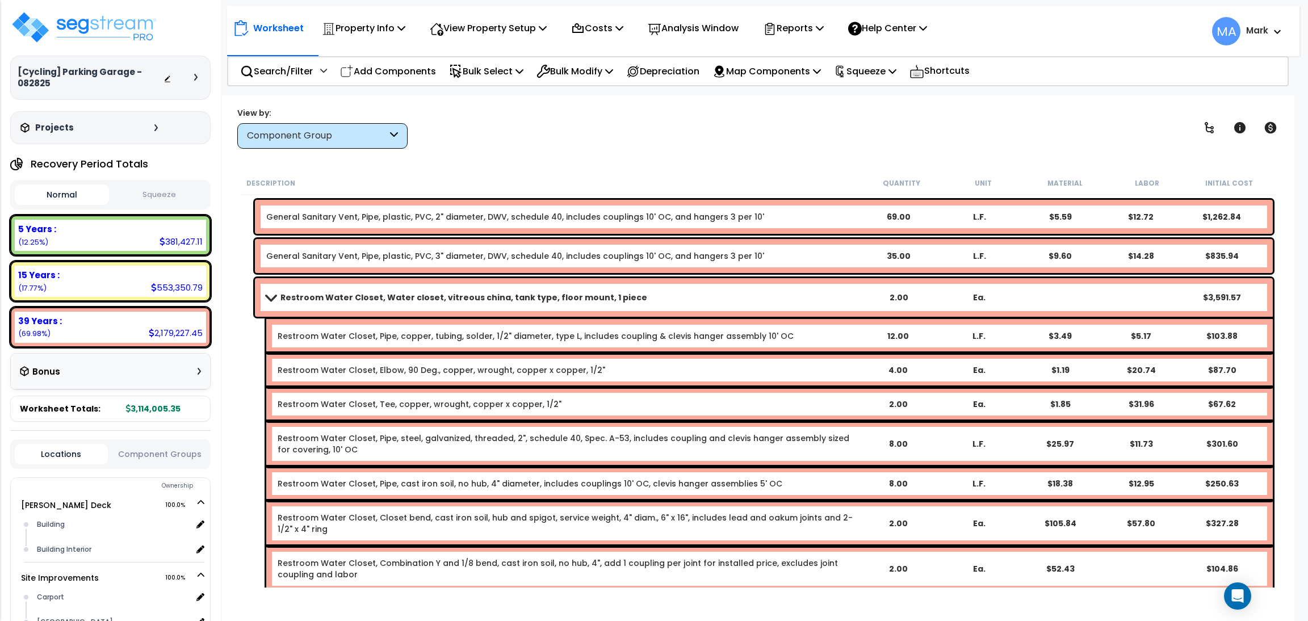
click at [675, 303] on link "Restroom Water Closet, Water closet, vitreous china, tank type, floor mount, 1 …" at bounding box center [561, 297] width 591 height 16
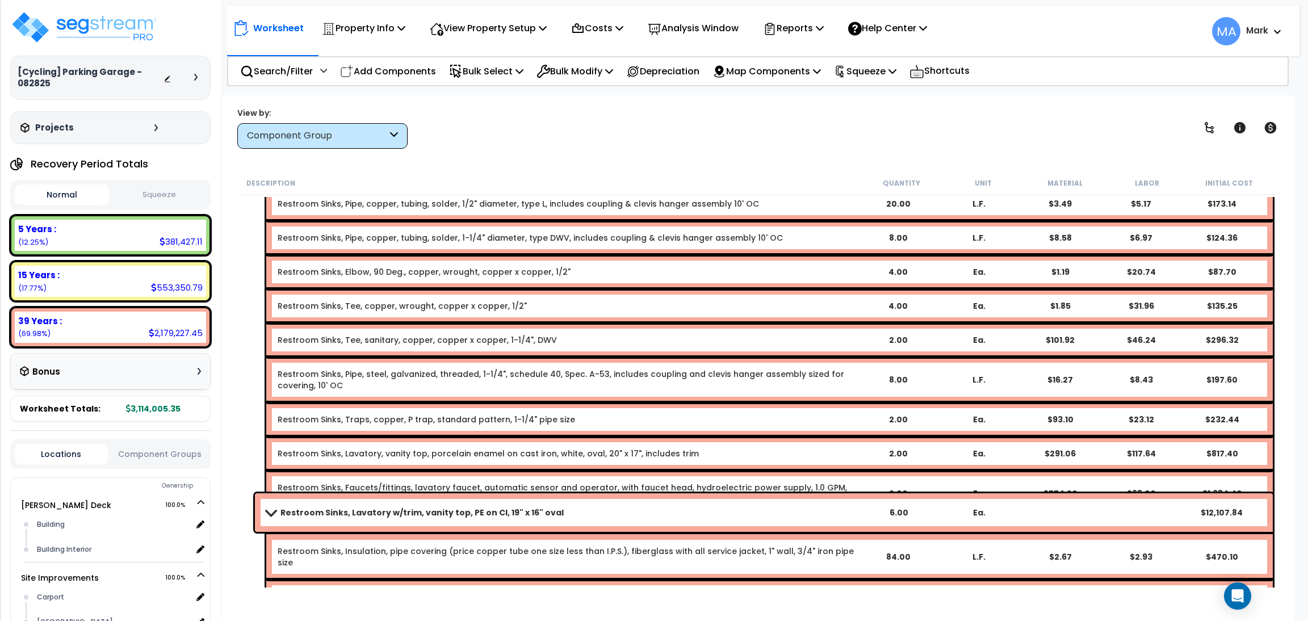
scroll to position [12430, 0]
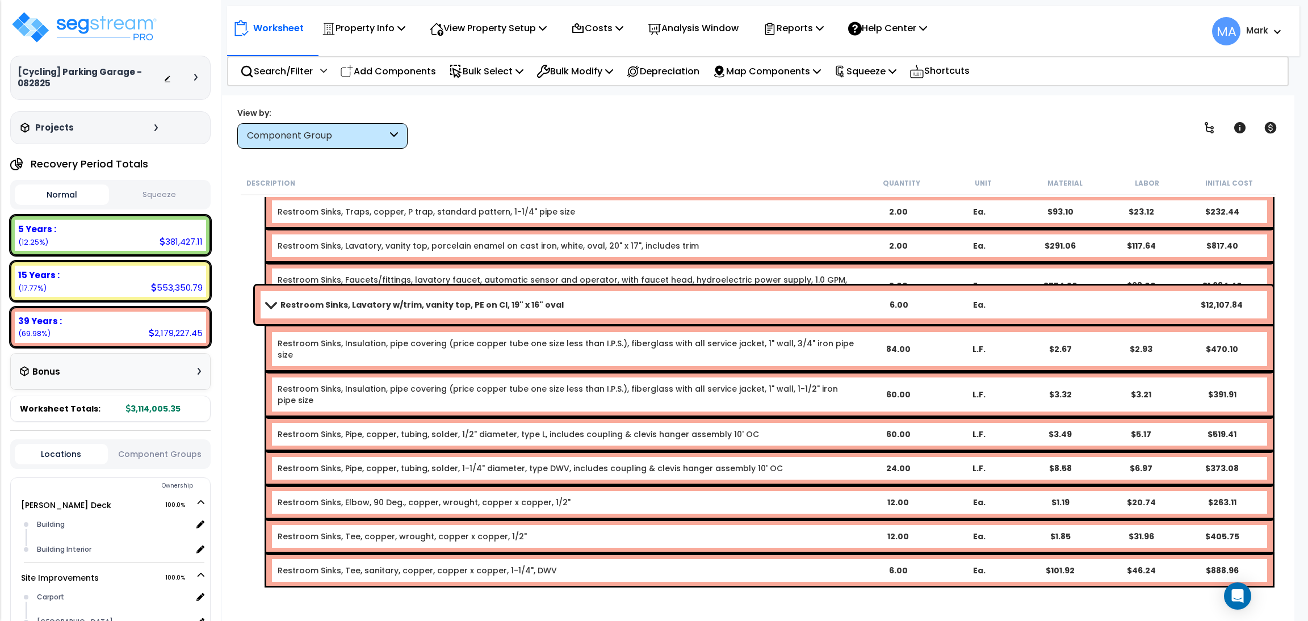
click at [612, 310] on link "Restroom Sinks, Lavatory w/trim, vanity top, PE on CI, 19" x 16" oval" at bounding box center [561, 305] width 591 height 16
click at [272, 300] on span at bounding box center [270, 304] width 16 height 9
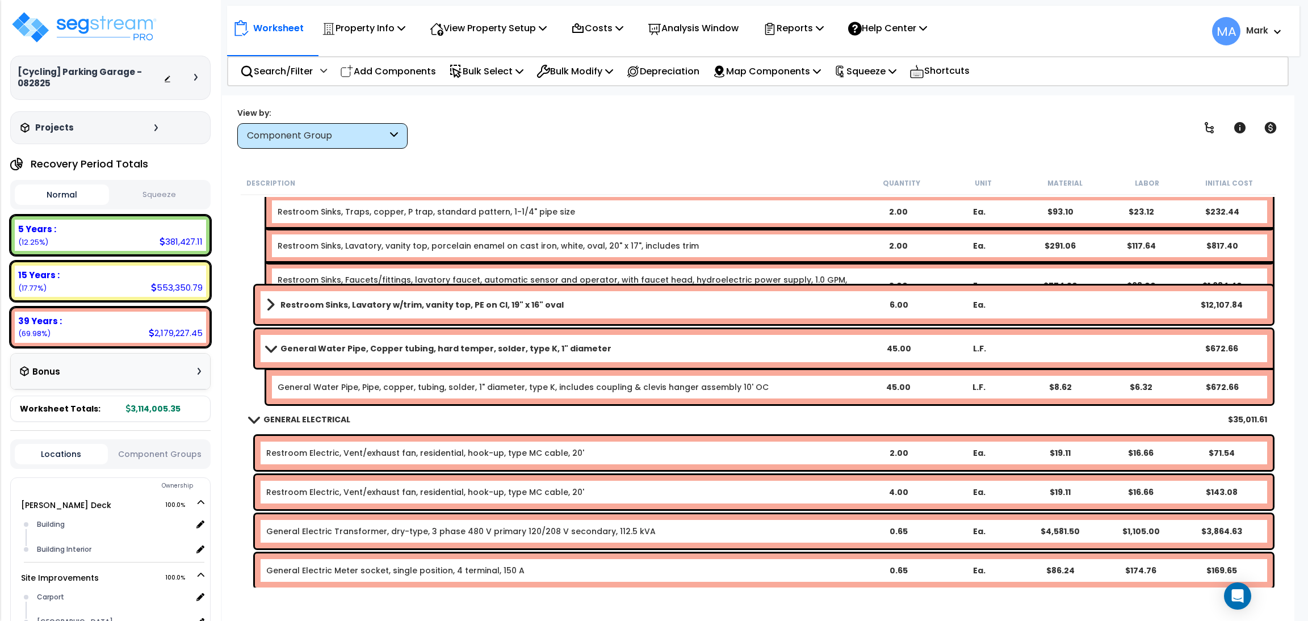
click at [277, 347] on span at bounding box center [270, 348] width 16 height 9
click at [253, 418] on span at bounding box center [253, 419] width 16 height 9
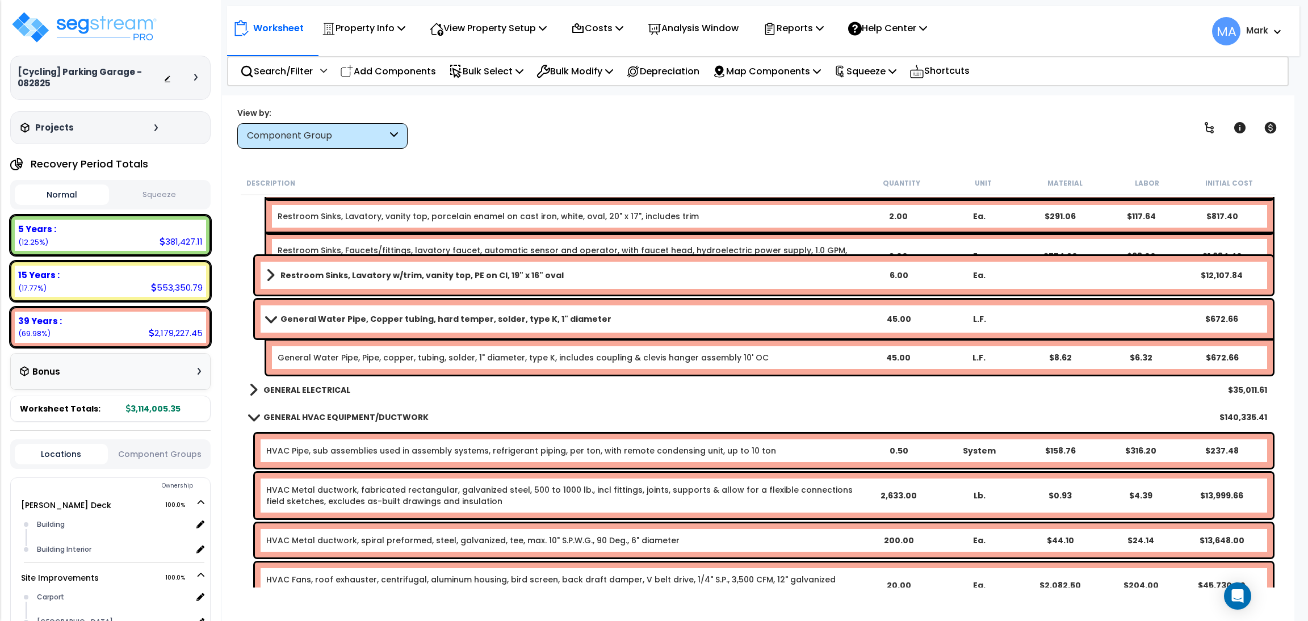
scroll to position [12601, 0]
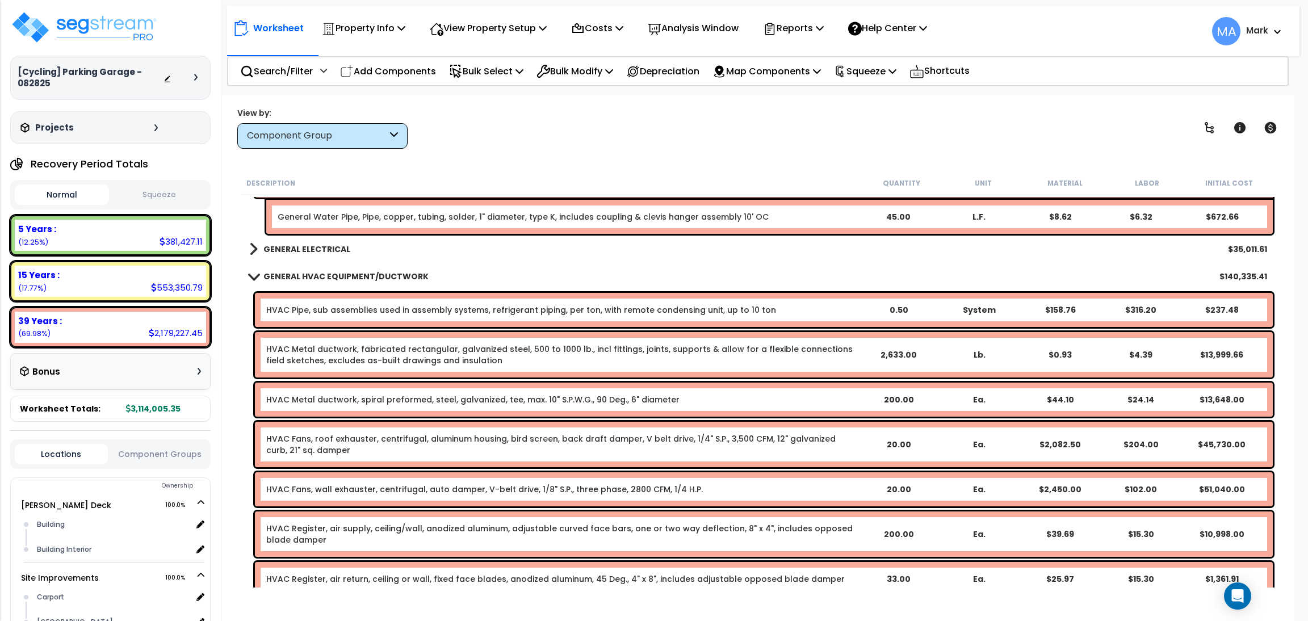
click at [305, 241] on link "GENERAL ELECTRICAL" at bounding box center [299, 249] width 101 height 16
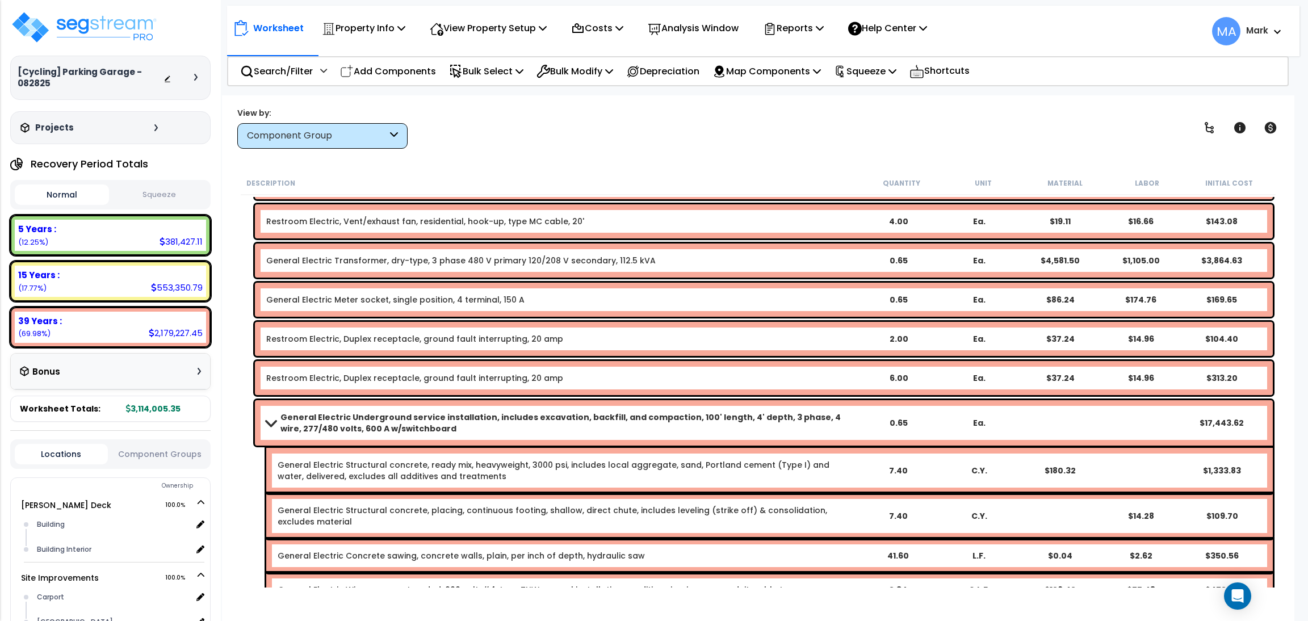
scroll to position [12686, 0]
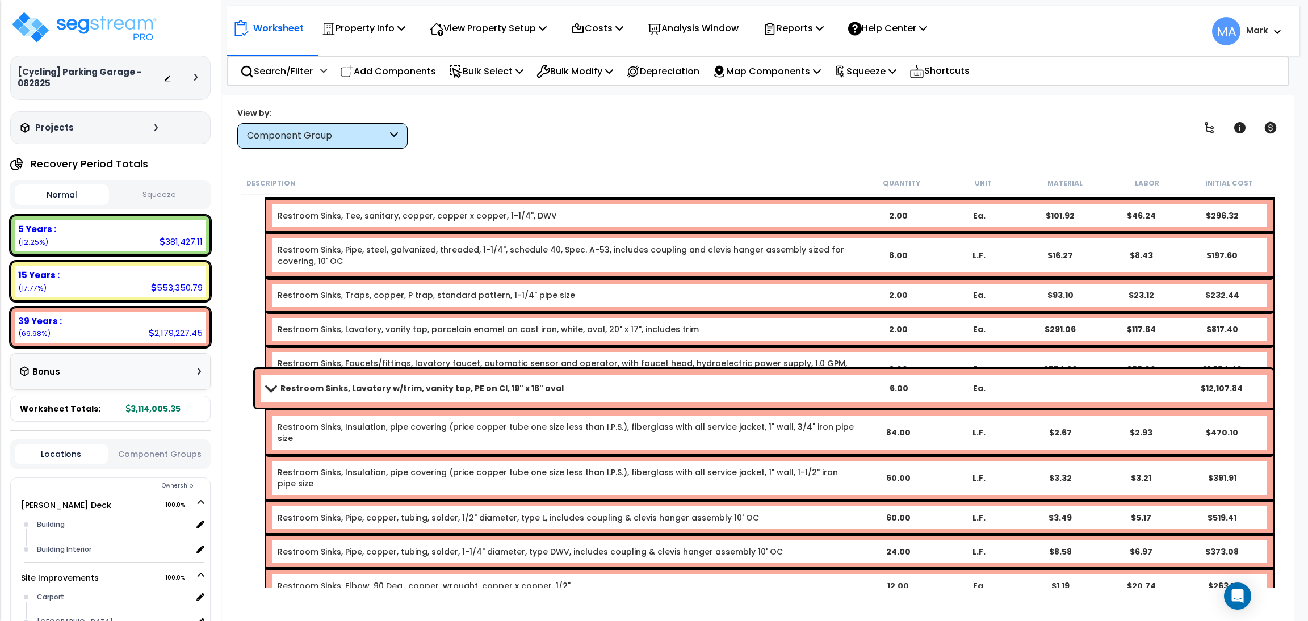
click at [322, 389] on b "Restroom Sinks, Lavatory w/trim, vanity top, PE on CI, 19" x 16" oval" at bounding box center [421, 388] width 283 height 11
click at [241, 386] on div "Restroom Sinks, Lavatory w/trim, vanity top, PE on CI, 19" x 16" oval 6.00 Ea. …" at bounding box center [758, 599] width 1035 height 467
click at [282, 389] on b "Restroom Sinks, Lavatory w/trim, vanity top, PE on CI, 19" x 16" oval" at bounding box center [421, 388] width 283 height 11
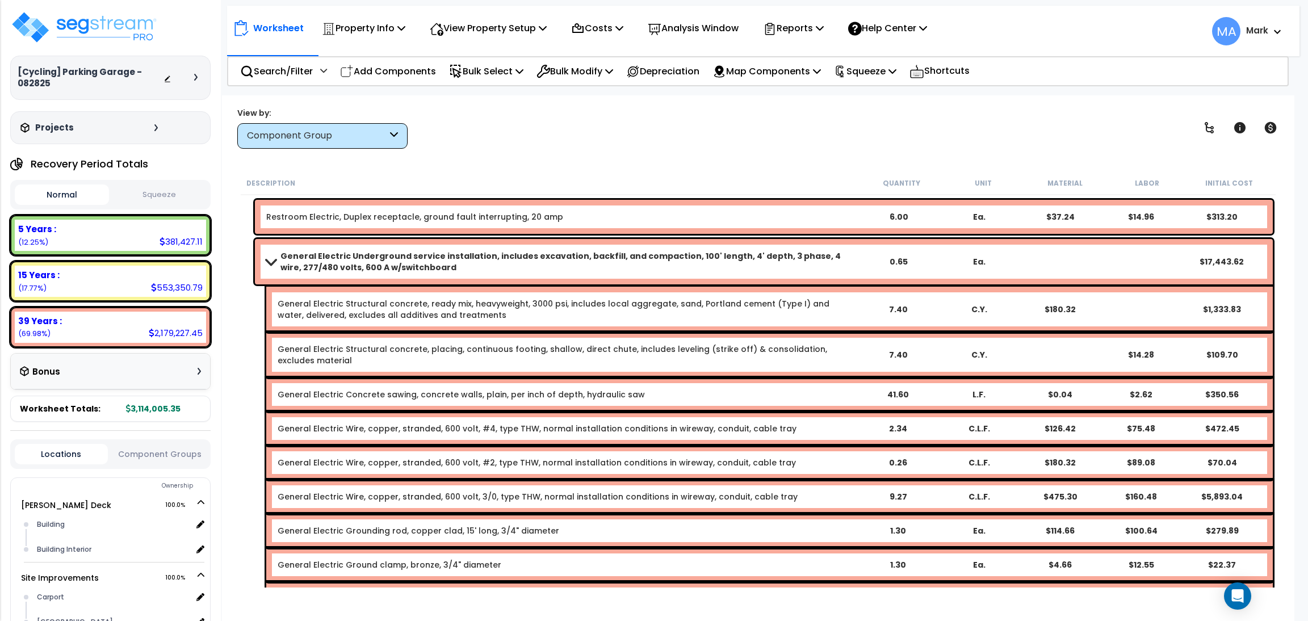
scroll to position [13197, 0]
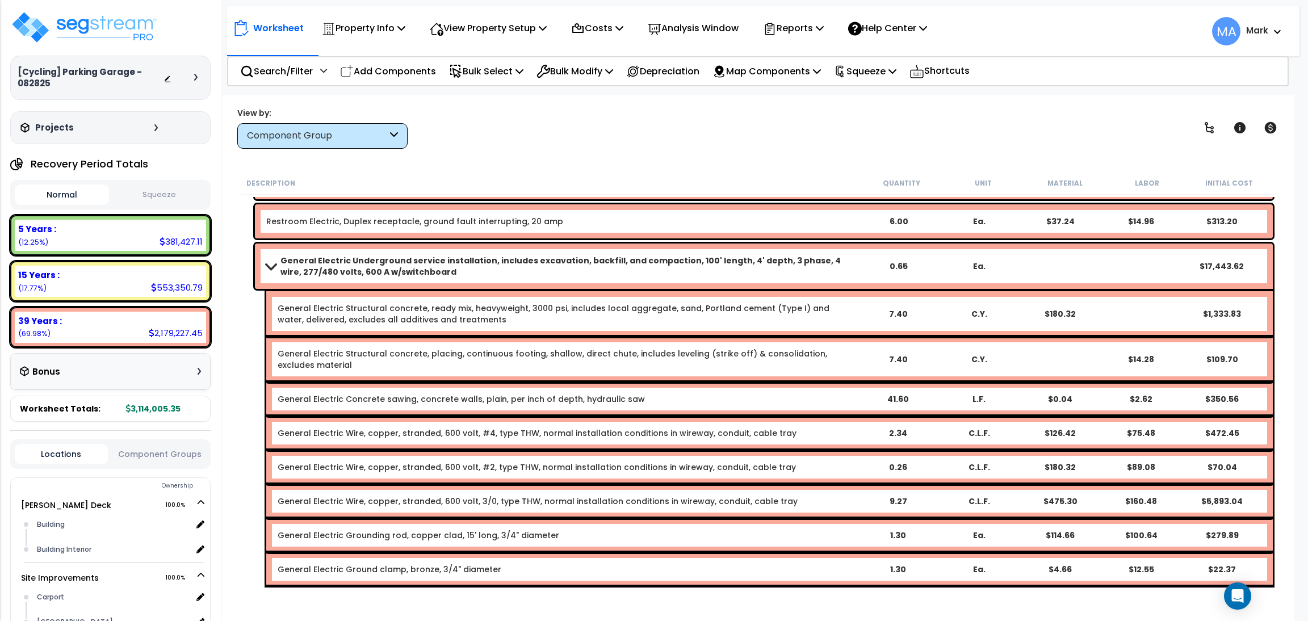
click at [307, 272] on b "General Electric Underground service installation, includes excavation, backfil…" at bounding box center [568, 266] width 577 height 23
click at [302, 265] on b "General Electric Underground service installation, includes excavation, backfil…" at bounding box center [568, 266] width 577 height 23
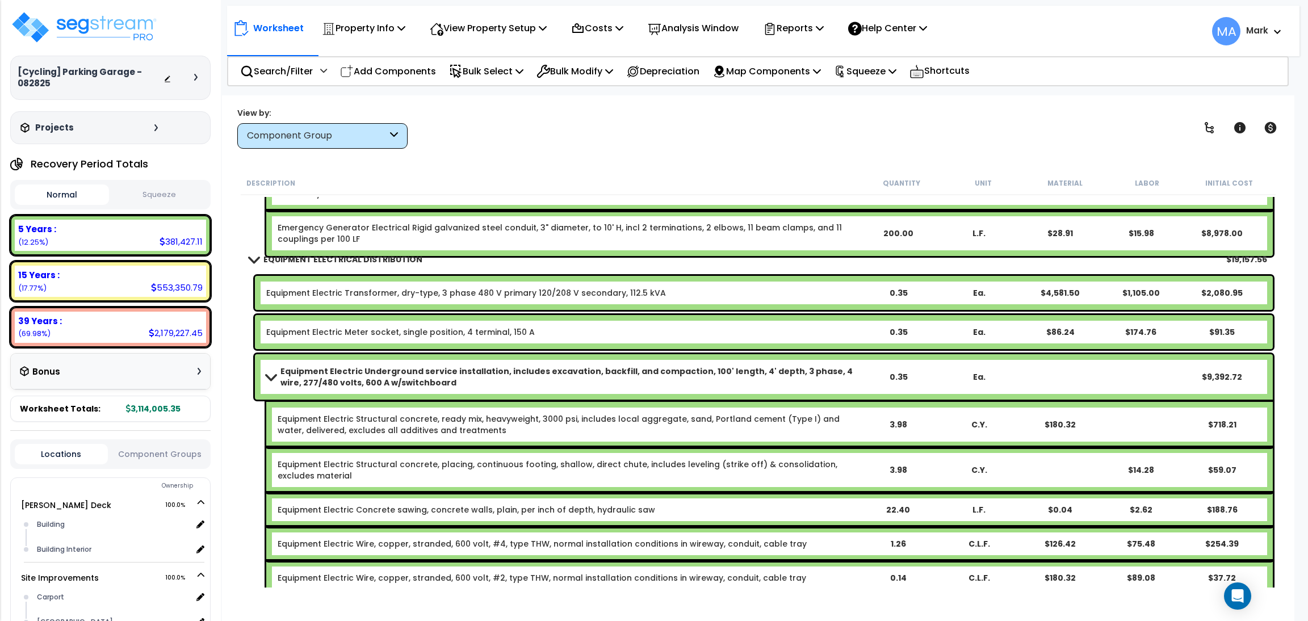
scroll to position [21711, 0]
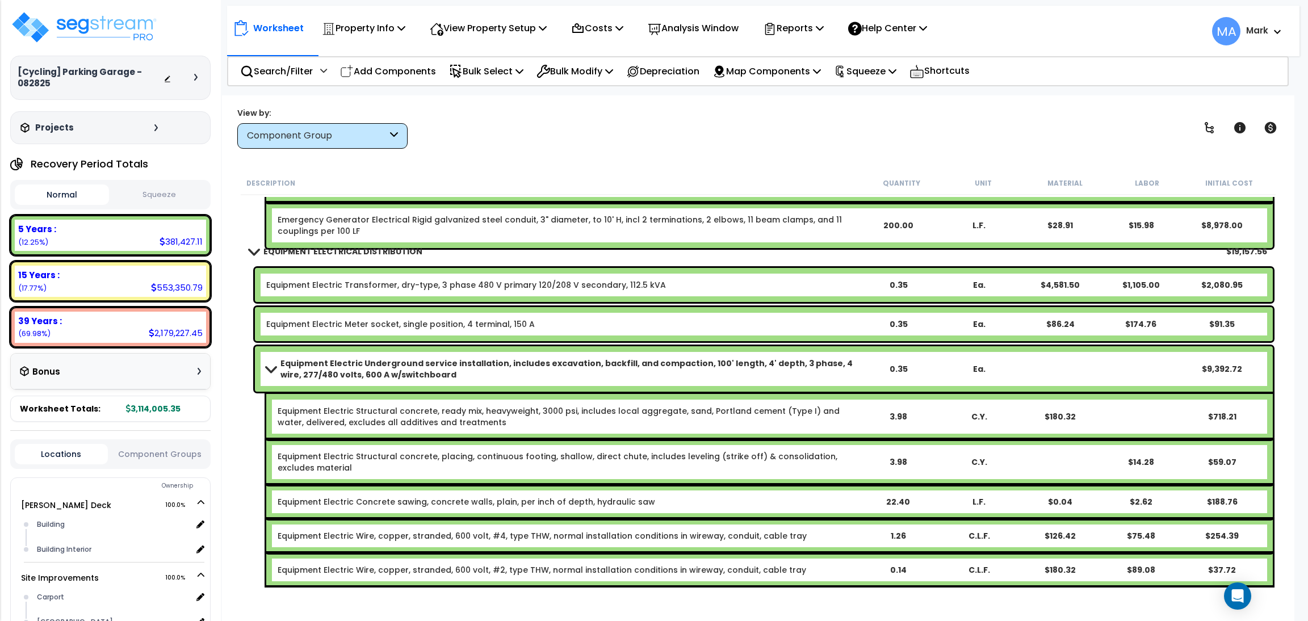
click at [410, 358] on b "Equipment Electric Underground service installation, includes excavation, backf…" at bounding box center [568, 369] width 577 height 23
click at [333, 368] on b "Equipment Electric Underground service installation, includes excavation, backf…" at bounding box center [568, 369] width 577 height 23
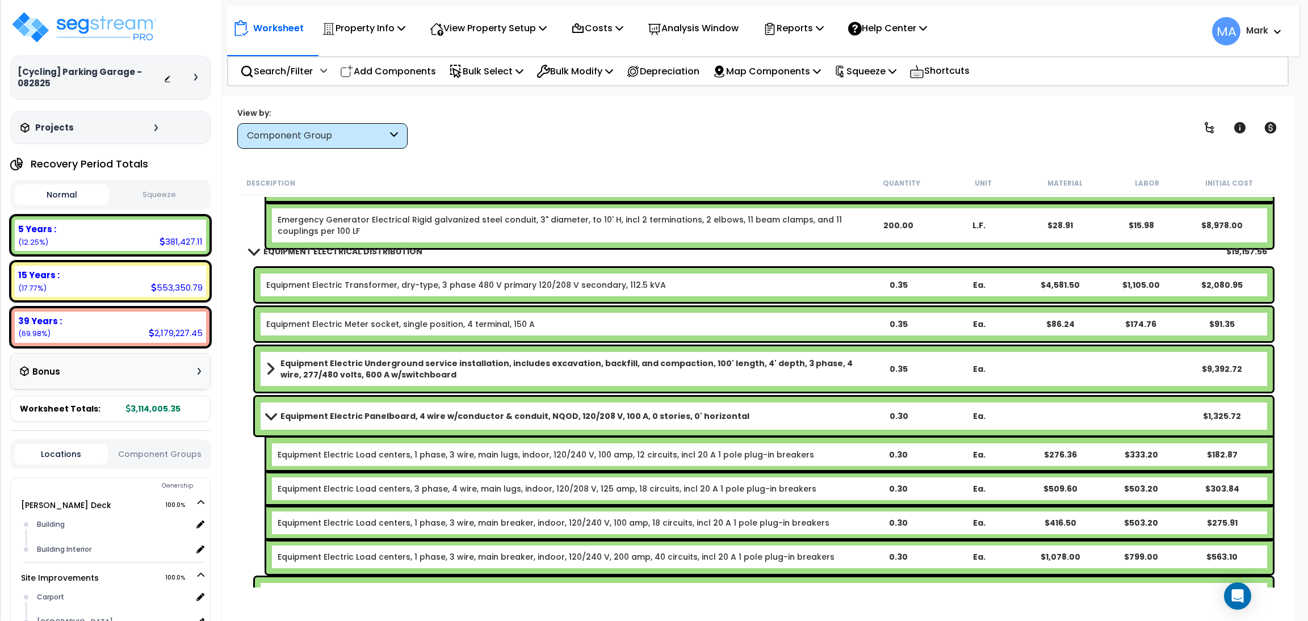
click at [297, 419] on b "Equipment Electric Panelboard, 4 wire w/conductor & conduit, NQOD, 120/208 V, 1…" at bounding box center [514, 415] width 469 height 11
click at [323, 415] on b "Equipment Electric Panelboard, 4 wire w/conductor & conduit, NQOD, 120/208 V, 1…" at bounding box center [514, 415] width 469 height 11
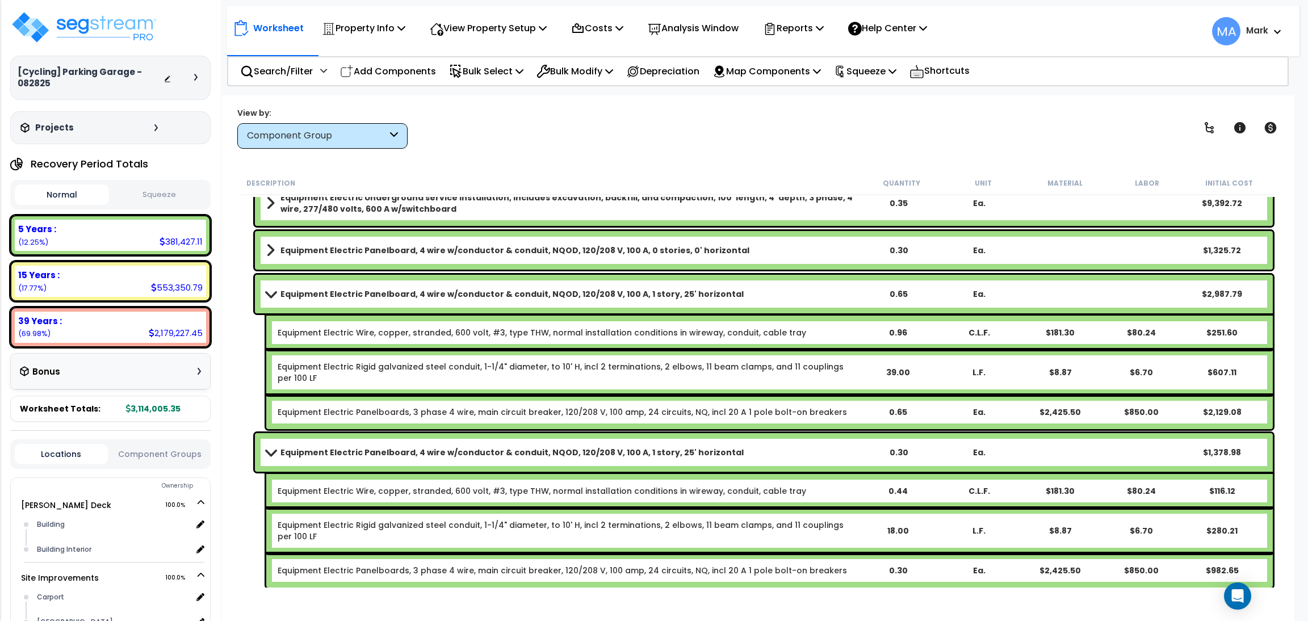
scroll to position [21882, 0]
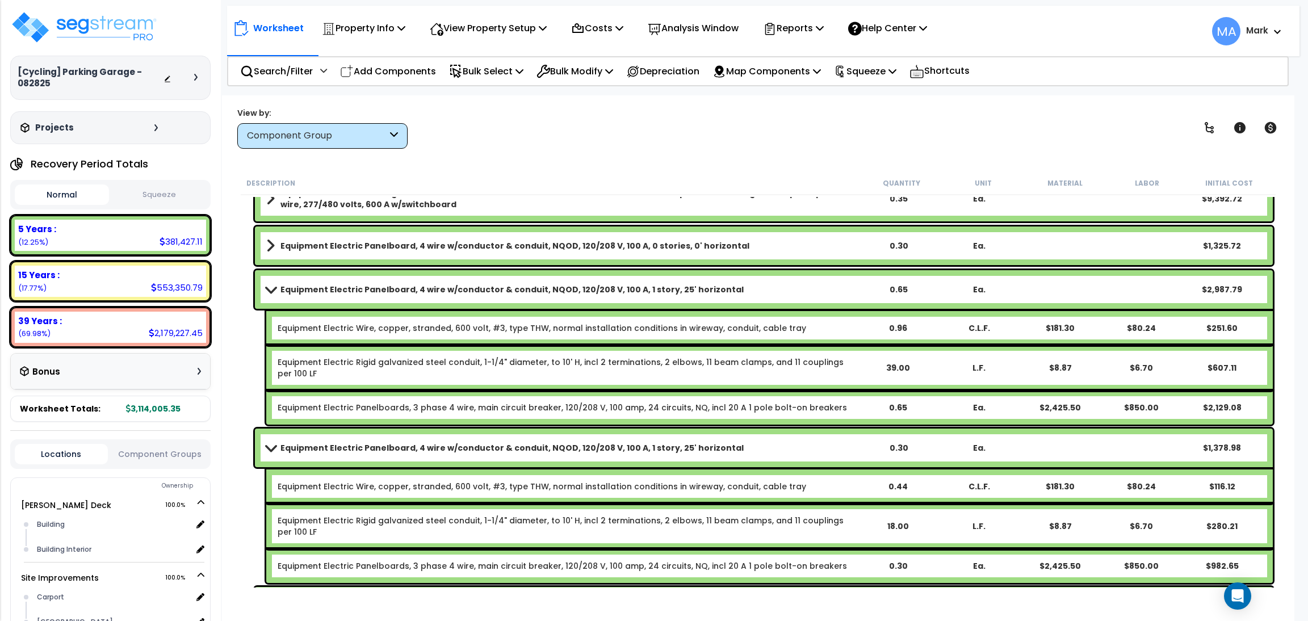
click at [329, 292] on b "Equipment Electric Panelboard, 4 wire w/conductor & conduit, NQOD, 120/208 V, 1…" at bounding box center [511, 289] width 463 height 11
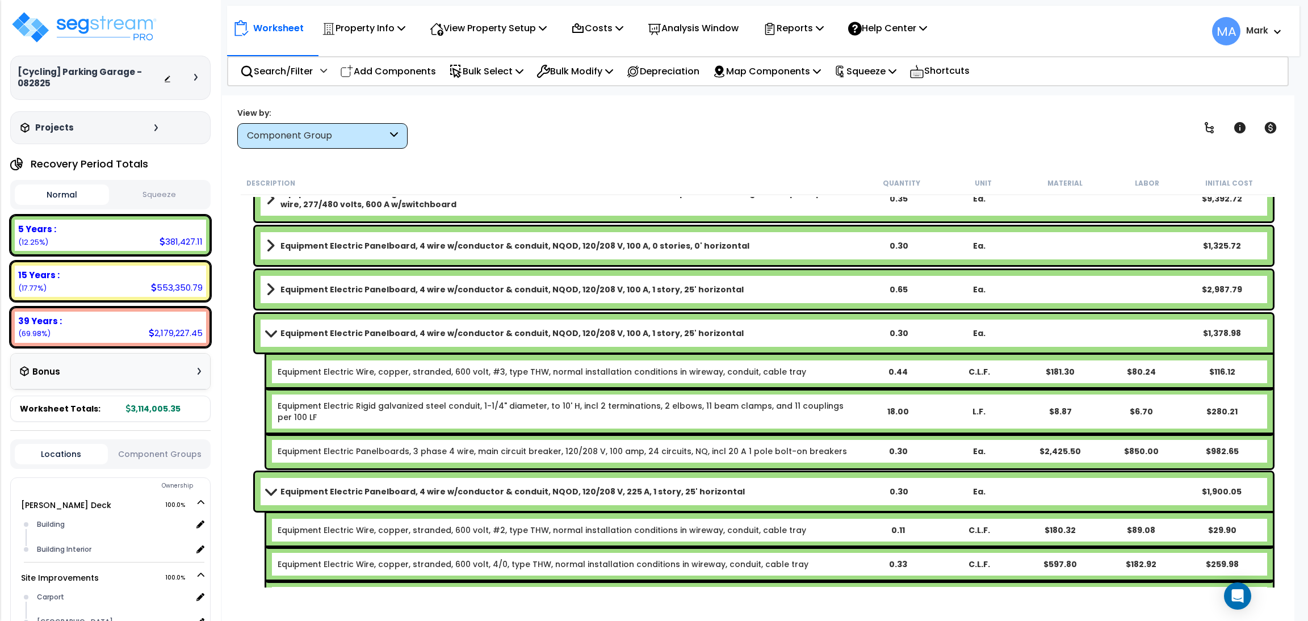
click at [329, 328] on b "Equipment Electric Panelboard, 4 wire w/conductor & conduit, NQOD, 120/208 V, 1…" at bounding box center [511, 333] width 463 height 11
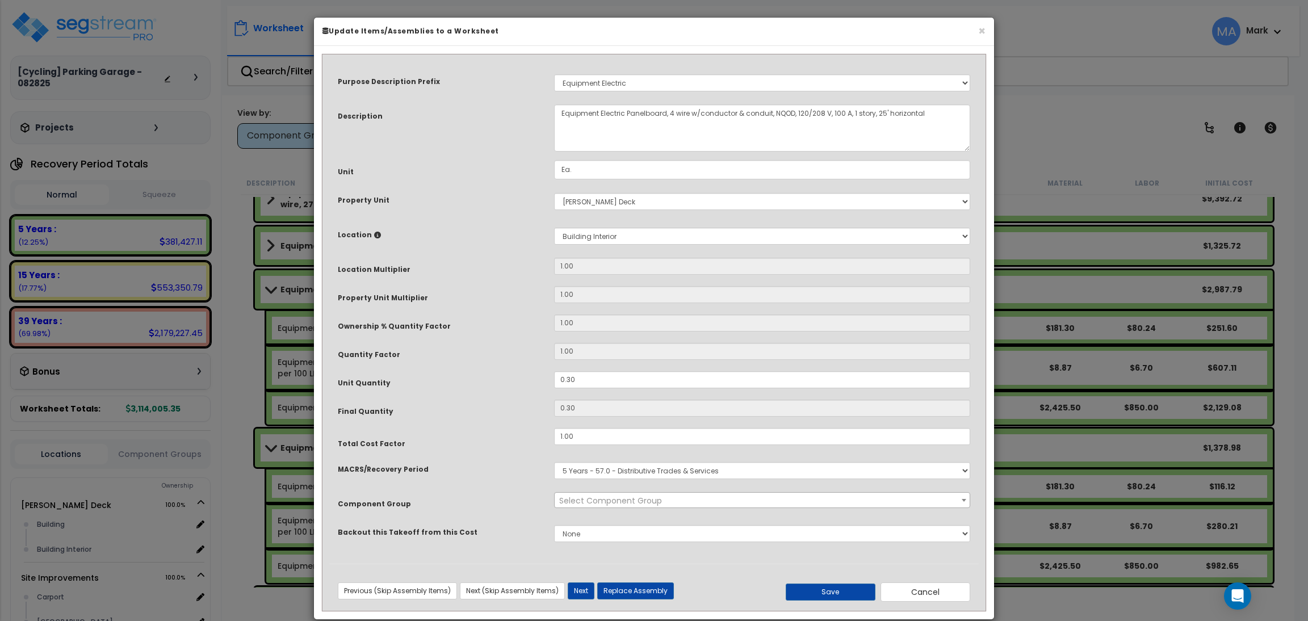
select select "20157"
click at [975, 33] on h6 "Update Items/Assemblies to a Worksheet" at bounding box center [653, 31] width 663 height 10
click at [979, 27] on button "×" at bounding box center [981, 32] width 7 height 12
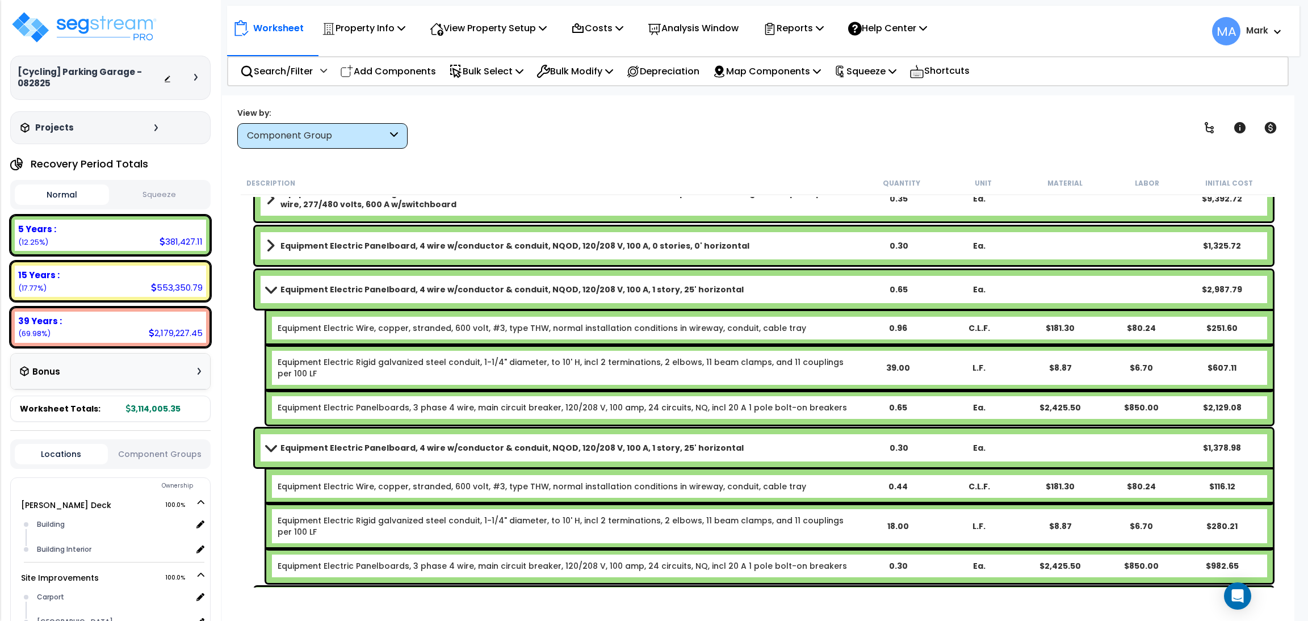
click at [750, 448] on link "Equipment Electric Panelboard, 4 wire w/conductor & conduit, NQOD, 120/208 V, 1…" at bounding box center [561, 448] width 591 height 16
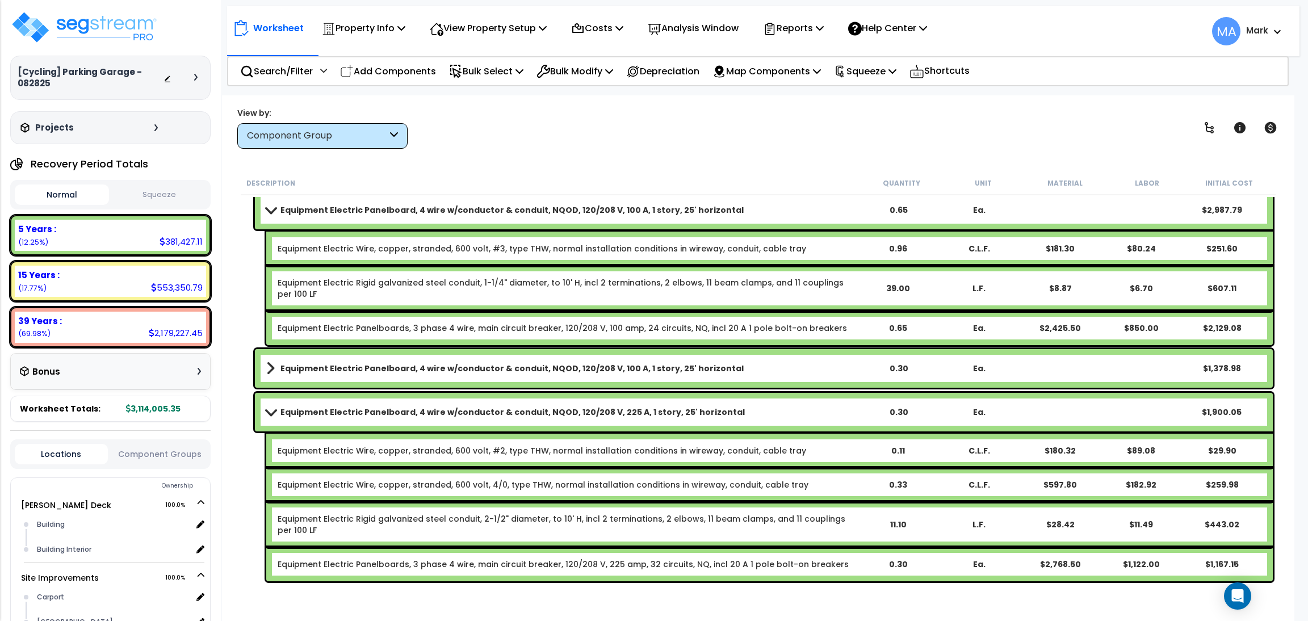
scroll to position [21967, 0]
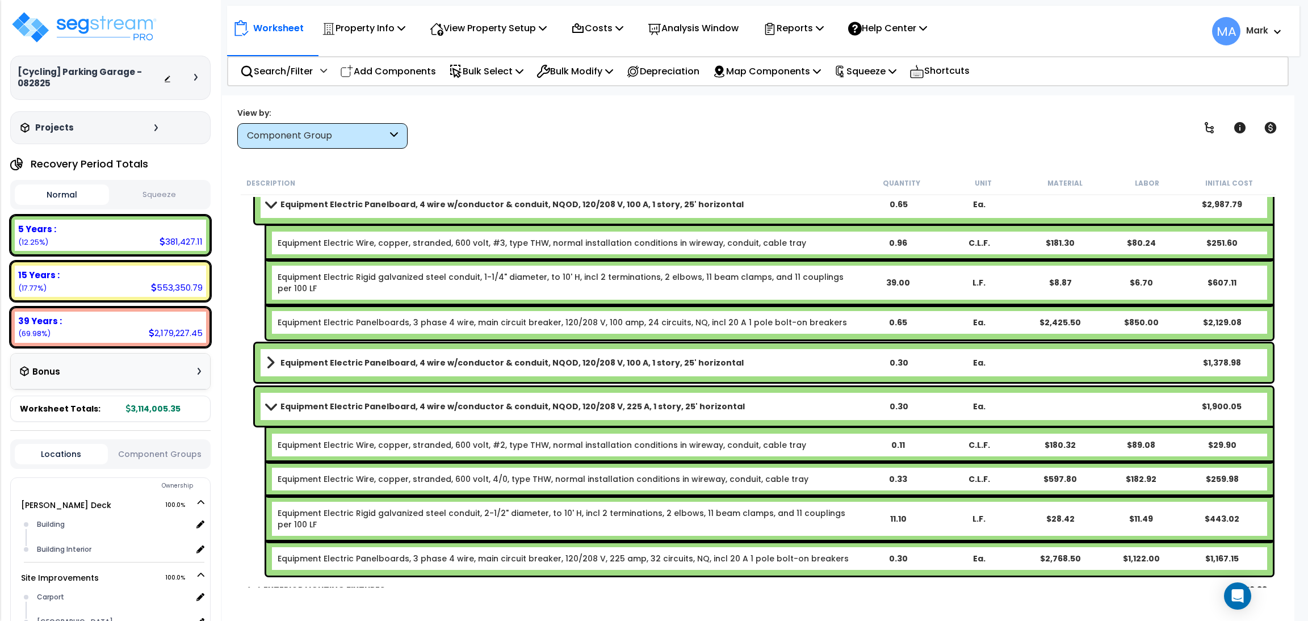
click at [767, 406] on link "Equipment Electric Panelboard, 4 wire w/conductor & conduit, NQOD, 120/208 V, 2…" at bounding box center [561, 406] width 591 height 16
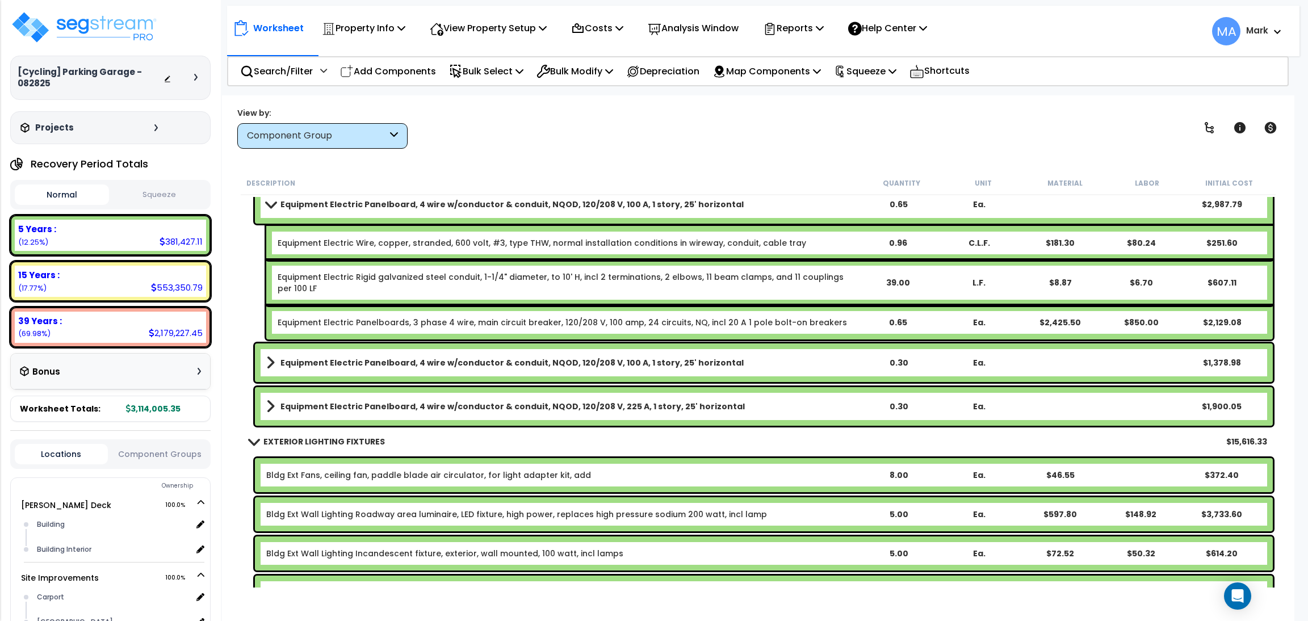
click at [767, 406] on link "Equipment Electric Panelboard, 4 wire w/conductor & conduit, NQOD, 120/208 V, 2…" at bounding box center [561, 406] width 591 height 16
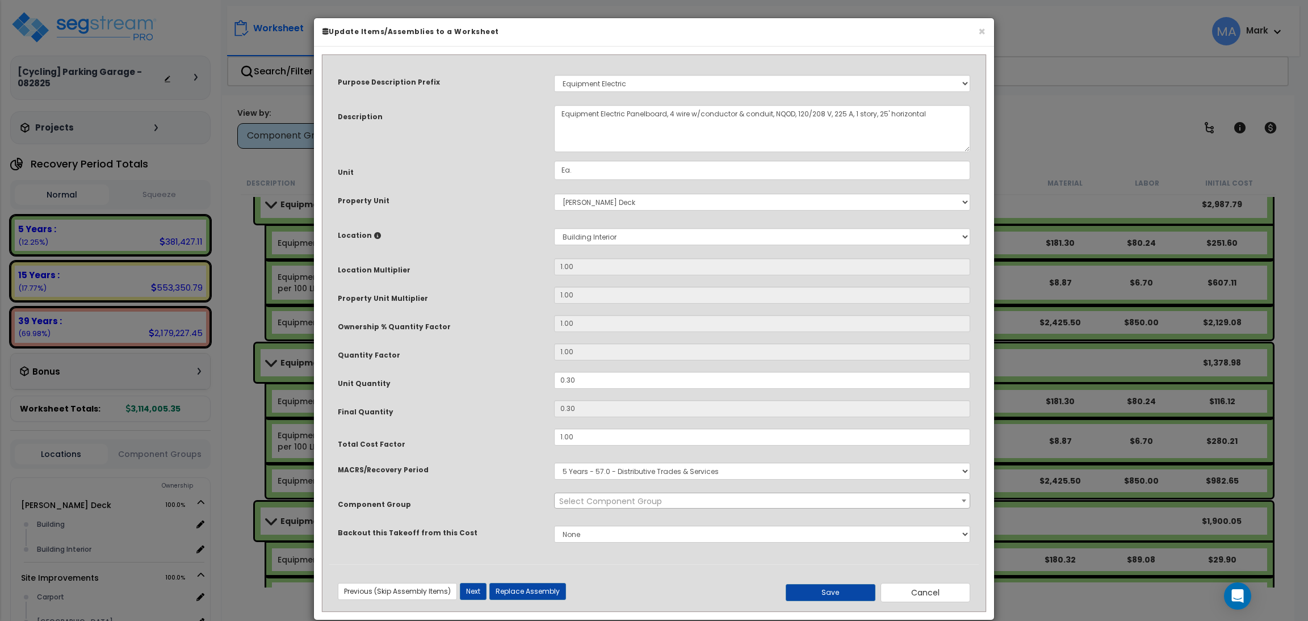
select select "20157"
click at [976, 32] on h6 "Update Items/Assemblies to a Worksheet" at bounding box center [653, 32] width 663 height 10
click at [979, 32] on button "×" at bounding box center [982, 32] width 7 height 12
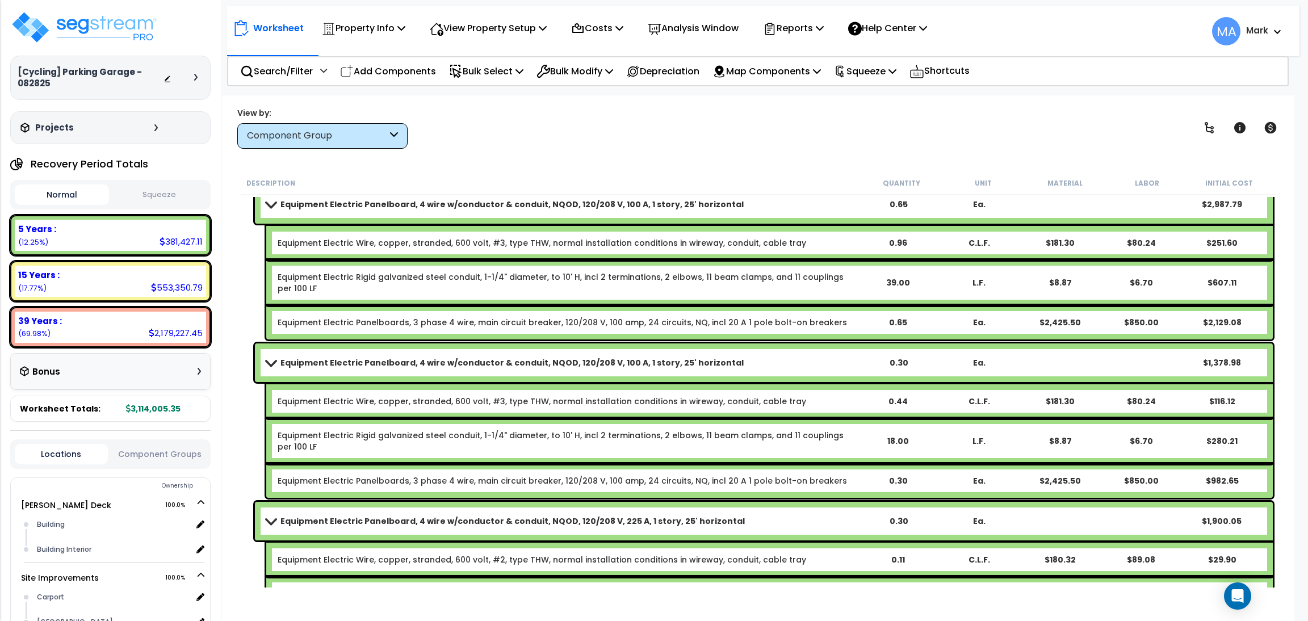
click at [771, 356] on link "Equipment Electric Panelboard, 4 wire w/conductor & conduit, NQOD, 120/208 V, 1…" at bounding box center [561, 363] width 591 height 16
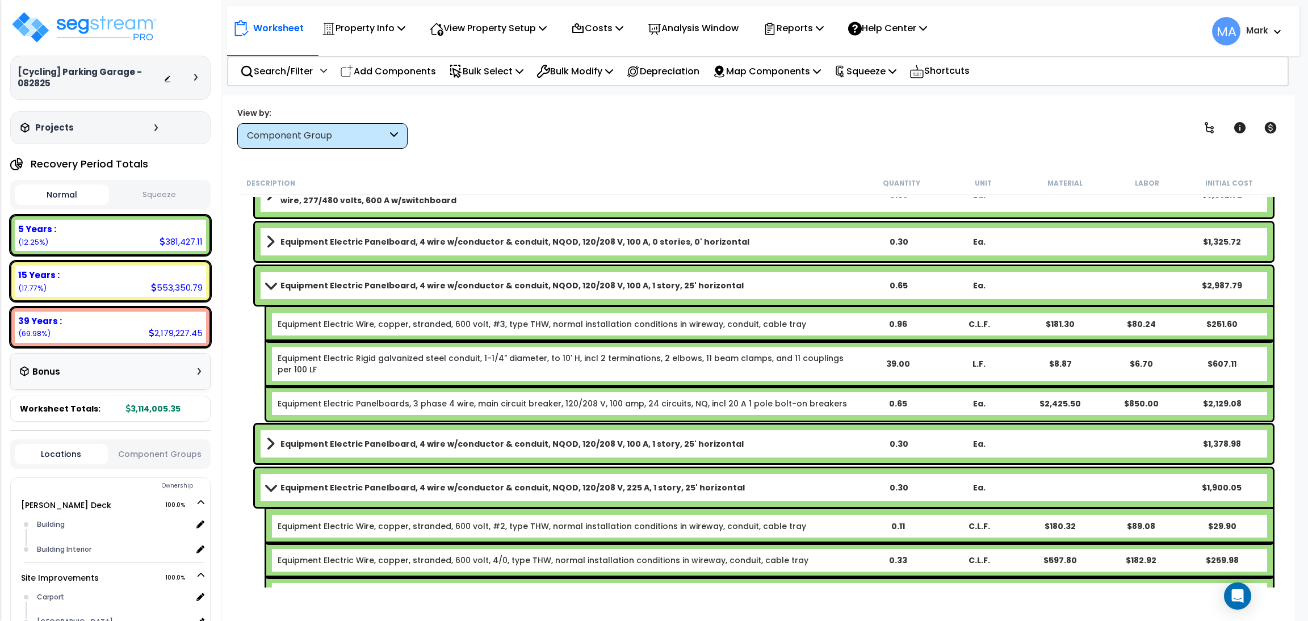
scroll to position [21882, 0]
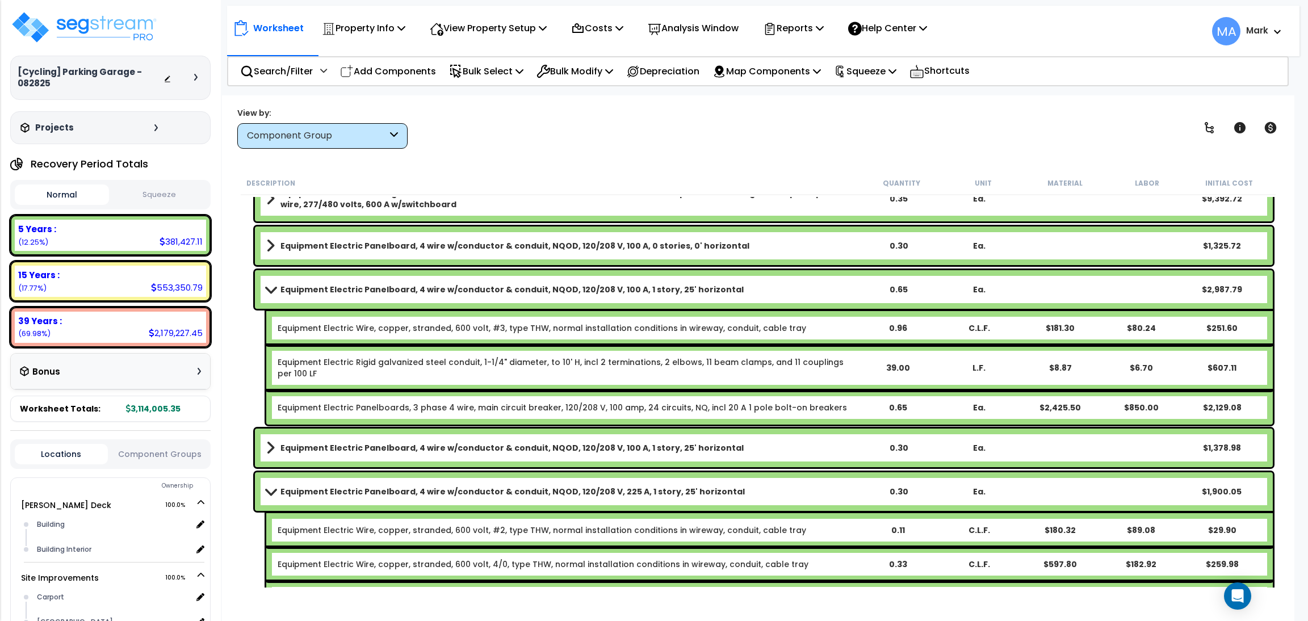
click at [758, 296] on link "Equipment Electric Panelboard, 4 wire w/conductor & conduit, NQOD, 120/208 V, 1…" at bounding box center [561, 290] width 591 height 16
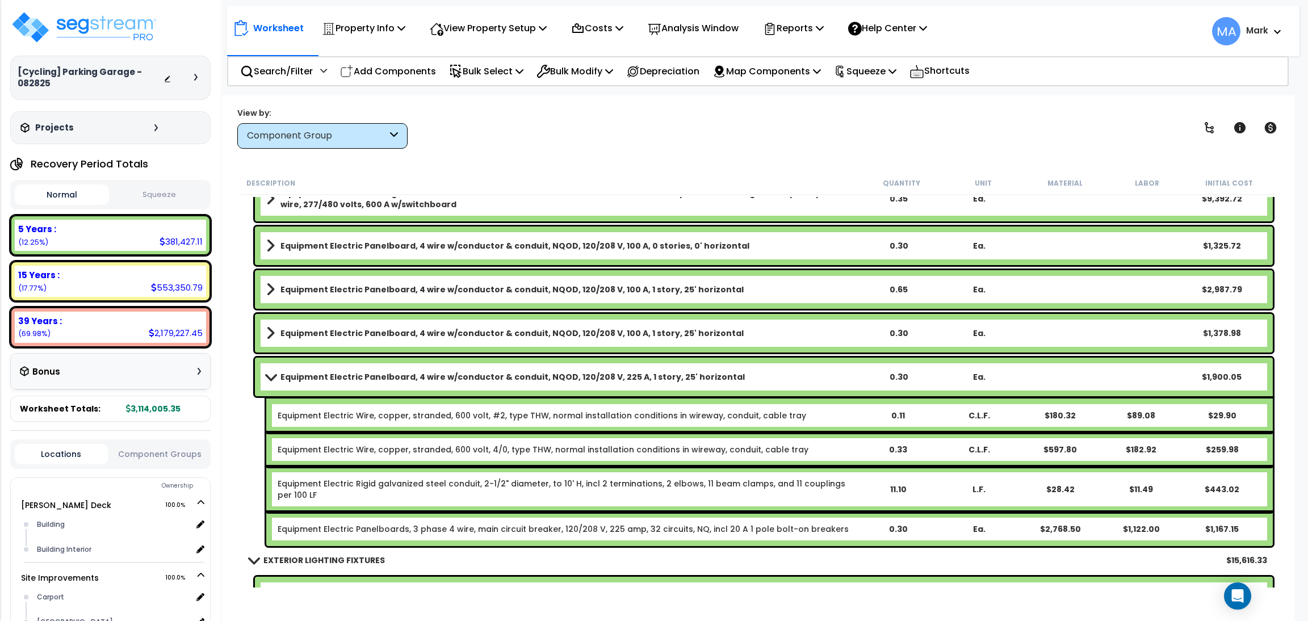
click at [744, 367] on div "Equipment Electric Panelboard, 4 wire w/conductor & conduit, NQOD, 120/208 V, 2…" at bounding box center [764, 377] width 1018 height 39
click at [743, 374] on link "Equipment Electric Panelboard, 4 wire w/conductor & conduit, NQOD, 120/208 V, 2…" at bounding box center [561, 377] width 591 height 16
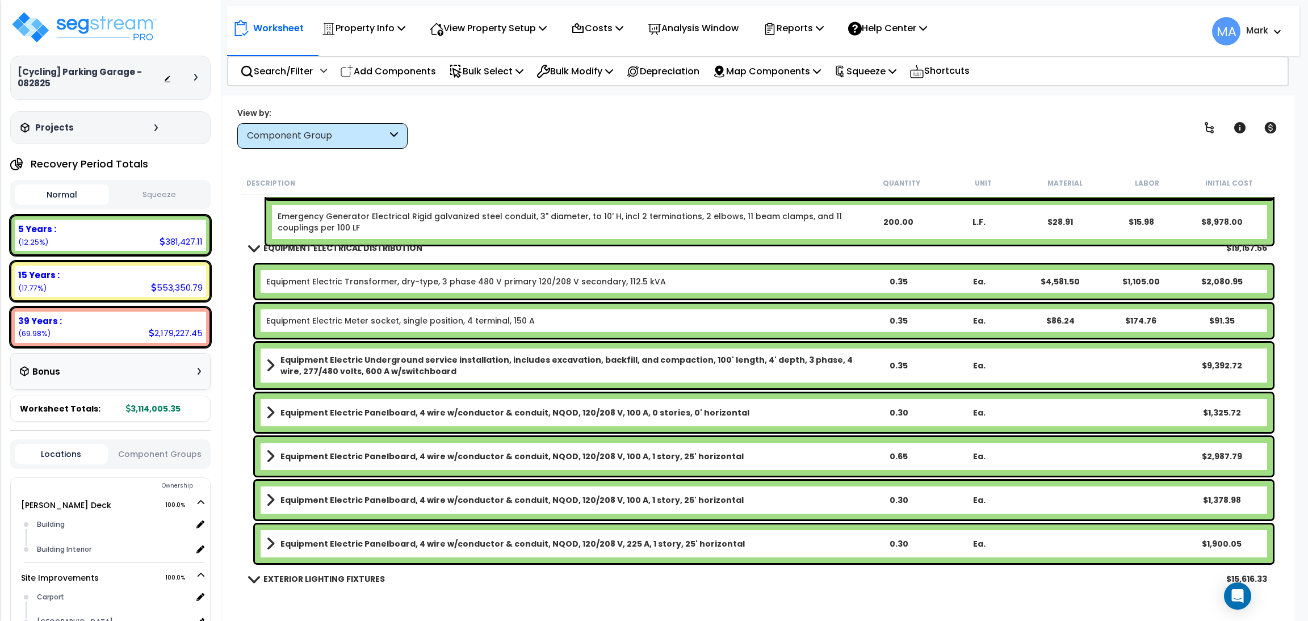
scroll to position [21711, 0]
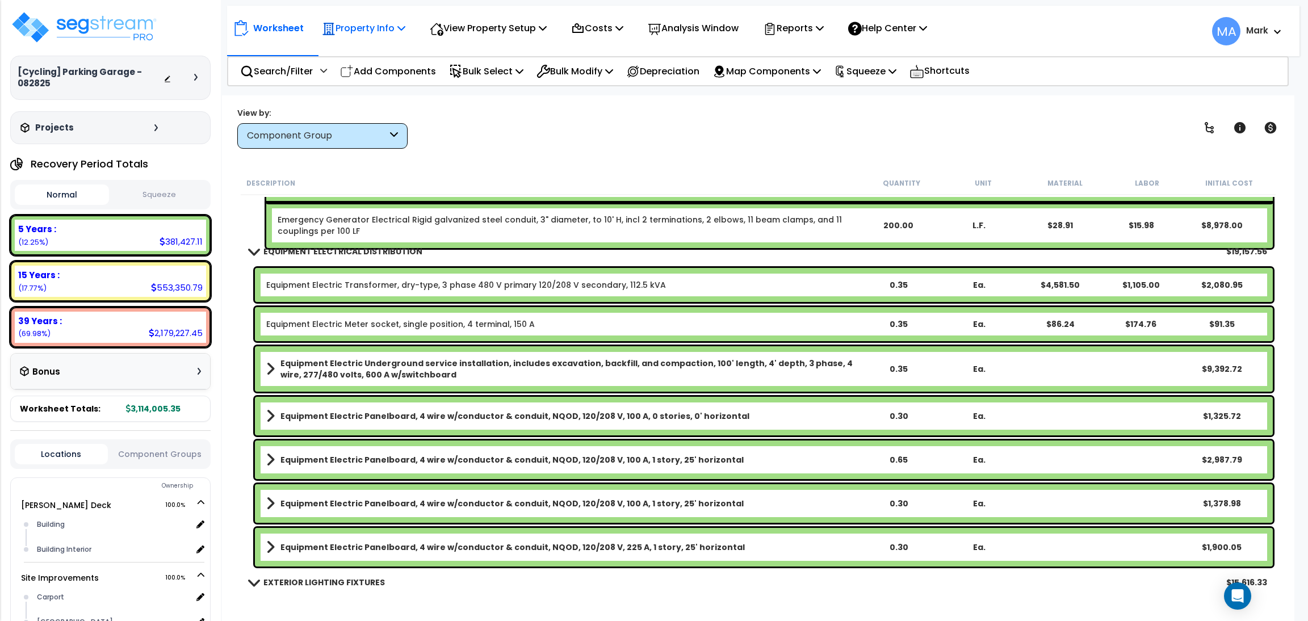
click at [376, 31] on p "Property Info" at bounding box center [363, 27] width 83 height 15
click at [372, 109] on link "Template property" at bounding box center [372, 101] width 112 height 23
click at [461, 146] on div "View by: Component Group High to Low (Total Cost)" at bounding box center [758, 128] width 1050 height 42
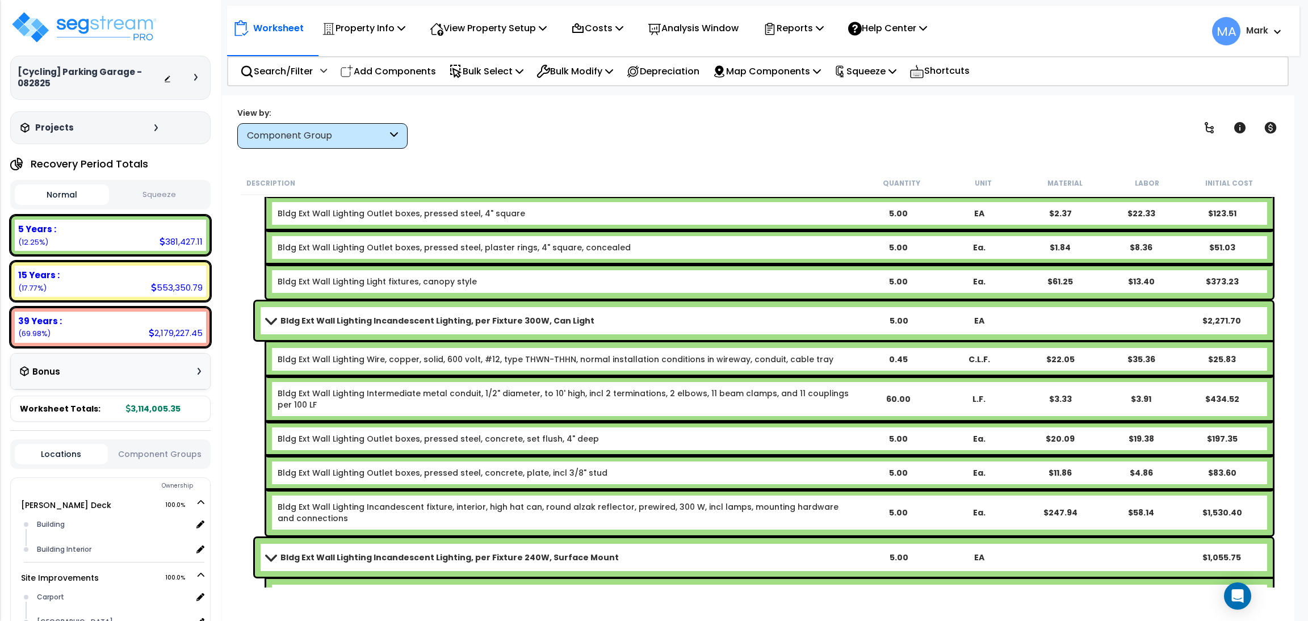
scroll to position [23044, 0]
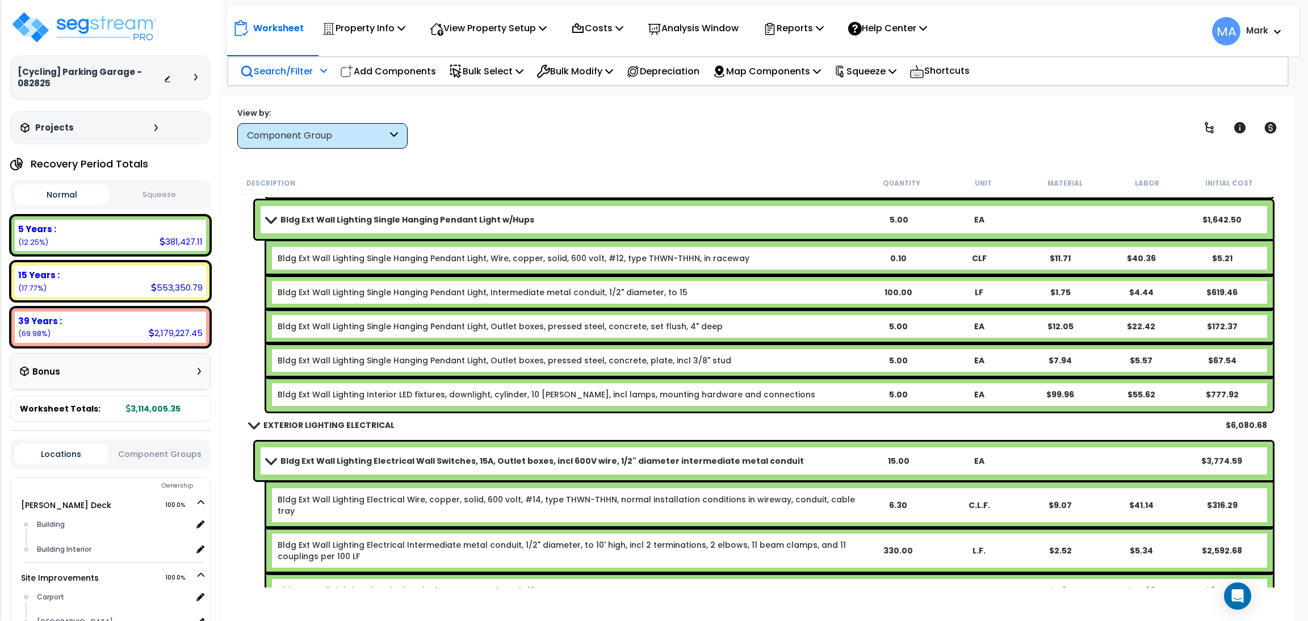
click at [291, 75] on p "Search/Filter" at bounding box center [276, 71] width 73 height 15
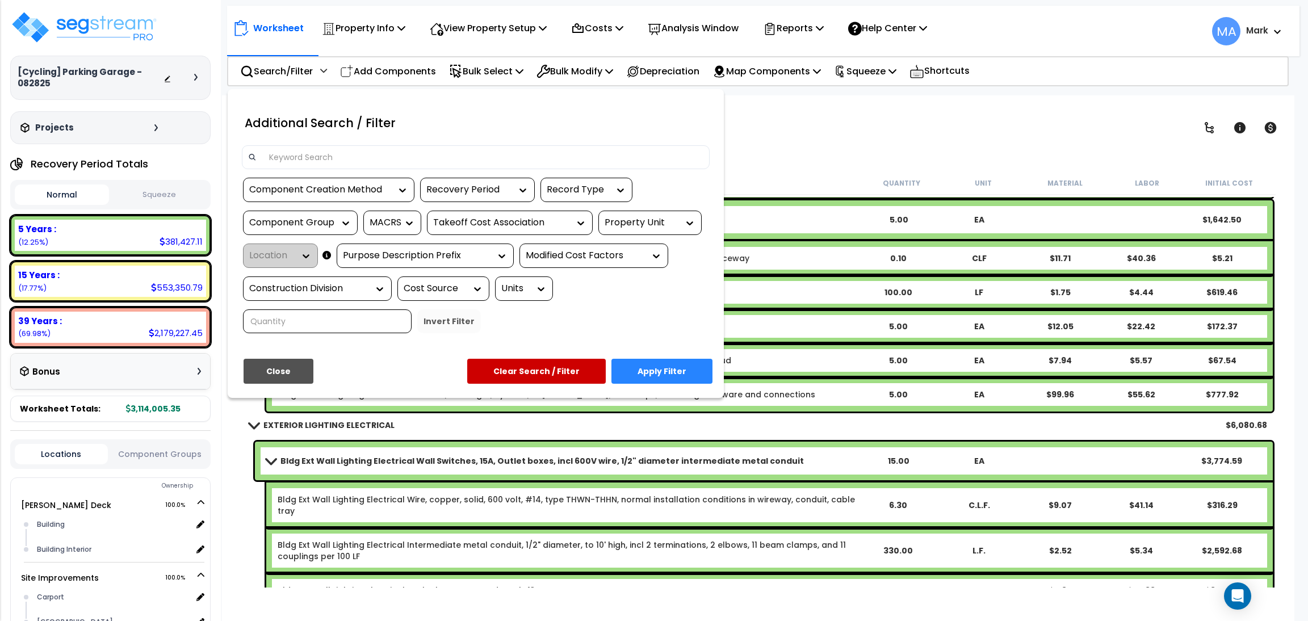
click at [293, 157] on input at bounding box center [482, 157] width 441 height 17
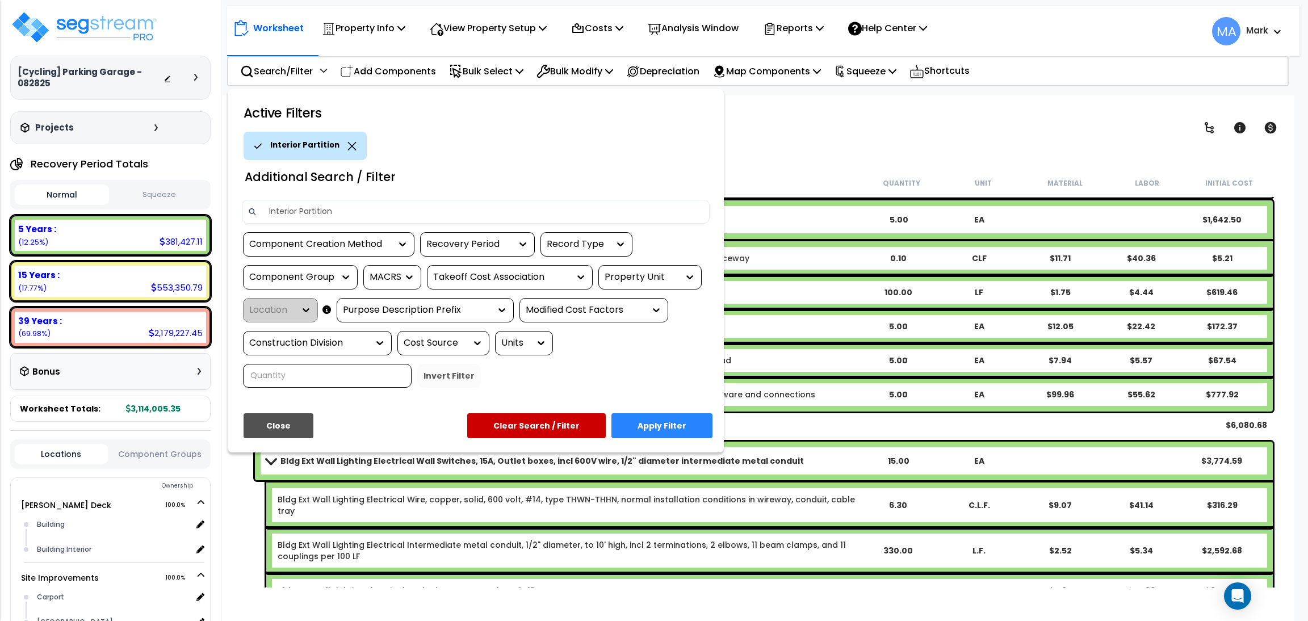
type input "Interior Partition"
click at [666, 417] on button "Apply Filter" at bounding box center [661, 425] width 101 height 25
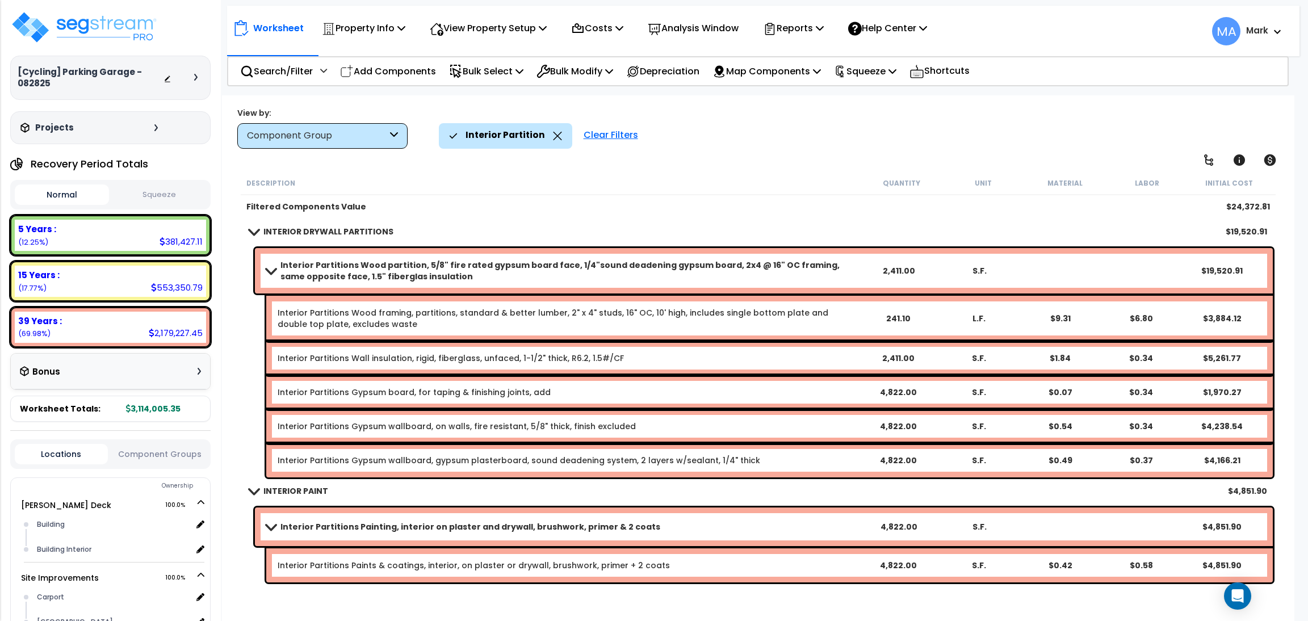
click at [380, 275] on b "Interior Partitions Wood partition, 5/8" fire rated gypsum board face, 1/4"soun…" at bounding box center [568, 270] width 577 height 23
click at [272, 266] on span at bounding box center [270, 270] width 16 height 9
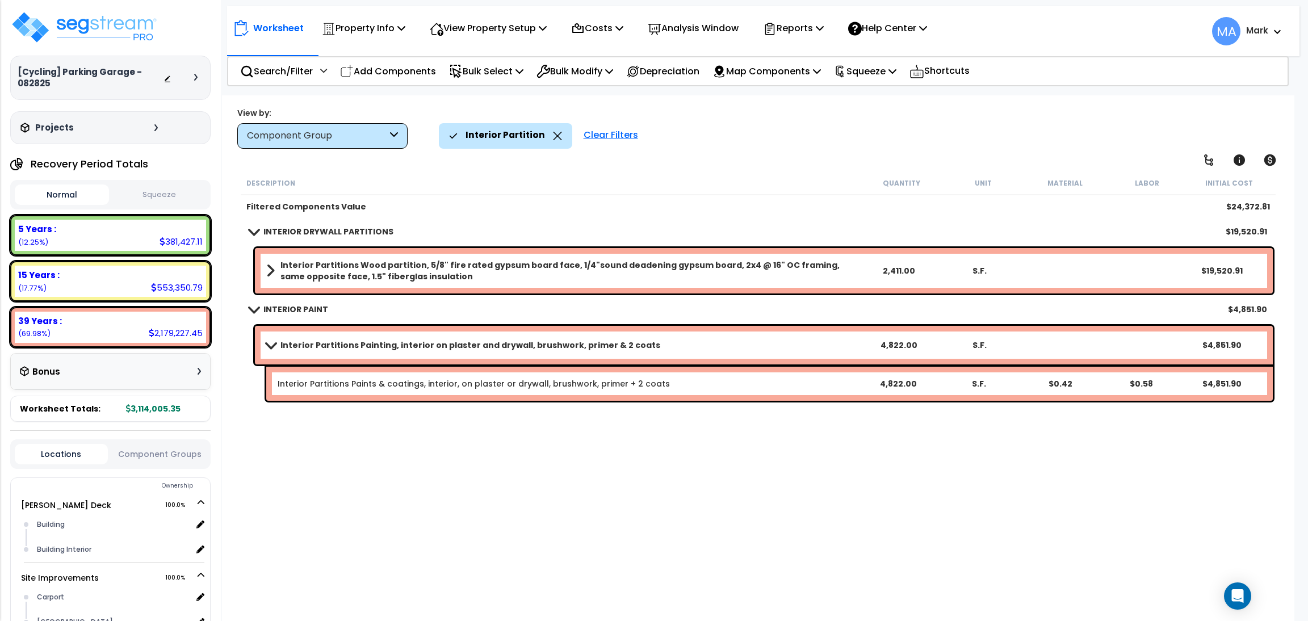
scroll to position [49, 0]
click at [791, 36] on div "Reports" at bounding box center [793, 28] width 61 height 27
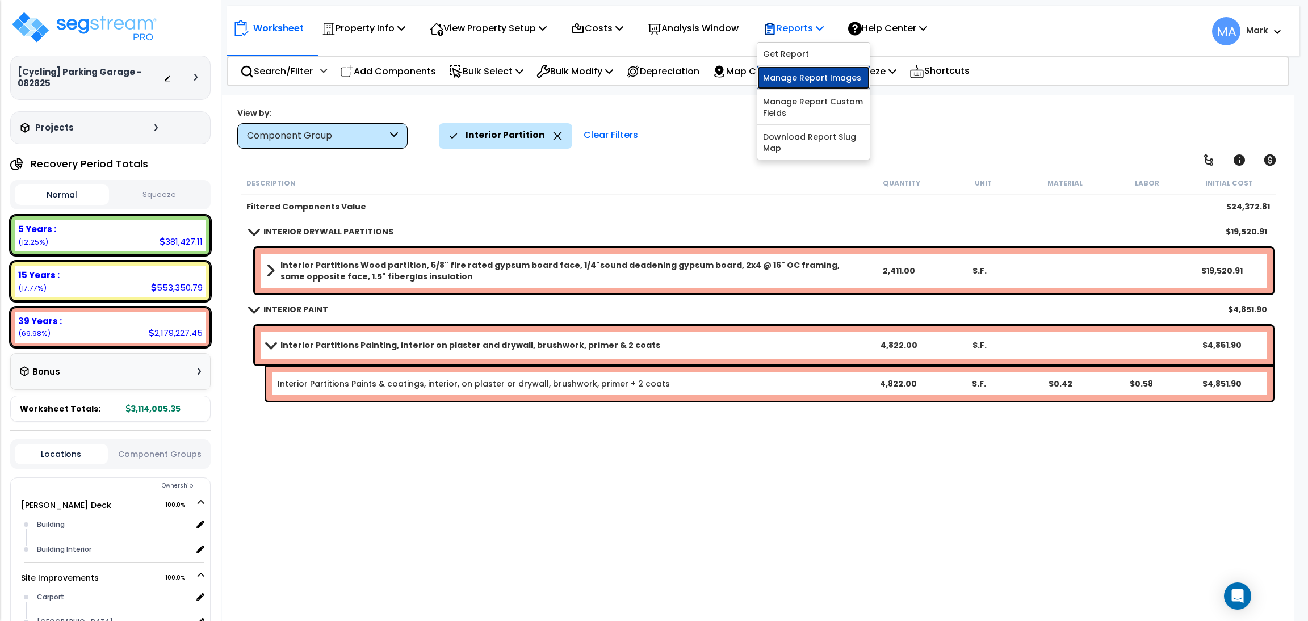
click at [813, 73] on link "Manage Report Images" at bounding box center [813, 77] width 112 height 23
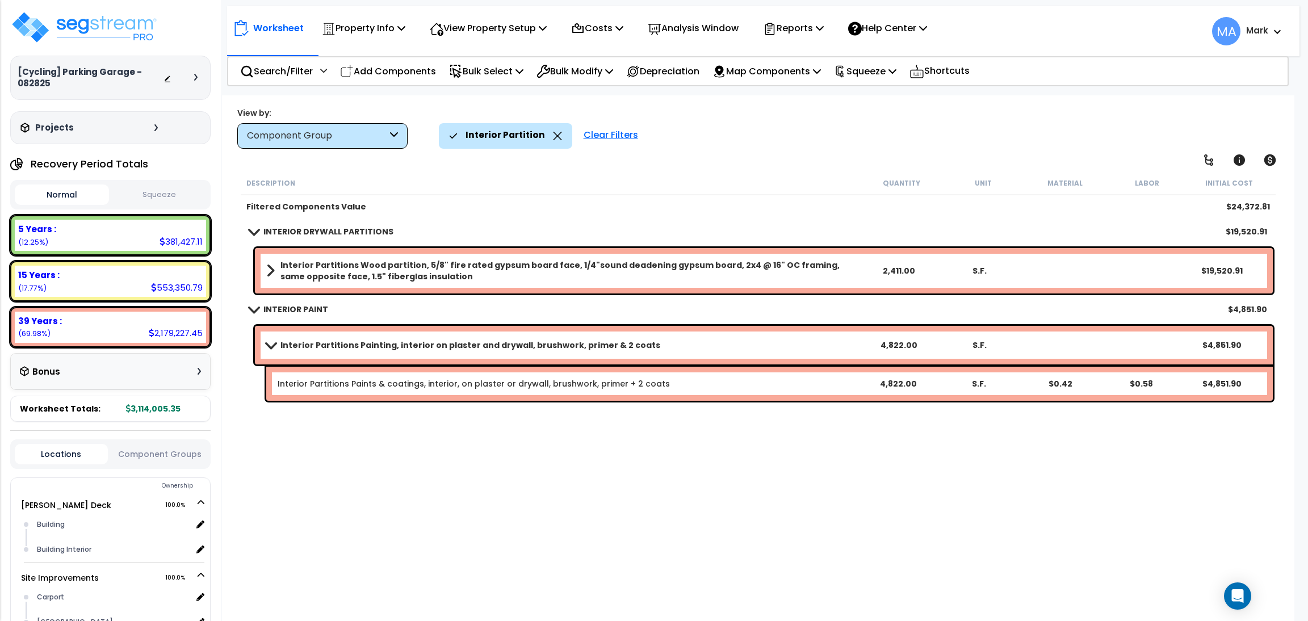
scroll to position [0, 0]
click at [553, 134] on icon at bounding box center [557, 136] width 9 height 9
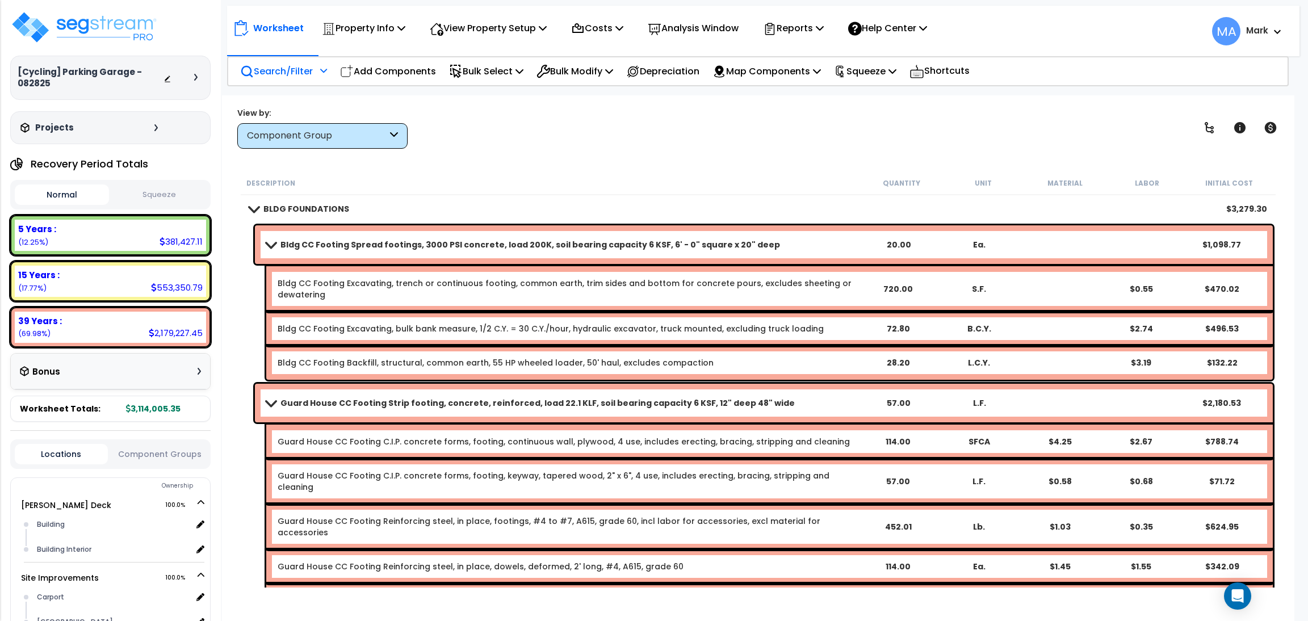
click at [278, 66] on p "Search/Filter" at bounding box center [276, 71] width 73 height 15
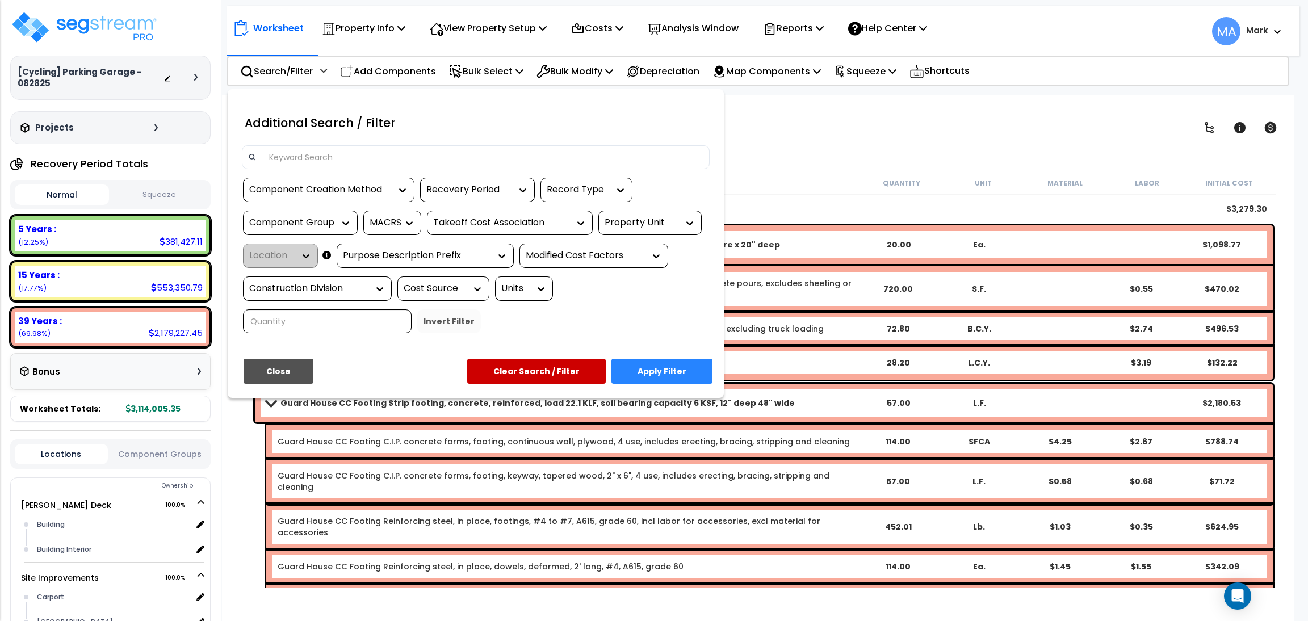
click at [311, 158] on input at bounding box center [482, 157] width 441 height 17
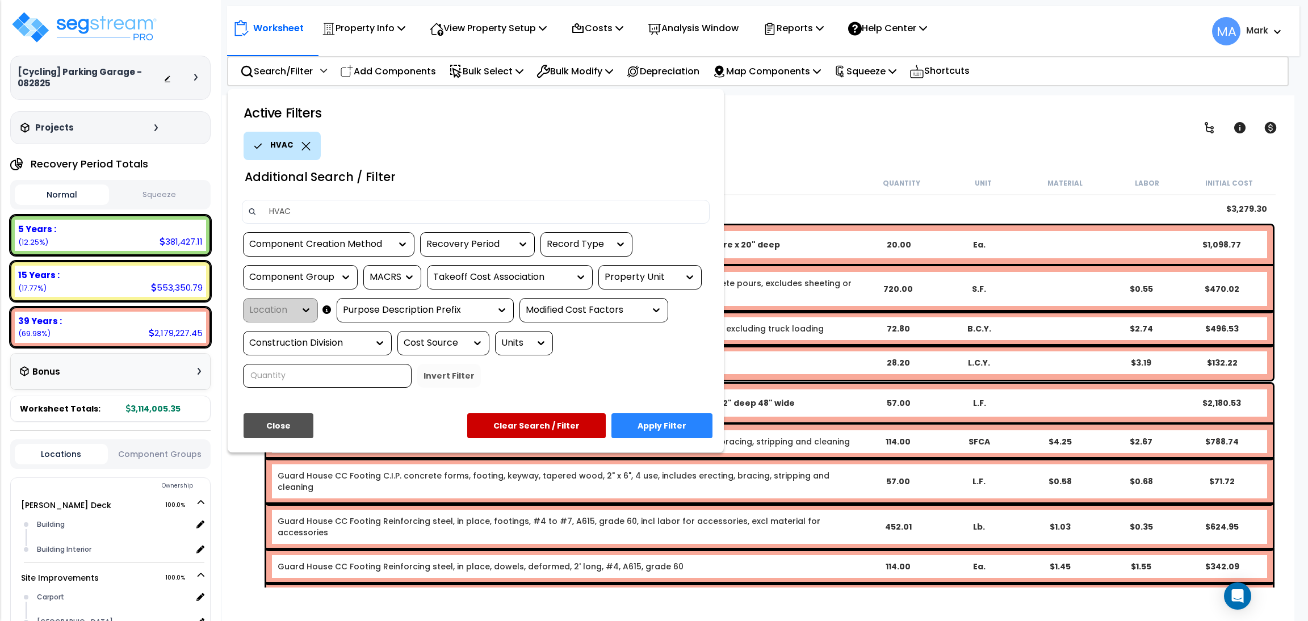
type input "HVAC"
click at [677, 417] on button "Apply Filter" at bounding box center [661, 425] width 101 height 25
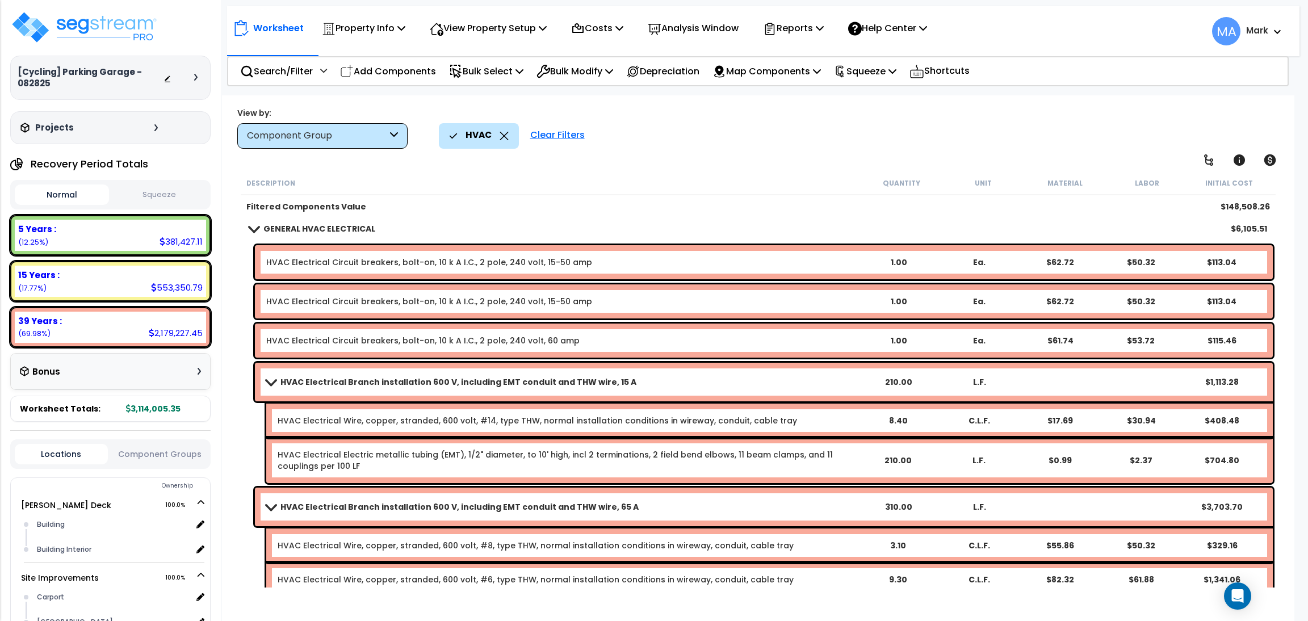
scroll to position [425, 0]
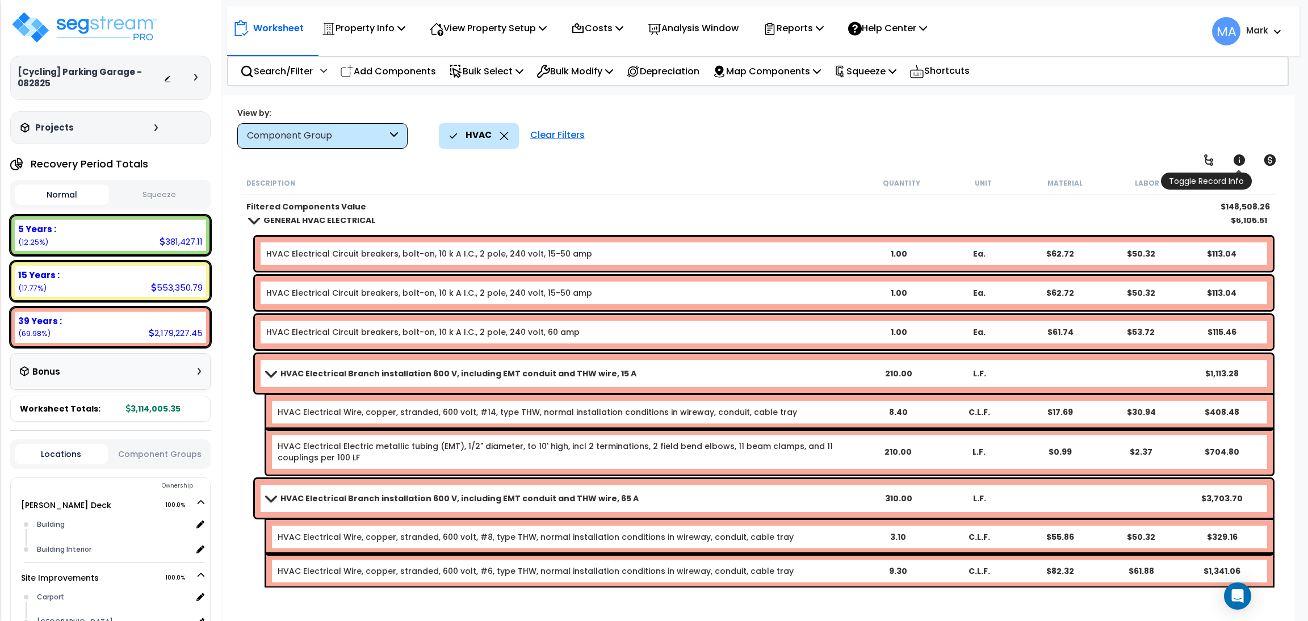
click at [1243, 153] on icon at bounding box center [1239, 160] width 14 height 14
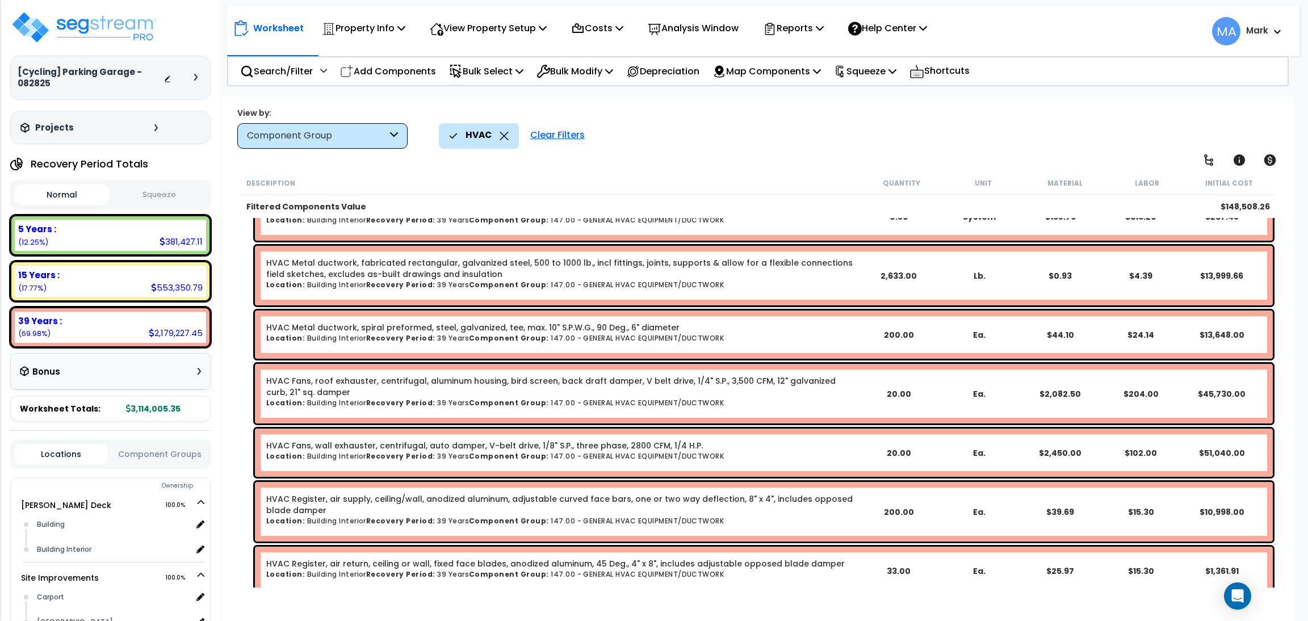
scroll to position [0, 0]
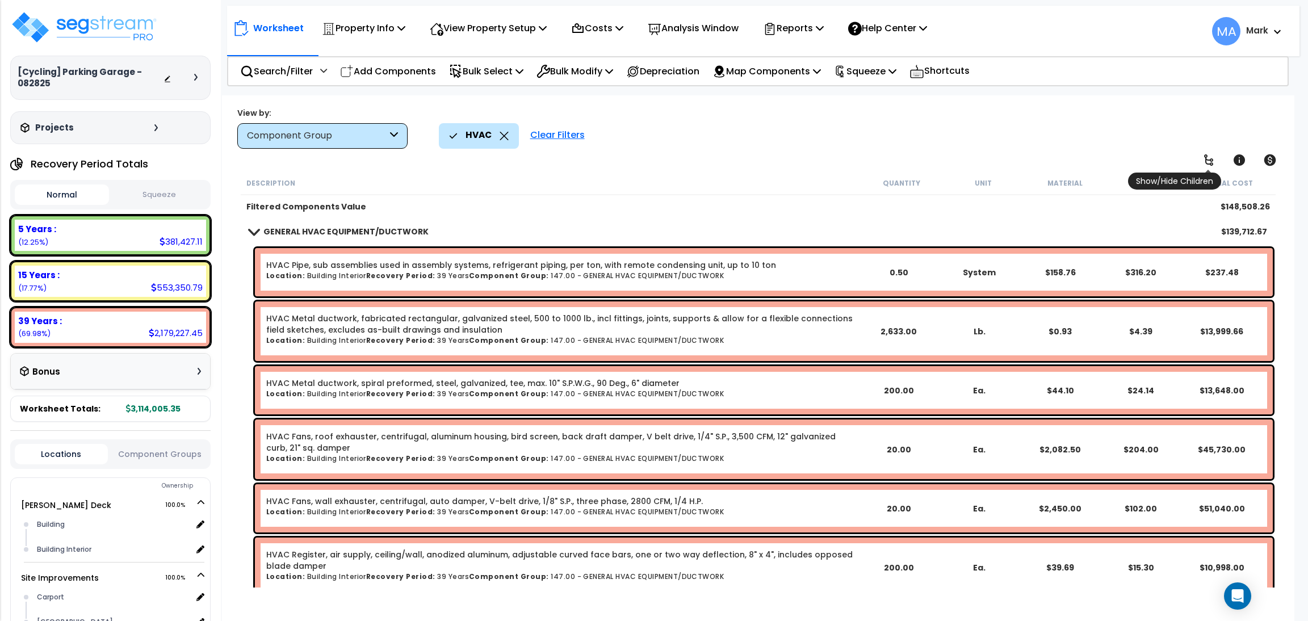
click at [1213, 157] on icon at bounding box center [1209, 160] width 14 height 14
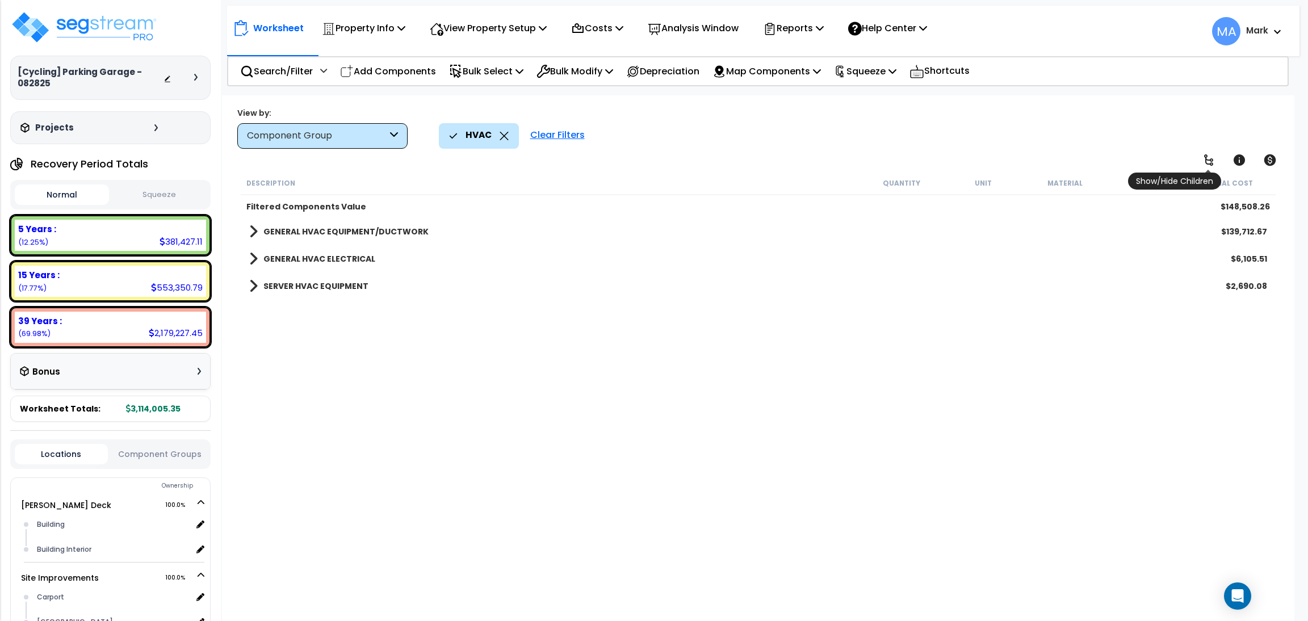
click at [1213, 157] on icon at bounding box center [1209, 160] width 14 height 14
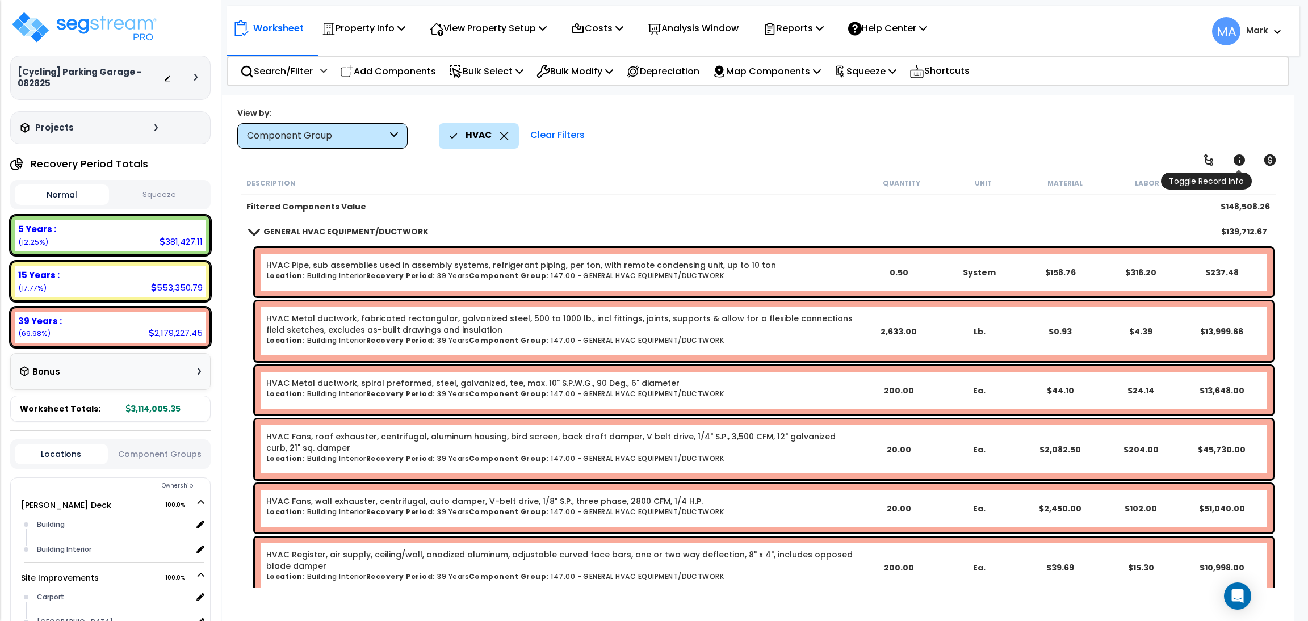
click at [1246, 160] on link at bounding box center [1239, 160] width 25 height 25
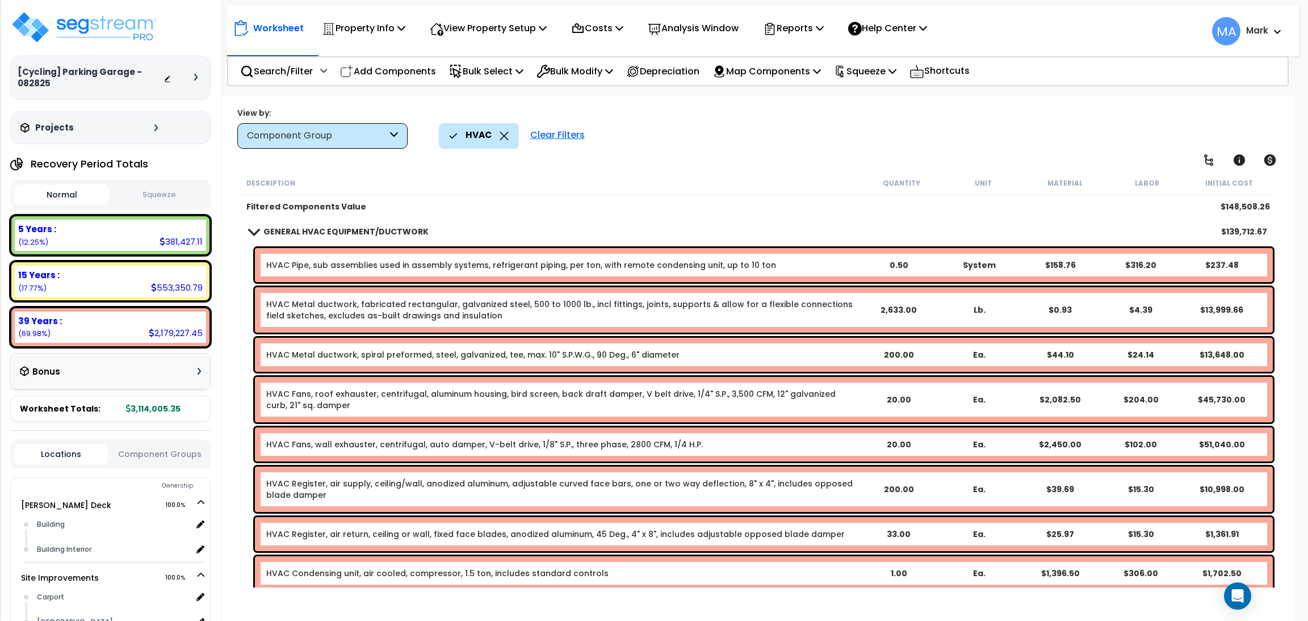
scroll to position [49, 0]
click at [295, 64] on p "Search/Filter" at bounding box center [276, 71] width 73 height 15
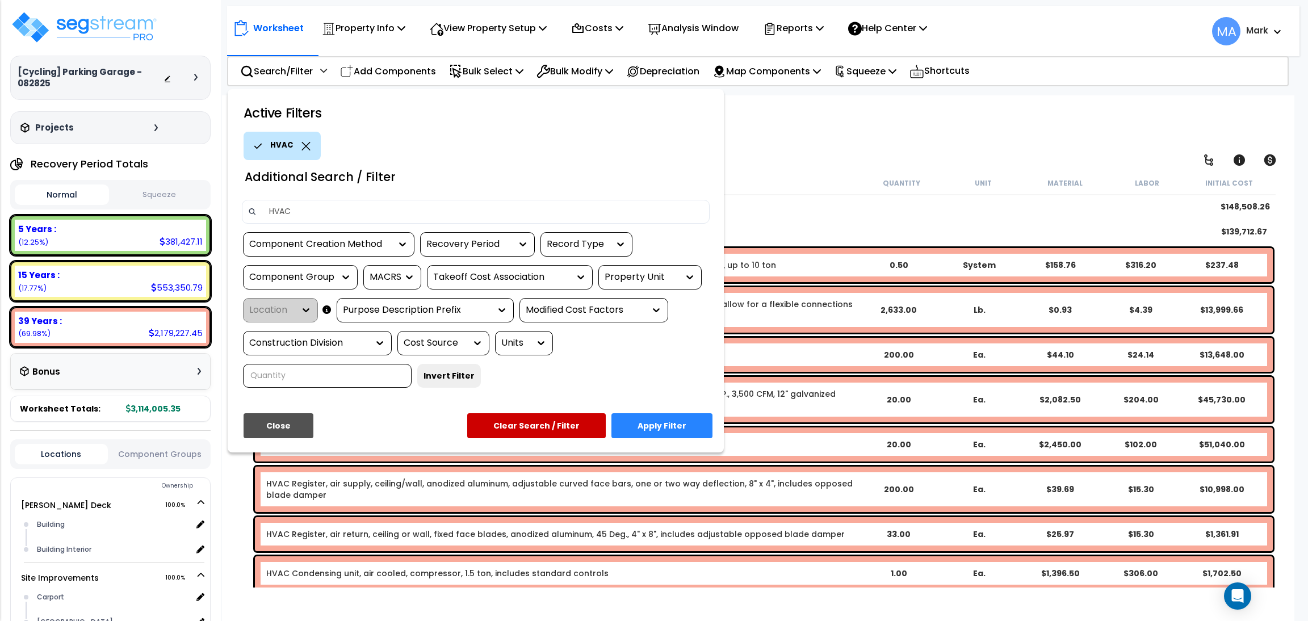
click at [304, 142] on icon at bounding box center [305, 146] width 9 height 9
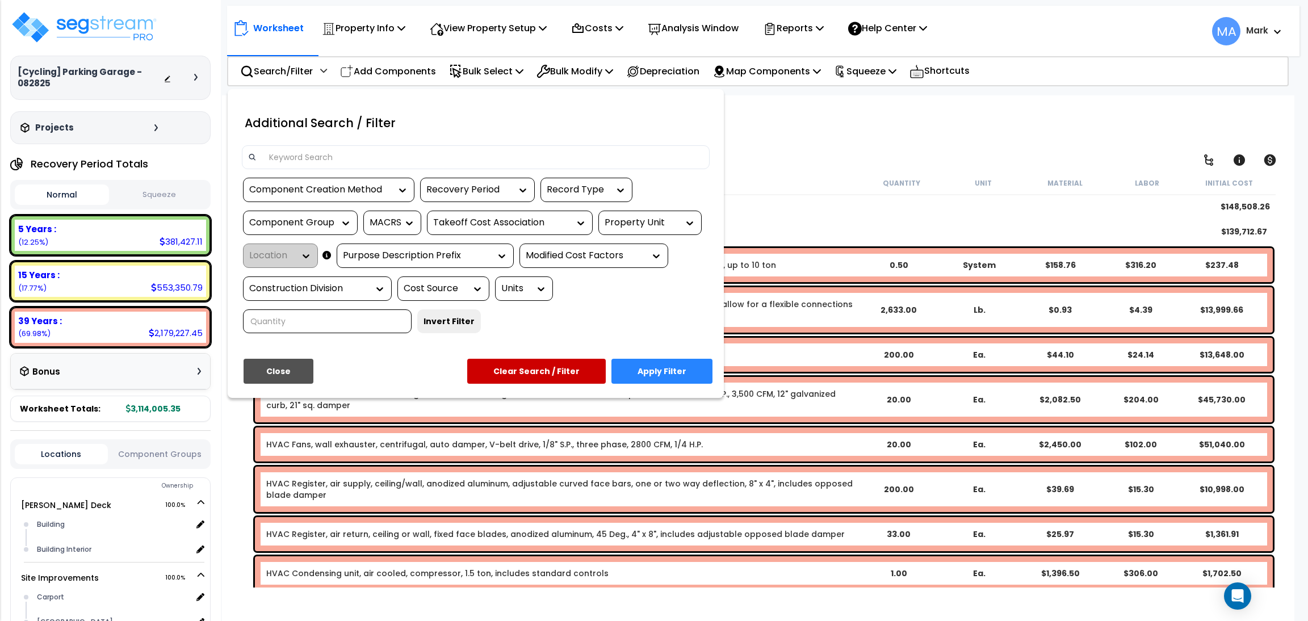
click at [303, 161] on input at bounding box center [482, 157] width 441 height 17
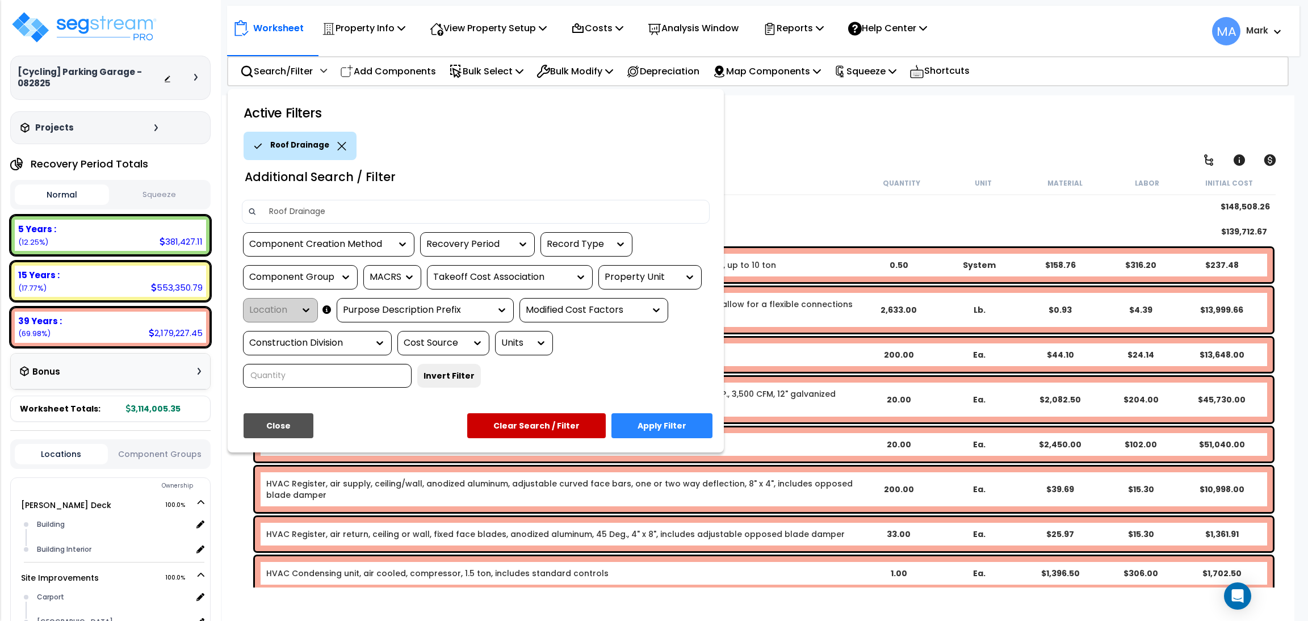
type input "Roof Drainage"
click at [652, 432] on button "Apply Filter" at bounding box center [661, 425] width 101 height 25
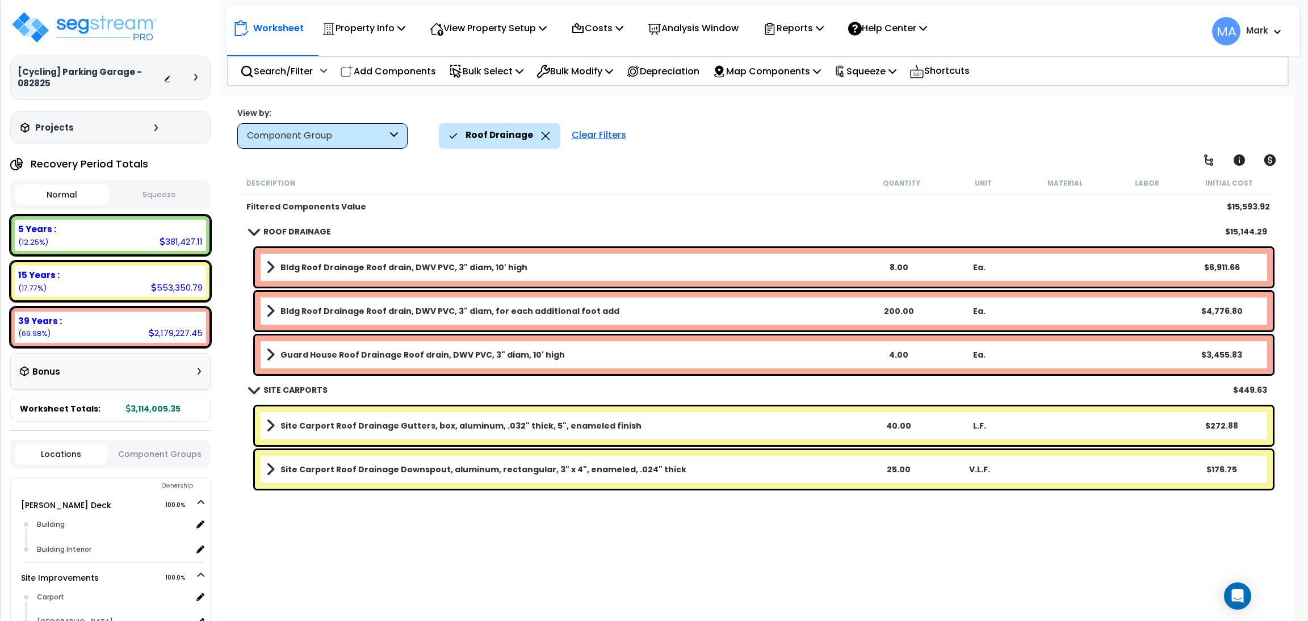
click at [543, 131] on div "Roof Drainage" at bounding box center [499, 135] width 101 height 25
click at [541, 136] on icon at bounding box center [545, 136] width 9 height 9
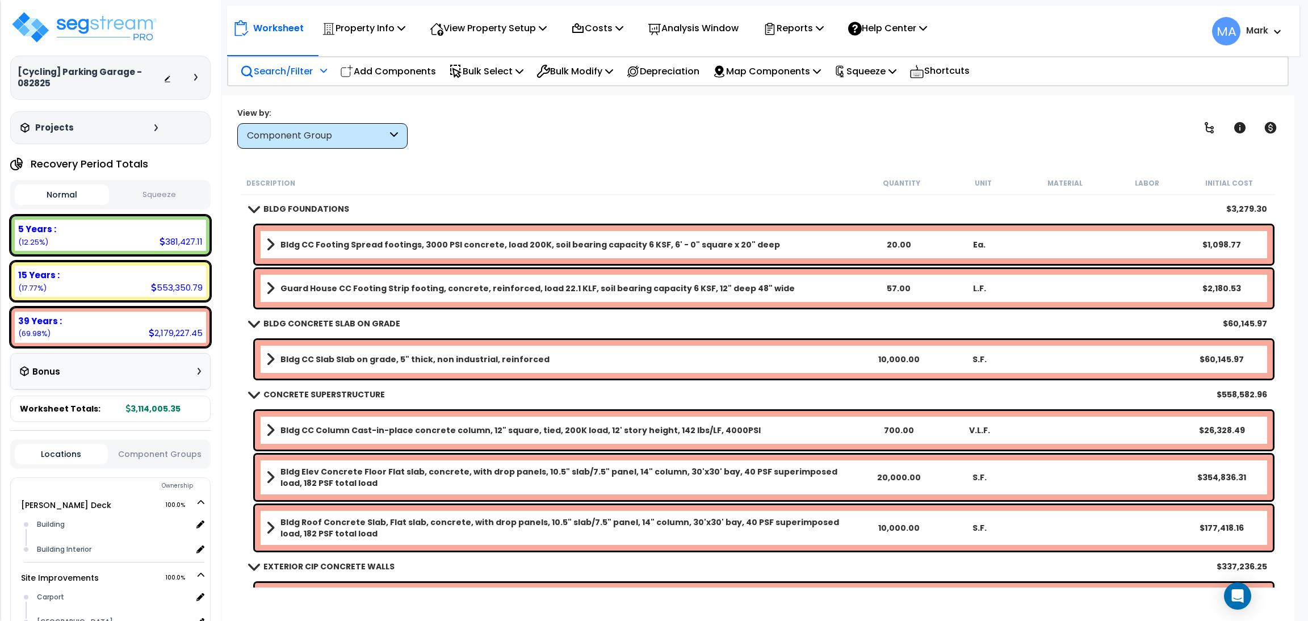
click at [263, 73] on p "Search/Filter" at bounding box center [276, 71] width 73 height 15
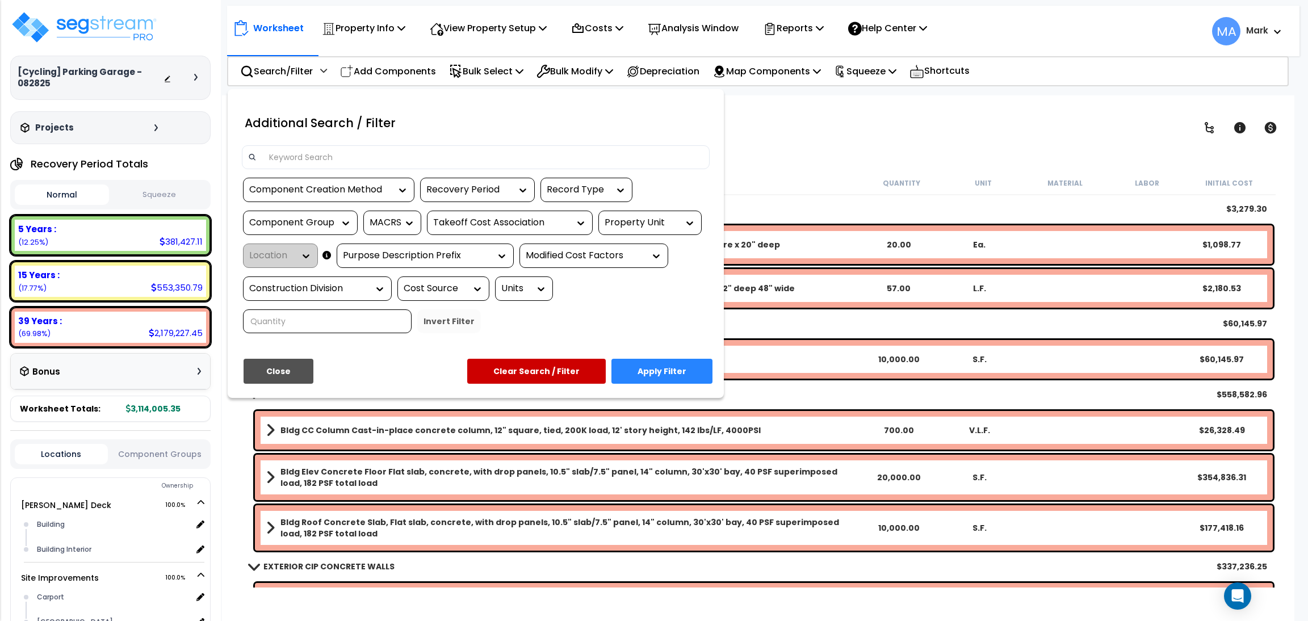
click at [316, 165] on input at bounding box center [482, 157] width 441 height 17
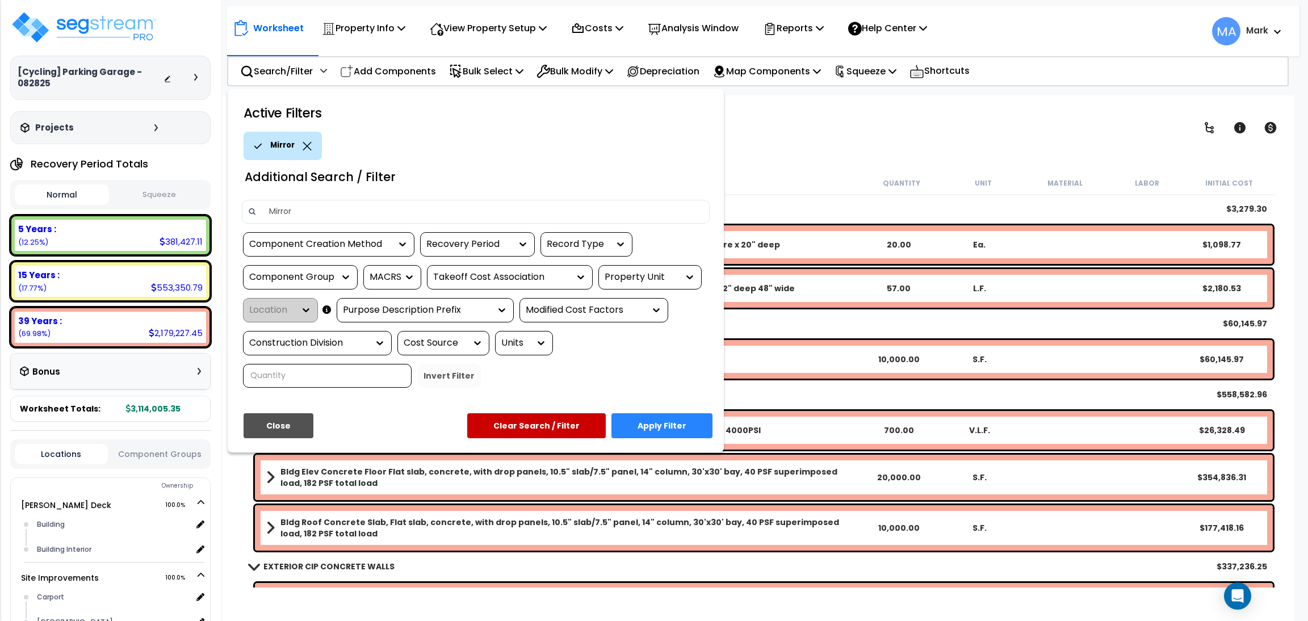
type input "Mirror"
click at [673, 421] on button "Apply Filter" at bounding box center [661, 425] width 101 height 25
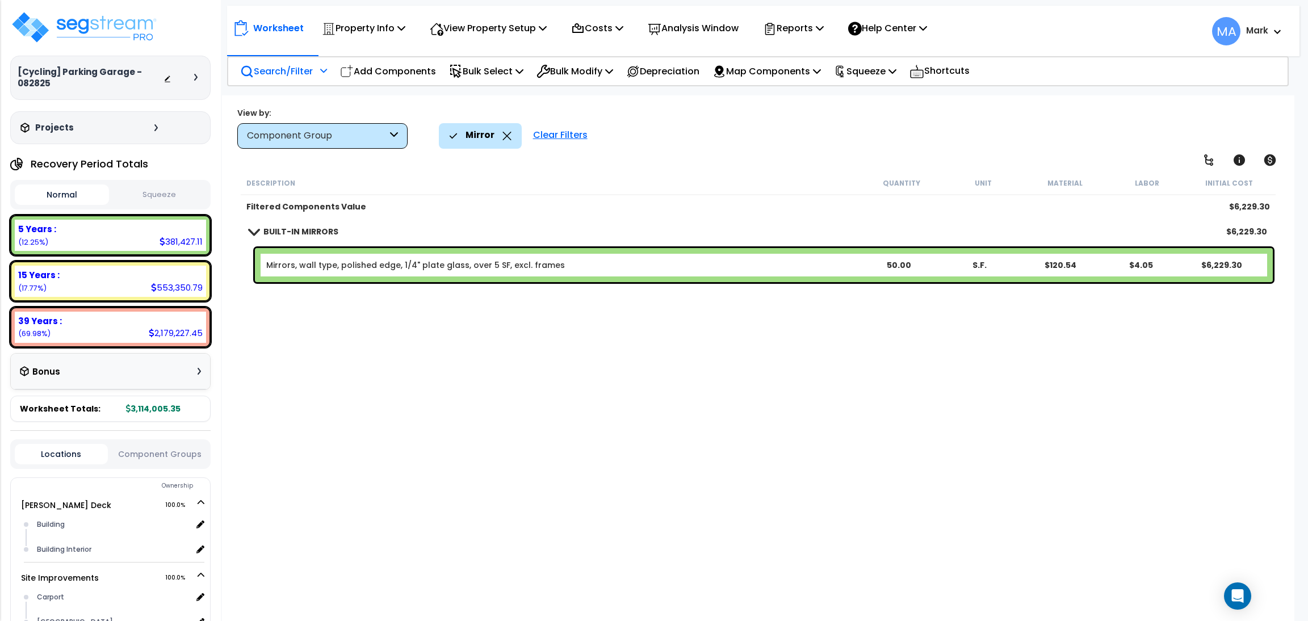
click at [271, 66] on p "Search/Filter" at bounding box center [276, 71] width 73 height 15
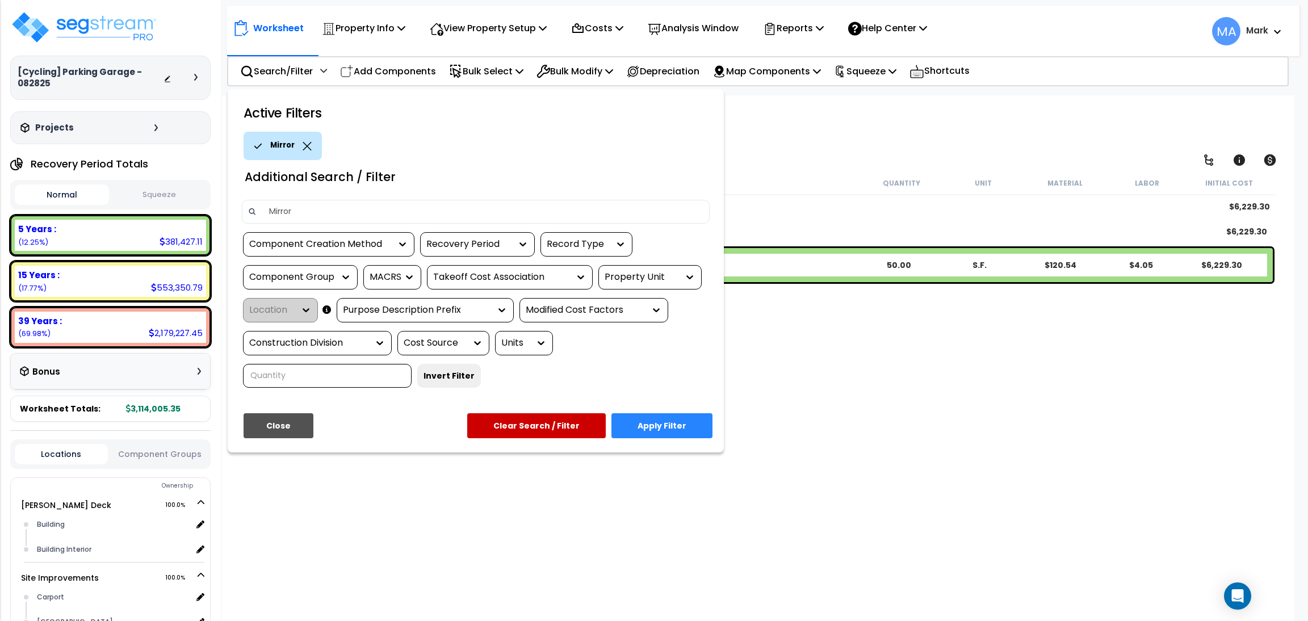
click at [306, 142] on icon at bounding box center [307, 146] width 9 height 9
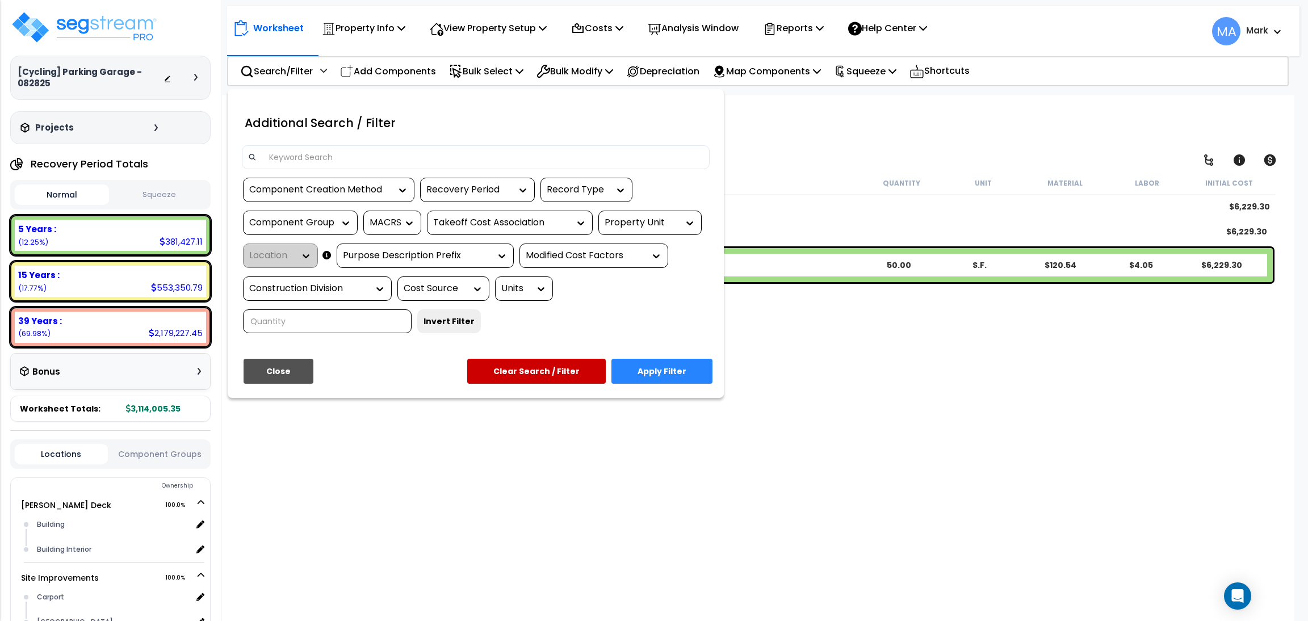
click at [302, 157] on input at bounding box center [482, 157] width 441 height 17
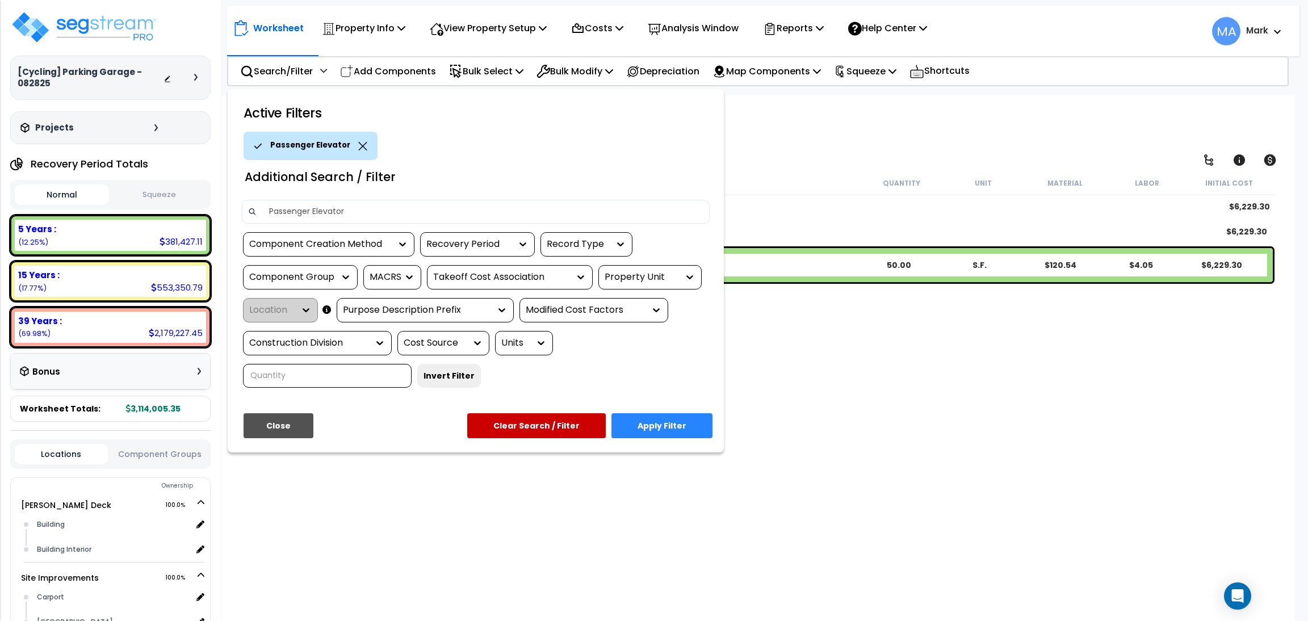
type input "Passenger Elevator"
click at [697, 422] on button "Apply Filter" at bounding box center [661, 425] width 101 height 25
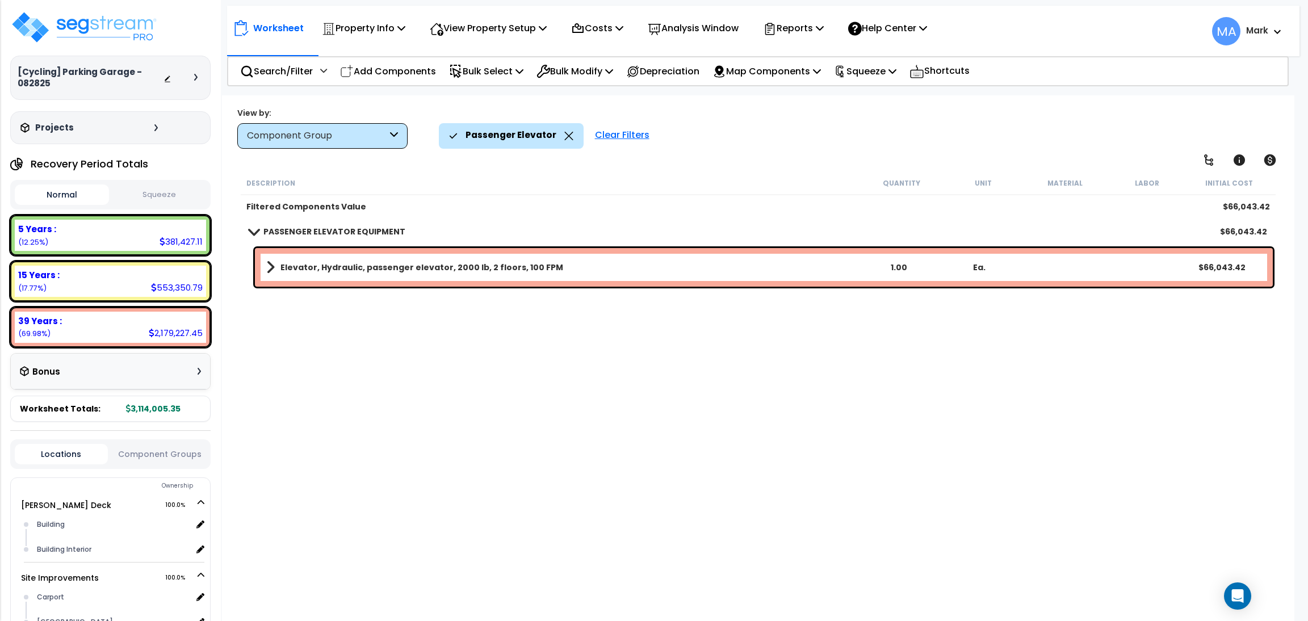
click at [340, 263] on b "Elevator, Hydraulic, passenger elevator, 2000 lb, 2 floors, 100 FPM" at bounding box center [421, 267] width 283 height 11
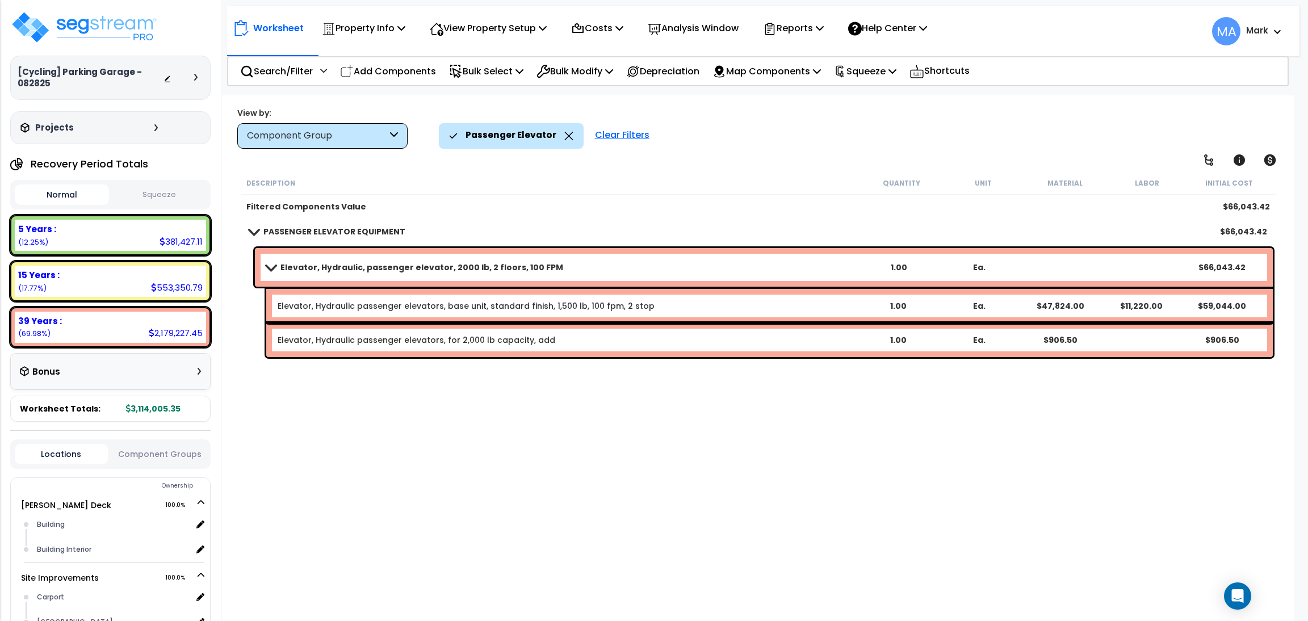
click at [566, 132] on icon at bounding box center [568, 136] width 9 height 9
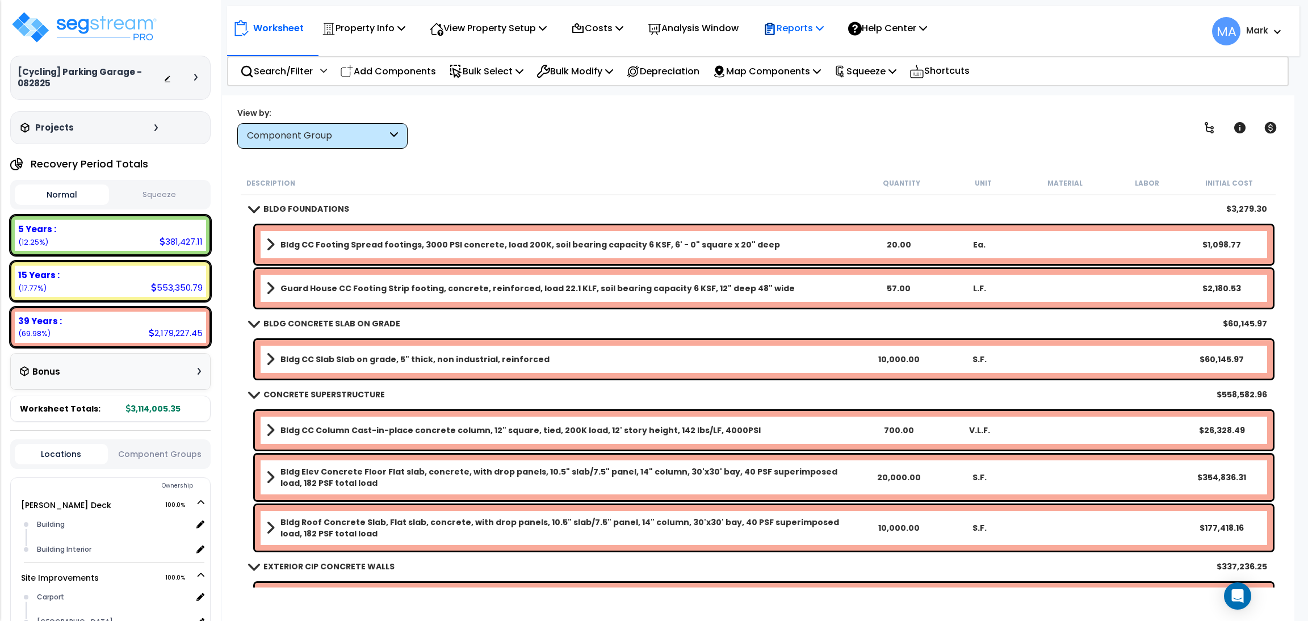
click at [795, 36] on div "Reports" at bounding box center [793, 28] width 61 height 27
click at [805, 51] on link "Get Report" at bounding box center [813, 54] width 112 height 23
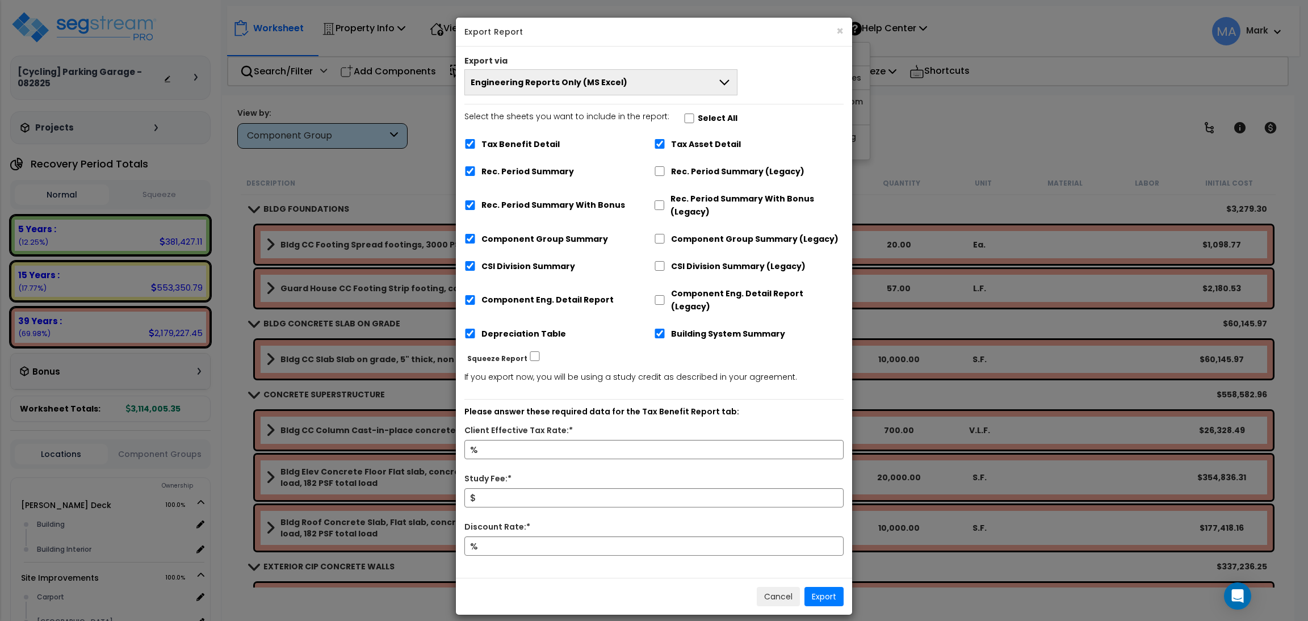
click at [682, 80] on button "Engineering Reports Only (MS Excel)" at bounding box center [600, 82] width 273 height 26
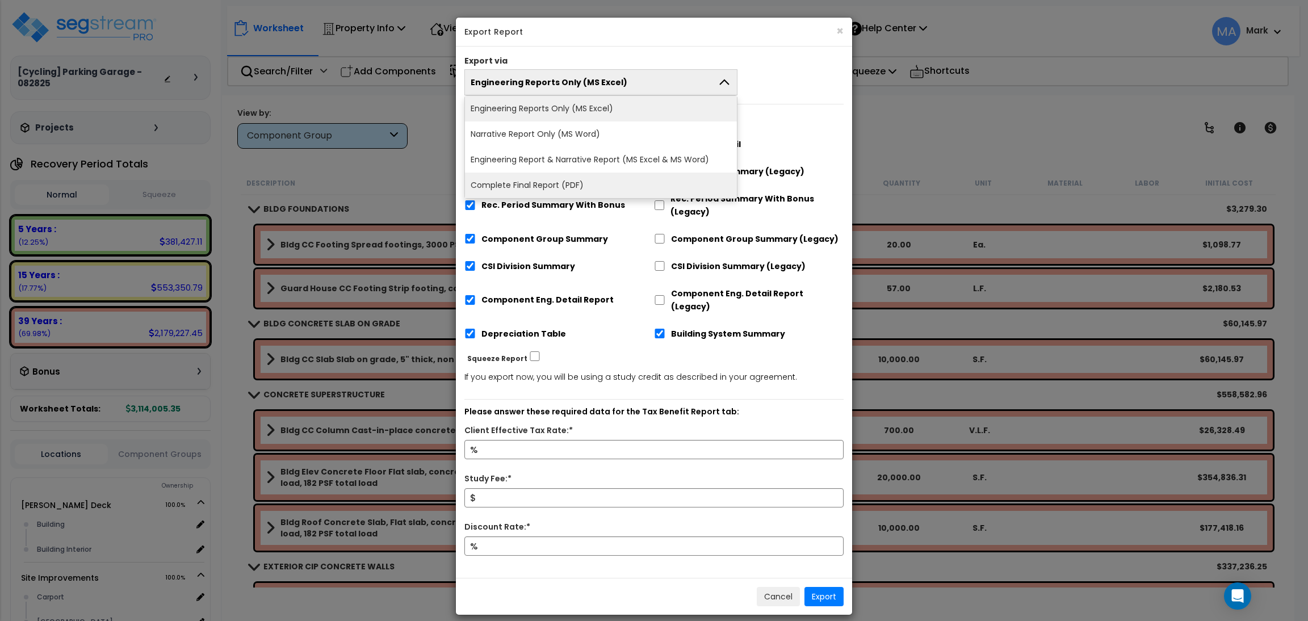
click at [563, 190] on li "Complete Final Report (PDF)" at bounding box center [601, 186] width 272 height 26
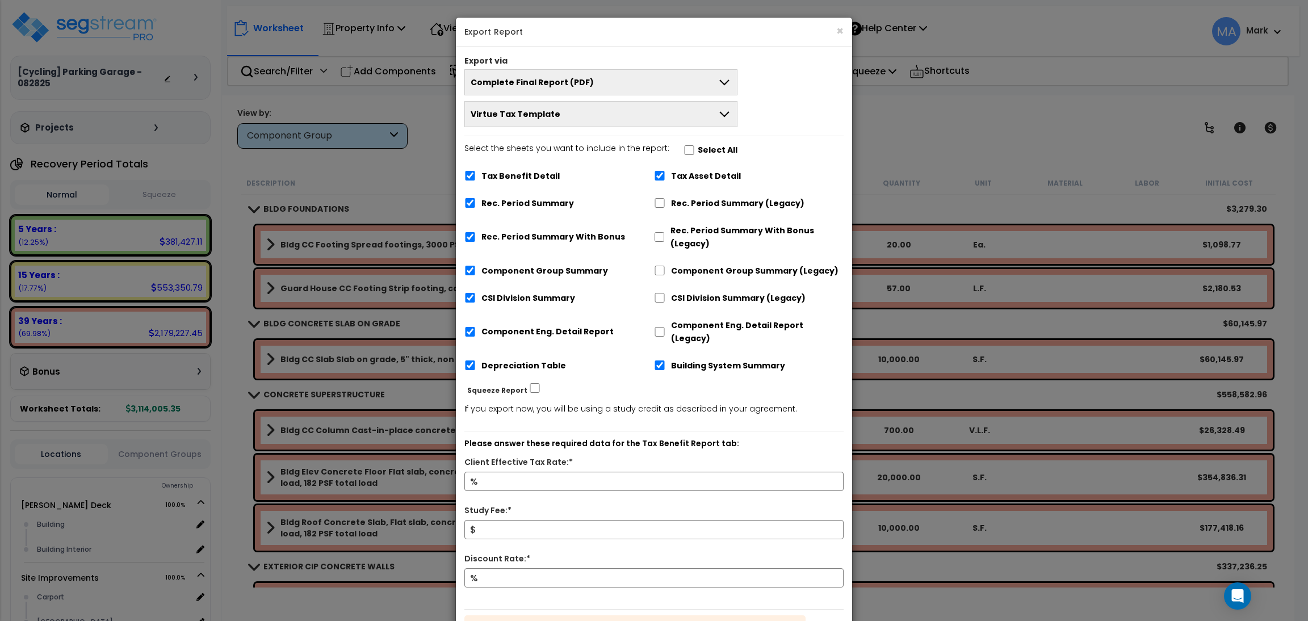
click at [888, 139] on div "× Export Report Export via Complete Final Report (PDF) Engineering Reports Only…" at bounding box center [654, 310] width 1308 height 621
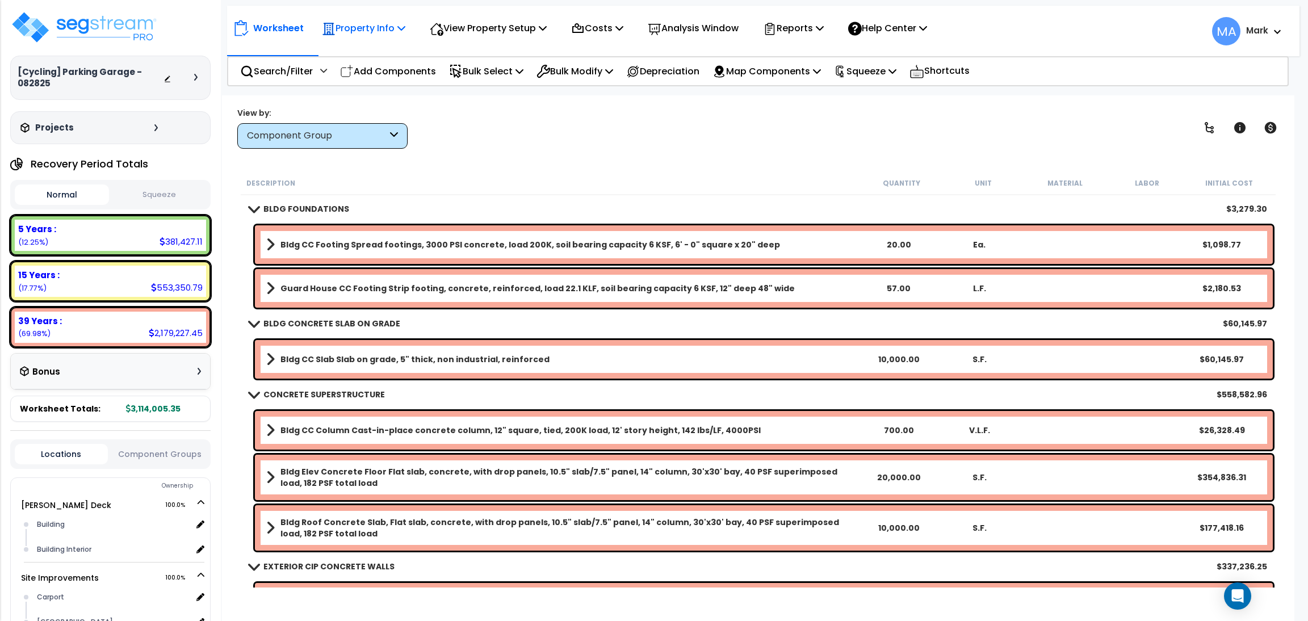
click at [365, 23] on p "Property Info" at bounding box center [363, 27] width 83 height 15
click at [511, 104] on div "Worksheet Property Info Property Setup Add Property Unit Template property Clon…" at bounding box center [758, 405] width 1072 height 621
click at [328, 144] on div "Component Group" at bounding box center [322, 136] width 170 height 26
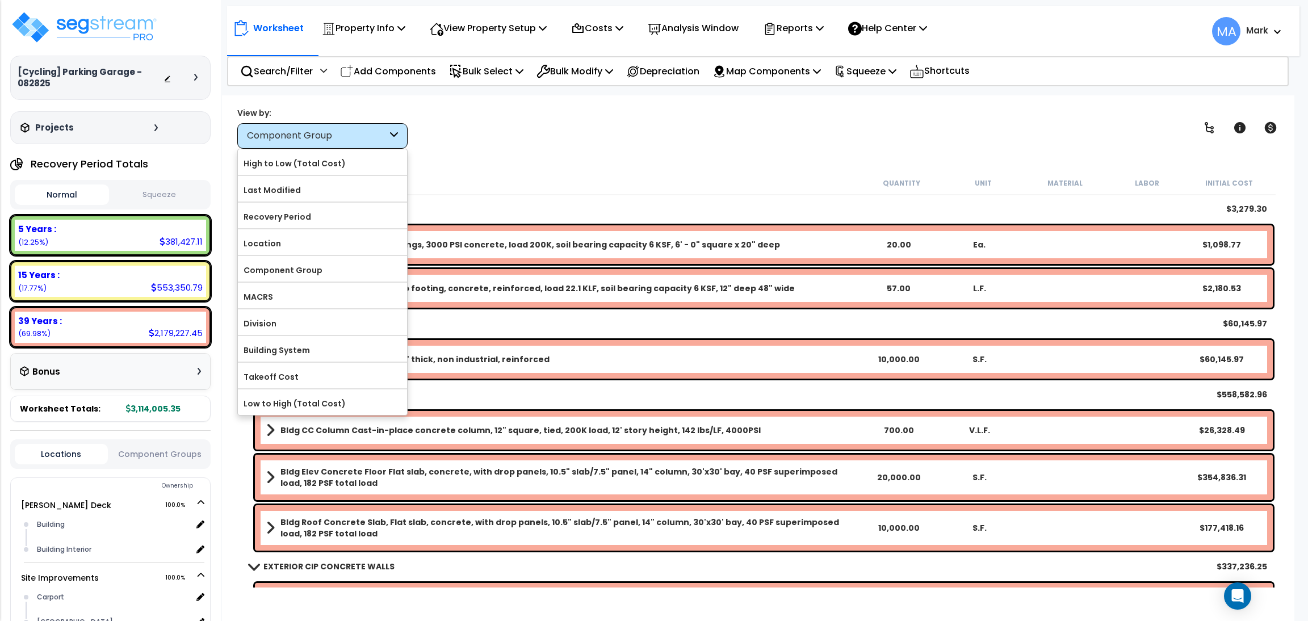
click at [512, 137] on div "View by: Component Group High to Low (Total Cost)" at bounding box center [758, 128] width 1050 height 42
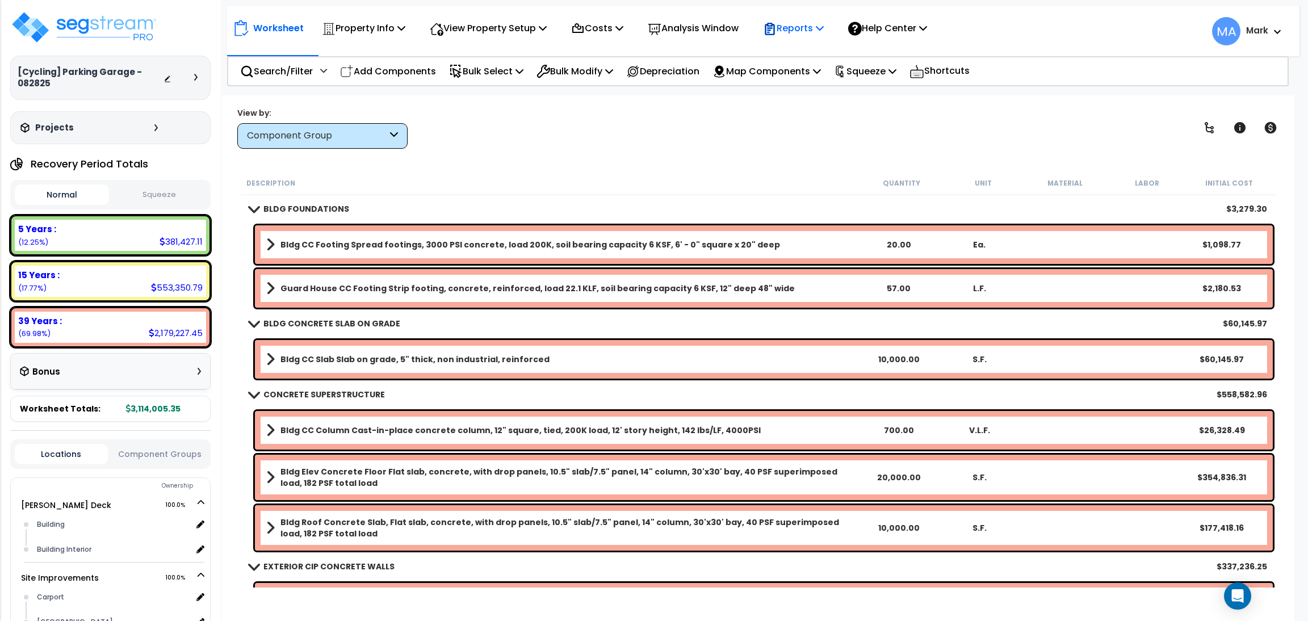
click at [796, 32] on p "Reports" at bounding box center [793, 27] width 61 height 15
click at [805, 53] on link "Get Report" at bounding box center [813, 54] width 112 height 23
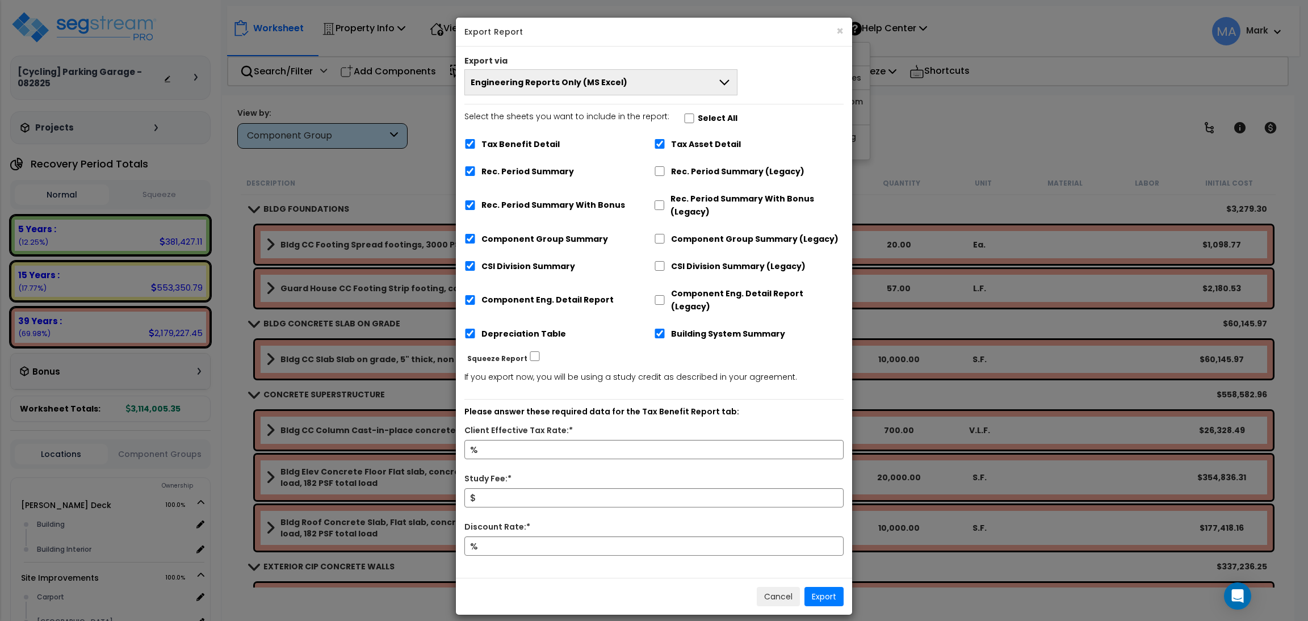
click at [654, 87] on button "Engineering Reports Only (MS Excel)" at bounding box center [600, 82] width 273 height 26
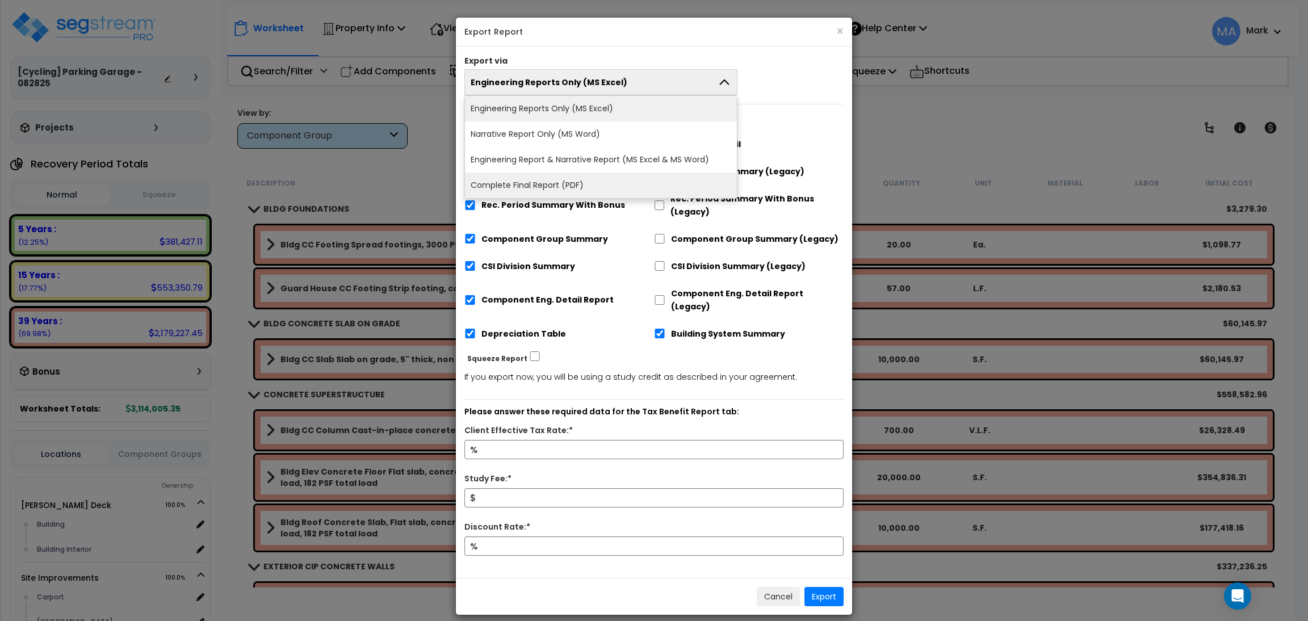
click at [577, 179] on li "Complete Final Report (PDF)" at bounding box center [601, 186] width 272 height 26
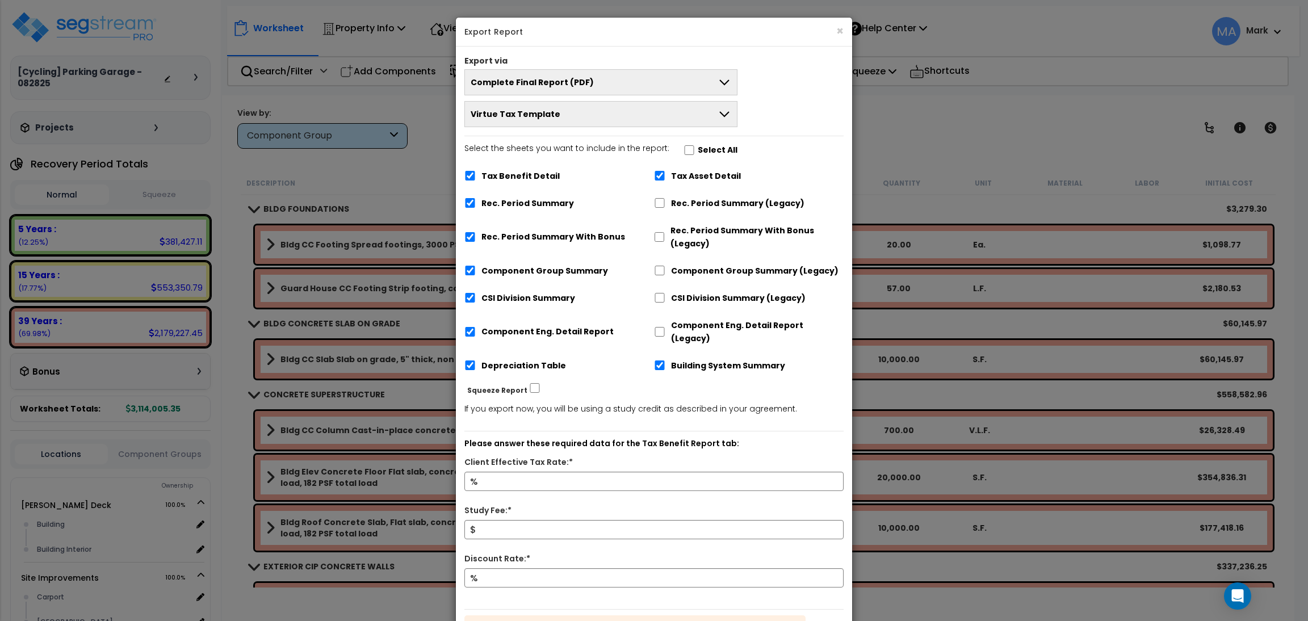
click at [706, 149] on label "Select All" at bounding box center [718, 150] width 40 height 13
click at [695, 149] on input "Select the sheets you want to include in the report: Select All" at bounding box center [688, 150] width 11 height 10
checkbox input "true"
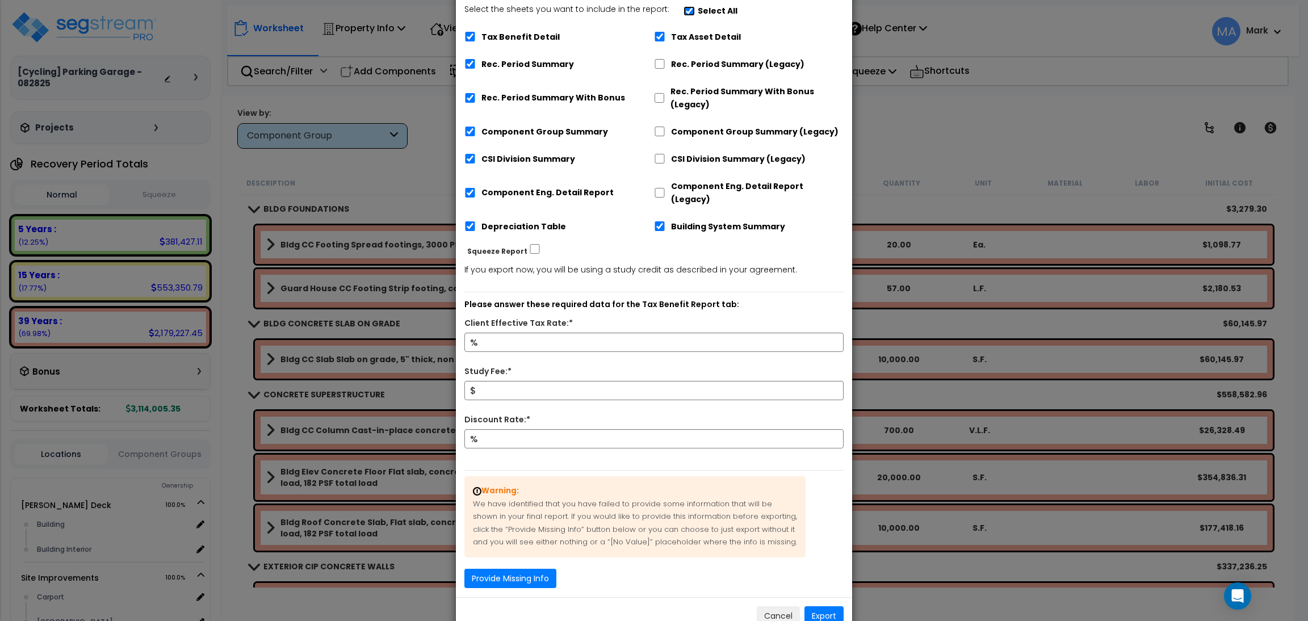
scroll to position [157, 0]
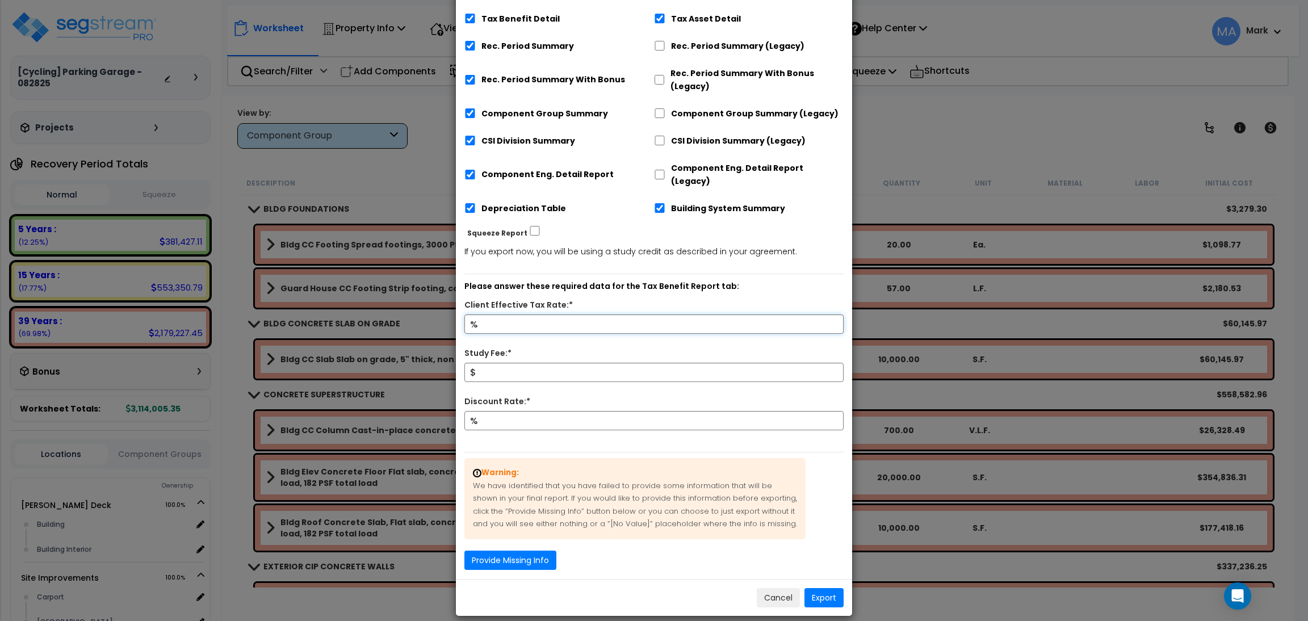
click at [503, 314] on input "Client Effective Tax Rate:*" at bounding box center [653, 323] width 379 height 19
type input "15"
click at [498, 363] on input "Study Fee:*" at bounding box center [653, 372] width 379 height 19
type input "10,000"
click at [509, 415] on input "Discount Rate:*" at bounding box center [653, 420] width 379 height 19
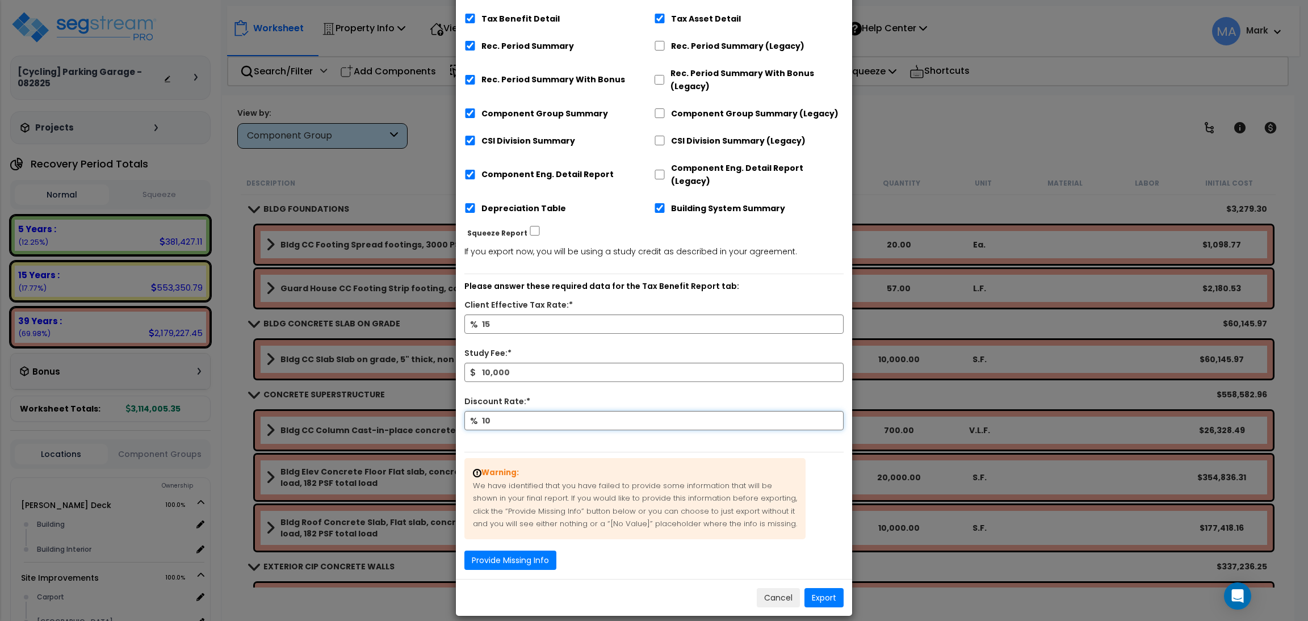
type input "10"
click at [532, 551] on button "Provide Missing Info" at bounding box center [510, 560] width 92 height 19
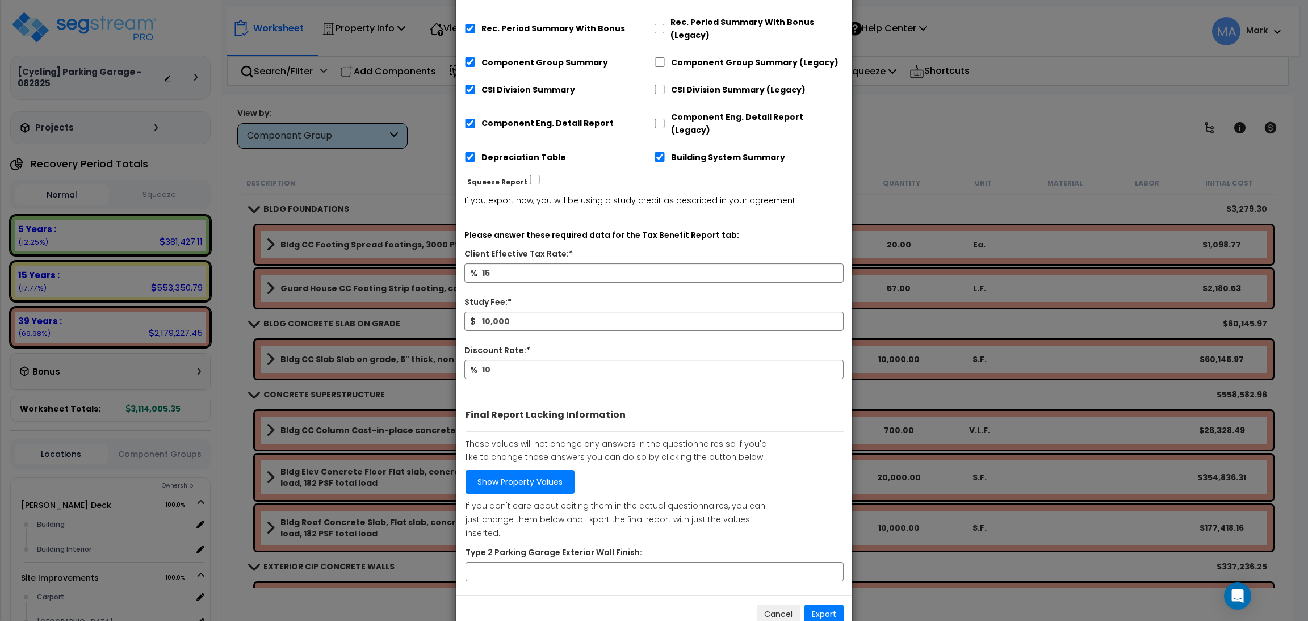
scroll to position [212, 0]
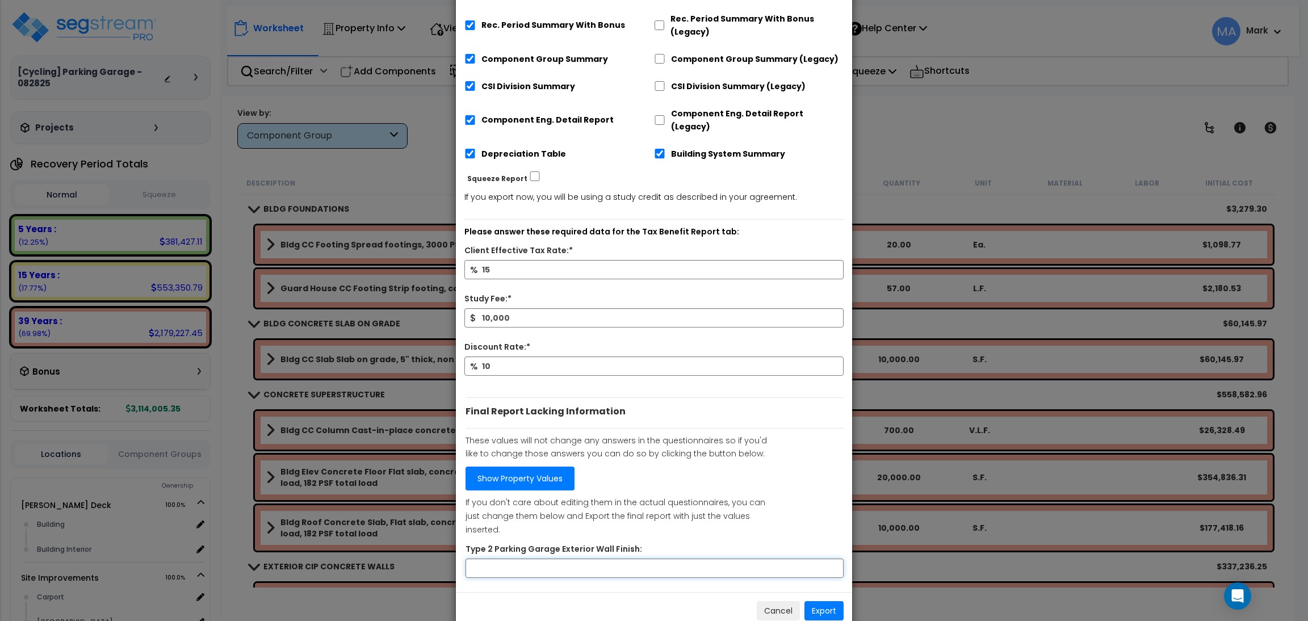
click at [530, 559] on input "Type 2 Parking Garage Exterior Wall Finish:" at bounding box center [654, 568] width 378 height 19
click at [513, 559] on input "Type 2 Parking Garage Exterior Wall Finish:" at bounding box center [654, 568] width 378 height 19
type input "Bare Concrete Finish"
click at [834, 601] on button "Export" at bounding box center [823, 610] width 39 height 19
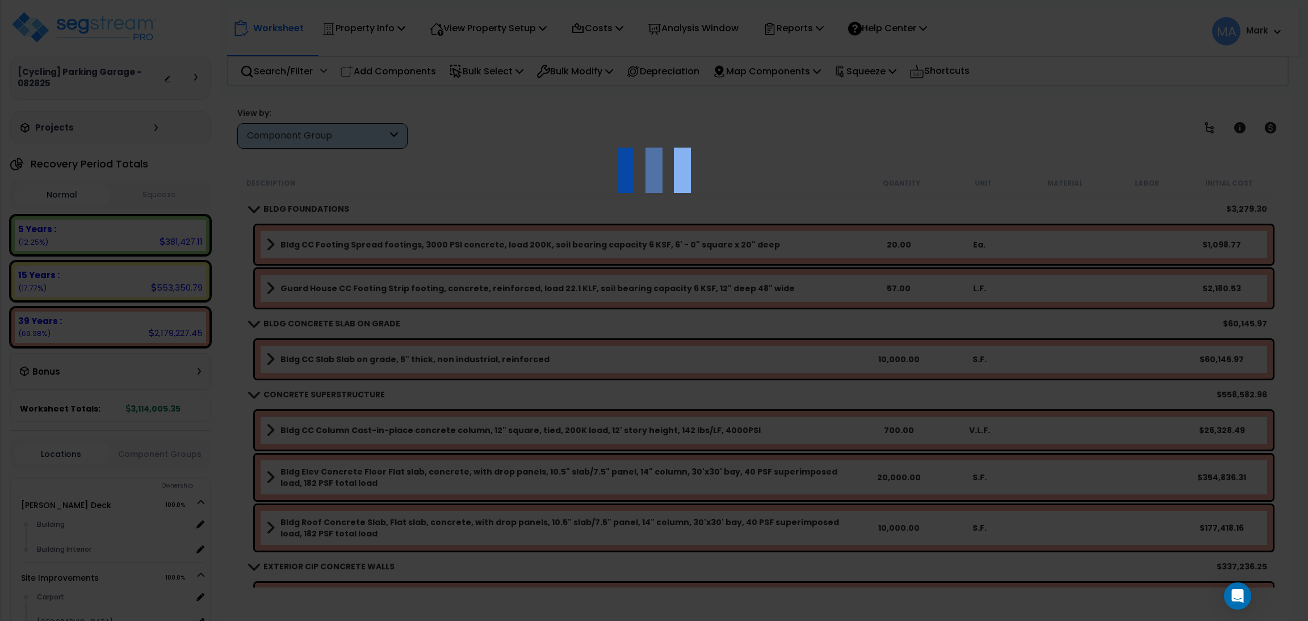
scroll to position [33, 0]
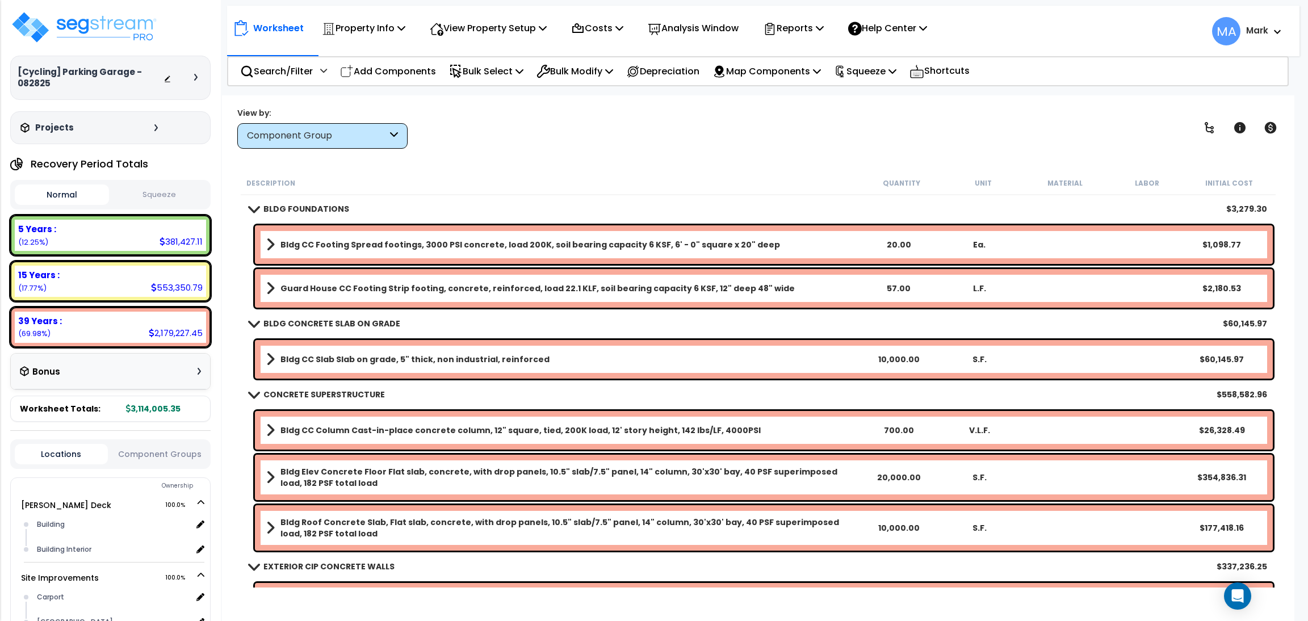
click at [197, 78] on icon at bounding box center [195, 77] width 3 height 7
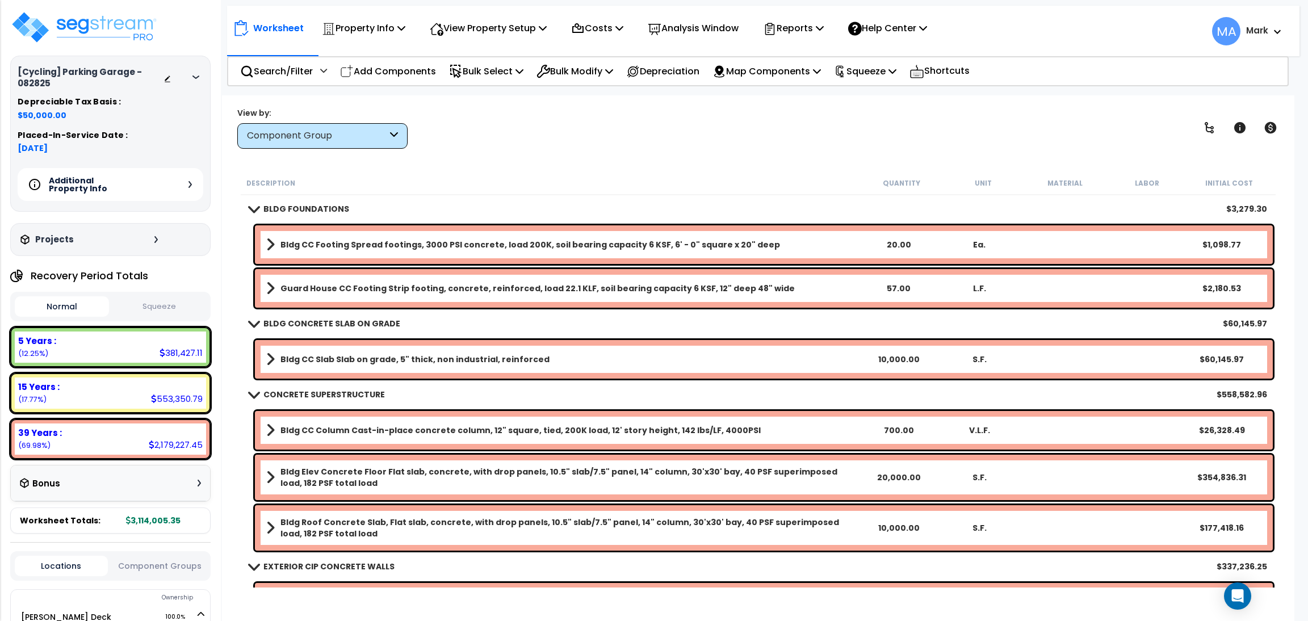
click at [179, 184] on div "Additional Property Info" at bounding box center [111, 184] width 186 height 33
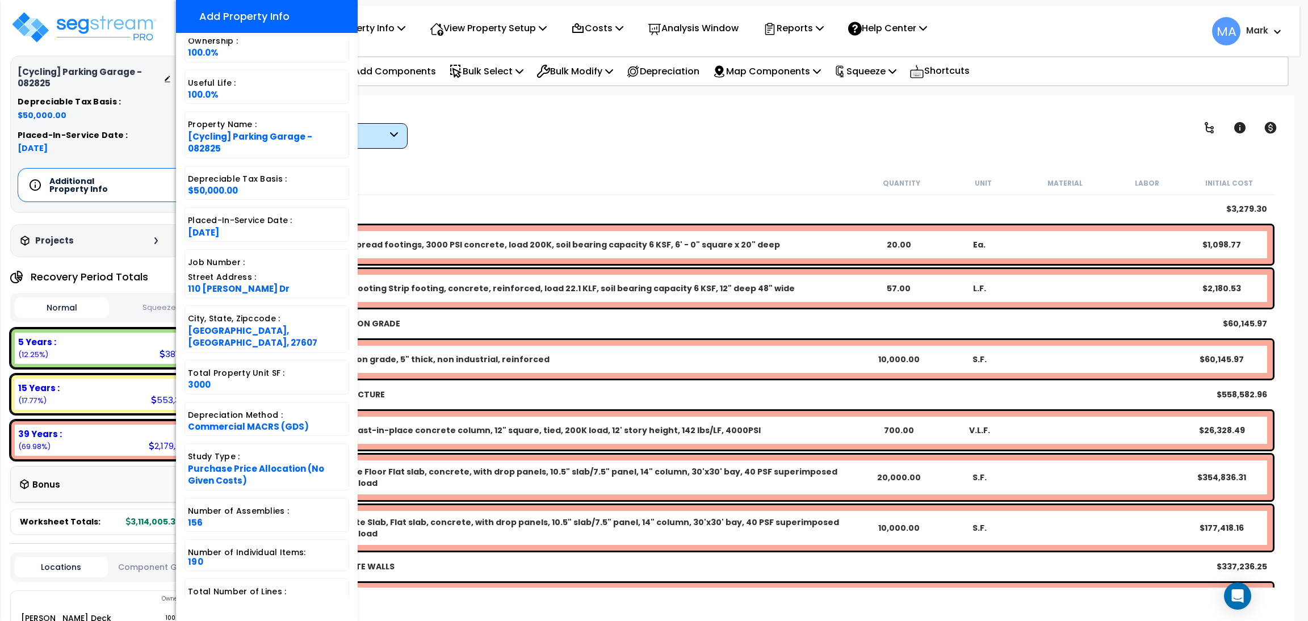
scroll to position [28, 0]
click at [536, 153] on div "Worksheet Property Info Property Setup Add Property Unit Template property Clon…" at bounding box center [758, 405] width 1072 height 621
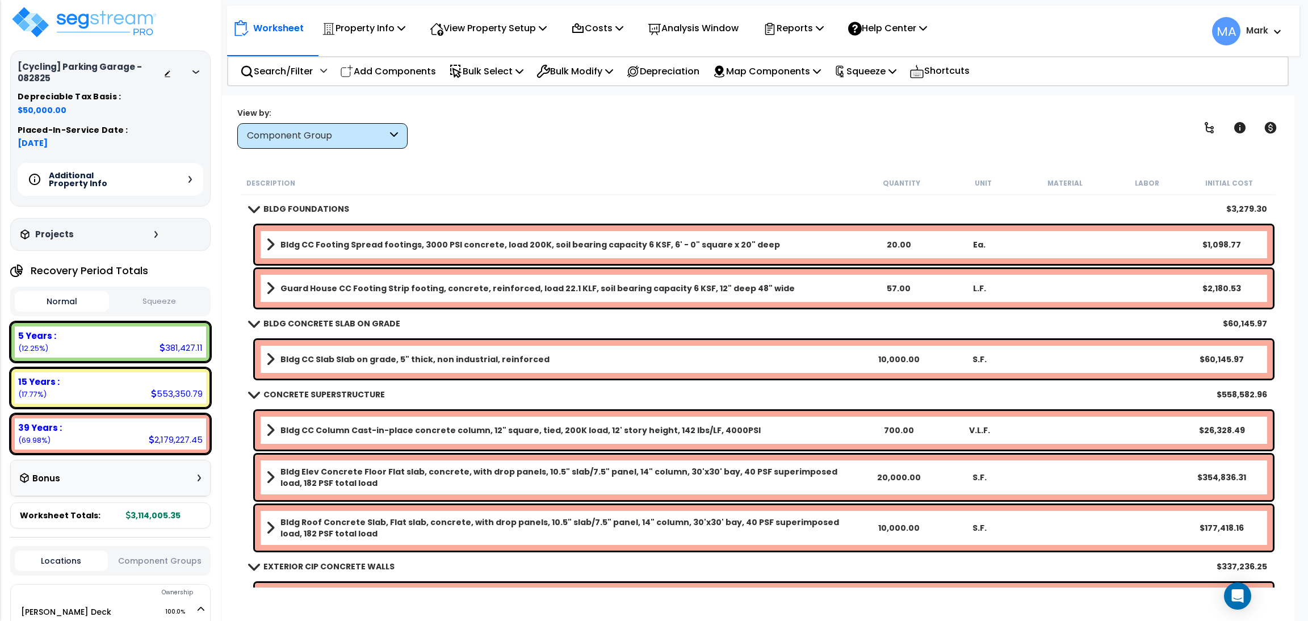
scroll to position [0, 0]
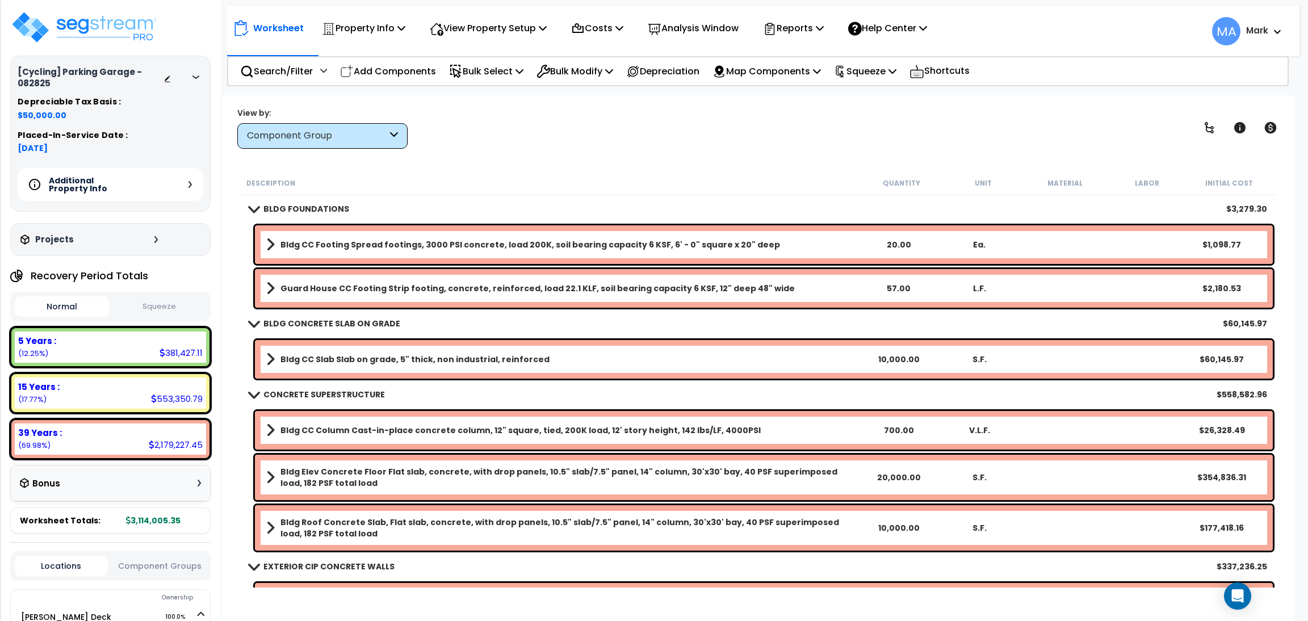
click at [162, 79] on h3 "[Cycling] Parking Garage - 082825" at bounding box center [91, 77] width 146 height 23
click at [169, 79] on icon at bounding box center [167, 79] width 8 height 8
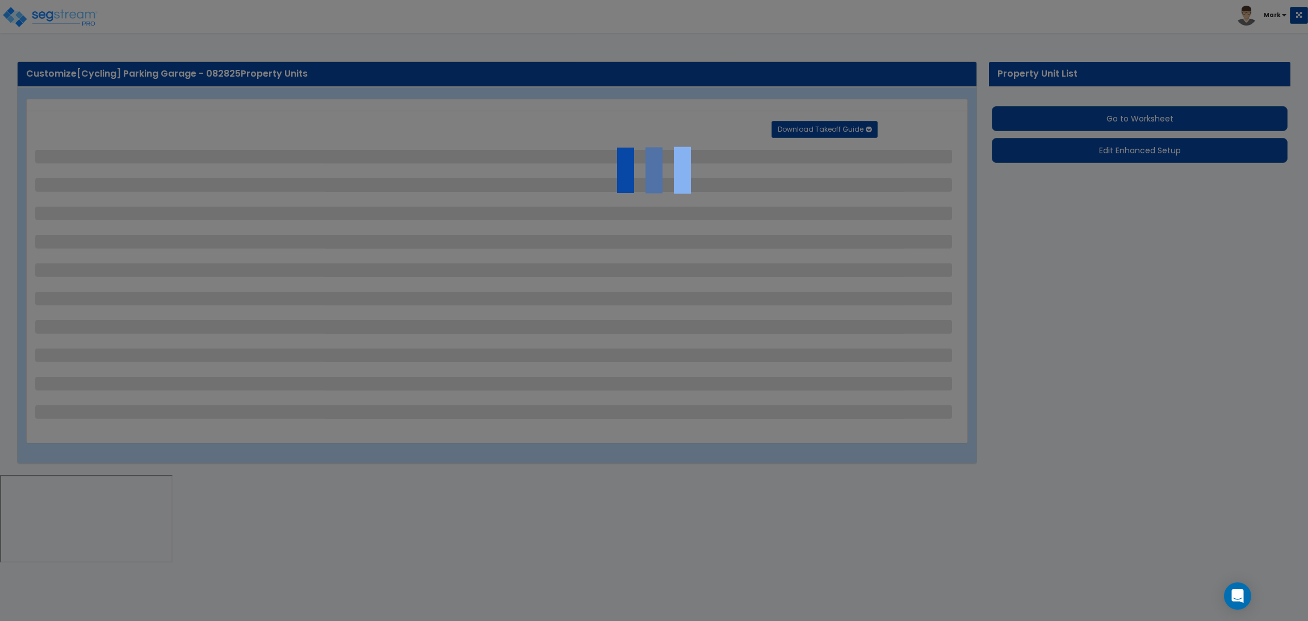
select select "2"
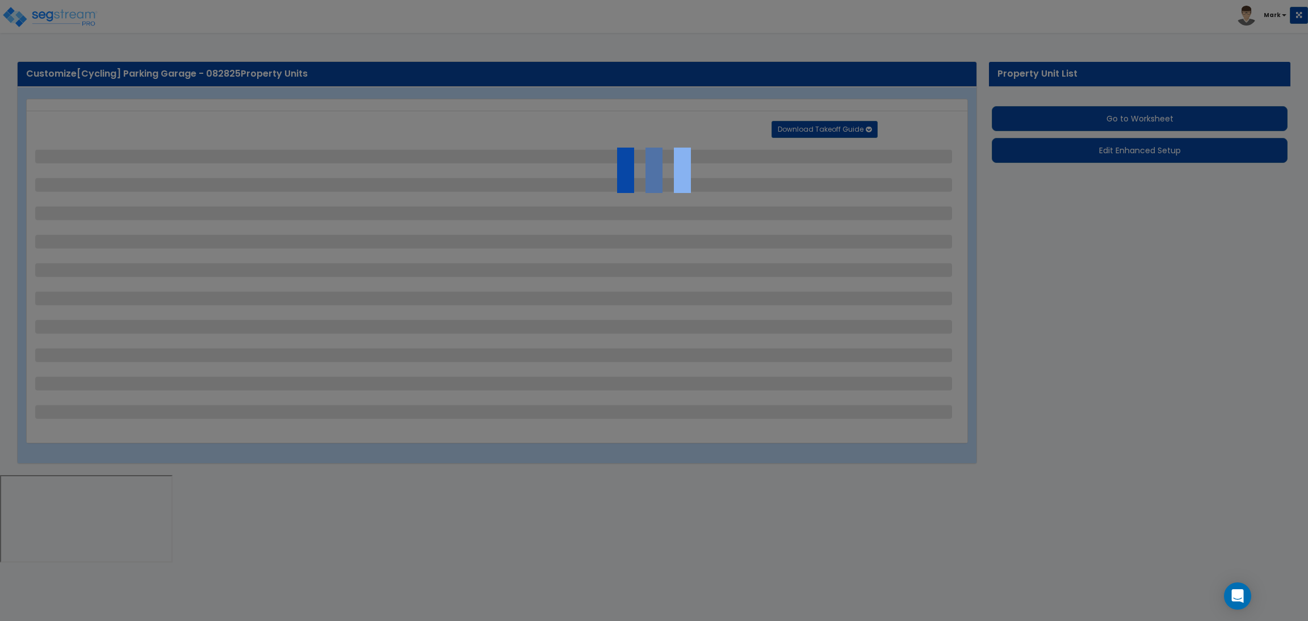
select select "2"
select select "1"
select select "2"
select select "1"
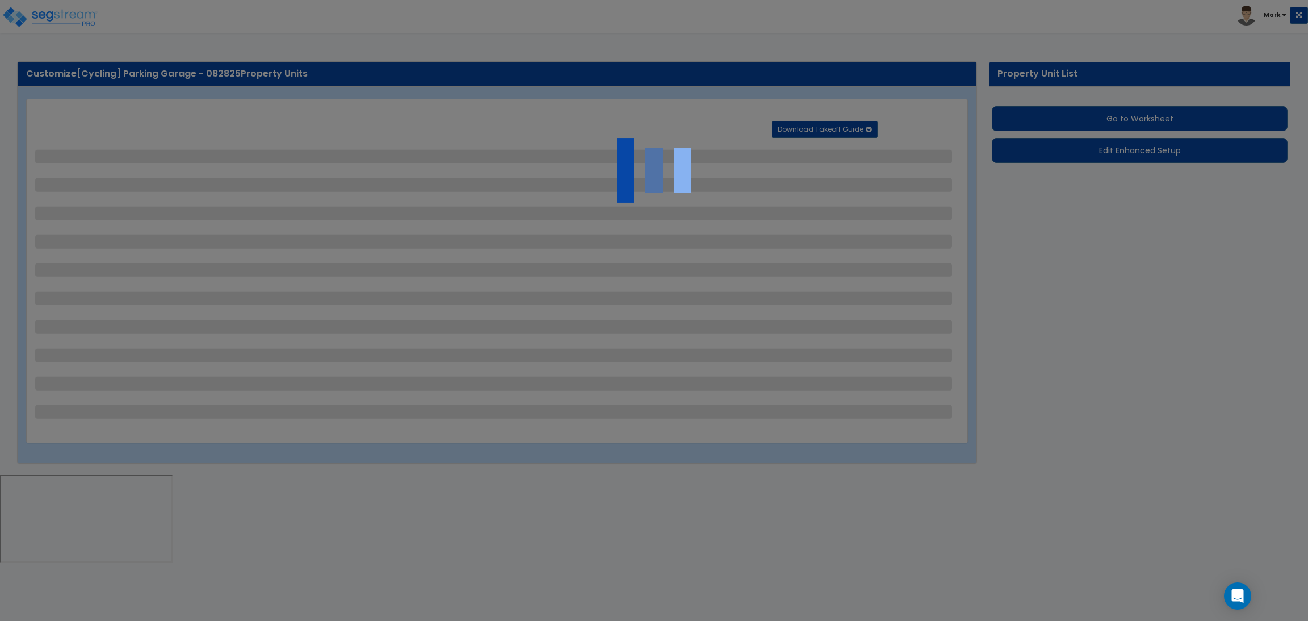
select select "1"
select select "2"
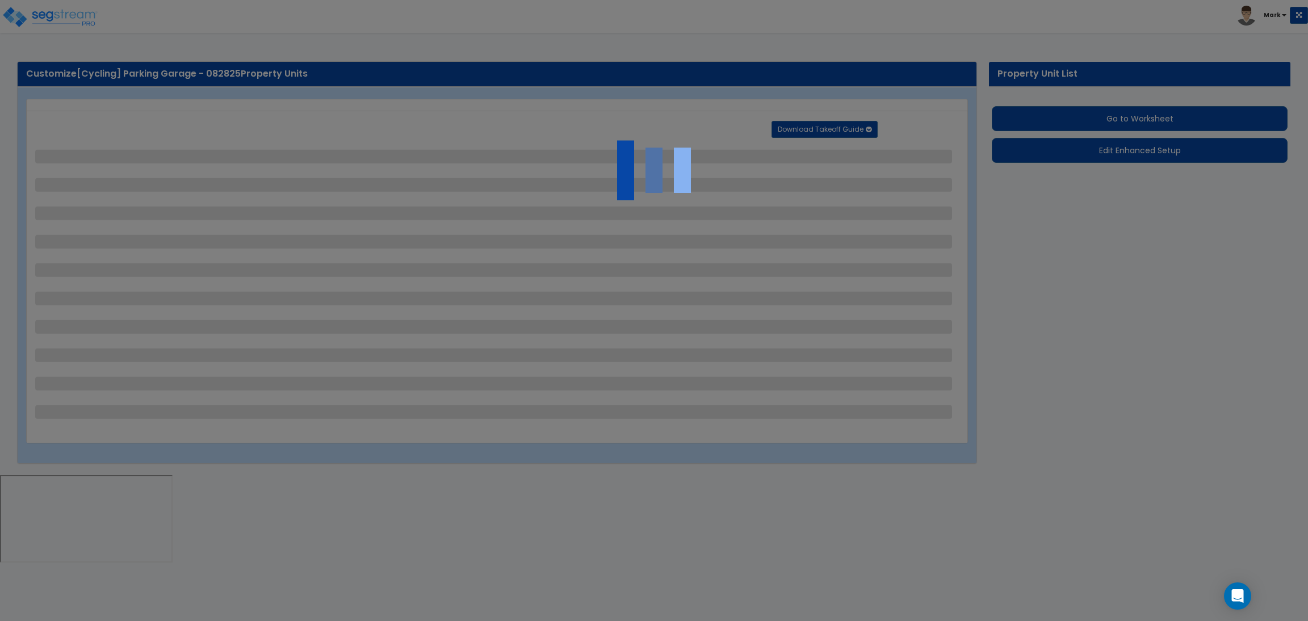
select select "2"
select select "1"
select select "10"
select select "1"
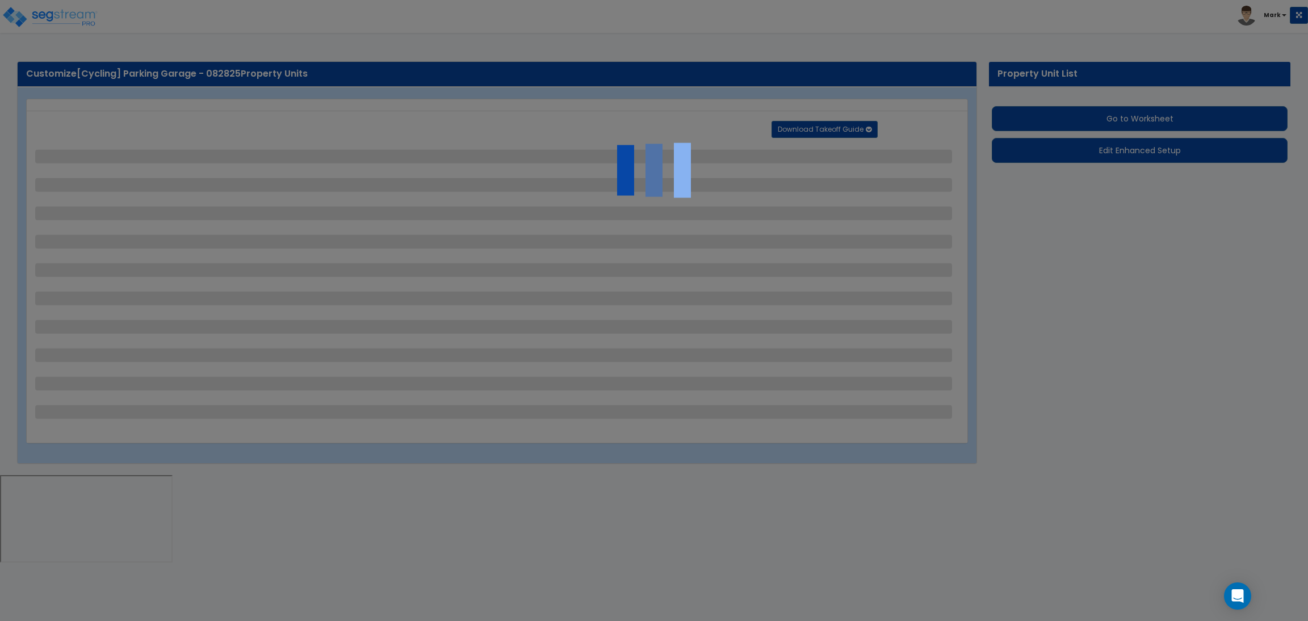
select select "1"
select select "3"
select select "2"
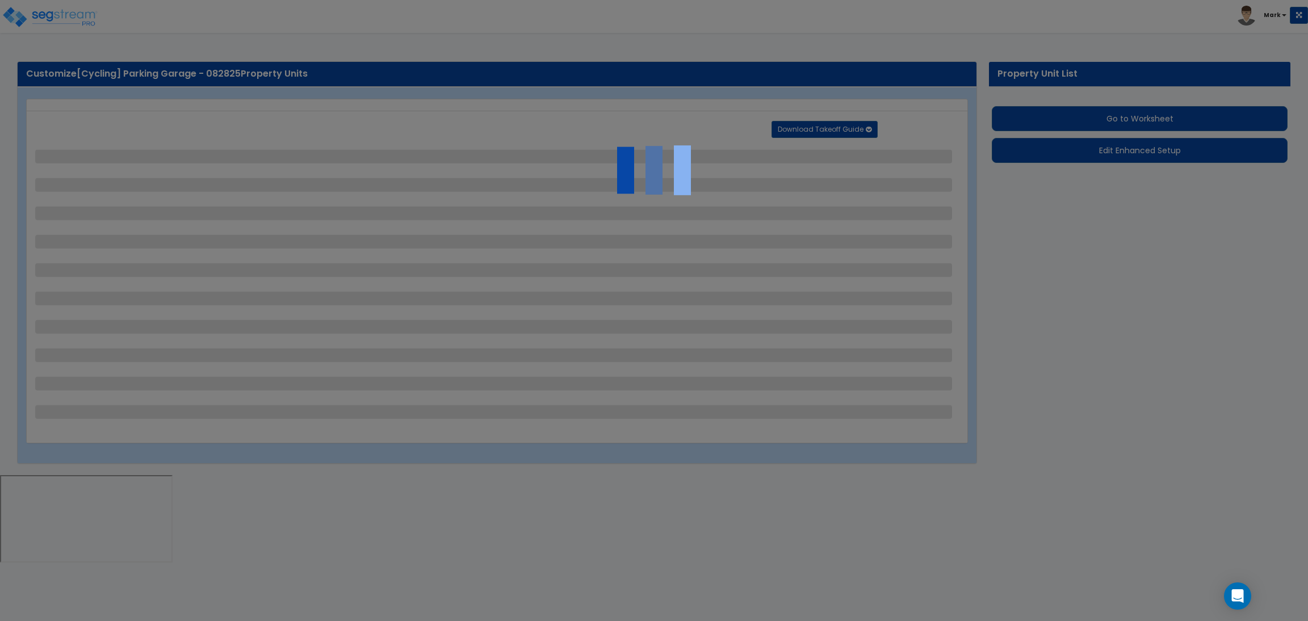
select select "4"
select select "1"
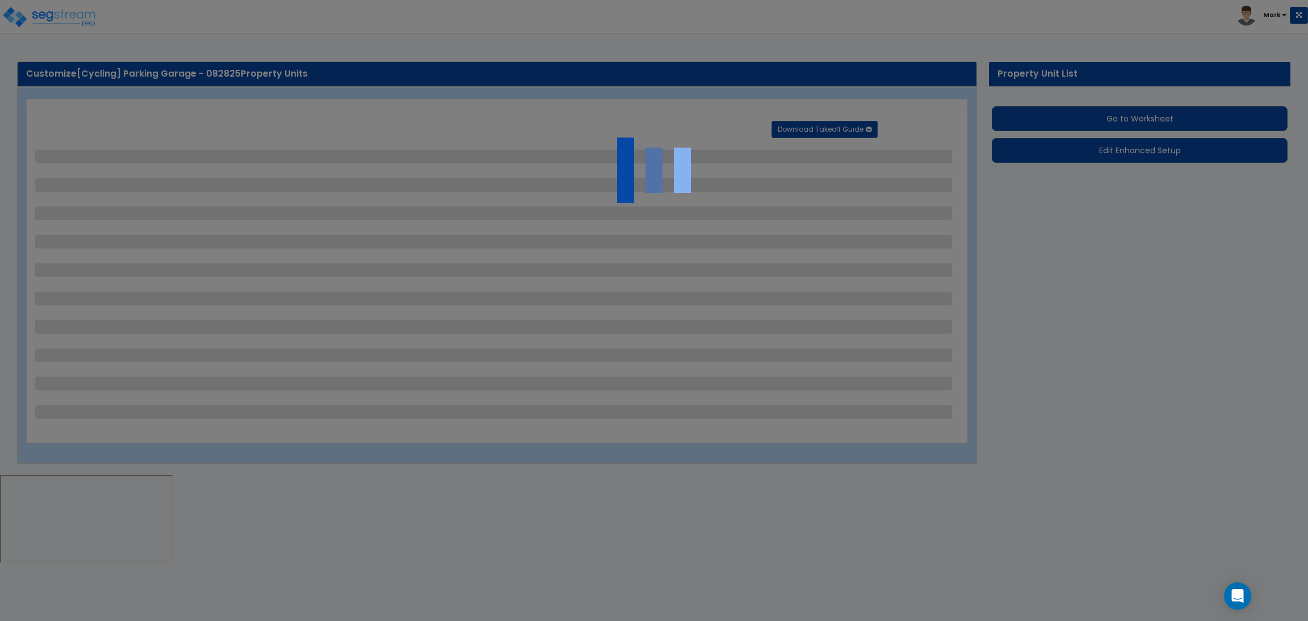
select select "6"
select select "2"
select select "1"
select select "2"
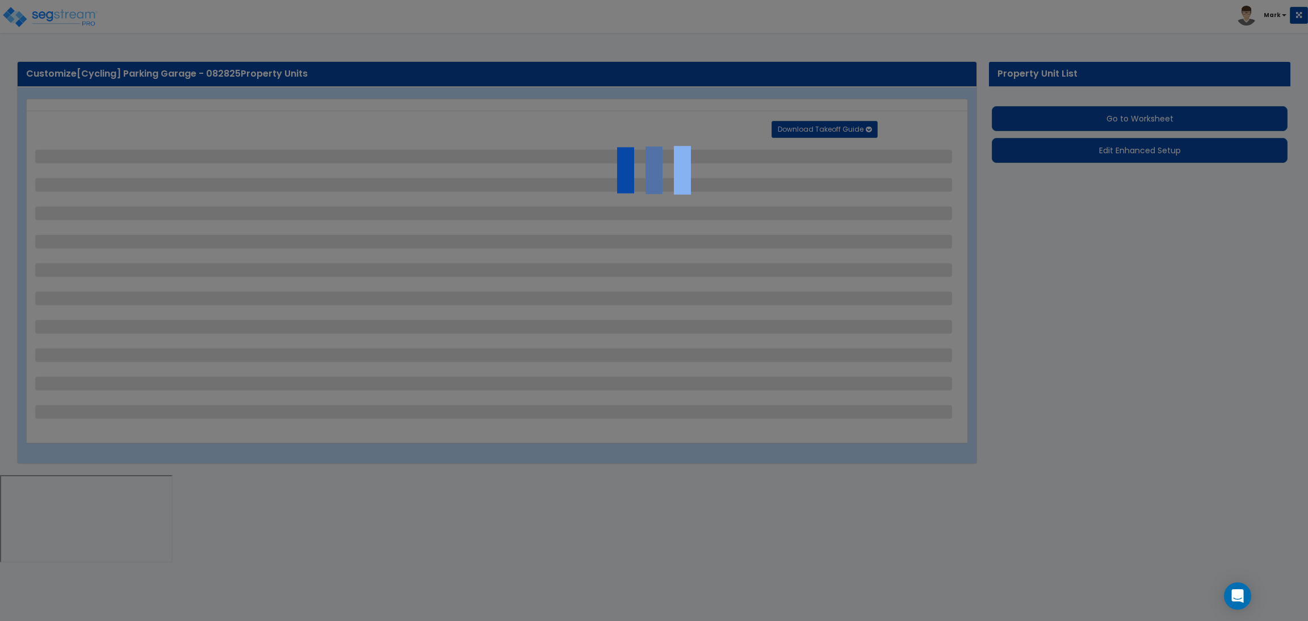
select select "2"
select select "1"
select select "8"
select select "2"
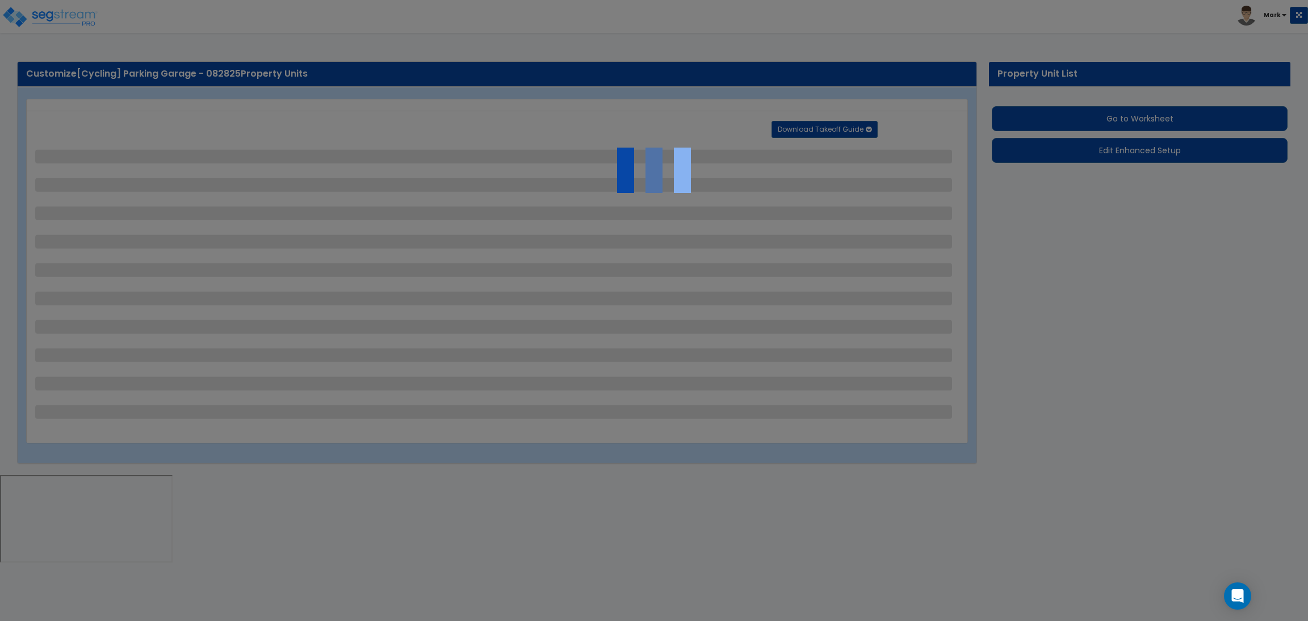
select select "4"
select select "1"
select select "20"
select select "2"
select select "5"
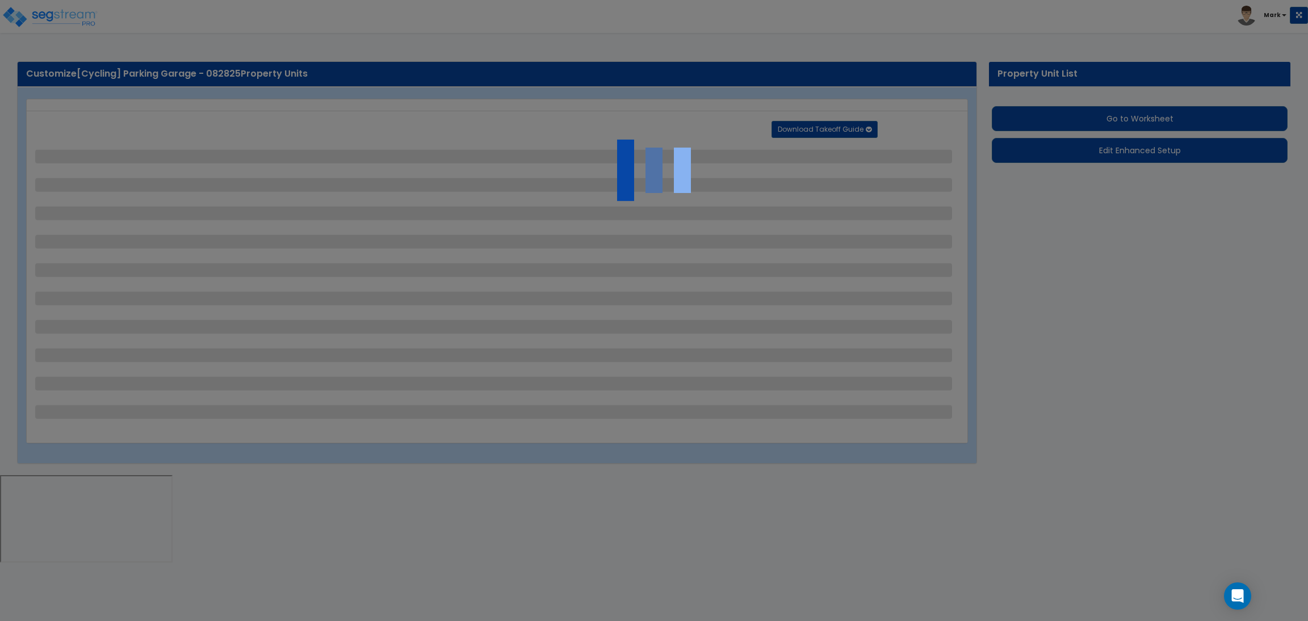
select select "3"
select select "1"
select select "2"
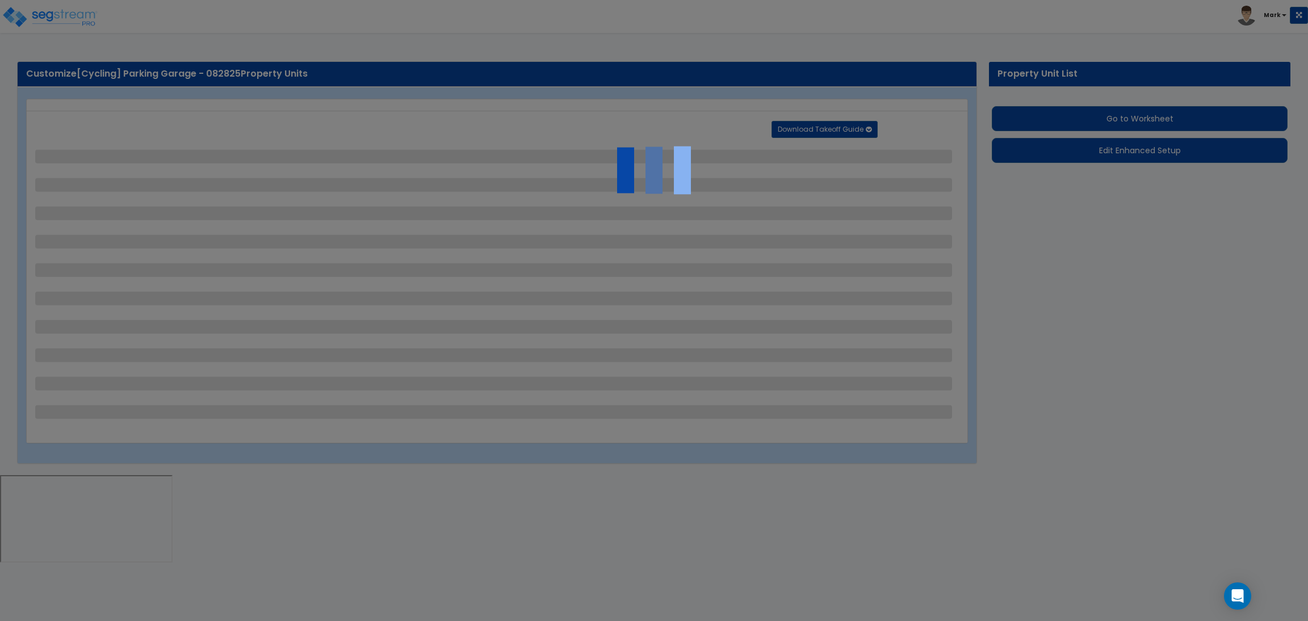
select select "1"
select select "4"
select select "2"
select select "1"
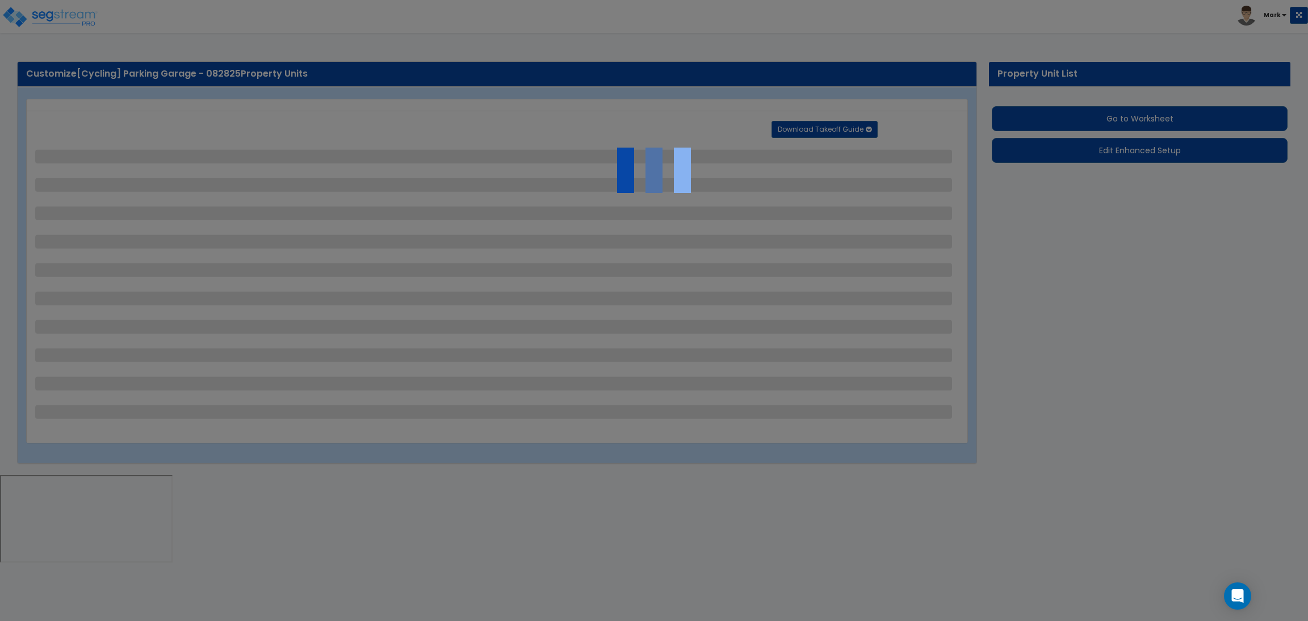
select select "2"
select select "1"
select select "2"
select select "6"
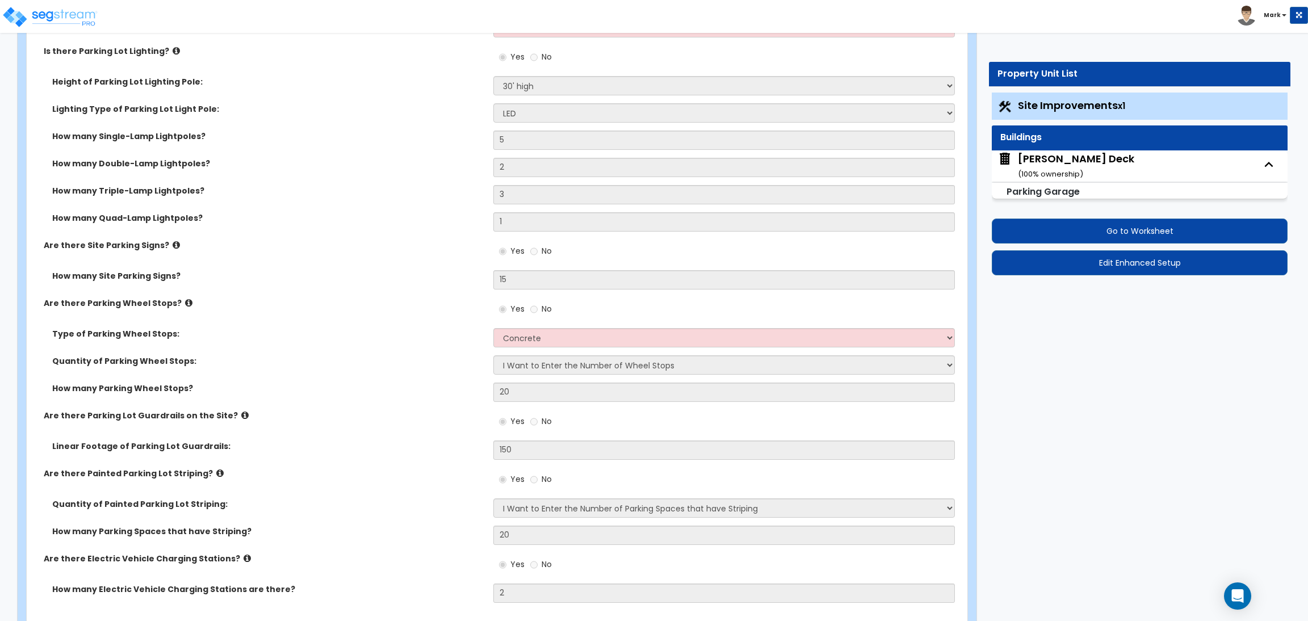
scroll to position [936, 0]
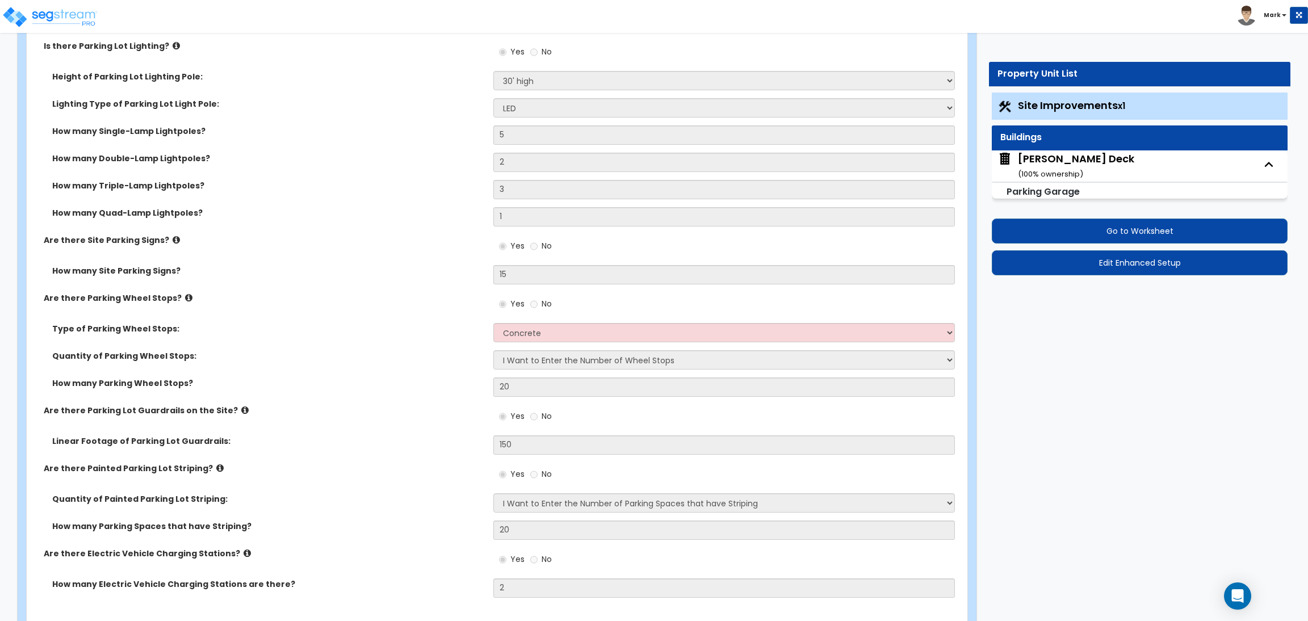
click at [339, 216] on label "How many Quad-Lamp Lightpoles?" at bounding box center [268, 212] width 433 height 11
click at [1085, 167] on div "[PERSON_NAME] Deck ( 100 % ownership)" at bounding box center [1076, 166] width 116 height 29
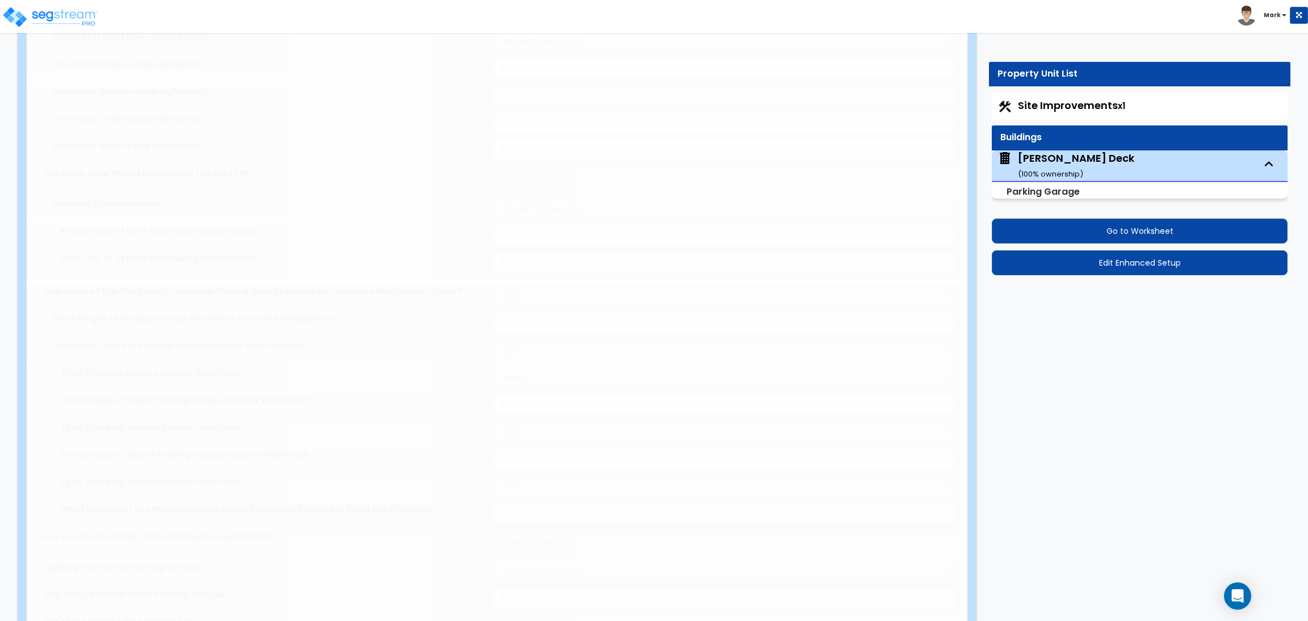
type input "35"
type input "250"
type input "3"
type input "10000"
select select "3"
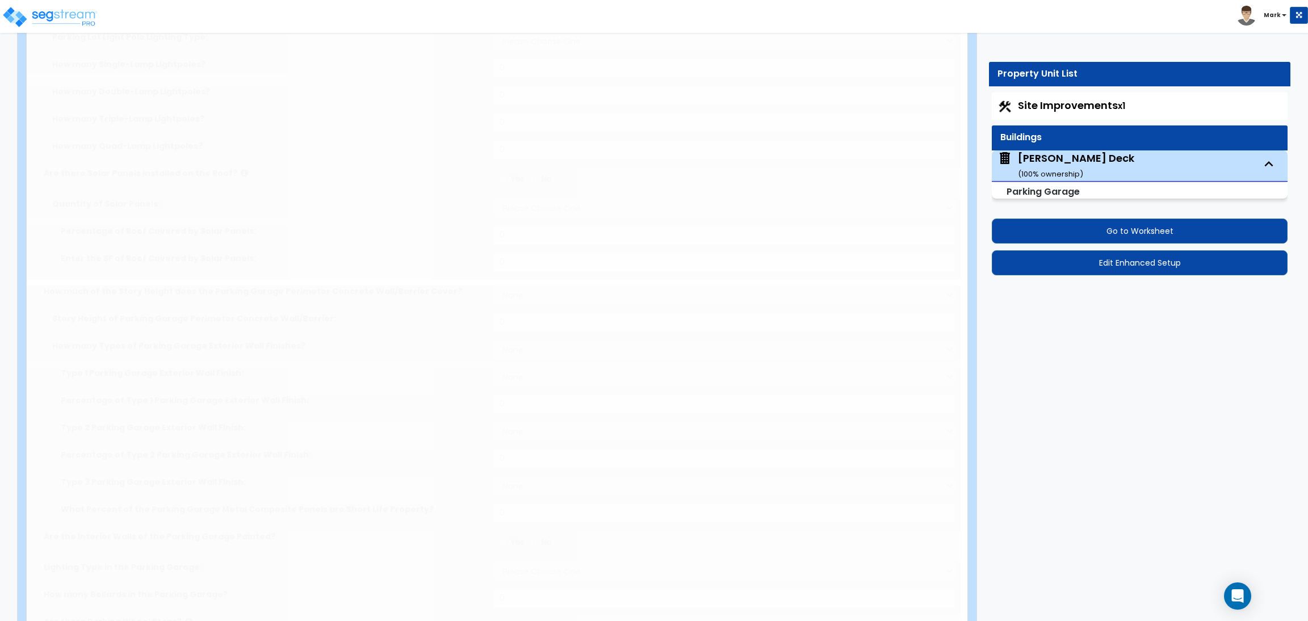
radio input "true"
select select "1"
type input "20"
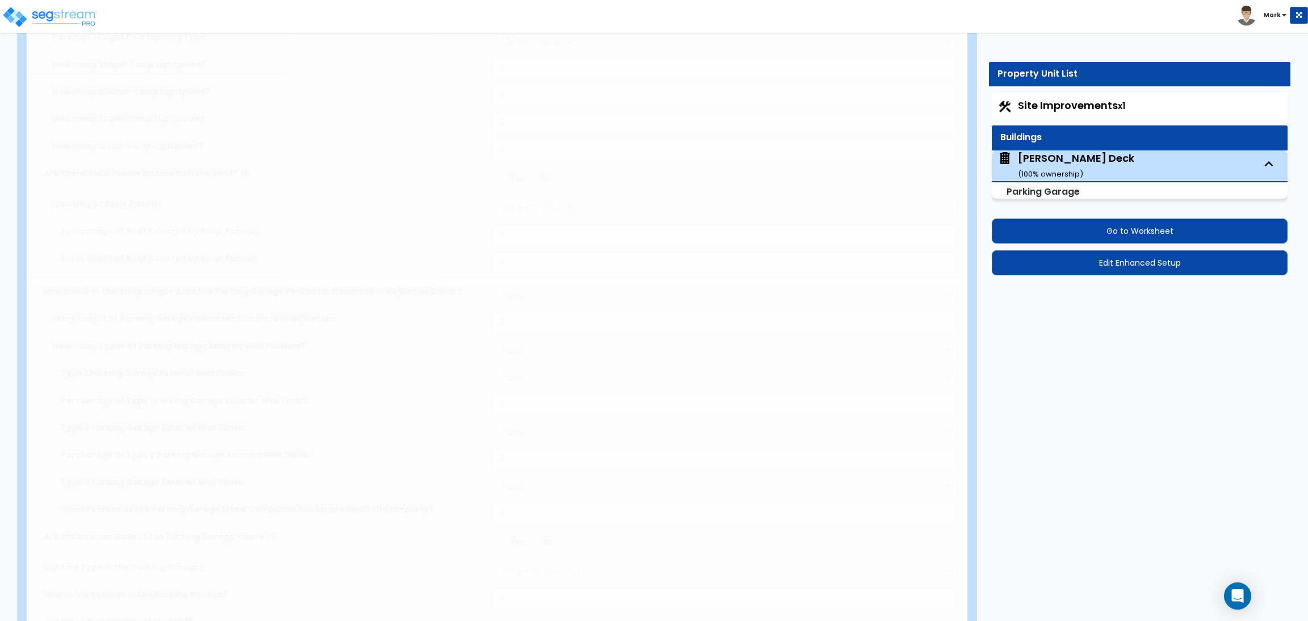
type input "10"
select select "3"
select select "2"
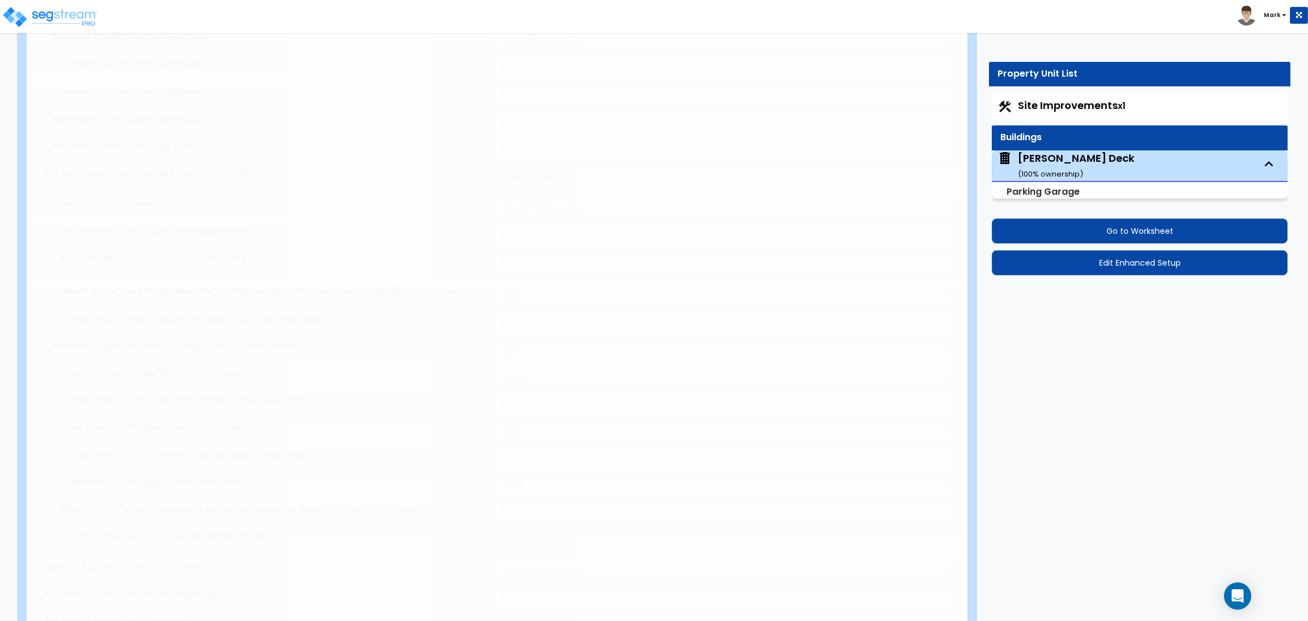
select select "4"
type input "25"
select select "1"
type input "40"
radio input "true"
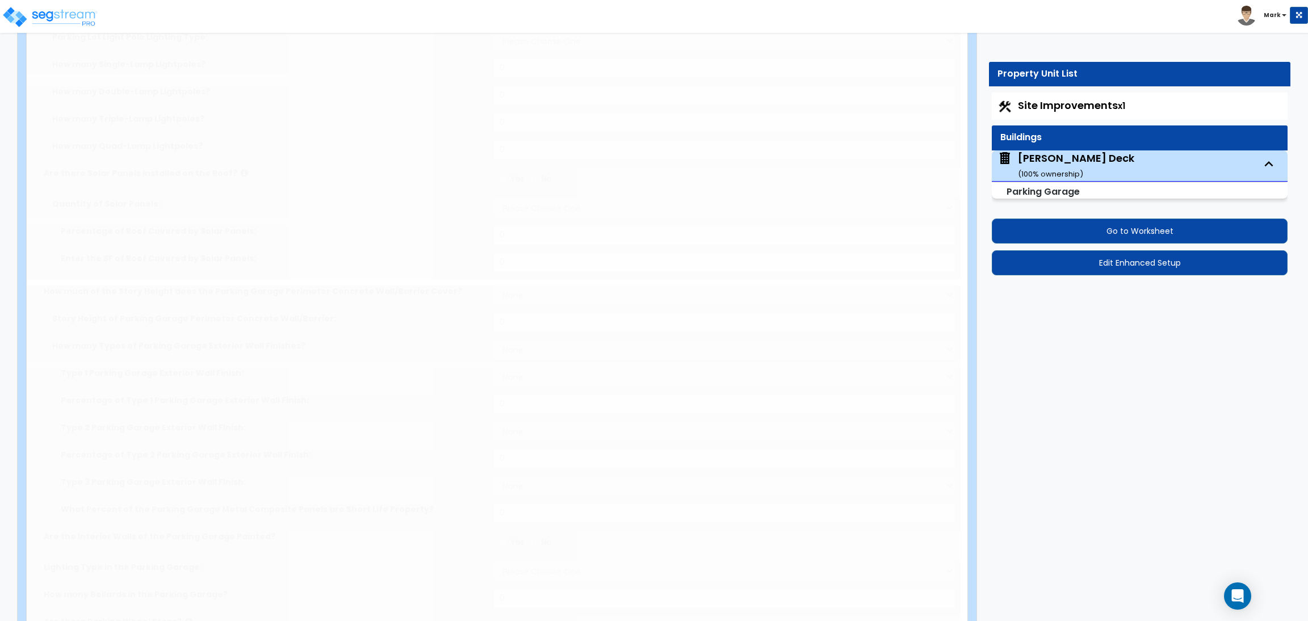
select select "1"
radio input "true"
select select "2"
radio input "true"
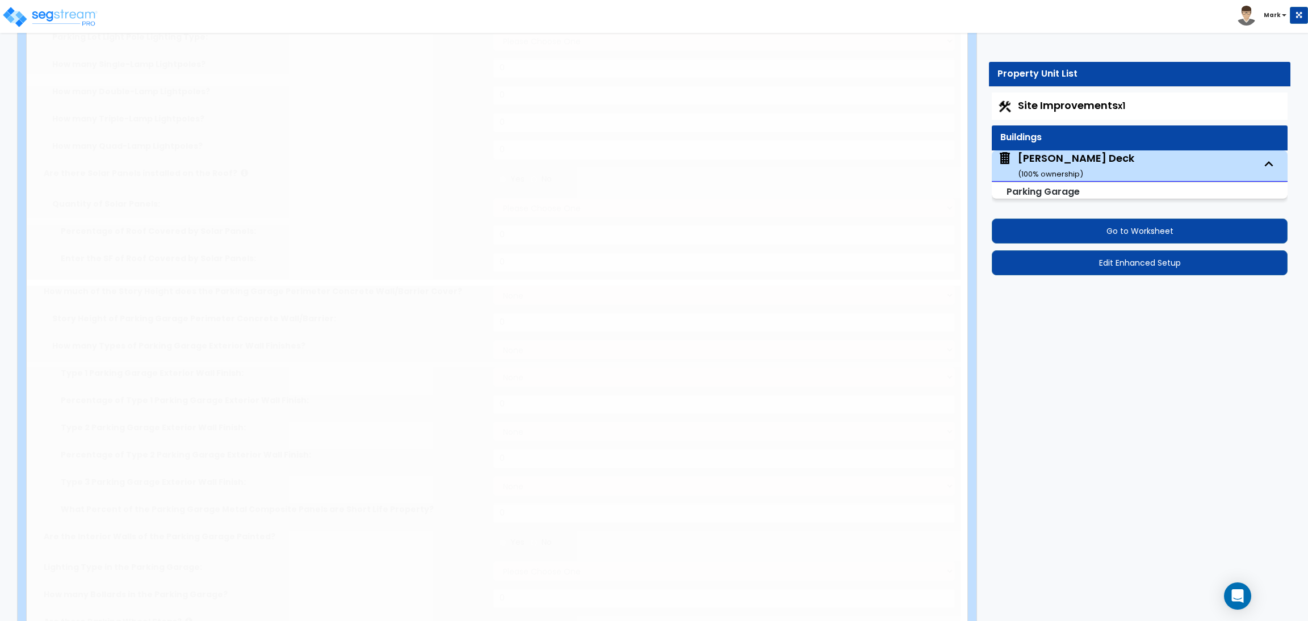
select select "2"
type input "150"
radio input "true"
select select "3"
type input "150"
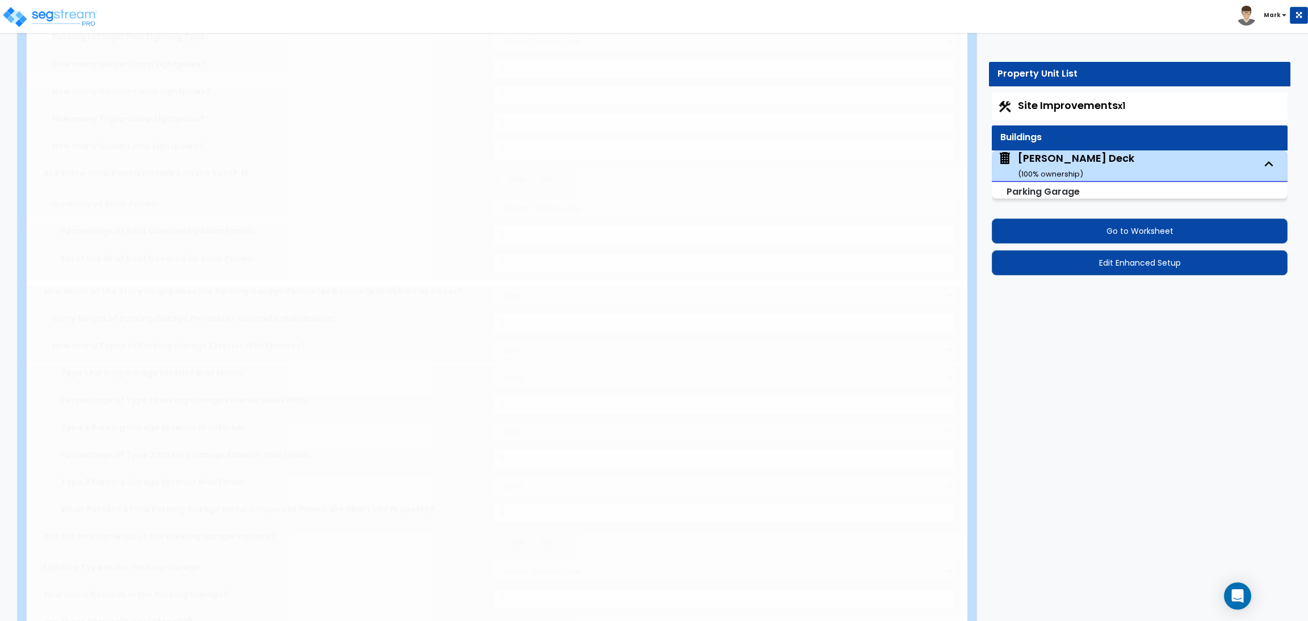
radio input "true"
type input "150"
radio input "true"
select select "1"
type input "10"
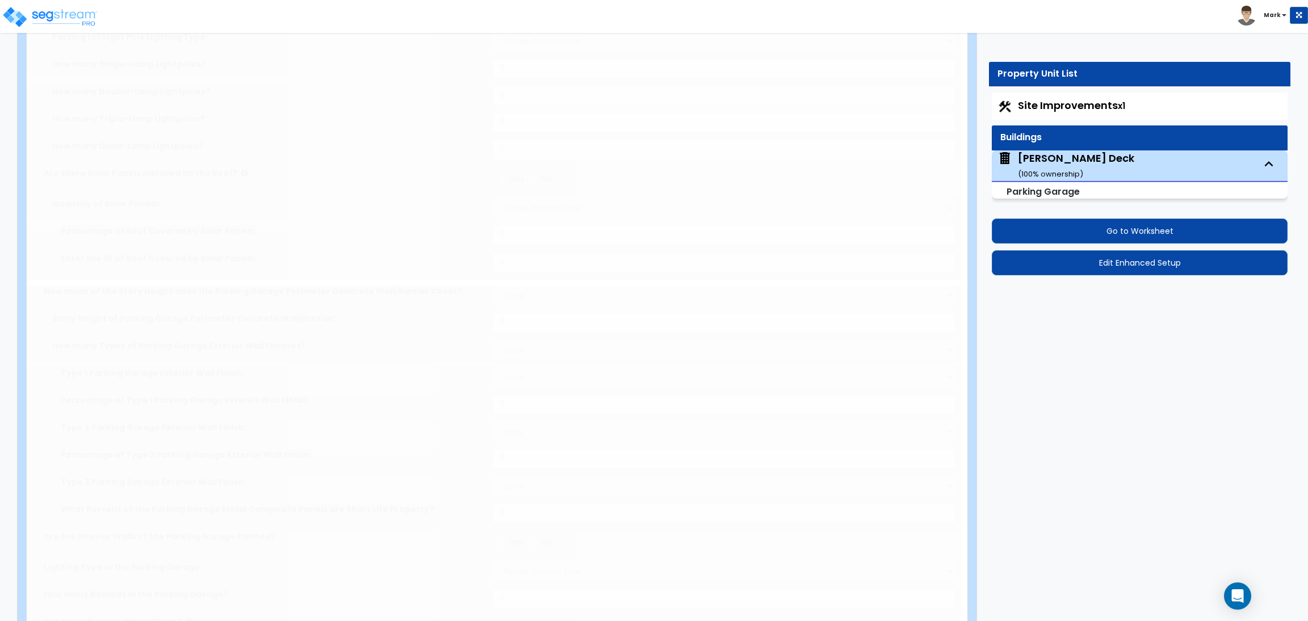
radio input "true"
type input "5"
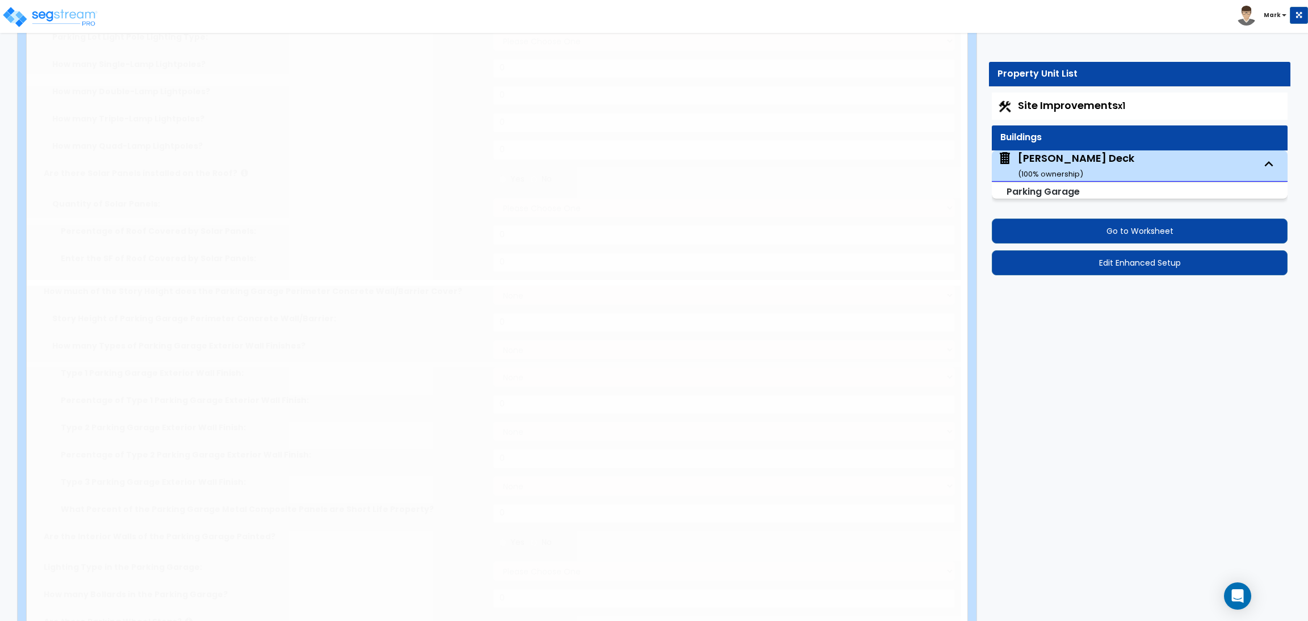
type input "5"
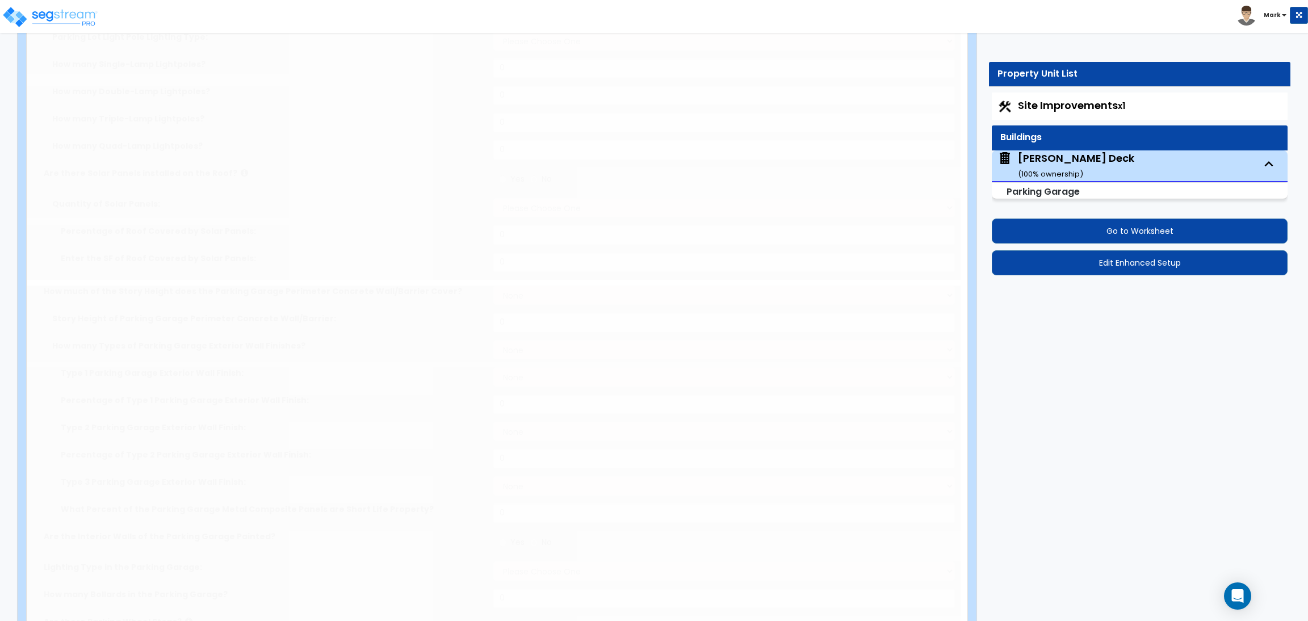
radio input "true"
type input "8"
radio input "true"
type input "2"
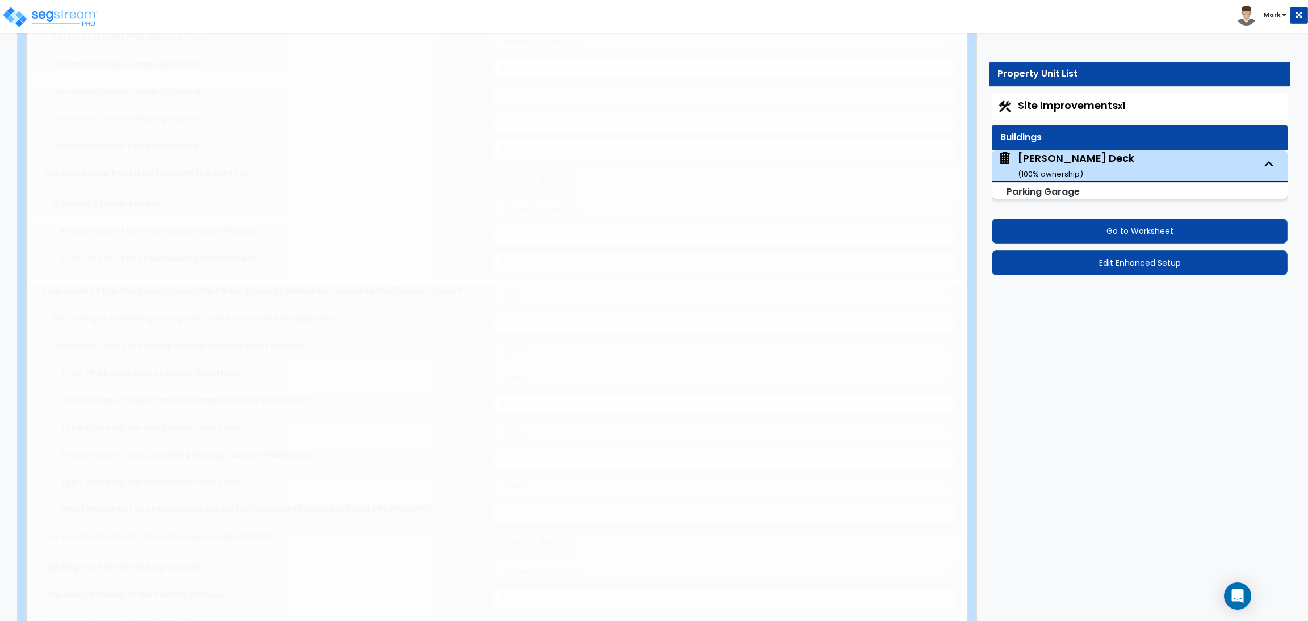
type input "2"
radio input "true"
type input "2"
radio input "true"
select select "1"
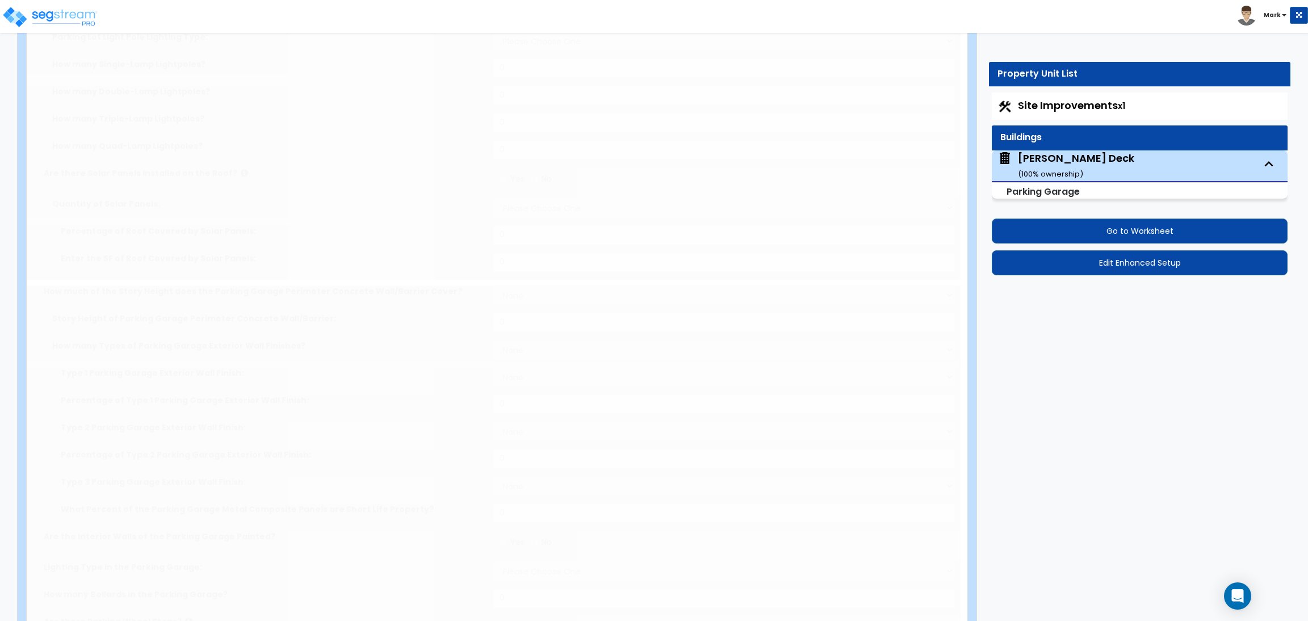
select select "3"
type input "1"
select select "2"
radio input "true"
select select "3"
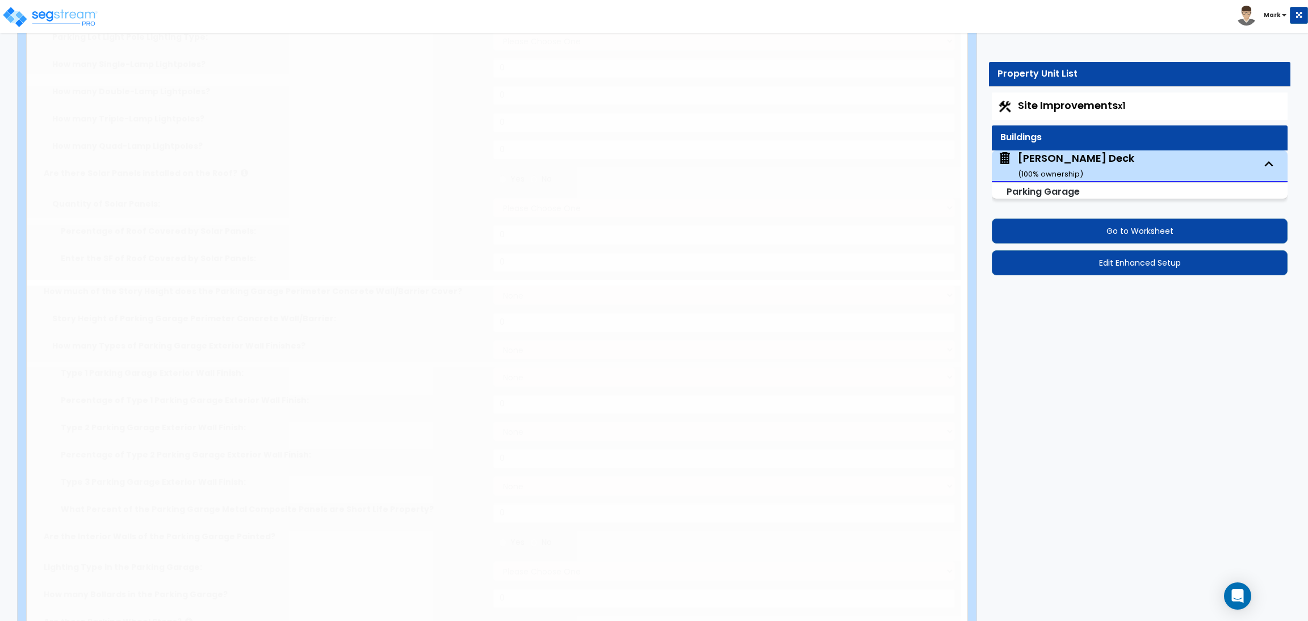
type input "150"
radio input "true"
select select "1"
type input "15"
select select "2"
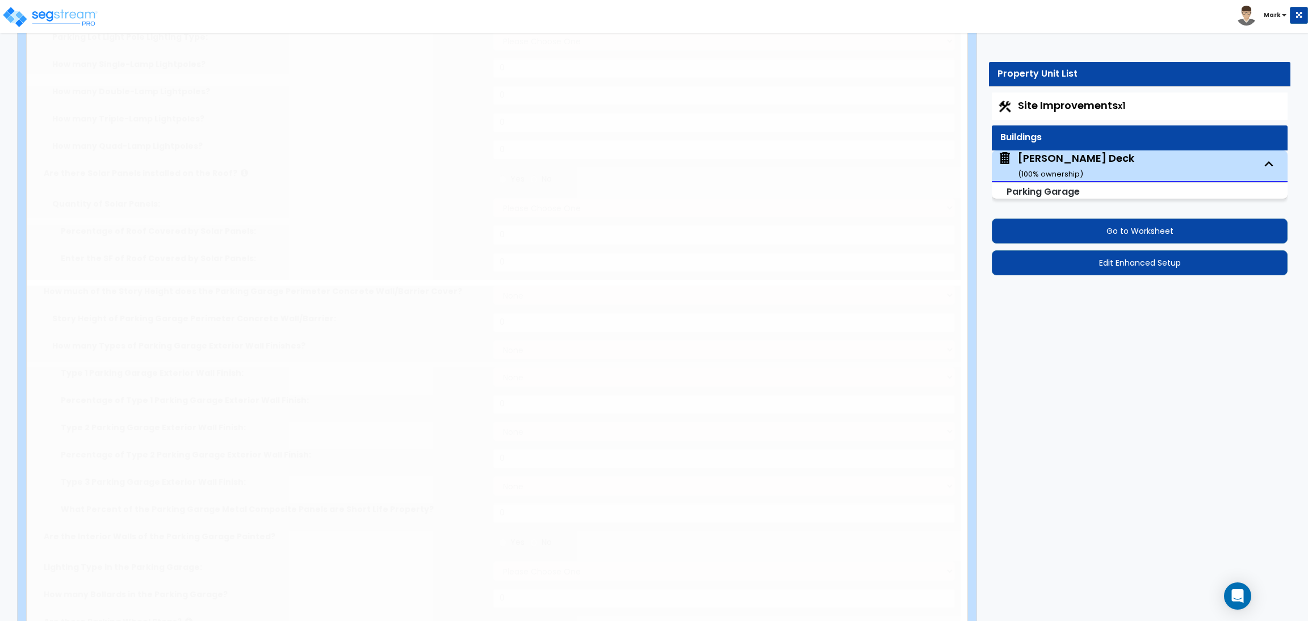
select select "2"
select select "1"
type input "50"
select select "2"
radio input "true"
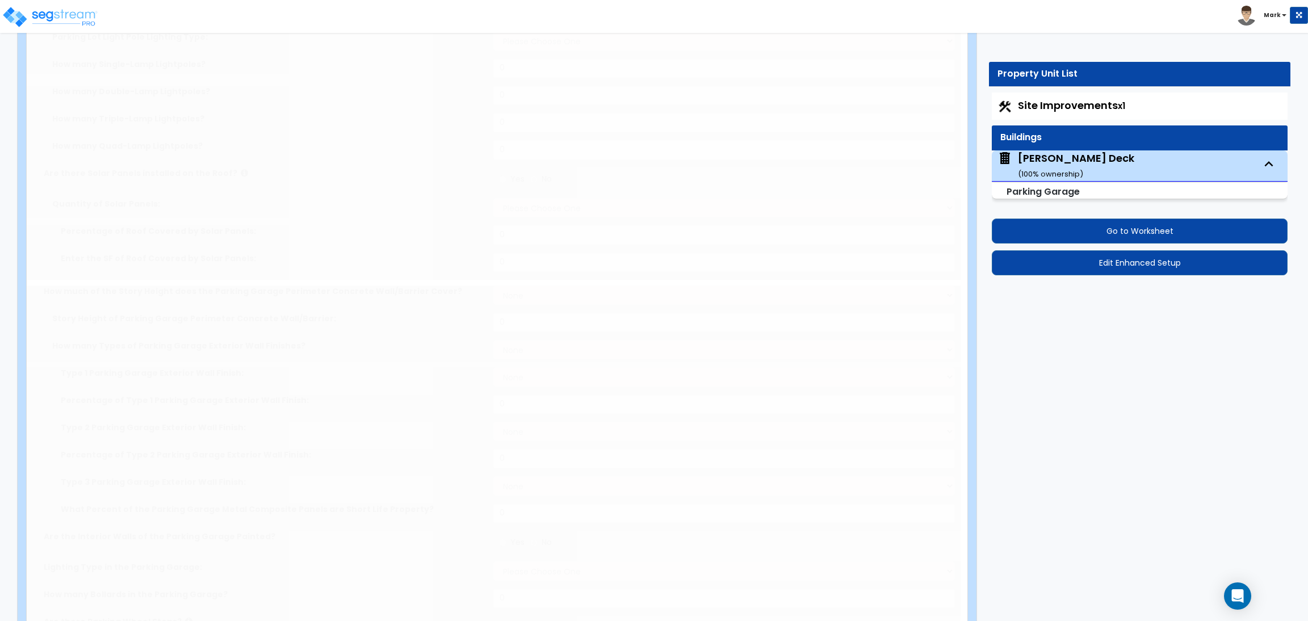
type input "200"
select select "3"
radio input "true"
type input "1"
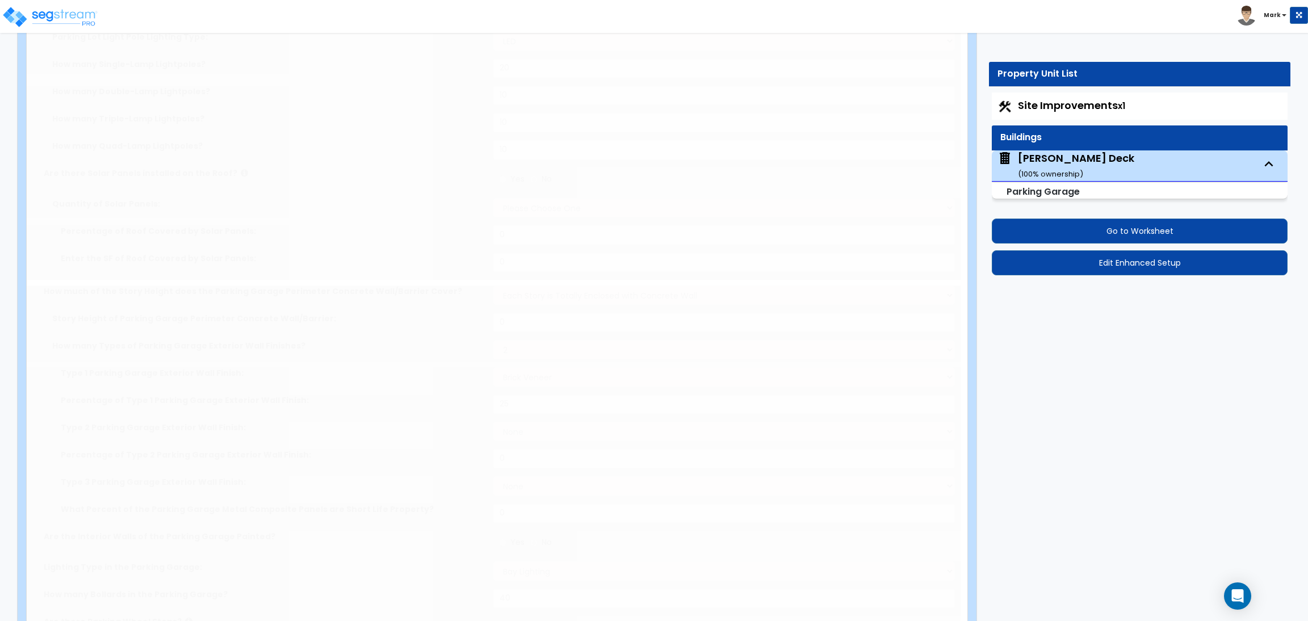
radio input "true"
select select "2"
radio input "true"
type input "50"
radio input "true"
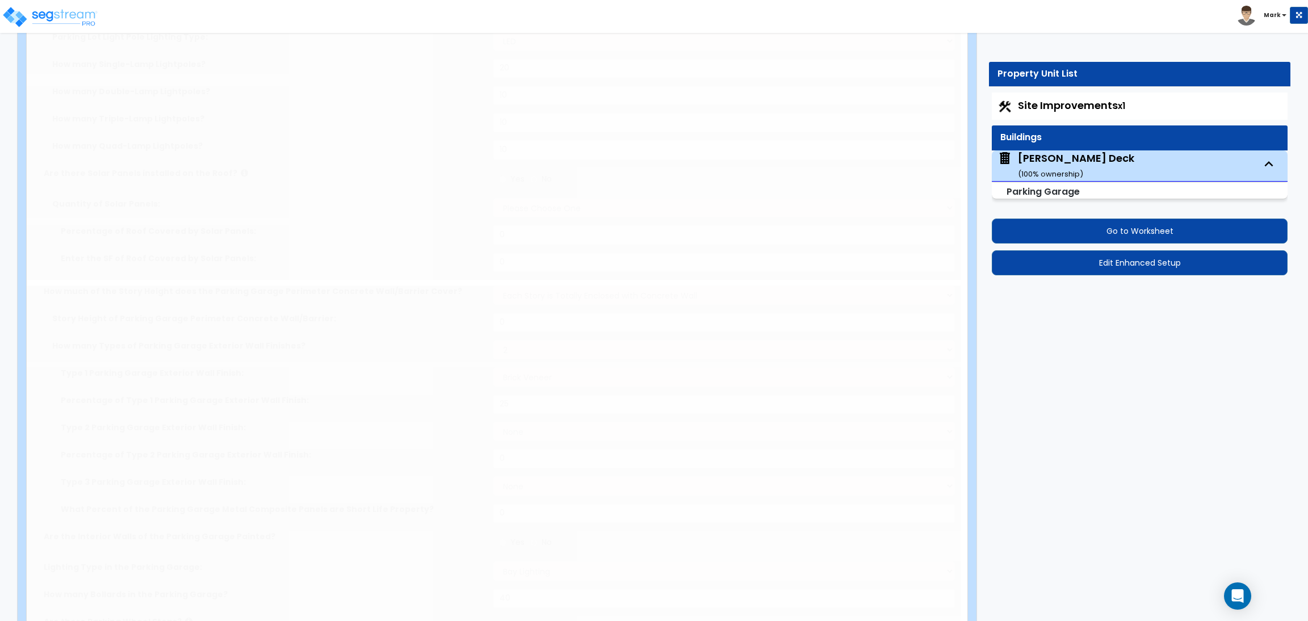
radio input "true"
select select "5"
type input "50"
radio input "true"
select select "5"
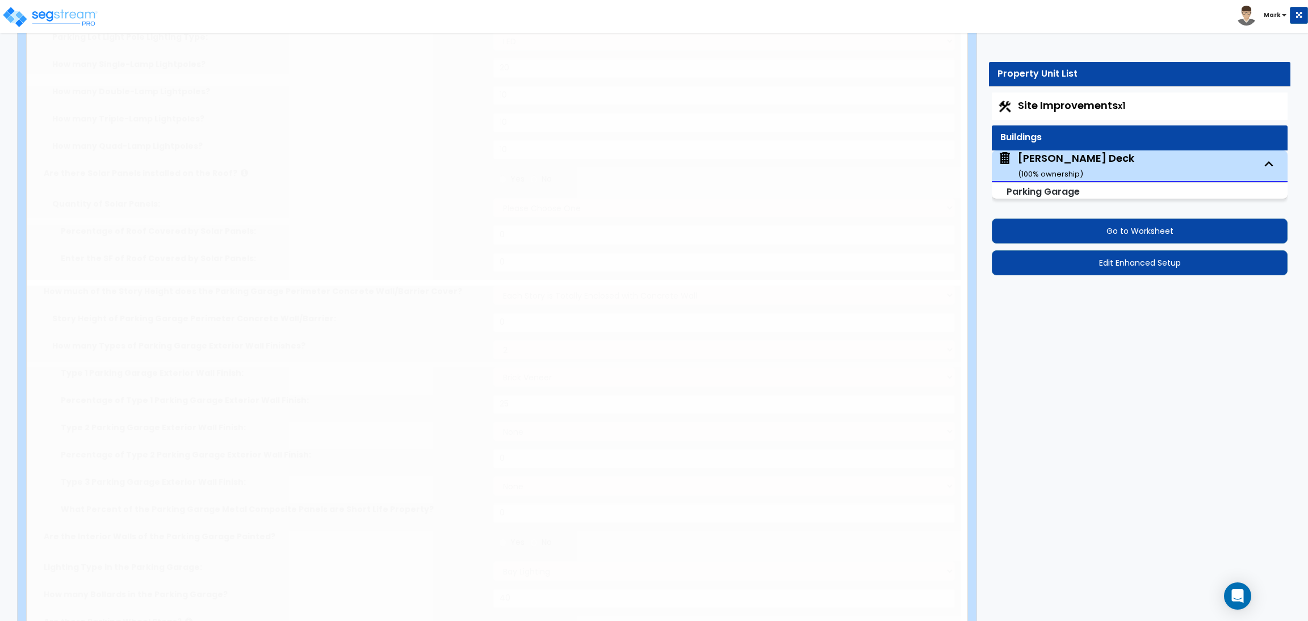
type input "50"
radio input "true"
type input "50"
radio input "true"
select select "2"
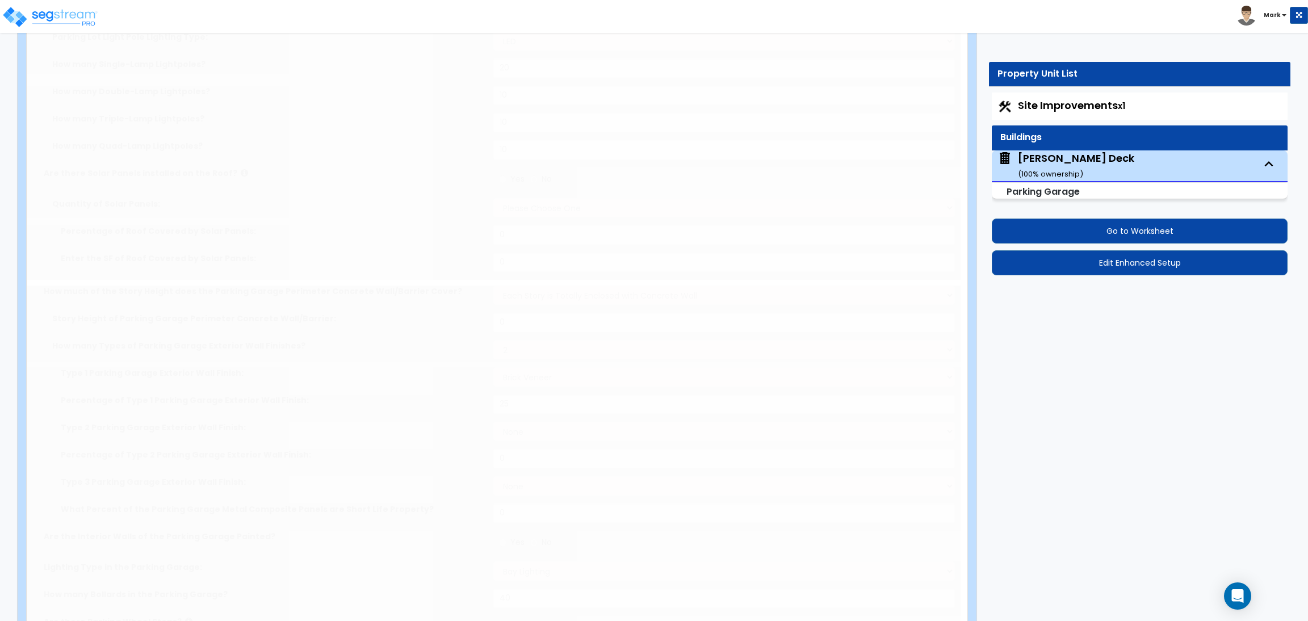
type input "50"
radio input "true"
type input "150"
radio input "true"
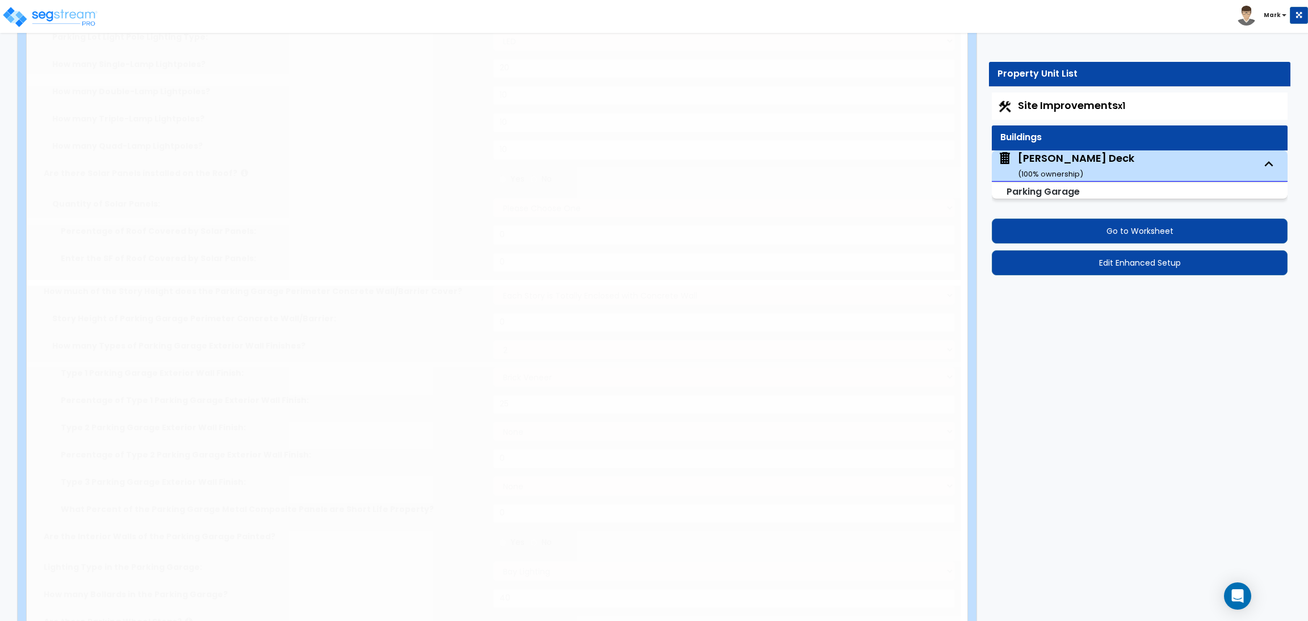
type input "50"
radio input "true"
type input "150"
radio input "true"
select select "4"
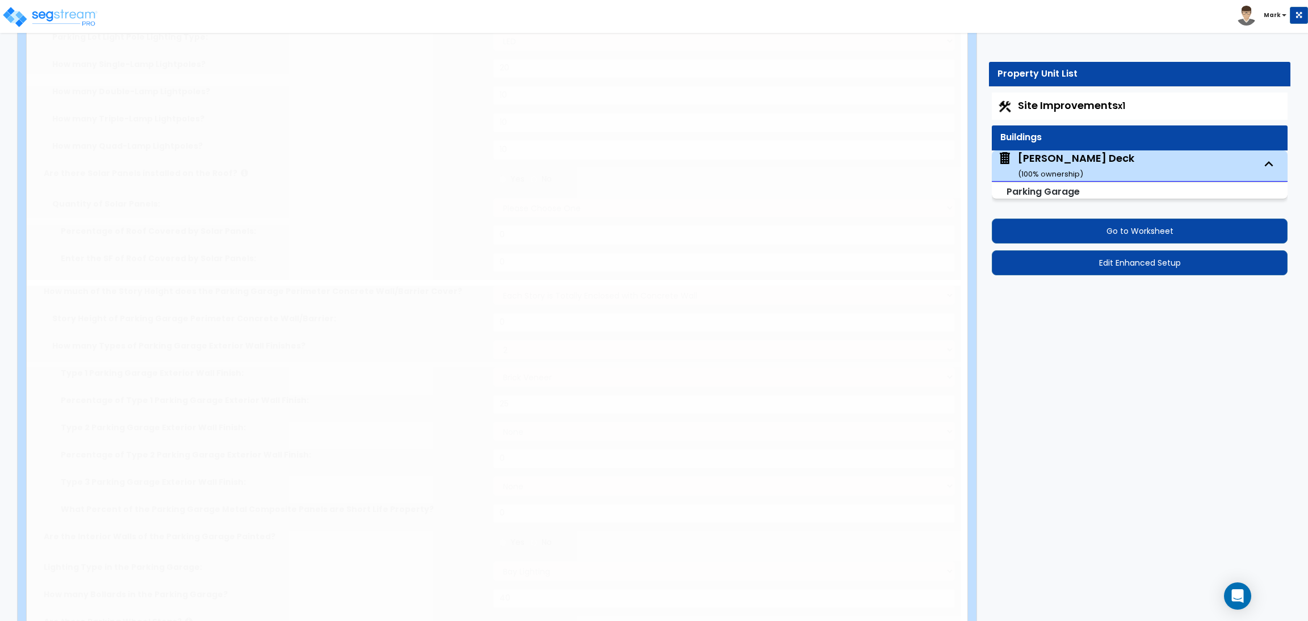
radio input "true"
select select "3"
radio input "true"
type input "16"
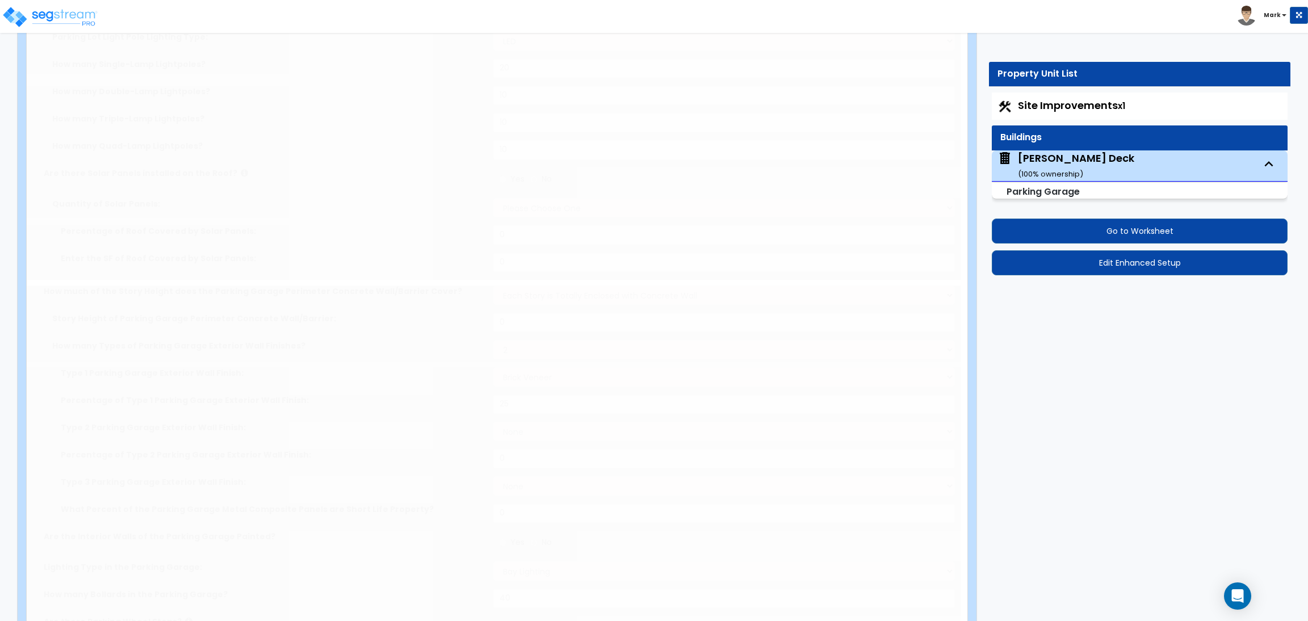
type input "4"
type input "1"
radio input "true"
type input "2"
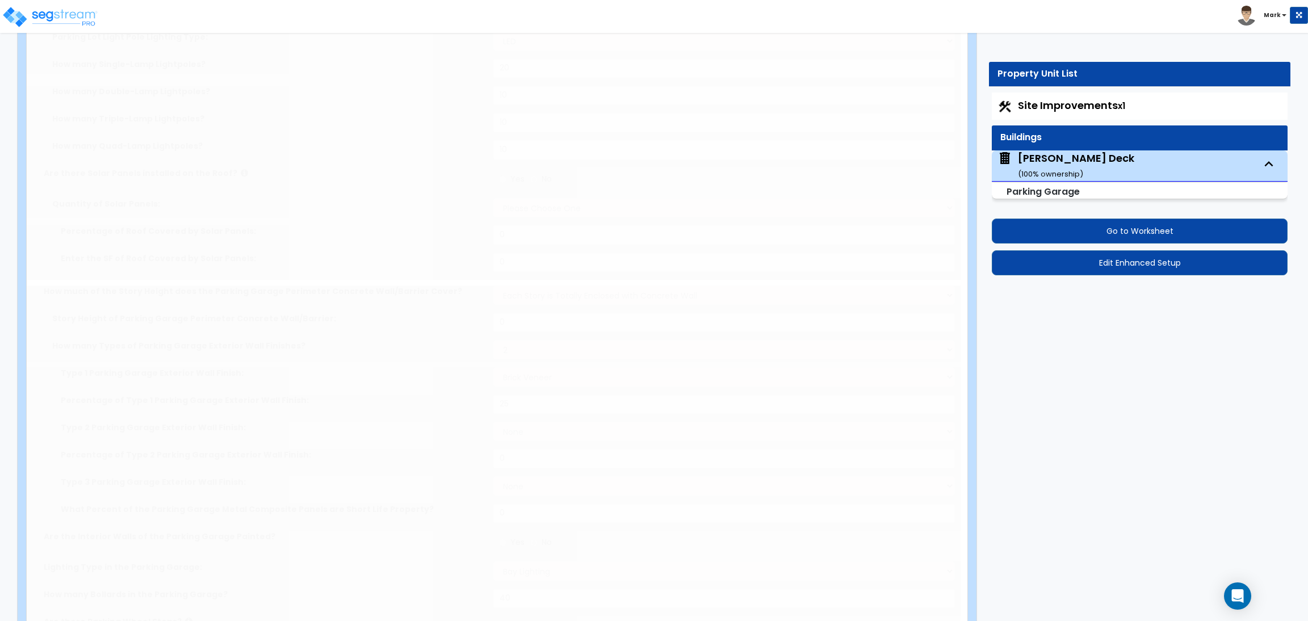
radio input "true"
type input "2"
radio input "true"
select select "2"
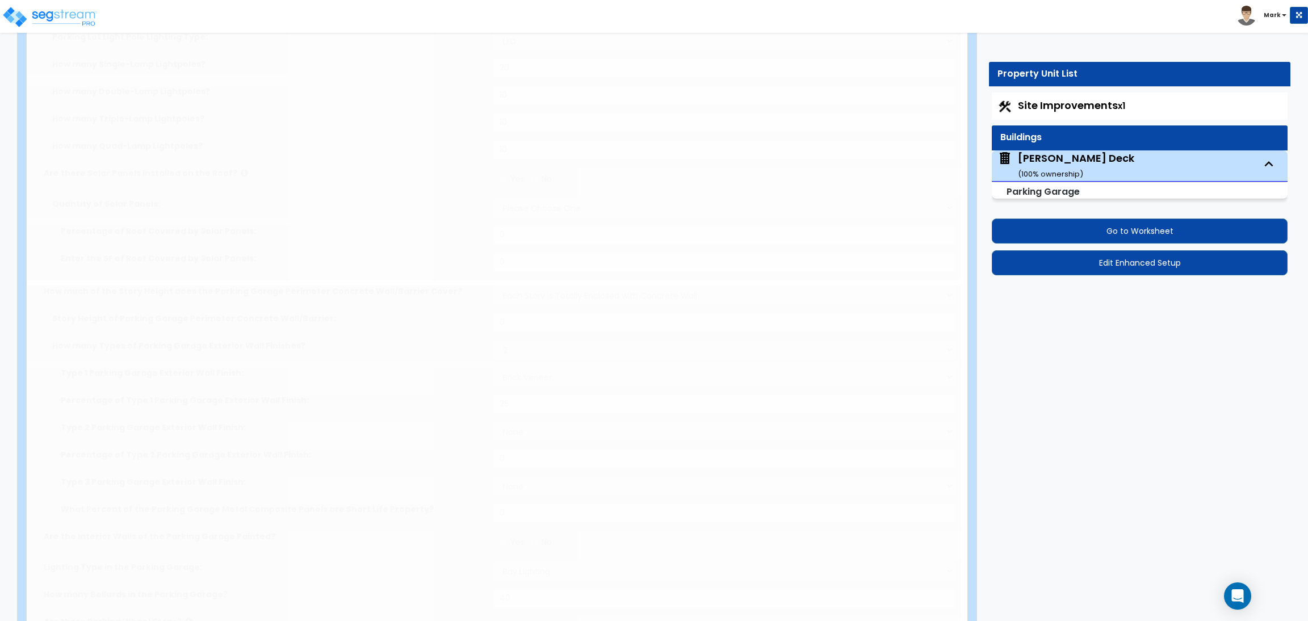
type input "50"
radio input "true"
type input "1"
type input "200"
type input "1"
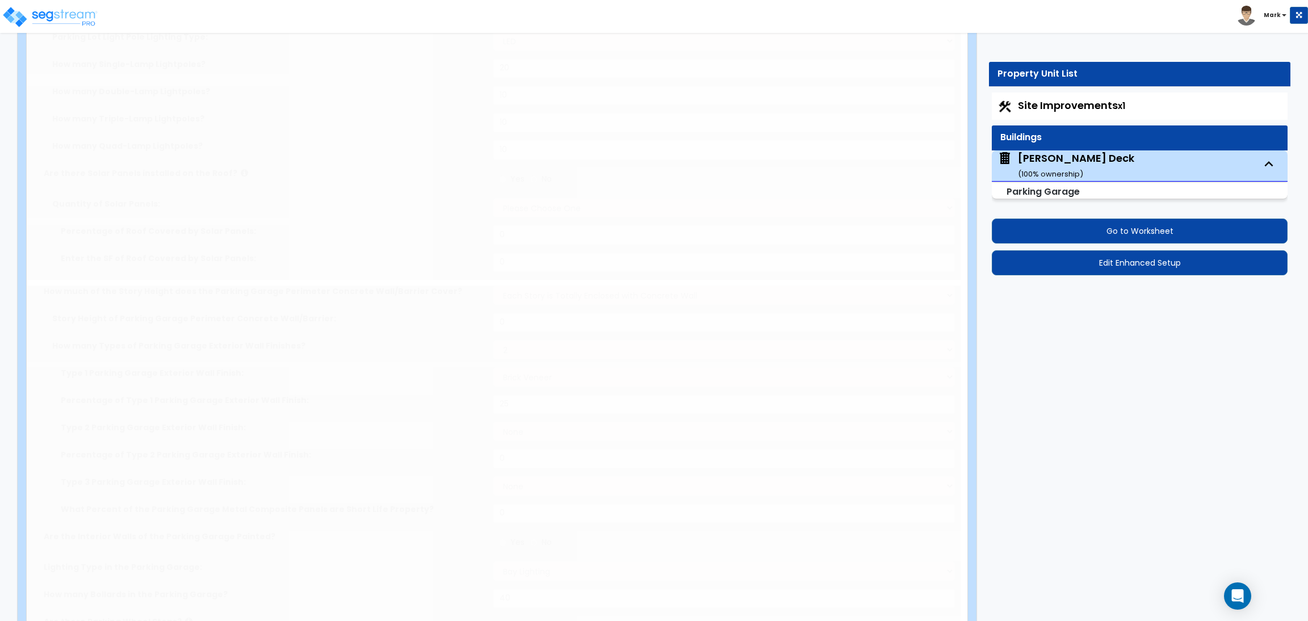
select select "1"
type input "1"
radio input "true"
type input "1"
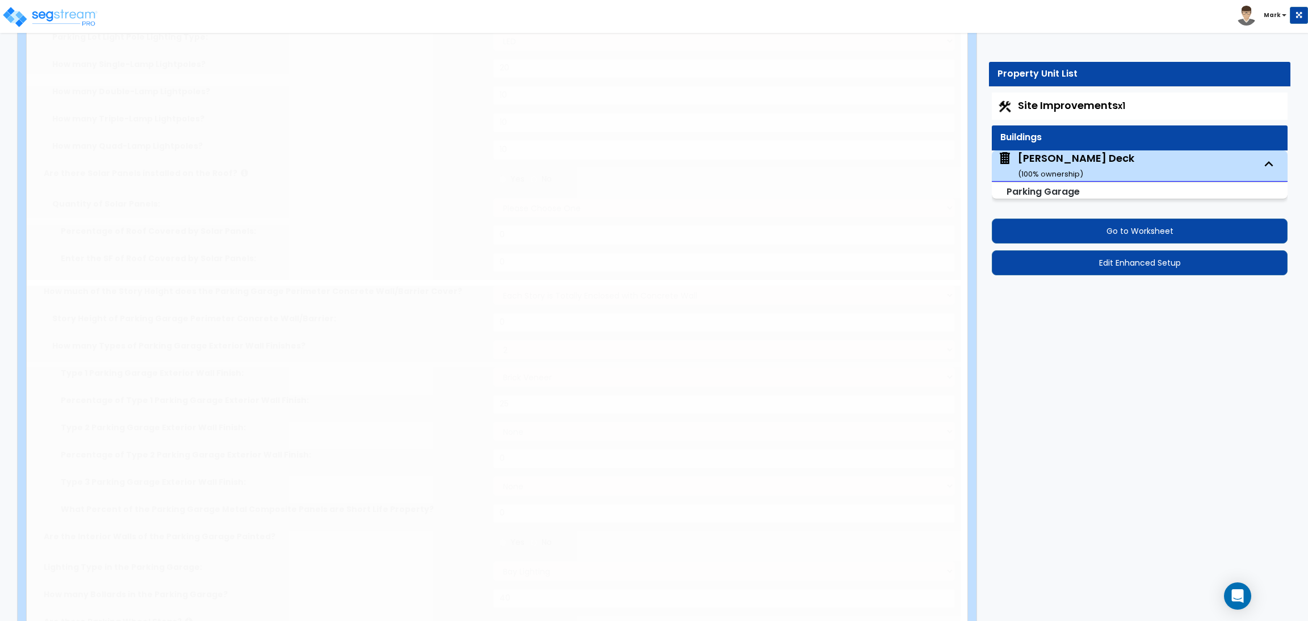
radio input "true"
type input "1"
radio input "true"
type input "1"
radio input "true"
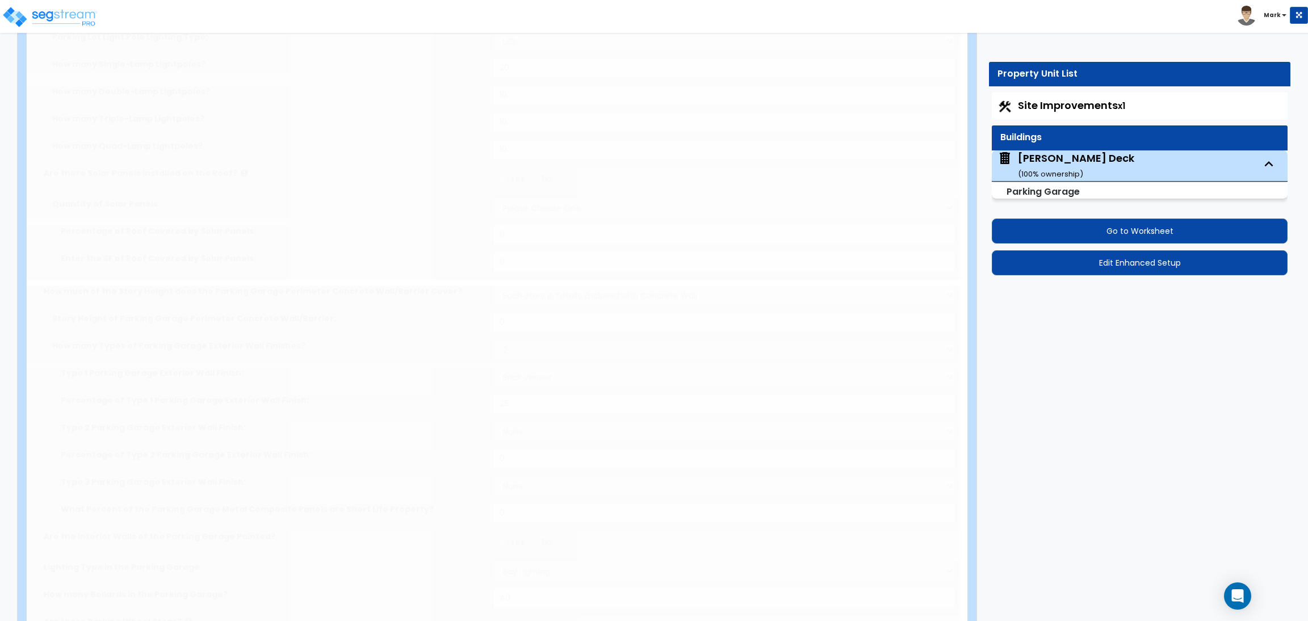
type input "1"
radio input "true"
type input "1"
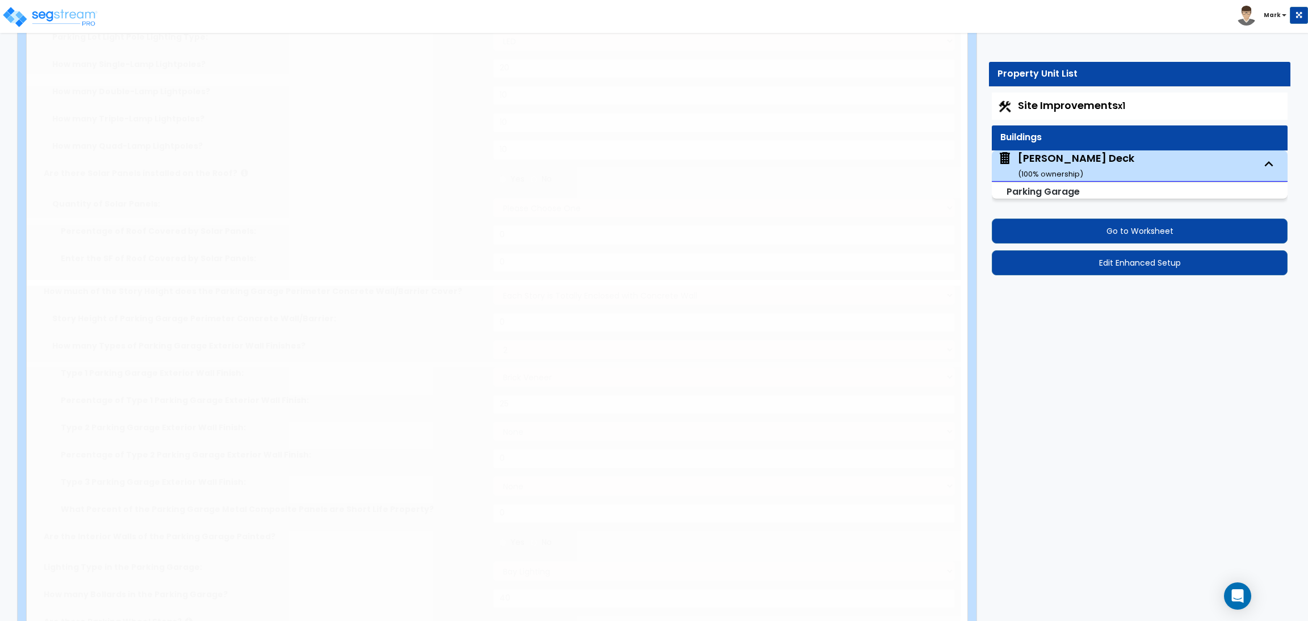
radio input "true"
type input "1"
select select "3"
radio input "true"
select select "2"
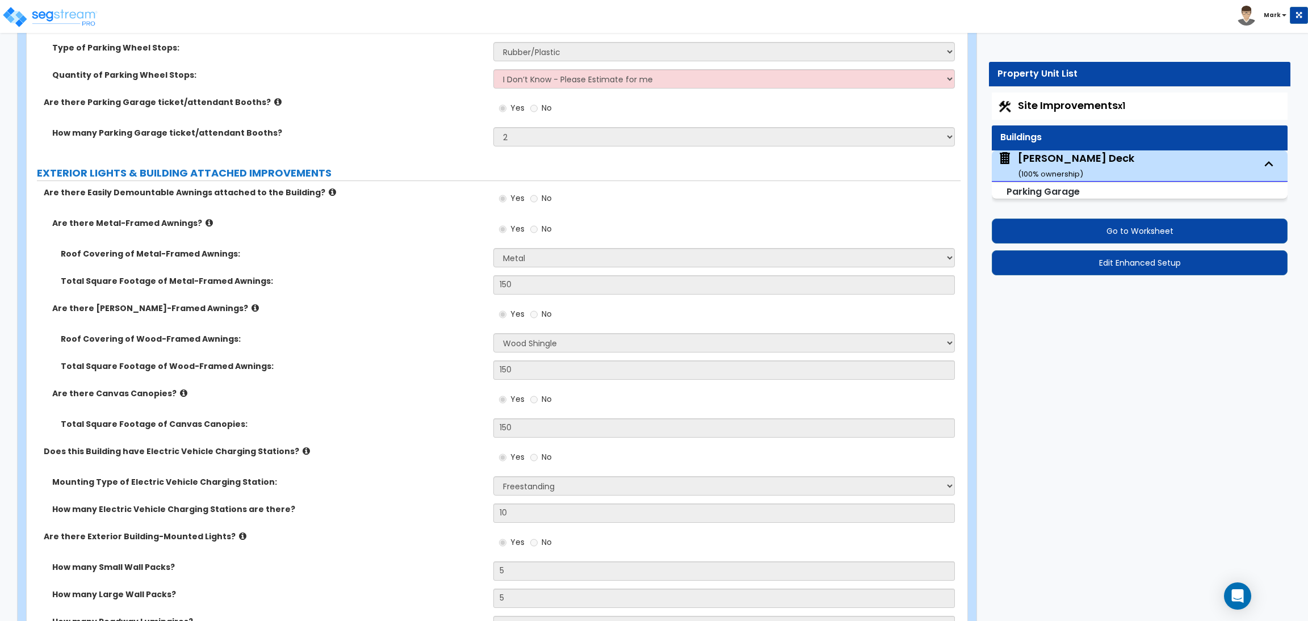
scroll to position [914, 0]
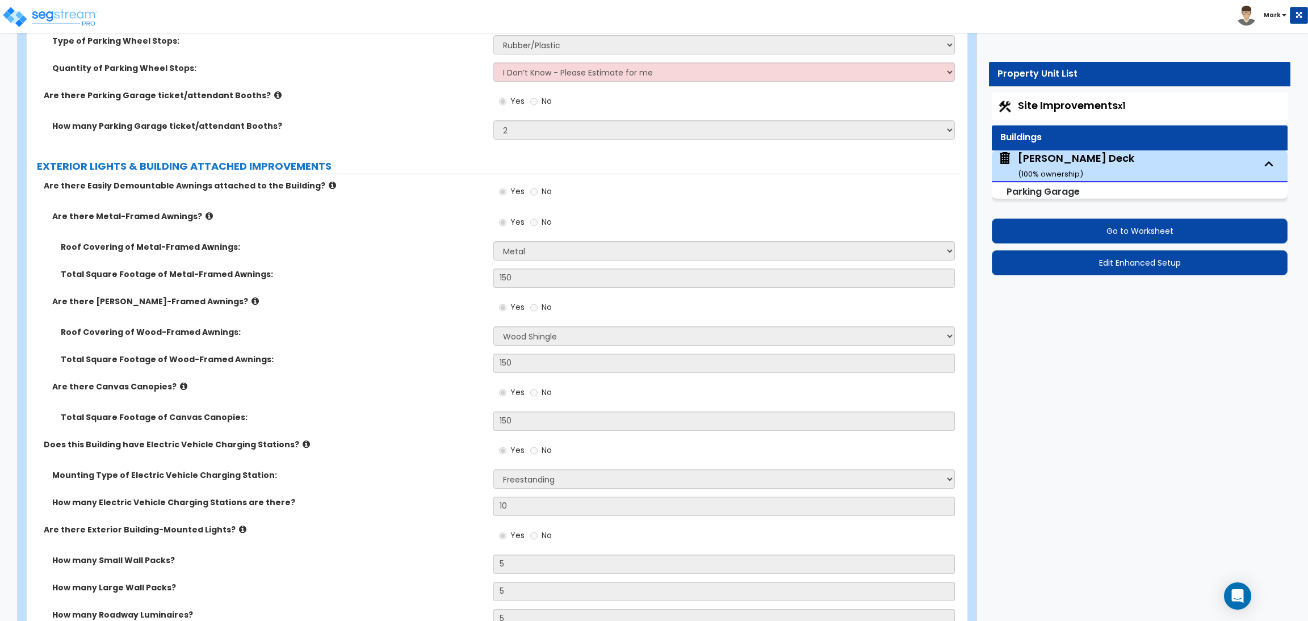
click at [387, 185] on label "Are there Easily Demountable Awnings attached to the Building?" at bounding box center [264, 185] width 441 height 11
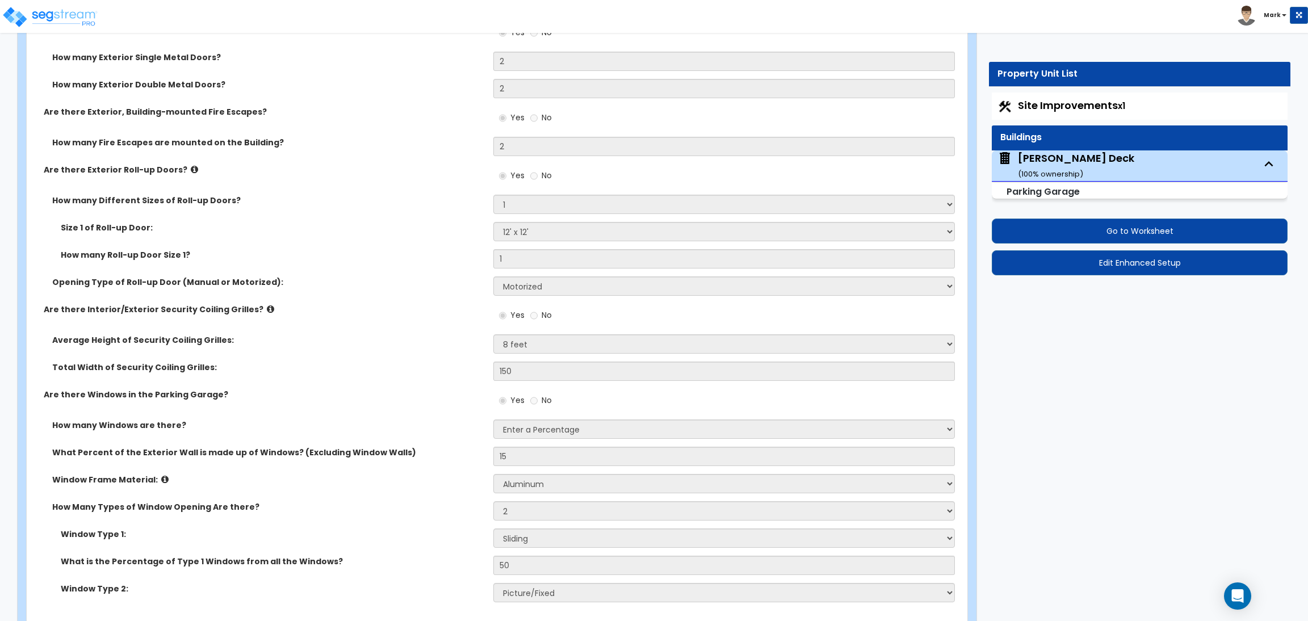
drag, startPoint x: 1057, startPoint y: 293, endPoint x: 958, endPoint y: 284, distance: 100.4
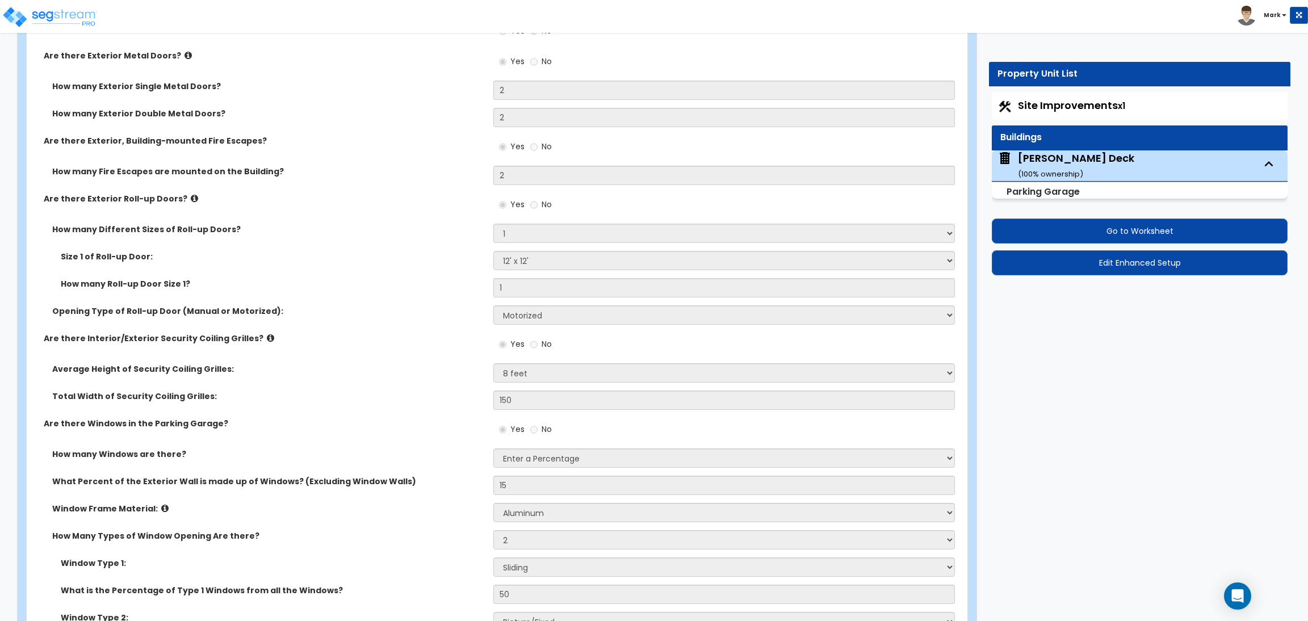
scroll to position [1755, 0]
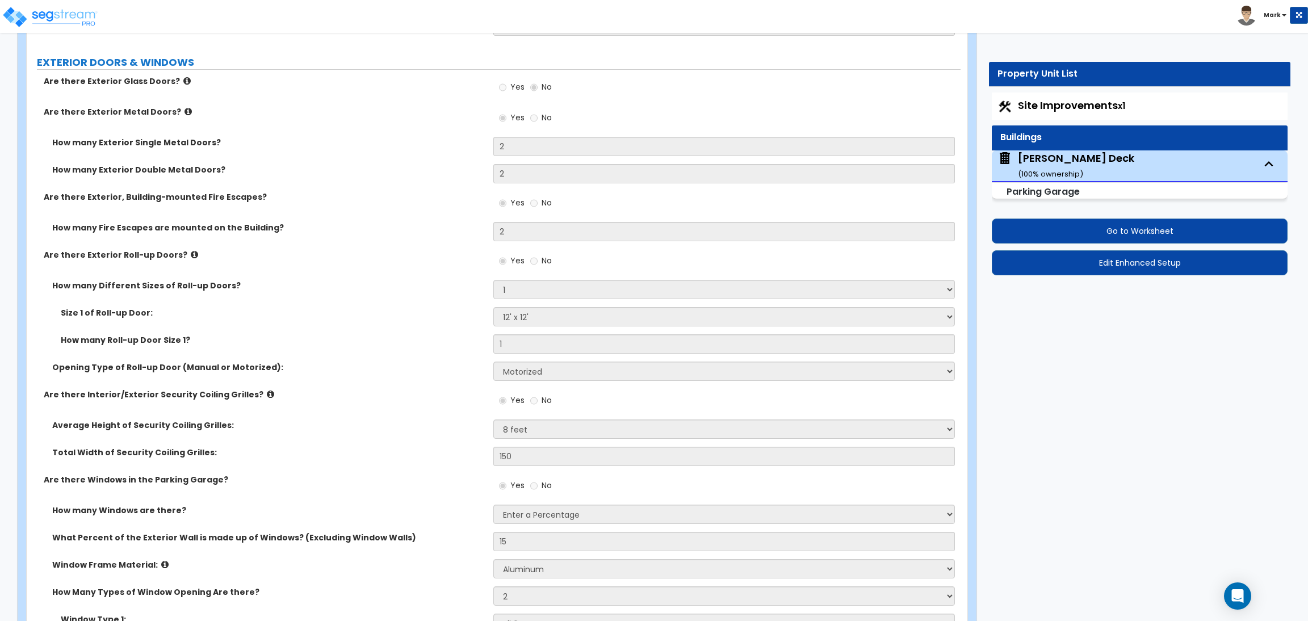
click at [386, 204] on div "Are there Exterior, Building-mounted Fire Escapes? Yes No" at bounding box center [494, 206] width 934 height 31
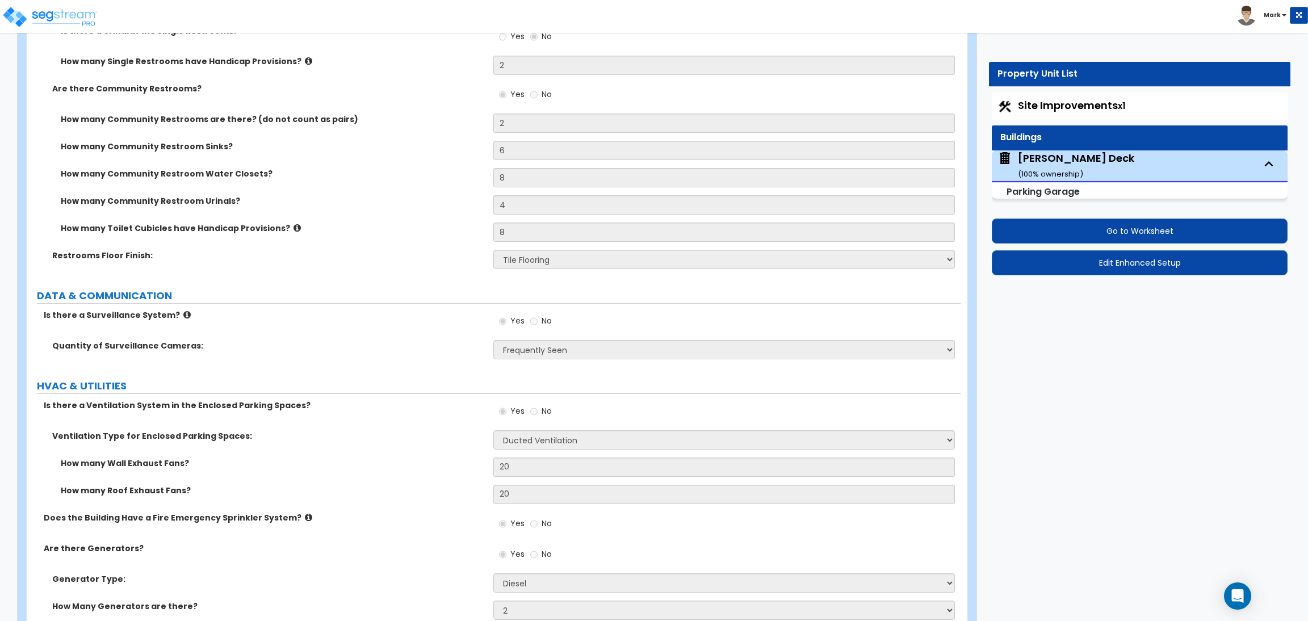
scroll to position [5364, 0]
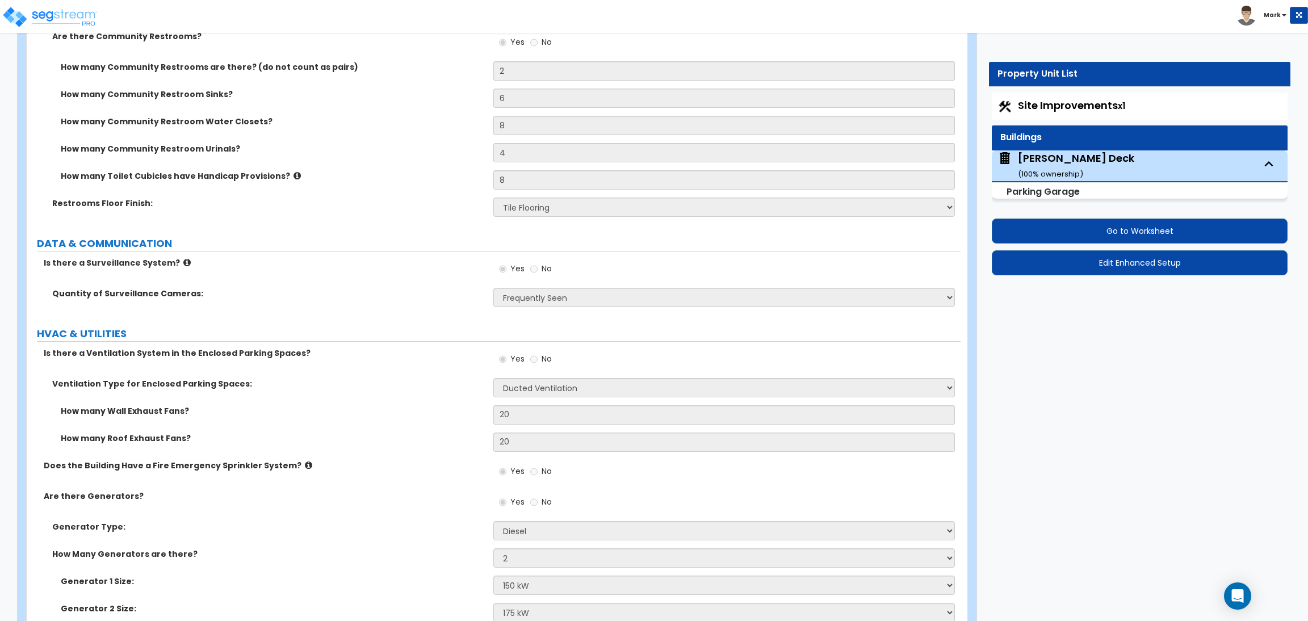
click at [995, 15] on div "Toggle navigation Mark" at bounding box center [654, 16] width 1308 height 33
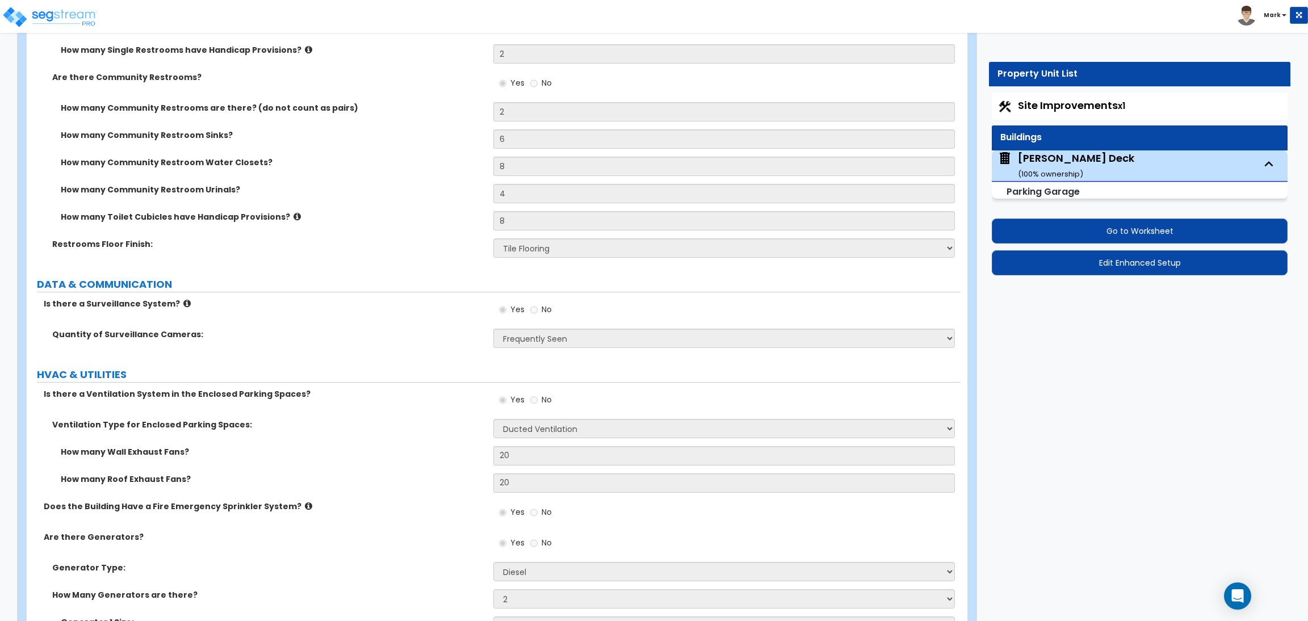
scroll to position [5426, 0]
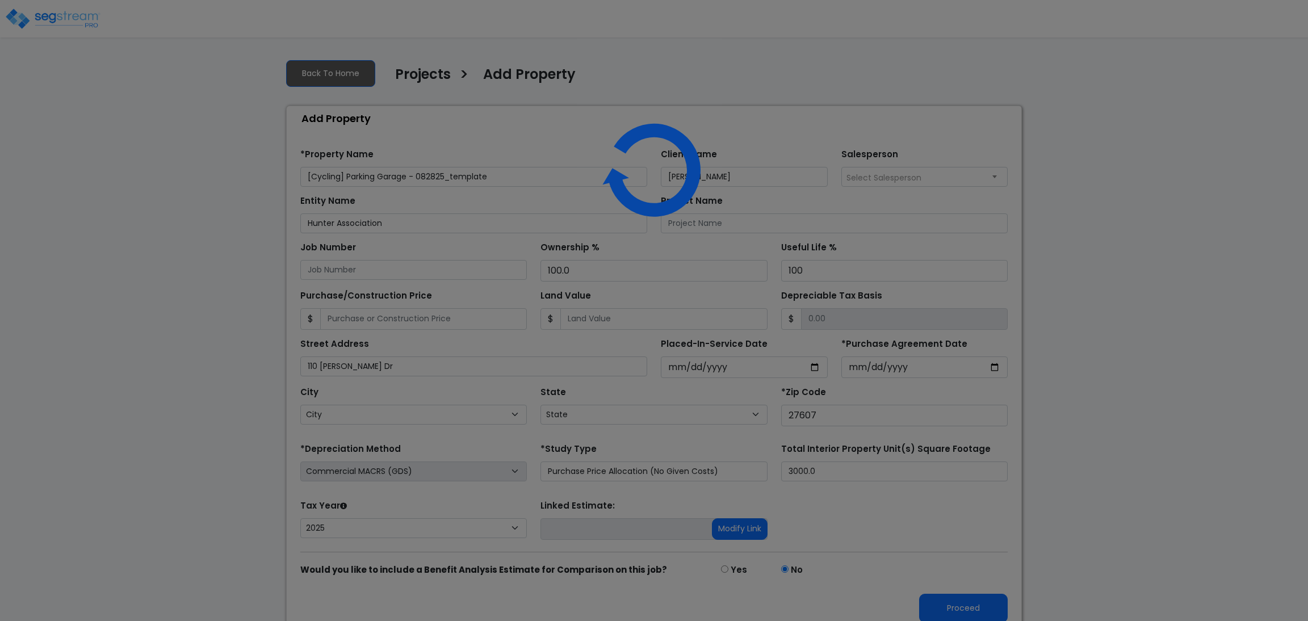
select select "2025"
select select "NC"
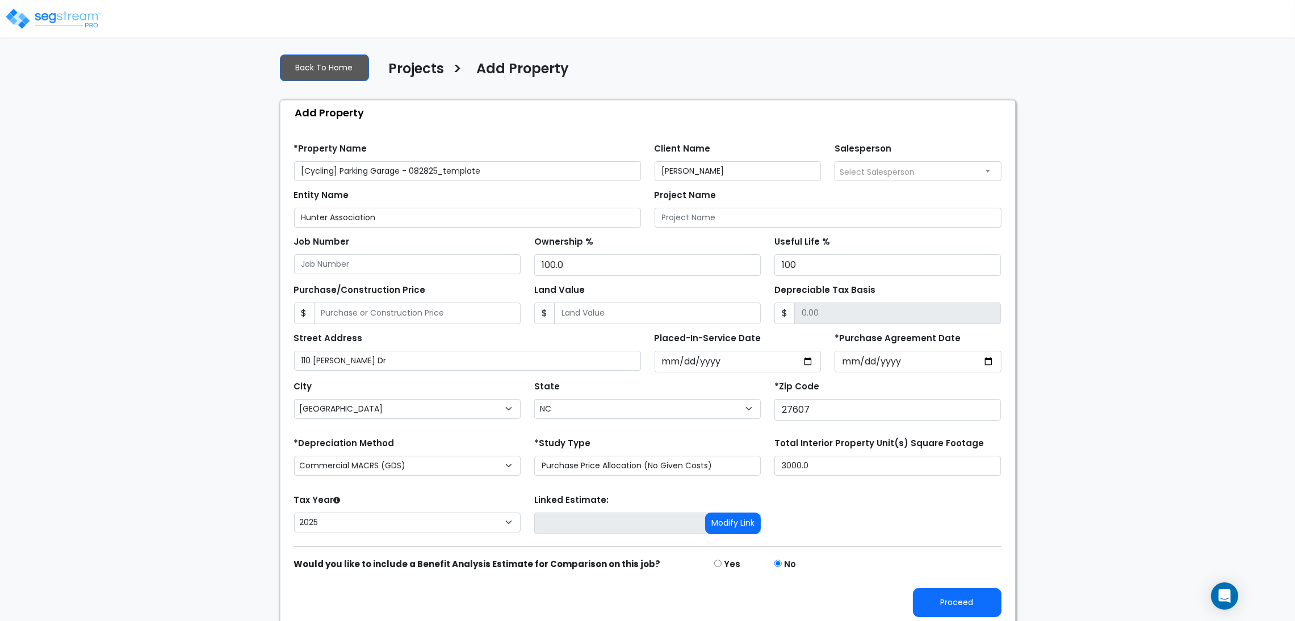
scroll to position [12, 0]
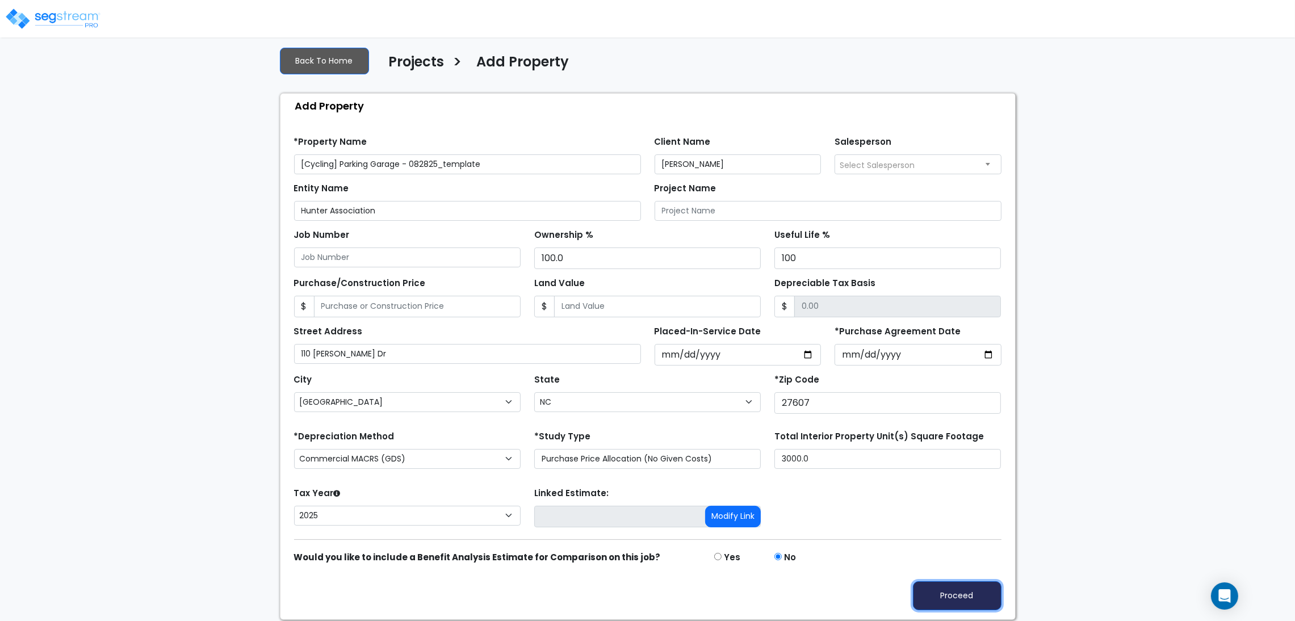
click at [950, 593] on button "Proceed" at bounding box center [957, 595] width 89 height 29
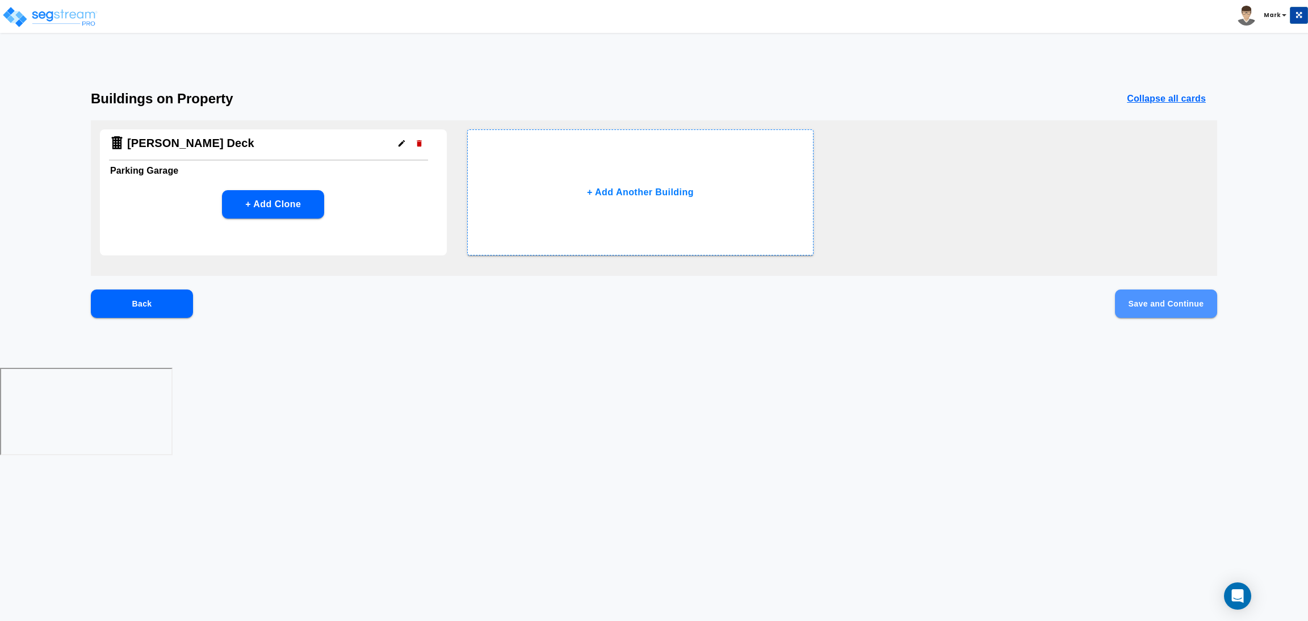
click at [1193, 307] on button "Save and Continue" at bounding box center [1166, 303] width 102 height 28
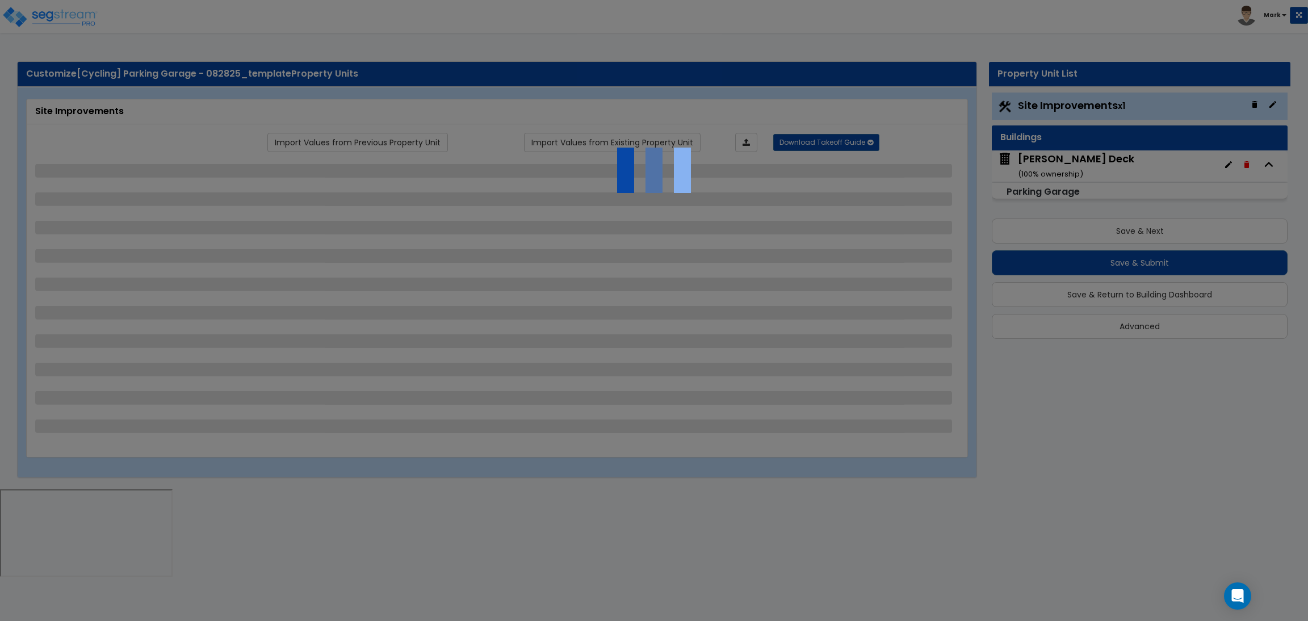
select select "2"
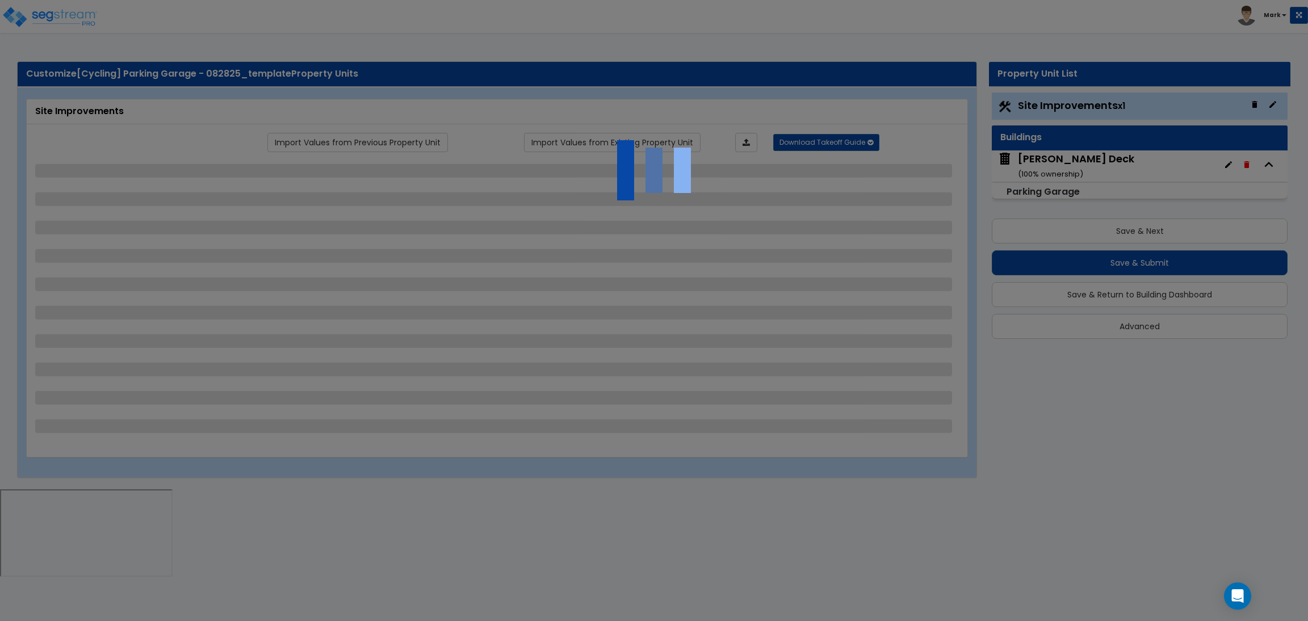
select select "2"
select select "1"
select select "2"
select select "1"
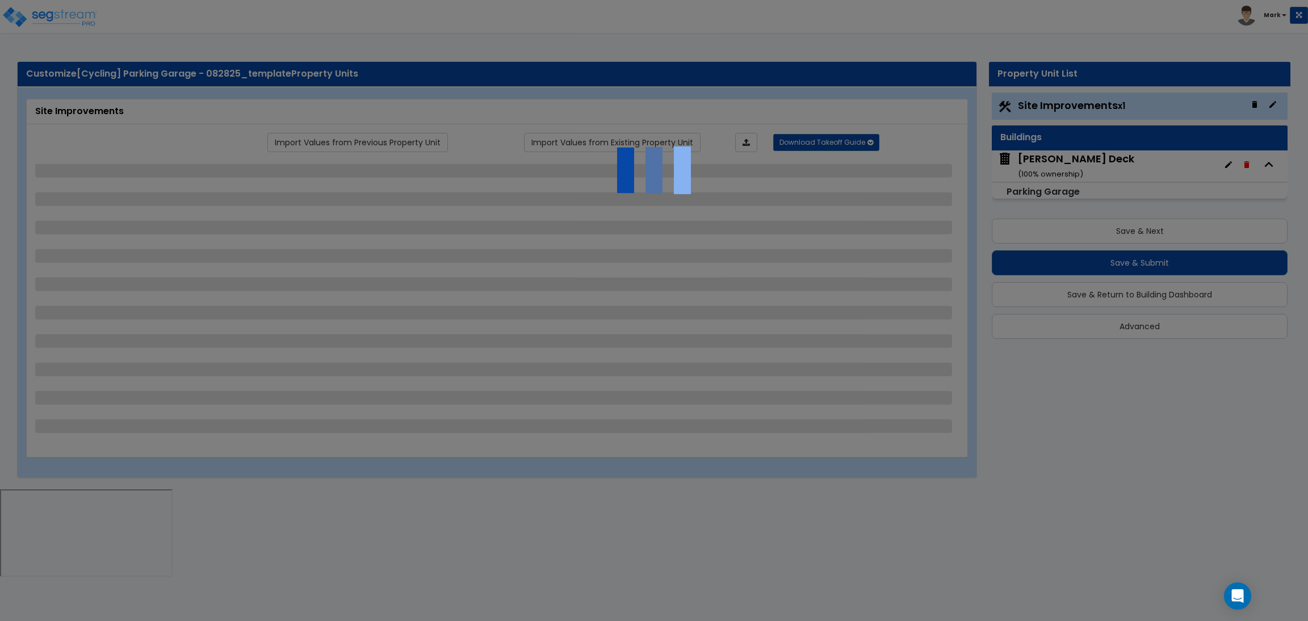
select select "1"
select select "2"
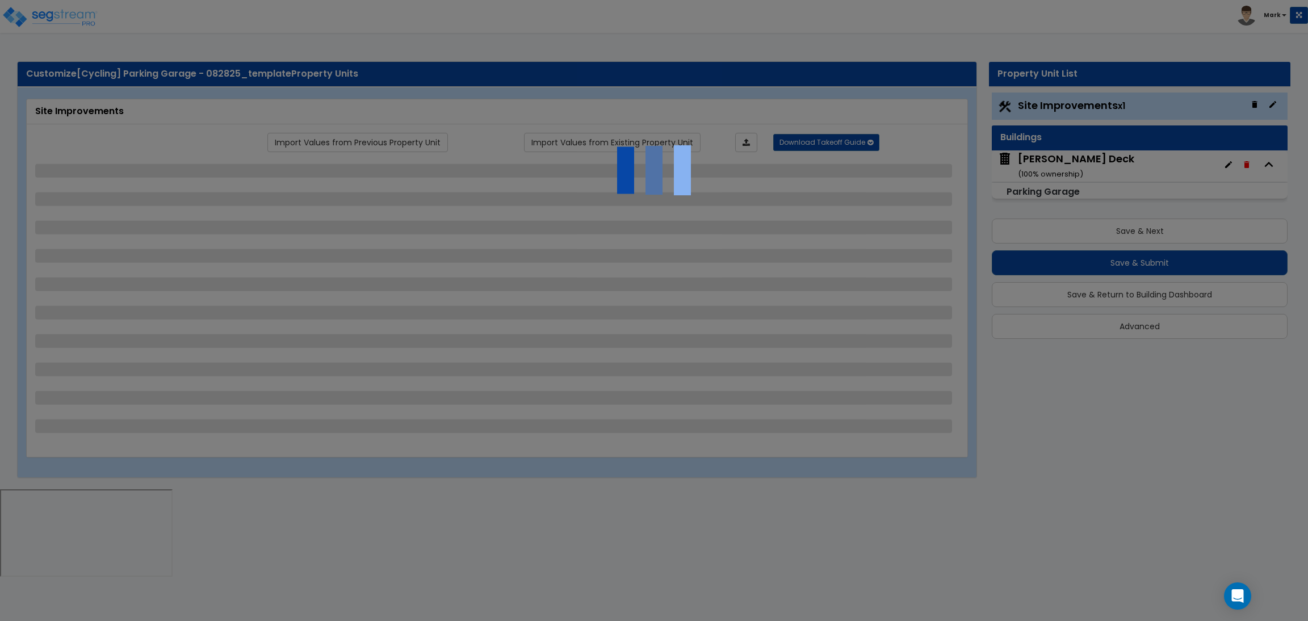
select select "2"
select select "1"
select select "10"
select select "1"
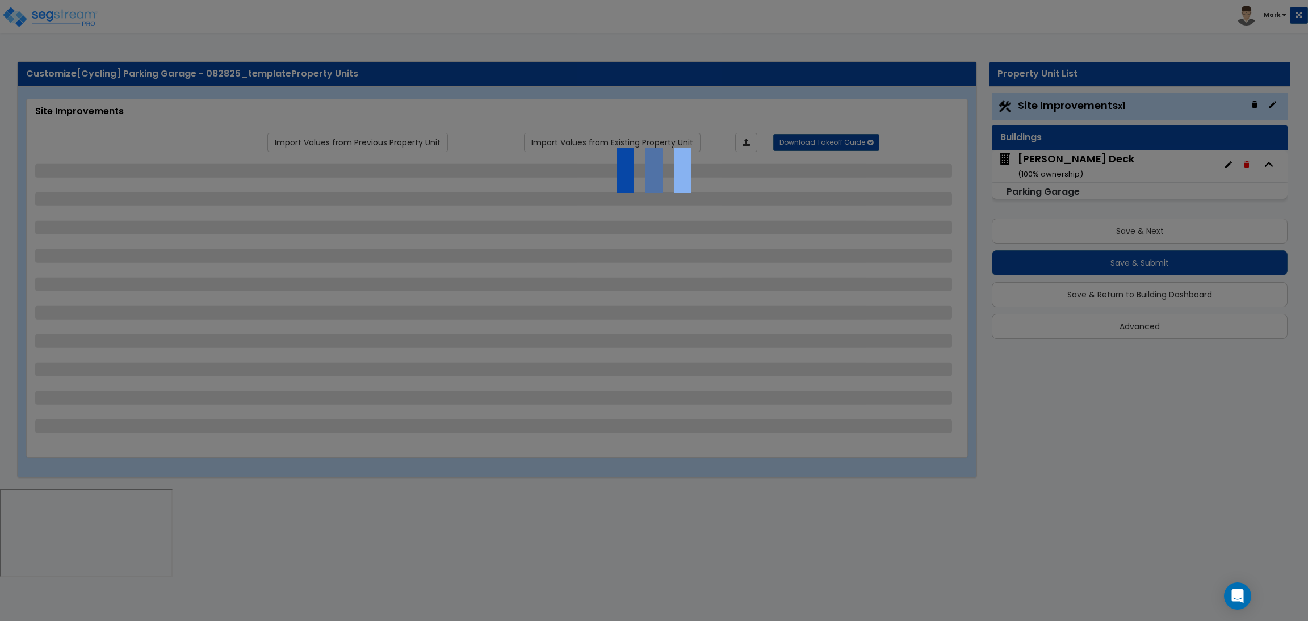
select select "1"
select select "3"
select select "2"
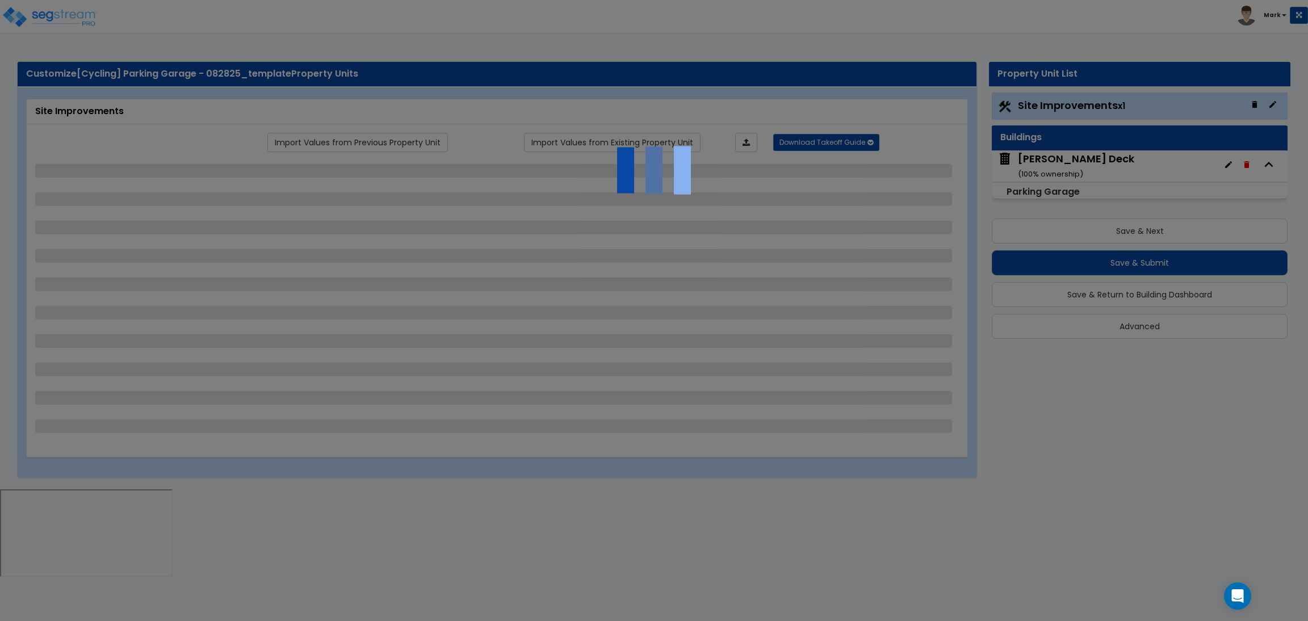
select select "4"
select select "1"
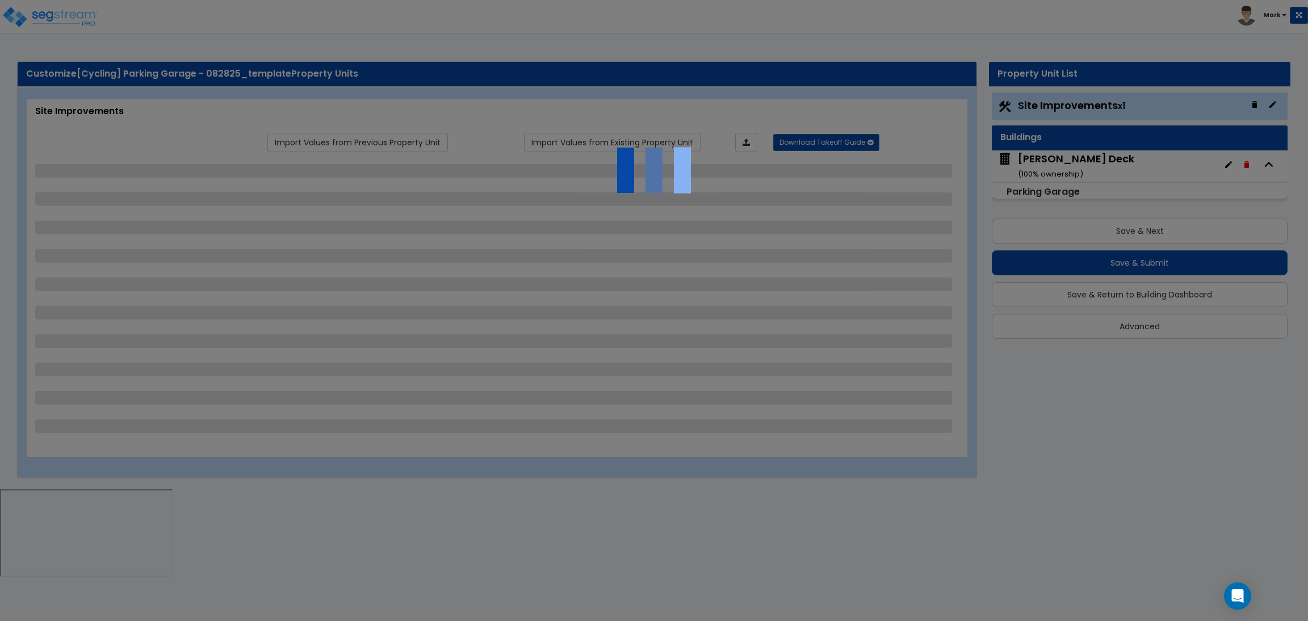
select select "6"
select select "2"
select select "1"
select select "2"
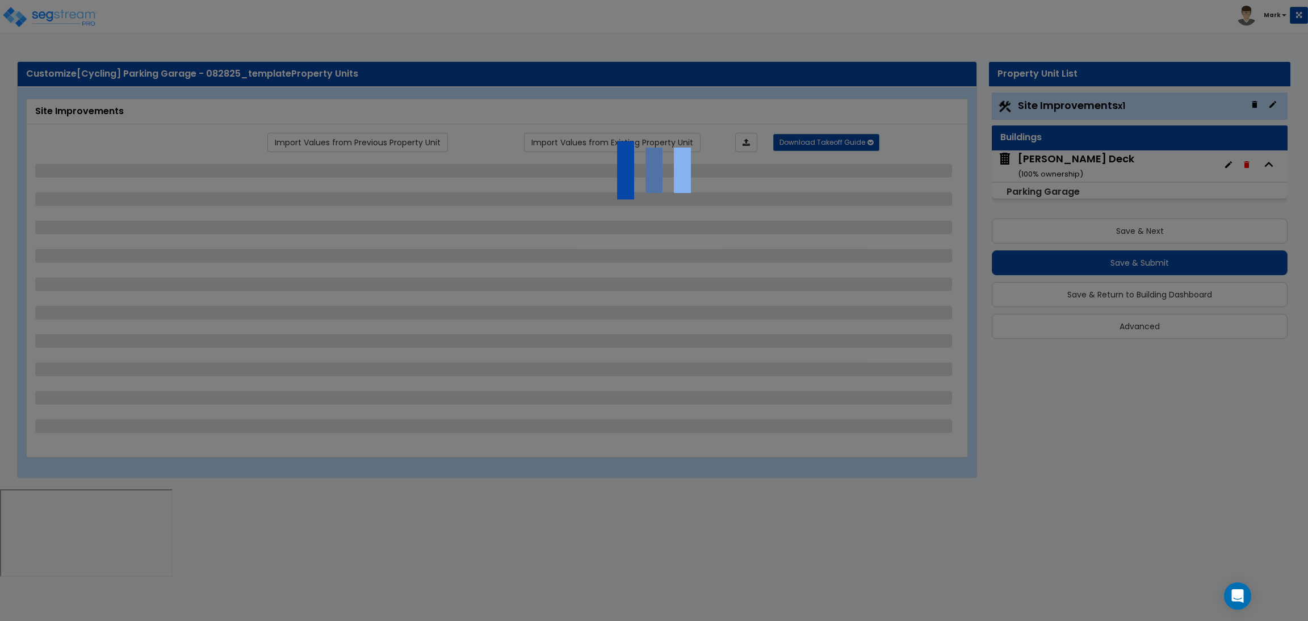
select select "2"
select select "1"
select select "8"
select select "2"
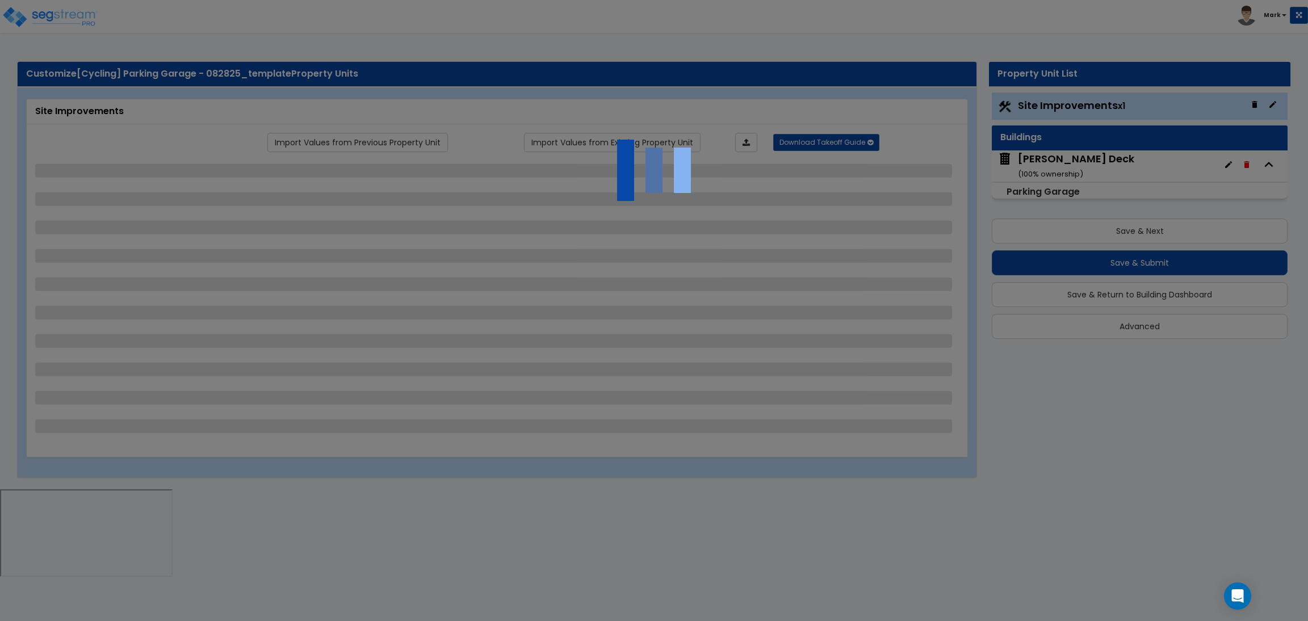
select select "4"
select select "1"
select select "20"
select select "2"
select select "5"
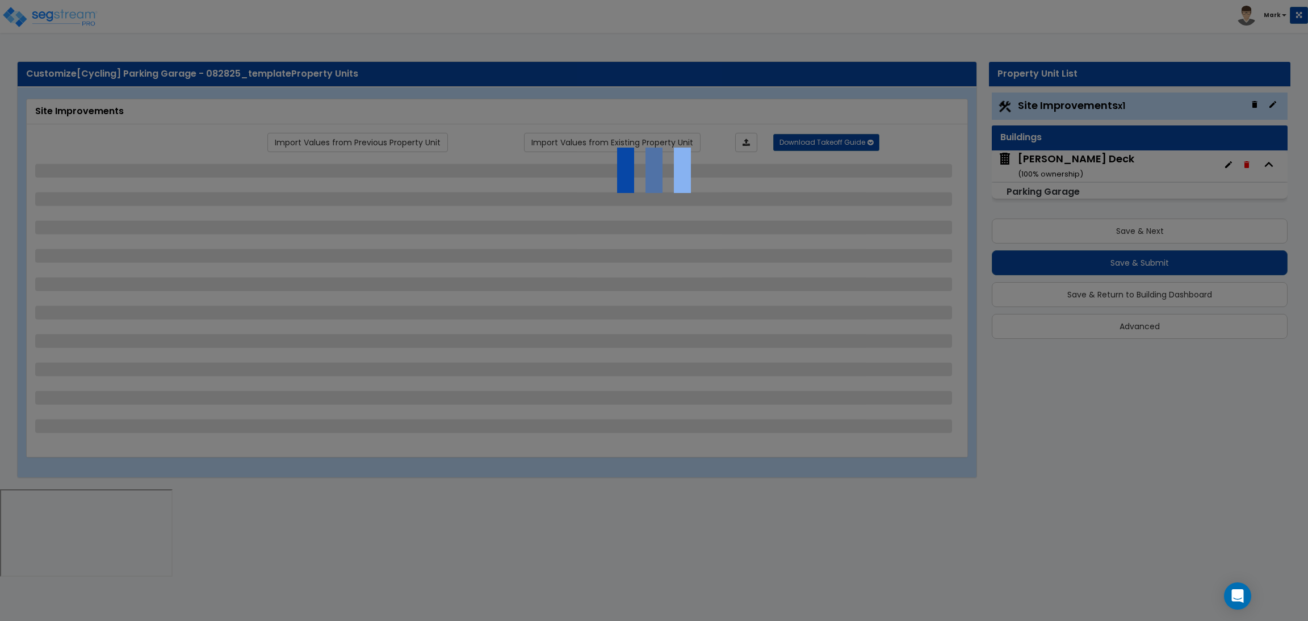
select select "3"
select select "1"
select select "2"
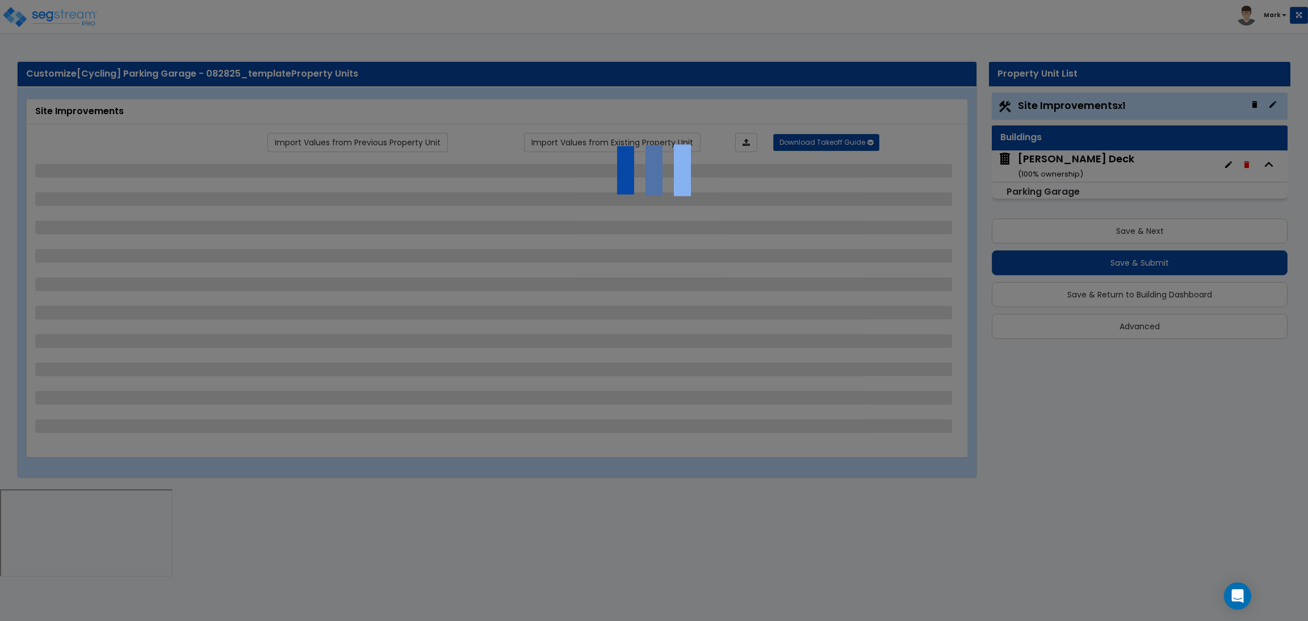
select select "1"
select select "4"
select select "2"
select select "1"
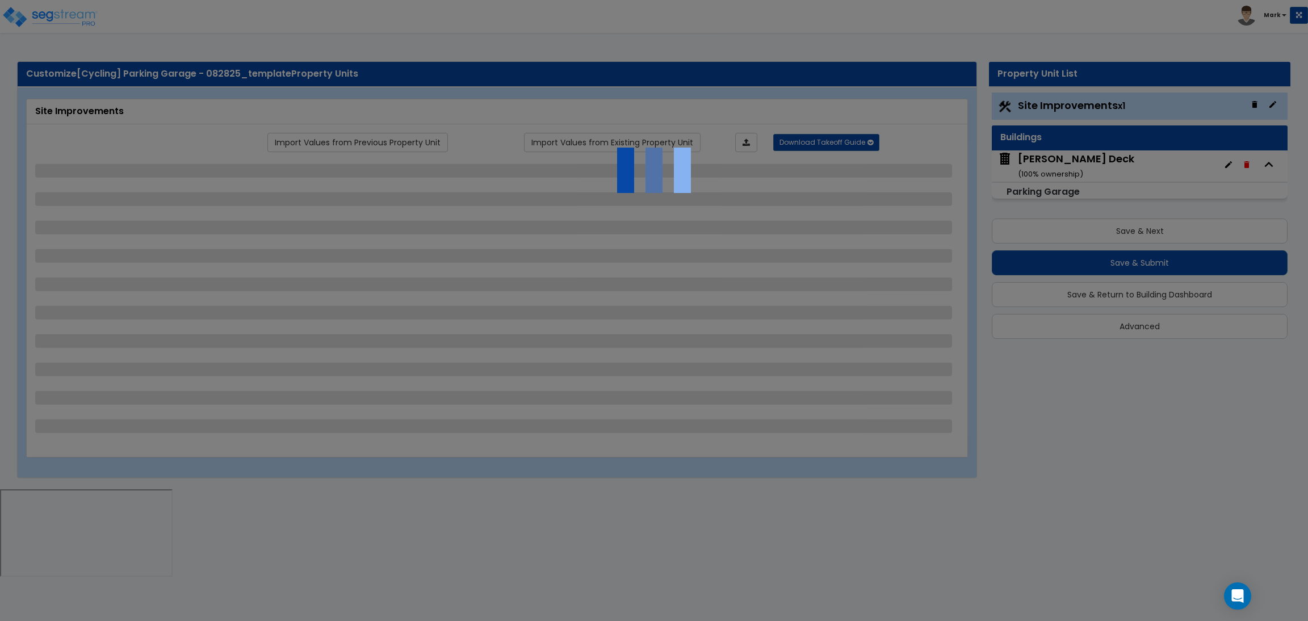
select select "2"
select select "1"
select select "2"
select select "6"
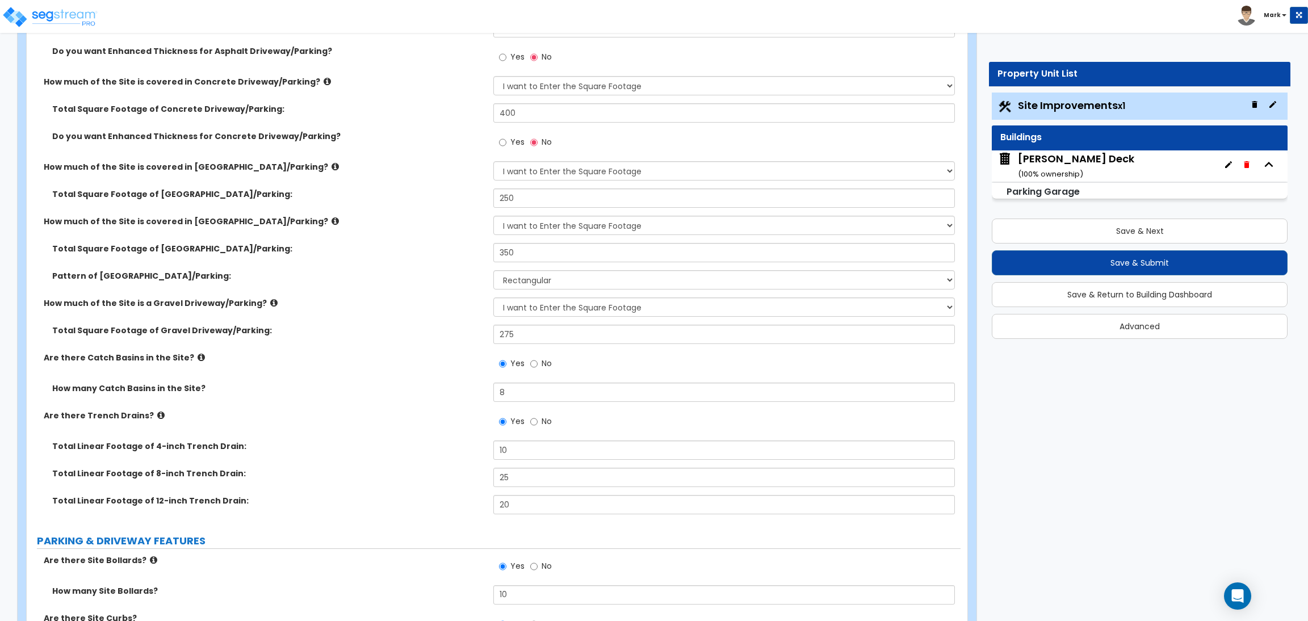
scroll to position [425, 0]
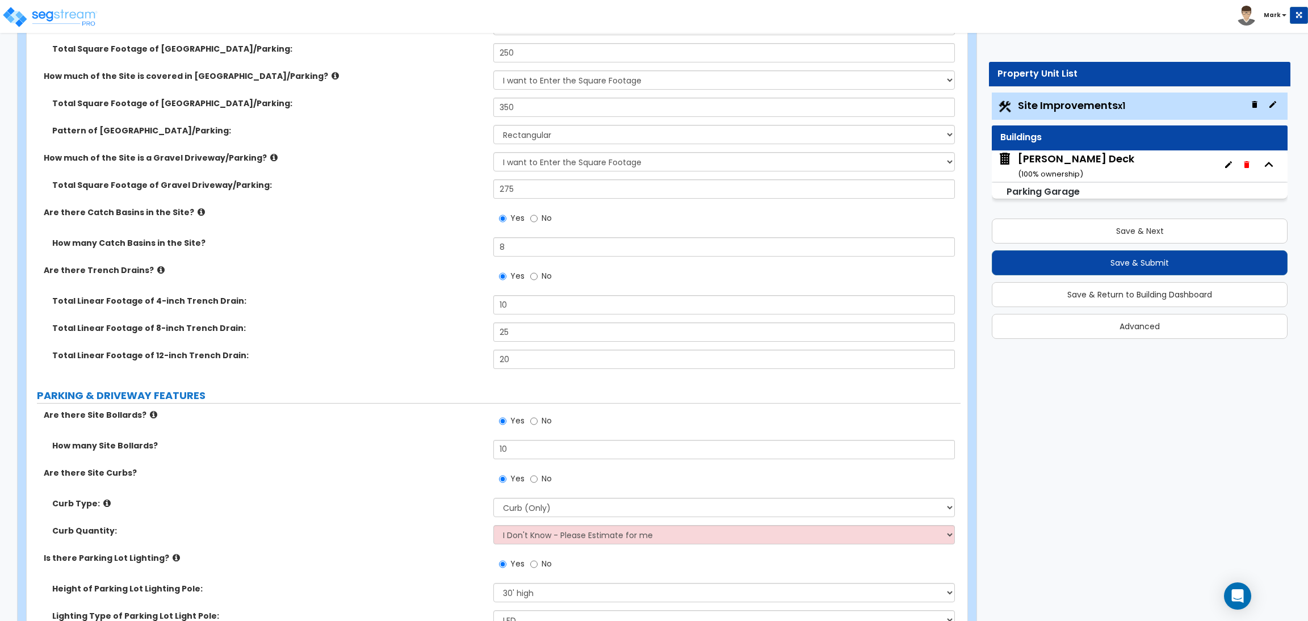
click at [1028, 173] on small "( 100 % ownership)" at bounding box center [1050, 174] width 65 height 11
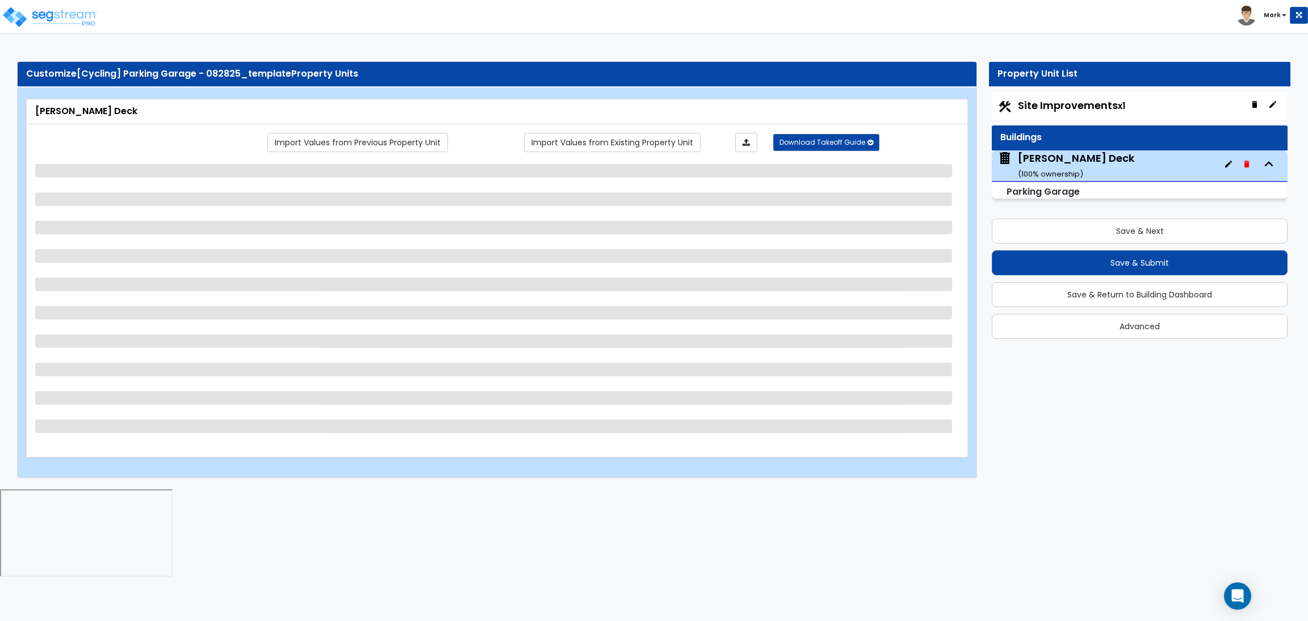
select select "3"
select select "1"
select select "3"
select select "2"
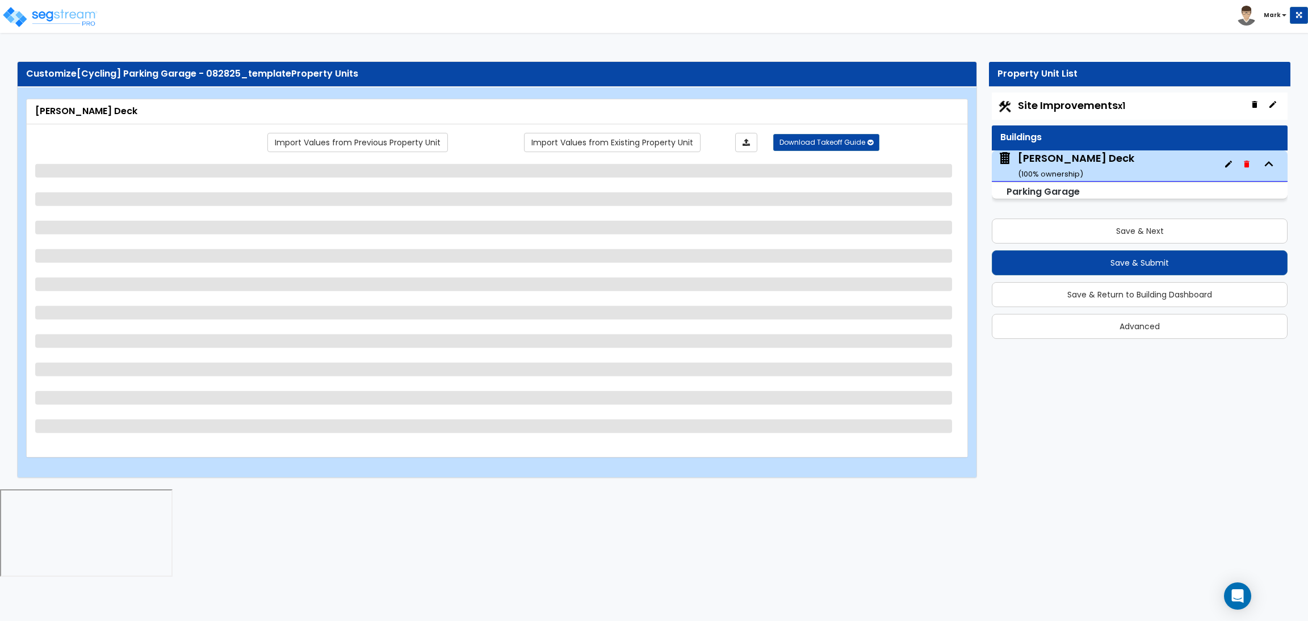
select select "4"
select select "1"
select select "2"
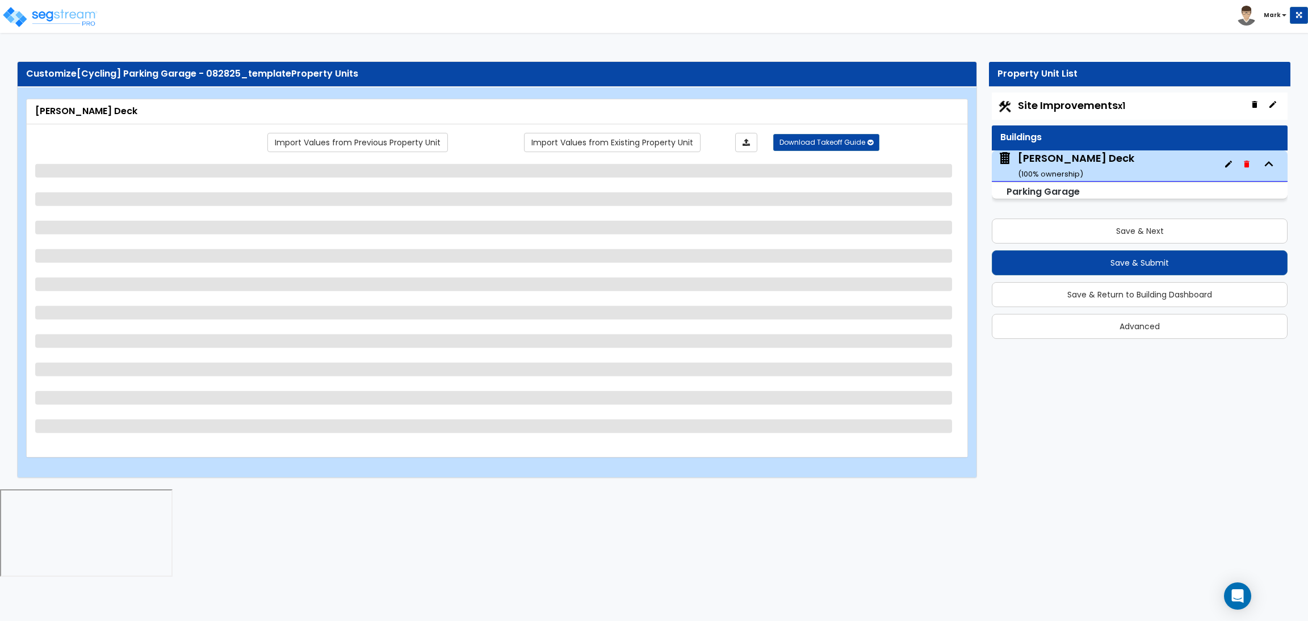
select select "3"
select select "1"
select select "3"
select select "2"
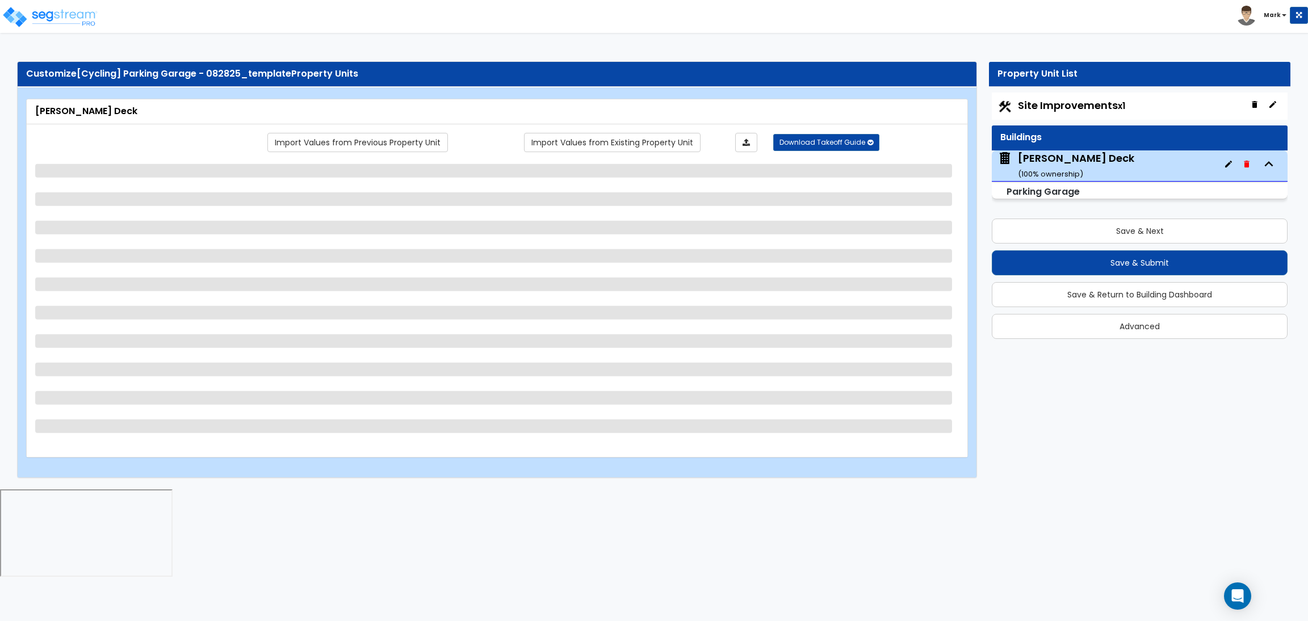
select select "3"
select select "1"
select select "2"
select select "1"
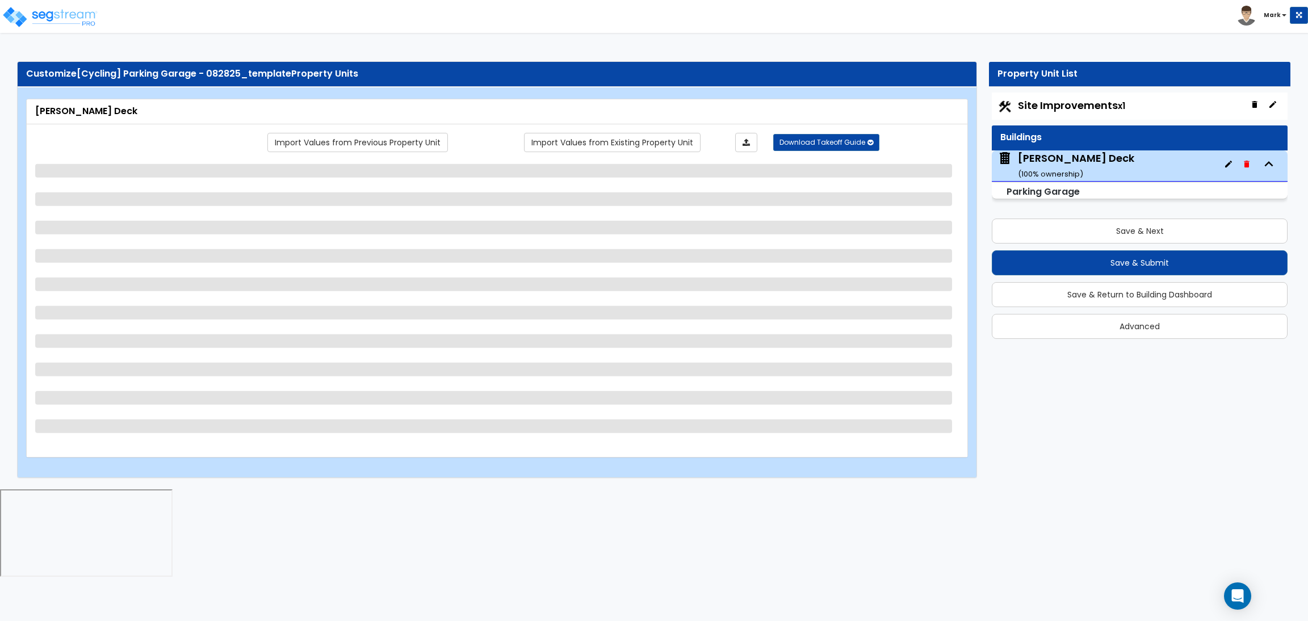
select select "2"
select select "3"
select select "2"
select select "5"
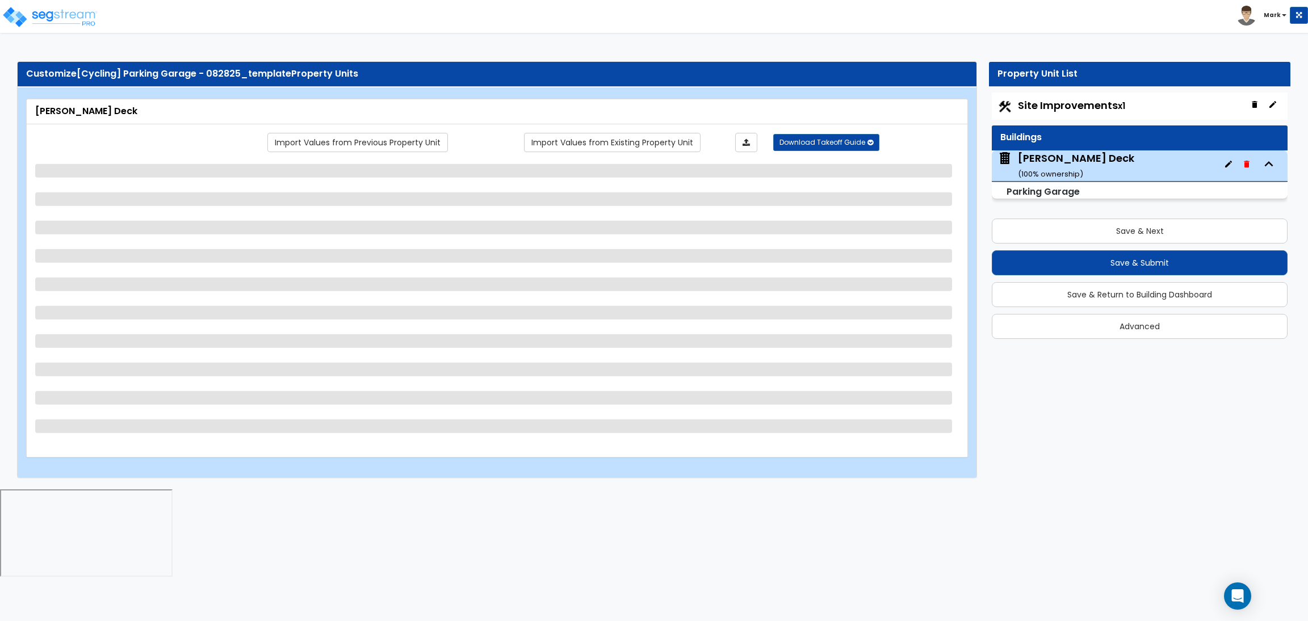
select select "2"
select select "4"
select select "3"
select select "2"
select select "1"
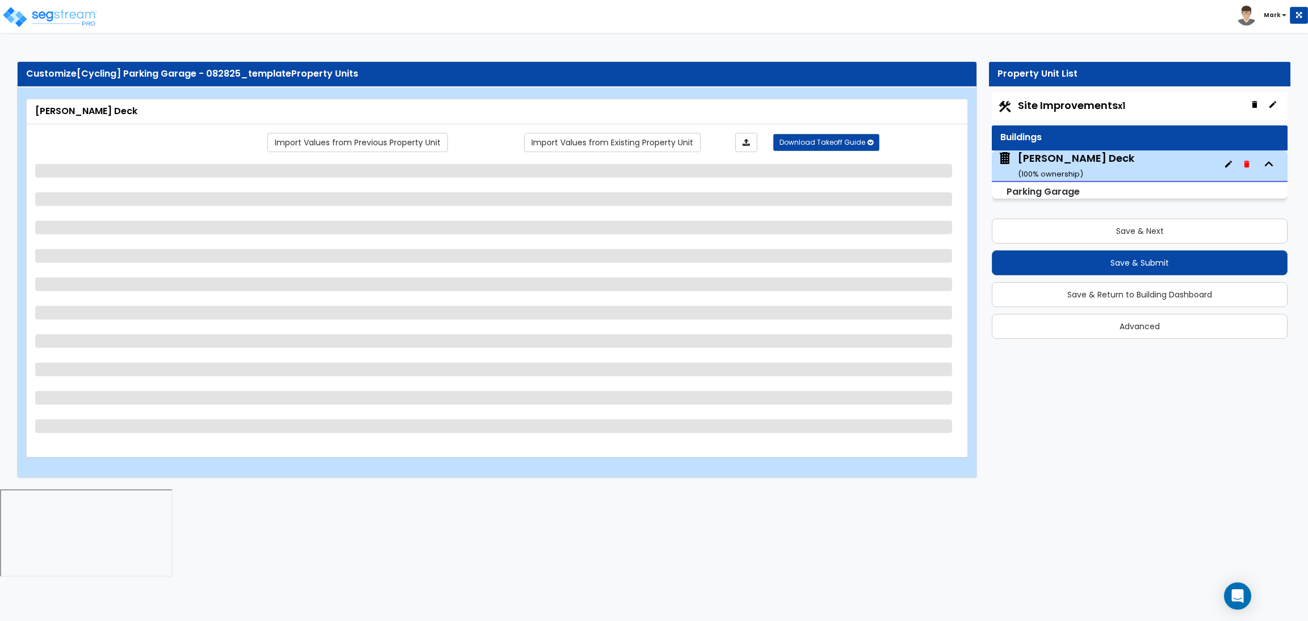
select select "1"
select select "3"
select select "2"
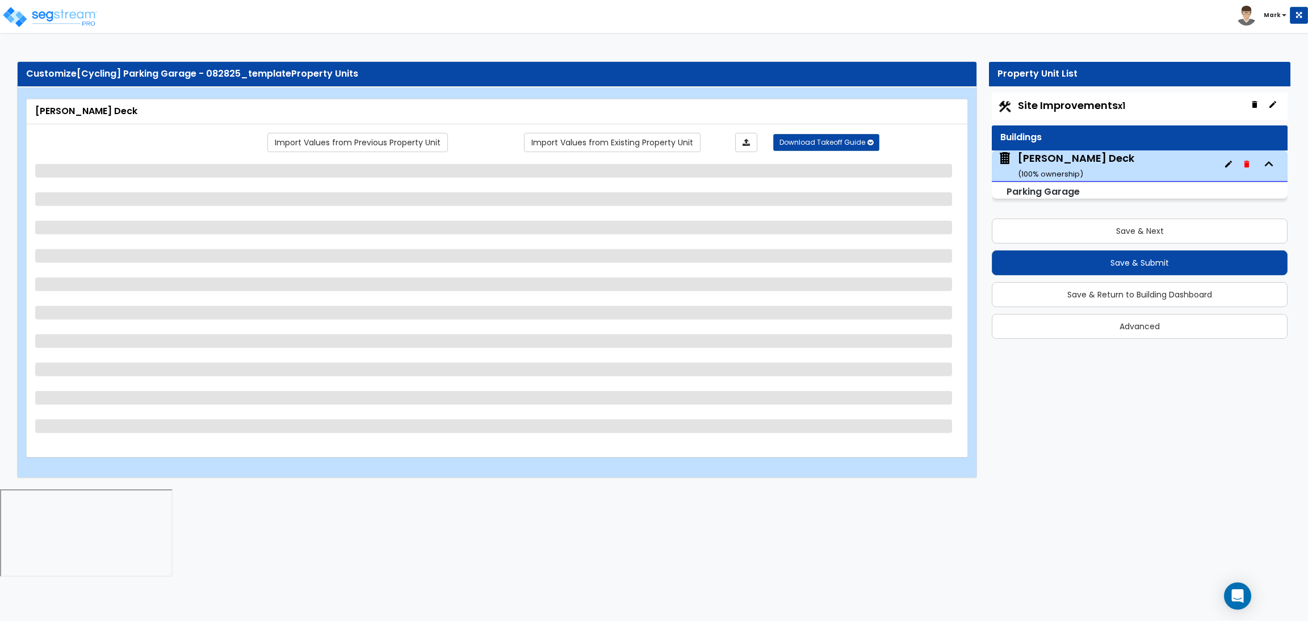
select select "4"
select select "1"
select select "3"
select select "1"
select select "2"
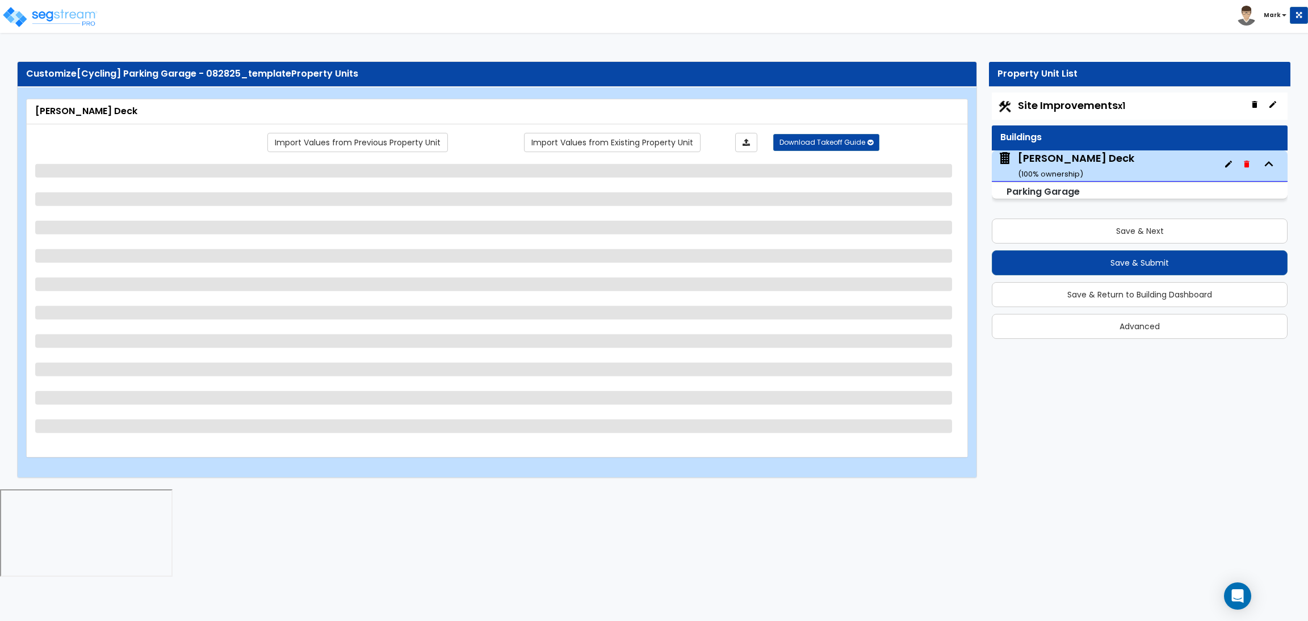
select select "2"
select select "6"
select select "7"
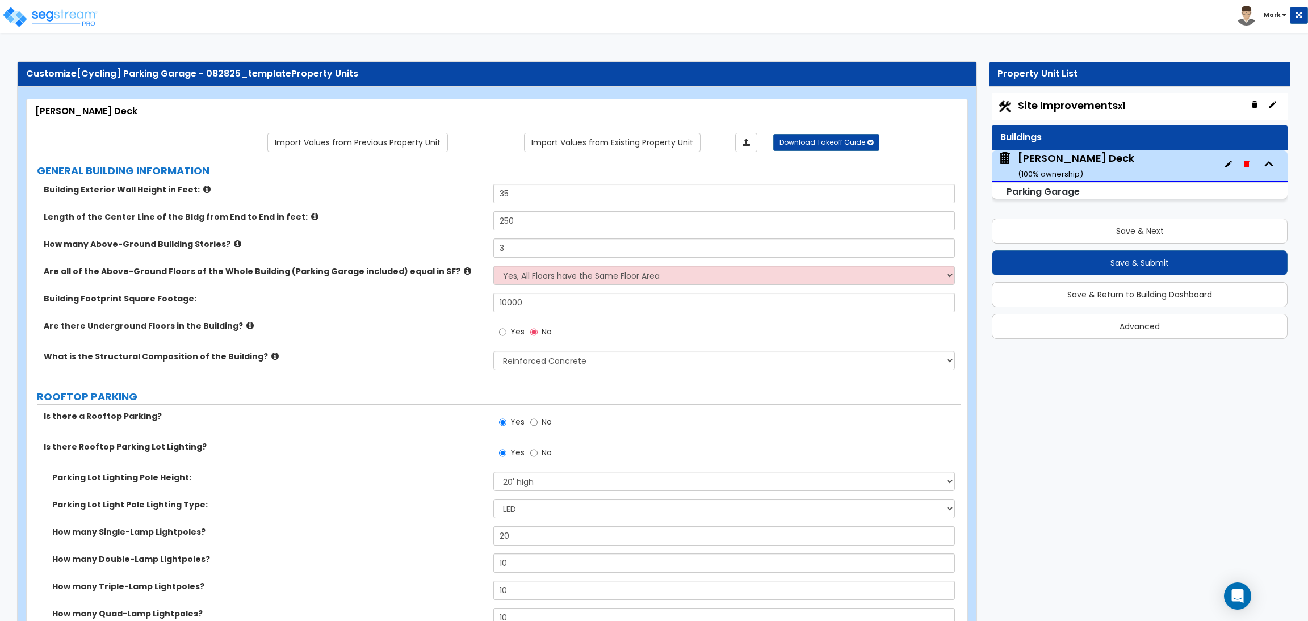
scroll to position [530, 0]
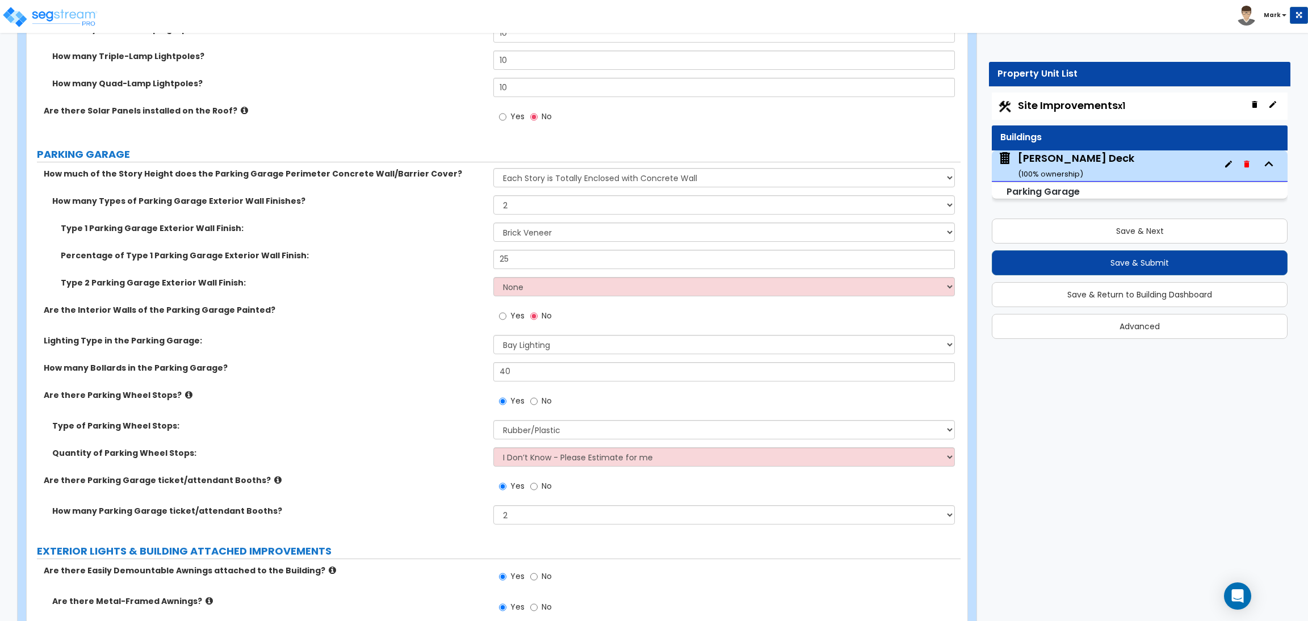
click at [1078, 115] on div "Site Improvements x1" at bounding box center [1140, 106] width 296 height 27
click at [1063, 107] on span "Site Improvements x1" at bounding box center [1071, 105] width 107 height 14
select select "2"
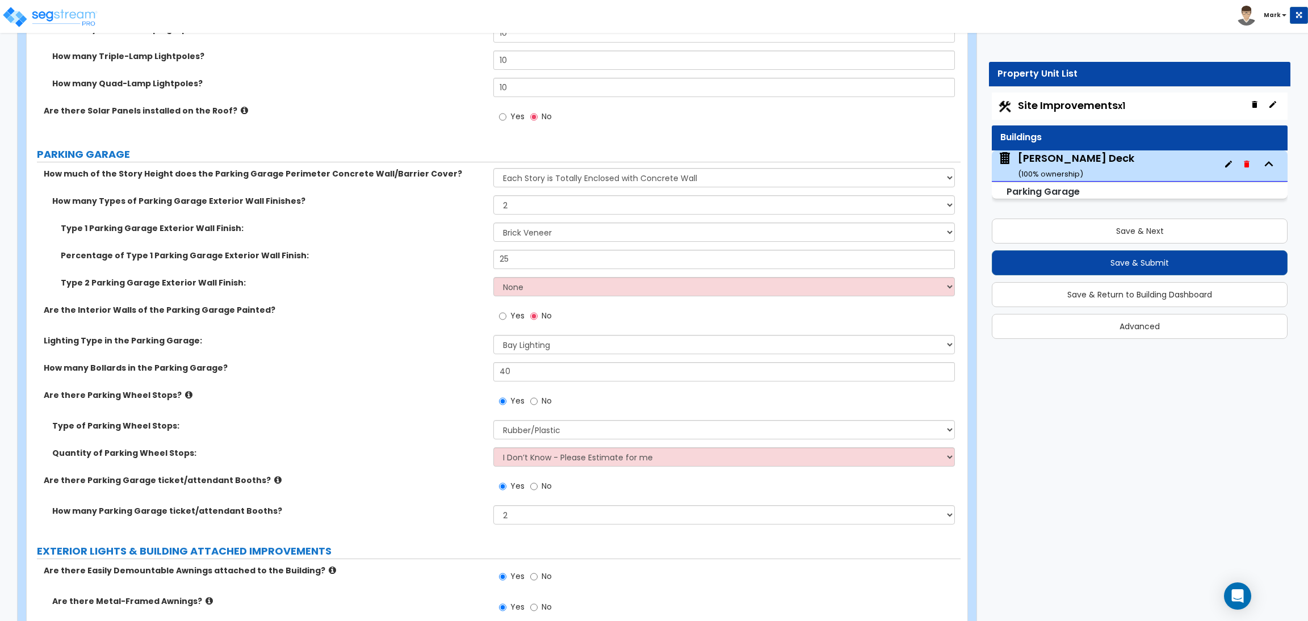
select select "2"
select select "1"
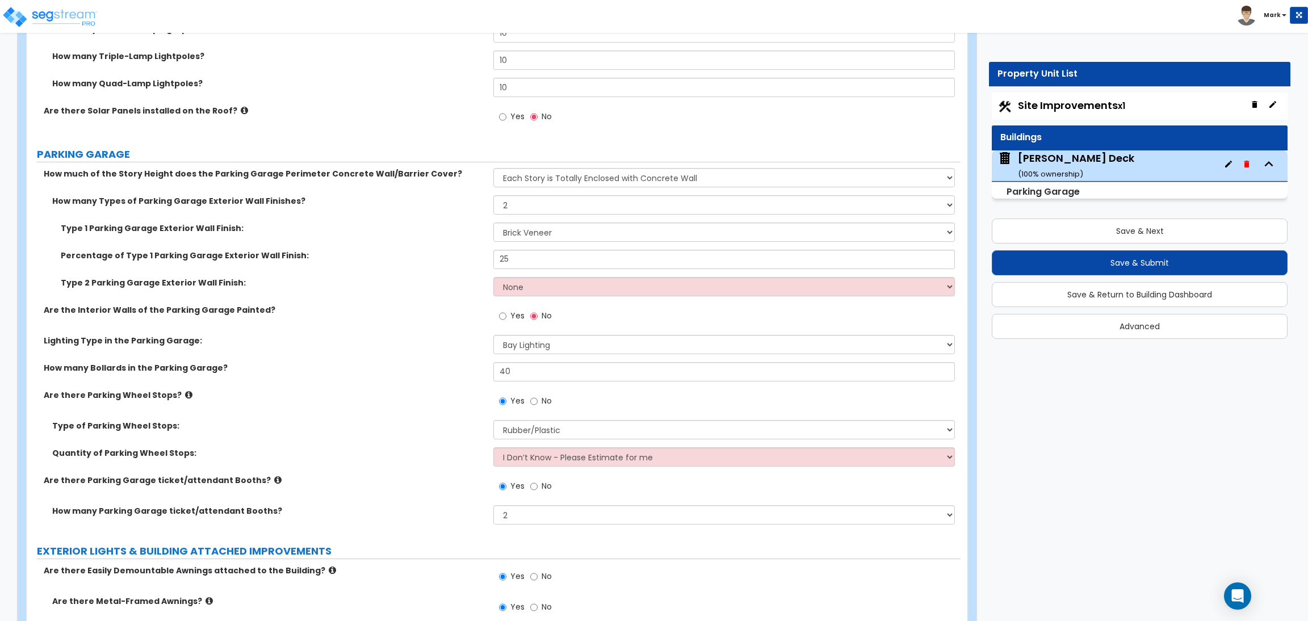
select select "2"
select select "1"
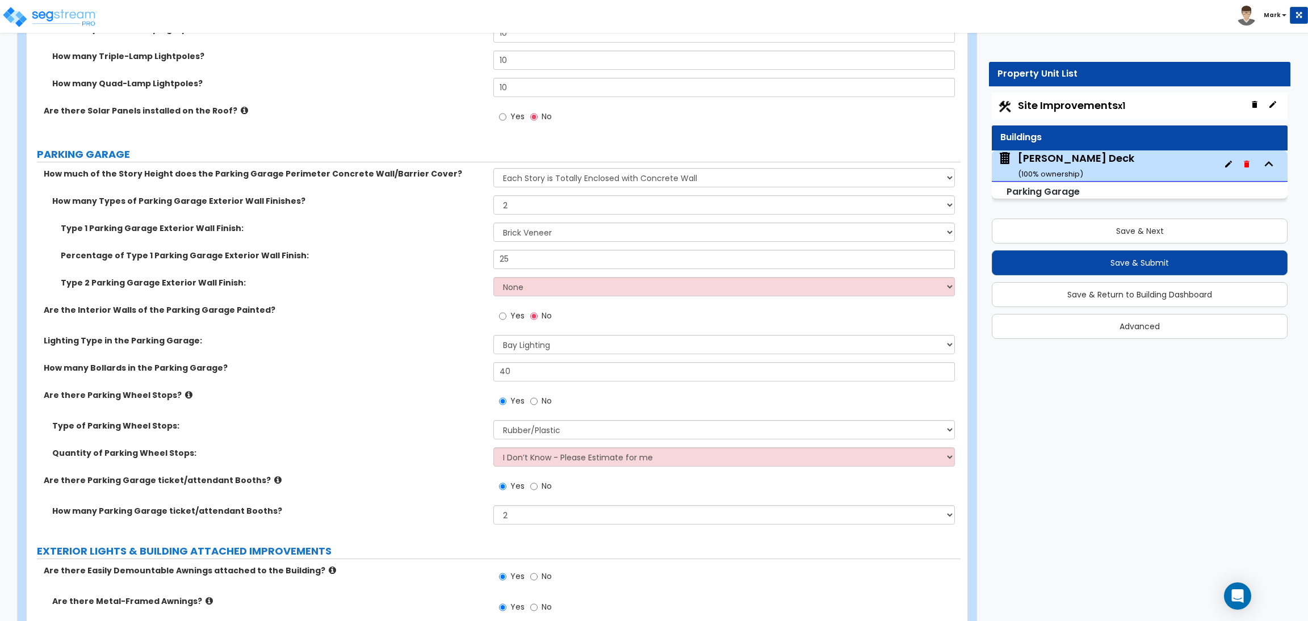
select select "2"
select select "1"
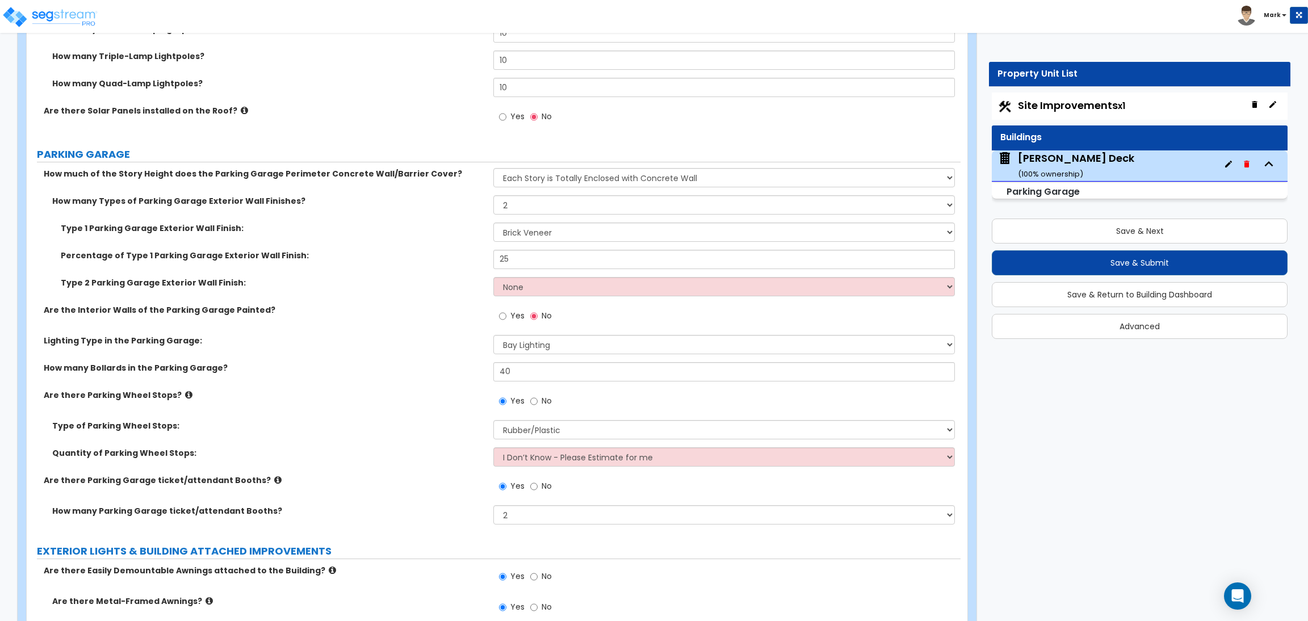
select select "10"
select select "1"
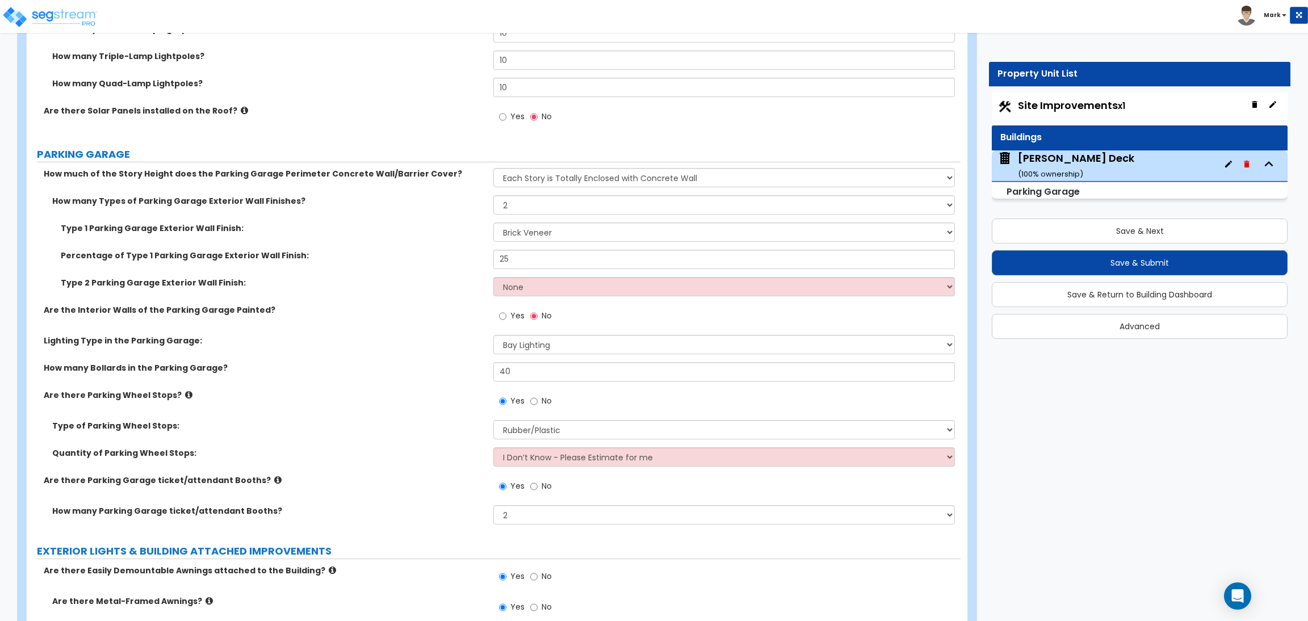
select select "3"
select select "2"
select select "4"
select select "1"
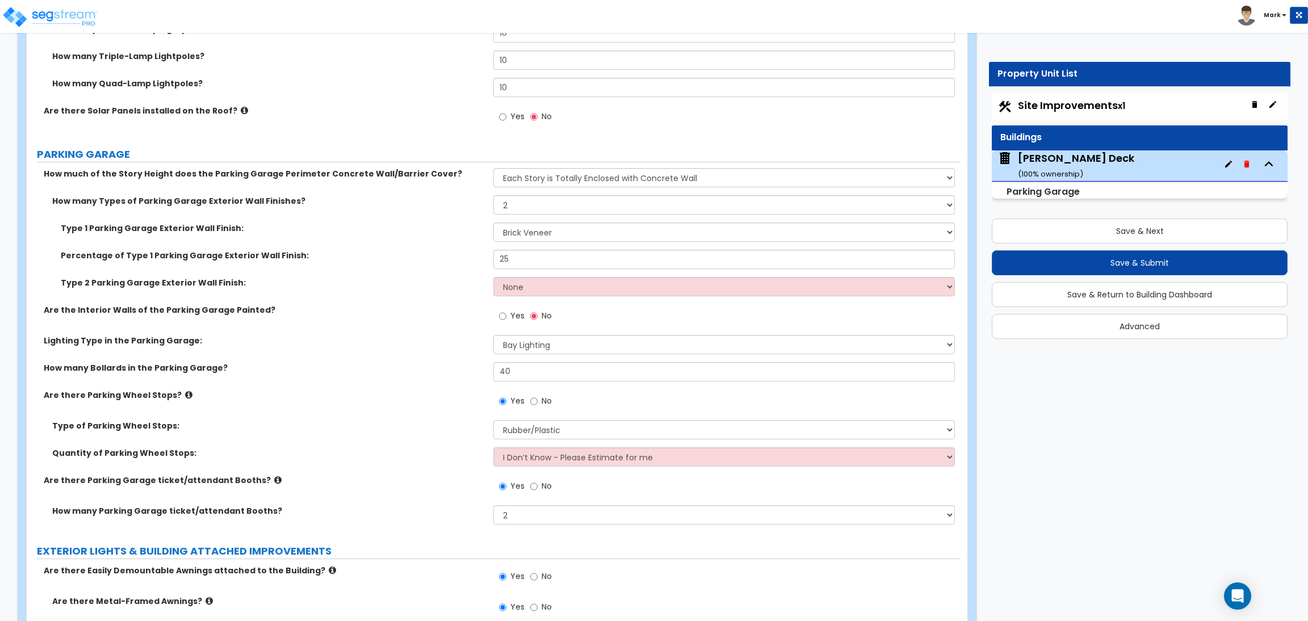
select select "1"
select select "6"
select select "2"
select select "1"
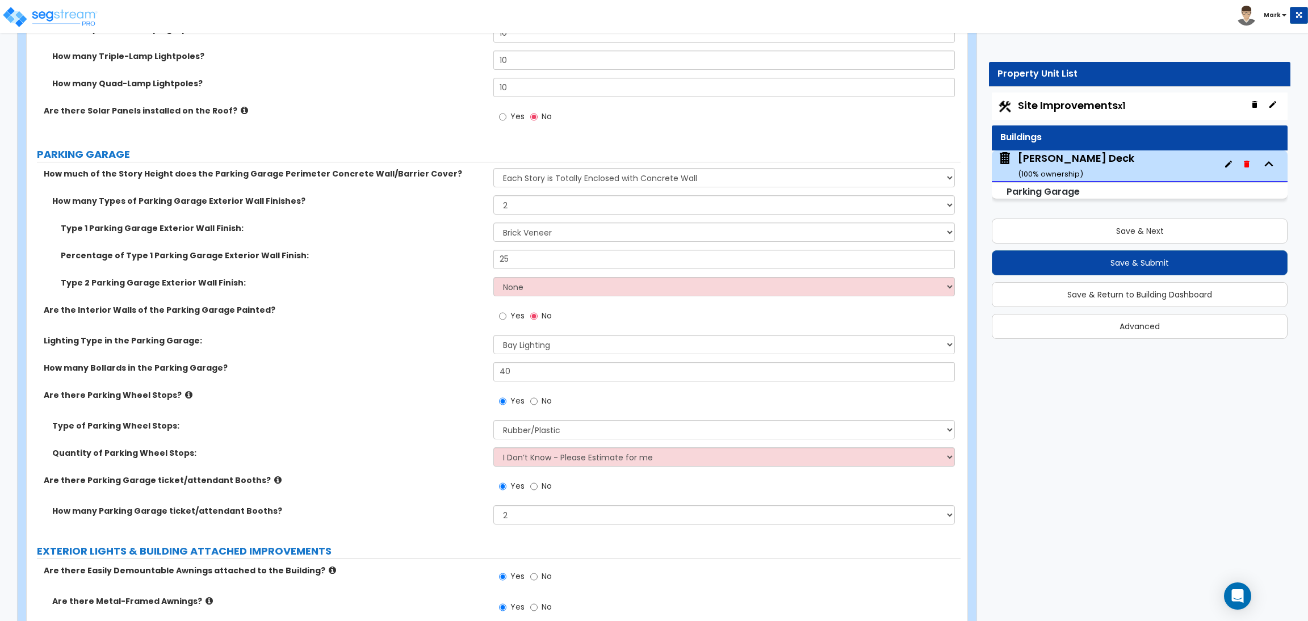
select select "2"
select select "1"
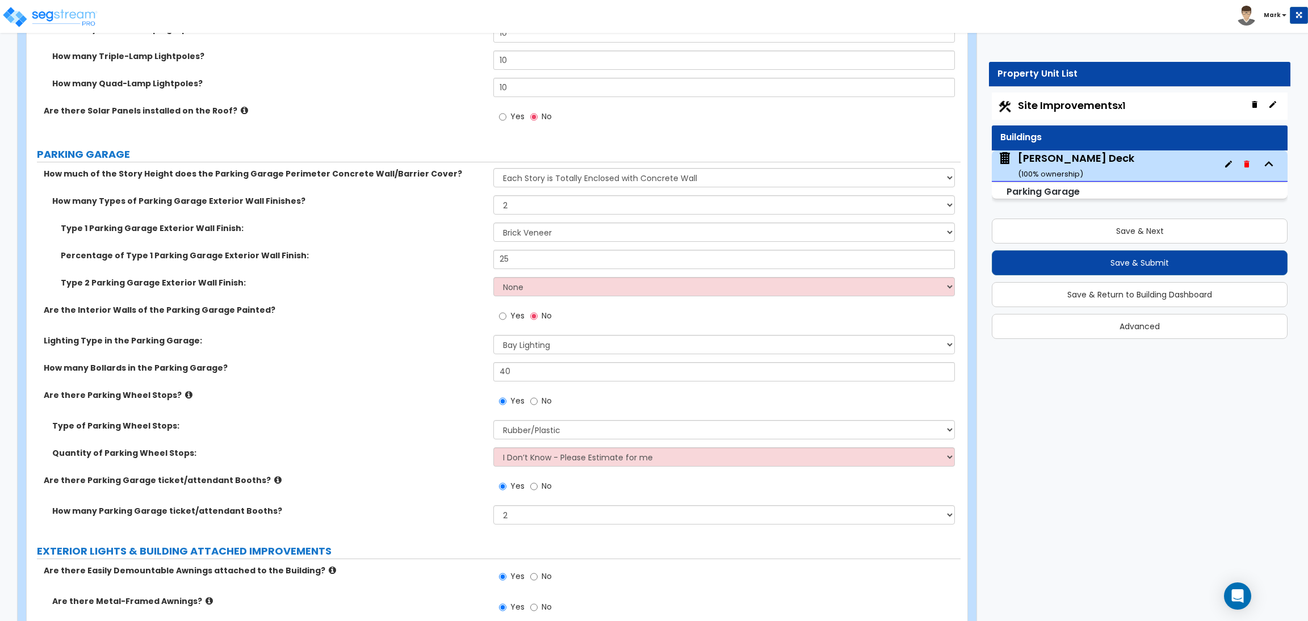
select select "8"
select select "2"
select select "4"
select select "1"
select select "20"
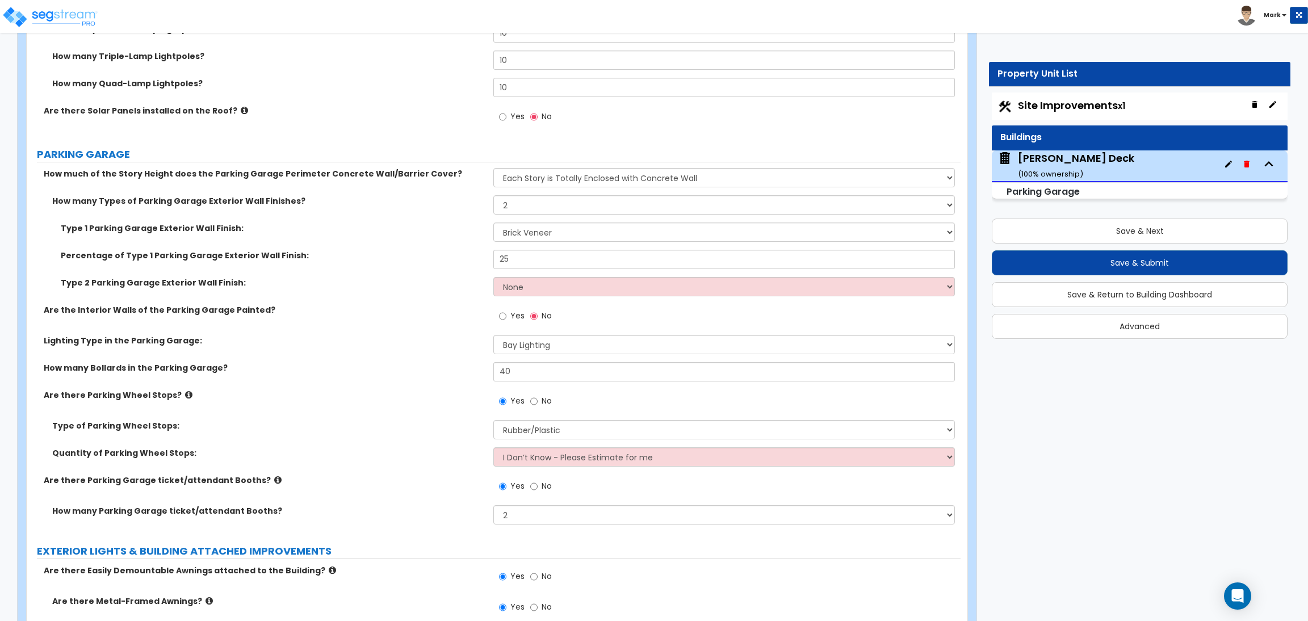
select select "2"
select select "5"
select select "3"
select select "1"
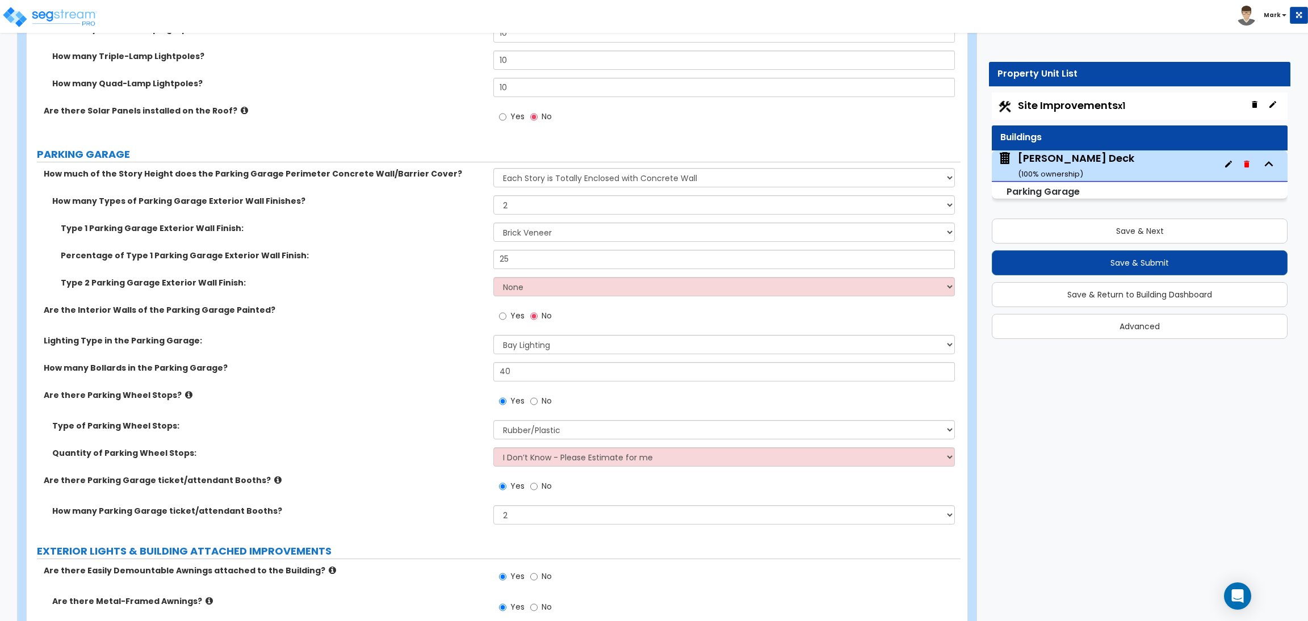
select select "1"
select select "2"
select select "1"
select select "4"
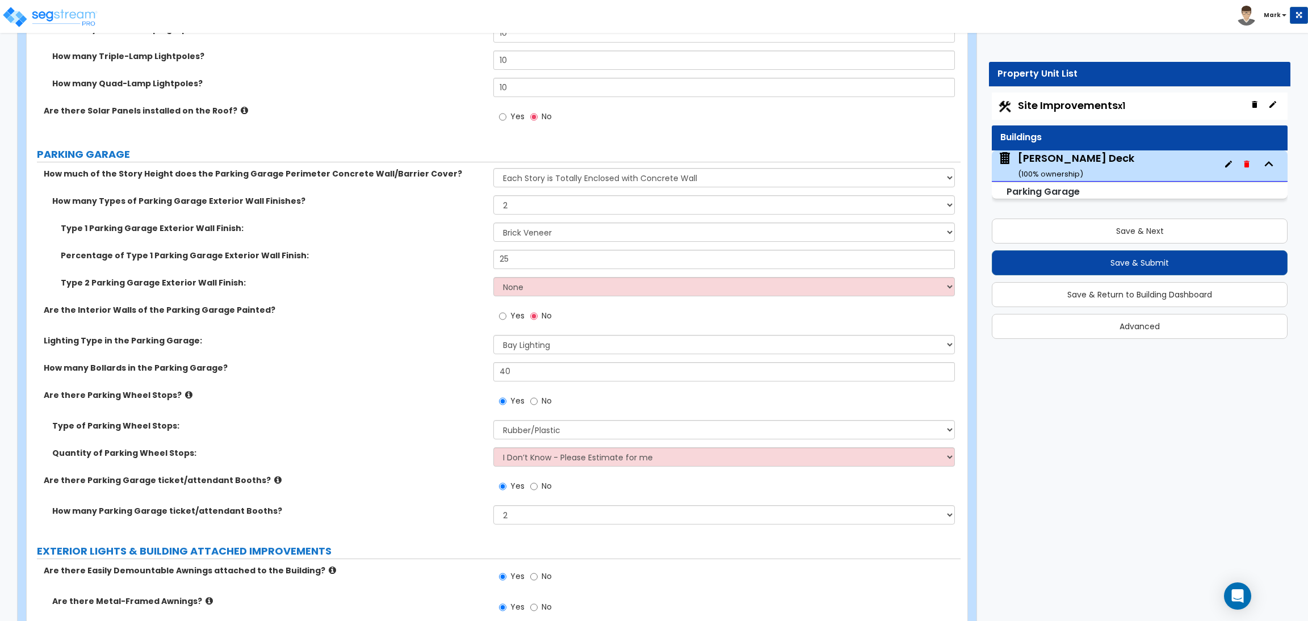
select select "2"
select select "1"
select select "2"
select select "1"
select select "2"
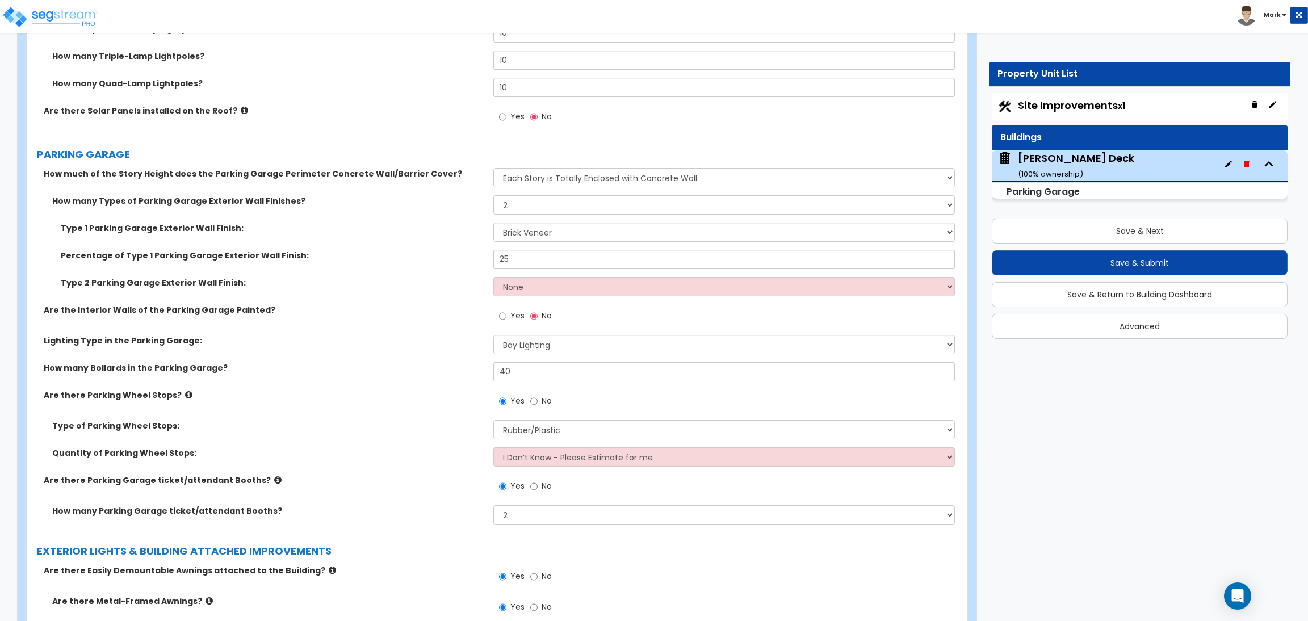
select select "6"
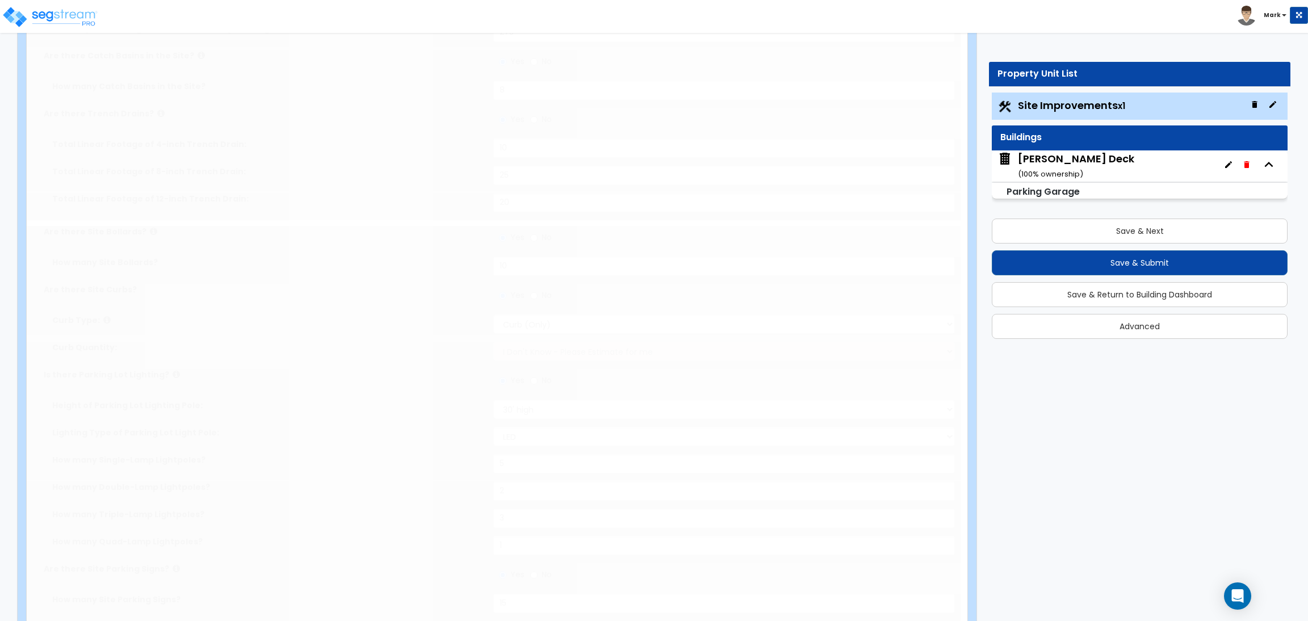
type input "20"
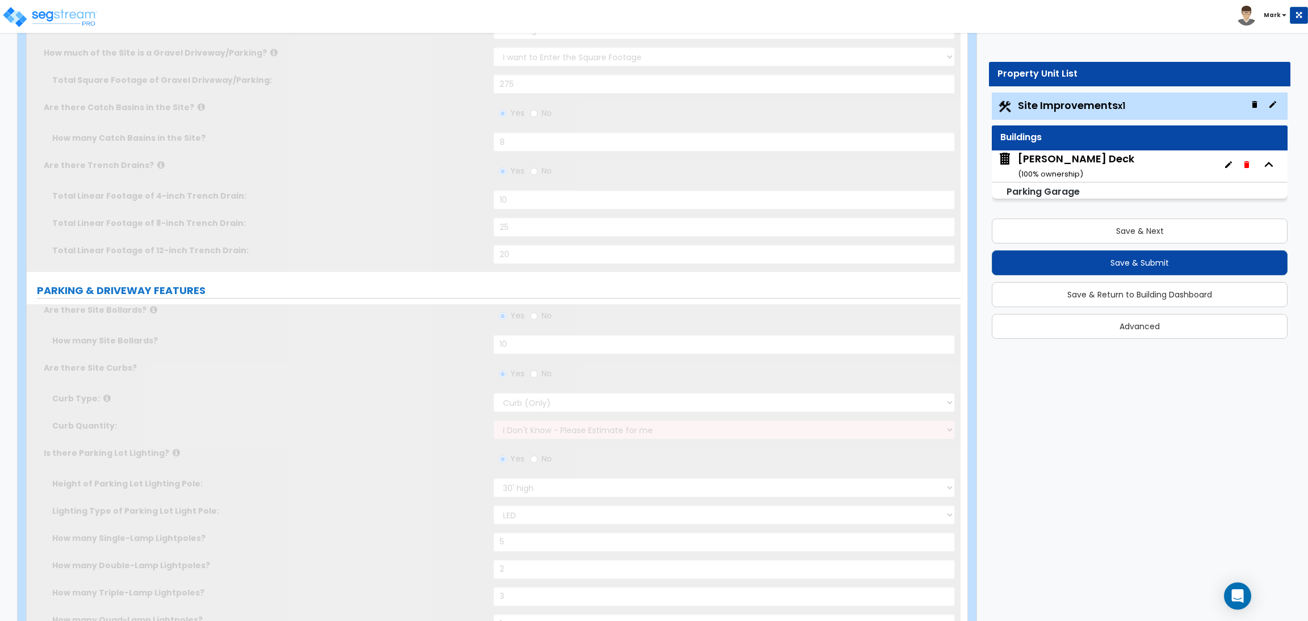
scroll to position [0, 0]
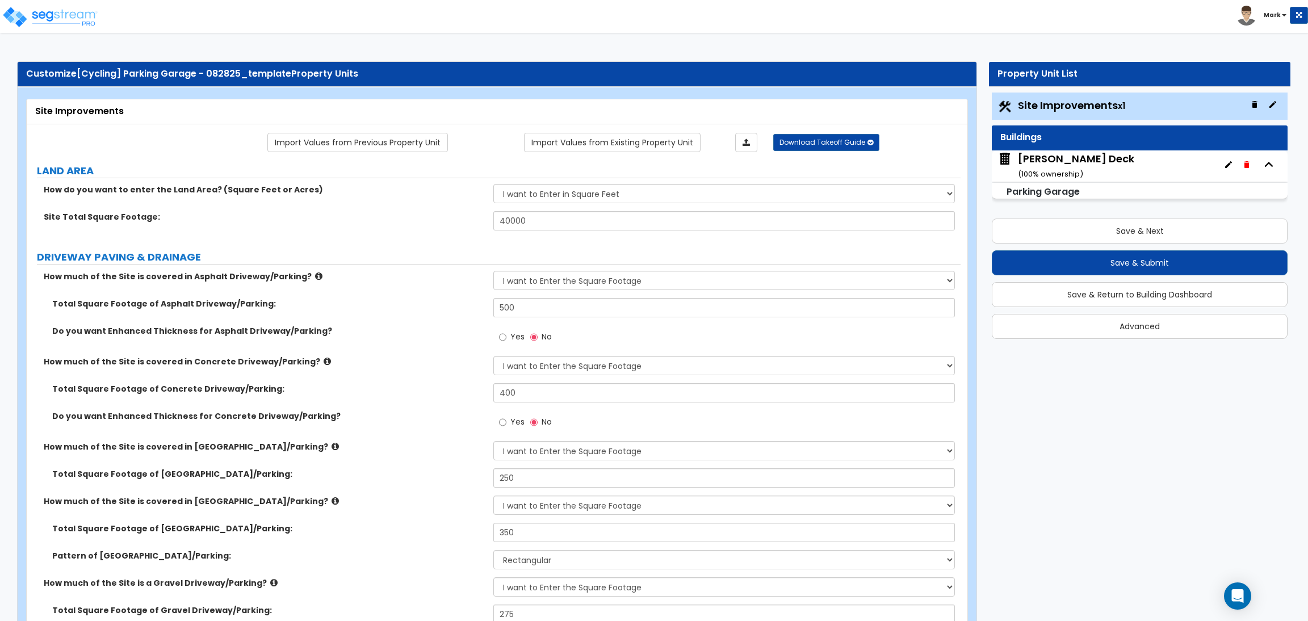
click at [1032, 157] on div "Dan Allen Deck ( 100 % ownership)" at bounding box center [1076, 166] width 116 height 29
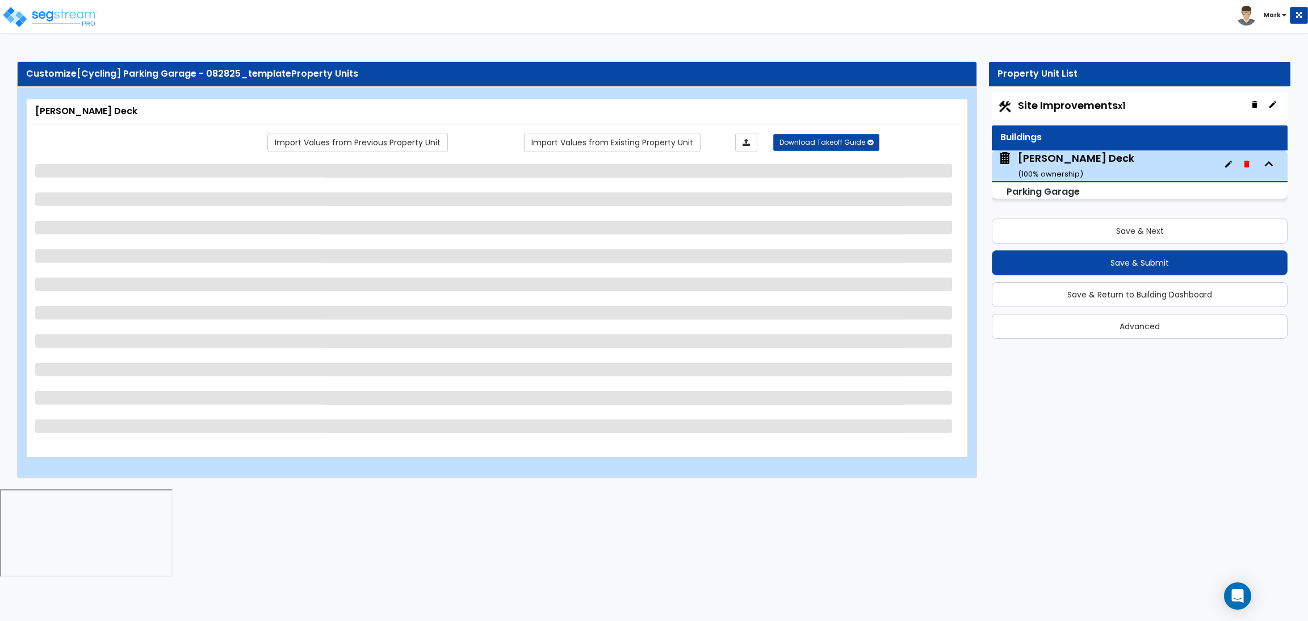
select select "3"
select select "1"
select select "3"
select select "2"
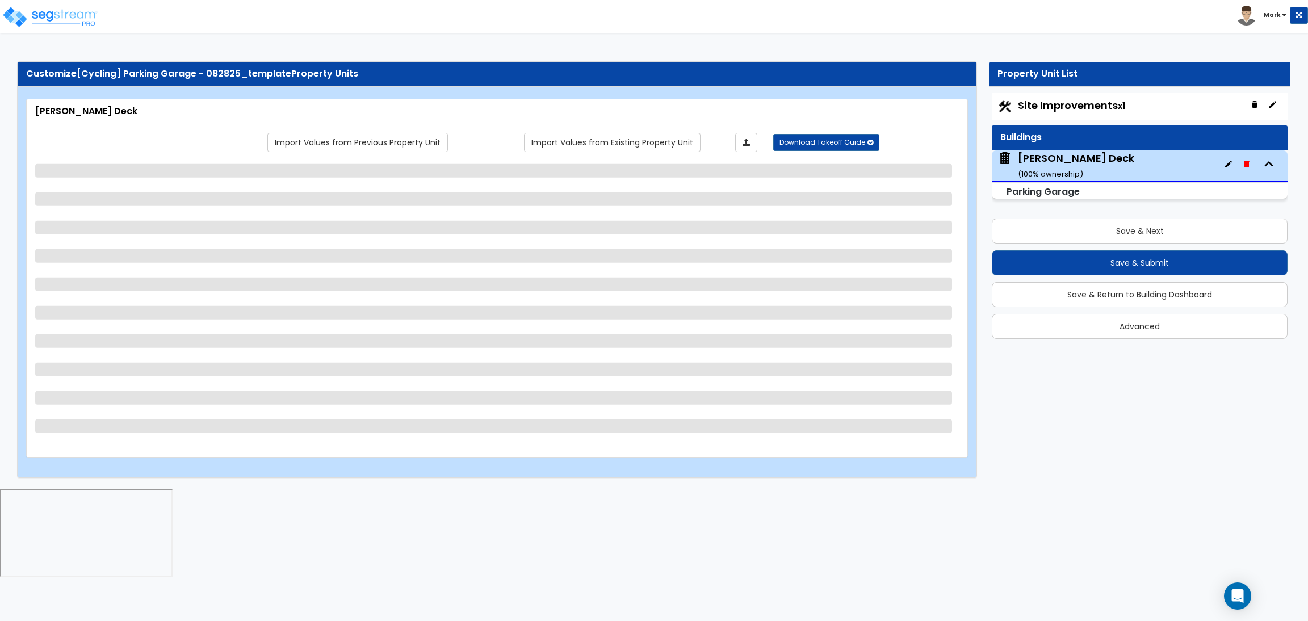
select select "4"
select select "1"
select select "2"
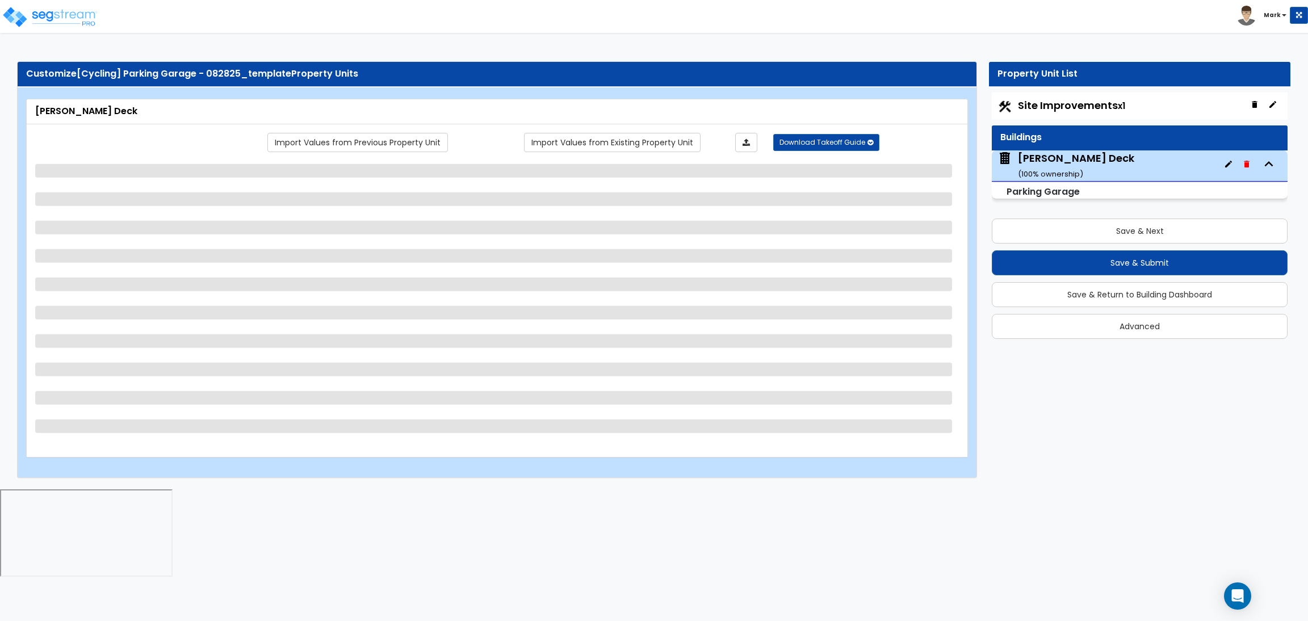
select select "3"
select select "1"
select select "3"
select select "2"
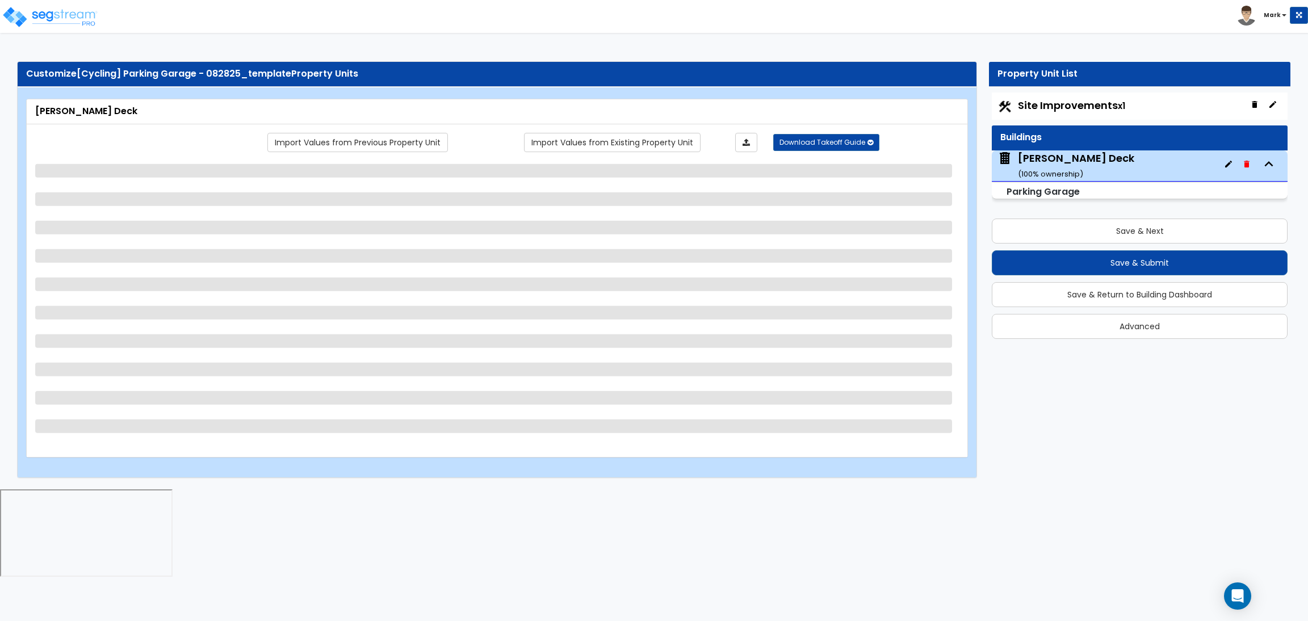
select select "3"
select select "1"
select select "2"
select select "1"
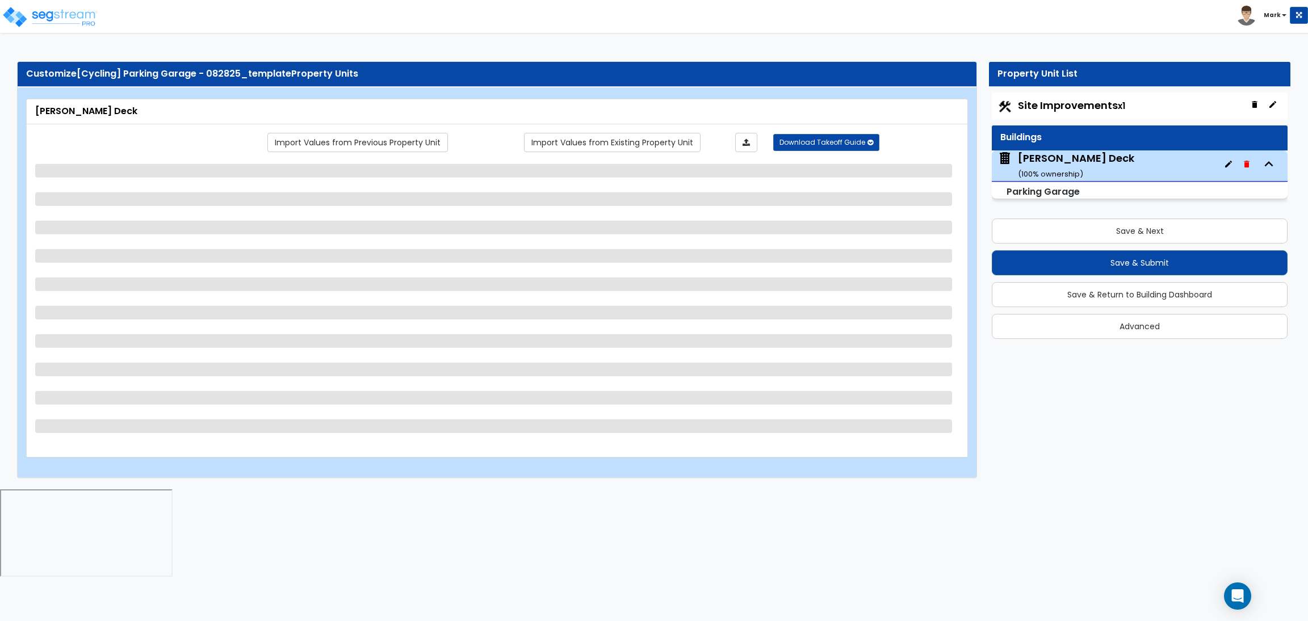
select select "2"
select select "3"
select select "2"
select select "5"
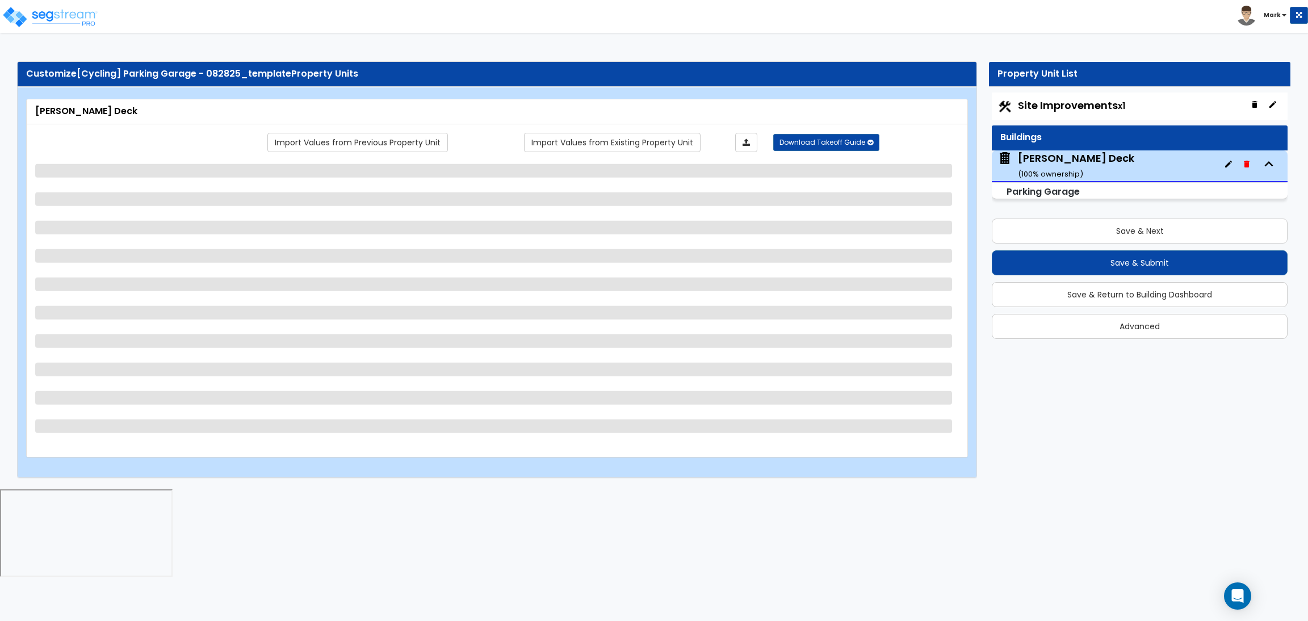
select select "2"
select select "4"
select select "3"
select select "2"
select select "1"
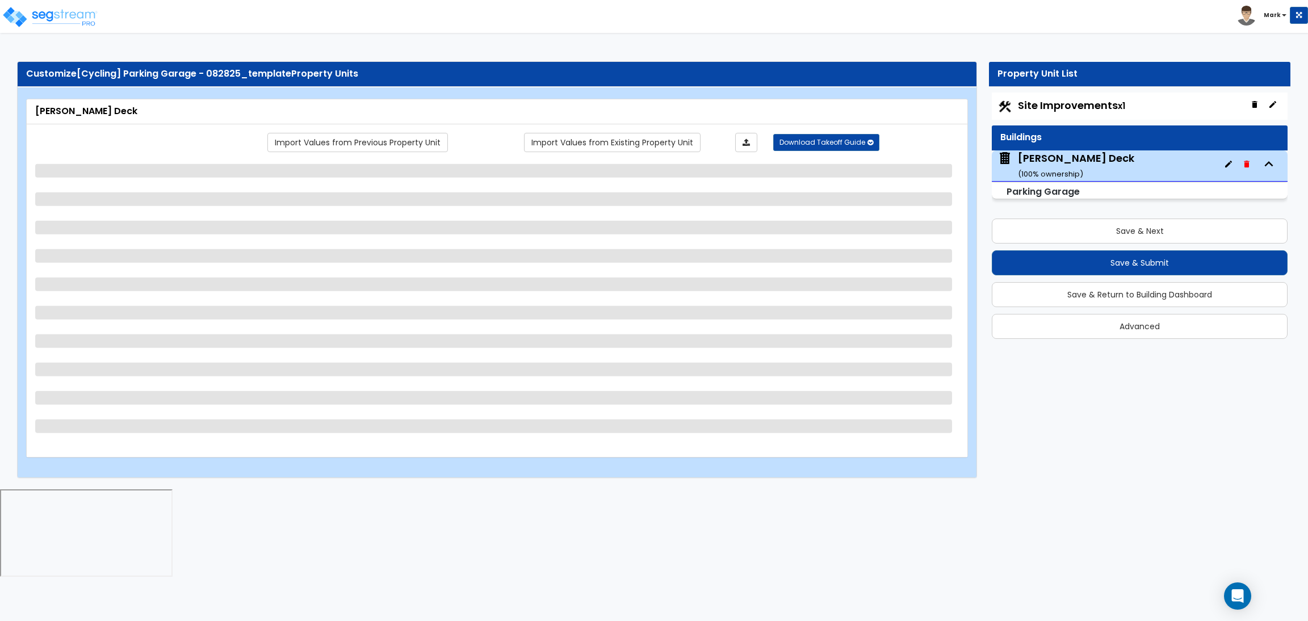
select select "1"
select select "3"
select select "2"
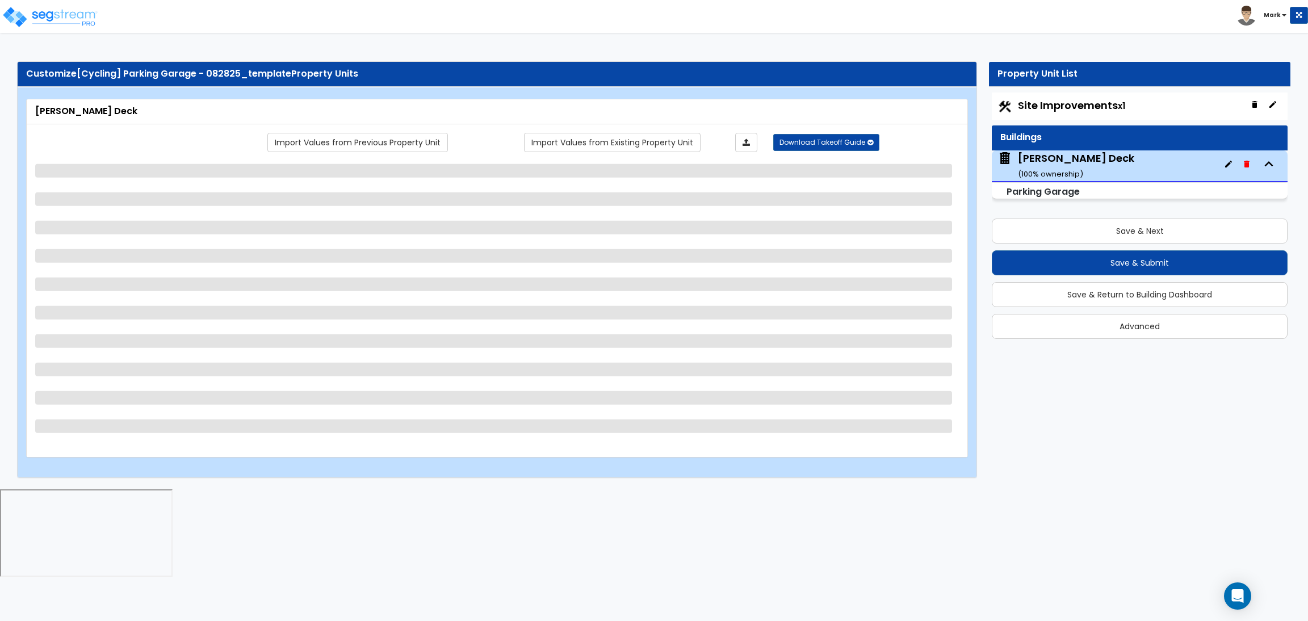
select select "4"
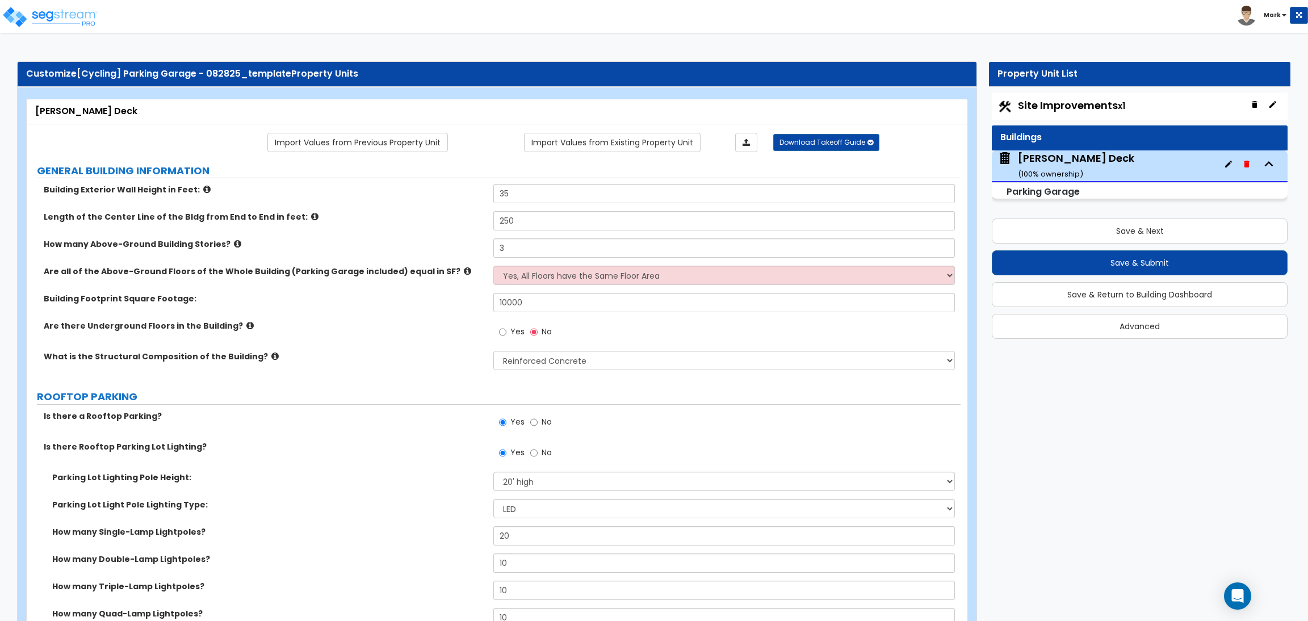
click at [418, 233] on div "Length of the Center Line of the Bldg from End to End in feet: 250" at bounding box center [494, 224] width 934 height 27
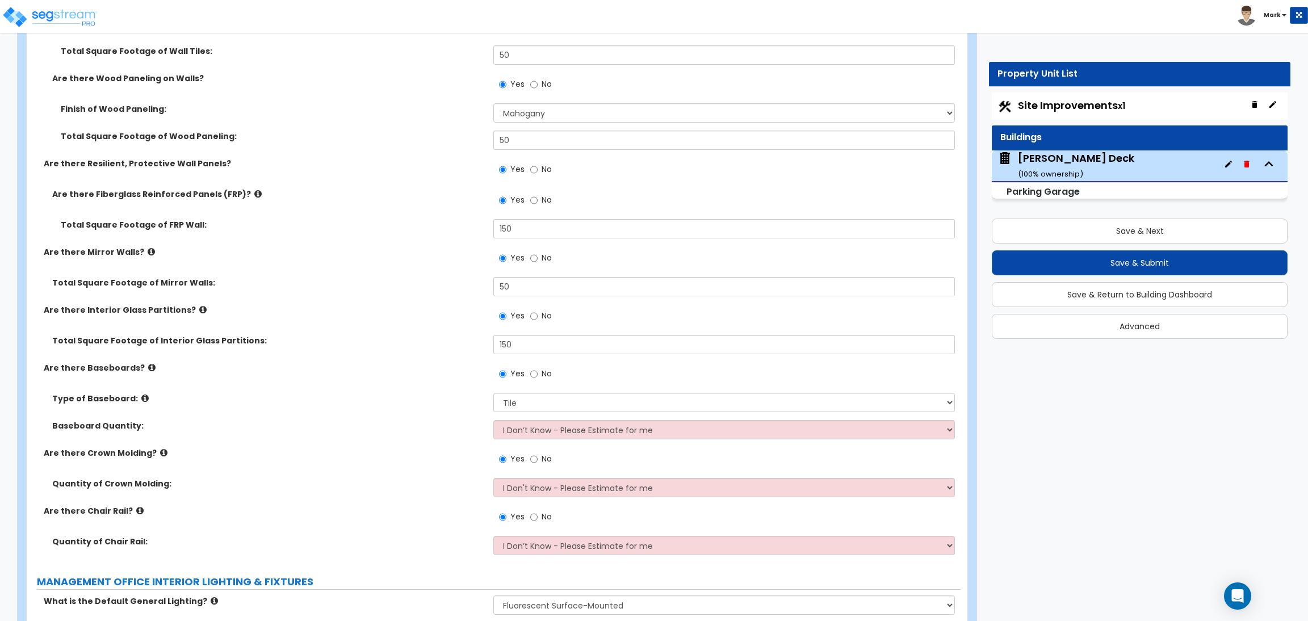
click at [339, 402] on label "Type of Baseboard:" at bounding box center [268, 398] width 433 height 11
click at [520, 346] on input "150" at bounding box center [723, 344] width 461 height 19
click at [466, 343] on div "Total Square Footage of Interior Glass Partitions: 150" at bounding box center [494, 348] width 934 height 27
click at [421, 368] on label "Are there Baseboards?" at bounding box center [264, 367] width 441 height 11
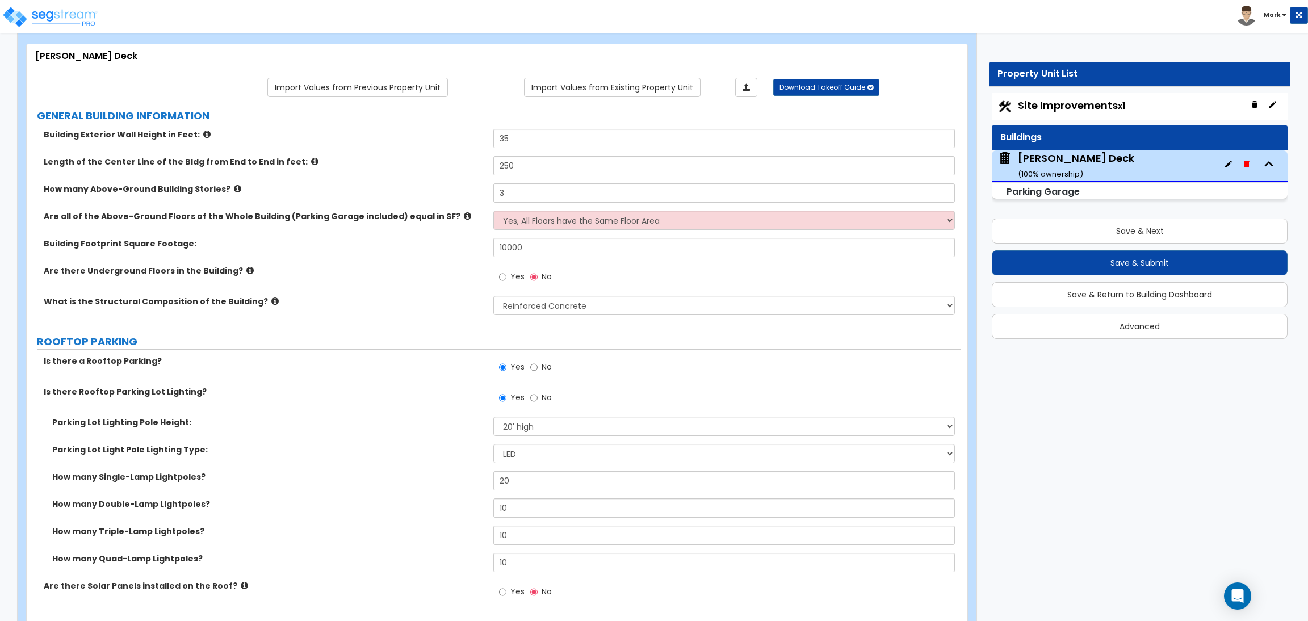
scroll to position [0, 0]
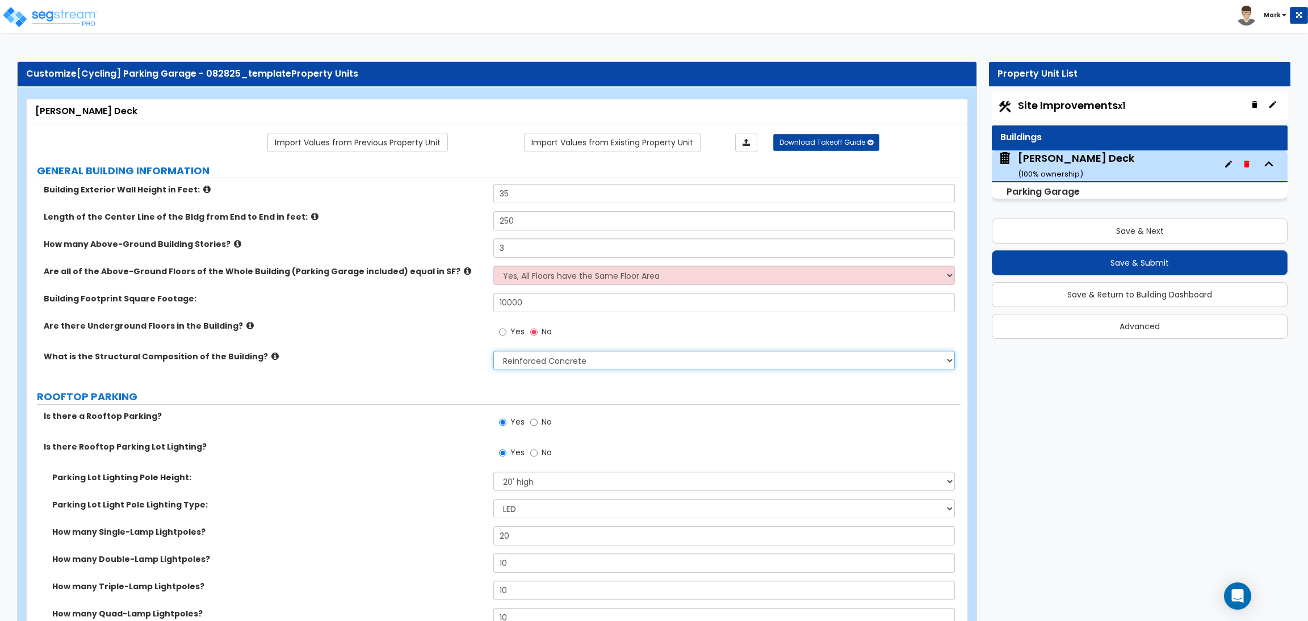
click at [570, 369] on select "Please Choose One Reinforced Concrete Structural Steel" at bounding box center [723, 360] width 461 height 19
click at [407, 390] on label "ROOFTOP PARKING" at bounding box center [499, 396] width 924 height 15
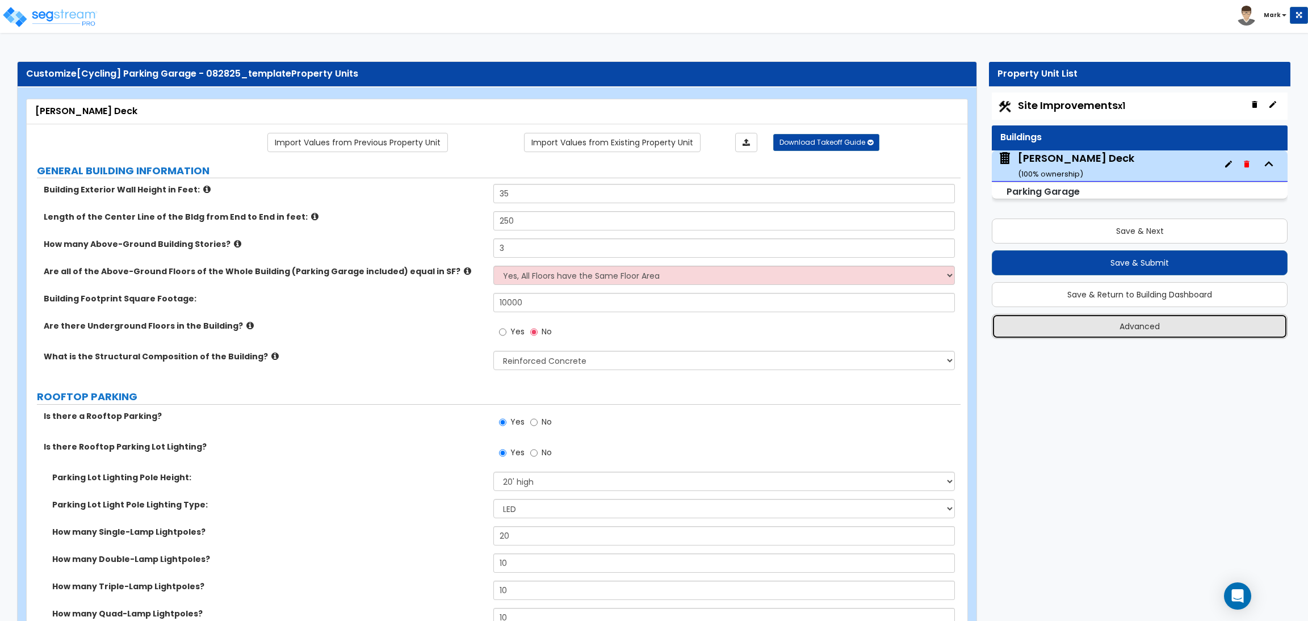
click at [1074, 325] on button "Advanced" at bounding box center [1140, 326] width 296 height 25
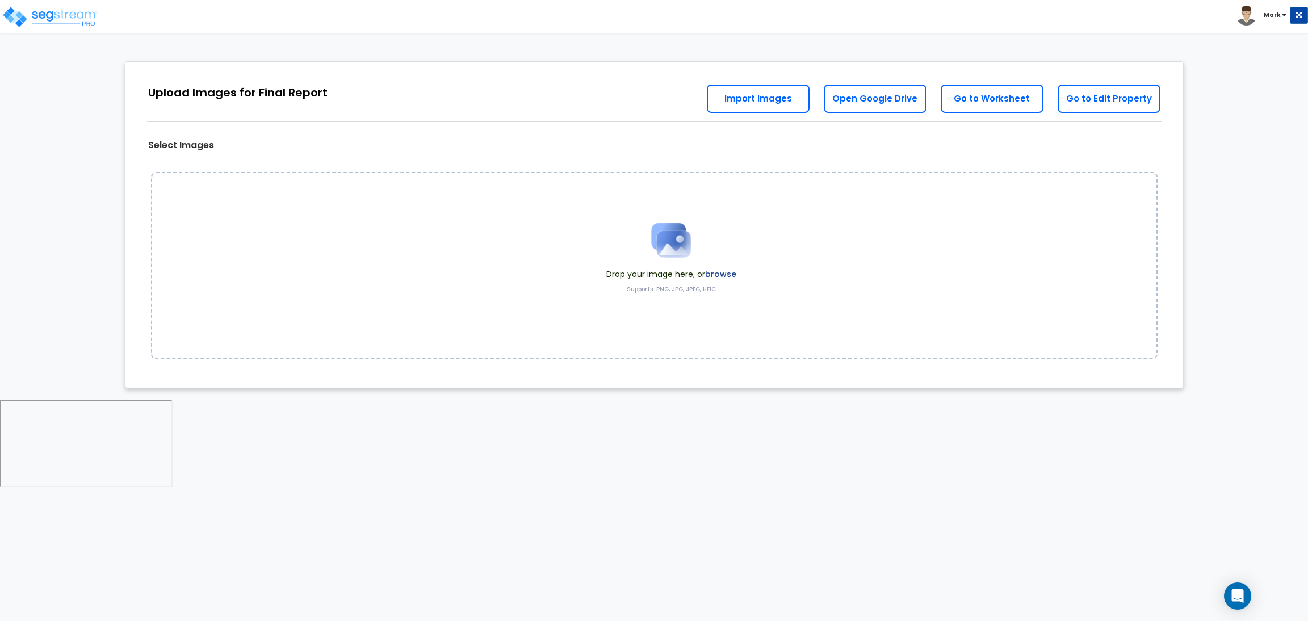
click at [725, 272] on label "browse" at bounding box center [720, 273] width 31 height 11
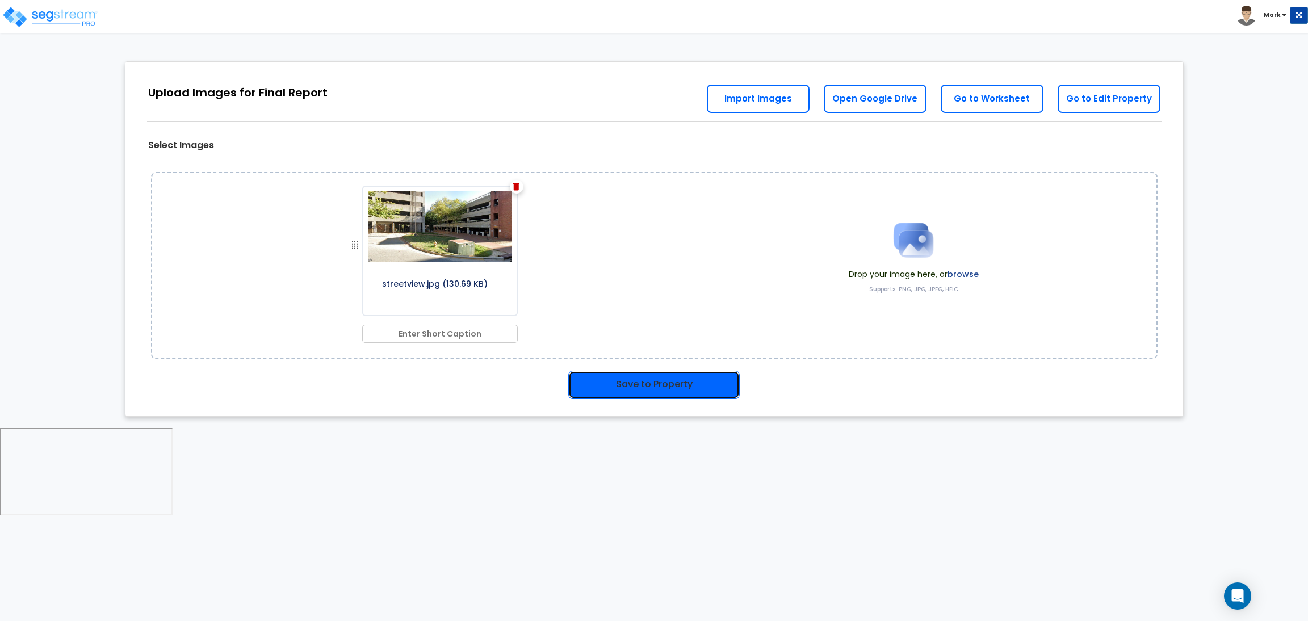
click at [656, 375] on button "Save to Property" at bounding box center [653, 385] width 171 height 28
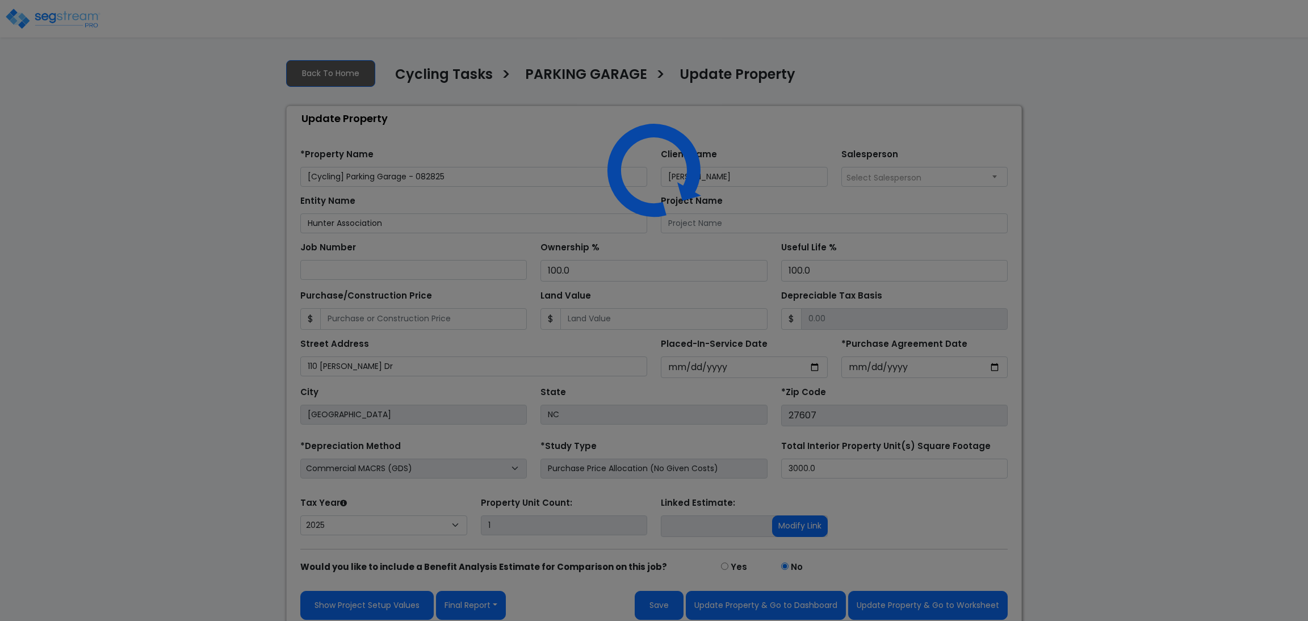
select select "2025"
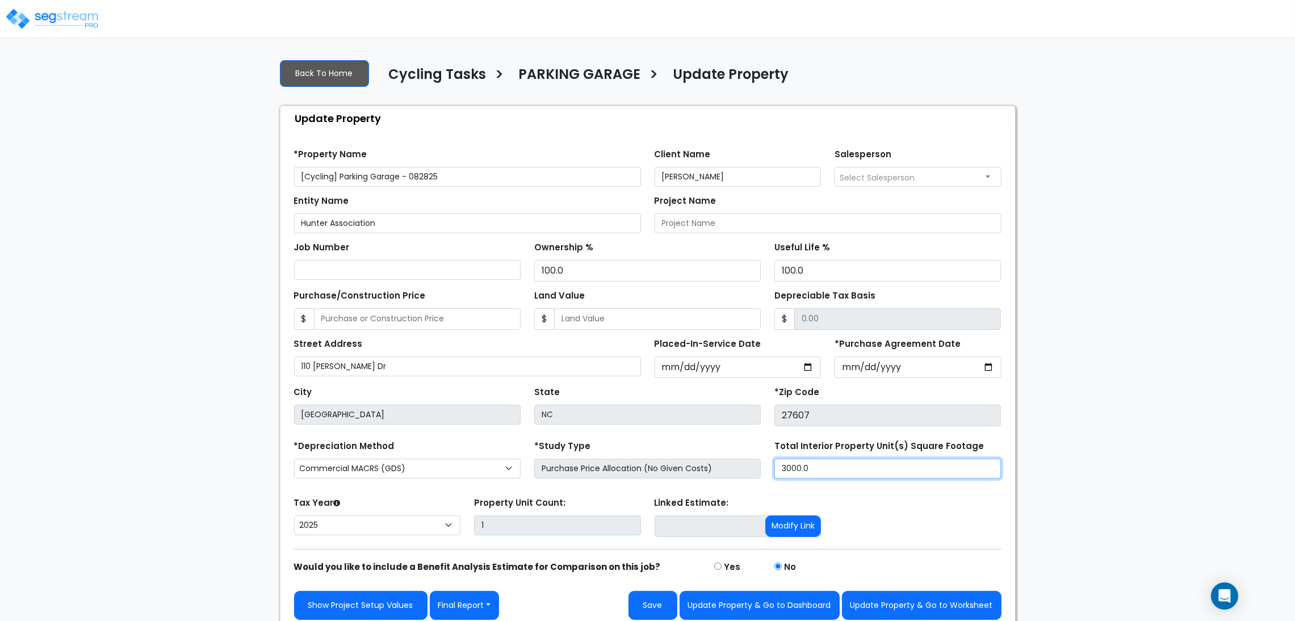
drag, startPoint x: 843, startPoint y: 475, endPoint x: 757, endPoint y: 463, distance: 87.0
click at [757, 463] on div "*Depreciation Method Commercial MACRS (GDS) Residential Rental MACRS (GDS) Comm…" at bounding box center [647, 460] width 721 height 45
type input "1"
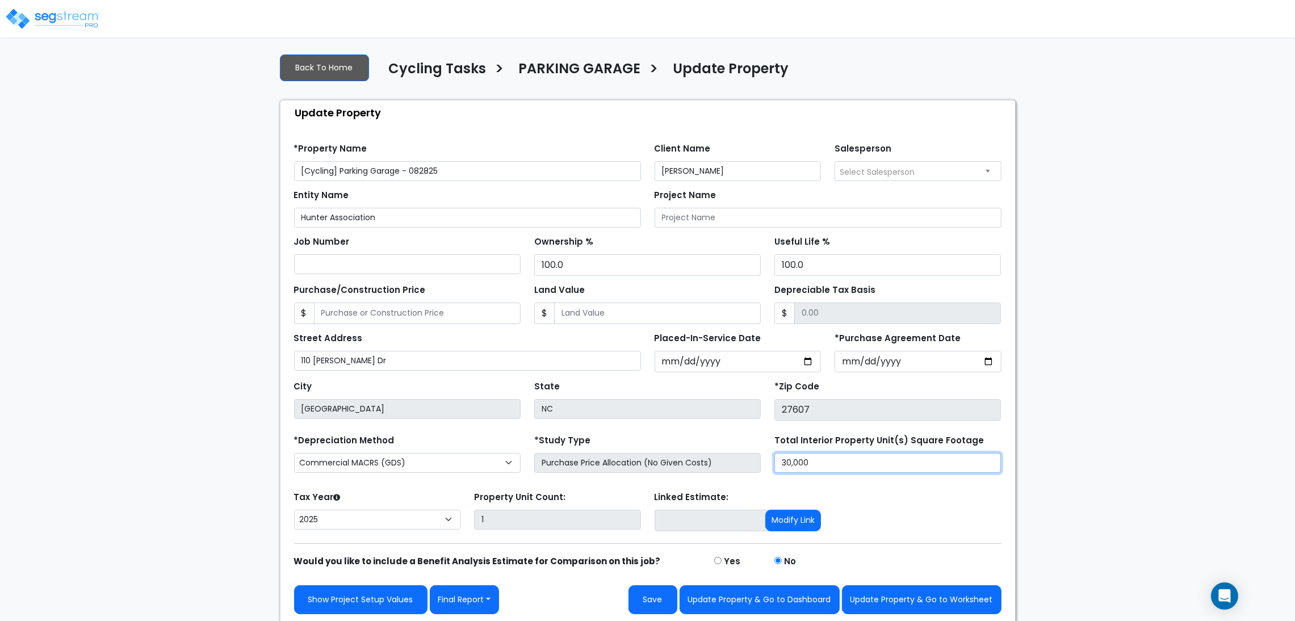
scroll to position [10, 0]
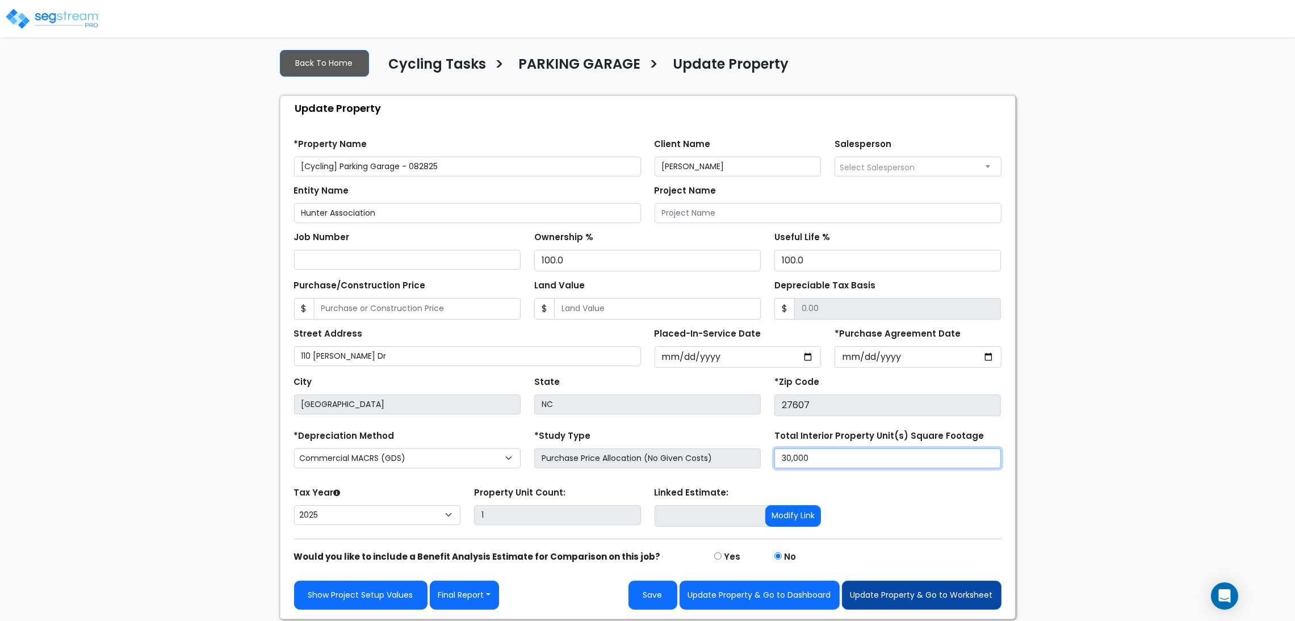
type input "30,000"
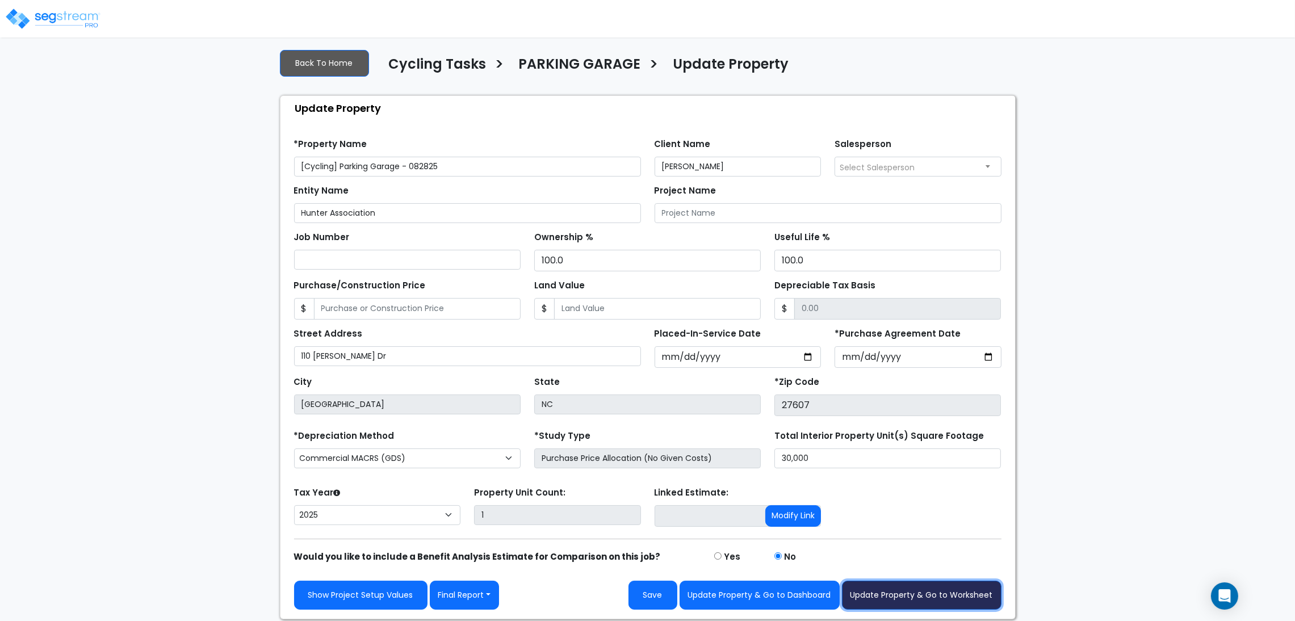
click at [955, 598] on button "Update Property & Go to Worksheet" at bounding box center [922, 595] width 160 height 29
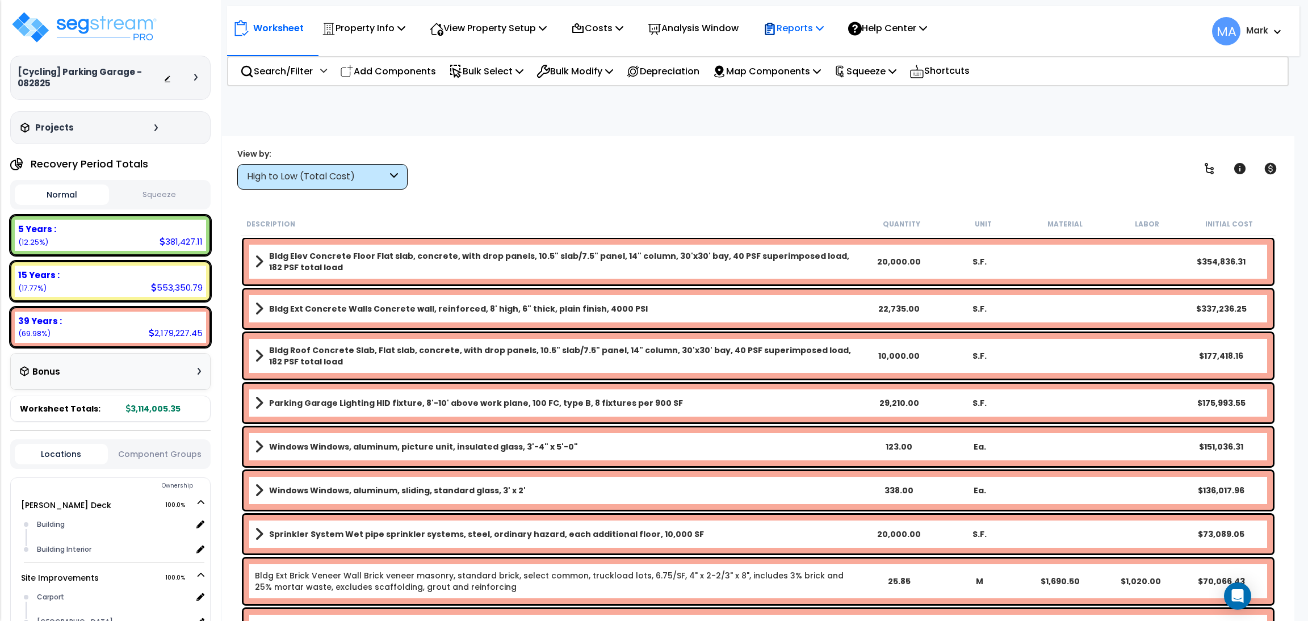
click at [817, 15] on div "Reports" at bounding box center [793, 28] width 61 height 27
click at [798, 61] on link "Get Report" at bounding box center [813, 54] width 112 height 23
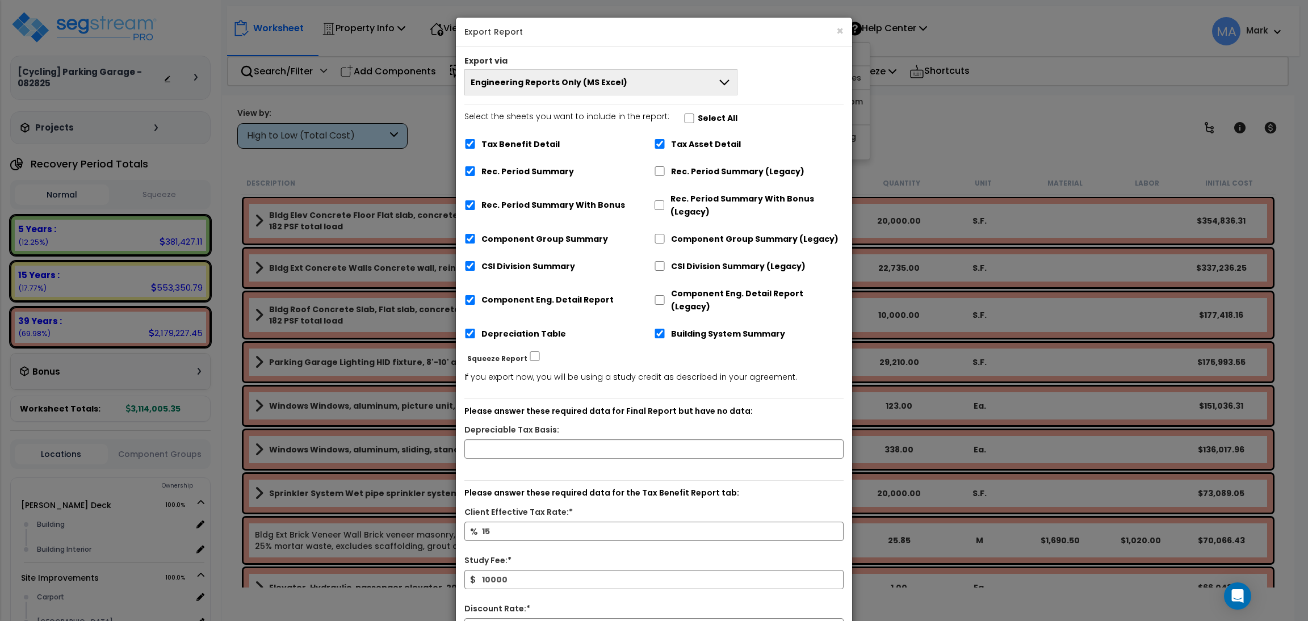
click at [628, 82] on button "Engineering Reports Only (MS Excel)" at bounding box center [600, 82] width 273 height 26
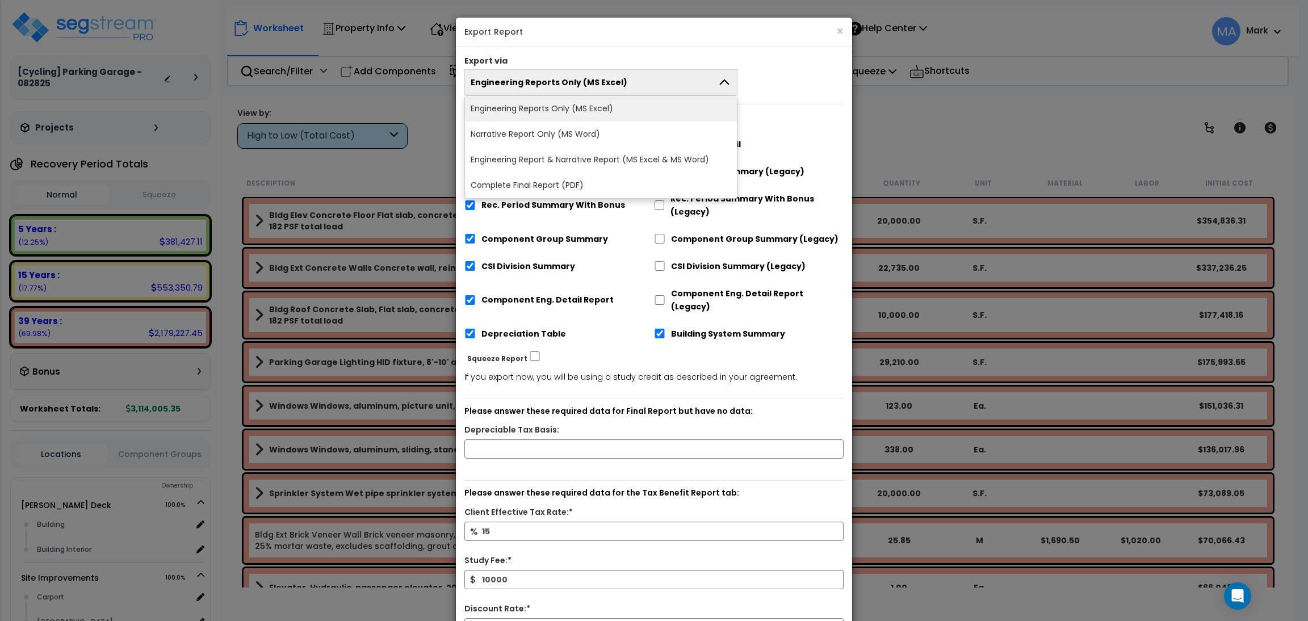
click at [568, 177] on li "Complete Final Report (PDF)" at bounding box center [601, 186] width 272 height 26
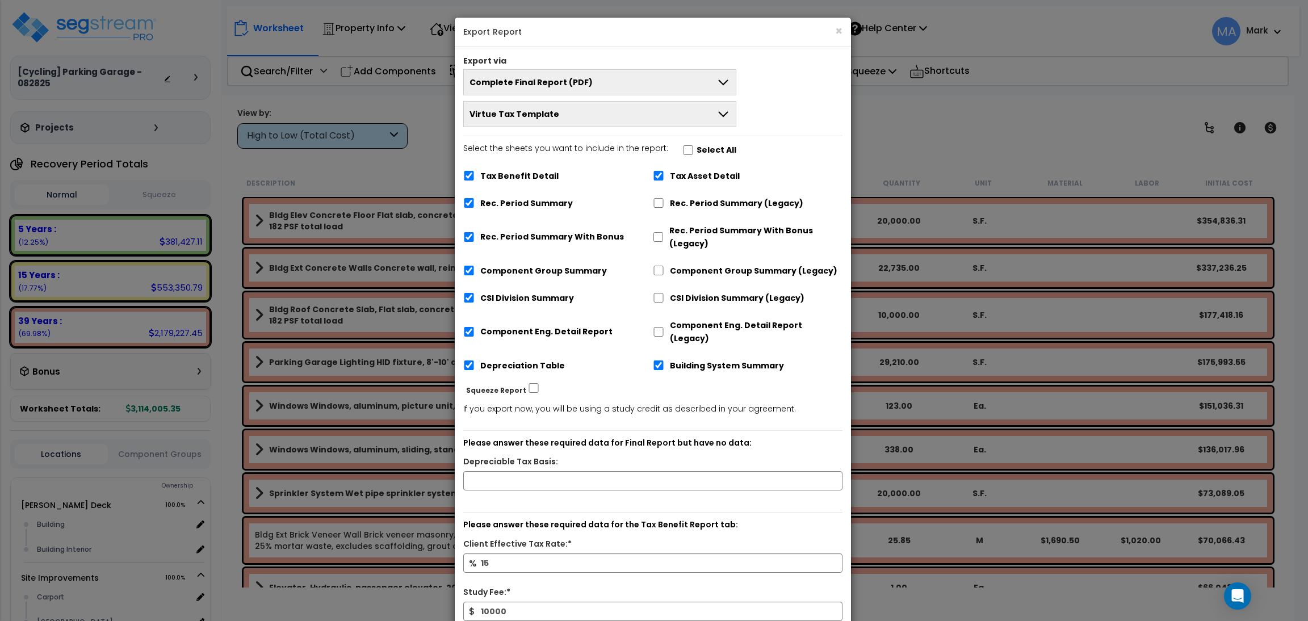
click at [711, 150] on label "Select All" at bounding box center [716, 150] width 40 height 13
click at [694, 150] on input "Select the sheets you want to include in the report: Select All" at bounding box center [687, 150] width 11 height 10
checkbox input "true"
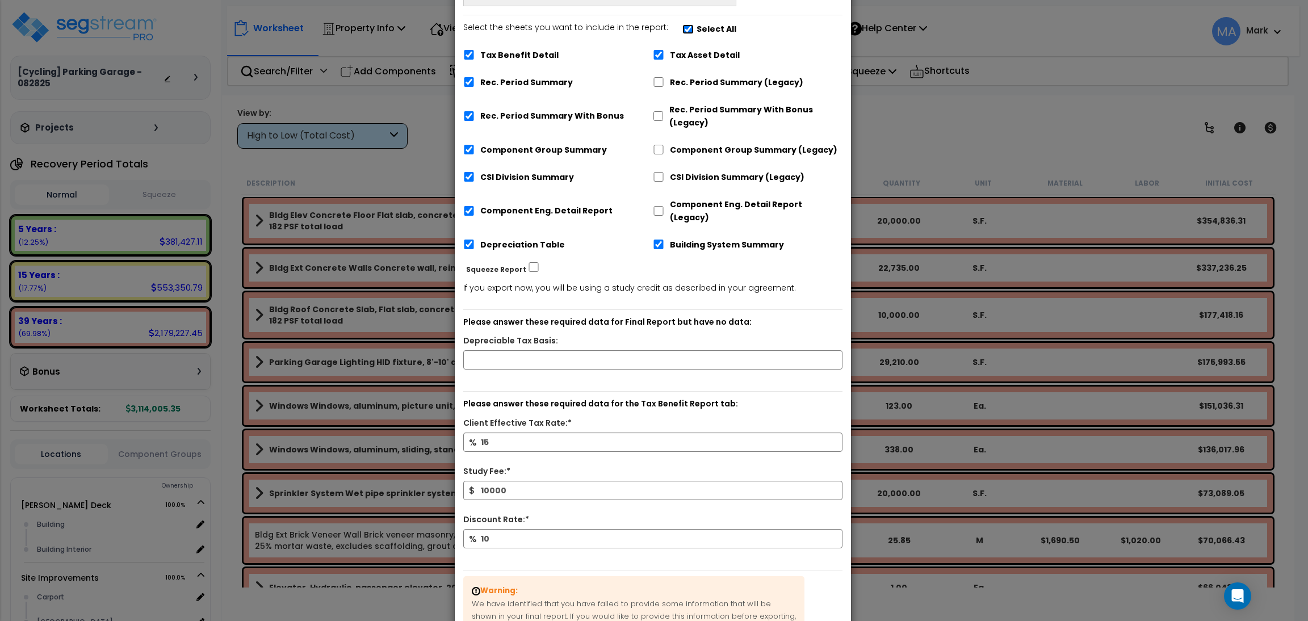
scroll to position [170, 0]
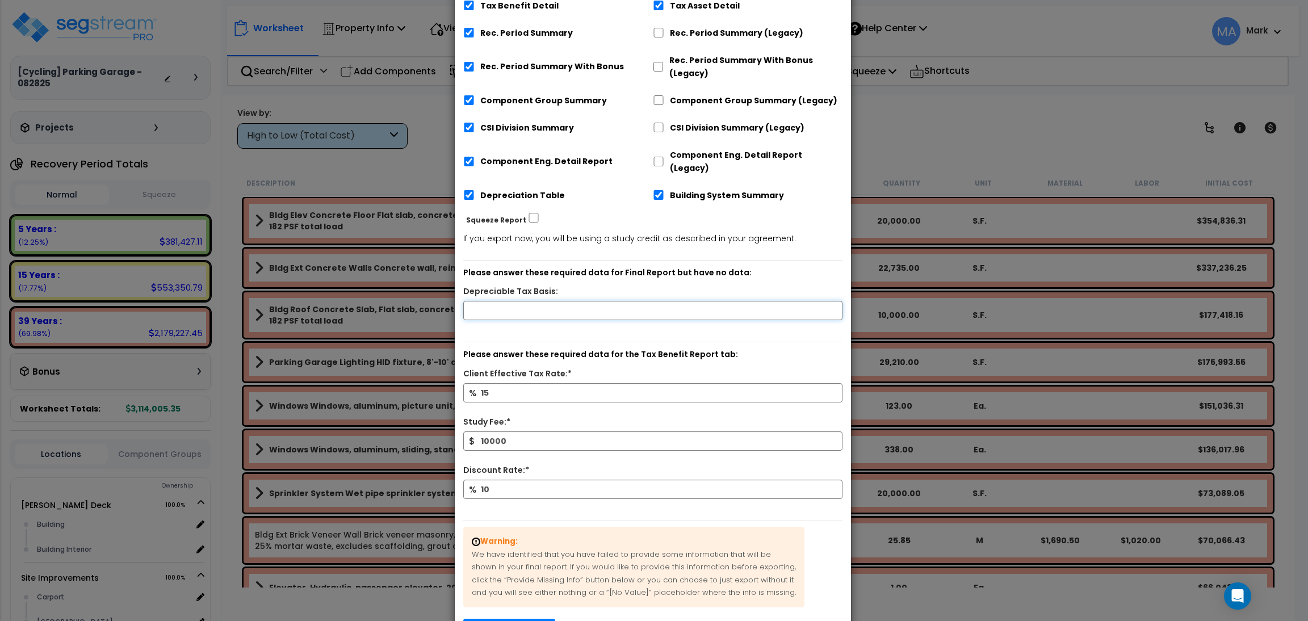
click at [520, 301] on input "text" at bounding box center [652, 310] width 379 height 19
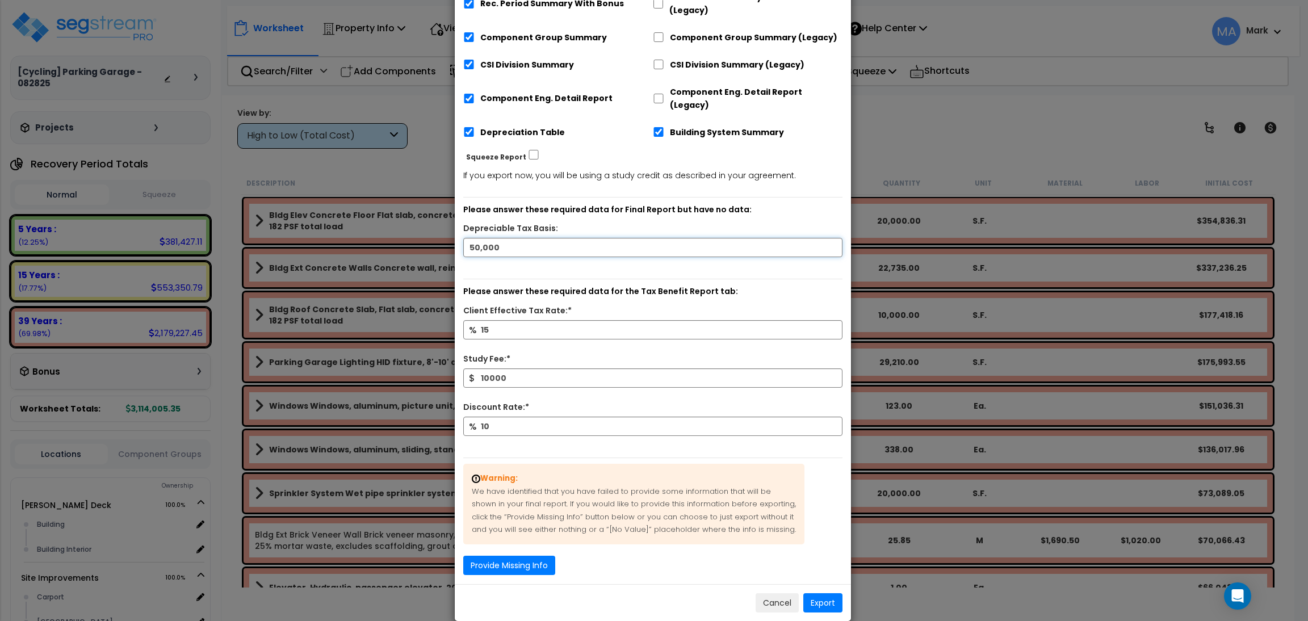
scroll to position [239, 0]
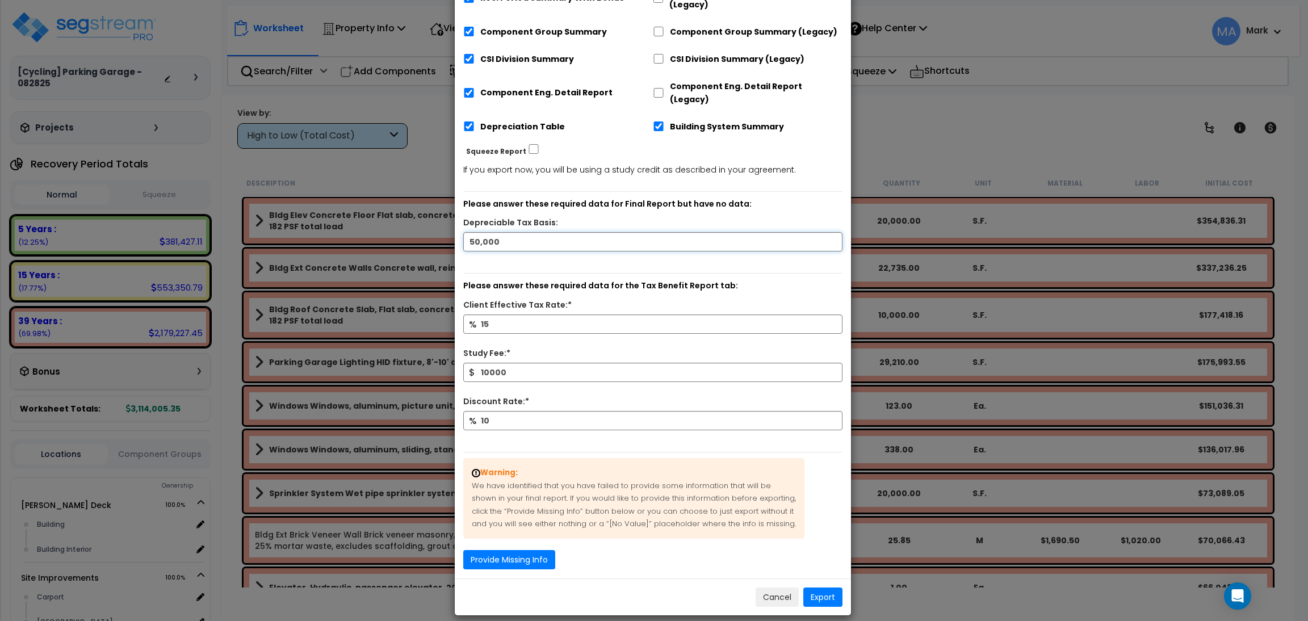
type input "50,000"
click at [528, 550] on button "Provide Missing Info" at bounding box center [509, 559] width 92 height 19
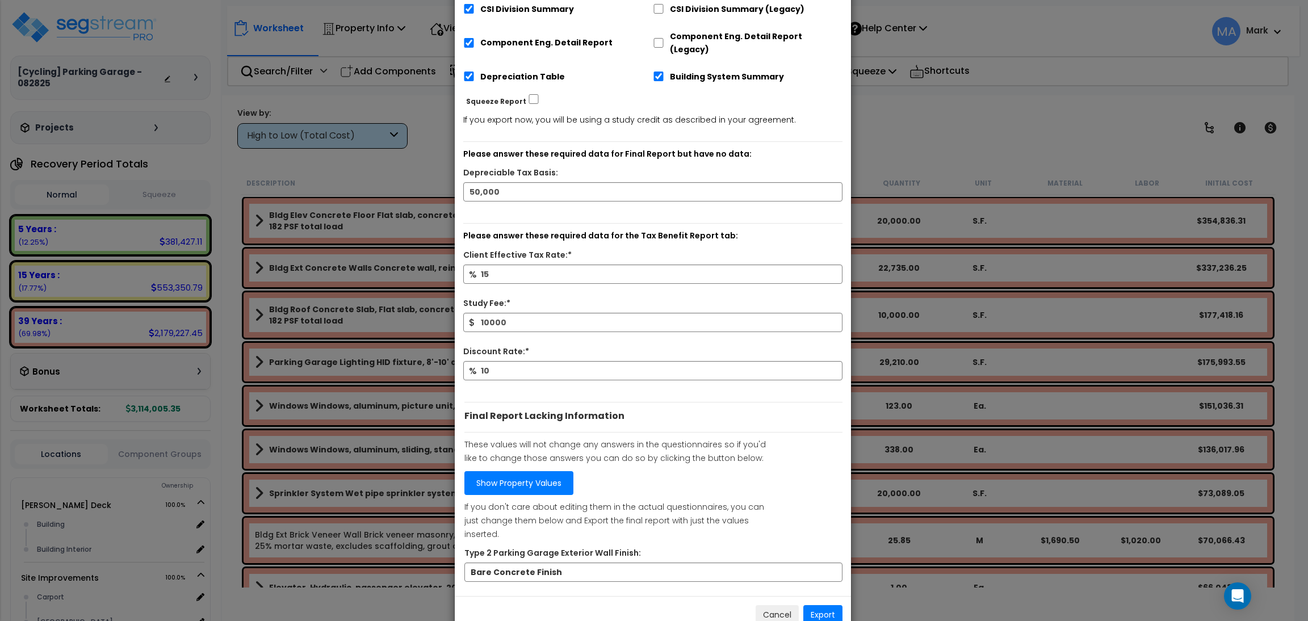
scroll to position [293, 0]
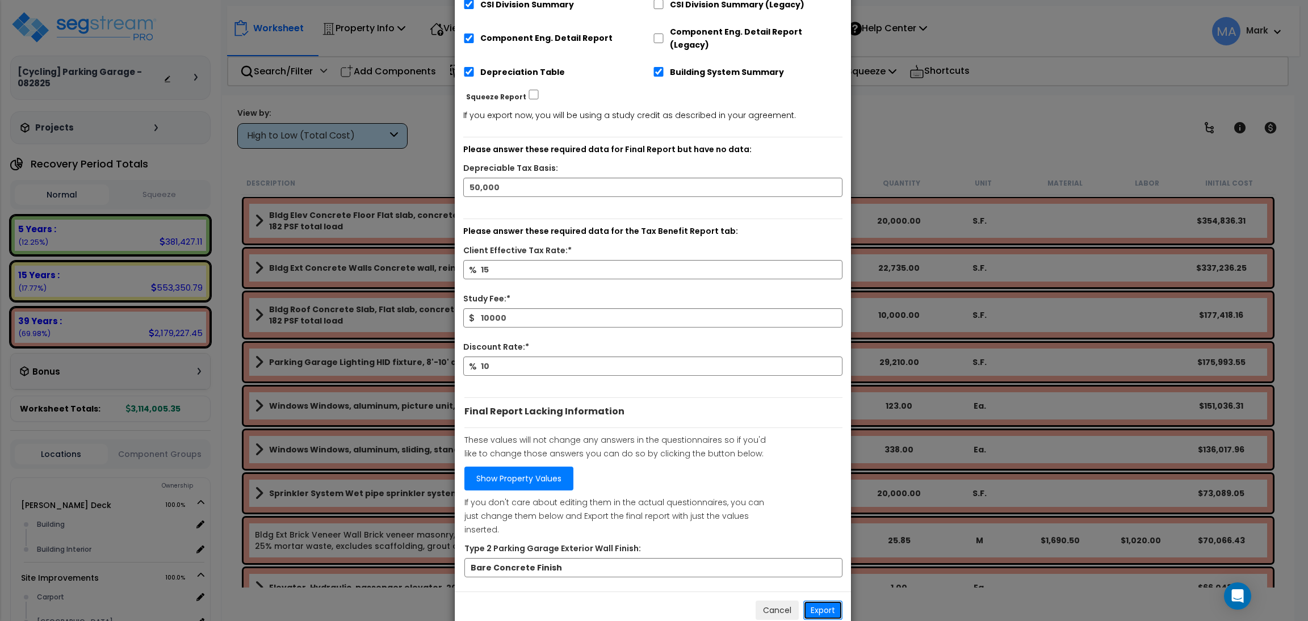
click at [825, 601] on button "Export" at bounding box center [822, 610] width 39 height 19
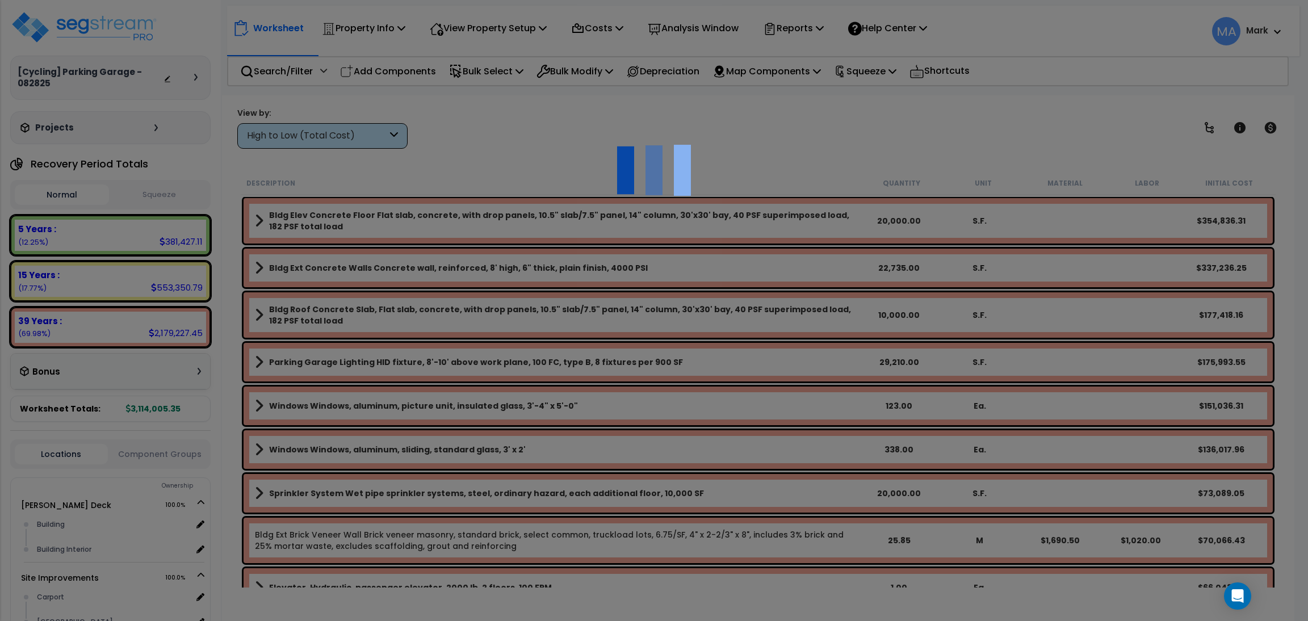
scroll to position [49, 0]
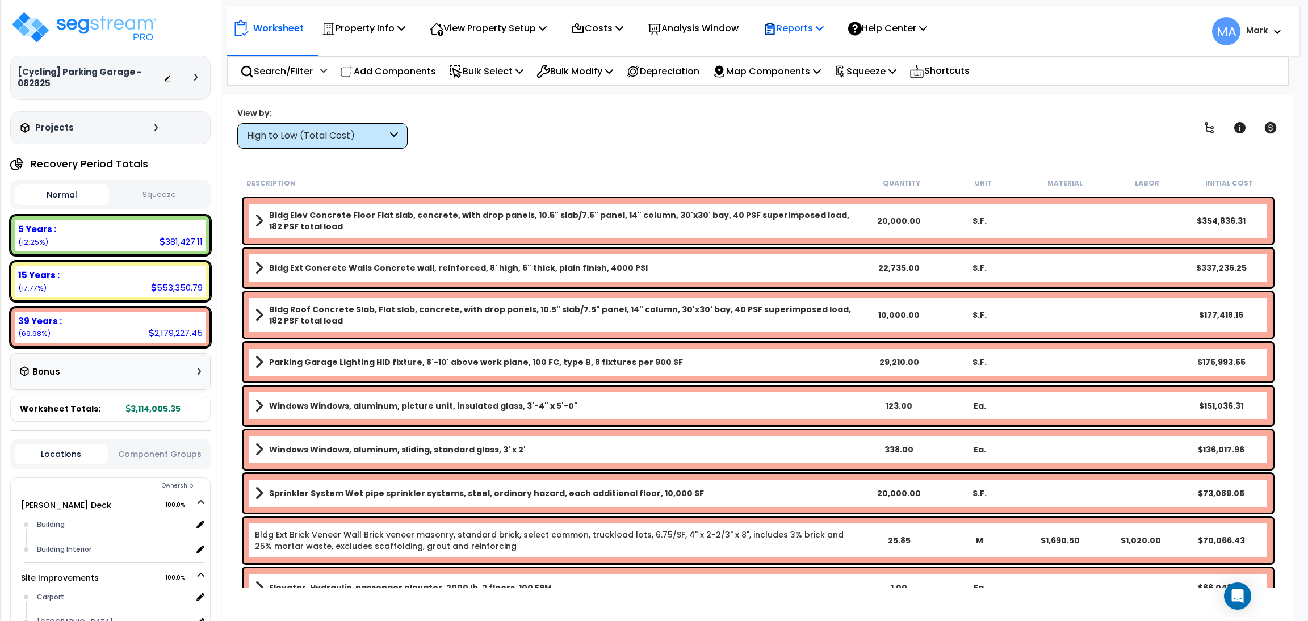
click at [821, 22] on p "Reports" at bounding box center [793, 27] width 61 height 15
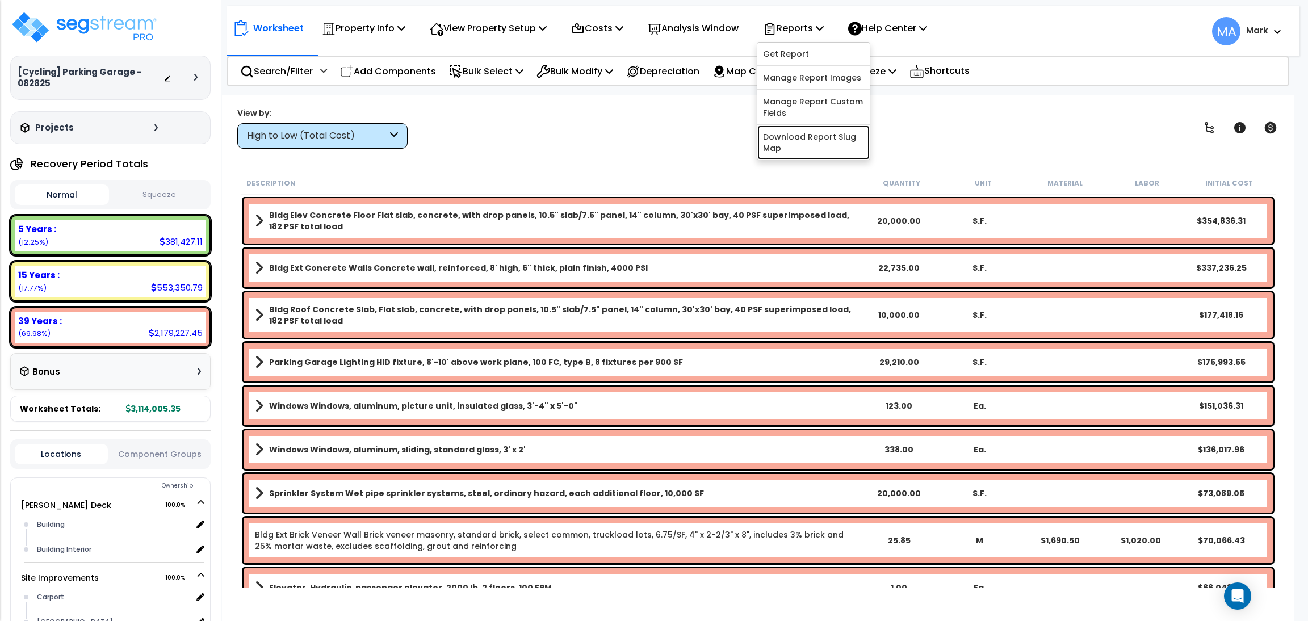
click at [802, 133] on link "Download Report Slug Map" at bounding box center [813, 142] width 112 height 34
click at [479, 160] on div "Worksheet Property Info Property Setup Add Property Unit Template property Clon…" at bounding box center [758, 405] width 1072 height 621
click at [339, 131] on div "High to Low (Total Cost)" at bounding box center [317, 135] width 140 height 13
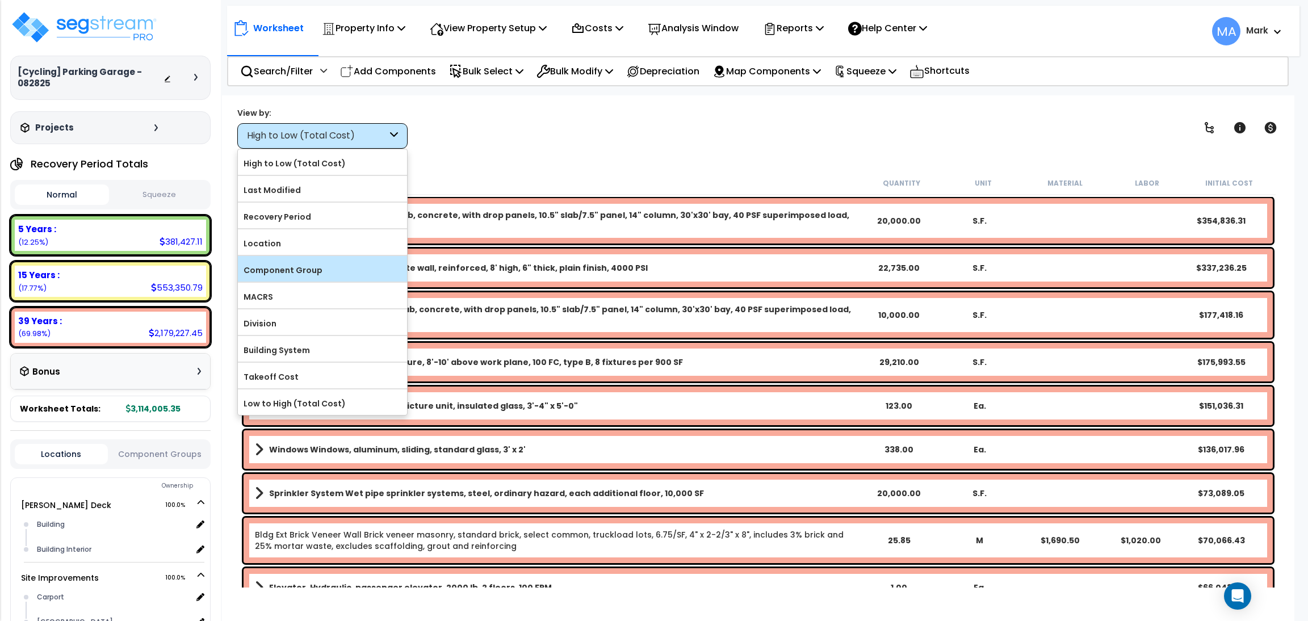
click at [298, 266] on label "Component Group" at bounding box center [322, 270] width 169 height 17
click at [0, 0] on input "Component Group" at bounding box center [0, 0] width 0 height 0
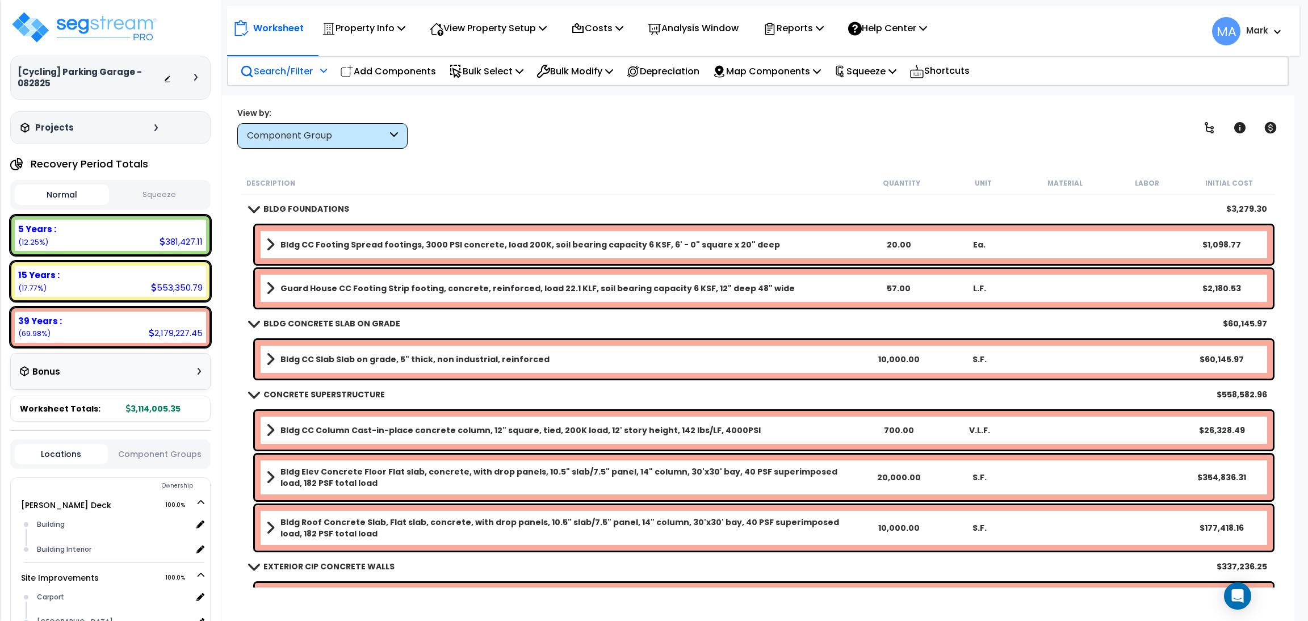
scroll to position [12, 0]
click at [294, 65] on p "Search/Filter" at bounding box center [276, 71] width 73 height 15
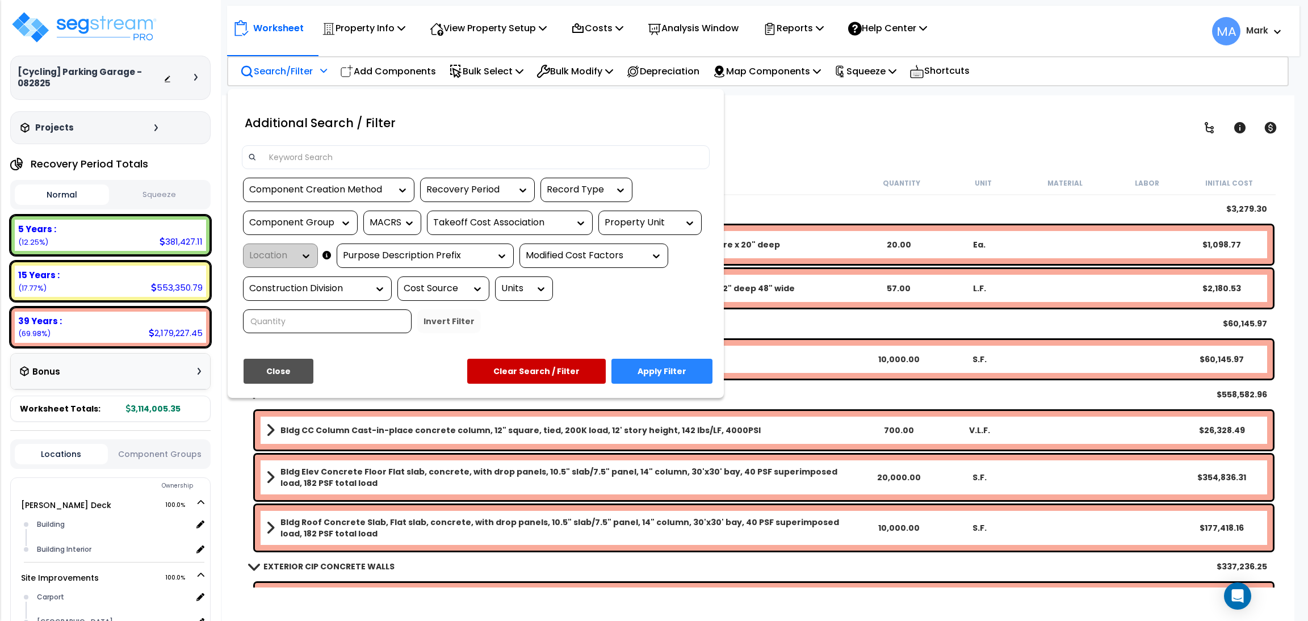
click at [322, 158] on input at bounding box center [482, 157] width 441 height 17
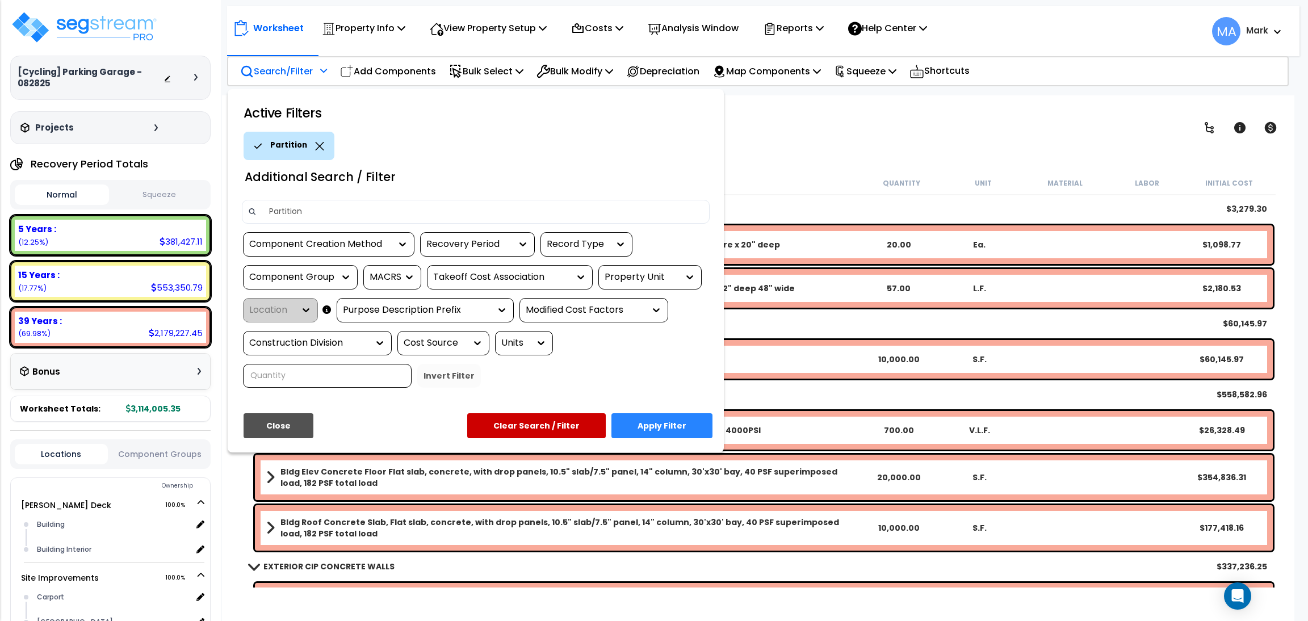
type input "Partition"
click at [661, 434] on button "Apply Filter" at bounding box center [661, 425] width 101 height 25
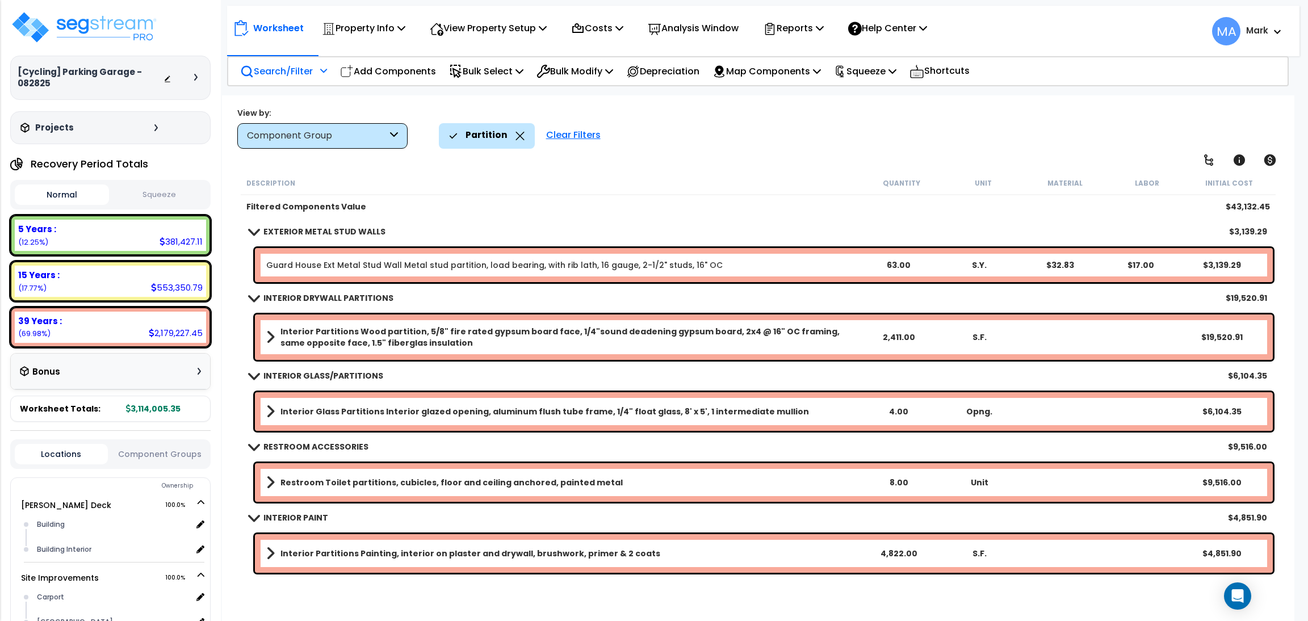
scroll to position [49, 0]
click at [192, 78] on div at bounding box center [183, 77] width 40 height 11
click at [198, 75] on div at bounding box center [198, 77] width 9 height 7
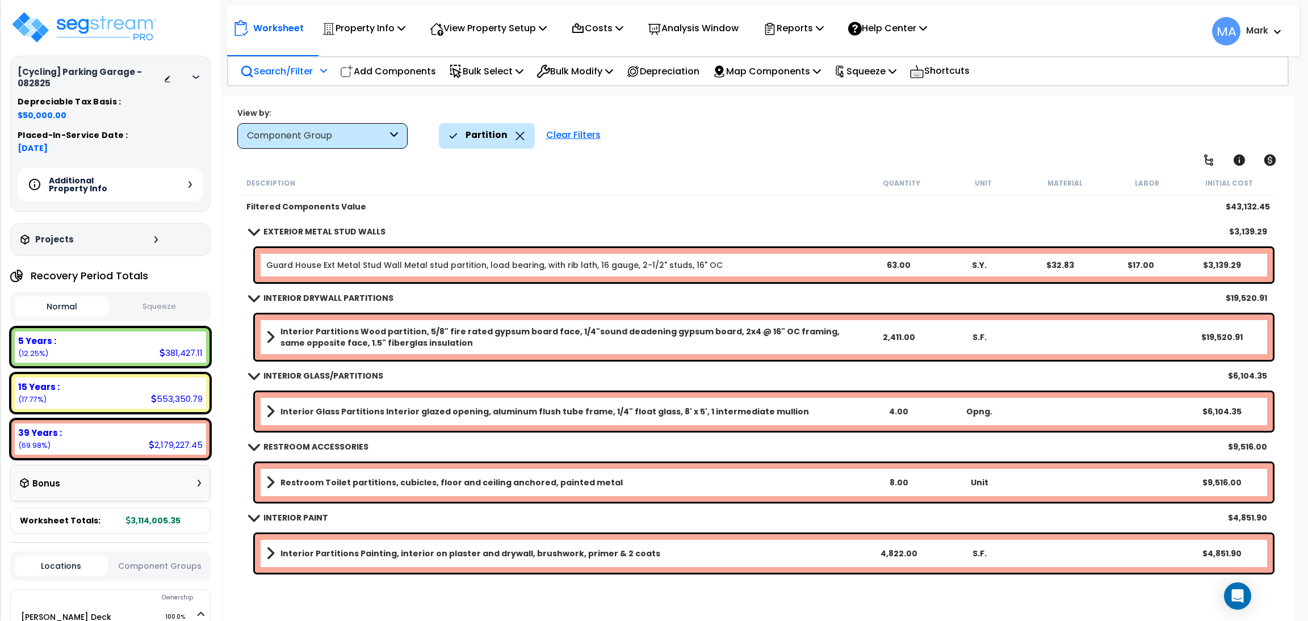
click at [198, 75] on icon at bounding box center [195, 76] width 7 height 3
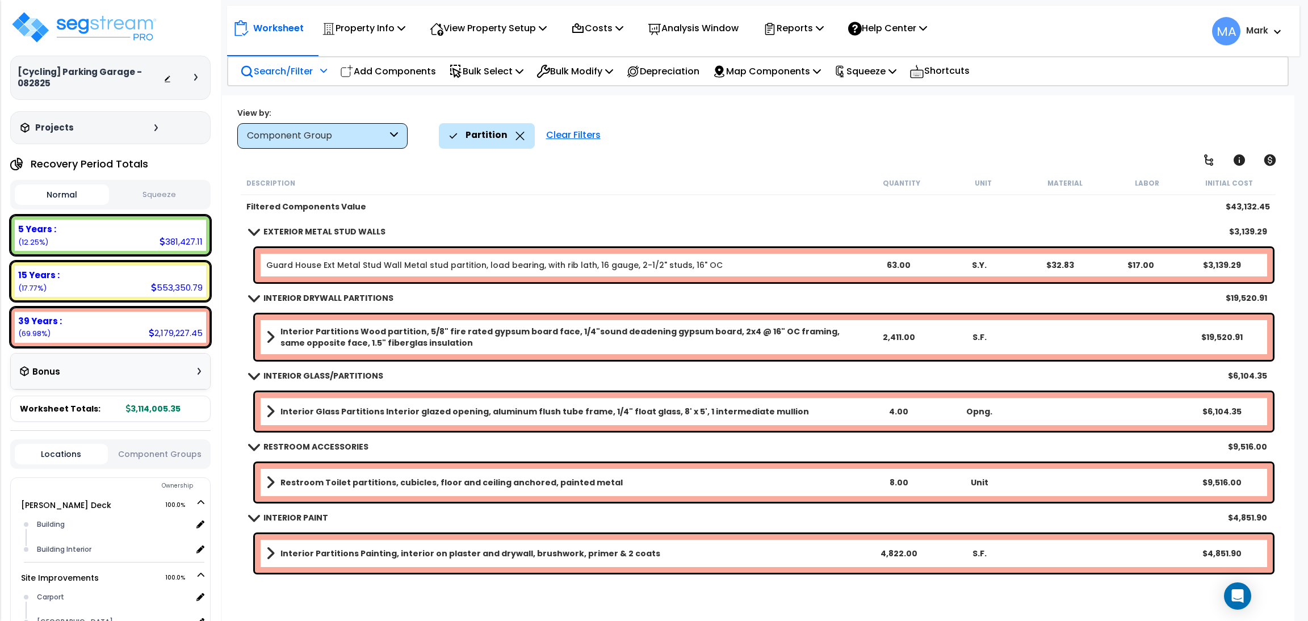
click at [198, 75] on div at bounding box center [198, 77] width 9 height 7
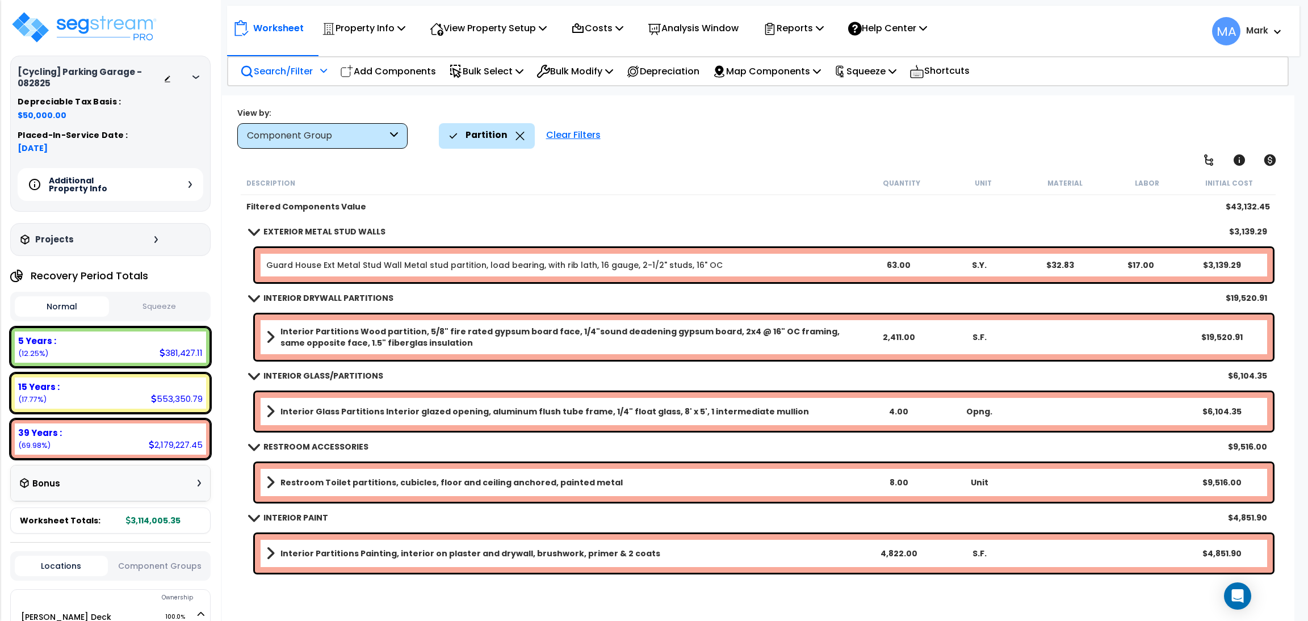
click at [182, 181] on div "Additional Property Info" at bounding box center [111, 184] width 186 height 33
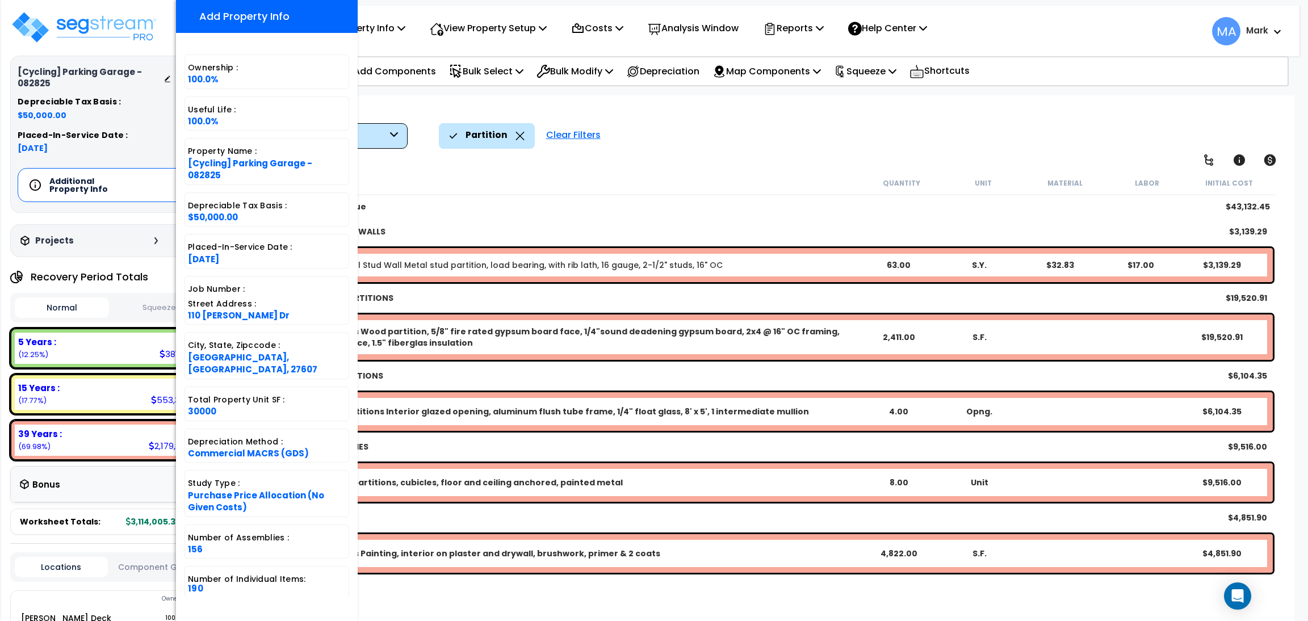
click at [729, 161] on div "Worksheet Property Info Property Setup Add Property Unit Template property Clon…" at bounding box center [758, 405] width 1072 height 621
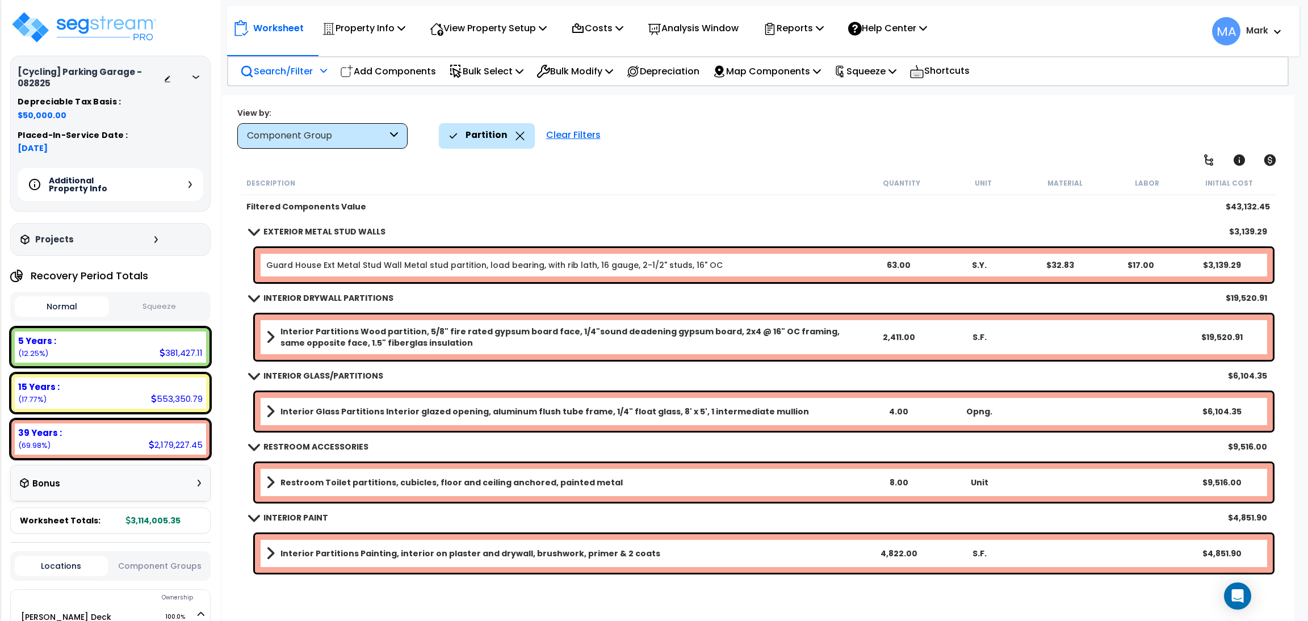
click at [317, 74] on div "Search/Filter Additional Search / Filter" at bounding box center [283, 71] width 87 height 27
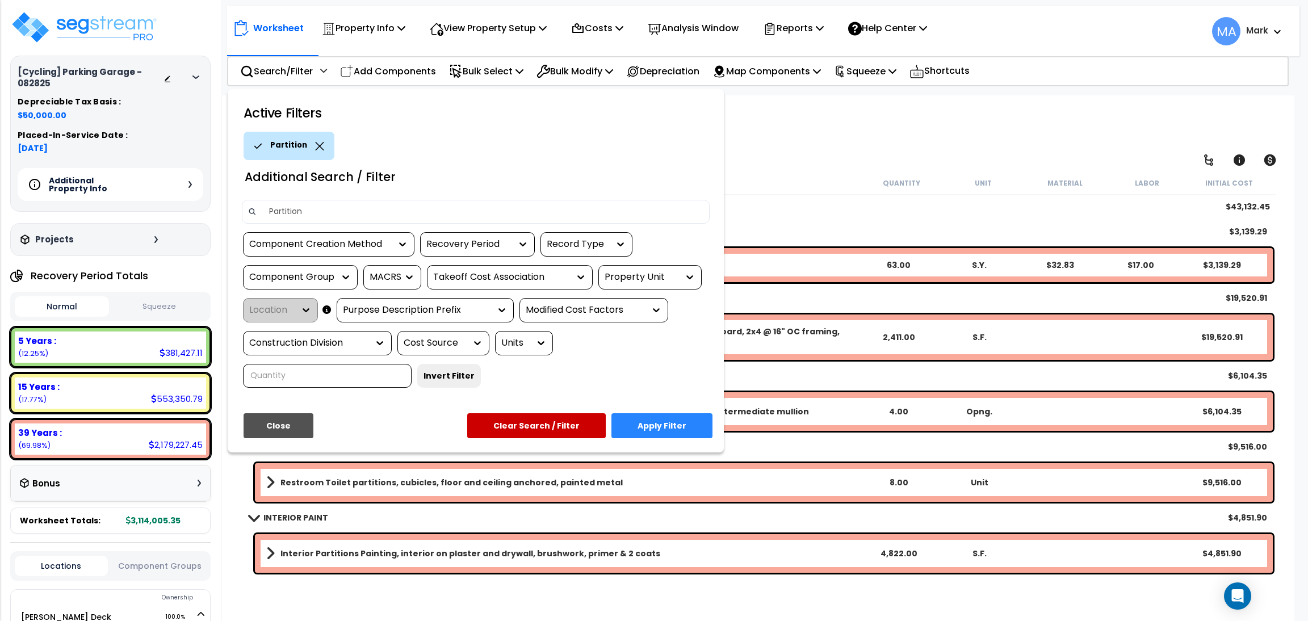
click at [309, 140] on div "Partition" at bounding box center [289, 146] width 91 height 28
click at [322, 150] on div "Partition" at bounding box center [289, 146] width 91 height 28
click at [315, 147] on icon at bounding box center [319, 146] width 9 height 9
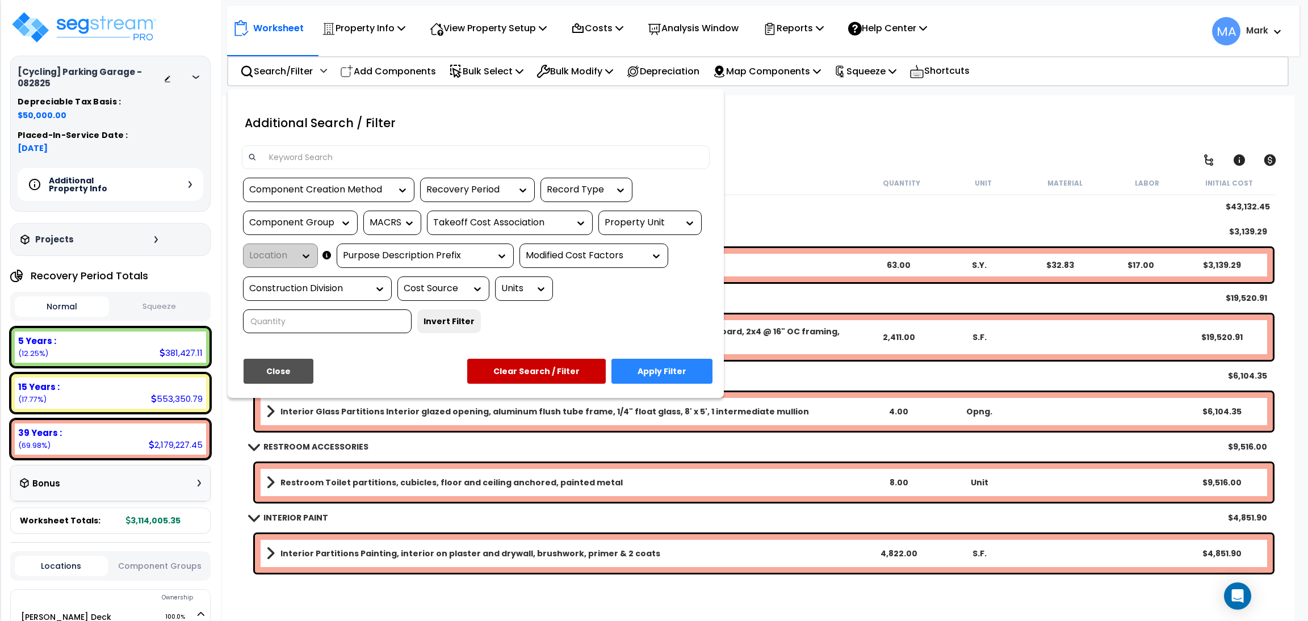
click at [774, 142] on div at bounding box center [654, 310] width 1308 height 621
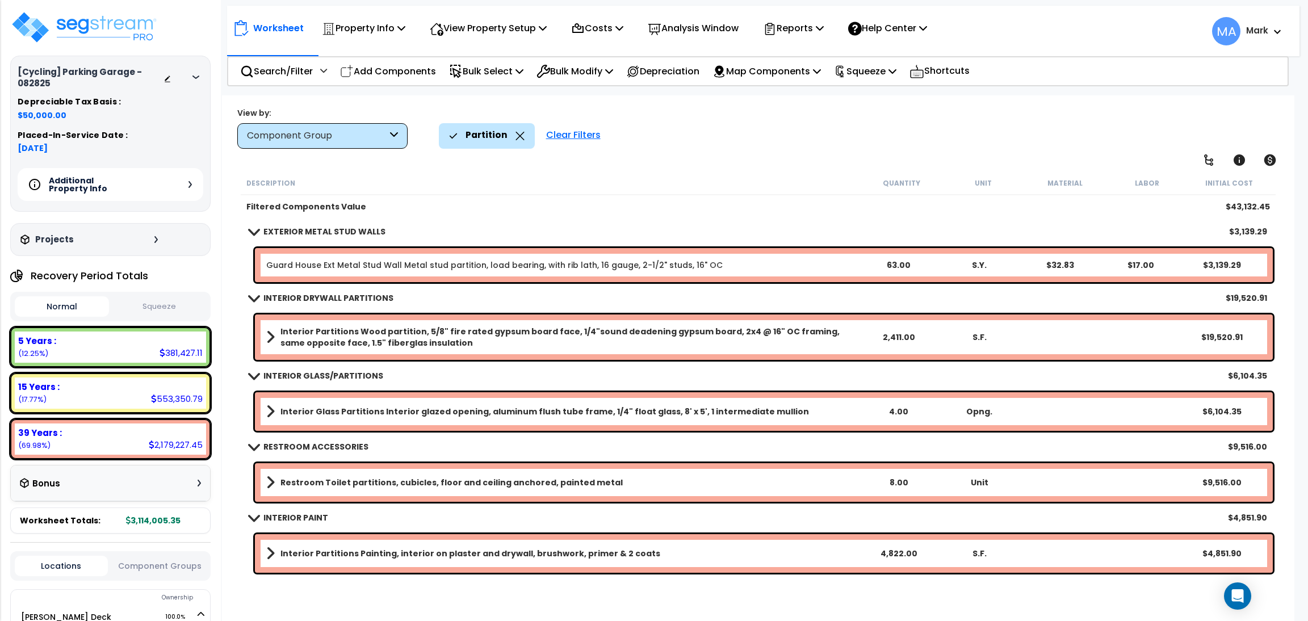
click at [0, 102] on div "[Cycling] Parking Garage - 082825 Depreciable Tax Basis : $50,000.00 Placed-In-…" at bounding box center [110, 310] width 221 height 621
